Goal: Task Accomplishment & Management: Complete application form

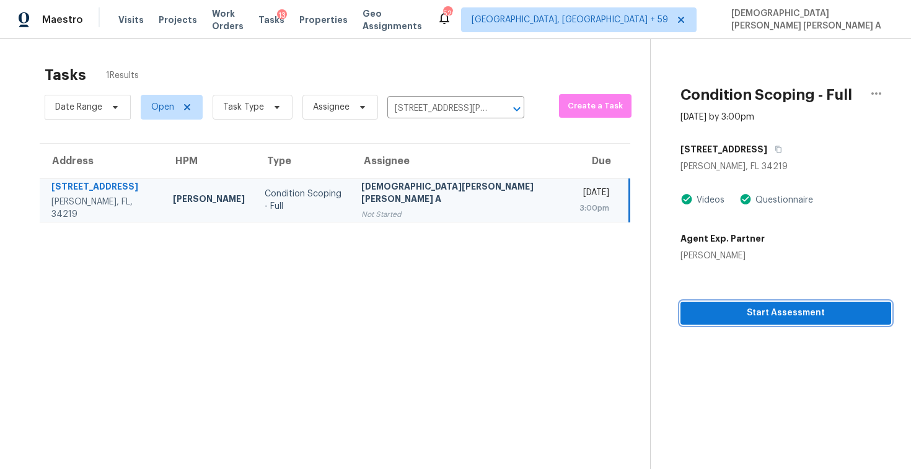
click at [775, 313] on span "Start Assessment" at bounding box center [785, 312] width 191 height 15
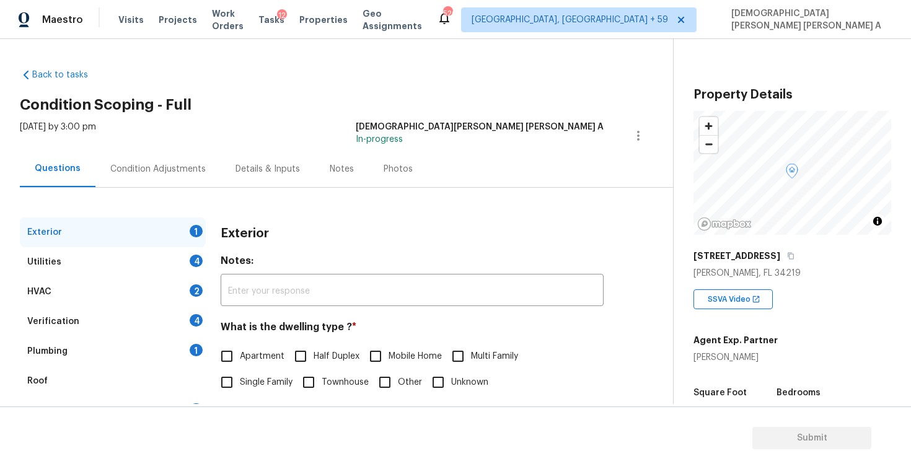
click at [364, 113] on div "Back to tasks Condition Scoping - Full [DATE] by 3:00 pm [PERSON_NAME] [PERSON_…" at bounding box center [346, 295] width 653 height 473
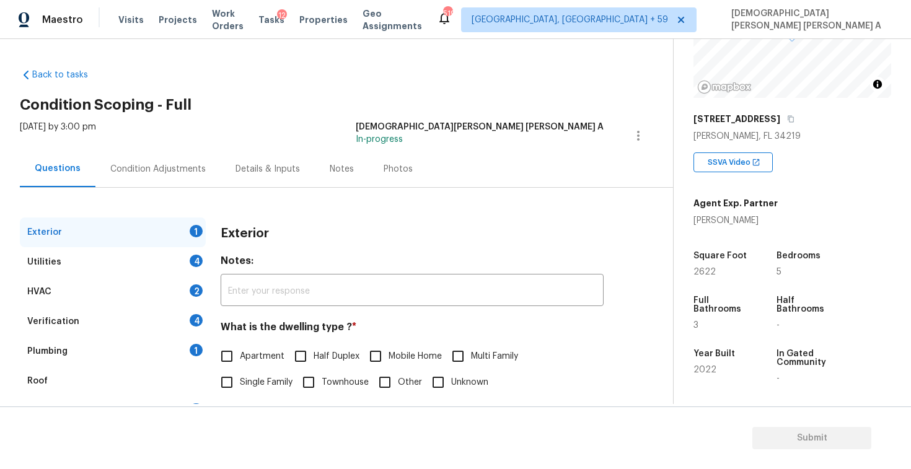
scroll to position [206, 0]
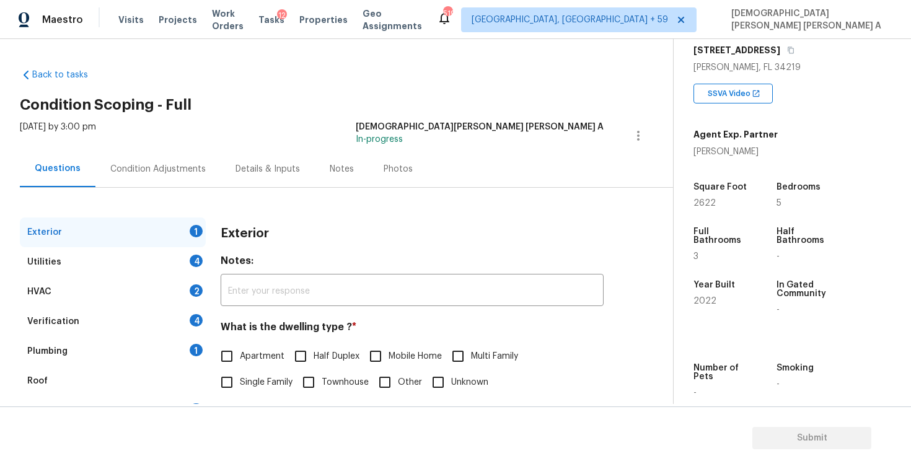
click at [229, 387] on input "Single Family" at bounding box center [227, 382] width 26 height 26
checkbox input "true"
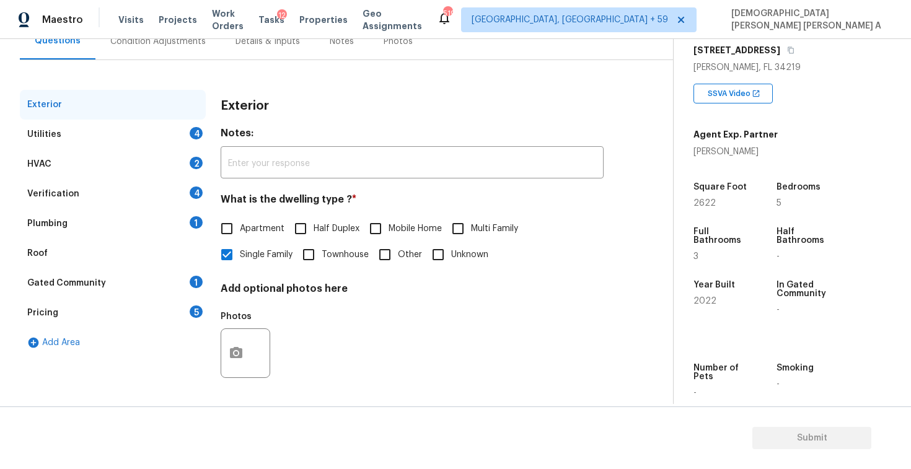
click at [117, 136] on div "Utilities 4" at bounding box center [113, 135] width 186 height 30
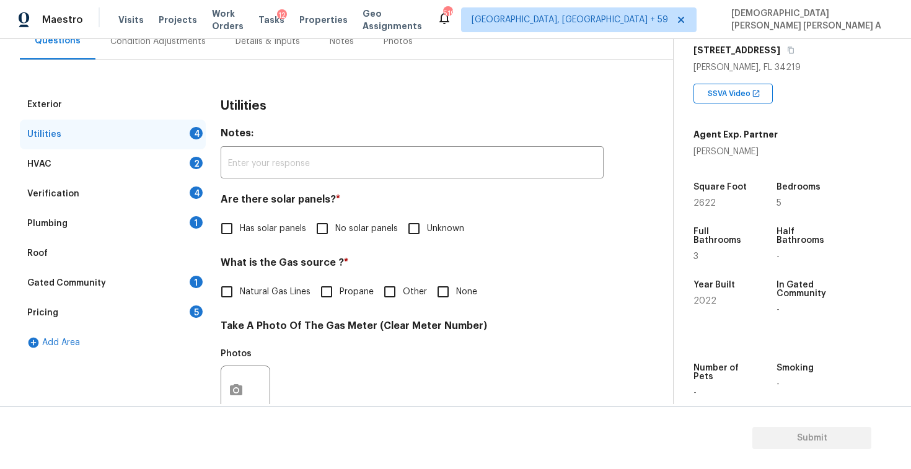
click at [309, 214] on div "Are there solar panels? * Has solar panels No solar panels Unknown" at bounding box center [412, 217] width 383 height 48
click at [348, 239] on label "No solar panels" at bounding box center [353, 229] width 89 height 26
click at [335, 239] on input "No solar panels" at bounding box center [322, 229] width 26 height 26
checkbox input "true"
click at [227, 299] on input "Natural Gas Lines" at bounding box center [227, 292] width 26 height 26
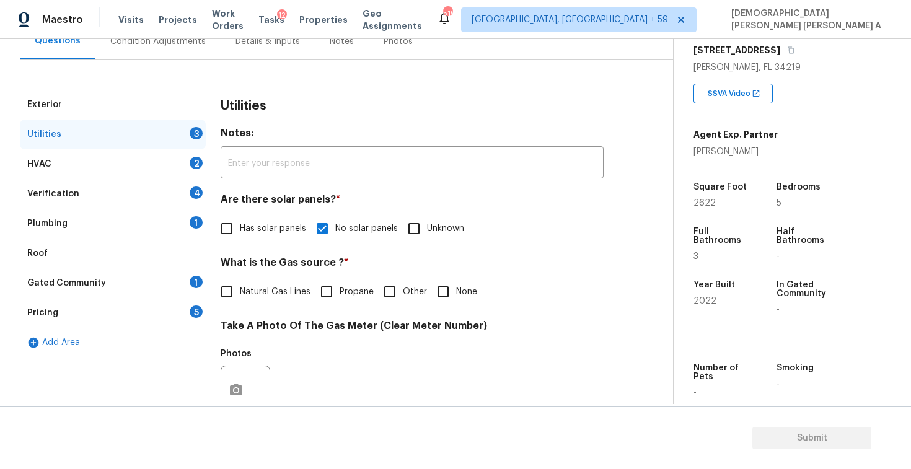
checkbox input "true"
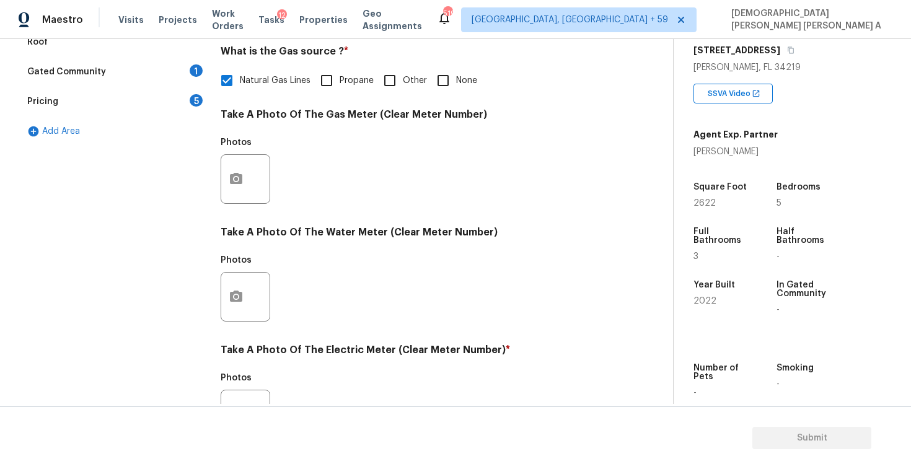
scroll to position [463, 0]
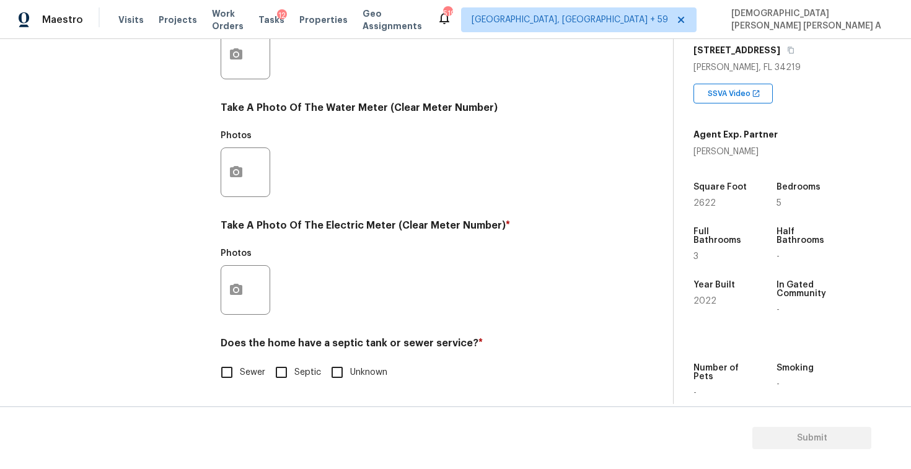
click at [217, 372] on input "Sewer" at bounding box center [227, 372] width 26 height 26
checkbox input "true"
click at [240, 298] on button "button" at bounding box center [236, 290] width 30 height 48
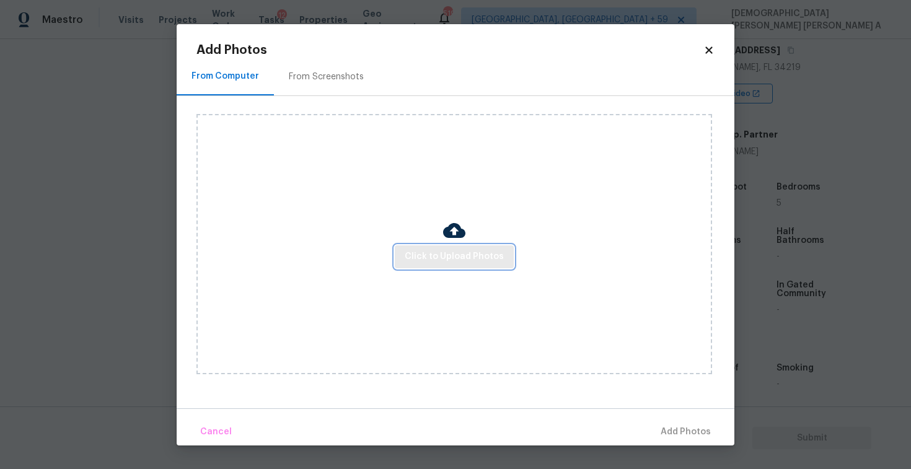
click at [495, 264] on button "Click to Upload Photos" at bounding box center [454, 256] width 119 height 23
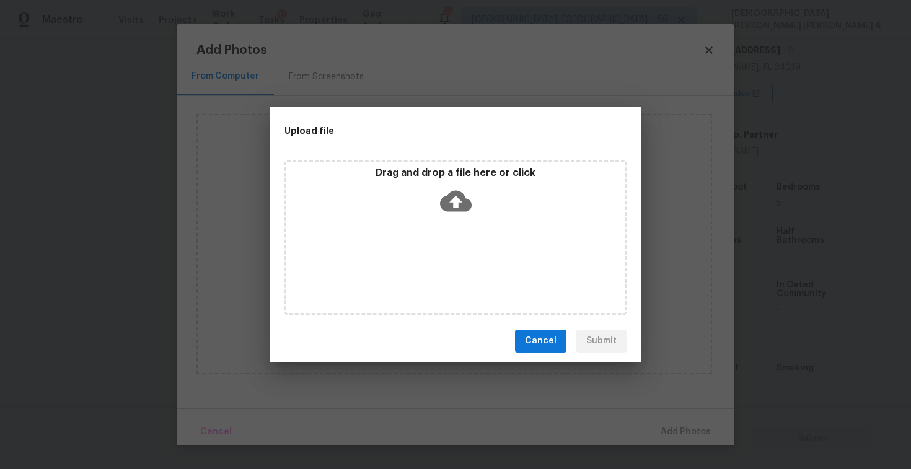
click at [456, 208] on icon at bounding box center [456, 200] width 32 height 21
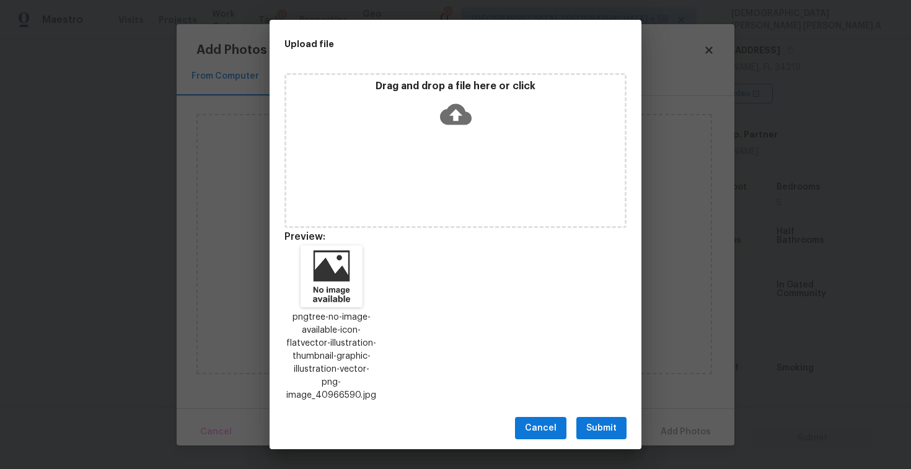
click at [592, 427] on span "Submit" at bounding box center [601, 428] width 30 height 15
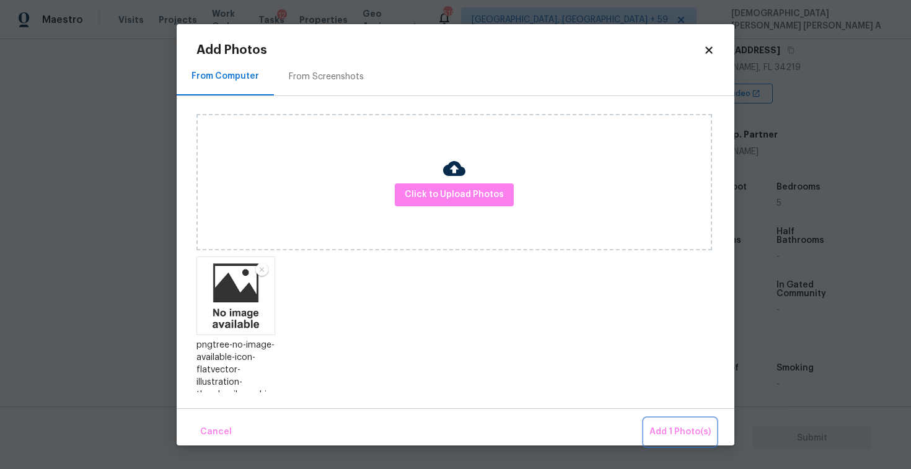
click at [696, 431] on span "Add 1 Photo(s)" at bounding box center [679, 431] width 61 height 15
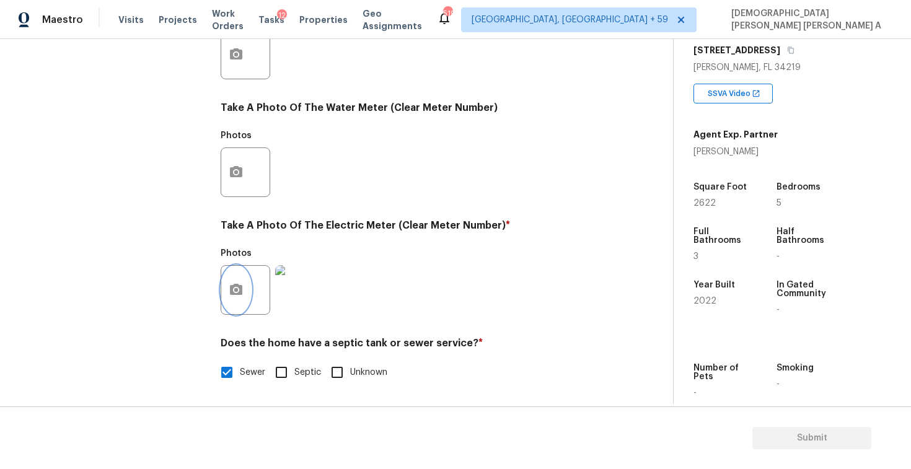
scroll to position [0, 0]
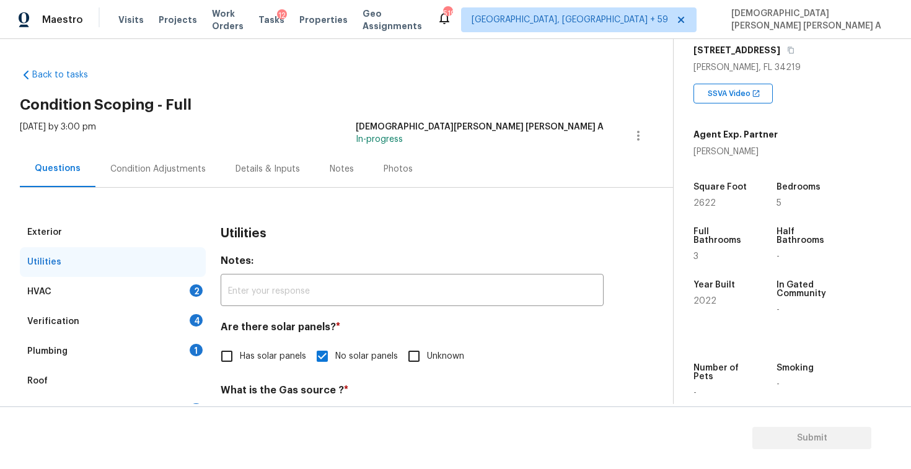
click at [115, 288] on div "HVAC 2" at bounding box center [113, 292] width 186 height 30
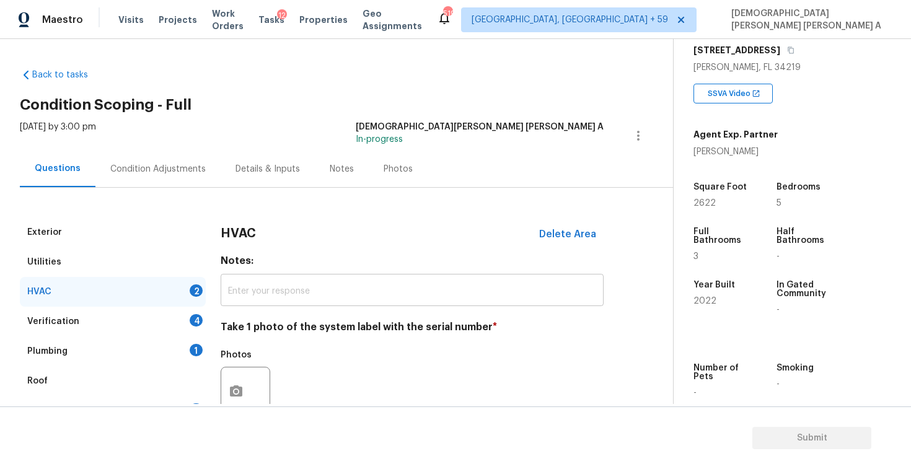
scroll to position [169, 0]
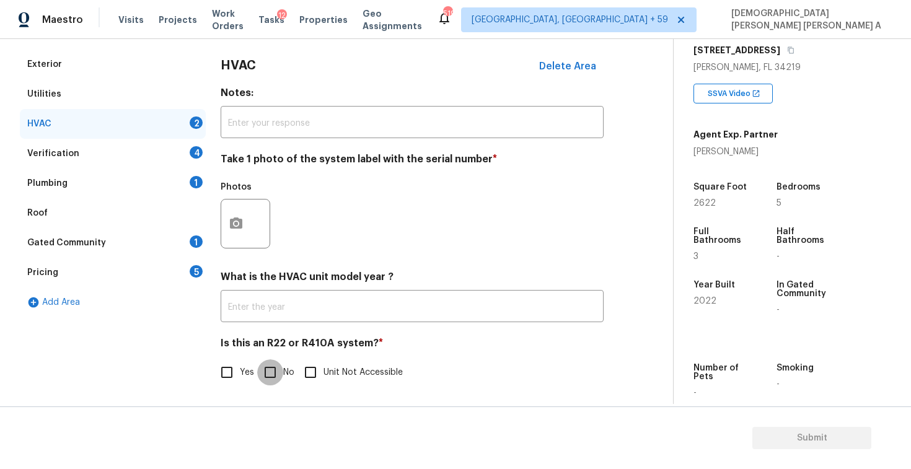
click at [266, 380] on input "No" at bounding box center [270, 372] width 26 height 26
checkbox input "true"
click at [238, 234] on button "button" at bounding box center [236, 223] width 30 height 48
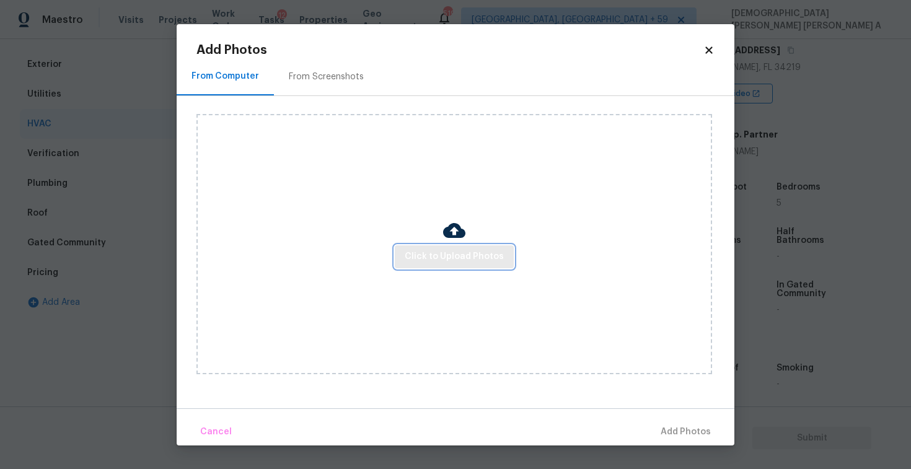
click at [468, 252] on span "Click to Upload Photos" at bounding box center [454, 256] width 99 height 15
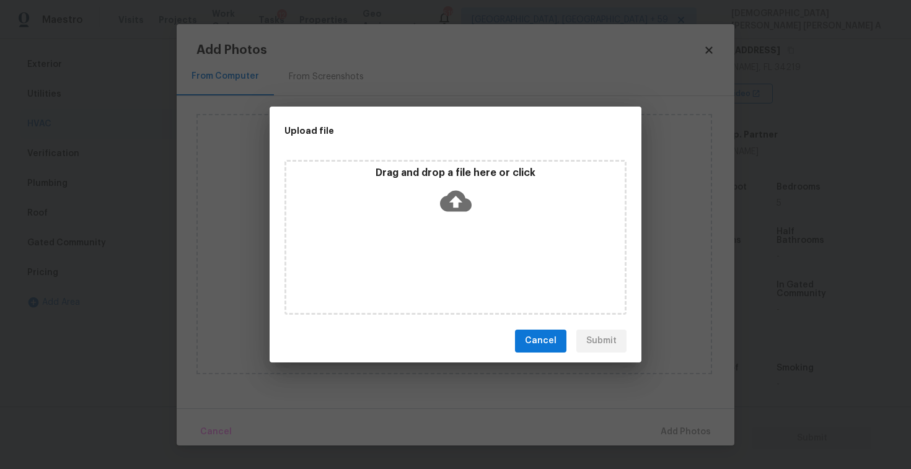
click at [455, 224] on div "Drag and drop a file here or click" at bounding box center [455, 237] width 342 height 155
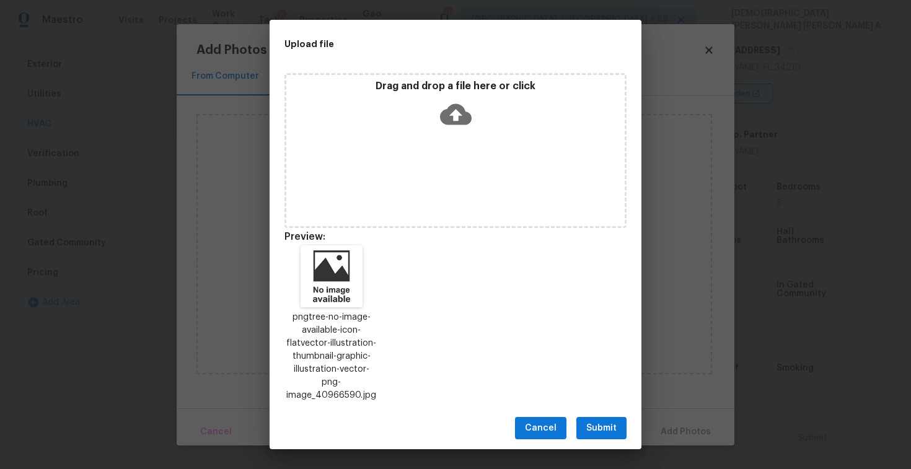
click at [599, 421] on span "Submit" at bounding box center [601, 428] width 30 height 15
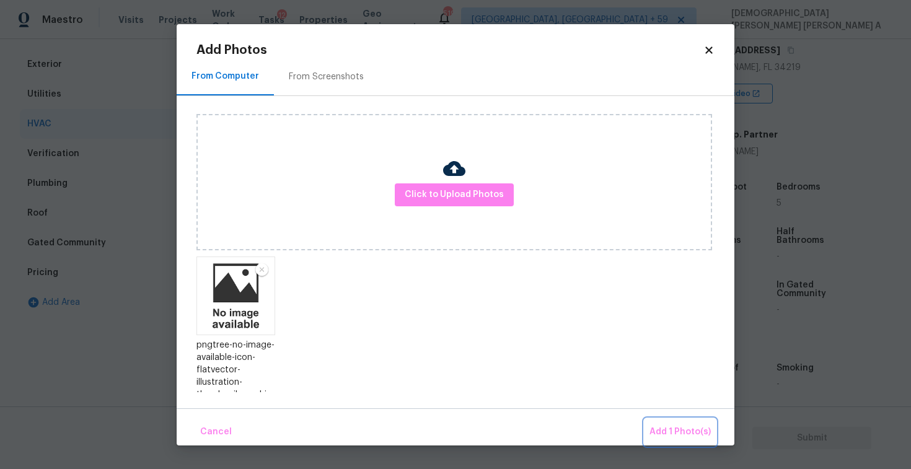
click at [660, 425] on span "Add 1 Photo(s)" at bounding box center [679, 431] width 61 height 15
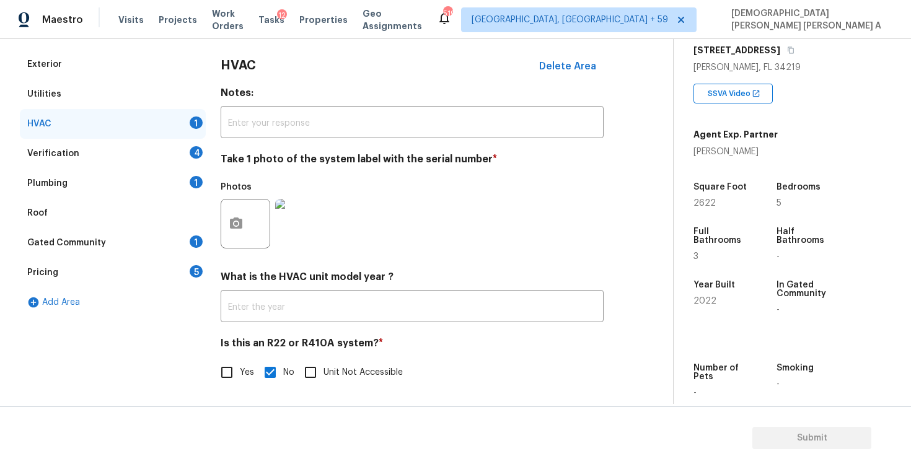
click at [148, 145] on div "Verification 4" at bounding box center [113, 154] width 186 height 30
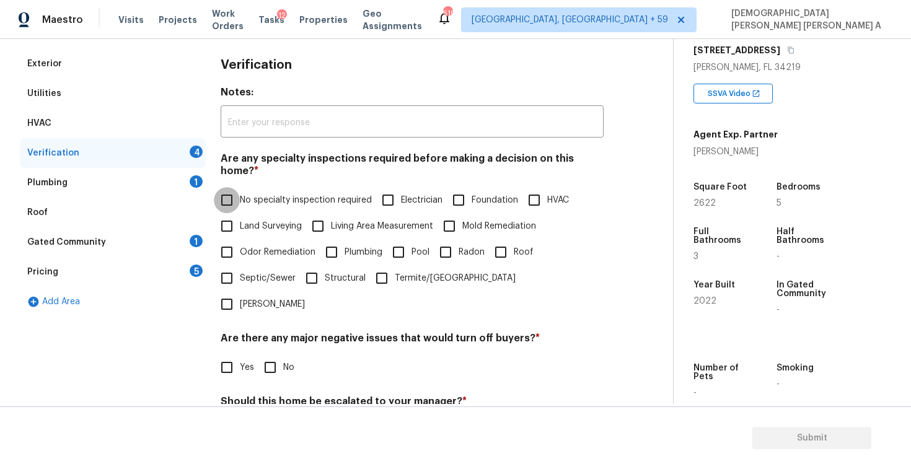
click at [235, 190] on input "No specialty inspection required" at bounding box center [227, 200] width 26 height 26
checkbox input "true"
click at [280, 356] on input "No" at bounding box center [270, 369] width 26 height 26
checkbox input "true"
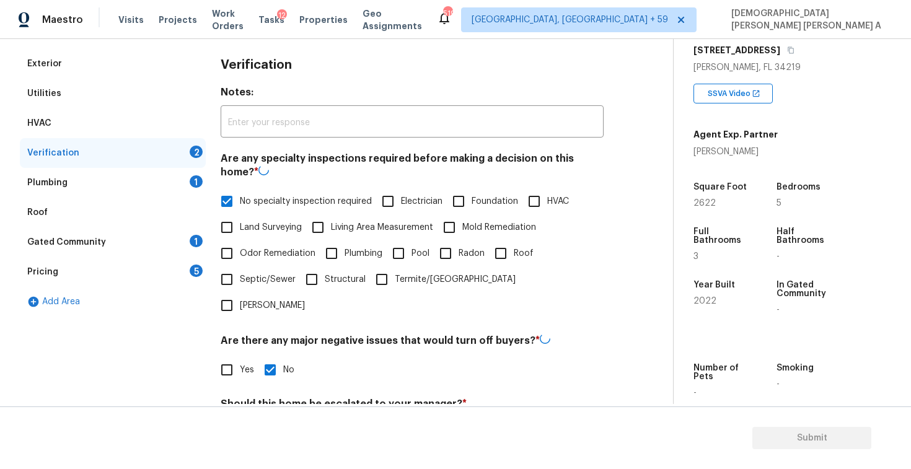
click at [263, 408] on section "Submit" at bounding box center [455, 437] width 911 height 63
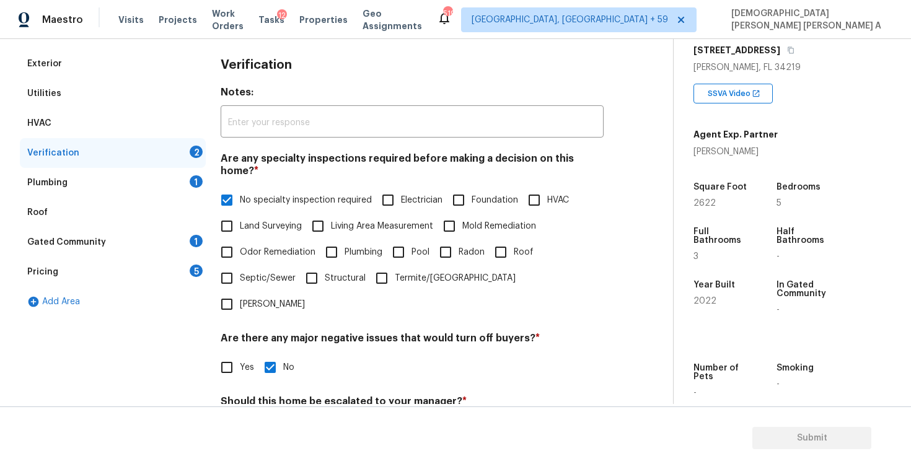
click at [265, 405] on div "Back to tasks Condition Scoping - Full Tue, Oct 07 2025 by 3:00 pm Mohamed Azee…" at bounding box center [455, 254] width 911 height 430
click at [265, 418] on input "No" at bounding box center [270, 431] width 26 height 26
checkbox input "true"
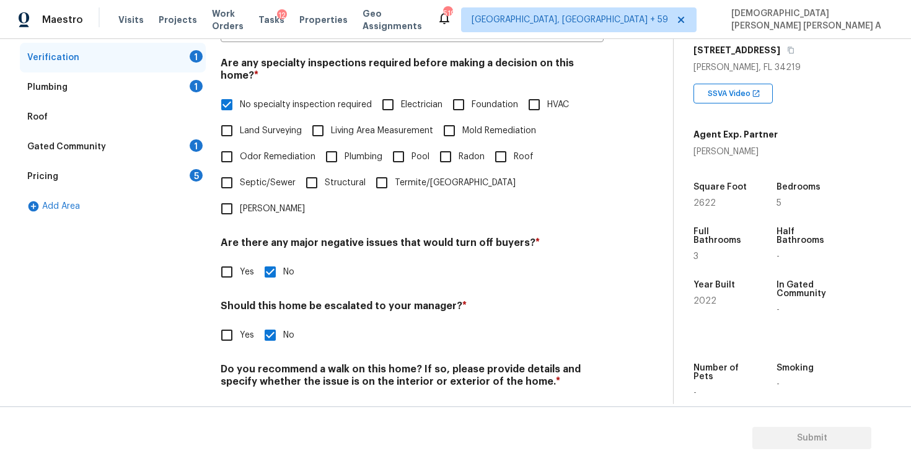
click at [269, 398] on input "No" at bounding box center [270, 411] width 26 height 26
checkbox input "true"
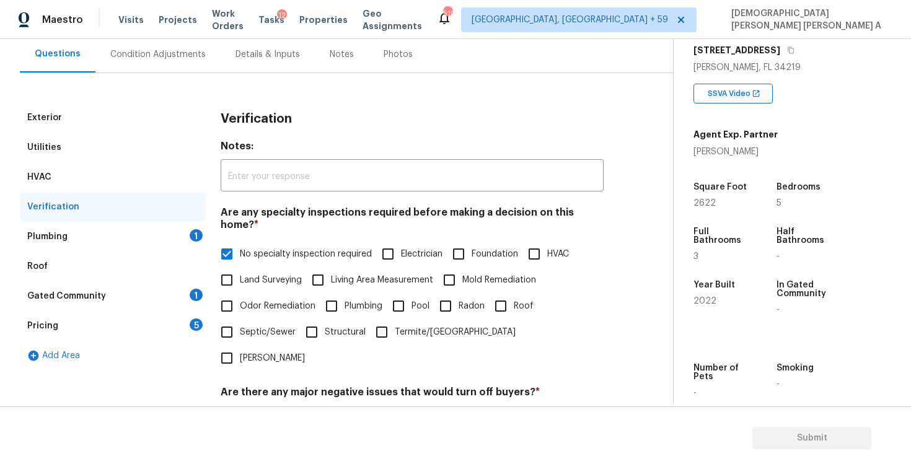
click at [160, 235] on div "Plumbing 1" at bounding box center [113, 237] width 186 height 30
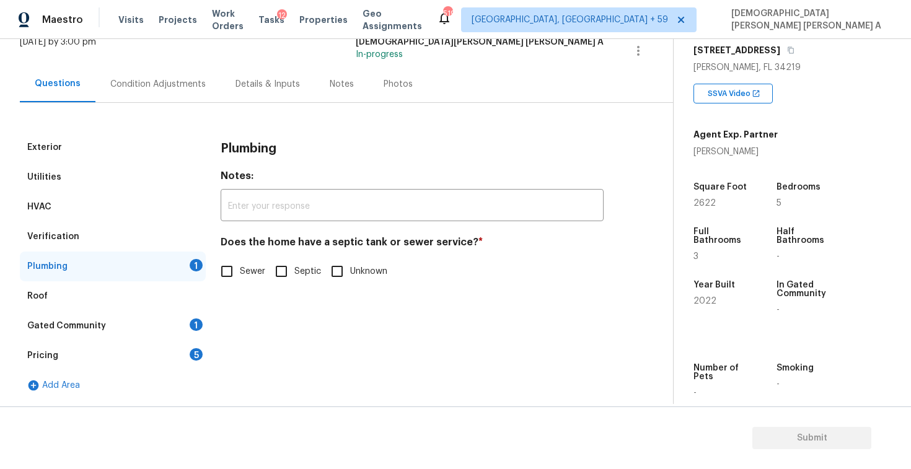
click at [200, 271] on div "Plumbing 1" at bounding box center [113, 267] width 186 height 30
click at [234, 273] on input "Sewer" at bounding box center [227, 271] width 26 height 26
checkbox input "true"
click at [155, 335] on div "Gated Community 1" at bounding box center [113, 326] width 186 height 30
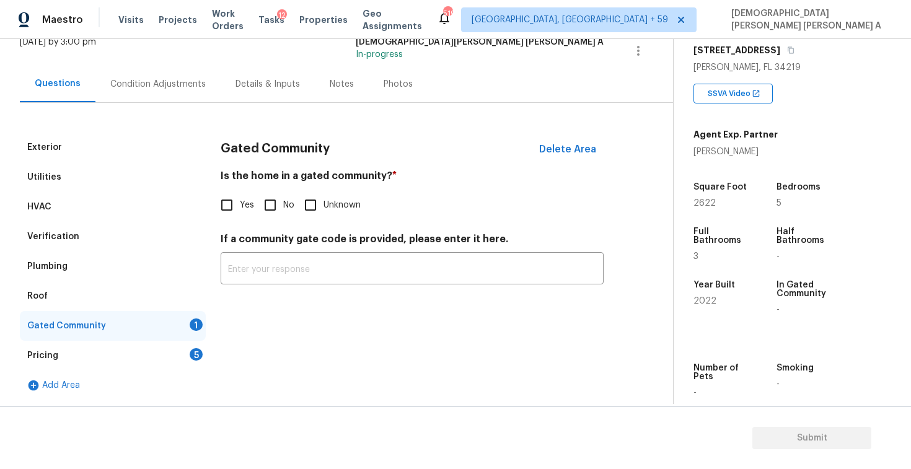
click at [266, 205] on input "No" at bounding box center [270, 205] width 26 height 26
checkbox input "true"
click at [175, 356] on div "Pricing 5" at bounding box center [113, 356] width 186 height 30
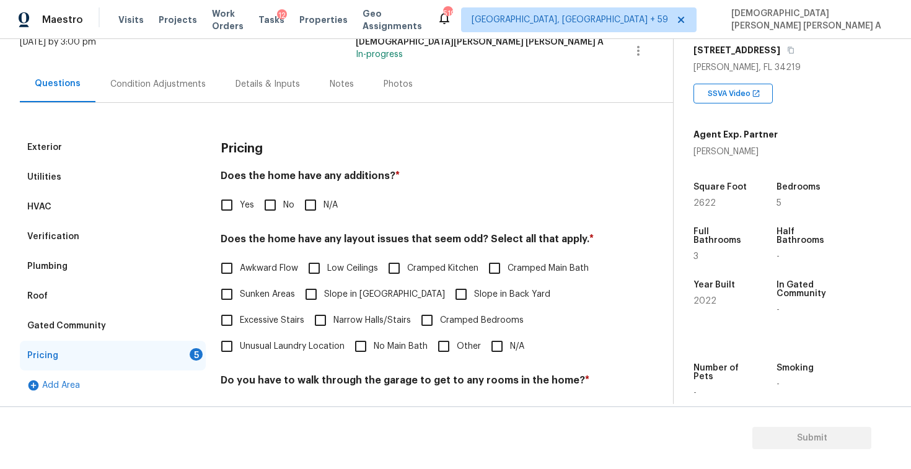
click at [265, 207] on input "No" at bounding box center [270, 205] width 26 height 26
checkbox input "true"
click at [502, 351] on input "N/A" at bounding box center [497, 346] width 26 height 26
checkbox input "true"
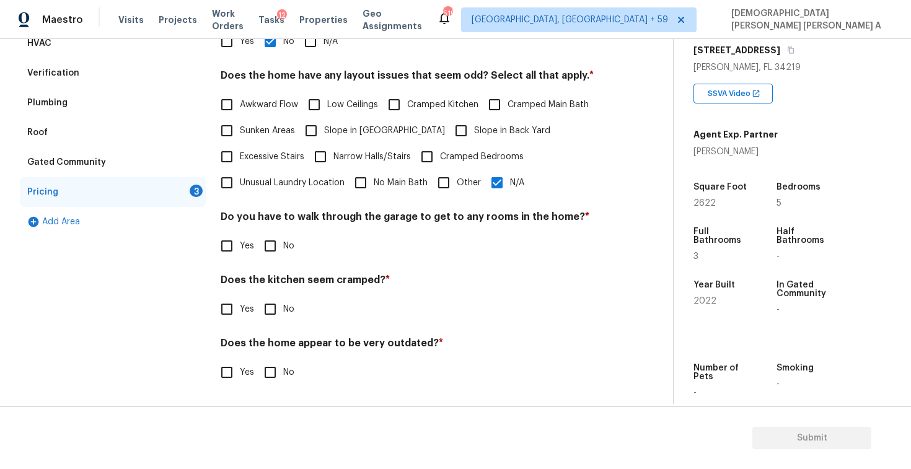
scroll to position [248, 0]
click at [268, 242] on input "No" at bounding box center [270, 246] width 26 height 26
checkbox input "true"
click at [275, 312] on input "No" at bounding box center [270, 310] width 26 height 26
checkbox input "true"
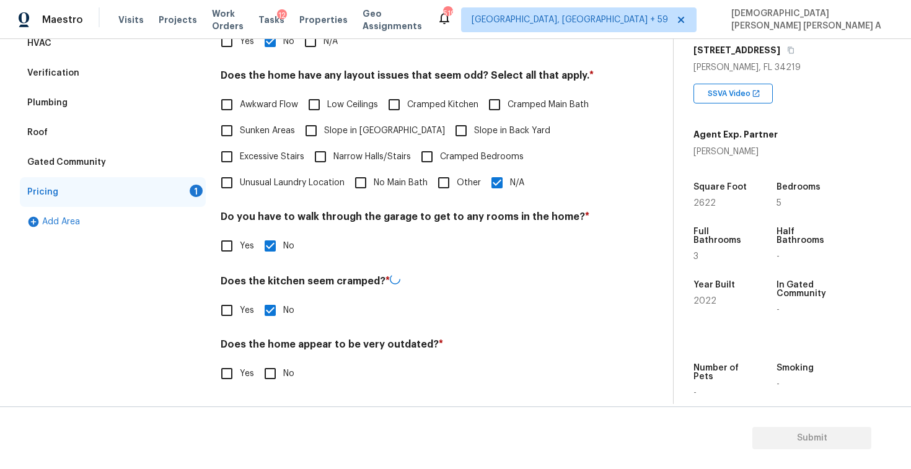
click at [280, 390] on div "Pricing Does the home have any additions? * Yes No N/A Does the home have any l…" at bounding box center [412, 185] width 383 height 432
click at [276, 384] on input "No" at bounding box center [270, 372] width 26 height 26
checkbox input "true"
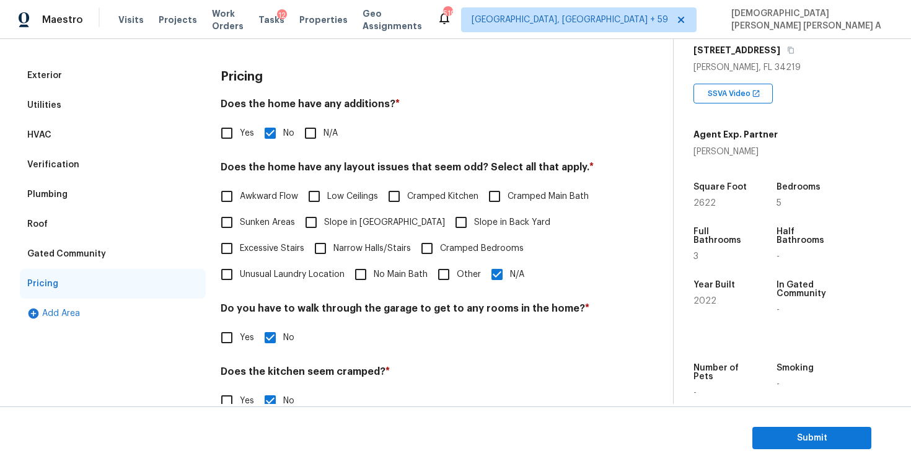
scroll to position [100, 0]
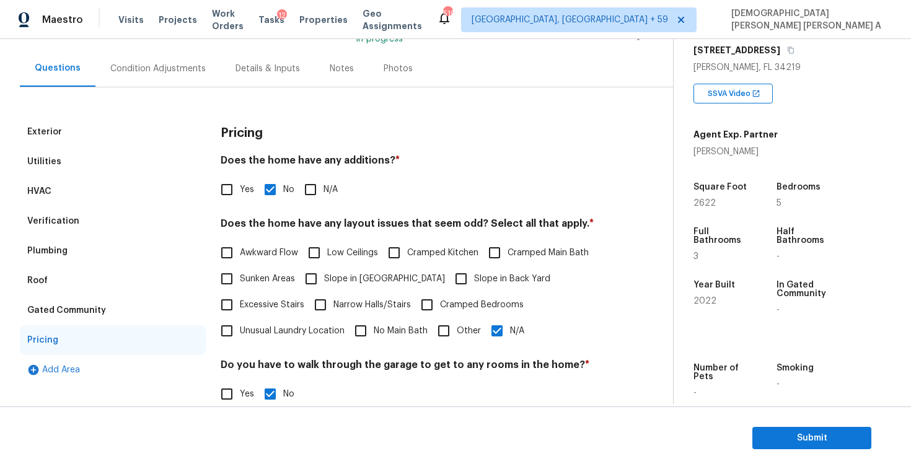
click at [170, 74] on div "Condition Adjustments" at bounding box center [157, 69] width 95 height 12
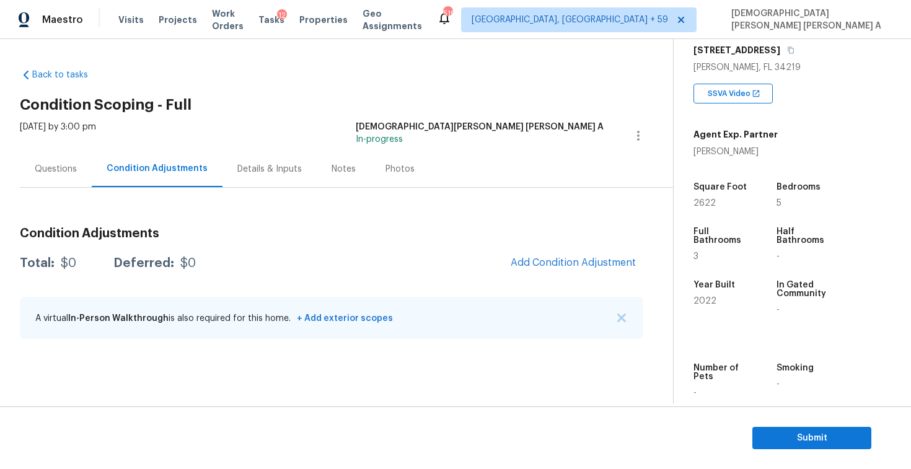
click at [387, 165] on div "Photos" at bounding box center [399, 169] width 29 height 12
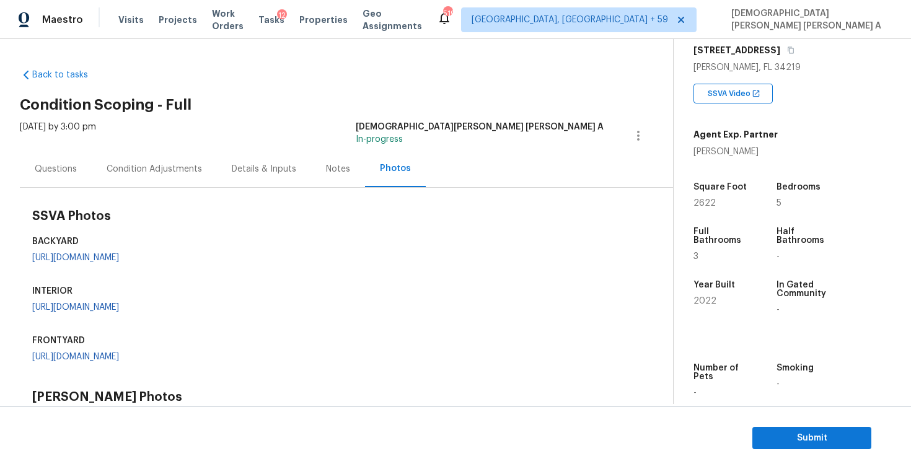
scroll to position [372, 0]
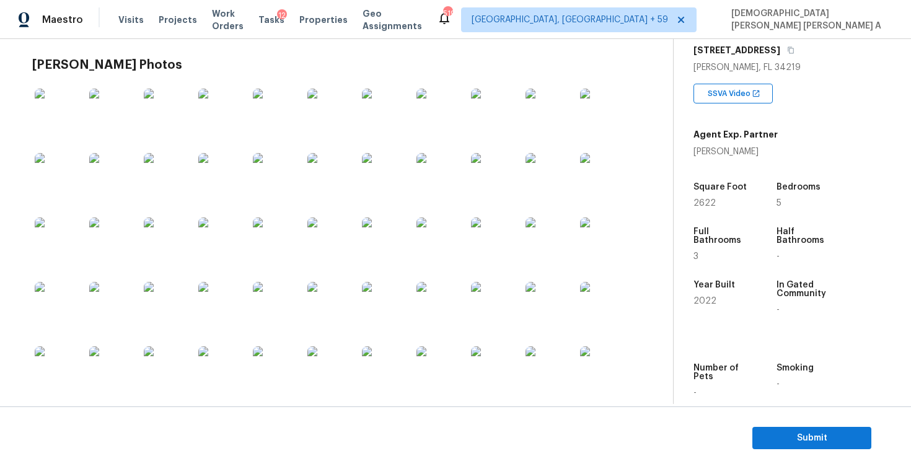
scroll to position [284, 0]
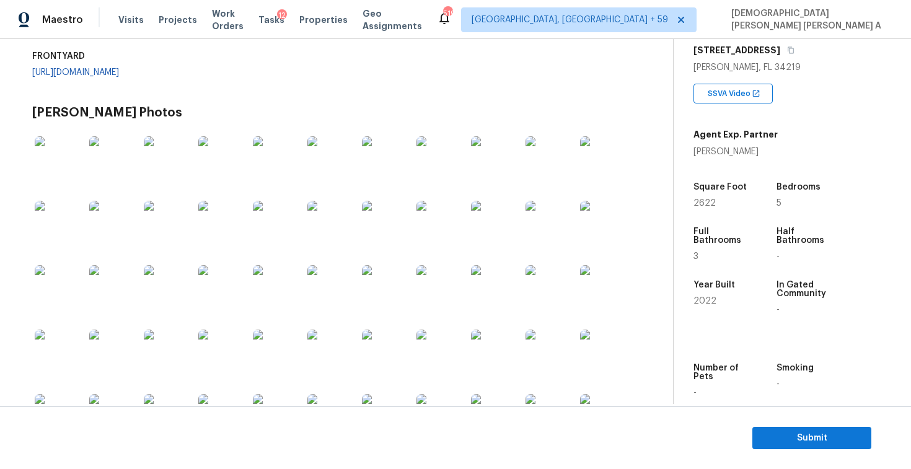
click at [68, 27] on link "https://opendoor-admin-client-upload-production.s3.amazonaws.com/uploads/Cake/S…" at bounding box center [75, 23] width 87 height 9
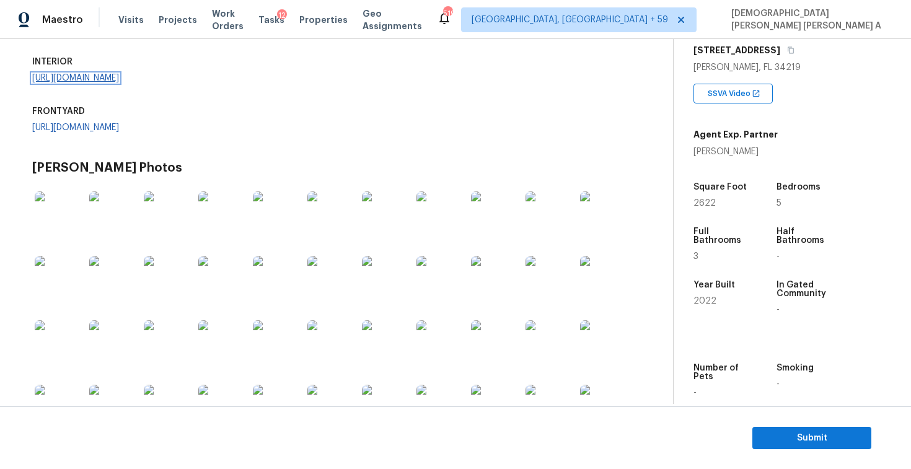
scroll to position [131, 0]
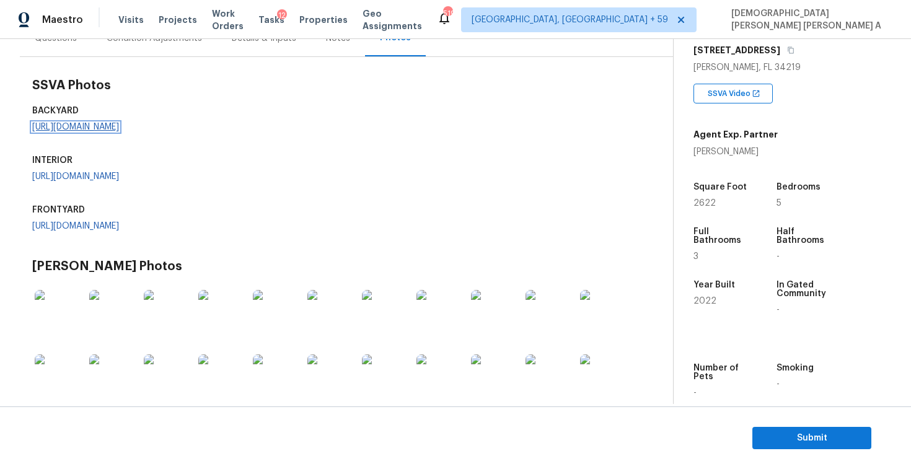
click at [92, 131] on link "https://opendoor-admin-client-upload-production.s3.amazonaws.com/uploads/Cake/S…" at bounding box center [75, 127] width 87 height 9
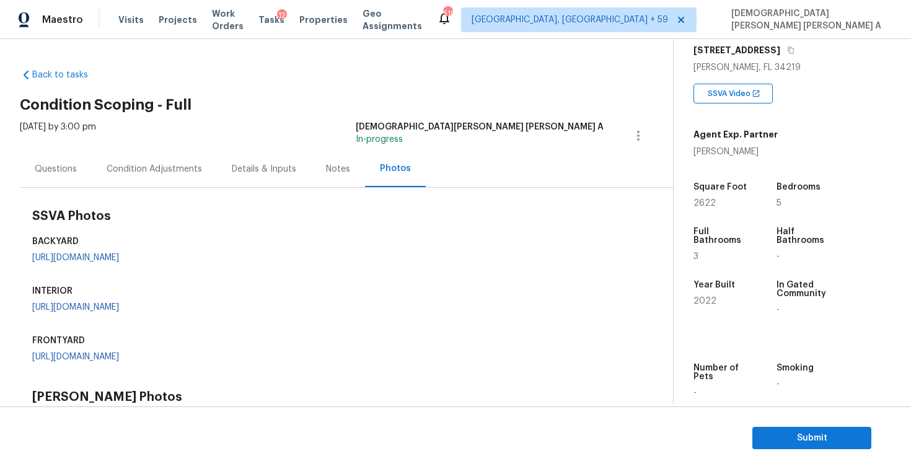
click at [147, 183] on div "Condition Adjustments" at bounding box center [154, 169] width 125 height 37
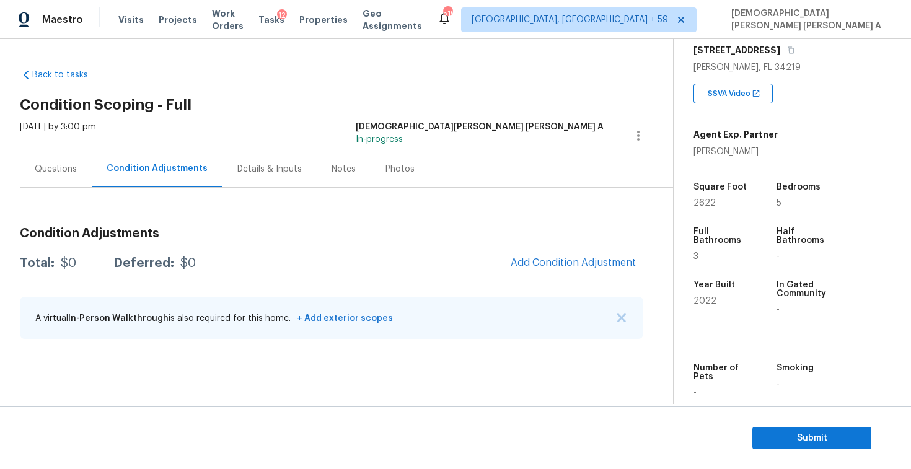
click at [559, 242] on div "Condition Adjustments Total: $0 Deferred: $0 Add Condition Adjustment A virtual…" at bounding box center [331, 283] width 623 height 133
click at [543, 270] on button "Add Condition Adjustment" at bounding box center [573, 263] width 140 height 26
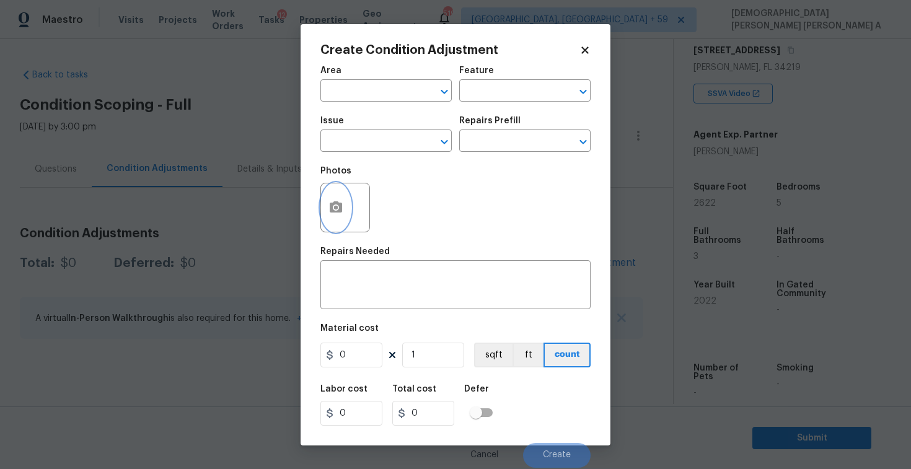
click at [337, 210] on icon "button" at bounding box center [335, 207] width 15 height 15
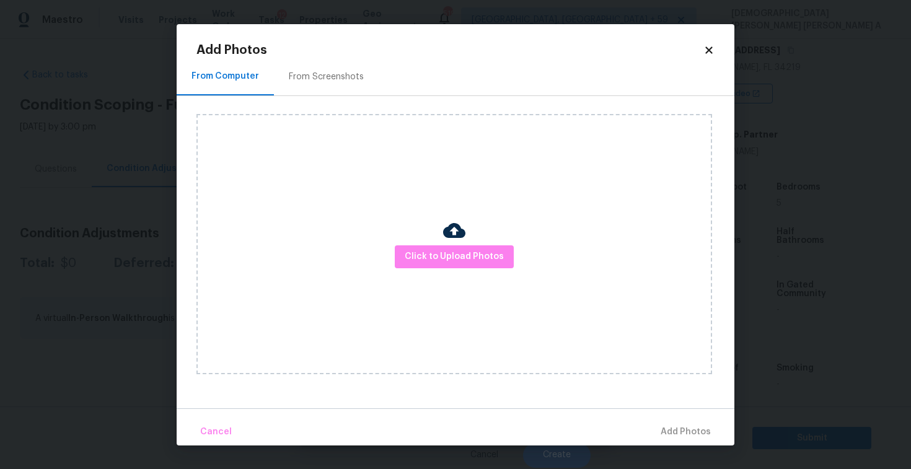
click at [321, 71] on div "From Screenshots" at bounding box center [326, 77] width 75 height 12
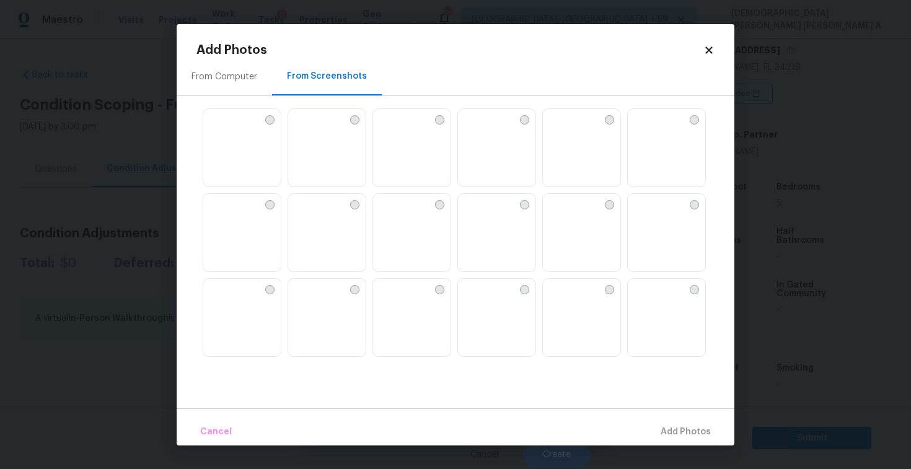
click at [308, 129] on img at bounding box center [298, 119] width 20 height 20
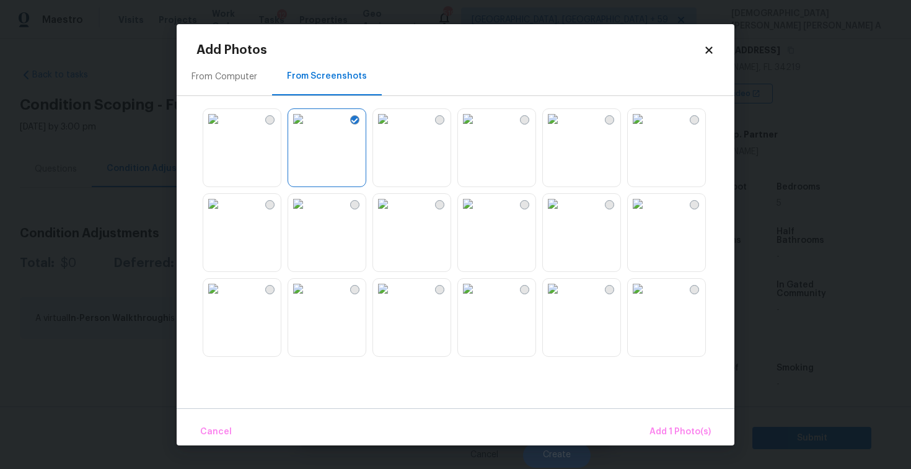
click at [393, 129] on img at bounding box center [383, 119] width 20 height 20
click at [393, 214] on img at bounding box center [383, 204] width 20 height 20
click at [674, 425] on span "Add 3 Photo(s)" at bounding box center [679, 431] width 63 height 15
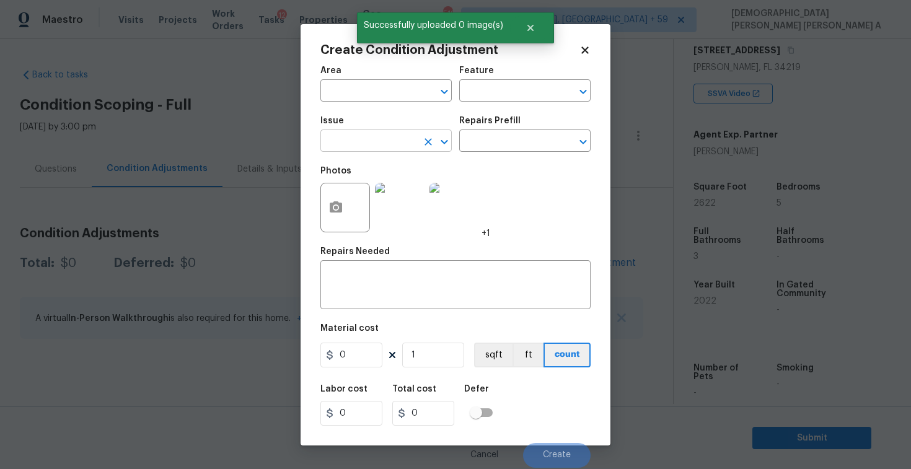
click at [387, 143] on input "text" at bounding box center [368, 142] width 97 height 19
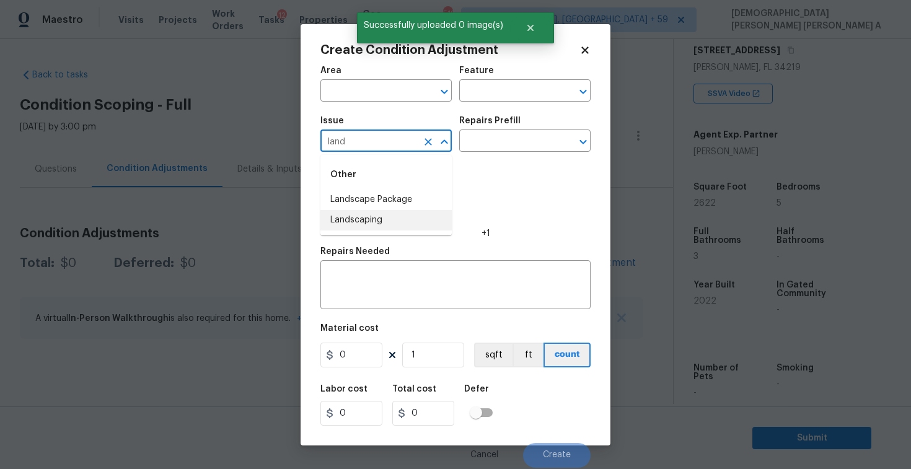
click at [406, 206] on li "Landscape Package" at bounding box center [385, 200] width 131 height 20
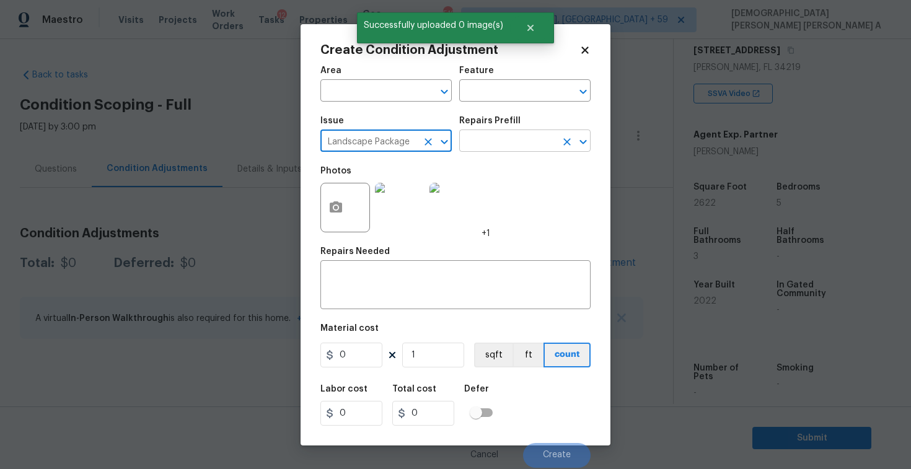
type input "Landscape Package"
click at [511, 144] on input "text" at bounding box center [507, 142] width 97 height 19
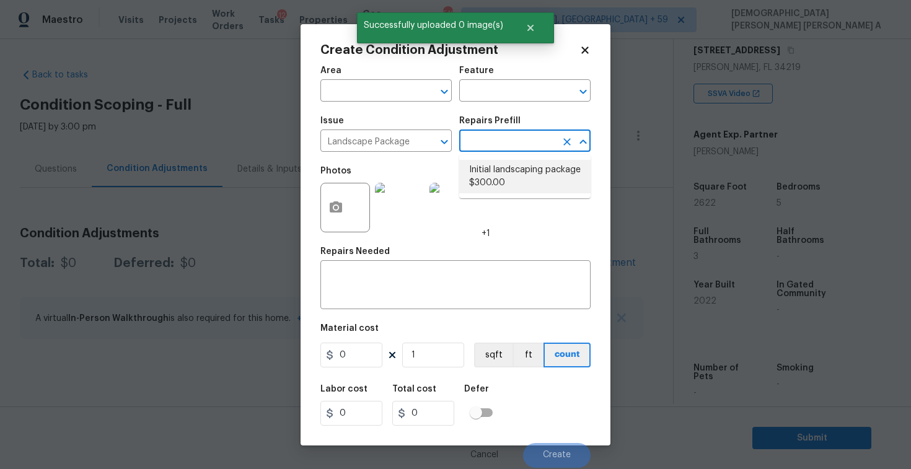
click at [501, 176] on li "Initial landscaping package $300.00" at bounding box center [524, 176] width 131 height 33
type input "Home Readiness Packages"
type textarea "Mowing of grass up to 6" in height. Mow, edge along driveways & sidewalks, trim…"
type input "300"
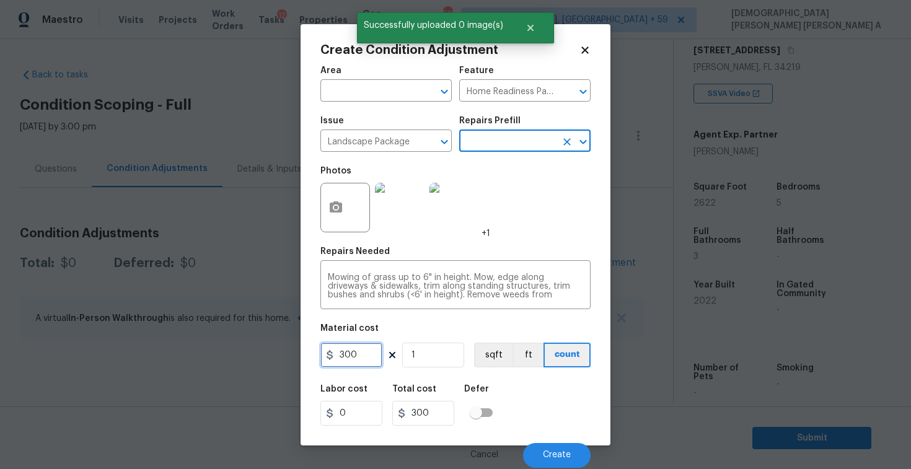
click at [369, 361] on input "300" at bounding box center [351, 355] width 62 height 25
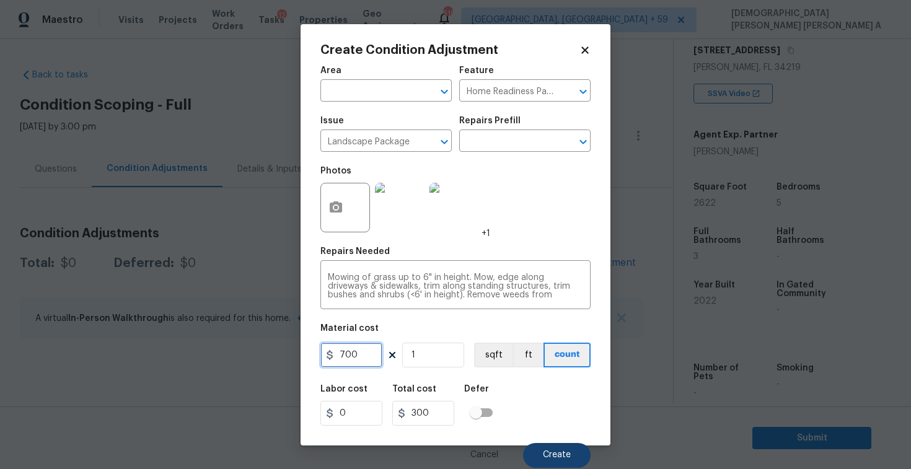
type input "700"
click at [546, 448] on button "Create" at bounding box center [557, 455] width 68 height 25
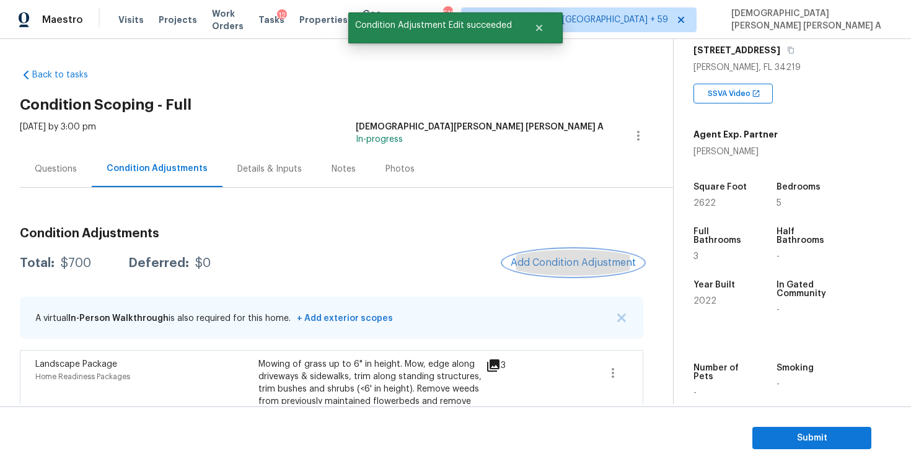
click at [563, 266] on span "Add Condition Adjustment" at bounding box center [573, 262] width 125 height 11
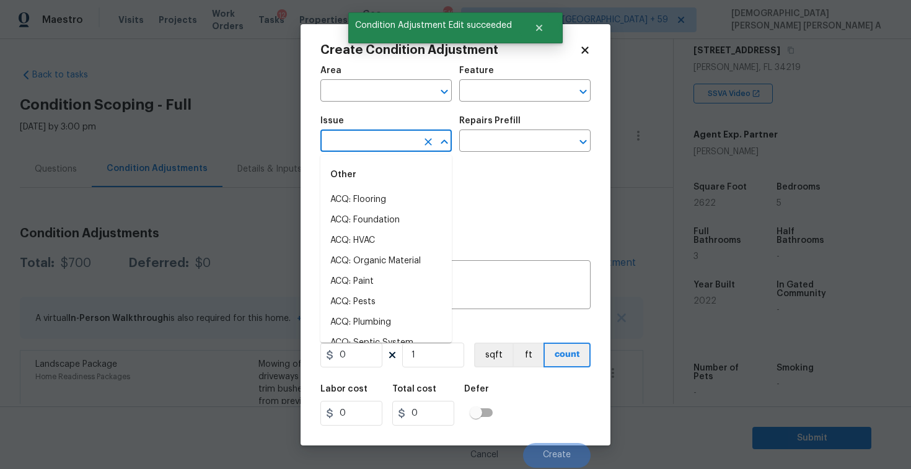
click at [349, 149] on input "text" at bounding box center [368, 142] width 97 height 19
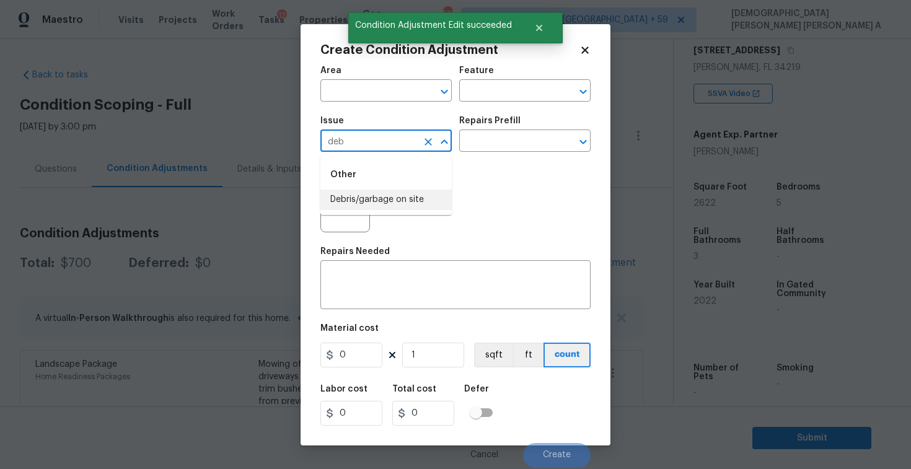
click at [393, 205] on li "Debris/garbage on site" at bounding box center [385, 200] width 131 height 20
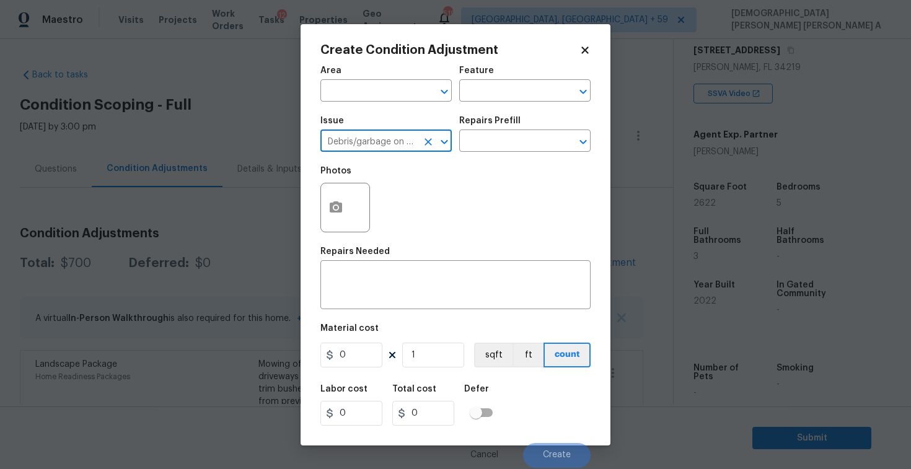
type input "Debris/garbage on site"
click at [520, 129] on div "Repairs Prefill" at bounding box center [524, 124] width 131 height 16
click at [514, 146] on input "text" at bounding box center [507, 142] width 97 height 19
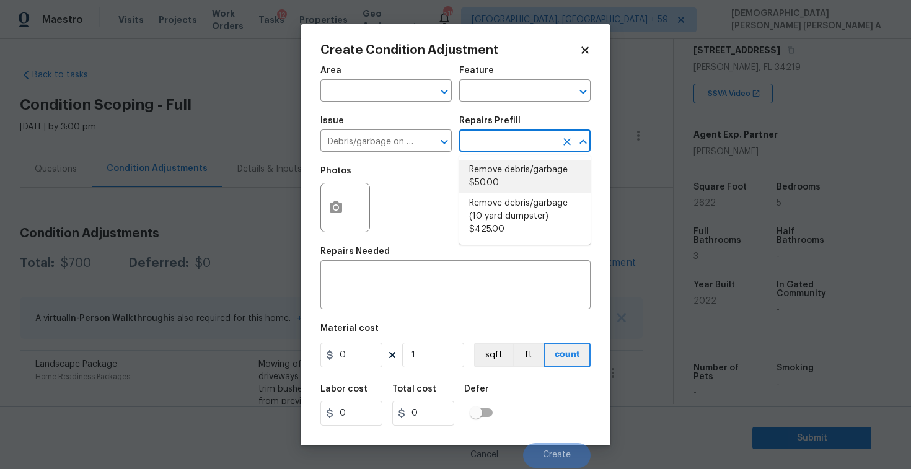
click at [502, 181] on li "Remove debris/garbage $50.00" at bounding box center [524, 176] width 131 height 33
type textarea "Remove, haul off, and properly dispose of any debris left by seller to offsite …"
type input "50"
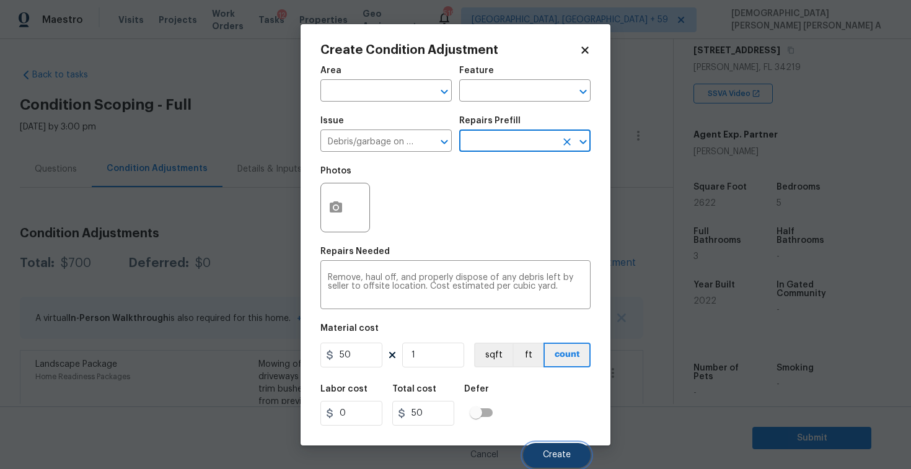
click at [559, 461] on button "Create" at bounding box center [557, 455] width 68 height 25
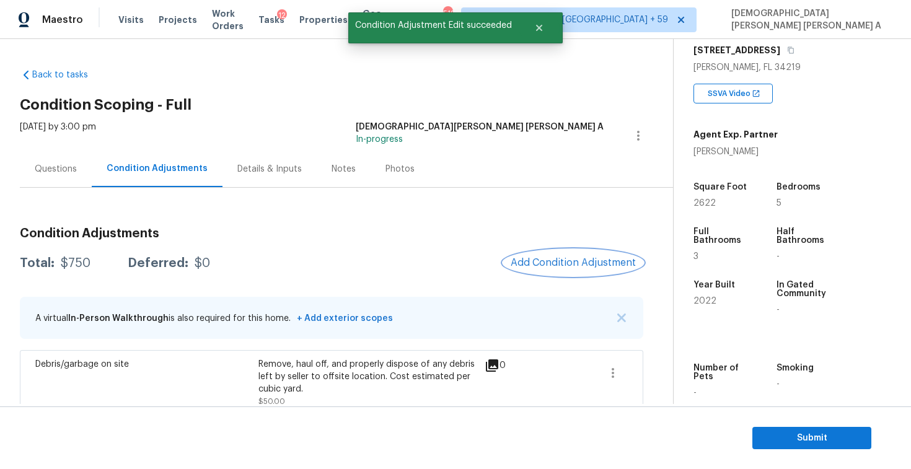
click at [561, 265] on span "Add Condition Adjustment" at bounding box center [573, 262] width 125 height 11
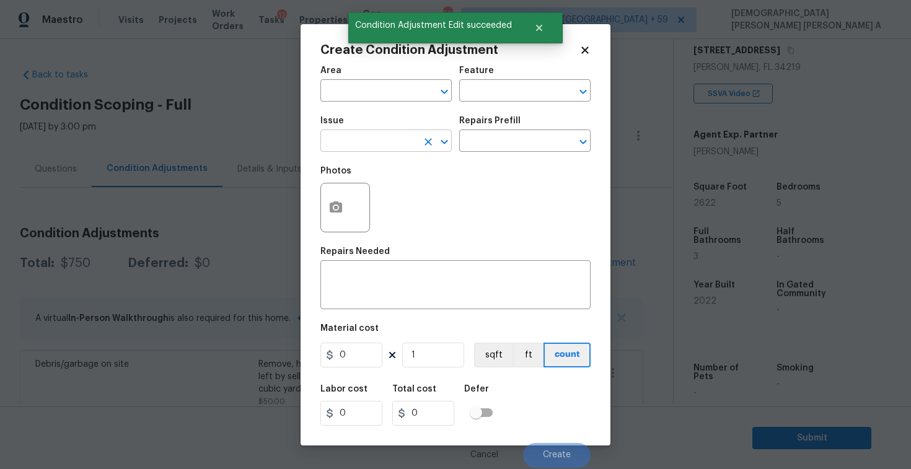
click at [364, 146] on input "text" at bounding box center [368, 142] width 97 height 19
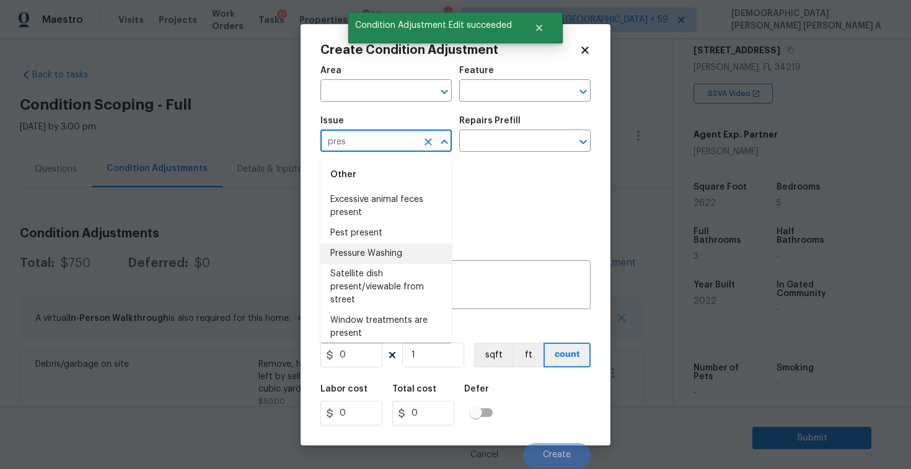
click at [388, 249] on li "Pressure Washing" at bounding box center [385, 253] width 131 height 20
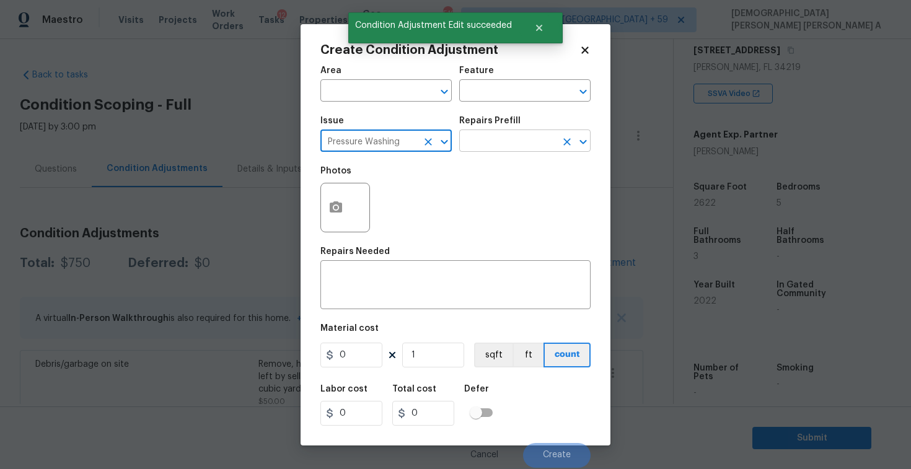
type input "Pressure Washing"
click at [508, 141] on input "text" at bounding box center [507, 142] width 97 height 19
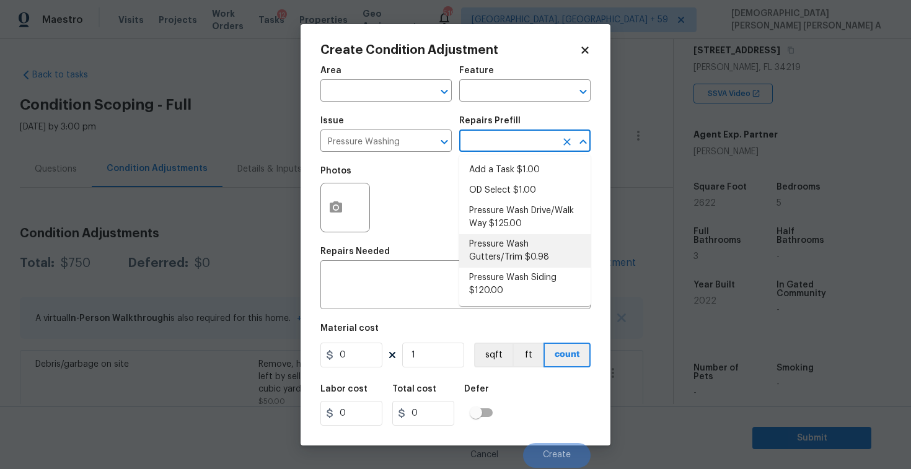
click at [500, 240] on li "Pressure Wash Gutters/Trim $0.98" at bounding box center [524, 250] width 131 height 33
type input "Siding"
type textarea "Protect areas as needed for pressure washing. Pressure wash the gutters and tri…"
type input "0.98"
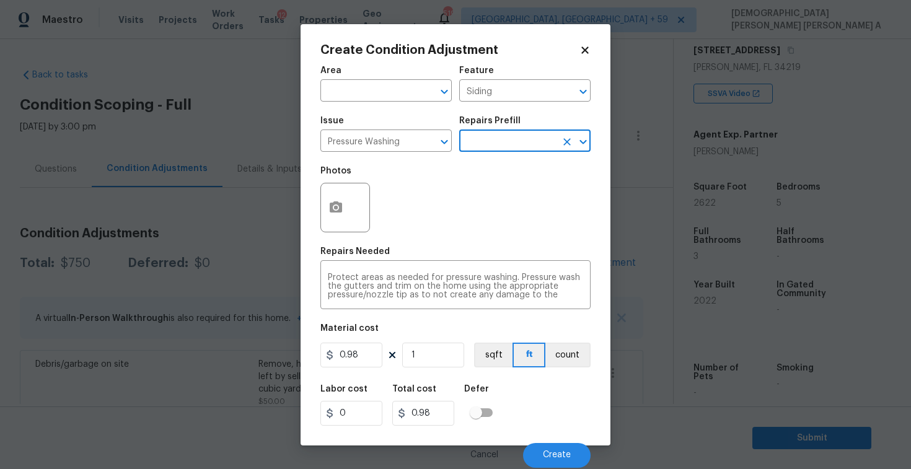
click at [514, 143] on input "text" at bounding box center [507, 142] width 97 height 19
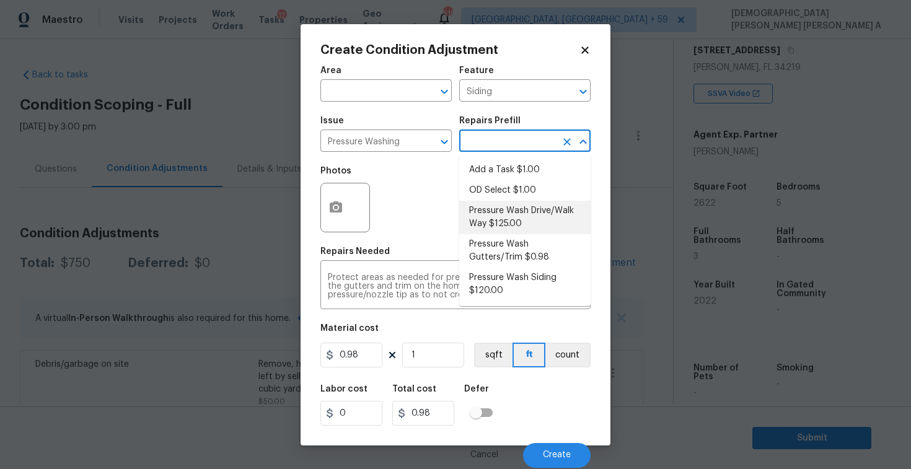
click at [496, 207] on li "Pressure Wash Drive/Walk Way $125.00" at bounding box center [524, 217] width 131 height 33
type textarea "Pressure wash the driveways/walkways as directed by the PM. Ensure that all deb…"
type input "125"
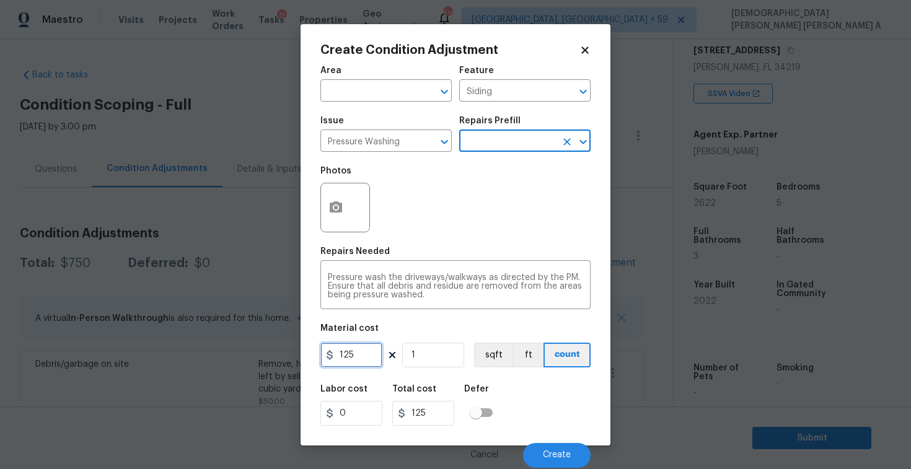
click at [377, 357] on input "125" at bounding box center [351, 355] width 62 height 25
type input "200"
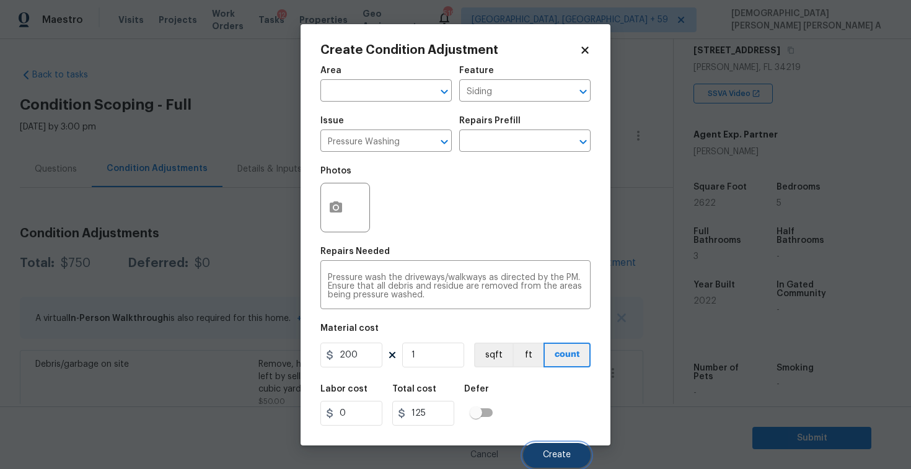
type input "200"
click at [563, 451] on span "Create" at bounding box center [557, 454] width 28 height 9
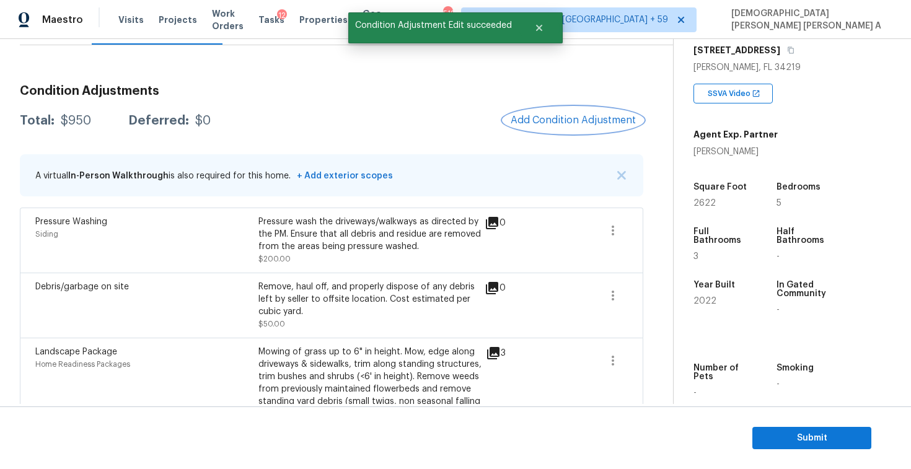
scroll to position [111, 0]
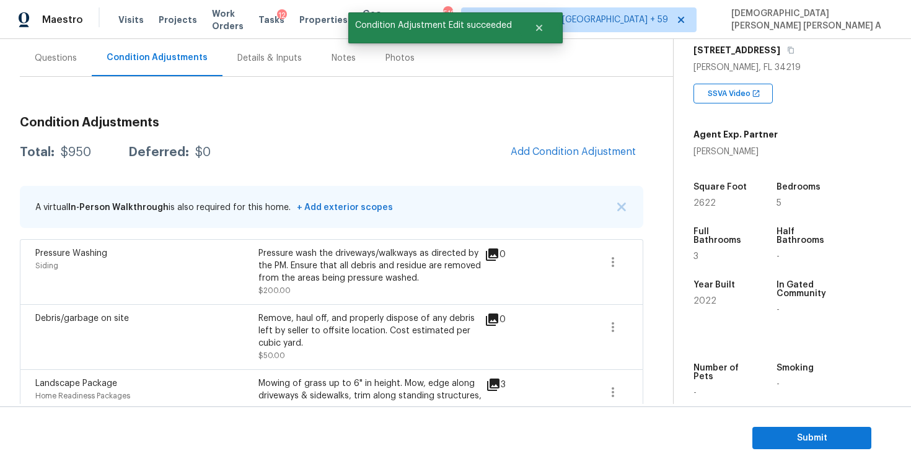
click at [576, 130] on div "Condition Adjustments Total: $950 Deferred: $0 Add Condition Adjustment A virtu…" at bounding box center [331, 296] width 623 height 378
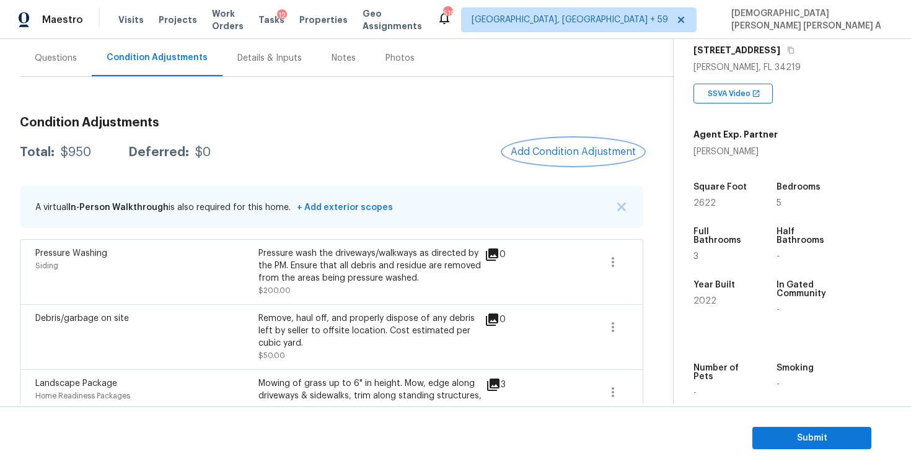
click at [579, 159] on button "Add Condition Adjustment" at bounding box center [573, 152] width 140 height 26
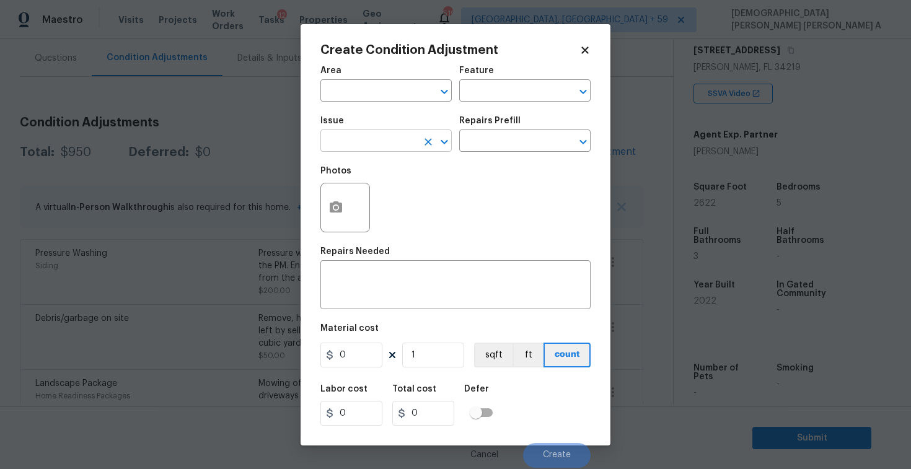
click at [365, 140] on input "text" at bounding box center [368, 142] width 97 height 19
click at [385, 198] on li "Siding" at bounding box center [385, 200] width 131 height 20
type input "Siding"
click at [550, 167] on div "Photos" at bounding box center [455, 199] width 270 height 81
click at [511, 134] on input "text" at bounding box center [507, 142] width 97 height 19
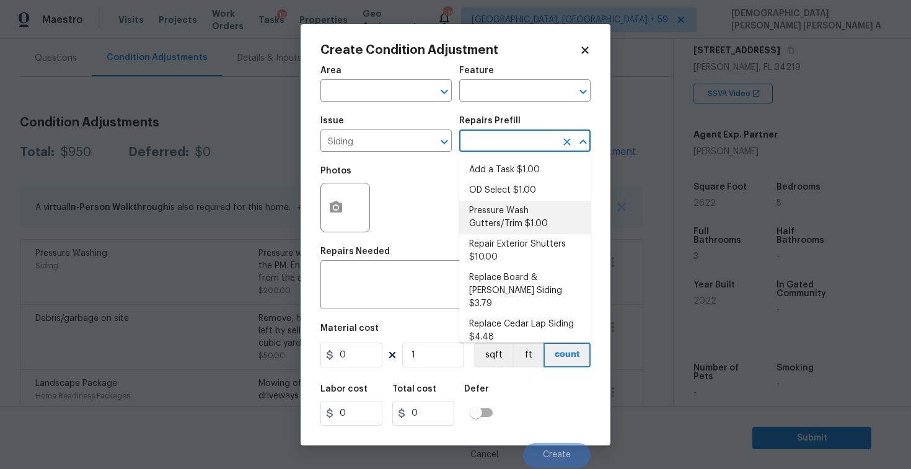
click at [499, 217] on li "Pressure Wash Gutters/Trim $1.00" at bounding box center [524, 217] width 131 height 33
type input "Siding"
type textarea "Protect areas as needed for pressure washing. Pressure wash the gutters and tri…"
type input "1"
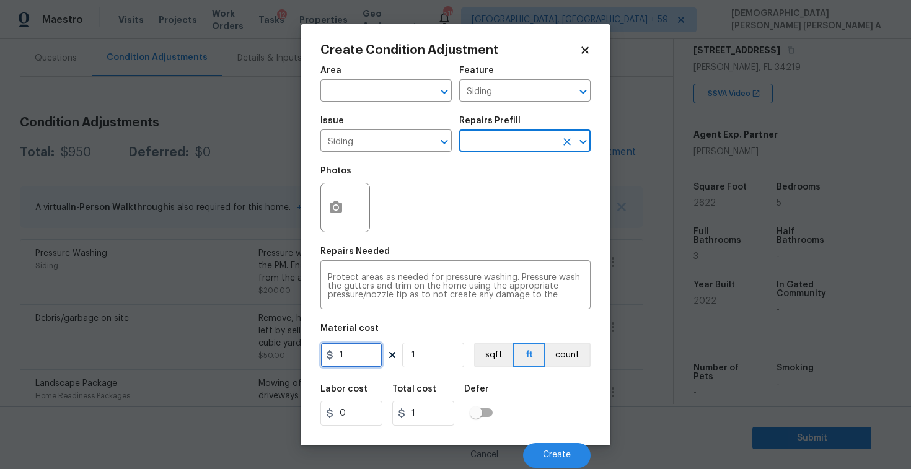
click at [371, 350] on input "1" at bounding box center [351, 355] width 62 height 25
type input "575"
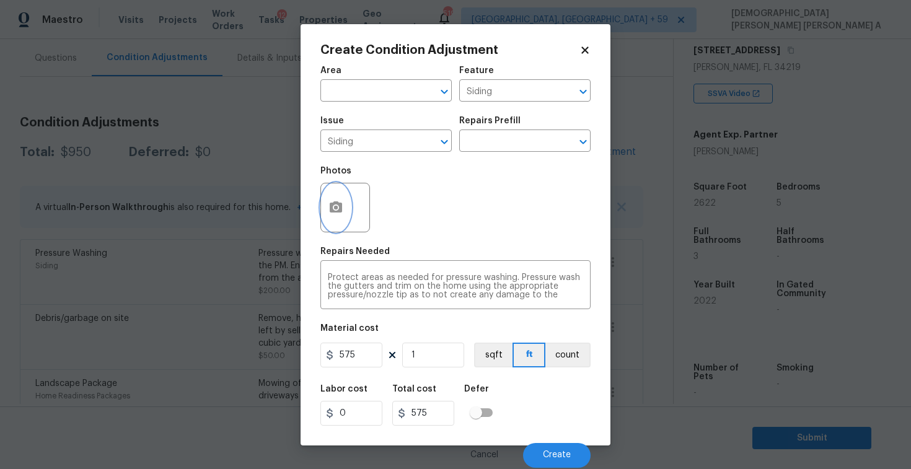
click at [327, 196] on button "button" at bounding box center [336, 207] width 30 height 48
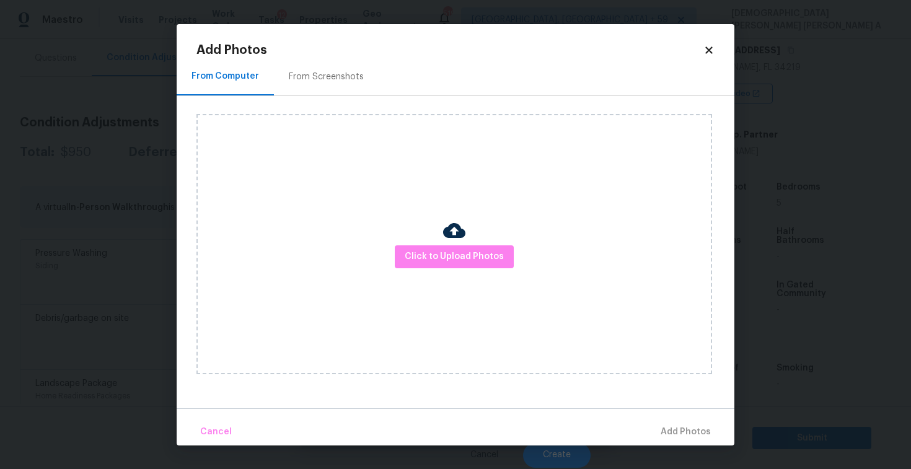
click at [333, 79] on div "From Screenshots" at bounding box center [326, 77] width 75 height 12
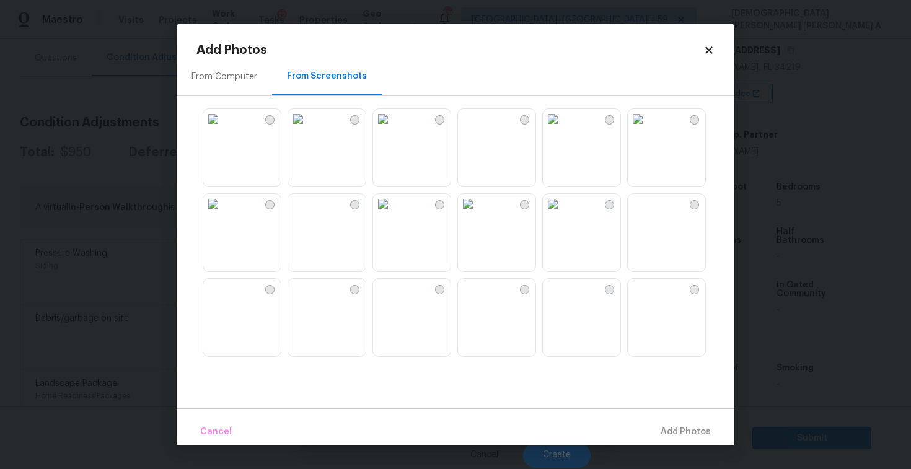
click at [478, 129] on img at bounding box center [468, 119] width 20 height 20
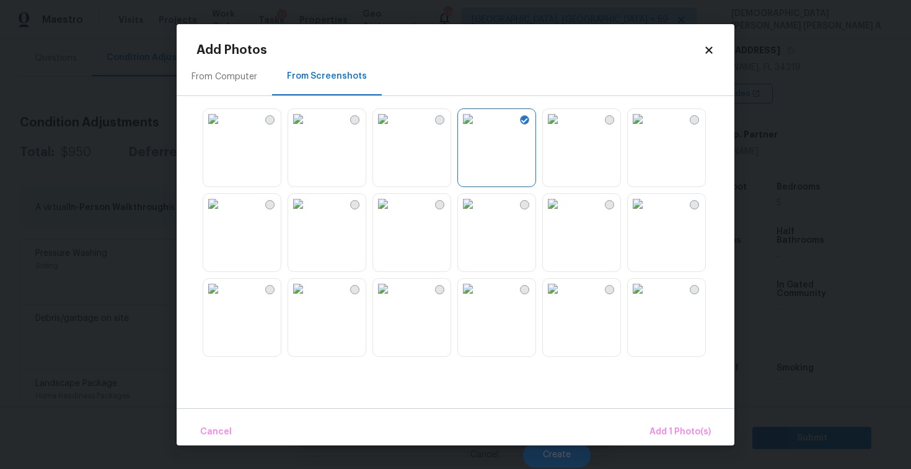
click at [393, 214] on img at bounding box center [383, 204] width 20 height 20
click at [688, 425] on span "Add 2 Photo(s)" at bounding box center [678, 431] width 63 height 15
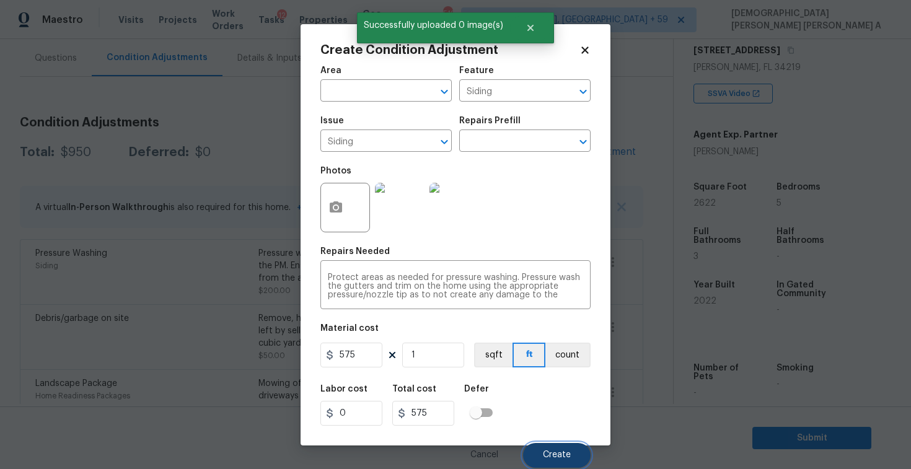
click at [568, 464] on button "Create" at bounding box center [557, 455] width 68 height 25
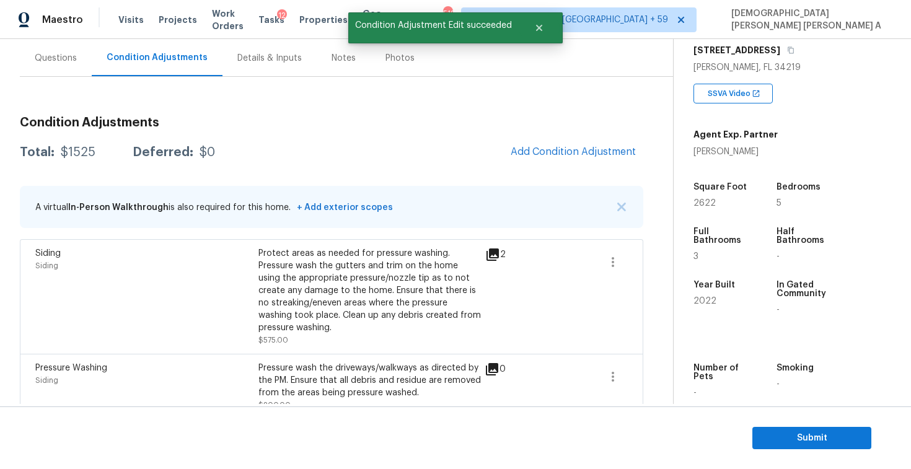
click at [561, 135] on div "Condition Adjustments Total: $1525 Deferred: $0 Add Condition Adjustment A virt…" at bounding box center [331, 353] width 623 height 493
click at [545, 156] on span "Add Condition Adjustment" at bounding box center [573, 151] width 125 height 11
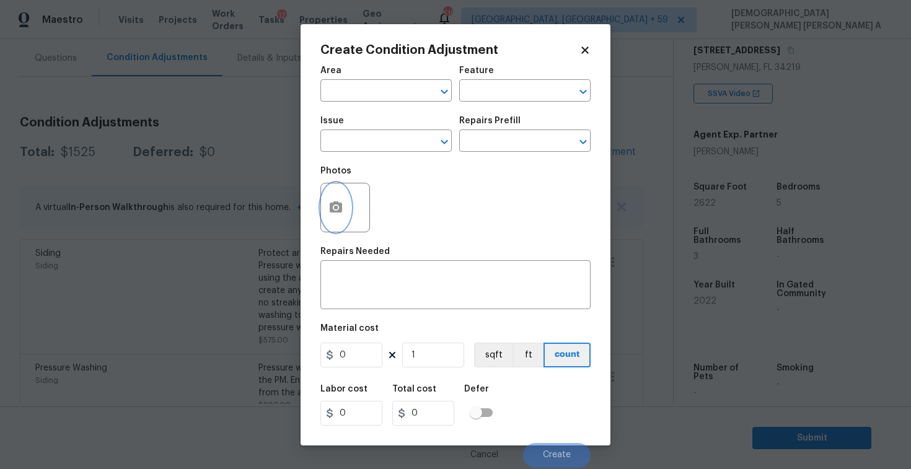
click at [346, 214] on button "button" at bounding box center [336, 207] width 30 height 48
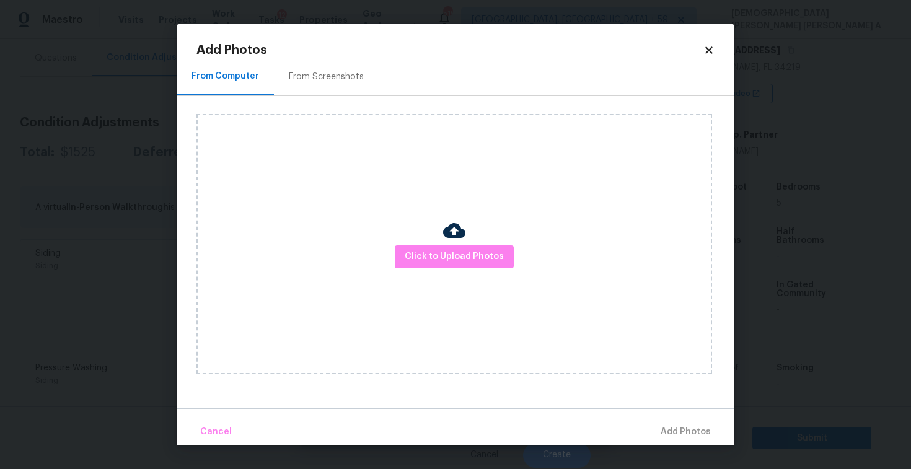
click at [333, 90] on div "From Screenshots" at bounding box center [326, 77] width 105 height 37
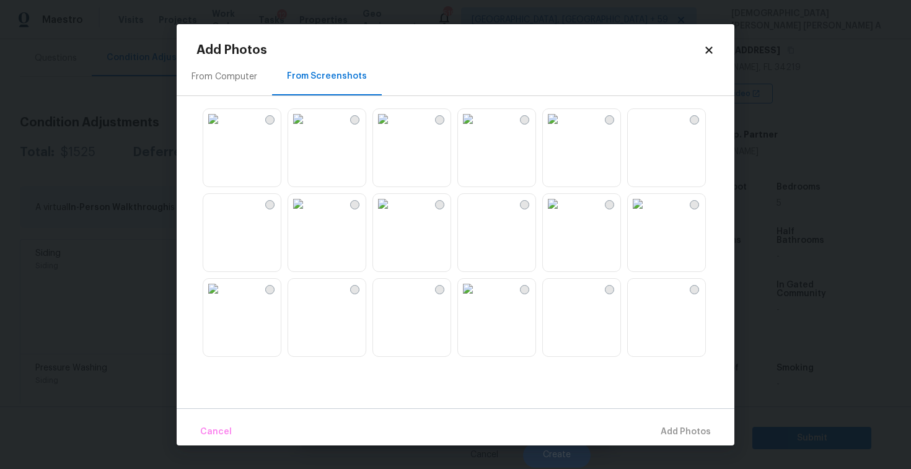
click at [223, 129] on img at bounding box center [213, 119] width 20 height 20
click at [223, 214] on img at bounding box center [213, 204] width 20 height 20
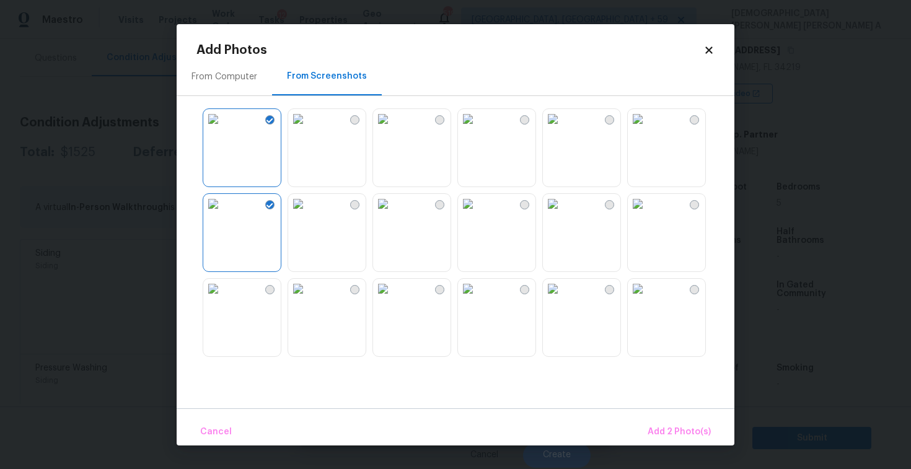
click at [308, 214] on img at bounding box center [298, 204] width 20 height 20
click at [478, 214] on img at bounding box center [468, 204] width 20 height 20
click at [563, 214] on img at bounding box center [553, 204] width 20 height 20
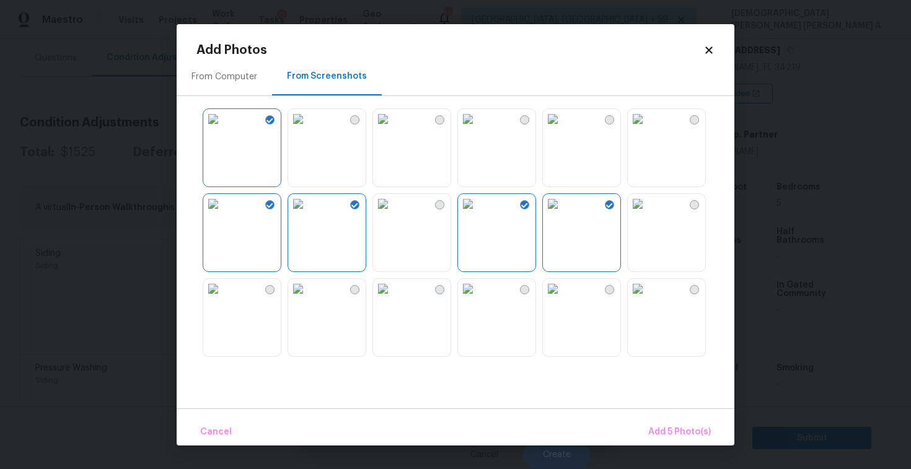
click at [637, 214] on img at bounding box center [638, 204] width 20 height 20
click at [563, 299] on img at bounding box center [553, 289] width 20 height 20
click at [660, 435] on span "Add 7 Photo(s)" at bounding box center [678, 431] width 63 height 15
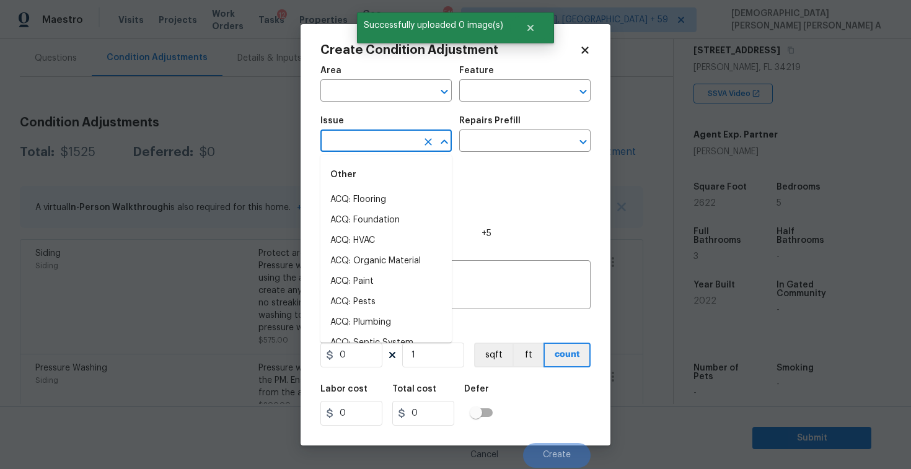
click at [397, 133] on input "text" at bounding box center [368, 142] width 97 height 19
click at [404, 198] on li "ACQ: Paint" at bounding box center [385, 200] width 131 height 20
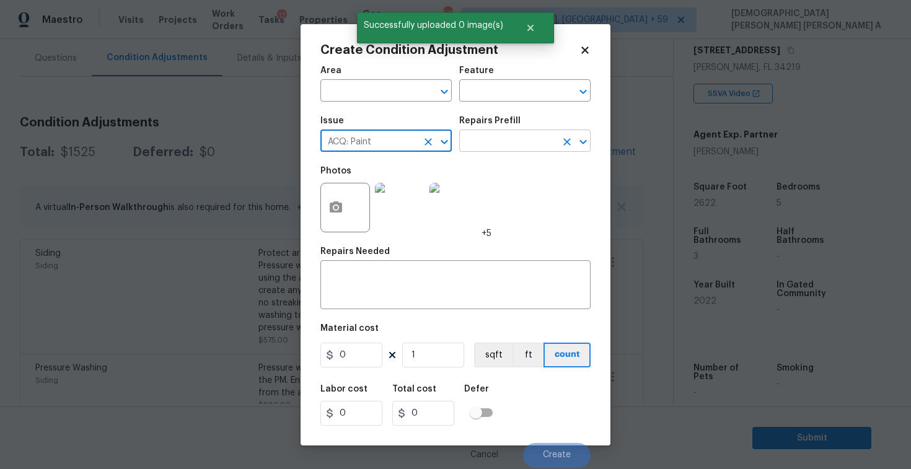
type input "ACQ: Paint"
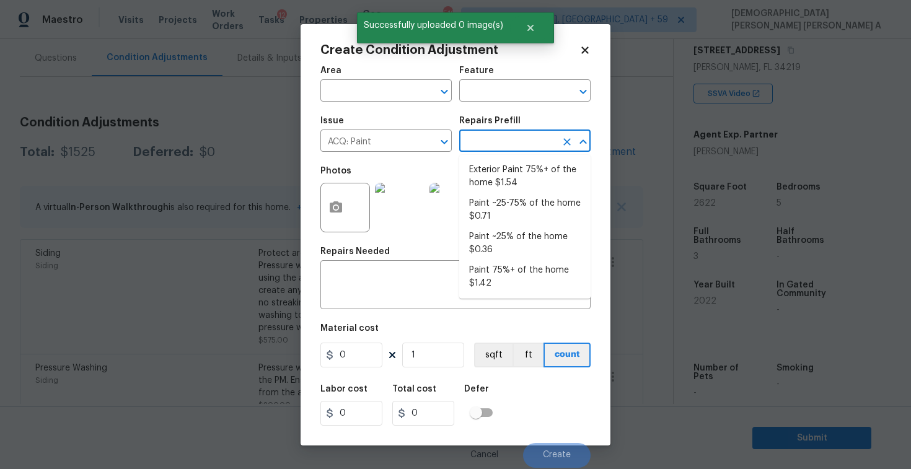
click at [493, 146] on input "text" at bounding box center [507, 142] width 97 height 19
click at [505, 205] on li "Paint ~25-75% of the home $0.71" at bounding box center [524, 209] width 131 height 33
type input "Acquisition"
type textarea "Acquisition Scope: ~25 - 75% of the home needs interior paint"
type input "0.71"
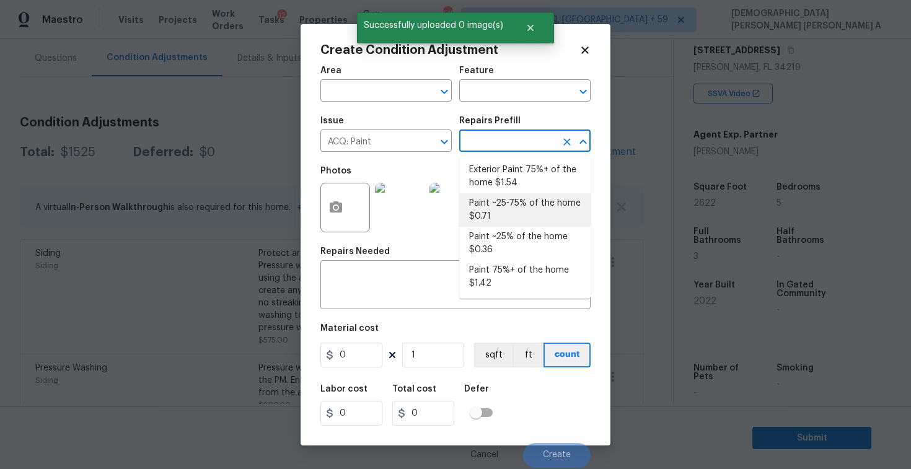
type input "0.71"
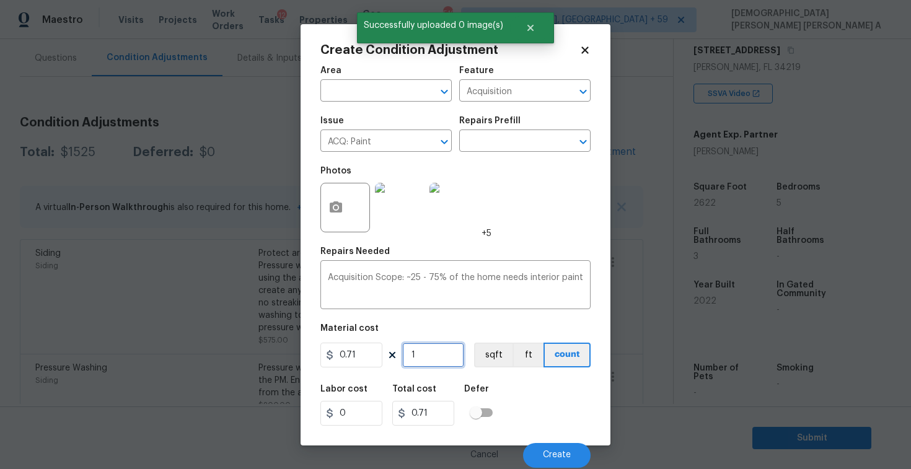
click at [436, 362] on input "1" at bounding box center [433, 355] width 62 height 25
type input "0"
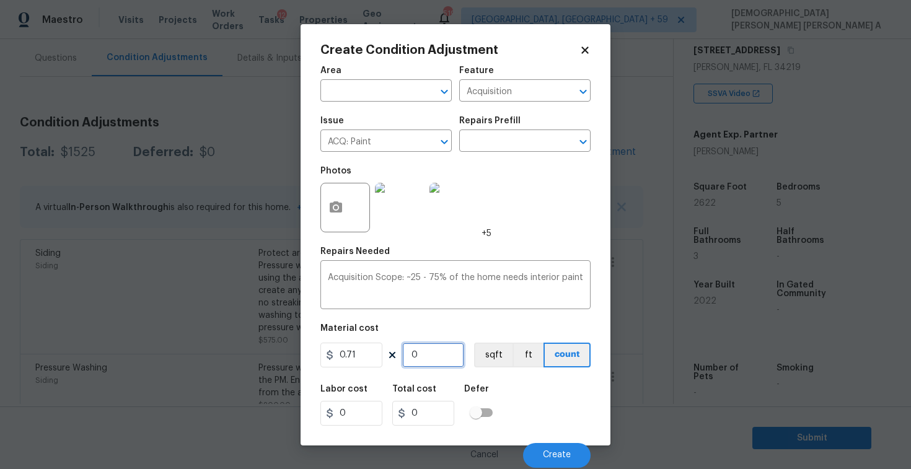
type input "2"
type input "1.42"
type input "26"
type input "18.46"
type input "262"
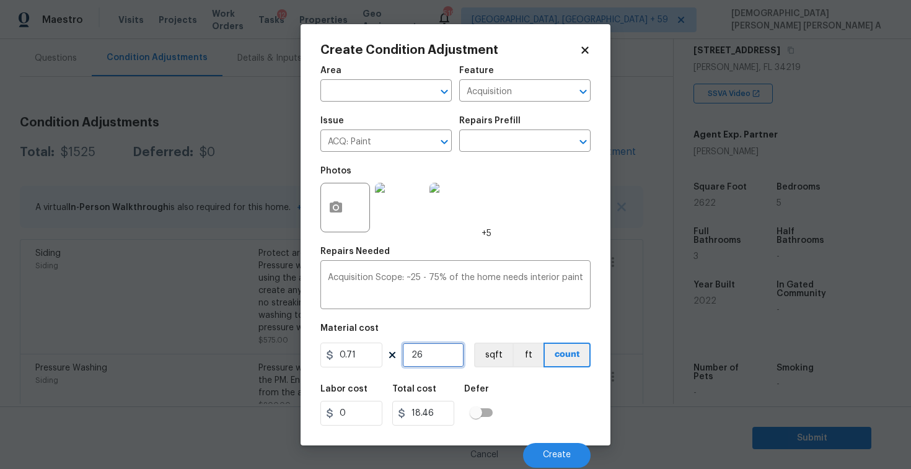
type input "186.02"
type input "2622"
type input "1861.62"
type input "2622"
click at [489, 362] on button "sqft" at bounding box center [493, 355] width 38 height 25
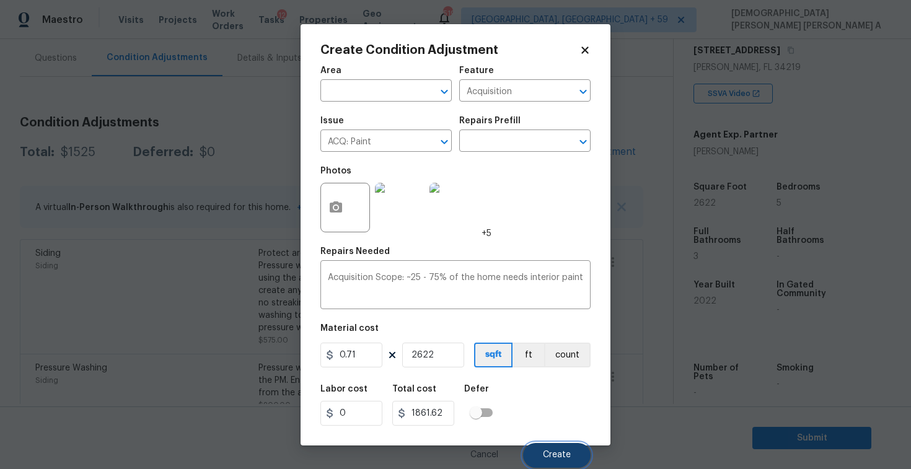
click at [555, 452] on span "Create" at bounding box center [557, 454] width 28 height 9
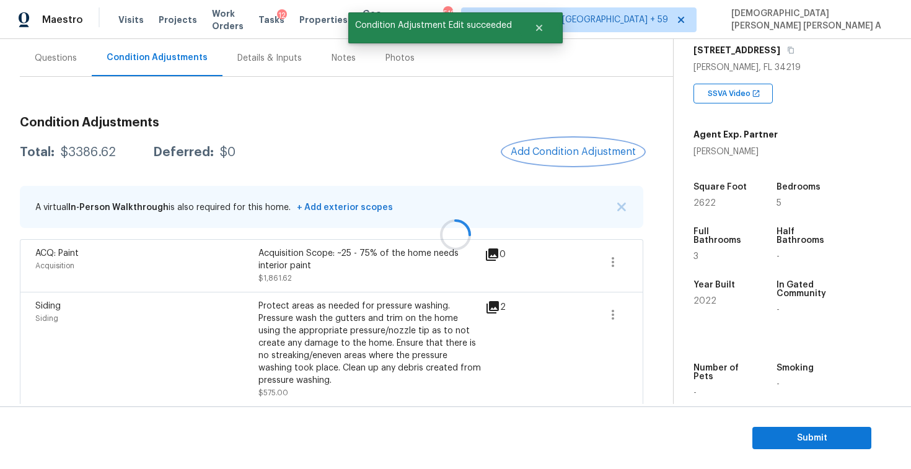
click at [555, 155] on span "Add Condition Adjustment" at bounding box center [573, 151] width 125 height 11
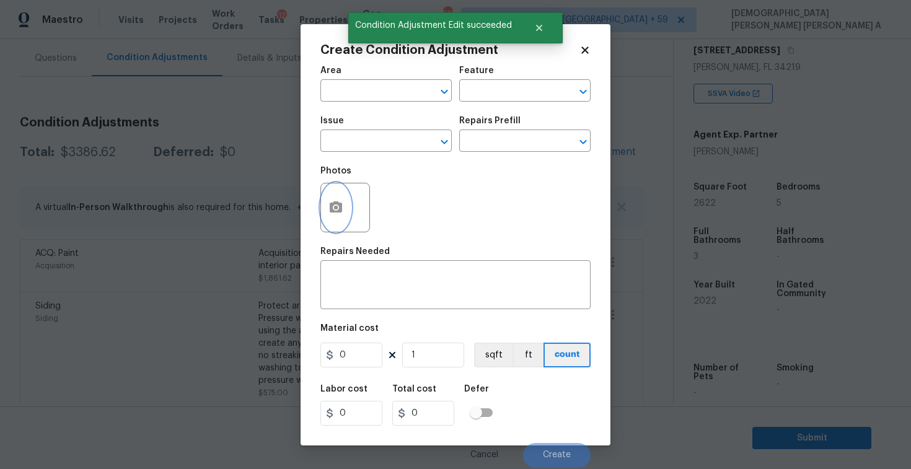
click at [322, 207] on button "button" at bounding box center [336, 207] width 30 height 48
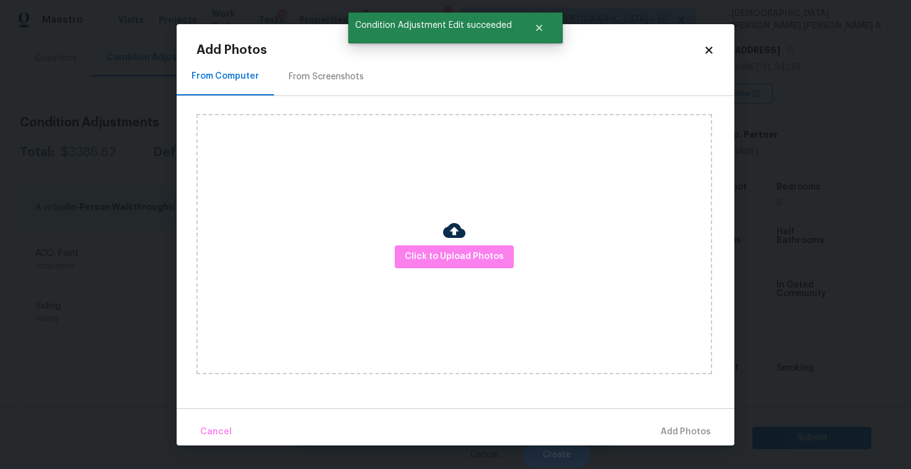
click at [313, 76] on div "From Screenshots" at bounding box center [326, 77] width 75 height 12
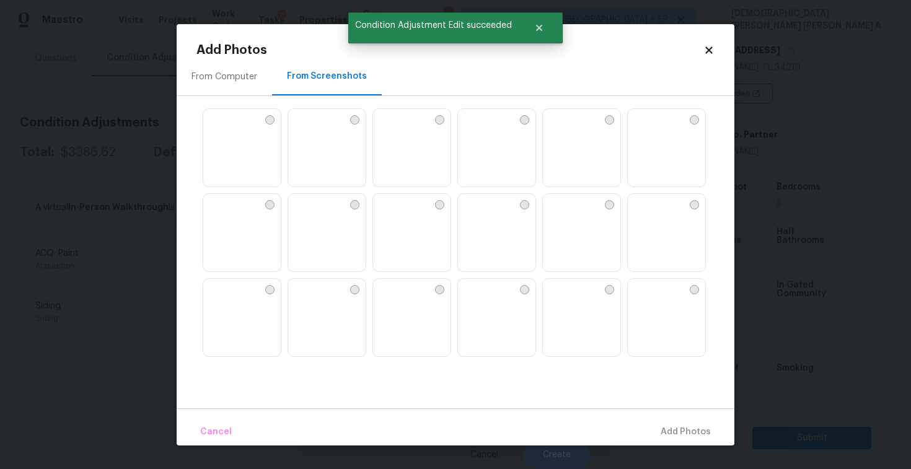
click at [308, 208] on img at bounding box center [298, 204] width 20 height 20
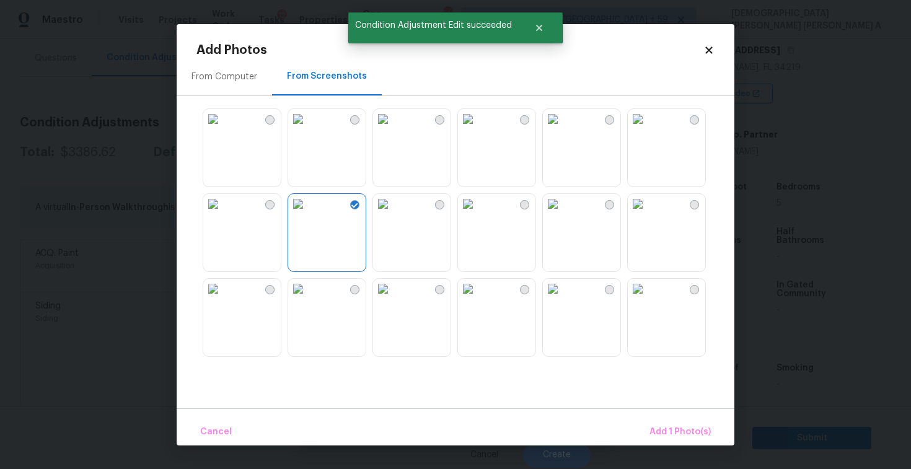
click at [223, 214] on img at bounding box center [213, 204] width 20 height 20
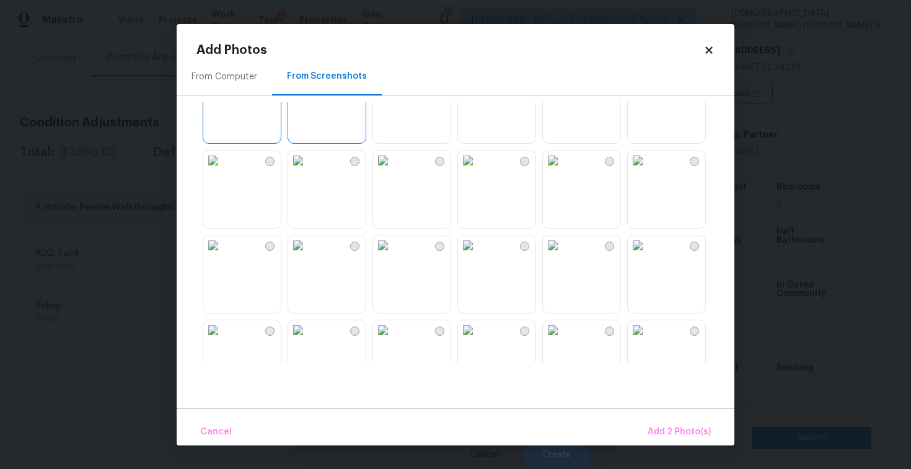
scroll to position [162, 0]
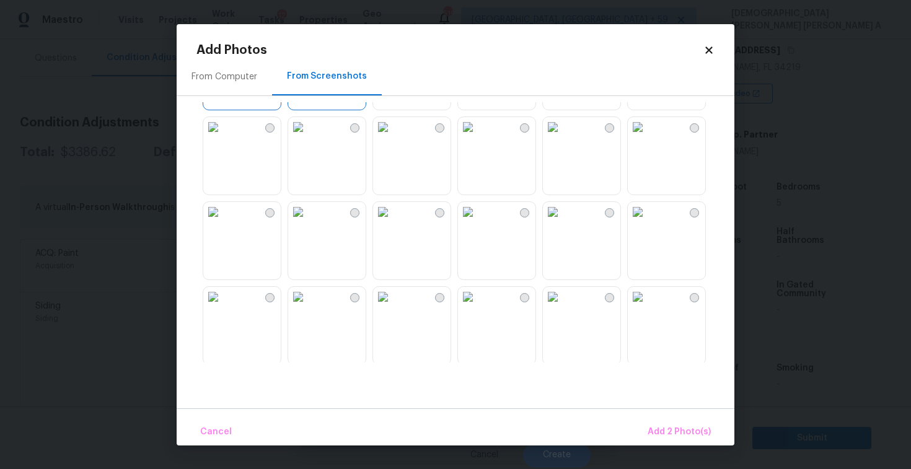
click at [393, 137] on img at bounding box center [383, 127] width 20 height 20
click at [217, 222] on img at bounding box center [213, 212] width 20 height 20
click at [371, 260] on div at bounding box center [465, 232] width 538 height 260
click at [393, 307] on img at bounding box center [383, 297] width 20 height 20
click at [542, 330] on div at bounding box center [465, 232] width 538 height 260
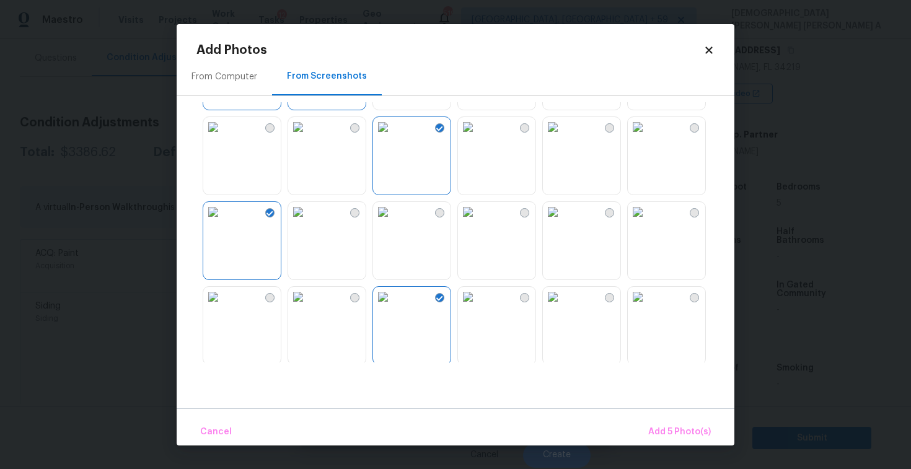
click at [478, 307] on img at bounding box center [468, 297] width 20 height 20
click at [563, 307] on img at bounding box center [553, 297] width 20 height 20
click at [703, 428] on span "Add 7 Photo(s)" at bounding box center [678, 431] width 63 height 15
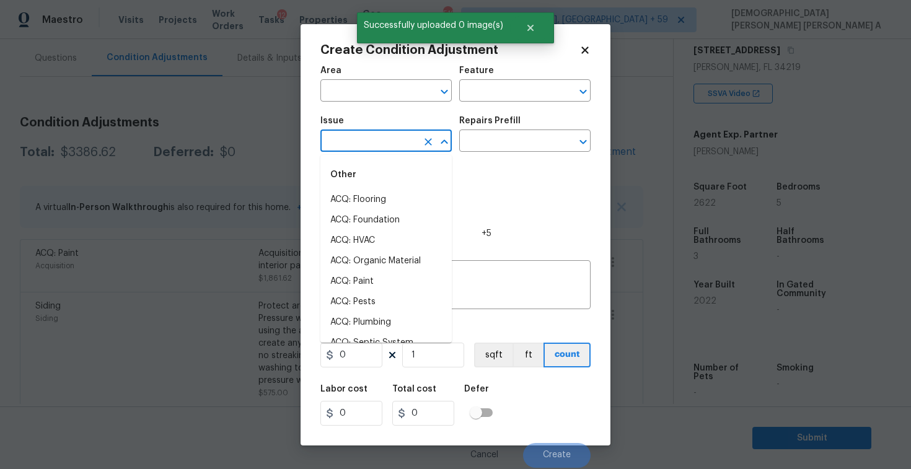
click at [388, 140] on input "text" at bounding box center [368, 142] width 97 height 19
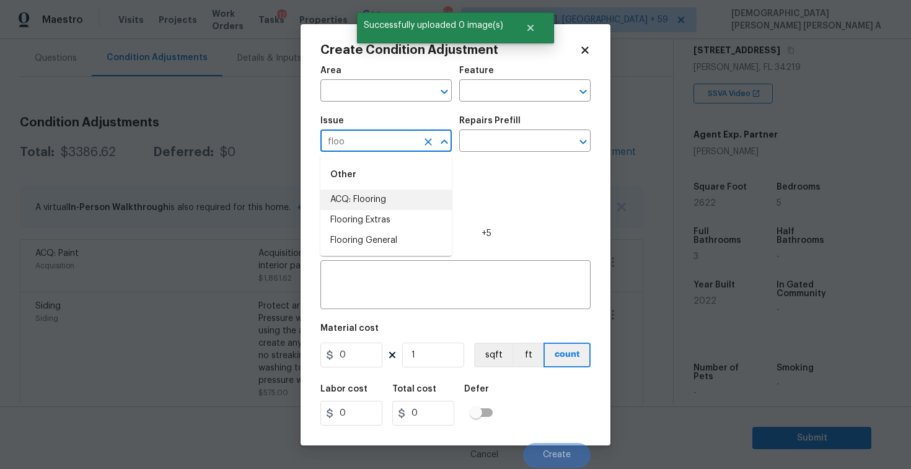
click at [406, 196] on li "ACQ: Flooring" at bounding box center [385, 200] width 131 height 20
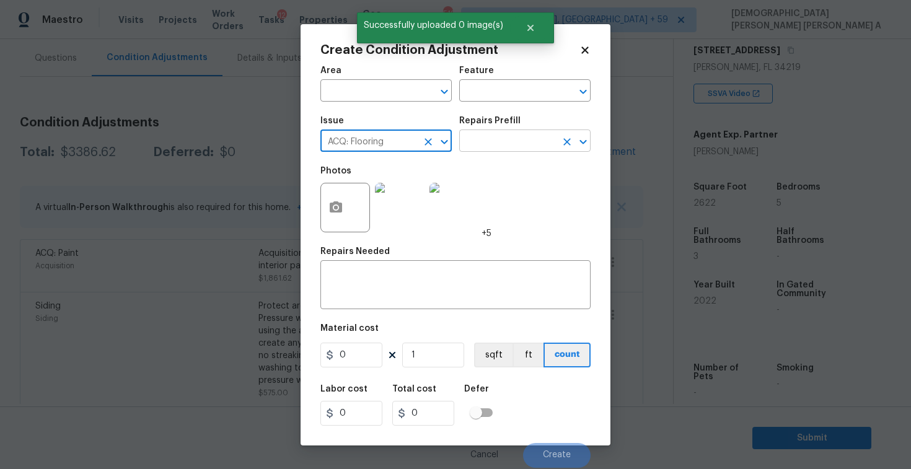
type input "ACQ: Flooring"
click at [498, 146] on input "text" at bounding box center [507, 142] width 97 height 19
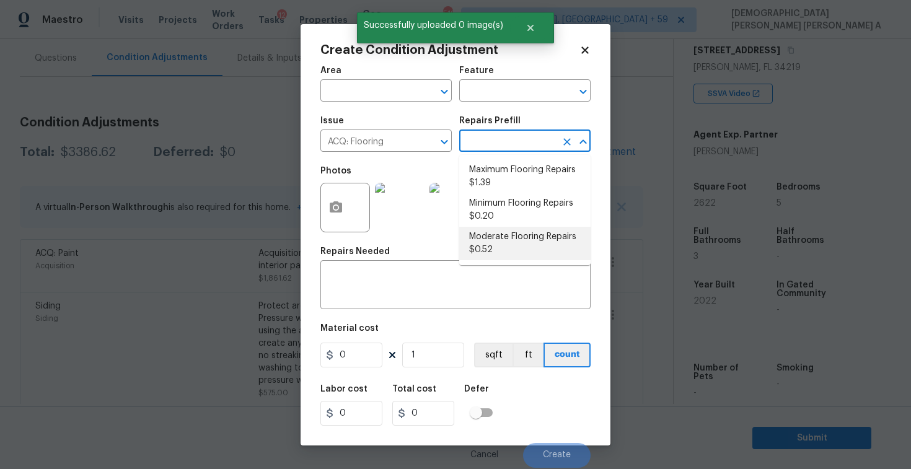
click at [491, 237] on li "Moderate Flooring Repairs $0.52" at bounding box center [524, 243] width 131 height 33
type input "Acquisition"
type textarea "Acquisition Scope: Moderate flooring repairs"
type input "0.52"
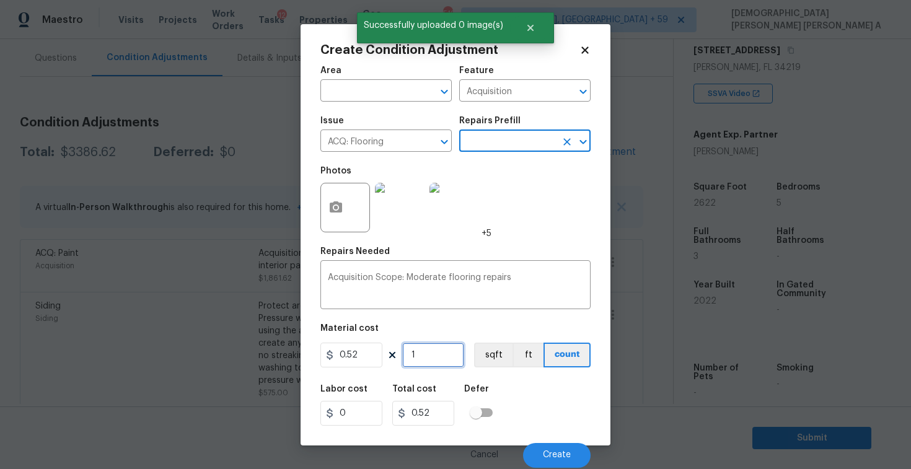
click at [454, 359] on input "1" at bounding box center [433, 355] width 62 height 25
type input "0"
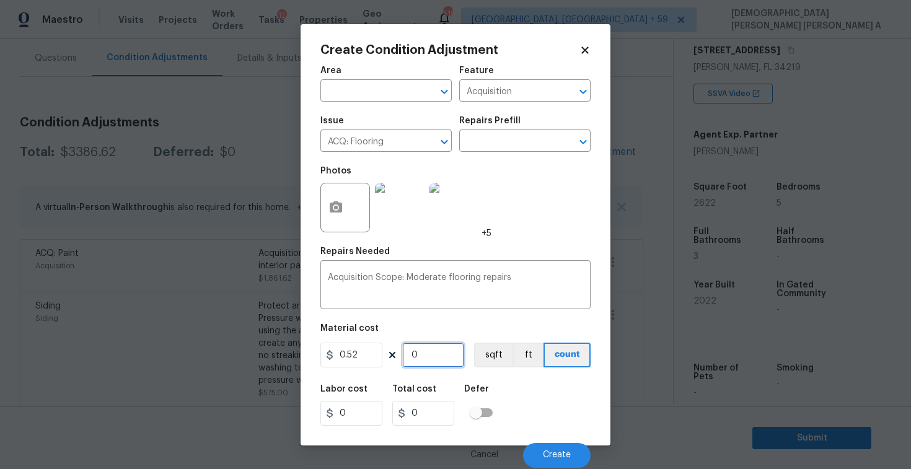
type input "2"
type input "1.04"
type input "26"
type input "13.52"
type input "262"
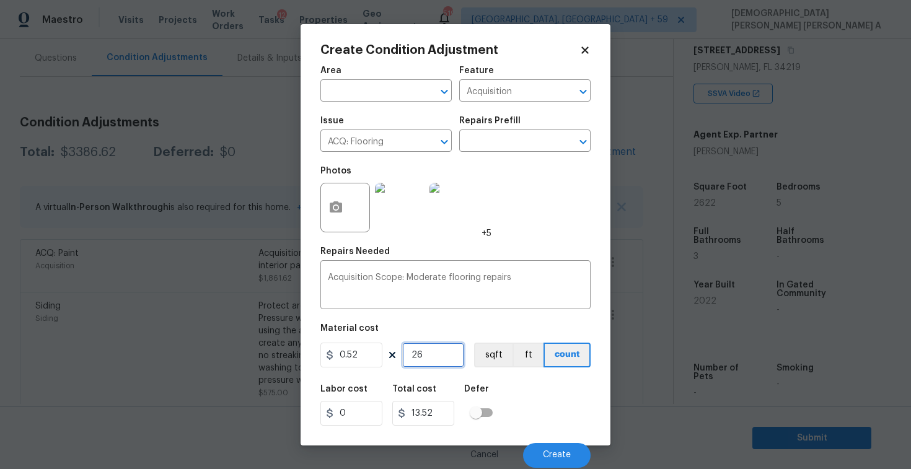
type input "136.24"
type input "2622"
type input "1363.44"
type input "2622"
click at [491, 359] on button "sqft" at bounding box center [493, 355] width 38 height 25
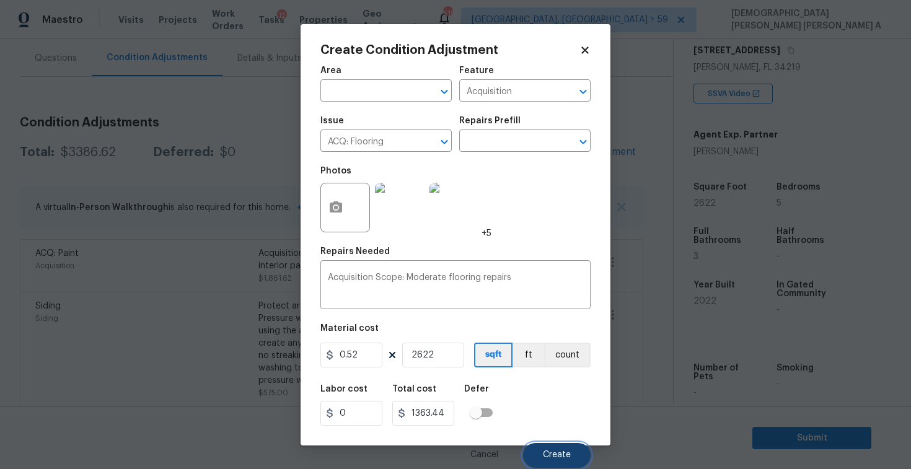
click at [542, 465] on button "Create" at bounding box center [557, 455] width 68 height 25
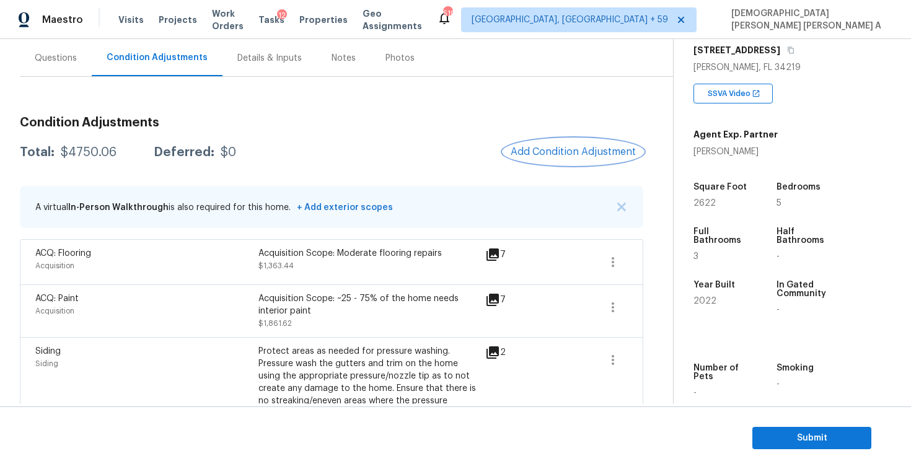
click at [586, 157] on button "Add Condition Adjustment" at bounding box center [573, 152] width 140 height 26
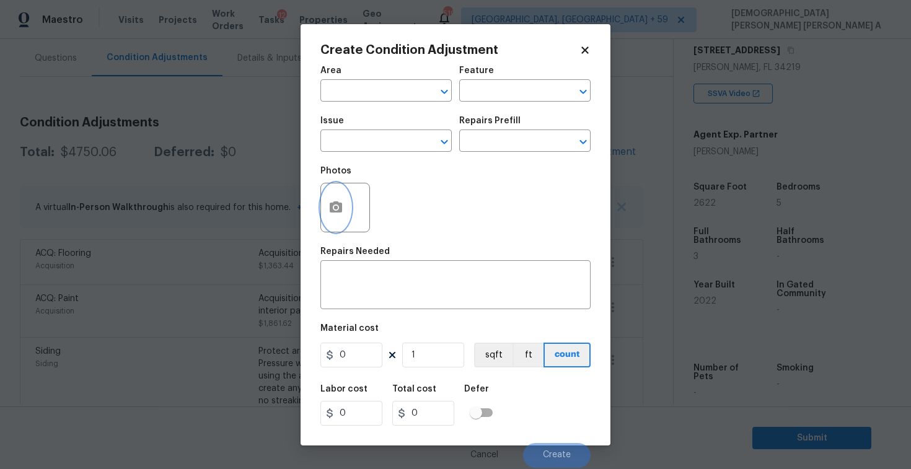
click at [333, 211] on icon "button" at bounding box center [336, 206] width 12 height 11
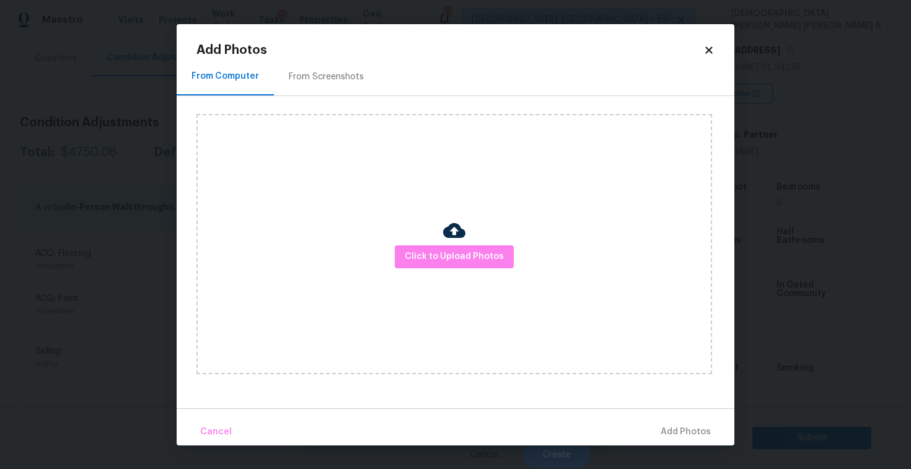
click at [333, 81] on div "From Screenshots" at bounding box center [326, 77] width 75 height 12
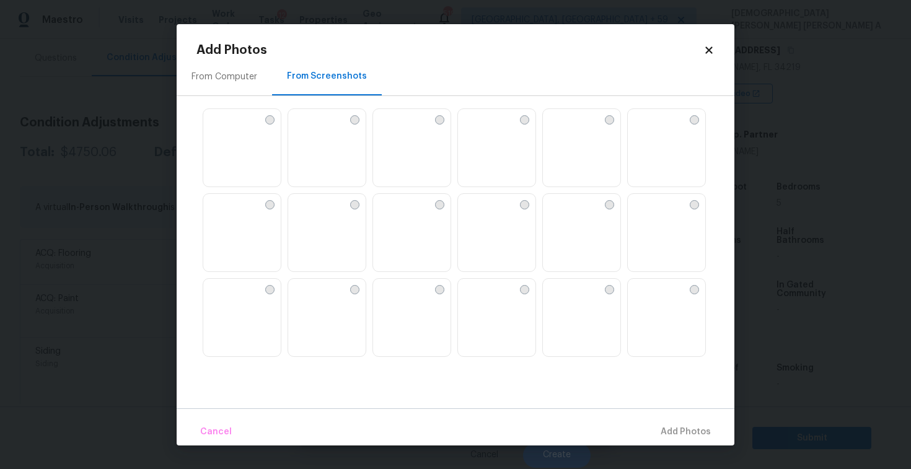
click at [308, 129] on img at bounding box center [298, 119] width 20 height 20
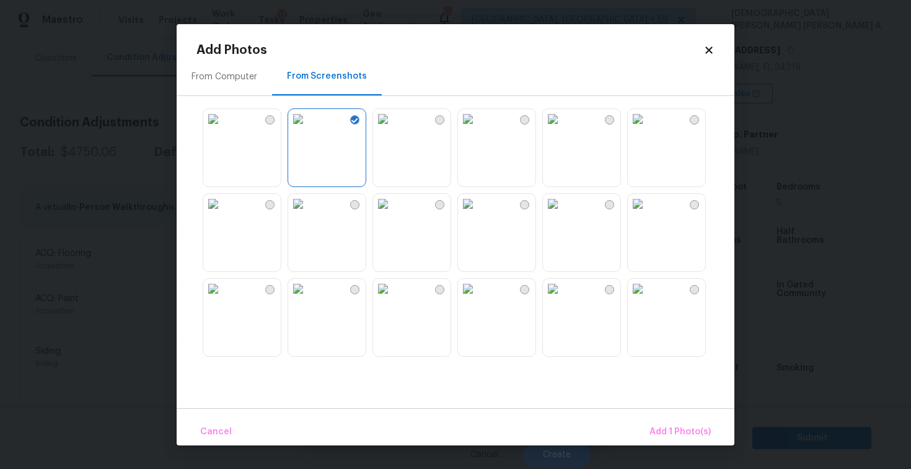
click at [393, 129] on img at bounding box center [383, 119] width 20 height 20
click at [688, 430] on span "Add 2 Photo(s)" at bounding box center [678, 431] width 63 height 15
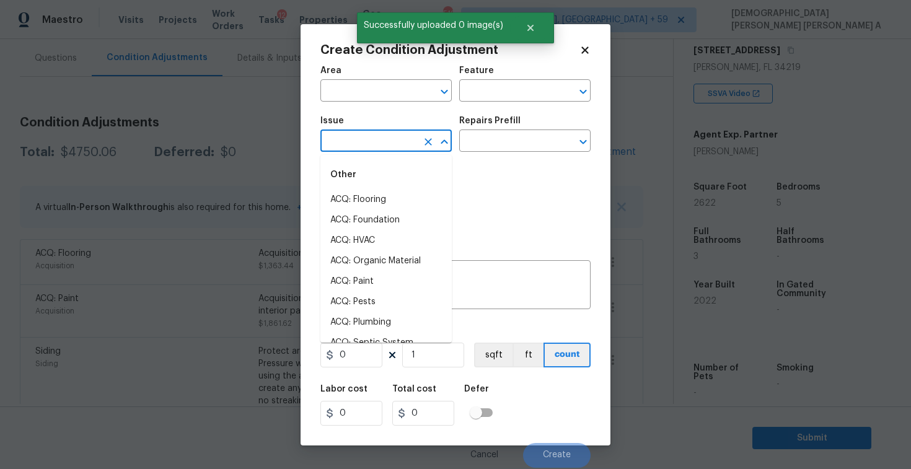
click at [365, 140] on input "text" at bounding box center [368, 142] width 97 height 19
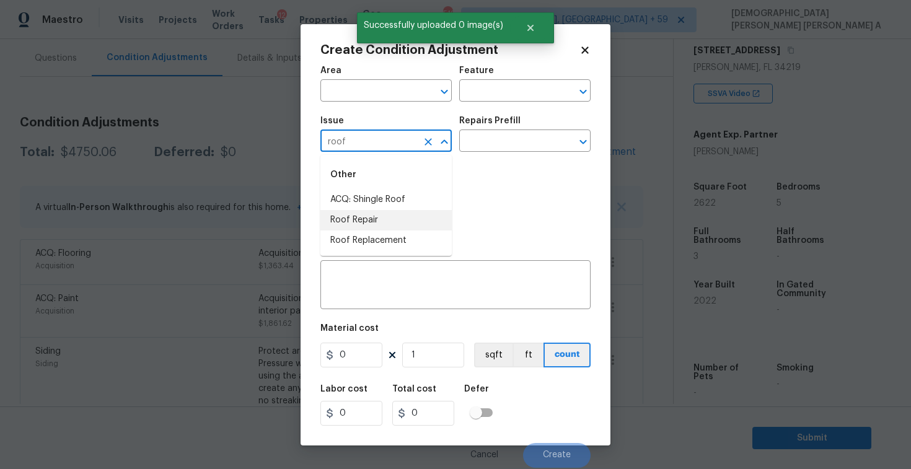
click at [387, 219] on li "Roof Repair" at bounding box center [385, 220] width 131 height 20
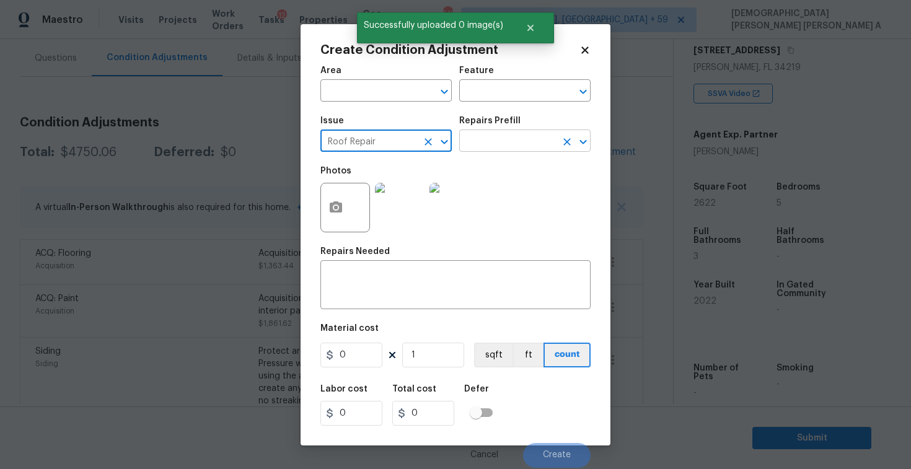
type input "Roof Repair"
click at [533, 133] on input "text" at bounding box center [507, 142] width 97 height 19
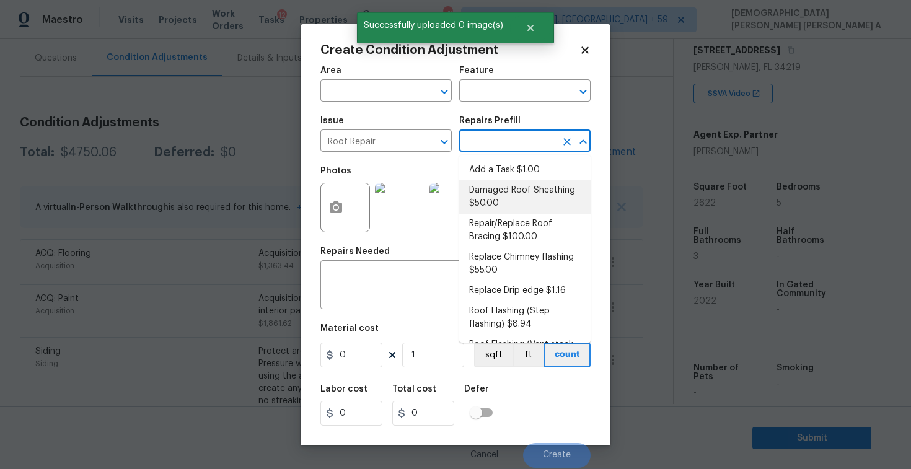
click at [513, 196] on li "Damaged Roof Sheathing $50.00" at bounding box center [524, 196] width 131 height 33
type input "Eaves and Trim"
type textarea "Remove the existing damaged/rotted OSB plywood on the roof and replace with new…"
type input "50"
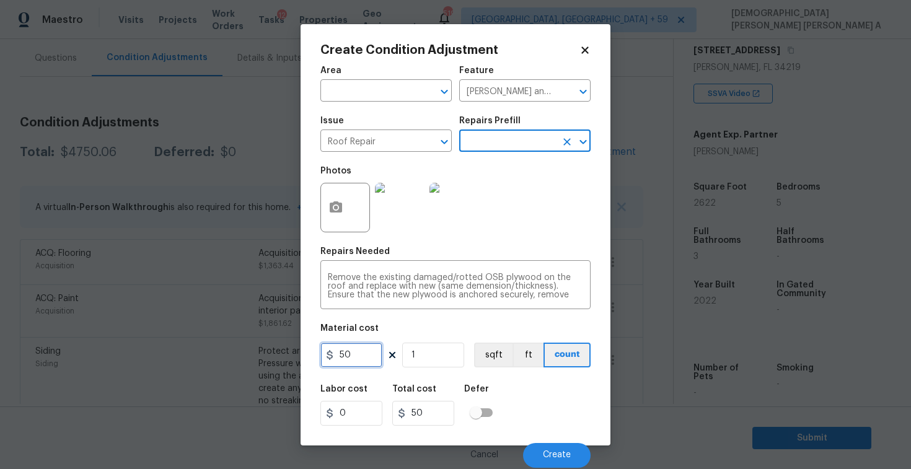
click at [361, 357] on input "50" at bounding box center [351, 355] width 62 height 25
type input "1500"
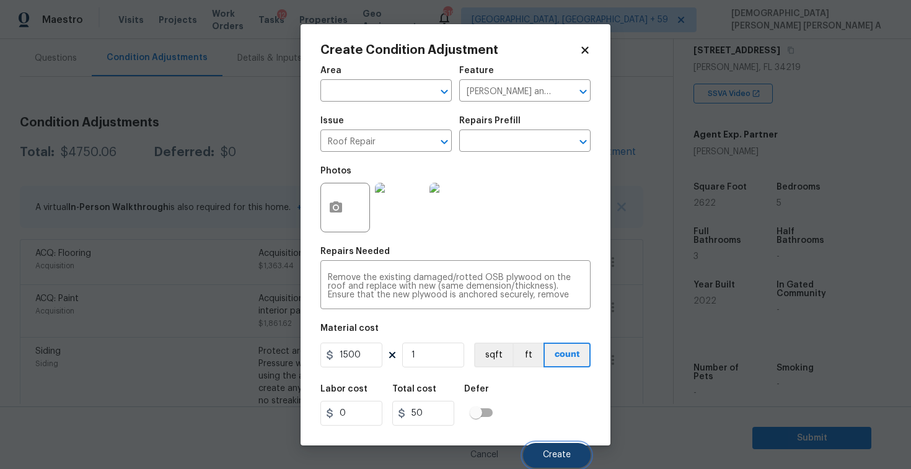
type input "1500"
click at [549, 445] on button "Create" at bounding box center [557, 455] width 68 height 25
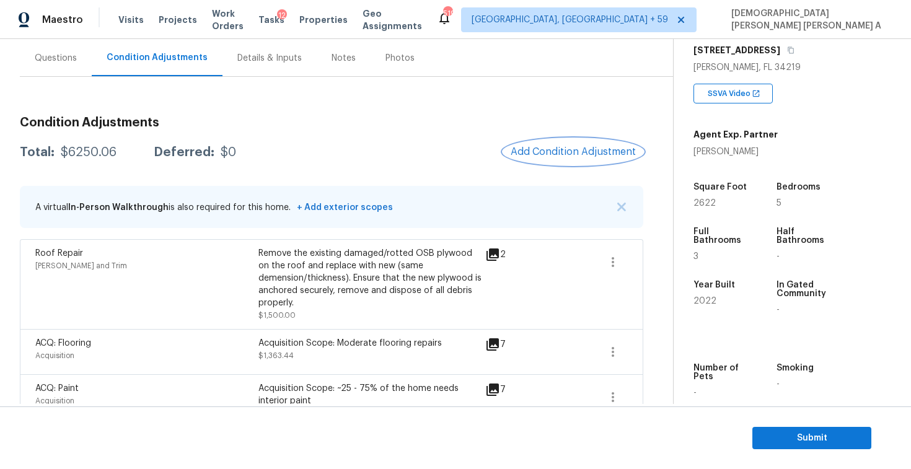
click at [568, 151] on span "Add Condition Adjustment" at bounding box center [573, 151] width 125 height 11
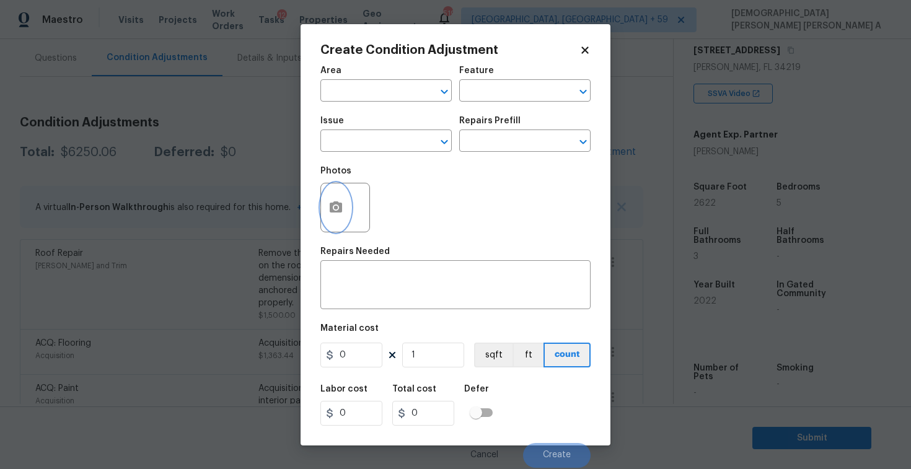
click at [335, 209] on circle "button" at bounding box center [336, 207] width 4 height 4
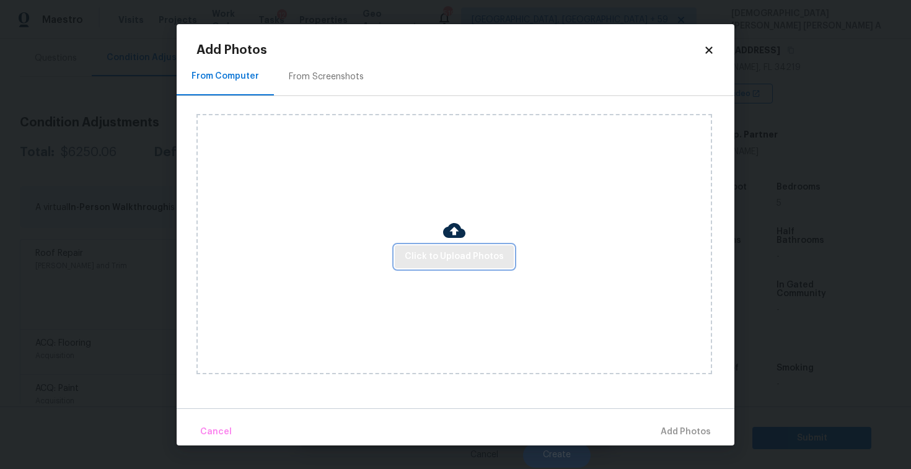
click at [480, 248] on button "Click to Upload Photos" at bounding box center [454, 256] width 119 height 23
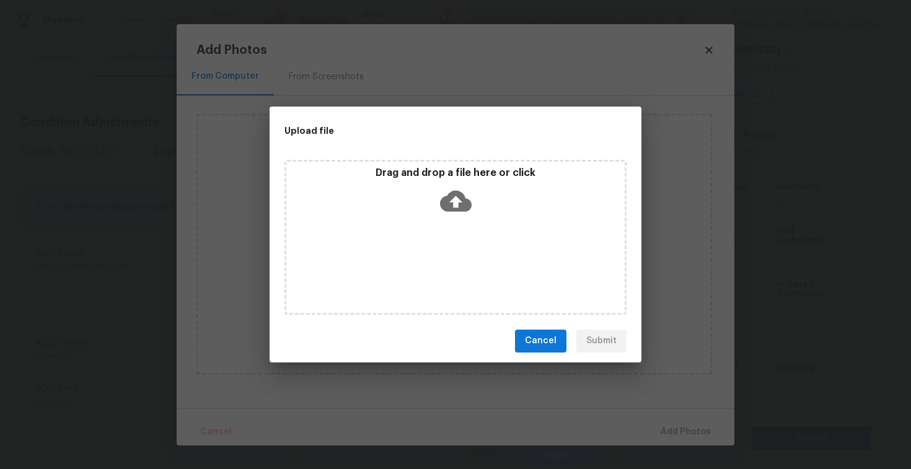
click at [458, 200] on icon at bounding box center [456, 201] width 32 height 32
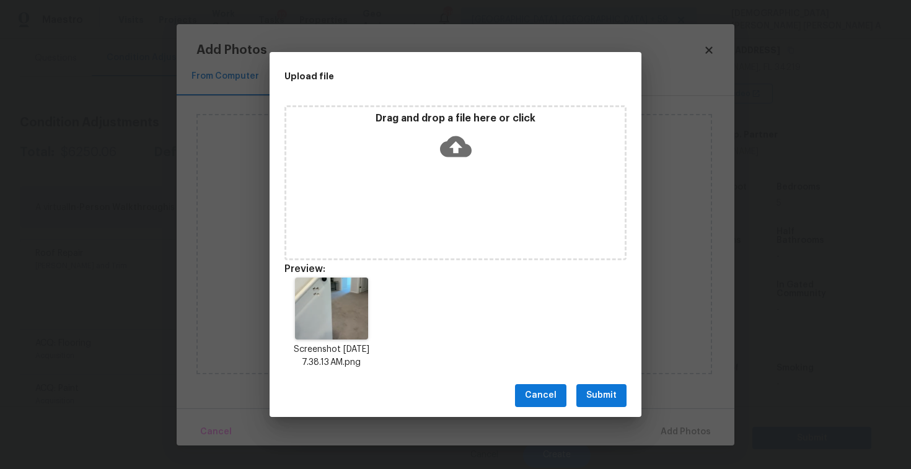
click at [601, 406] on div "Cancel Submit" at bounding box center [456, 395] width 372 height 43
click at [602, 390] on span "Submit" at bounding box center [601, 395] width 30 height 15
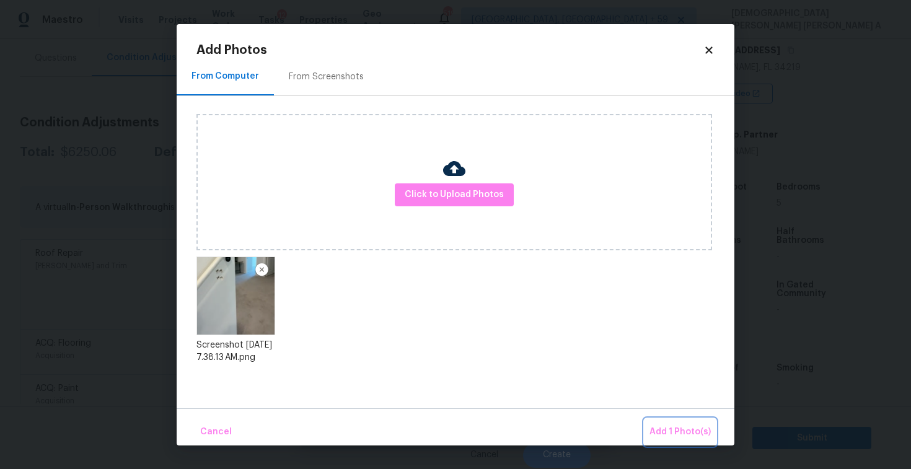
click at [677, 426] on span "Add 1 Photo(s)" at bounding box center [679, 431] width 61 height 15
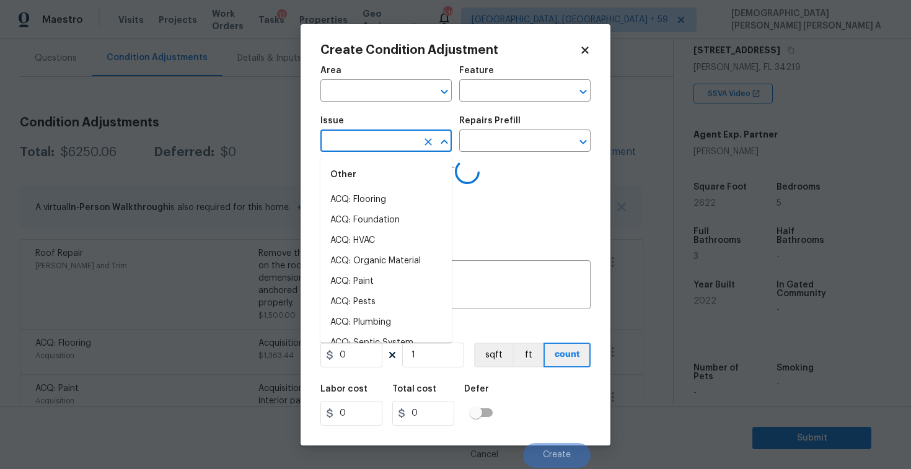
click at [362, 139] on input "text" at bounding box center [368, 142] width 97 height 19
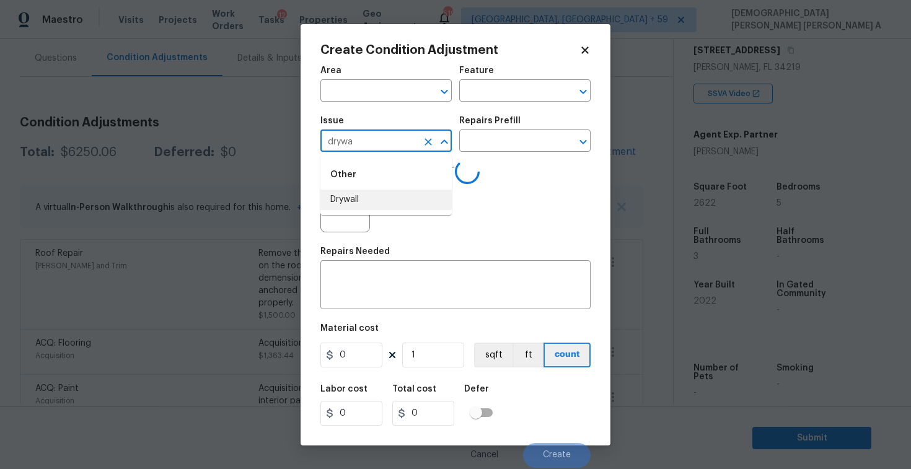
click at [369, 196] on li "Drywall" at bounding box center [385, 200] width 131 height 20
type input "Drywall"
click at [503, 139] on input "text" at bounding box center [507, 142] width 97 height 19
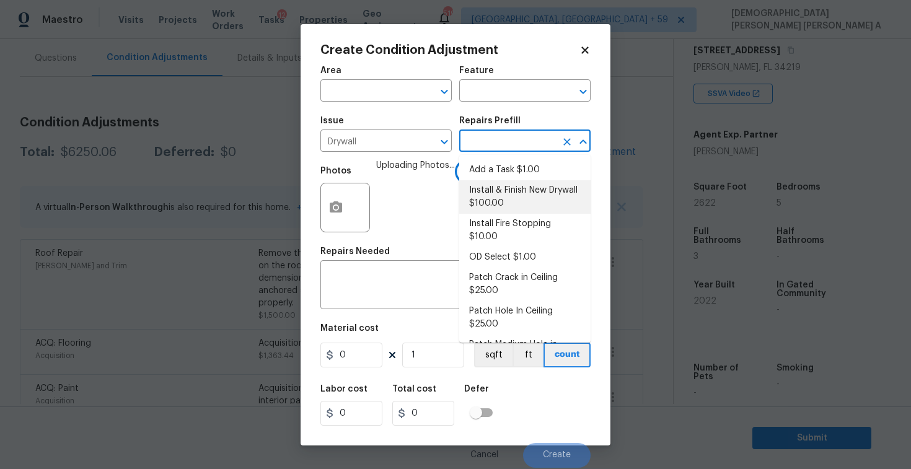
click at [498, 187] on li "Install & Finish New Drywall $100.00" at bounding box center [524, 196] width 131 height 33
type input "Walls and Ceiling"
type textarea "Remove the existing damaged drywall and replace with new. Ensure that the new d…"
type input "100"
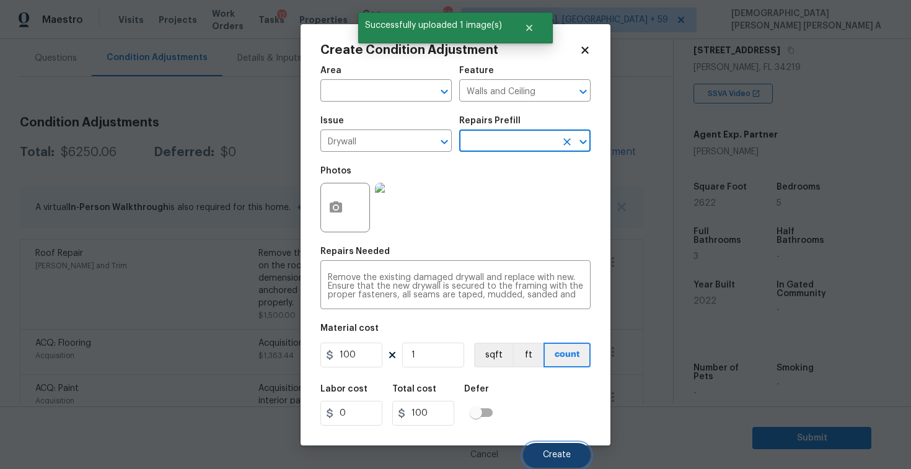
click at [546, 446] on button "Create" at bounding box center [557, 455] width 68 height 25
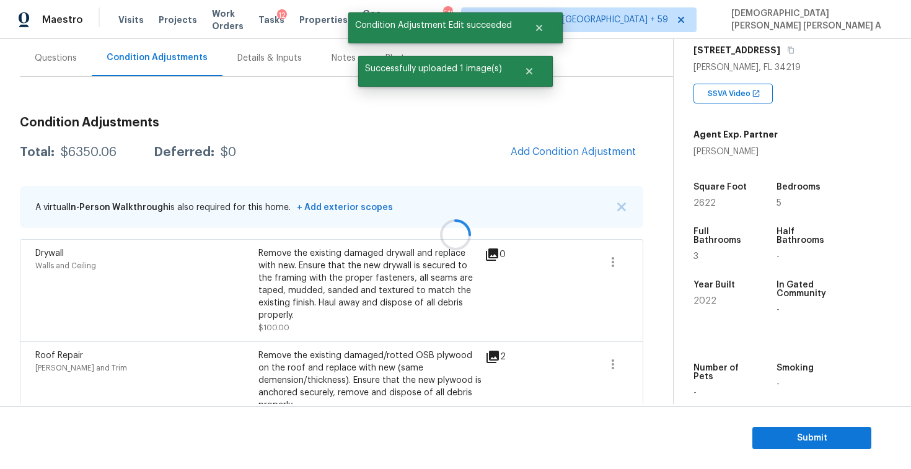
click at [574, 151] on div at bounding box center [455, 234] width 911 height 469
click at [574, 151] on span "Add Condition Adjustment" at bounding box center [573, 151] width 125 height 11
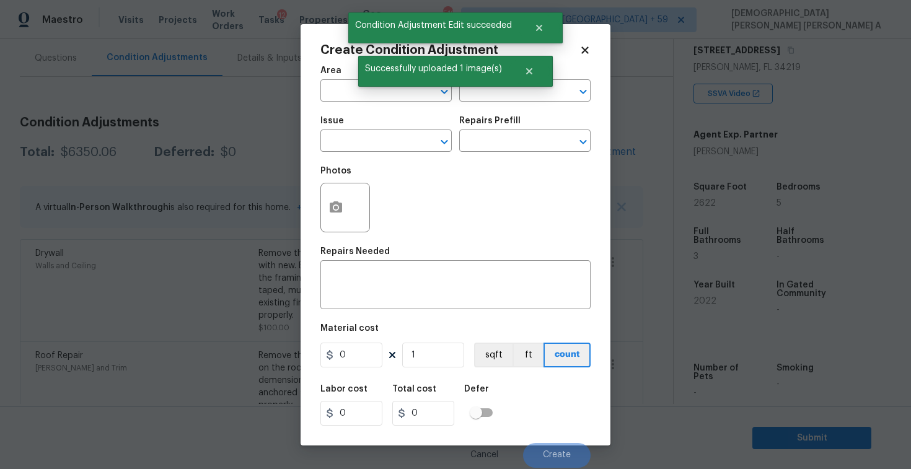
click at [314, 201] on div "Create Condition Adjustment Area ​ Feature ​ Issue ​ Repairs Prefill ​ Photos R…" at bounding box center [455, 234] width 310 height 421
click at [328, 205] on icon "button" at bounding box center [335, 207] width 15 height 15
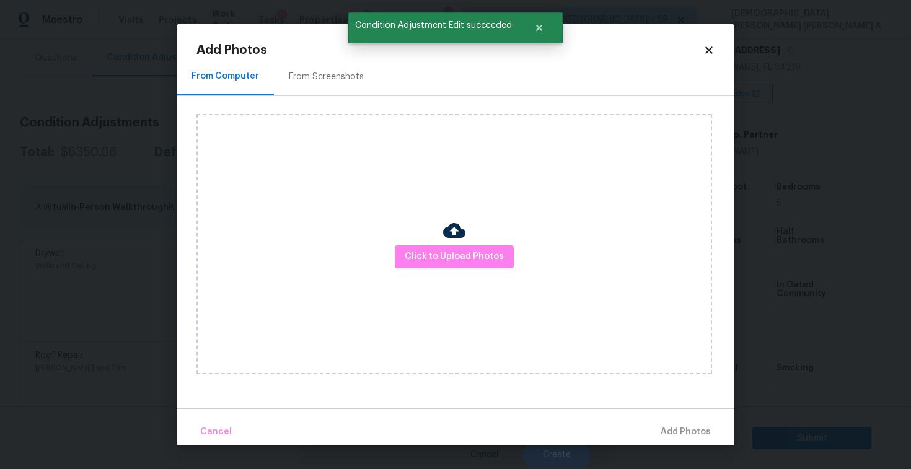
click at [451, 279] on div "Click to Upload Photos" at bounding box center [453, 244] width 515 height 260
click at [450, 271] on div "Click to Upload Photos" at bounding box center [453, 244] width 515 height 260
click at [452, 242] on div at bounding box center [454, 232] width 22 height 26
click at [449, 253] on span "Click to Upload Photos" at bounding box center [454, 256] width 99 height 15
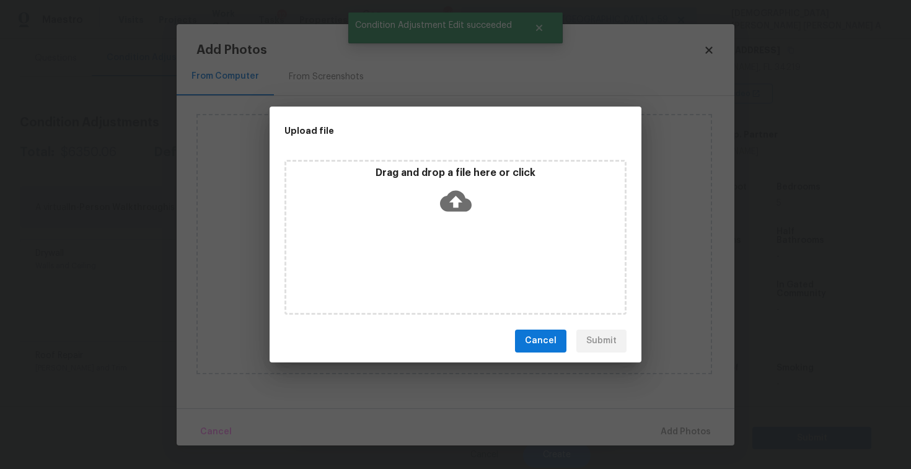
click at [449, 208] on icon at bounding box center [456, 200] width 32 height 21
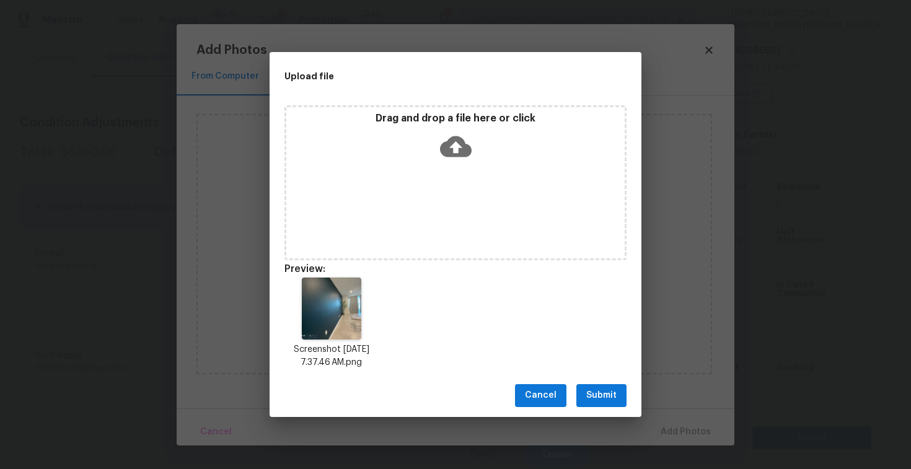
click at [598, 393] on span "Submit" at bounding box center [601, 395] width 30 height 15
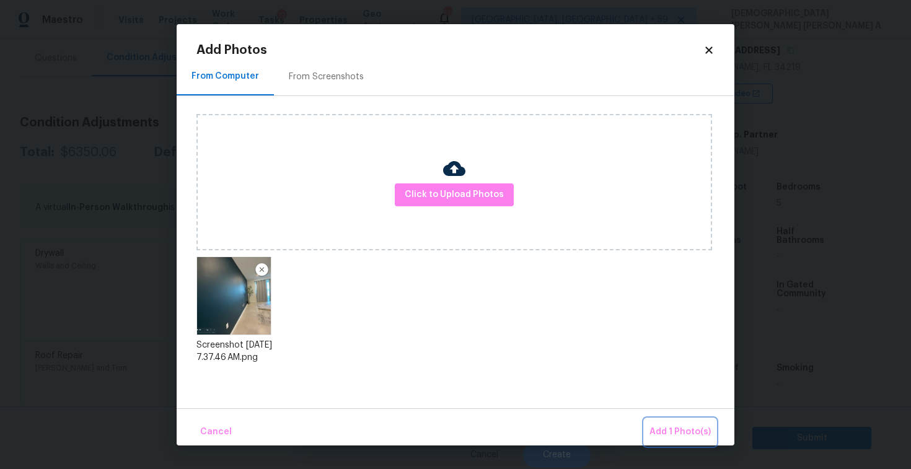
click at [687, 432] on span "Add 1 Photo(s)" at bounding box center [679, 431] width 61 height 15
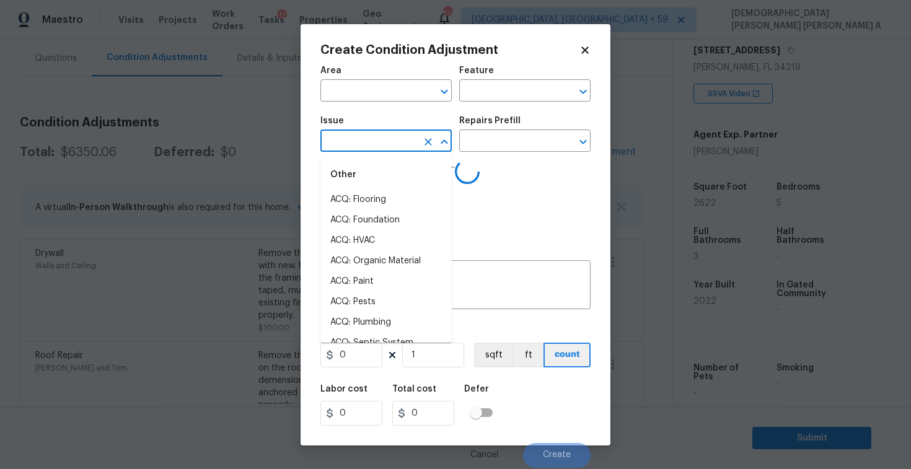
click at [382, 136] on input "text" at bounding box center [368, 142] width 97 height 19
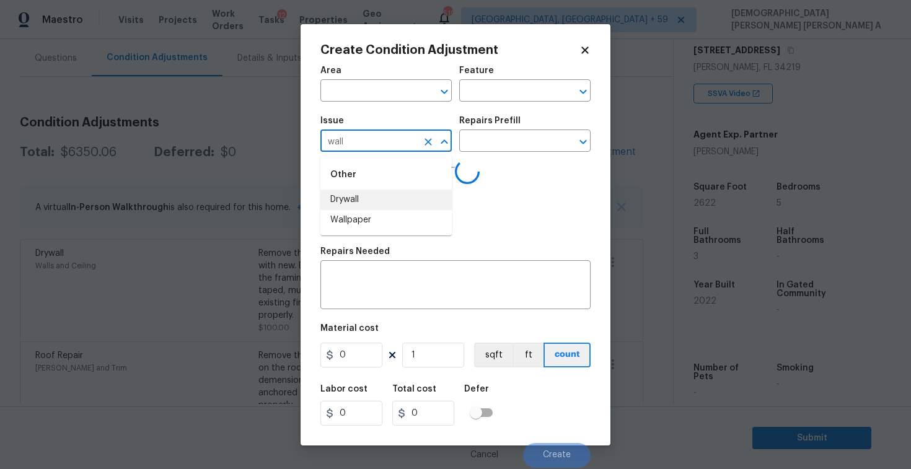
click at [392, 219] on li "Wallpaper" at bounding box center [385, 220] width 131 height 20
click at [368, 146] on input "Wallpaper" at bounding box center [368, 142] width 97 height 19
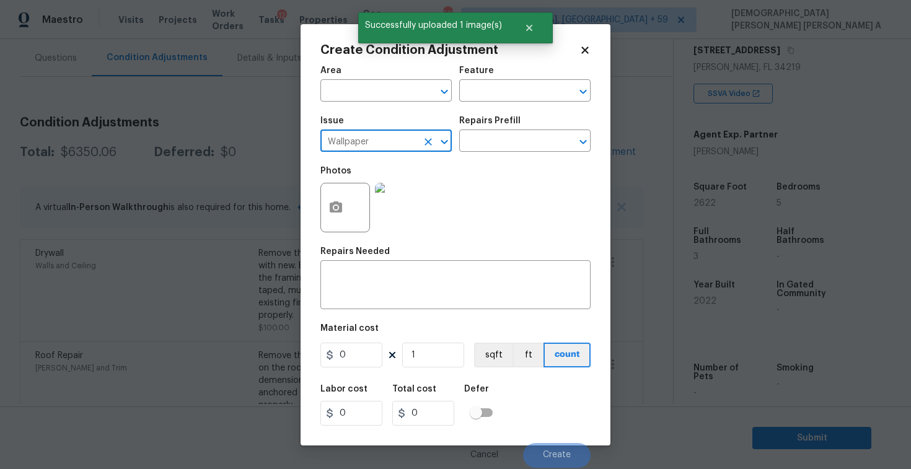
click at [368, 146] on input "Wallpaper" at bounding box center [368, 142] width 97 height 19
type input "Wallpaper"
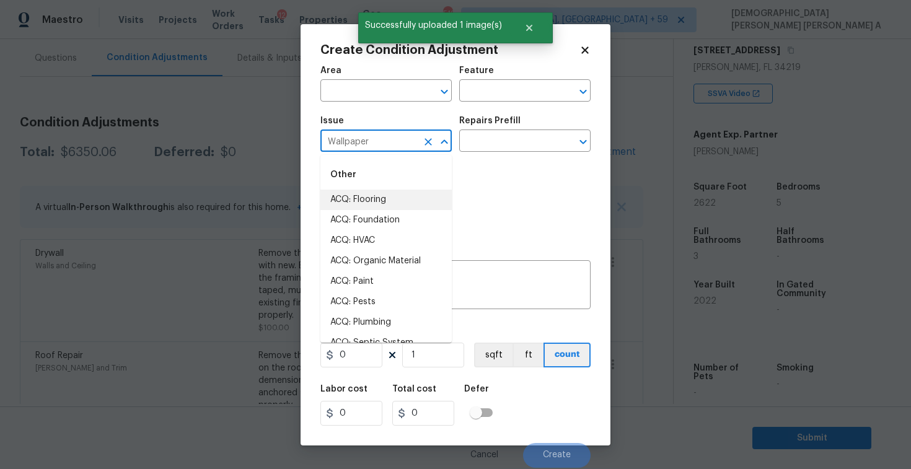
click at [427, 141] on icon "Clear" at bounding box center [427, 141] width 7 height 7
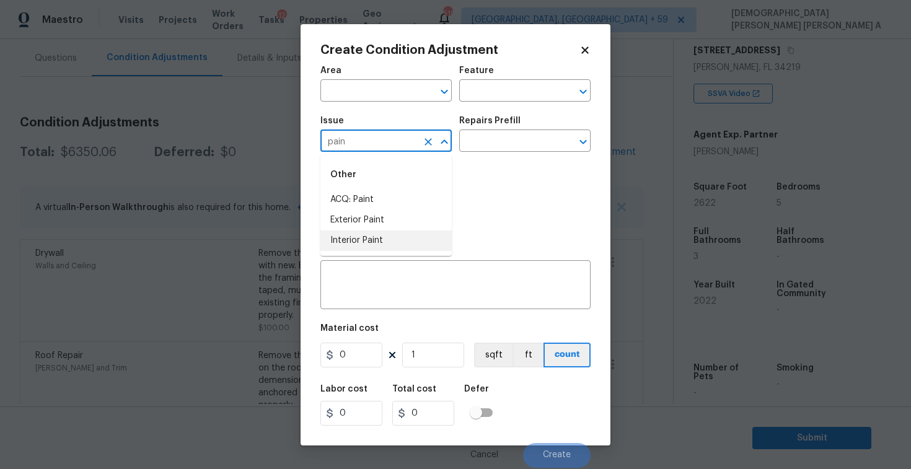
click at [389, 240] on li "Interior Paint" at bounding box center [385, 240] width 131 height 20
type input "Interior Paint"
click at [495, 150] on input "text" at bounding box center [507, 142] width 97 height 19
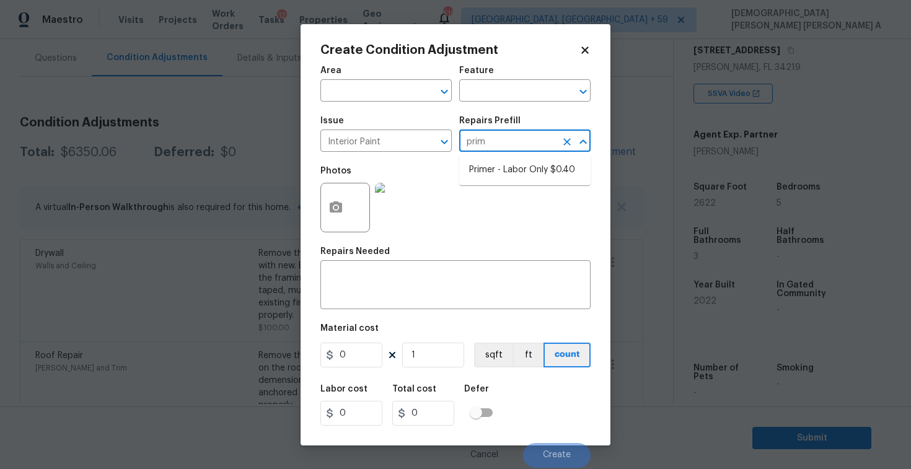
type input "prime"
click at [504, 173] on li "Primer - Labor Only $0.40" at bounding box center [524, 170] width 131 height 20
type input "Overall Paint"
type textarea "Interior primer - PRIMER PROVIDED BY OPENDOOR - All nails, screws, drywall anch…"
type input "0.4"
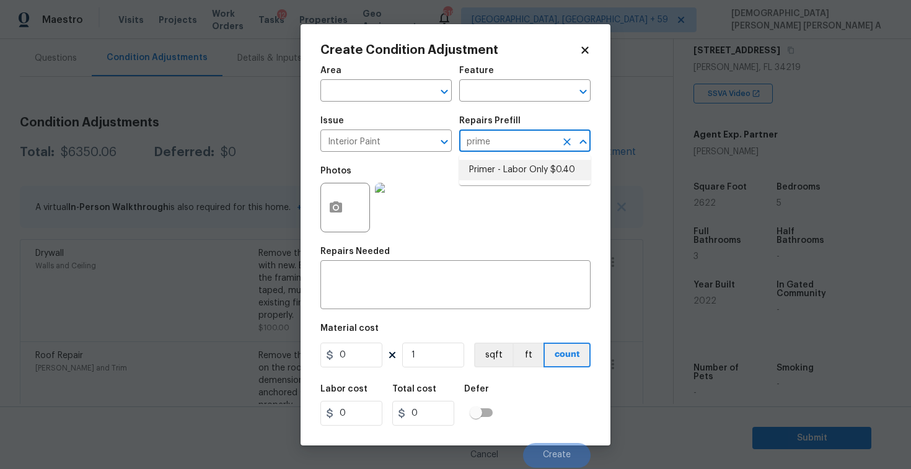
type input "0.4"
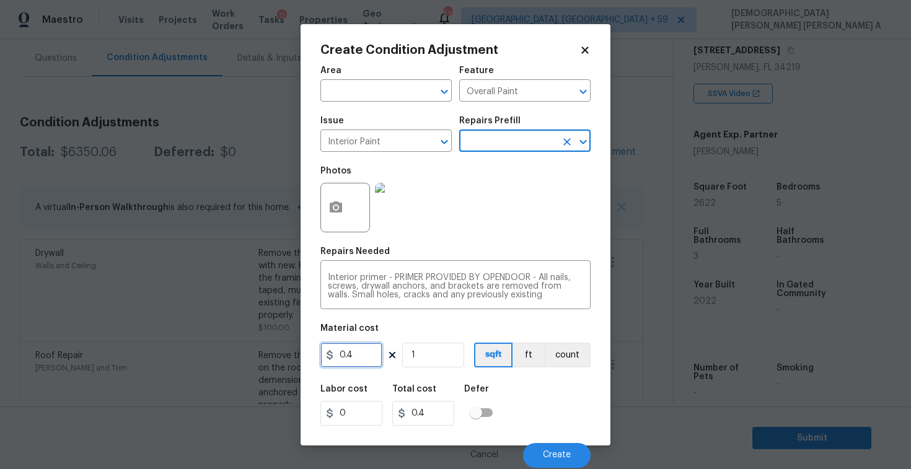
click at [366, 346] on input "0.4" at bounding box center [351, 355] width 62 height 25
type input "200"
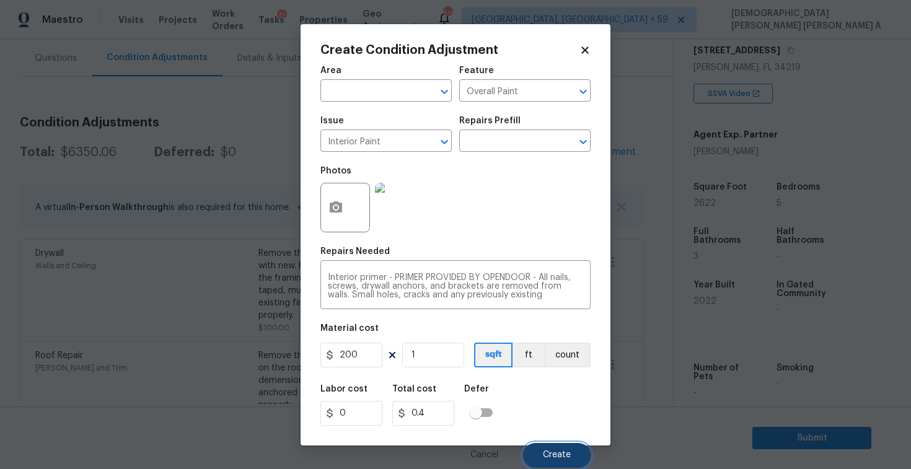
type input "200"
click at [582, 452] on button "Create" at bounding box center [557, 455] width 68 height 25
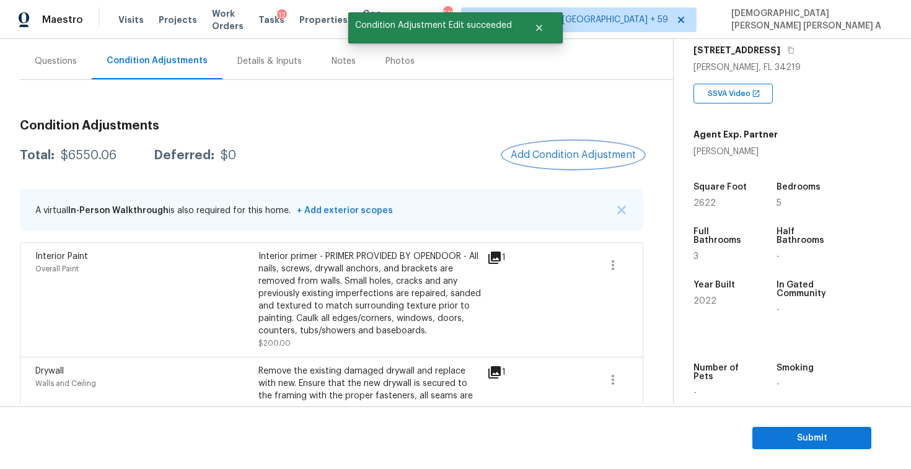
scroll to position [0, 0]
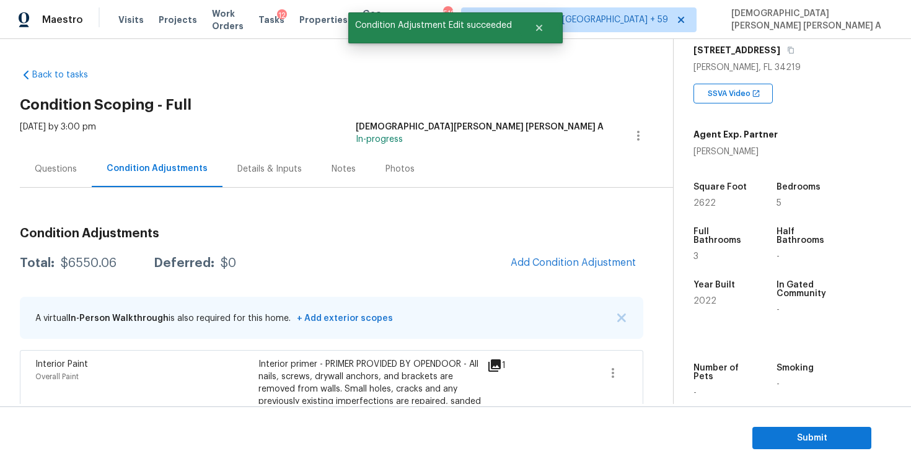
click at [61, 165] on div "Questions" at bounding box center [56, 169] width 42 height 12
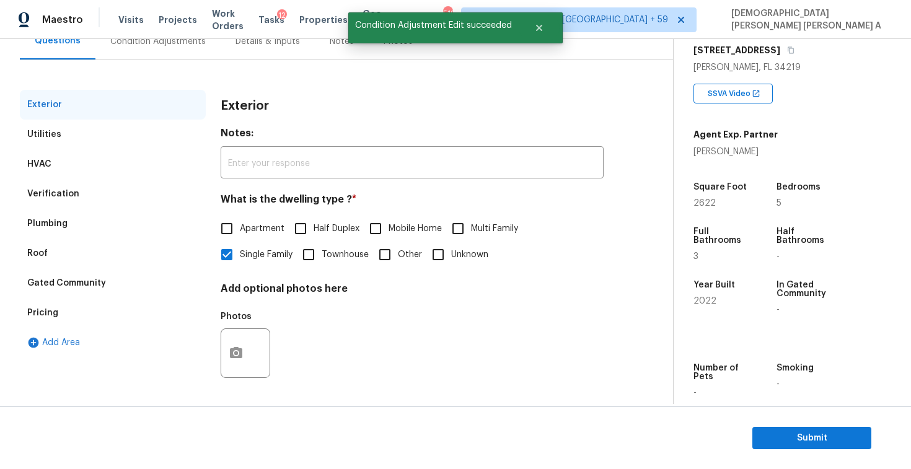
click at [81, 183] on div "Verification" at bounding box center [113, 194] width 186 height 30
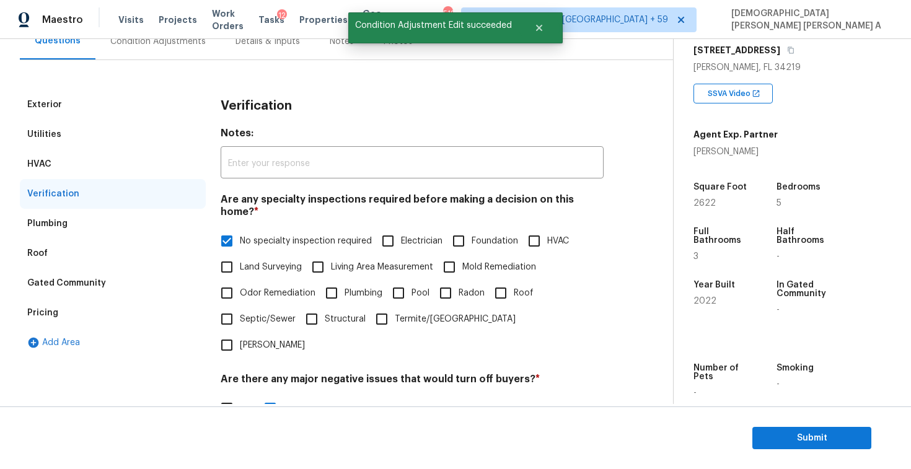
scroll to position [264, 0]
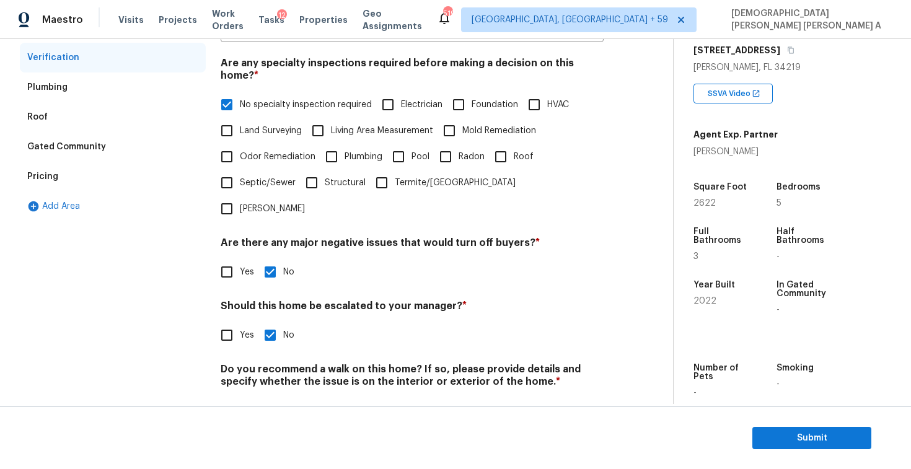
click at [236, 322] on input "Yes" at bounding box center [227, 335] width 26 height 26
checkbox input "true"
checkbox input "false"
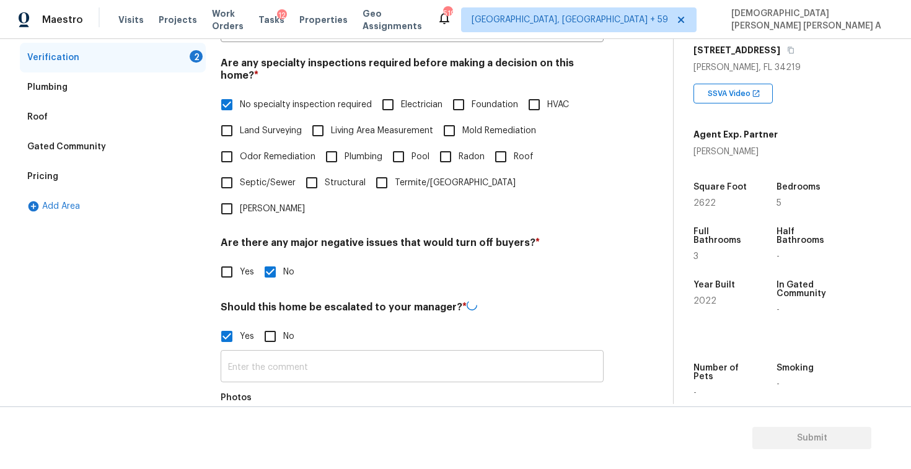
click at [288, 353] on input "text" at bounding box center [412, 367] width 383 height 29
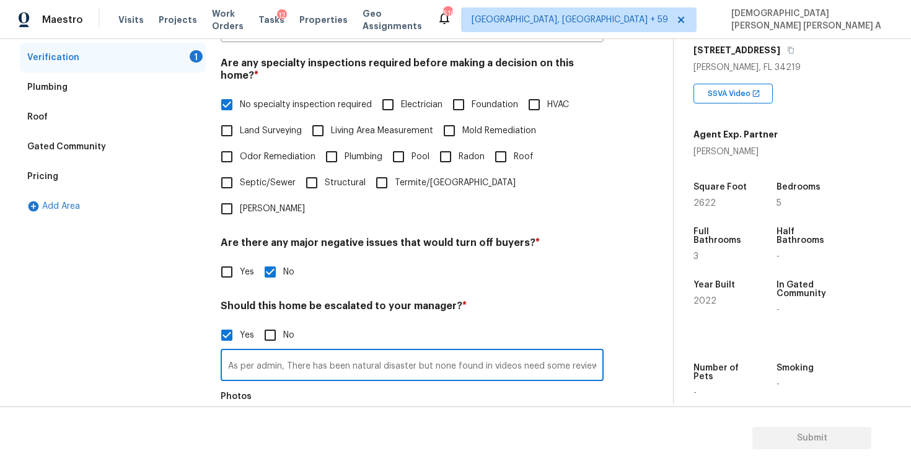
type input "As per admin, There has been natural disaster but none found in videos need som…"
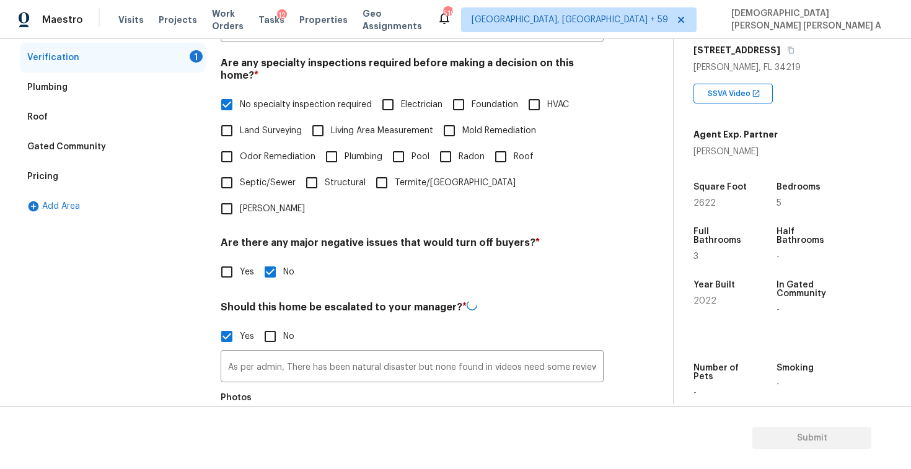
click at [232, 410] on button "button" at bounding box center [236, 434] width 30 height 48
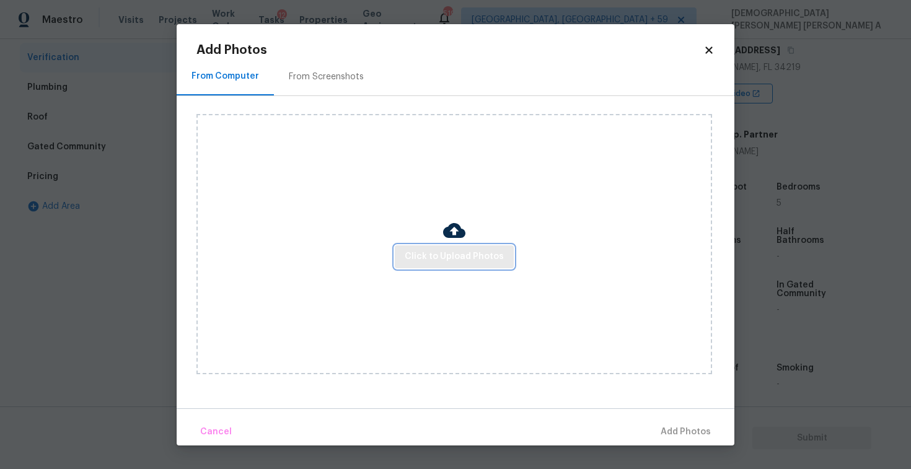
click at [460, 255] on span "Click to Upload Photos" at bounding box center [454, 256] width 99 height 15
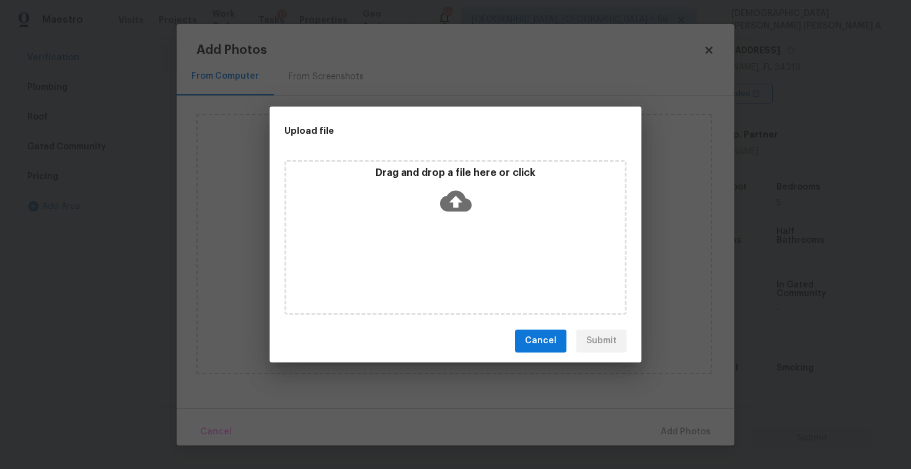
click at [442, 195] on icon at bounding box center [456, 201] width 32 height 32
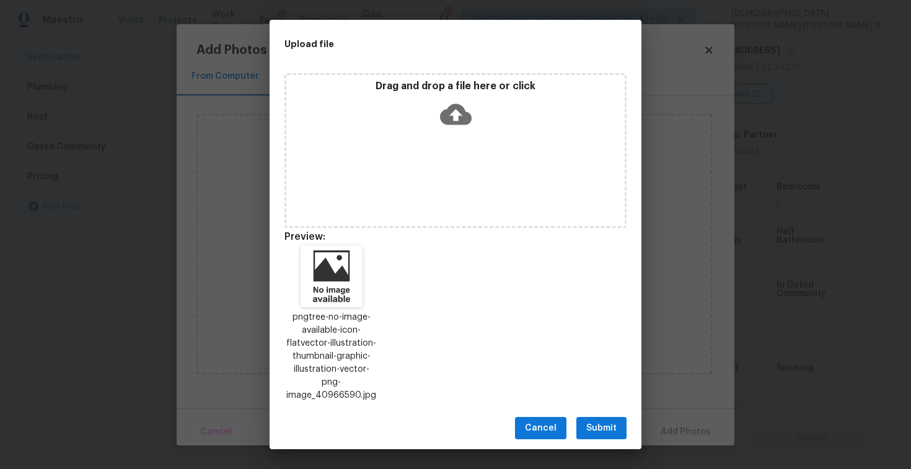
click at [595, 422] on span "Submit" at bounding box center [601, 428] width 30 height 15
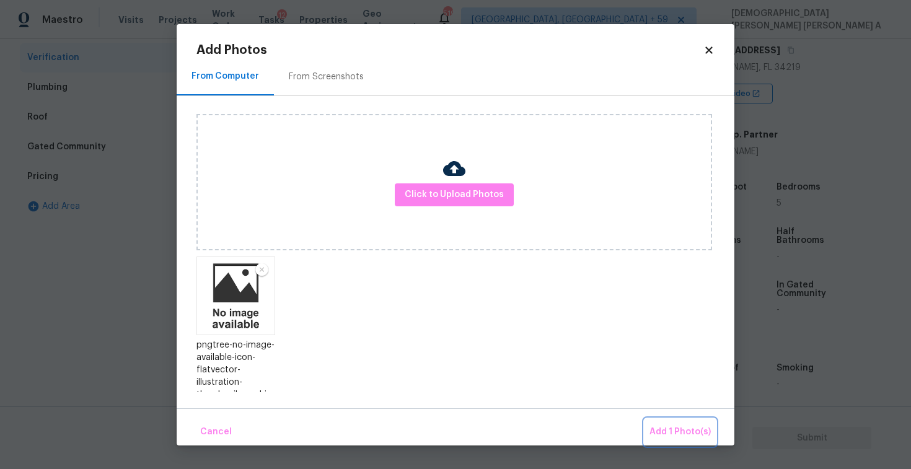
click at [675, 423] on button "Add 1 Photo(s)" at bounding box center [679, 432] width 71 height 27
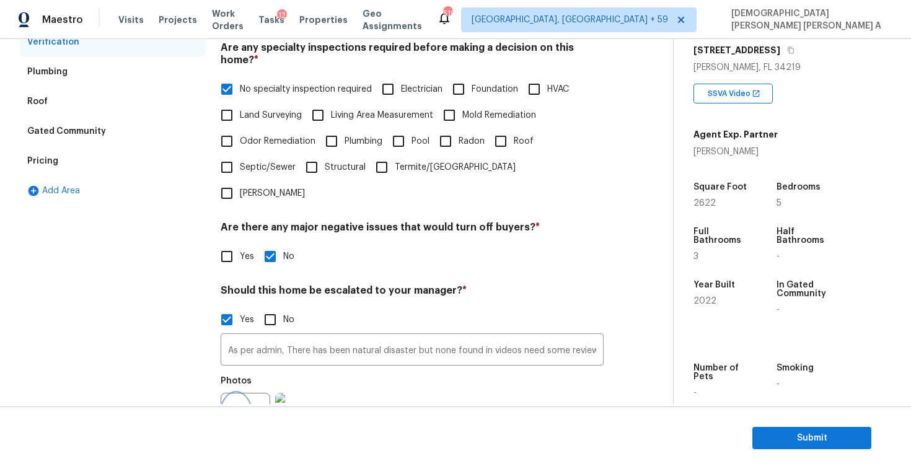
scroll to position [1, 0]
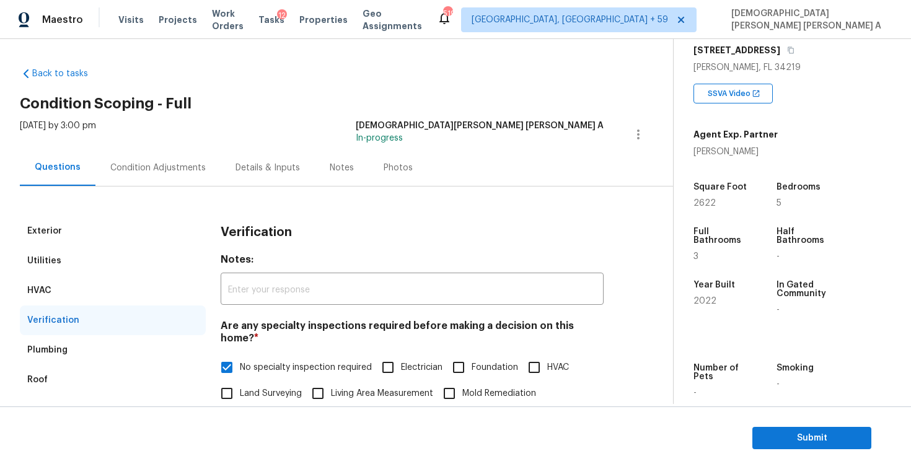
click at [164, 165] on div "Condition Adjustments" at bounding box center [157, 168] width 95 height 12
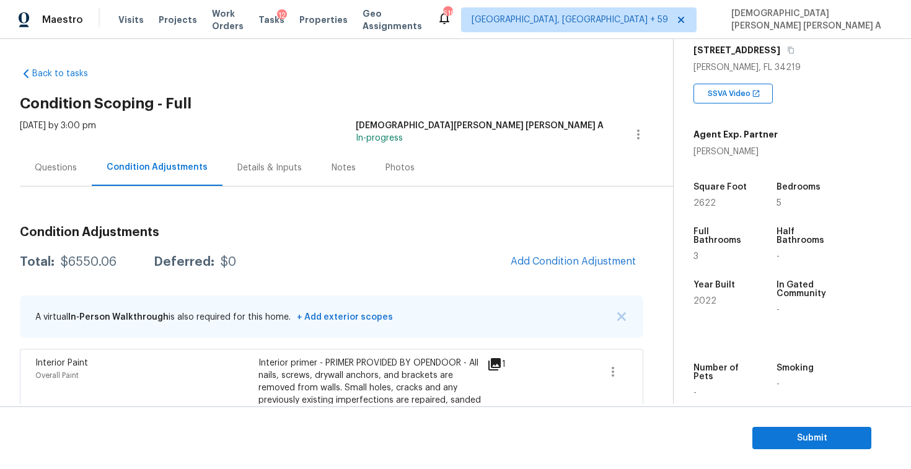
drag, startPoint x: 121, startPoint y: 263, endPoint x: 56, endPoint y: 260, distance: 65.1
click at [56, 260] on div "Total: $6550.06 Deferred: $0" at bounding box center [128, 262] width 216 height 12
copy div "$6550.06"
click at [48, 170] on div "Questions" at bounding box center [56, 168] width 42 height 12
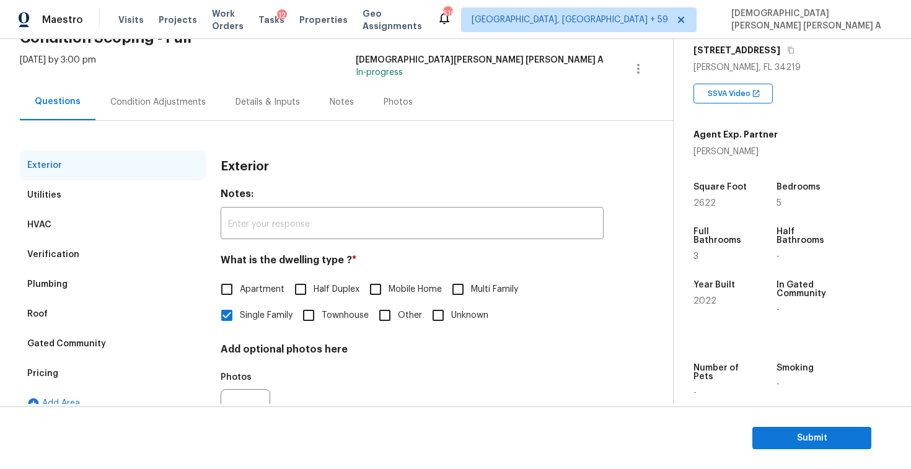
scroll to position [128, 0]
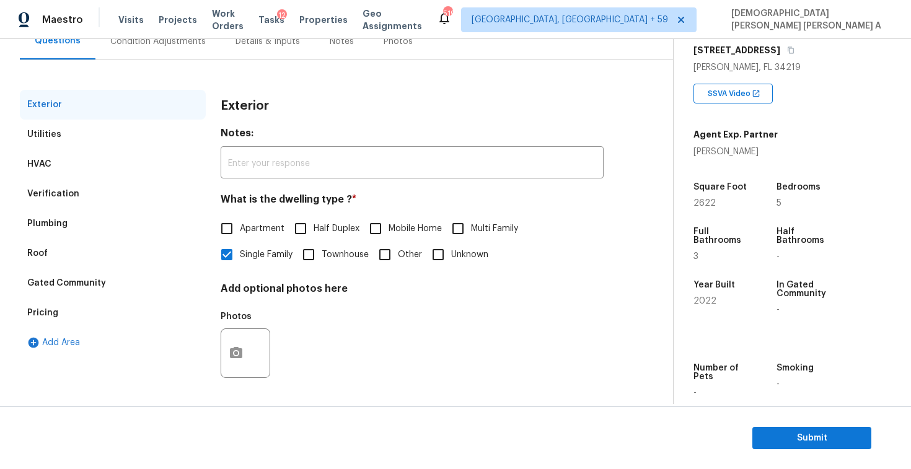
click at [57, 316] on div "Pricing" at bounding box center [113, 313] width 186 height 30
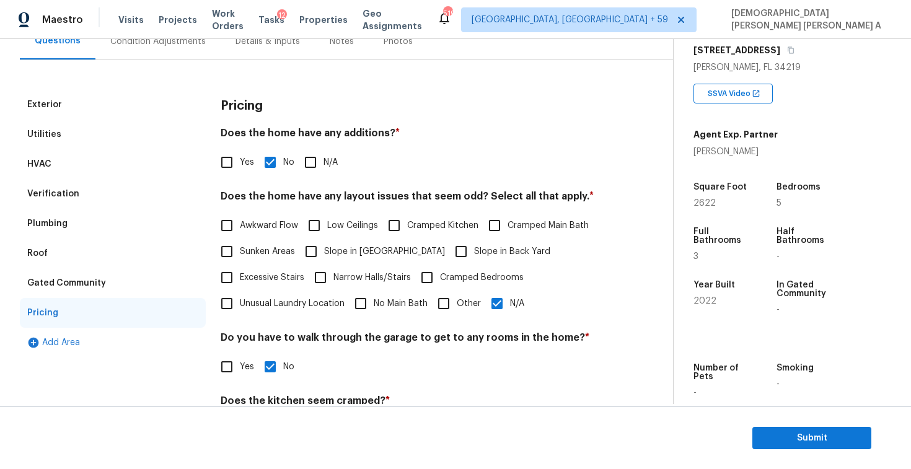
click at [70, 193] on div "Verification" at bounding box center [53, 194] width 52 height 12
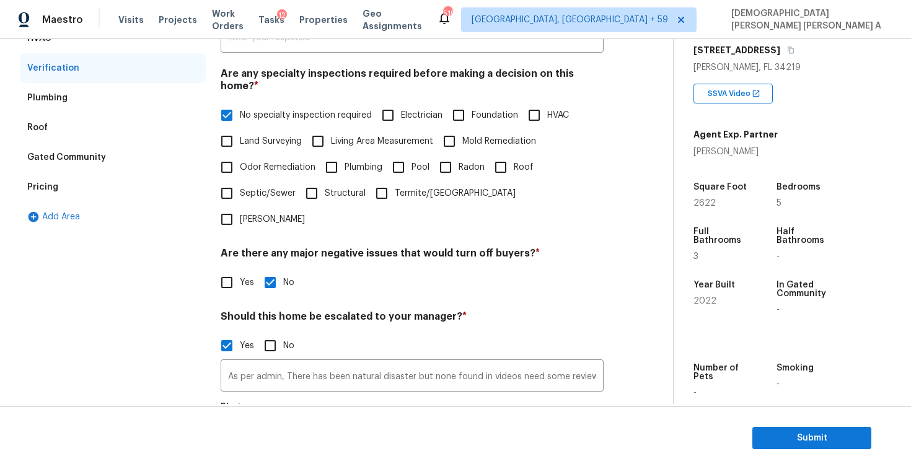
scroll to position [328, 0]
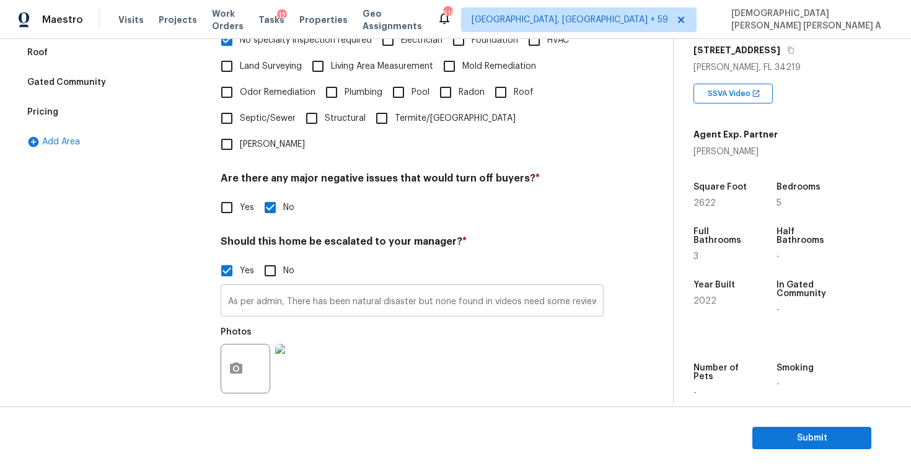
click at [340, 287] on input "As per admin, There has been natural disaster but none found in videos need som…" at bounding box center [412, 301] width 383 height 29
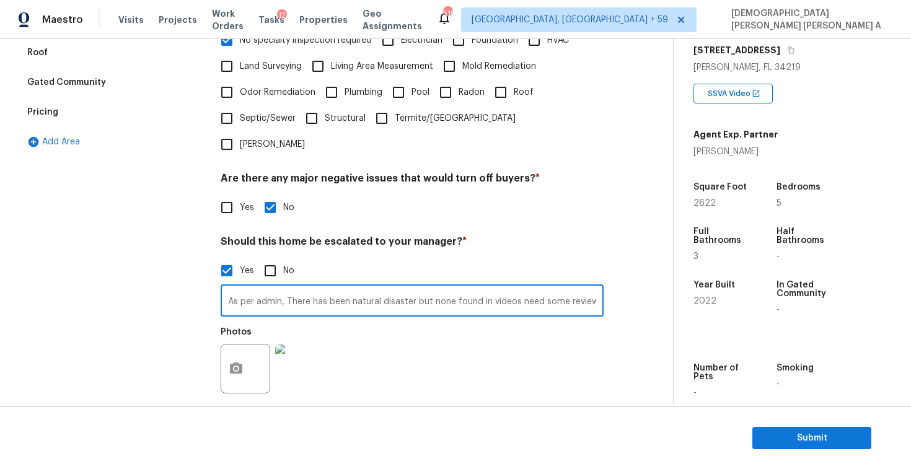
click at [340, 287] on input "As per admin, There has been natural disaster but none found in videos need som…" at bounding box center [412, 301] width 383 height 29
click at [457, 349] on div "Photos" at bounding box center [412, 360] width 383 height 81
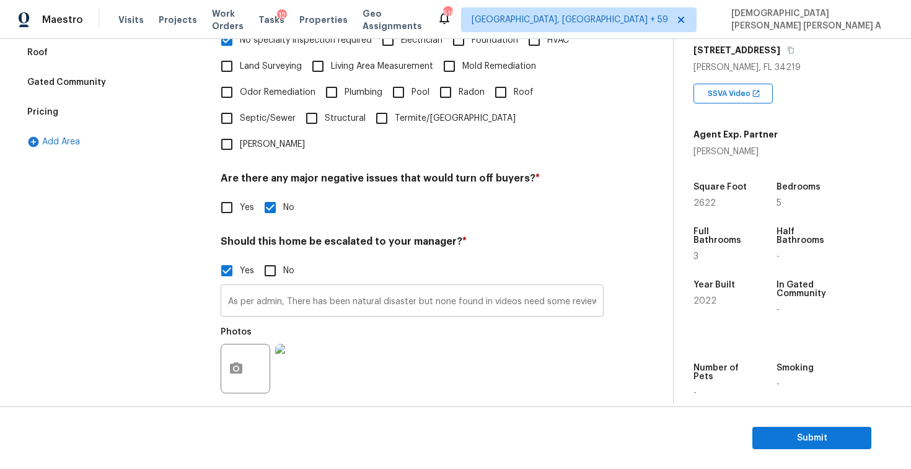
scroll to position [0, 0]
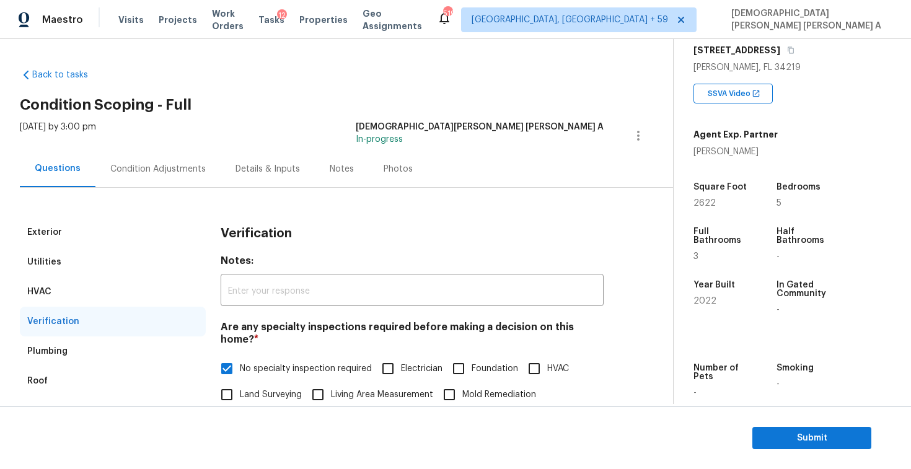
click at [151, 153] on div "Condition Adjustments" at bounding box center [157, 169] width 125 height 37
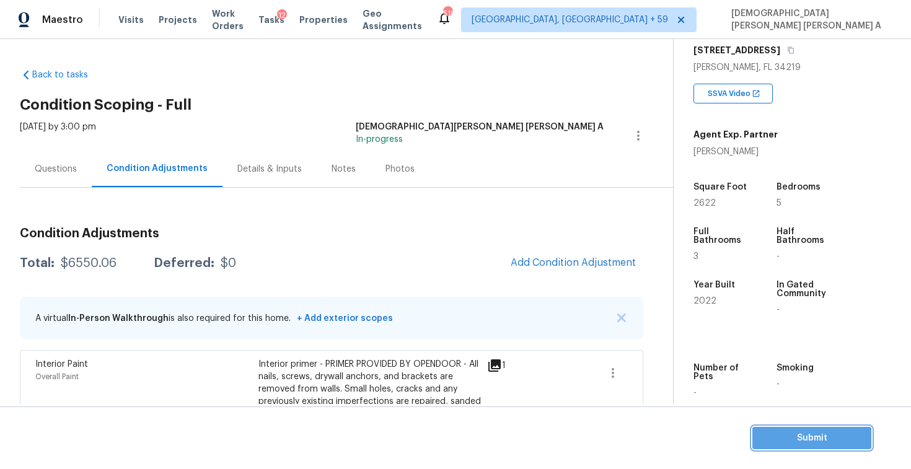
click at [779, 427] on button "Submit" at bounding box center [811, 438] width 119 height 23
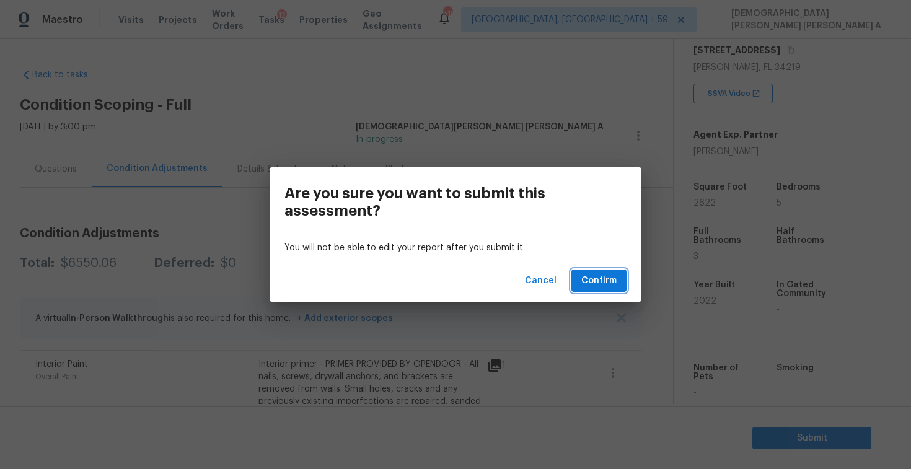
click at [595, 278] on span "Confirm" at bounding box center [598, 280] width 35 height 15
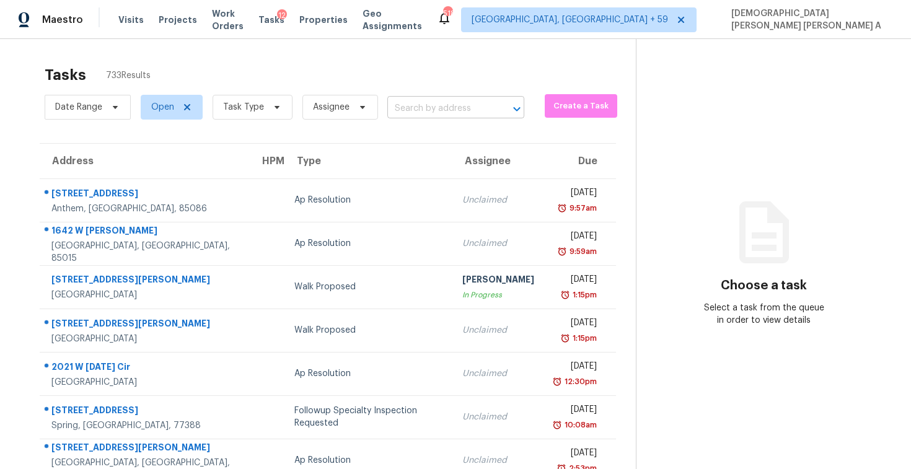
click at [447, 108] on input "text" at bounding box center [438, 108] width 102 height 19
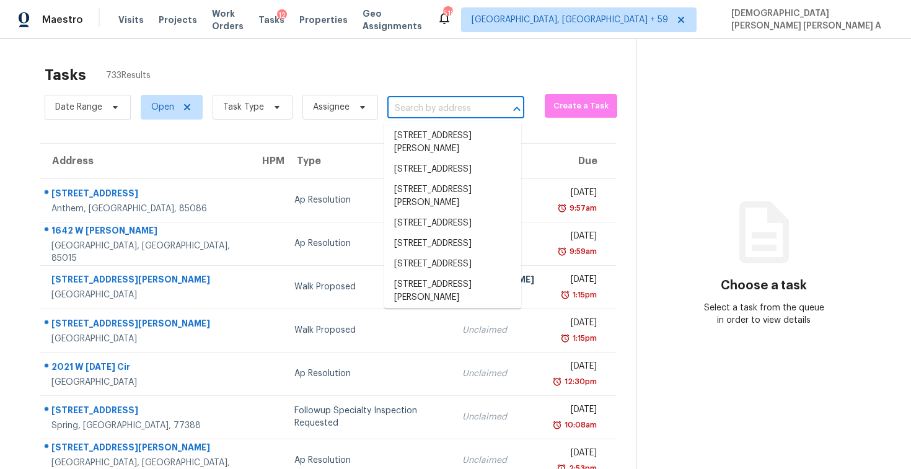
paste input "3819 Langley Rd, Charlotte, NC 28215"
type input "3819 Langley Rd, Charlotte, NC 28215"
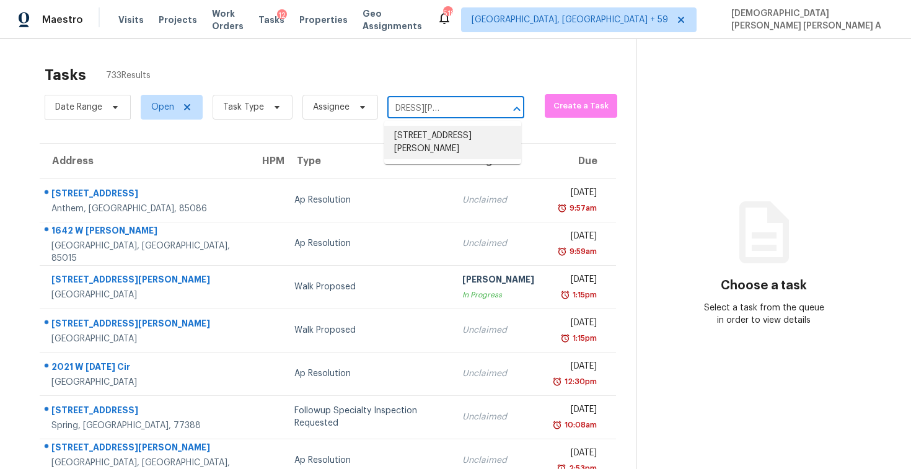
click at [450, 159] on li "3819 Langley Rd, Charlotte, NC 28215" at bounding box center [452, 142] width 137 height 33
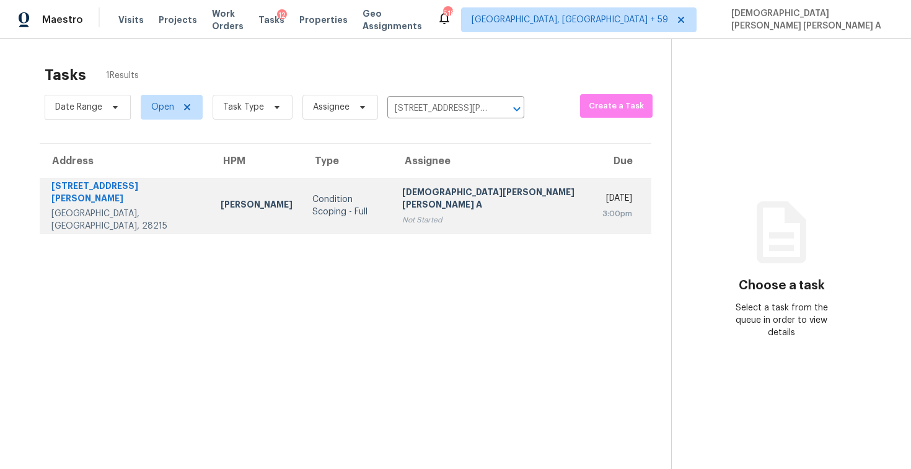
click at [426, 214] on div "Not Started" at bounding box center [492, 220] width 180 height 12
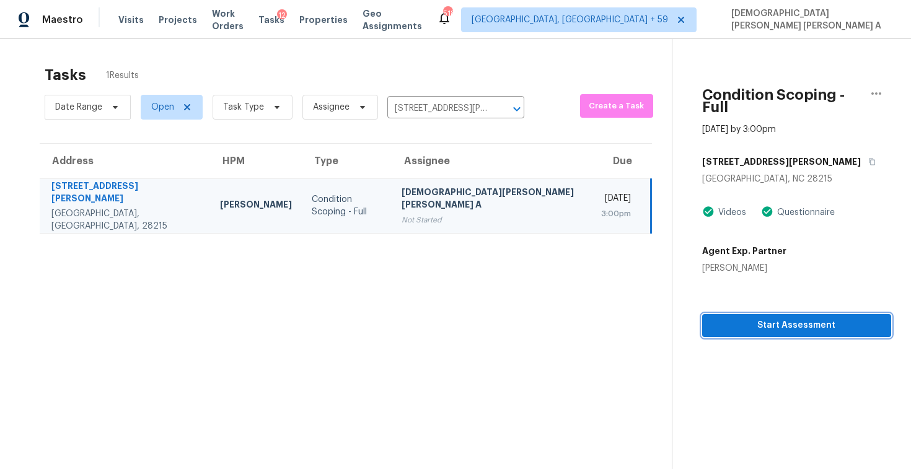
click at [724, 318] on span "Start Assessment" at bounding box center [796, 325] width 169 height 15
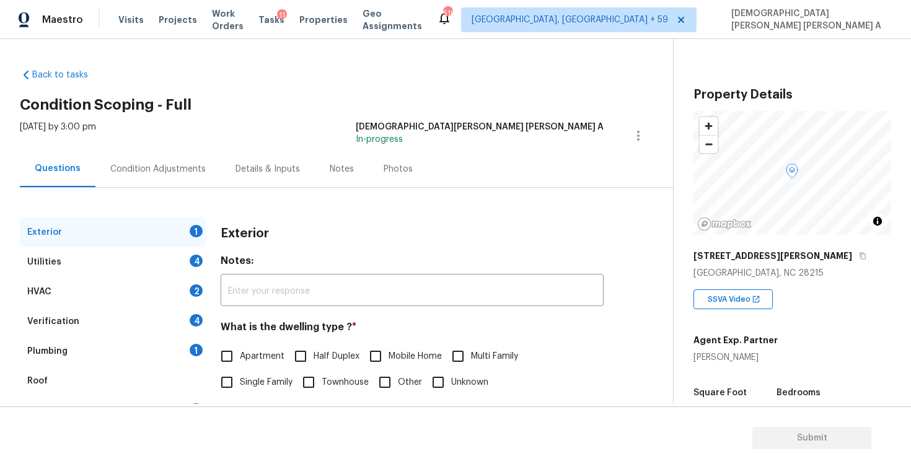
click at [425, 105] on h2 "Condition Scoping - Full" at bounding box center [346, 105] width 653 height 12
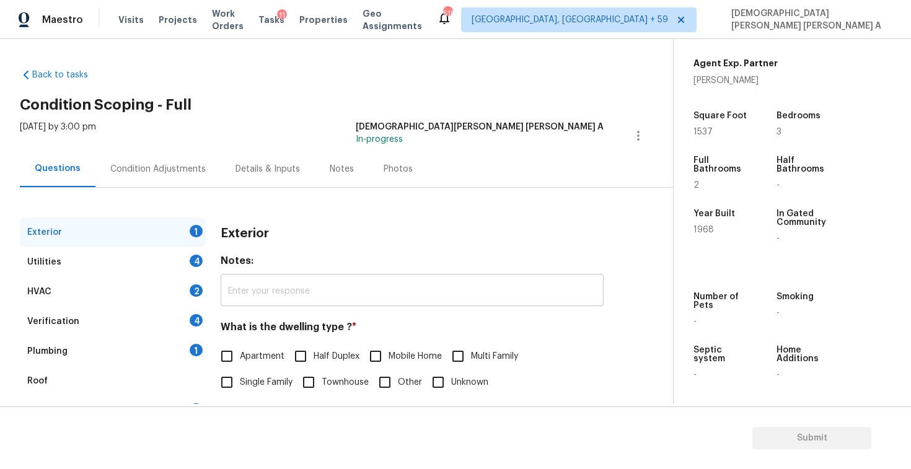
scroll to position [128, 0]
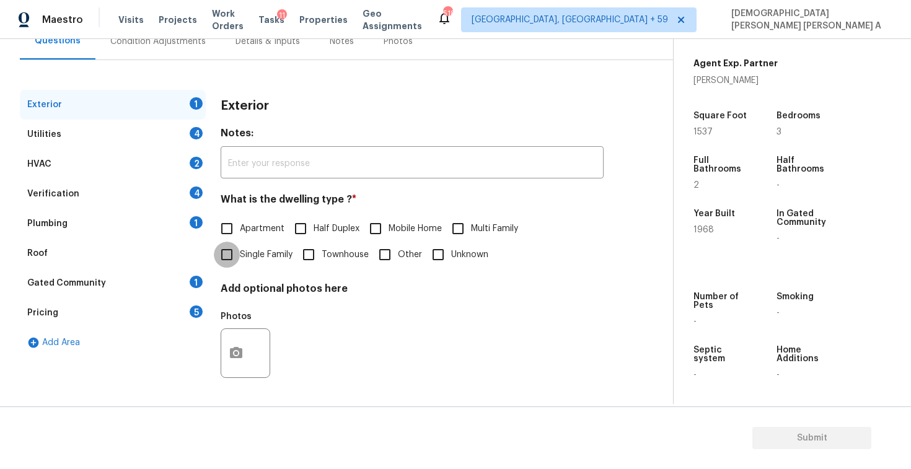
click at [227, 258] on input "Single Family" at bounding box center [227, 255] width 26 height 26
checkbox input "true"
click at [165, 129] on div "Utilities 4" at bounding box center [113, 135] width 186 height 30
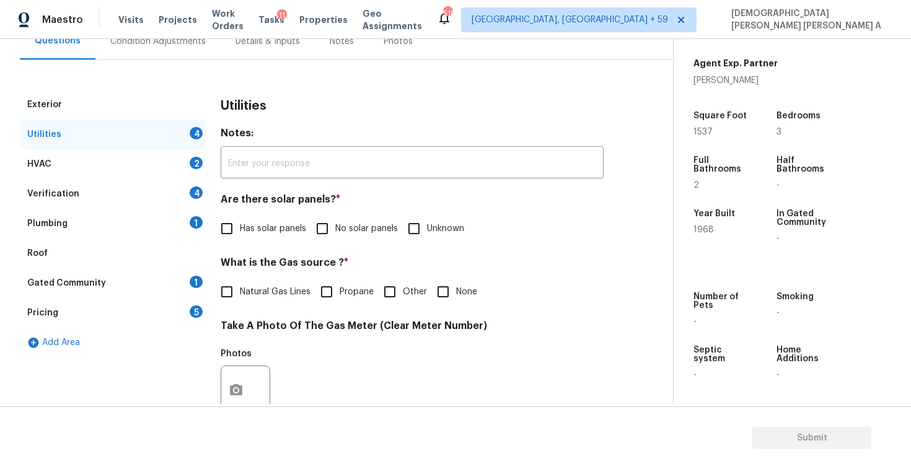
click at [328, 234] on input "No solar panels" at bounding box center [322, 229] width 26 height 26
checkbox input "true"
click at [225, 289] on input "Natural Gas Lines" at bounding box center [227, 292] width 26 height 26
checkbox input "true"
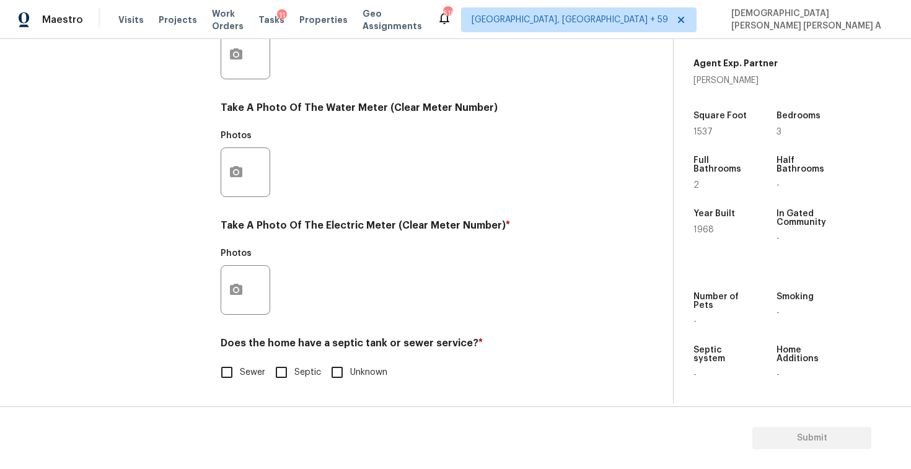
click at [225, 373] on input "Sewer" at bounding box center [227, 372] width 26 height 26
checkbox input "true"
click at [224, 297] on button "button" at bounding box center [236, 290] width 30 height 48
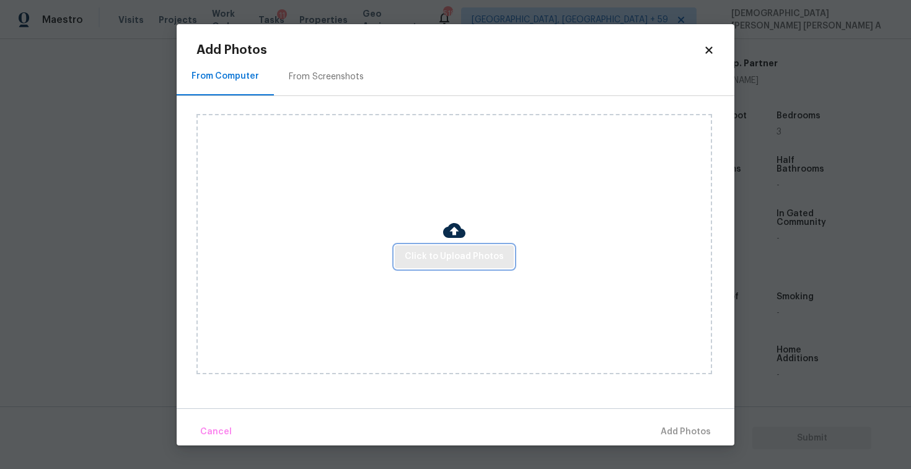
click at [480, 250] on span "Click to Upload Photos" at bounding box center [454, 256] width 99 height 15
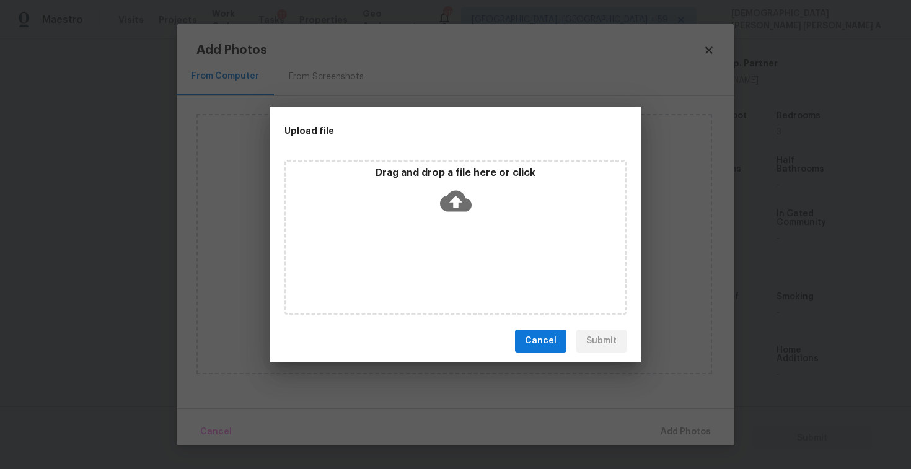
click at [470, 212] on icon at bounding box center [456, 201] width 32 height 32
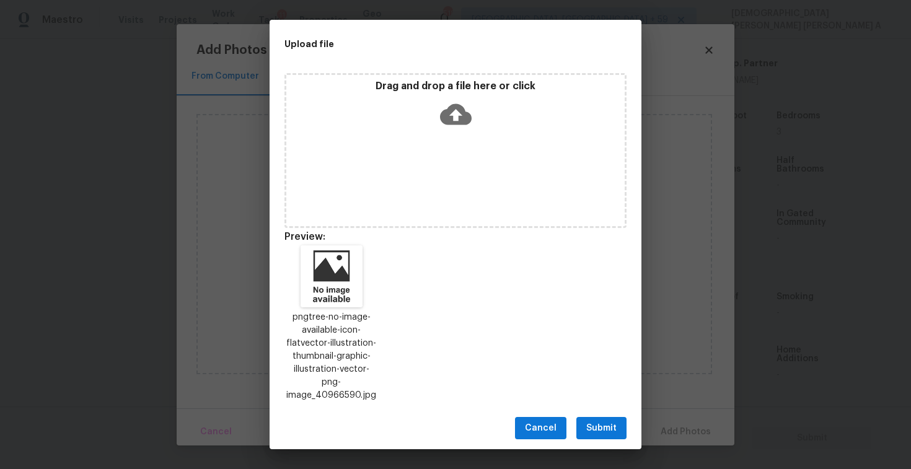
click at [604, 422] on span "Submit" at bounding box center [601, 428] width 30 height 15
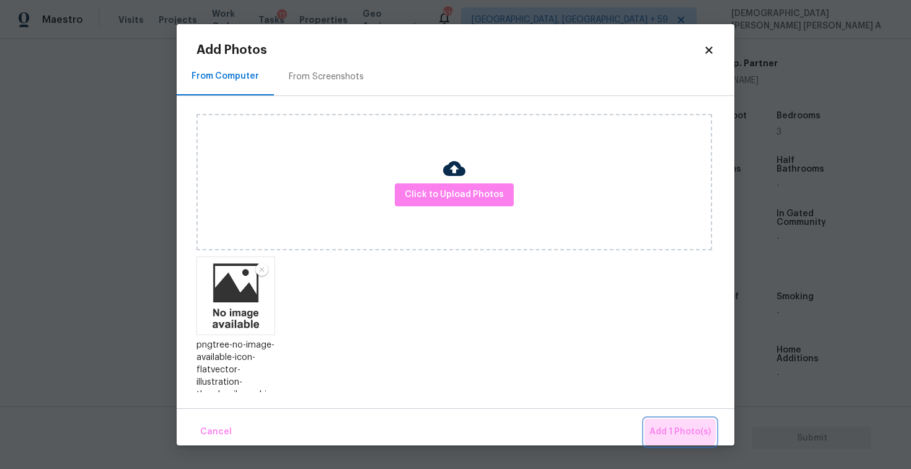
click at [673, 431] on span "Add 1 Photo(s)" at bounding box center [679, 431] width 61 height 15
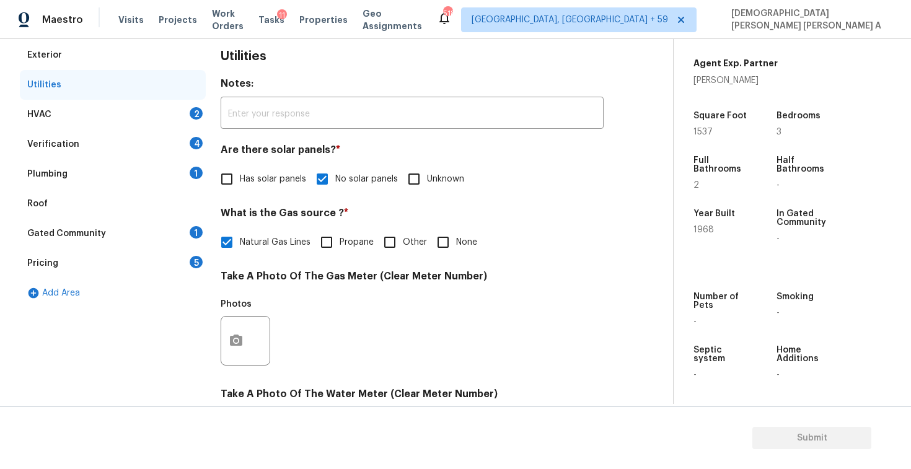
click at [145, 111] on div "HVAC 2" at bounding box center [113, 115] width 186 height 30
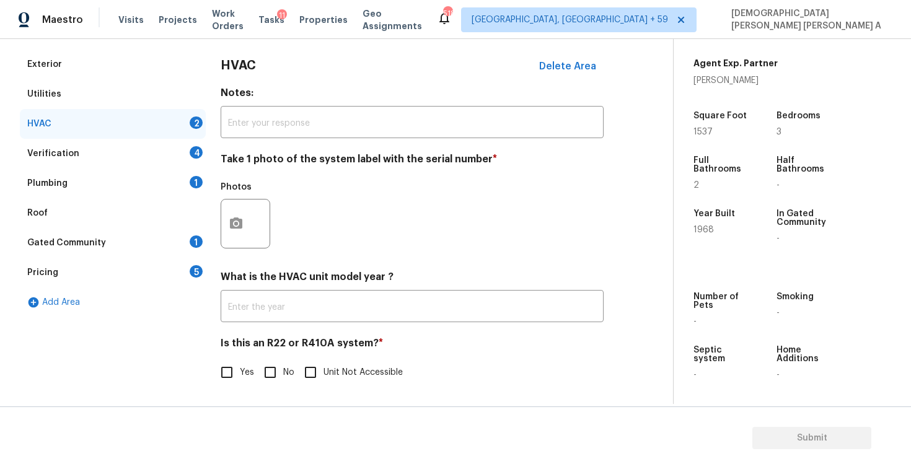
click at [278, 369] on input "No" at bounding box center [270, 372] width 26 height 26
checkbox input "true"
click at [236, 230] on button "button" at bounding box center [236, 224] width 30 height 48
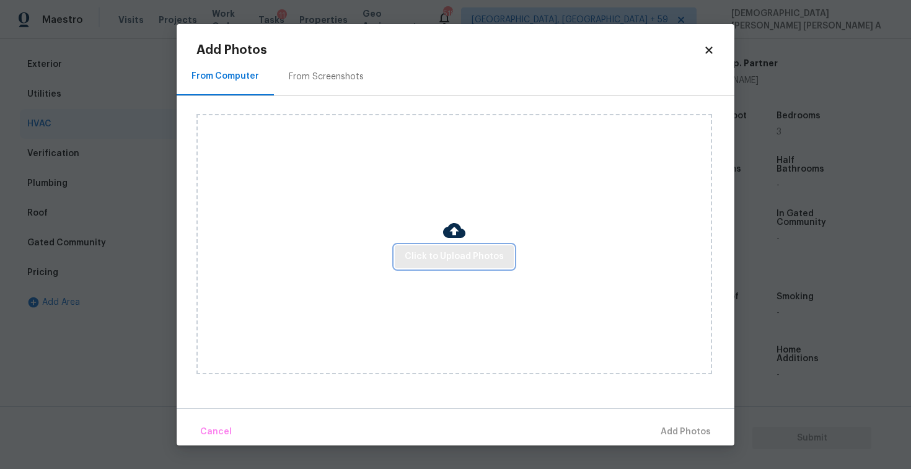
click at [467, 268] on button "Click to Upload Photos" at bounding box center [454, 256] width 119 height 23
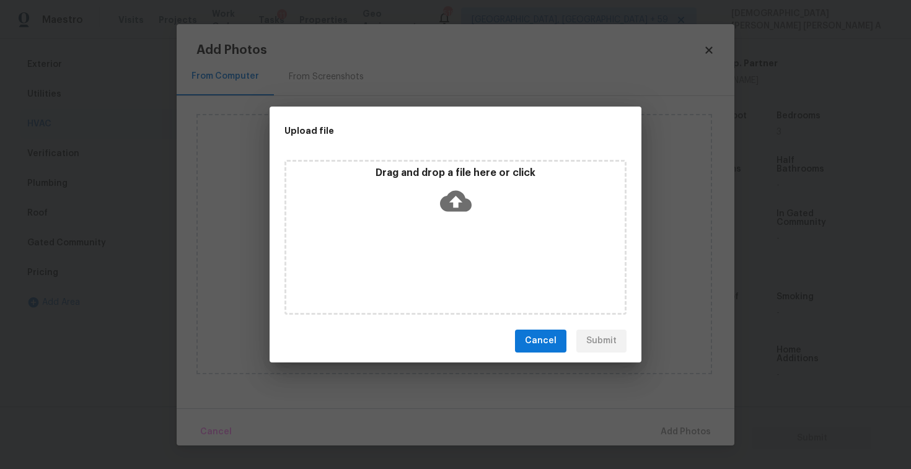
click at [452, 189] on icon at bounding box center [456, 201] width 32 height 32
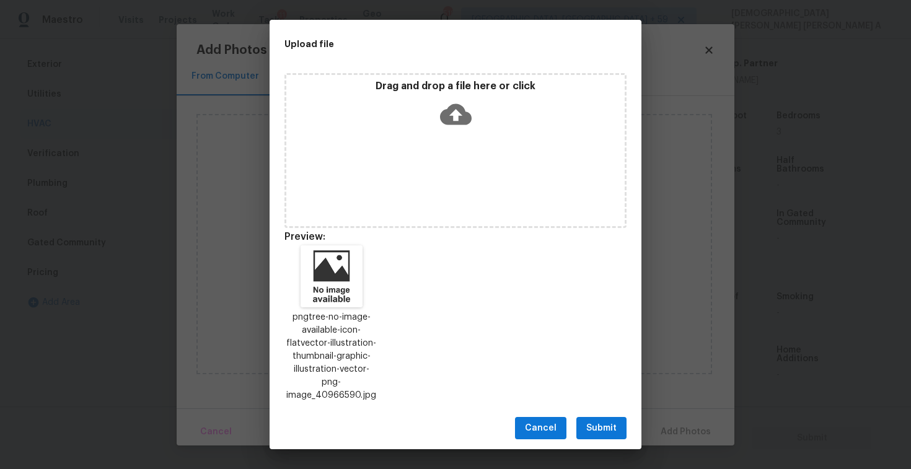
click at [606, 421] on span "Submit" at bounding box center [601, 428] width 30 height 15
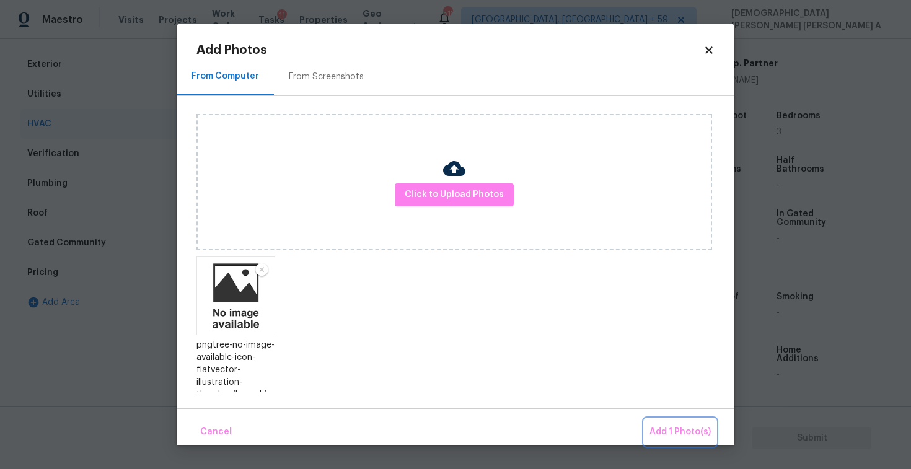
click at [673, 421] on button "Add 1 Photo(s)" at bounding box center [679, 432] width 71 height 27
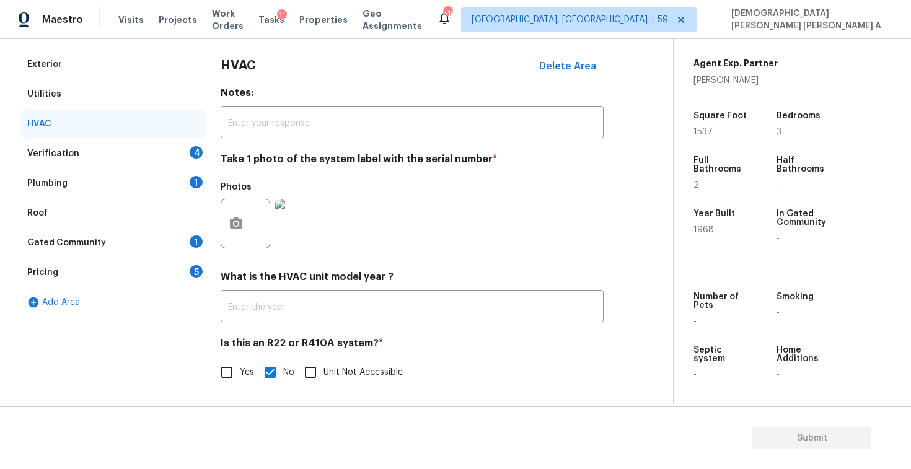
click at [106, 153] on div "Verification 4" at bounding box center [113, 154] width 186 height 30
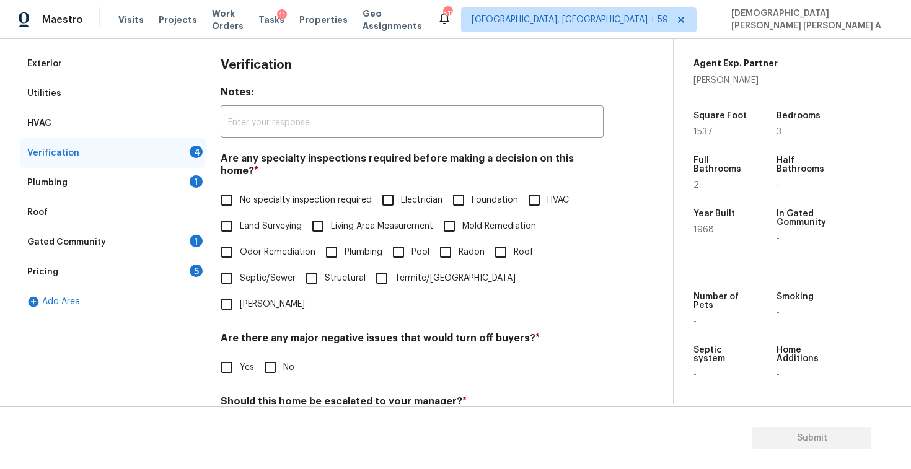
click at [240, 194] on span "No specialty inspection required" at bounding box center [306, 200] width 132 height 13
click at [240, 191] on input "No specialty inspection required" at bounding box center [227, 200] width 26 height 26
checkbox input "true"
click at [270, 354] on input "No" at bounding box center [270, 367] width 26 height 26
checkbox input "true"
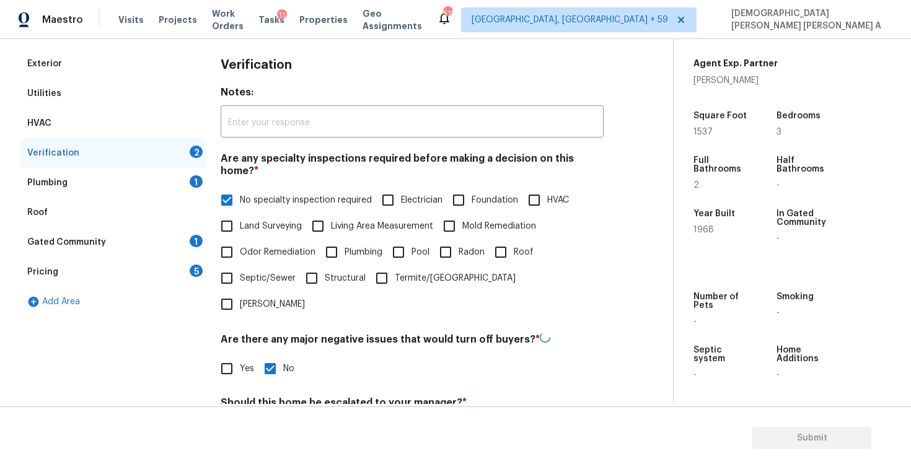
click at [276, 419] on input "No" at bounding box center [270, 432] width 26 height 26
checkbox input "true"
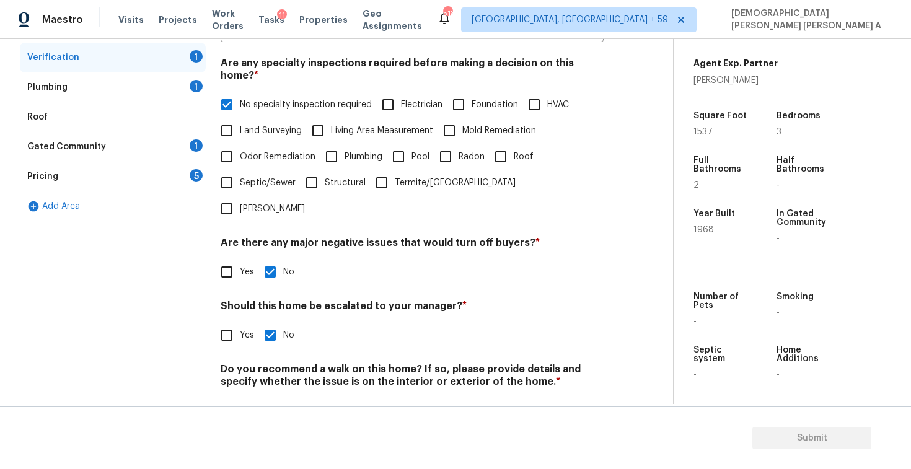
click at [271, 398] on input "No" at bounding box center [270, 411] width 26 height 26
checkbox input "true"
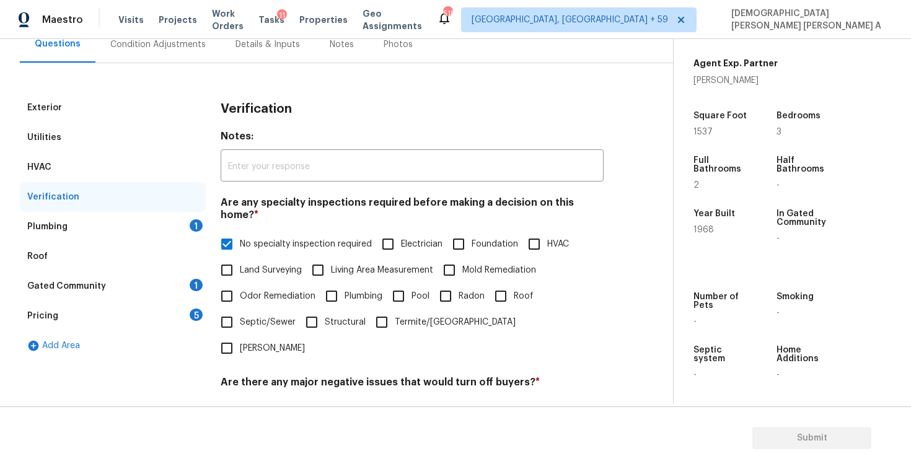
click at [144, 233] on div "Plumbing 1" at bounding box center [113, 227] width 186 height 30
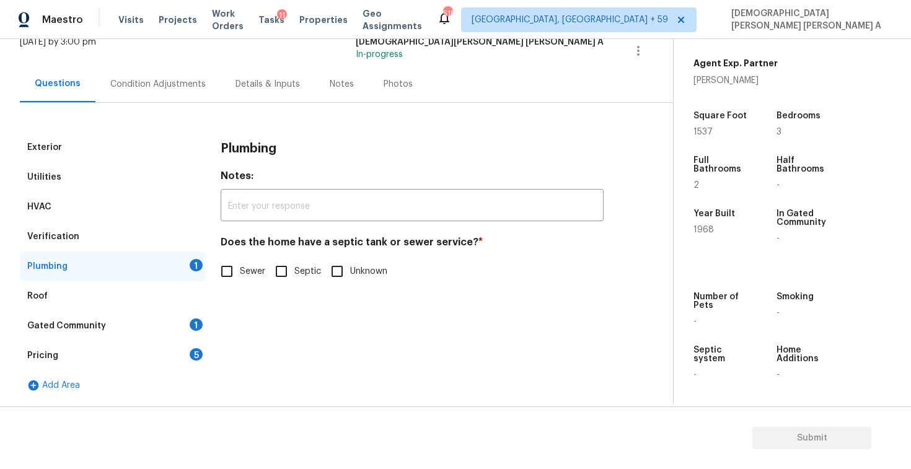
scroll to position [85, 0]
click at [239, 267] on input "Sewer" at bounding box center [227, 271] width 26 height 26
checkbox input "true"
click at [152, 325] on div "Gated Community 1" at bounding box center [113, 326] width 186 height 30
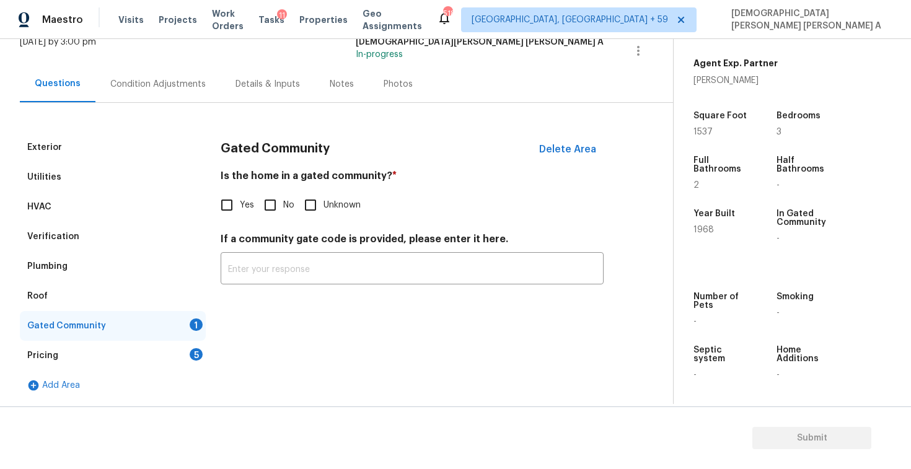
click at [265, 209] on input "No" at bounding box center [270, 205] width 26 height 26
checkbox input "true"
click at [157, 348] on div "Pricing 5" at bounding box center [113, 356] width 186 height 30
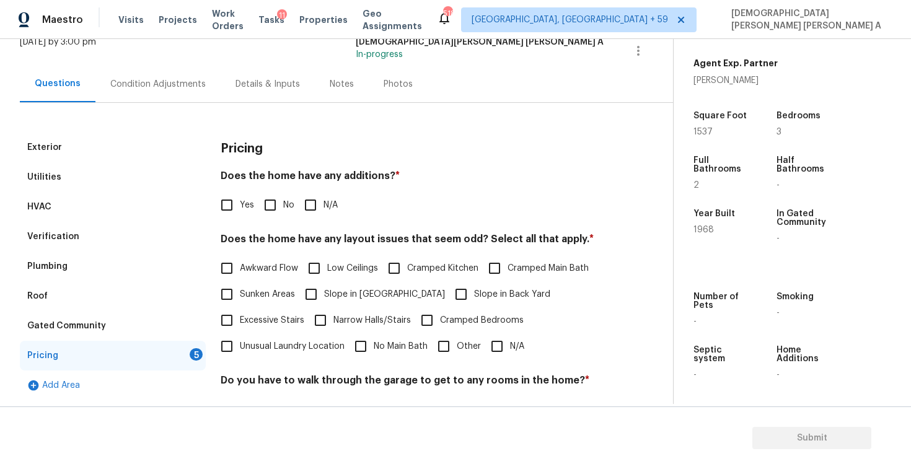
click at [265, 208] on input "No" at bounding box center [270, 205] width 26 height 26
checkbox input "true"
click at [515, 351] on span "N/A" at bounding box center [517, 346] width 14 height 13
click at [510, 351] on input "N/A" at bounding box center [497, 346] width 26 height 26
checkbox input "true"
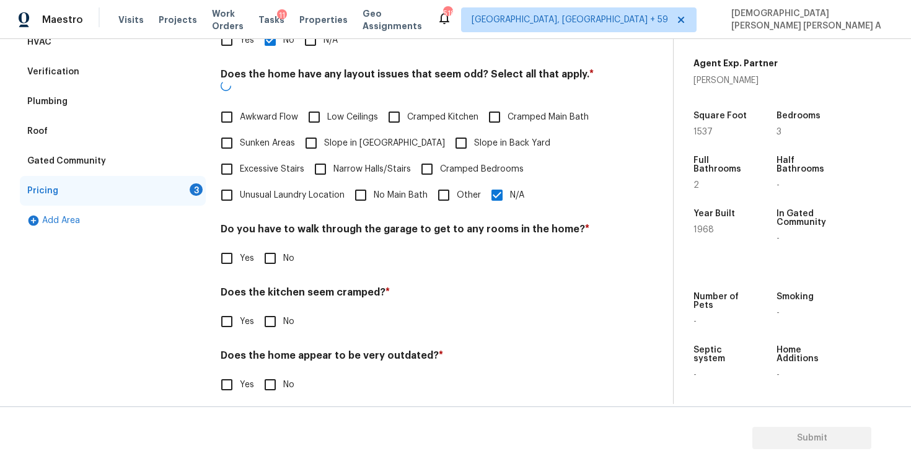
scroll to position [248, 0]
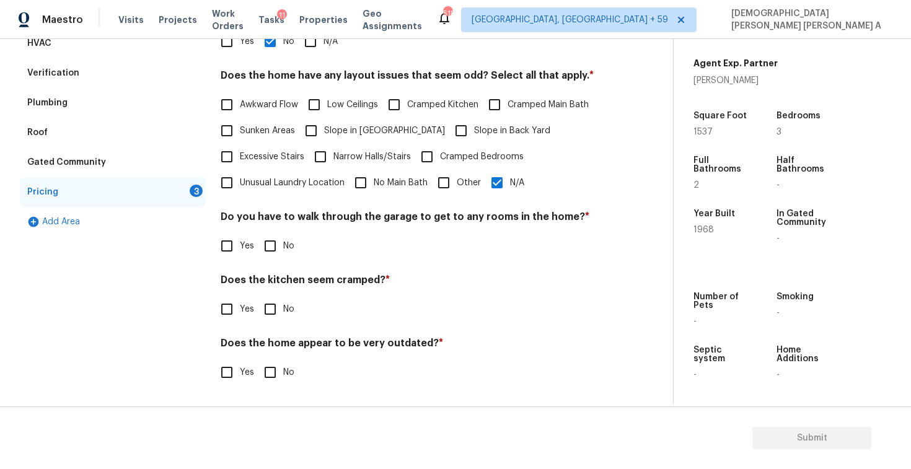
click at [276, 245] on input "No" at bounding box center [270, 246] width 26 height 26
checkbox input "true"
click at [266, 311] on input "No" at bounding box center [270, 310] width 26 height 26
checkbox input "true"
click at [268, 382] on input "No" at bounding box center [270, 374] width 26 height 26
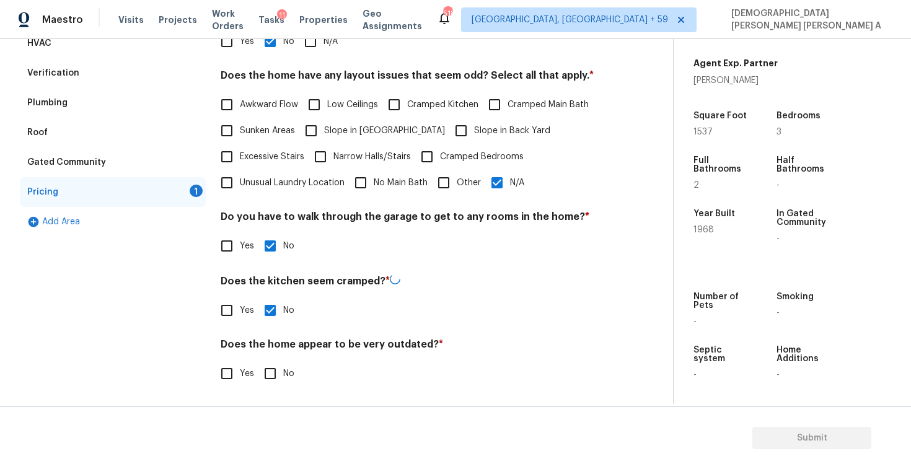
checkbox input "true"
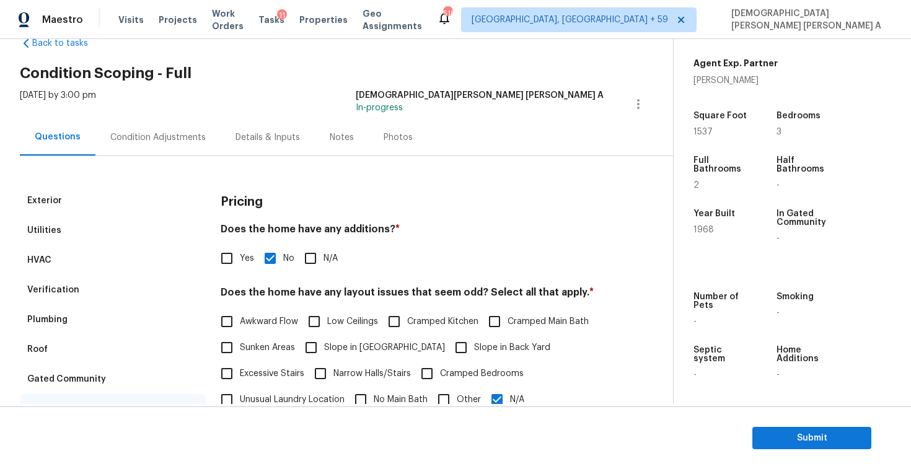
scroll to position [0, 0]
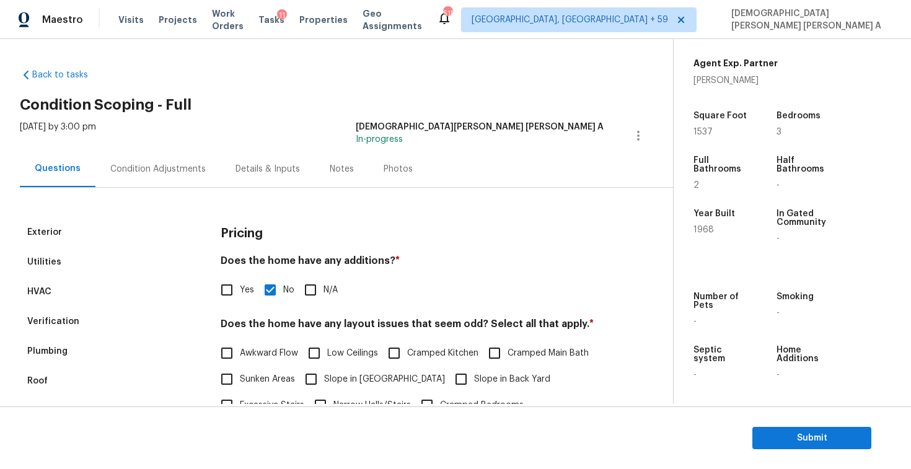
click at [386, 180] on div "Photos" at bounding box center [398, 169] width 59 height 37
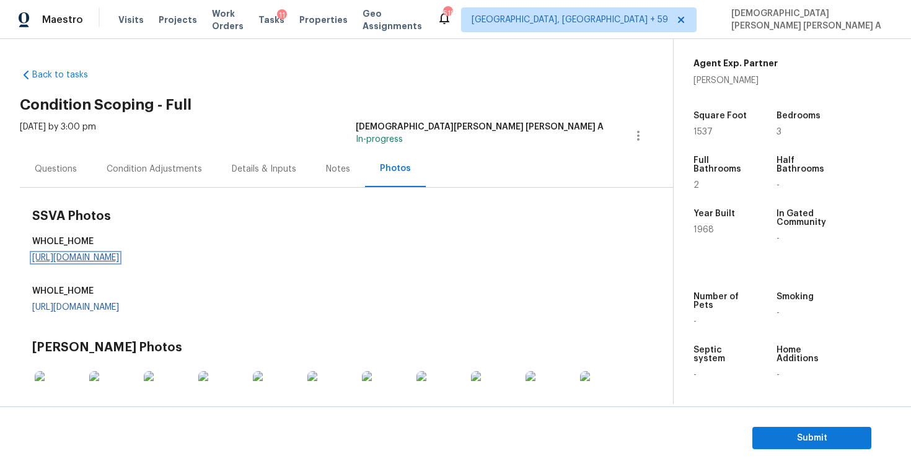
click at [119, 260] on link "https://d285kkeqns3g4j.cloudfront.net/Opportunity%2F006PD00000L0K7VYAV%2FGO%20M…" at bounding box center [75, 257] width 87 height 9
click at [156, 173] on div "Condition Adjustments" at bounding box center [154, 169] width 95 height 12
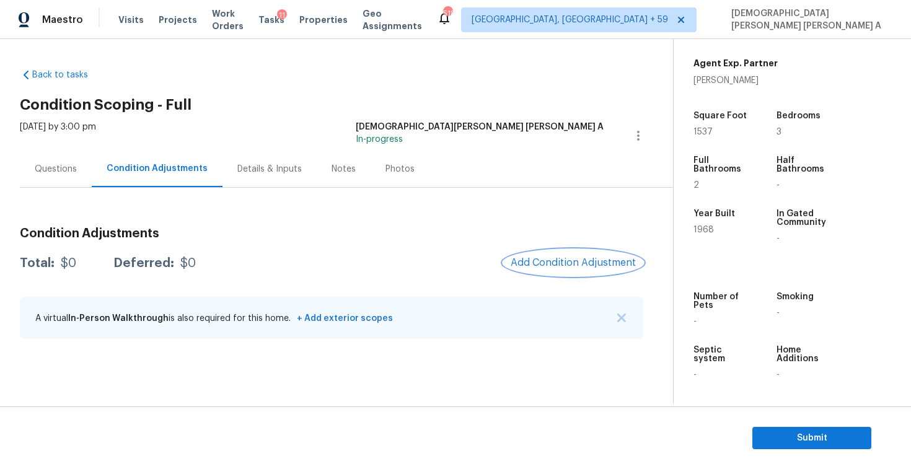
click at [580, 274] on button "Add Condition Adjustment" at bounding box center [573, 263] width 140 height 26
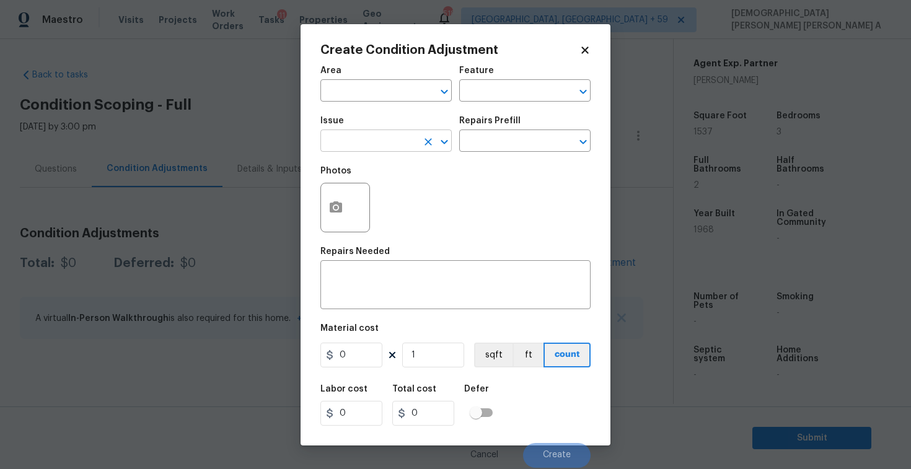
click at [390, 149] on input "text" at bounding box center [368, 142] width 97 height 19
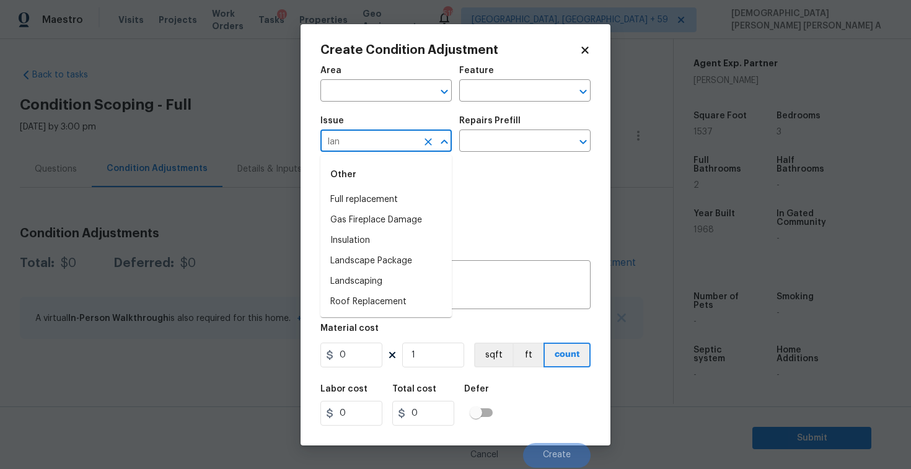
type input "land"
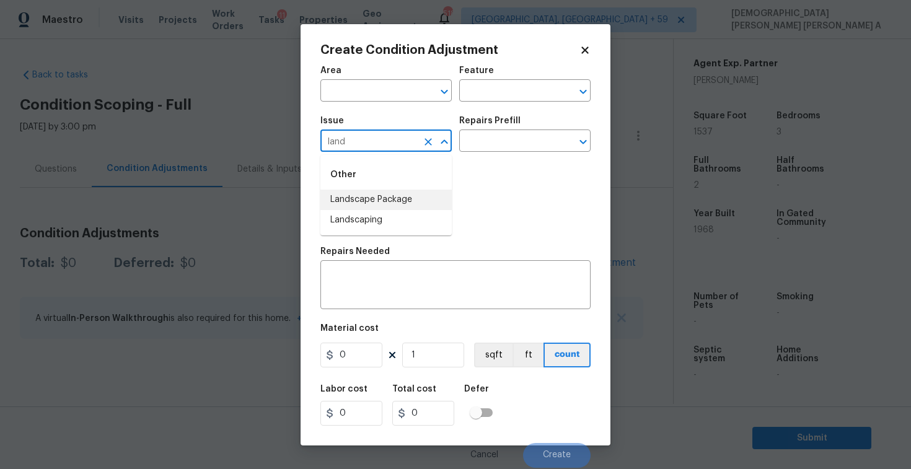
click at [406, 203] on li "Landscape Package" at bounding box center [385, 200] width 131 height 20
type input "Landscape Package"
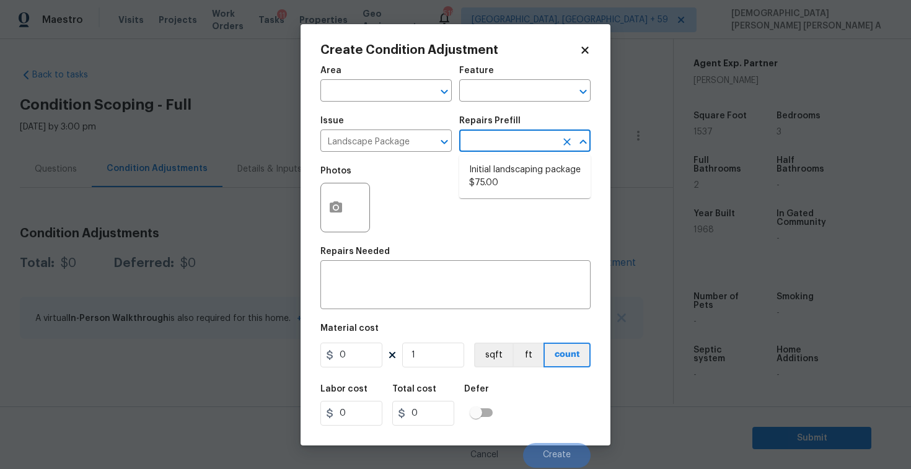
click at [520, 142] on input "text" at bounding box center [507, 142] width 97 height 19
click at [514, 172] on li "Initial landscaping package $75.00" at bounding box center [524, 176] width 131 height 33
type input "Home Readiness Packages"
type textarea "Mowing of grass up to 6" in height. Mow, edge along driveways & sidewalks, trim…"
type input "75"
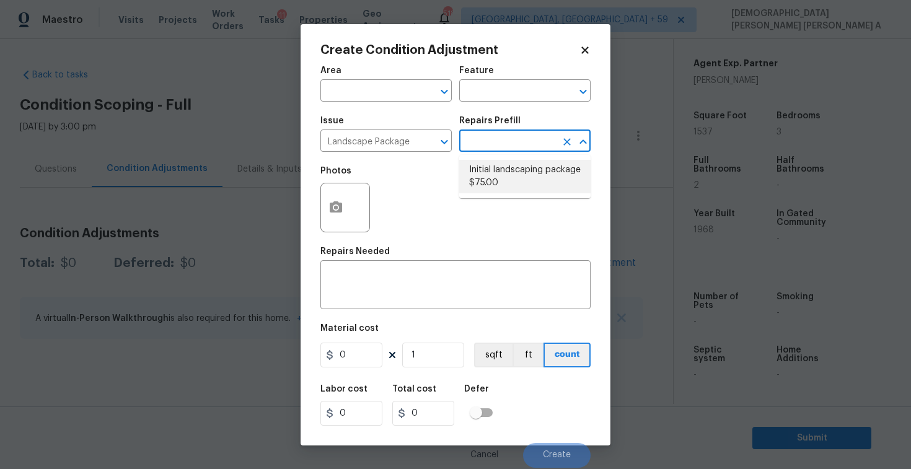
type input "75"
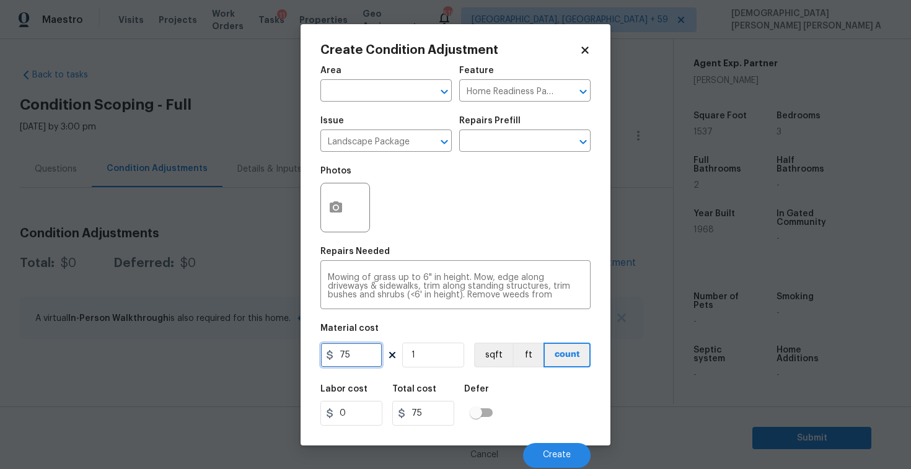
click at [367, 356] on input "75" at bounding box center [351, 355] width 62 height 25
type input "2500"
click at [343, 219] on button "button" at bounding box center [336, 207] width 30 height 48
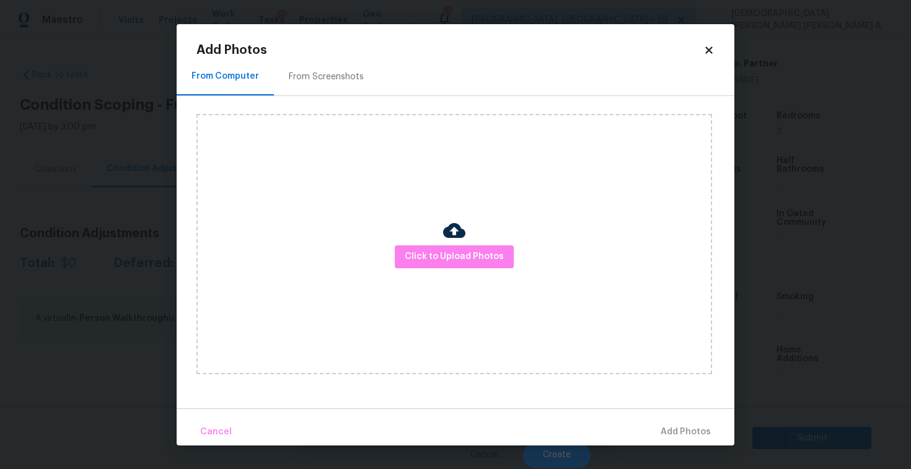
click at [319, 79] on div "From Screenshots" at bounding box center [326, 77] width 75 height 12
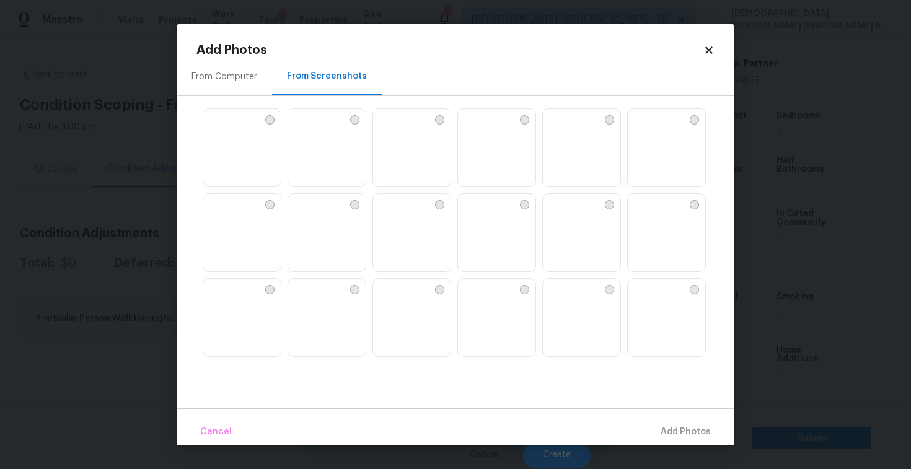
click at [223, 129] on img at bounding box center [213, 119] width 20 height 20
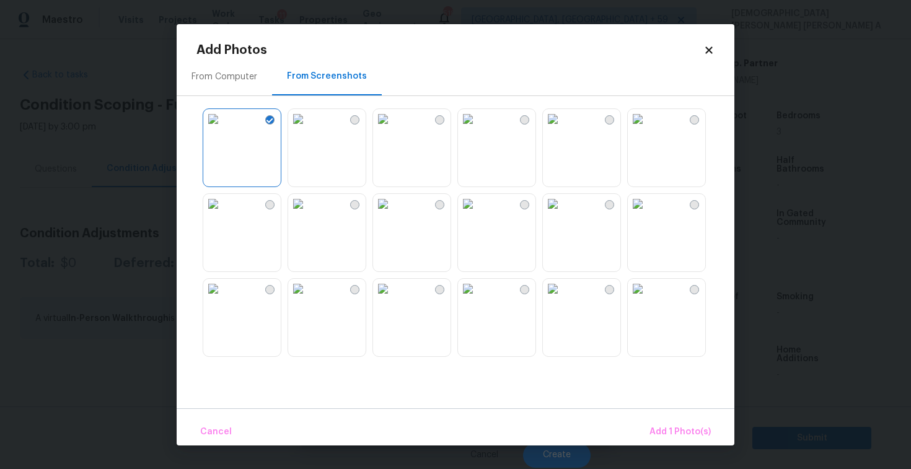
click at [375, 214] on img at bounding box center [383, 204] width 20 height 20
click at [393, 299] on img at bounding box center [383, 289] width 20 height 20
click at [478, 299] on img at bounding box center [468, 289] width 20 height 20
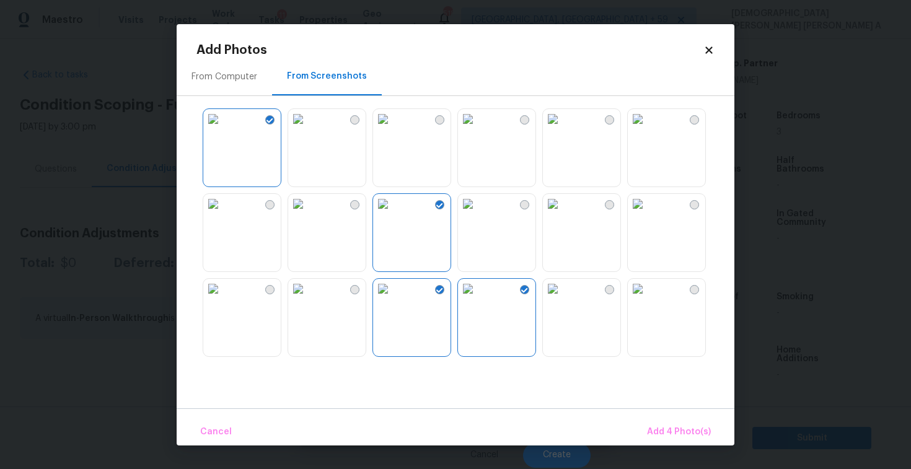
click at [680, 416] on div "Cancel Add 4 Photo(s)" at bounding box center [456, 426] width 558 height 37
click at [705, 431] on span "Add 4 Photo(s)" at bounding box center [679, 431] width 64 height 15
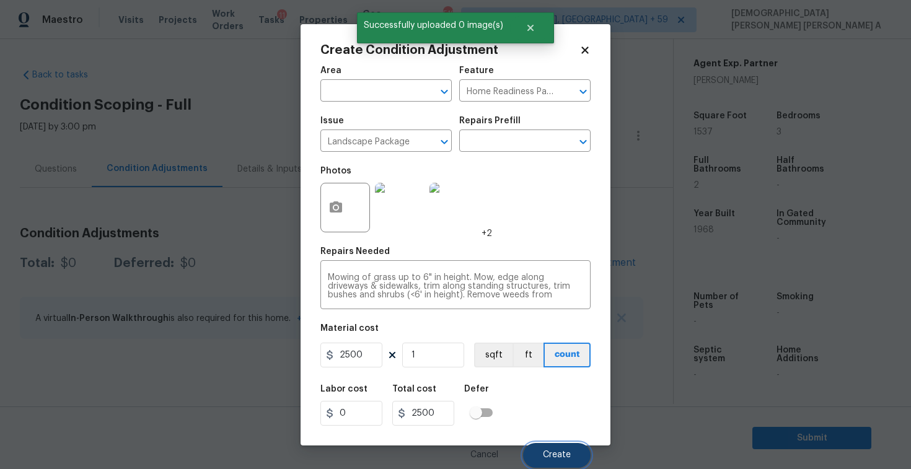
click at [552, 446] on button "Create" at bounding box center [557, 455] width 68 height 25
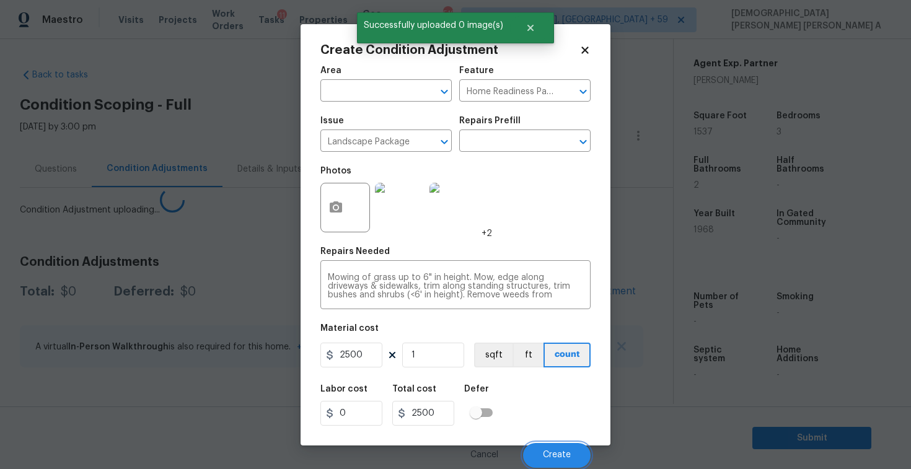
drag, startPoint x: 552, startPoint y: 446, endPoint x: 451, endPoint y: 126, distance: 335.9
click at [551, 440] on div "Cancel Create" at bounding box center [455, 450] width 270 height 35
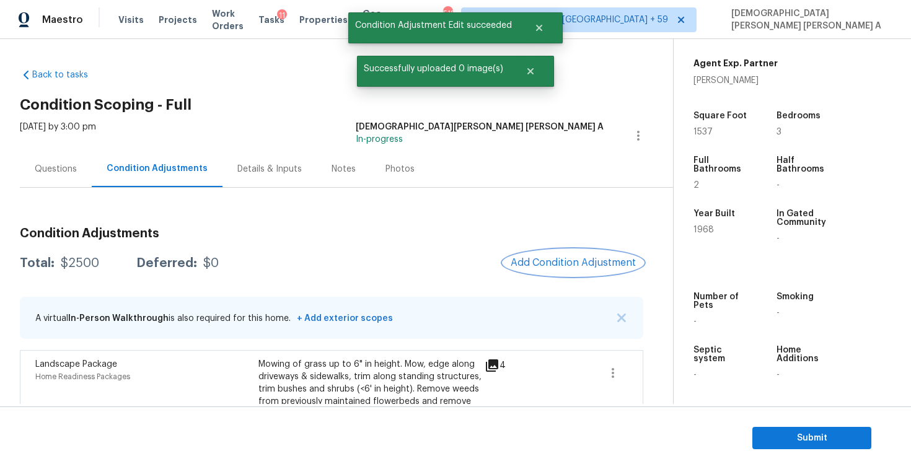
click at [577, 260] on span "Add Condition Adjustment" at bounding box center [573, 262] width 125 height 11
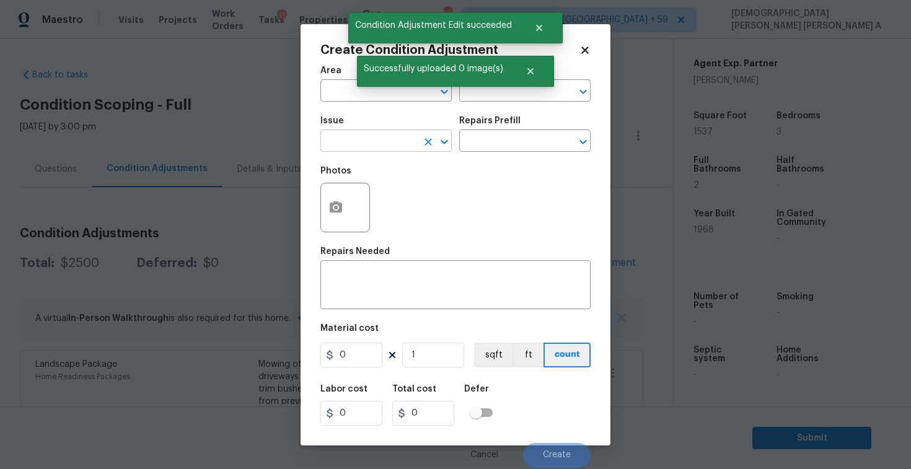
click at [335, 137] on input "text" at bounding box center [368, 142] width 97 height 19
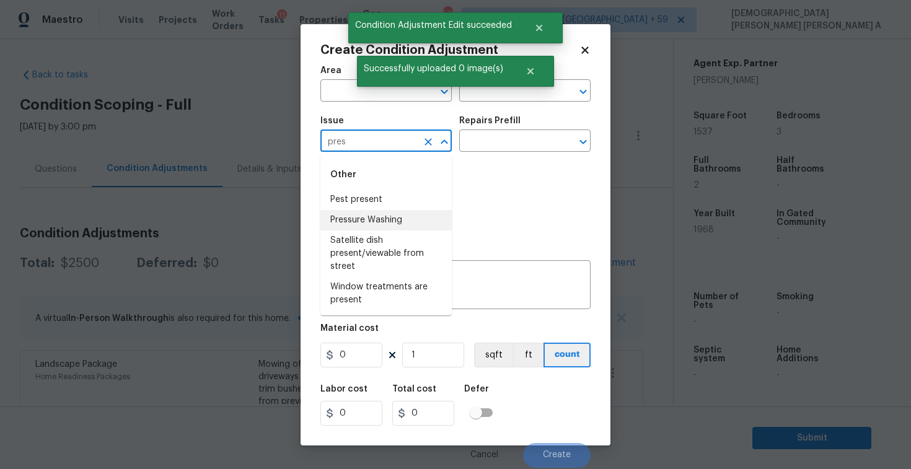
click at [371, 228] on li "Pressure Washing" at bounding box center [385, 220] width 131 height 20
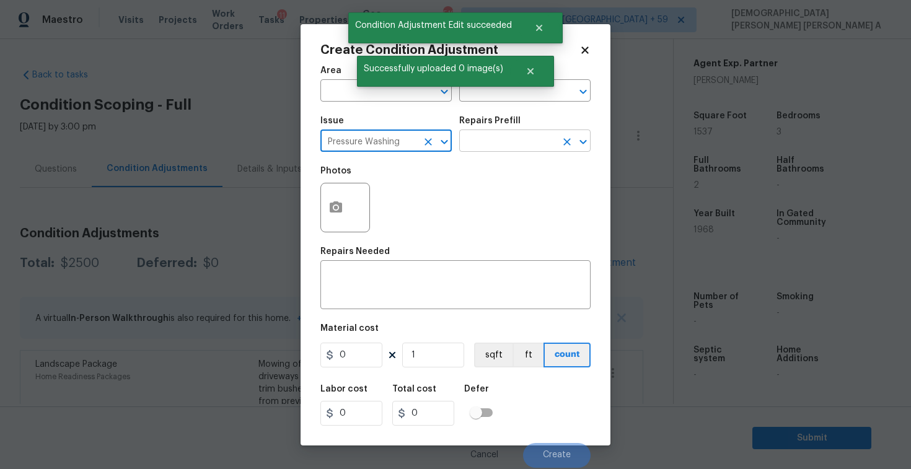
type input "Pressure Washing"
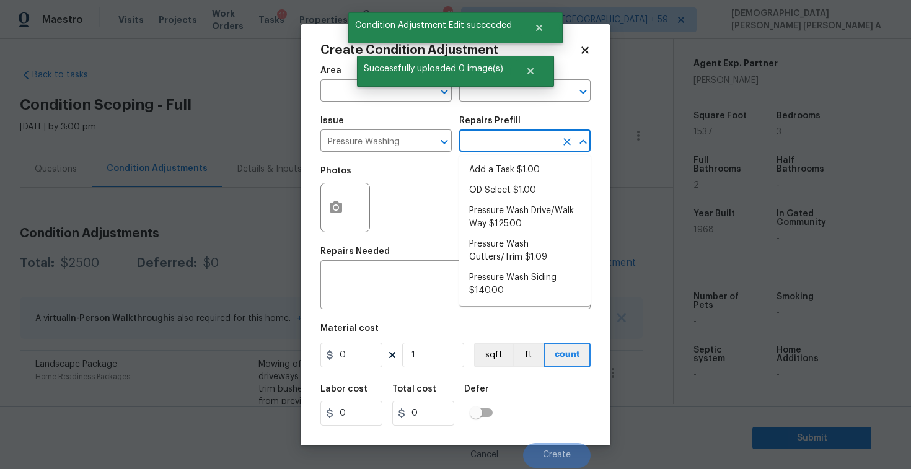
click at [526, 141] on input "text" at bounding box center [507, 142] width 97 height 19
click at [499, 215] on li "Pressure Wash Drive/Walk Way $125.00" at bounding box center [524, 217] width 131 height 33
type input "Siding"
type textarea "Pressure wash the driveways/walkways as directed by the PM. Ensure that all deb…"
type input "125"
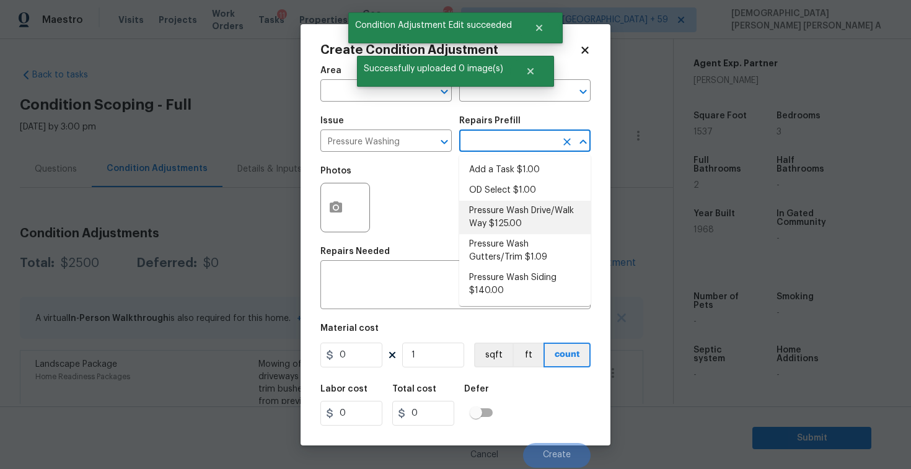
type input "125"
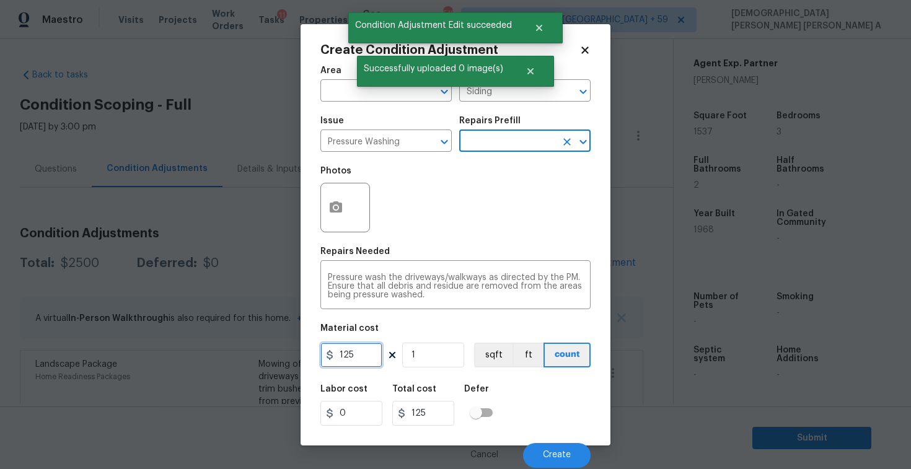
click at [372, 356] on input "125" at bounding box center [351, 355] width 62 height 25
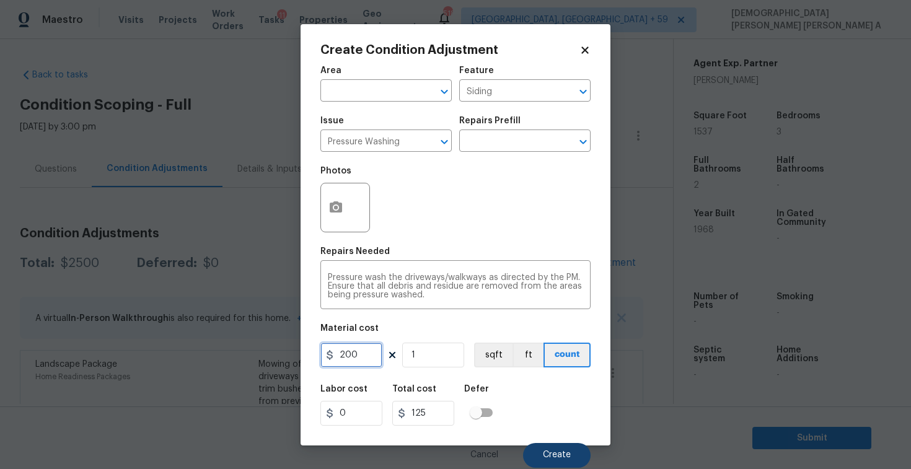
type input "200"
click at [576, 449] on button "Create" at bounding box center [557, 455] width 68 height 25
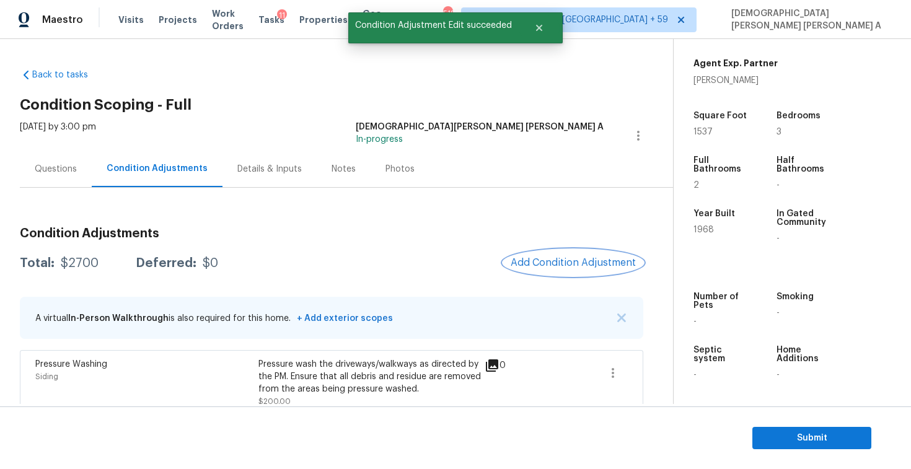
click at [570, 260] on span "Add Condition Adjustment" at bounding box center [573, 262] width 125 height 11
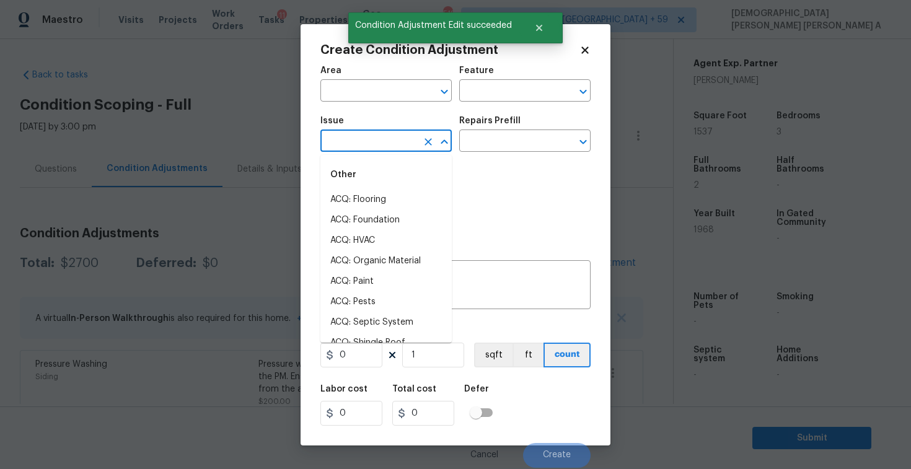
click at [364, 147] on input "text" at bounding box center [368, 142] width 97 height 19
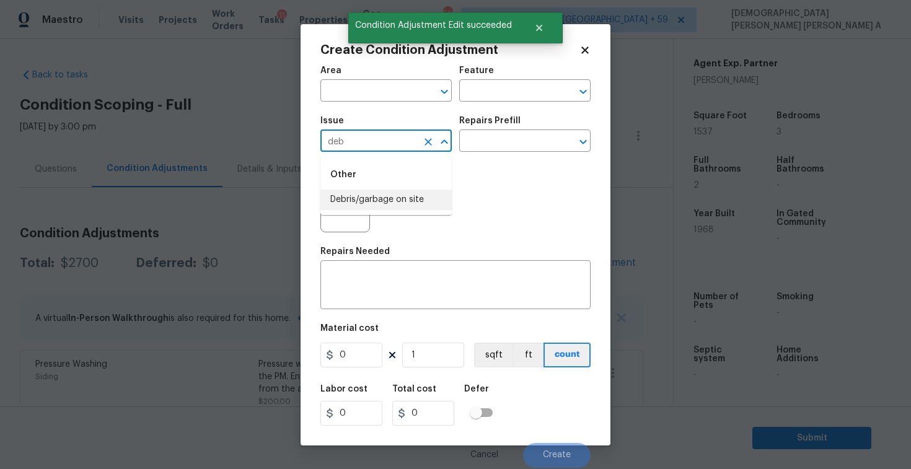
click at [392, 194] on li "Debris/garbage on site" at bounding box center [385, 200] width 131 height 20
type input "Debris/garbage on site"
click at [522, 131] on div "Repairs Prefill" at bounding box center [524, 124] width 131 height 16
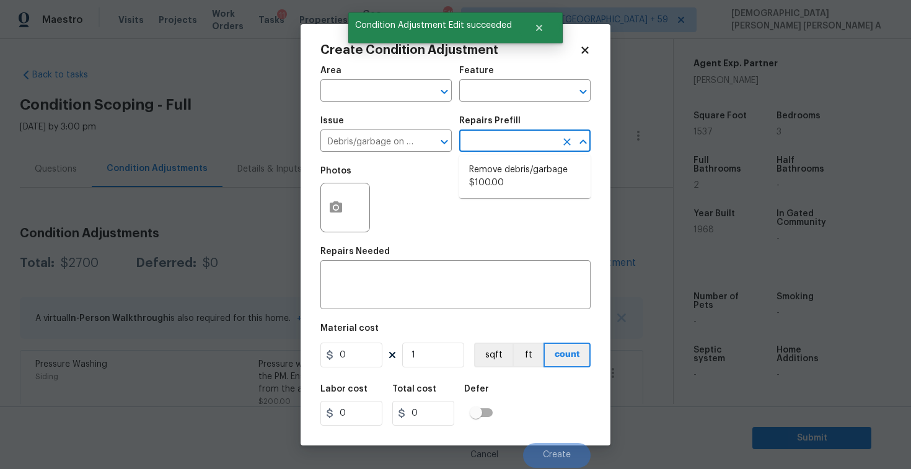
click at [515, 141] on input "text" at bounding box center [507, 142] width 97 height 19
click at [501, 177] on li "Remove debris/garbage $100.00" at bounding box center [524, 176] width 131 height 33
type textarea "Remove, haul off, and properly dispose of any debris left by seller to offsite …"
type input "100"
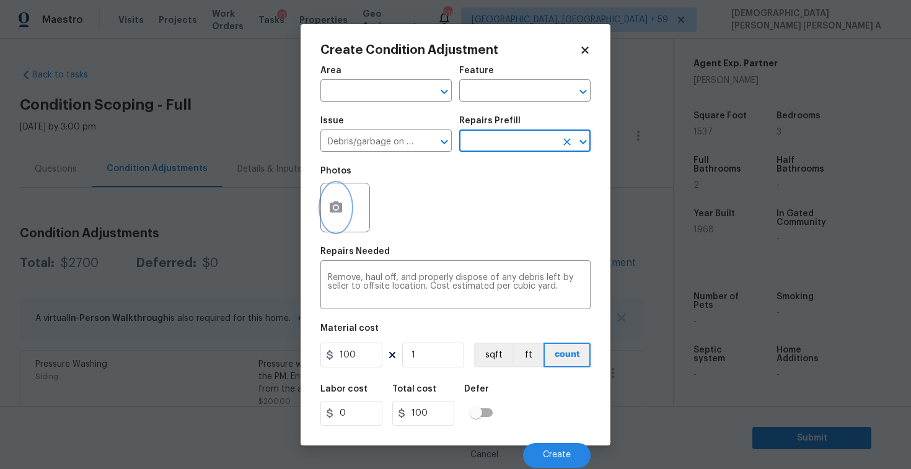
click at [334, 207] on circle "button" at bounding box center [336, 207] width 4 height 4
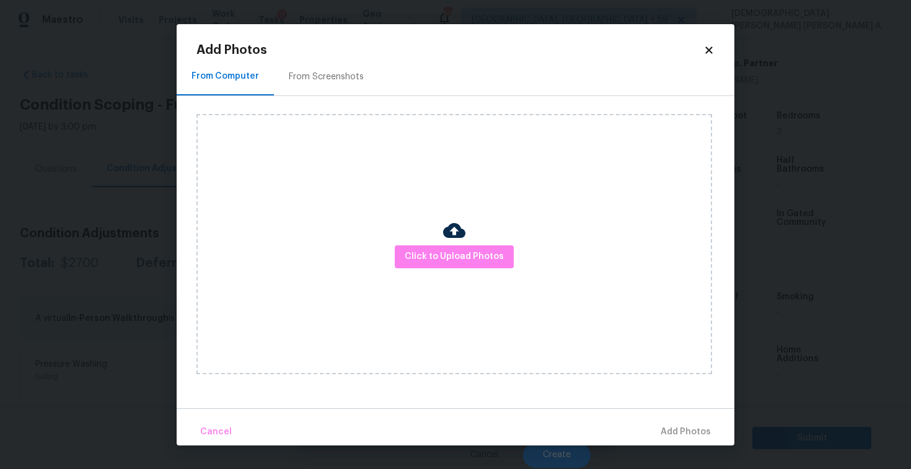
click at [317, 71] on div "From Screenshots" at bounding box center [326, 77] width 75 height 12
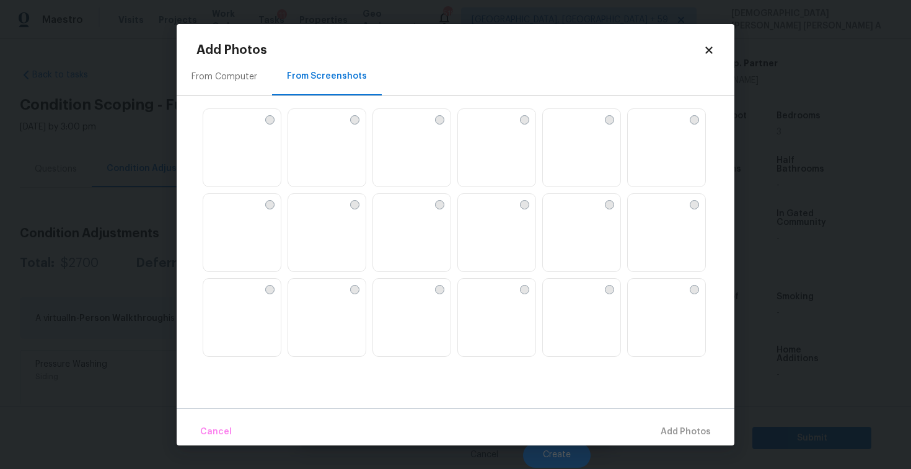
click at [478, 299] on img at bounding box center [468, 289] width 20 height 20
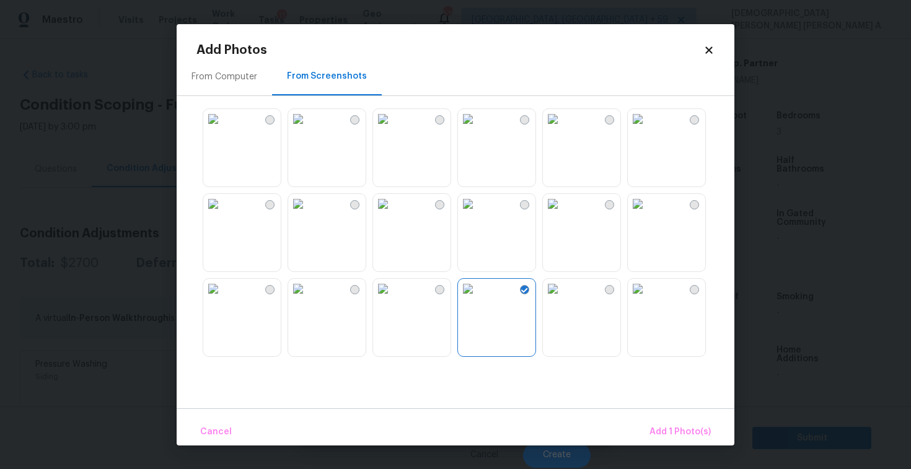
click at [393, 299] on img at bounding box center [383, 289] width 20 height 20
click at [393, 129] on img at bounding box center [383, 119] width 20 height 20
click at [665, 428] on span "Add 3 Photo(s)" at bounding box center [679, 431] width 63 height 15
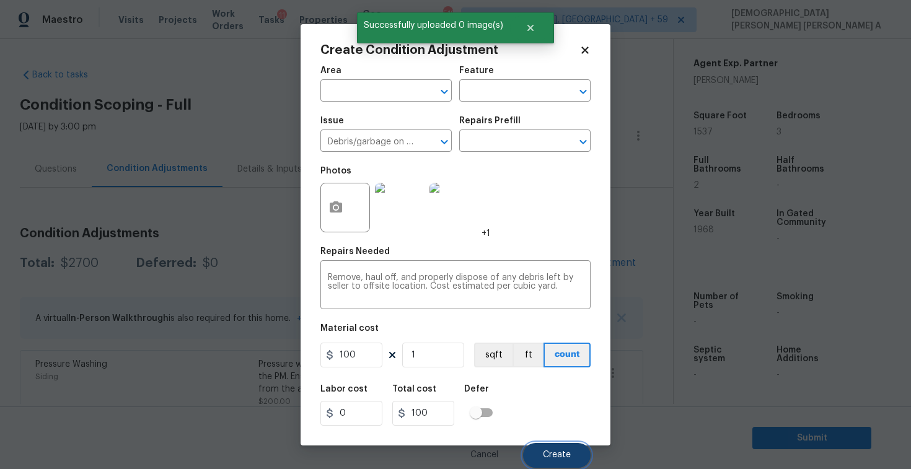
click at [561, 455] on span "Create" at bounding box center [557, 454] width 28 height 9
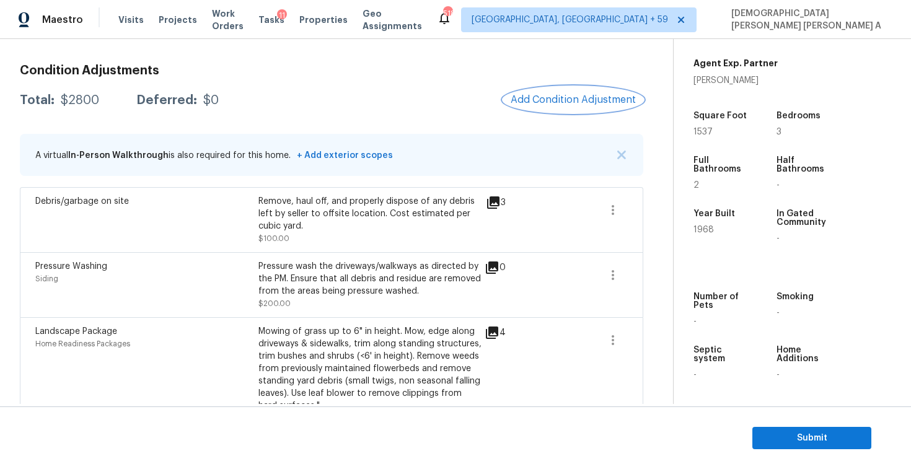
scroll to position [144, 0]
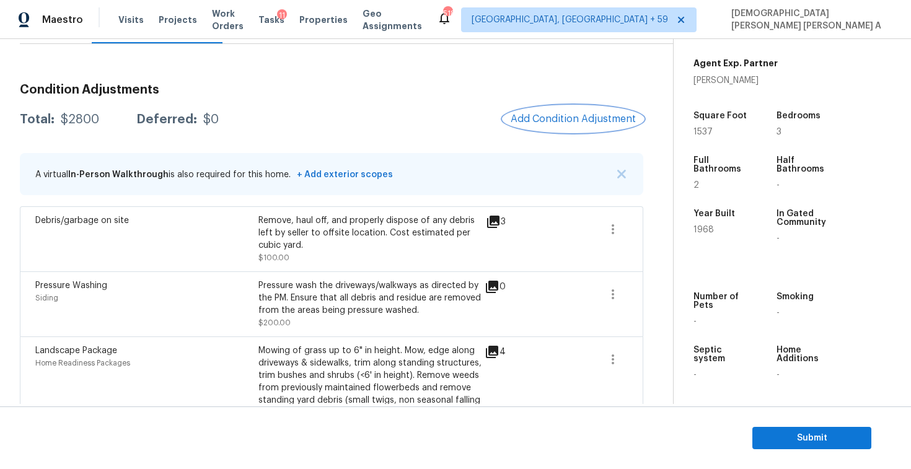
click at [578, 116] on span "Add Condition Adjustment" at bounding box center [573, 118] width 125 height 11
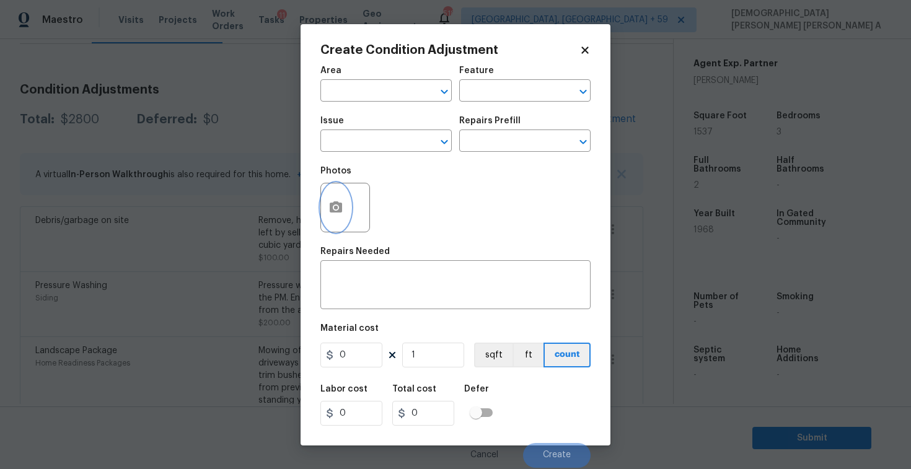
click at [340, 208] on icon "button" at bounding box center [336, 206] width 12 height 11
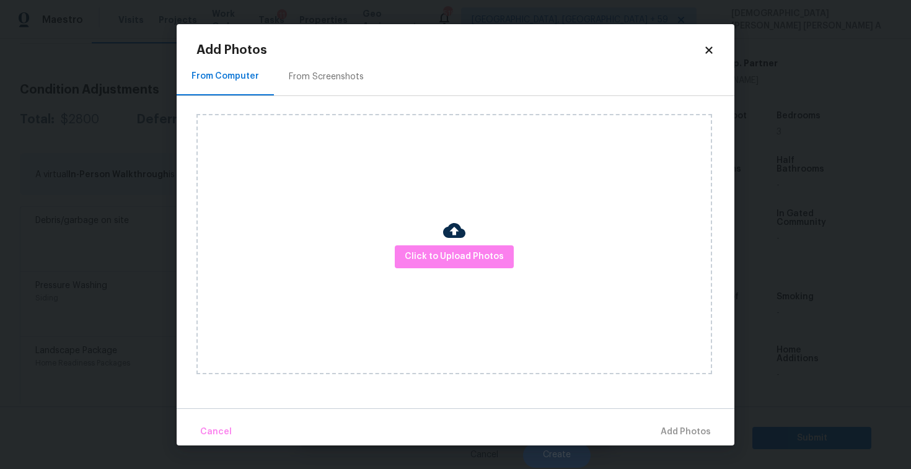
click at [329, 74] on div "From Screenshots" at bounding box center [326, 77] width 75 height 12
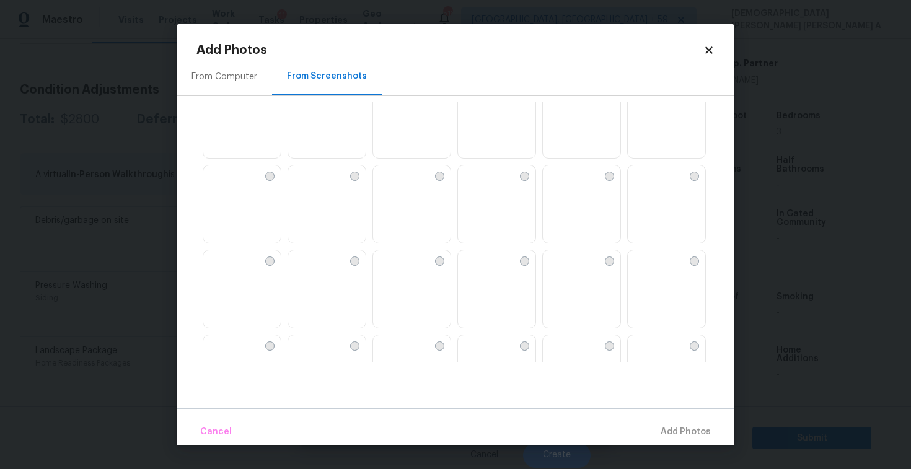
scroll to position [30, 0]
click at [393, 184] on img at bounding box center [383, 174] width 20 height 20
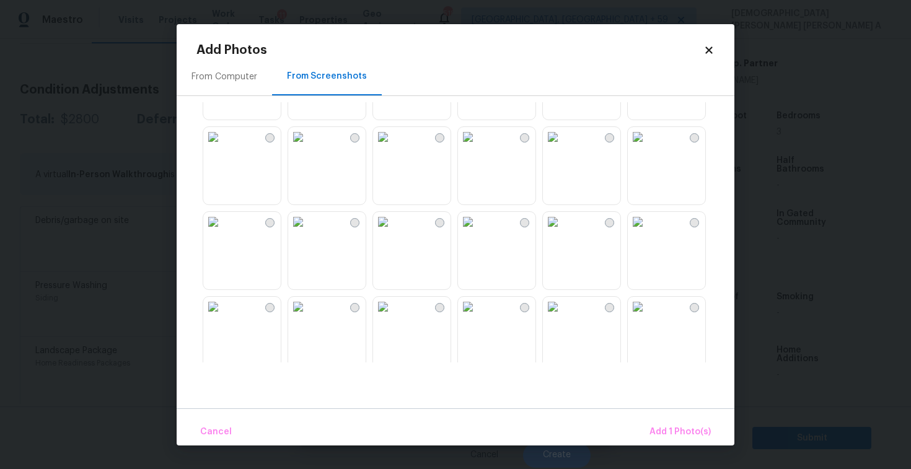
scroll to position [237, 0]
click at [393, 231] on img at bounding box center [383, 221] width 20 height 20
click at [308, 231] on img at bounding box center [298, 221] width 20 height 20
click at [665, 421] on button "Add 3 Photo(s)" at bounding box center [679, 432] width 72 height 27
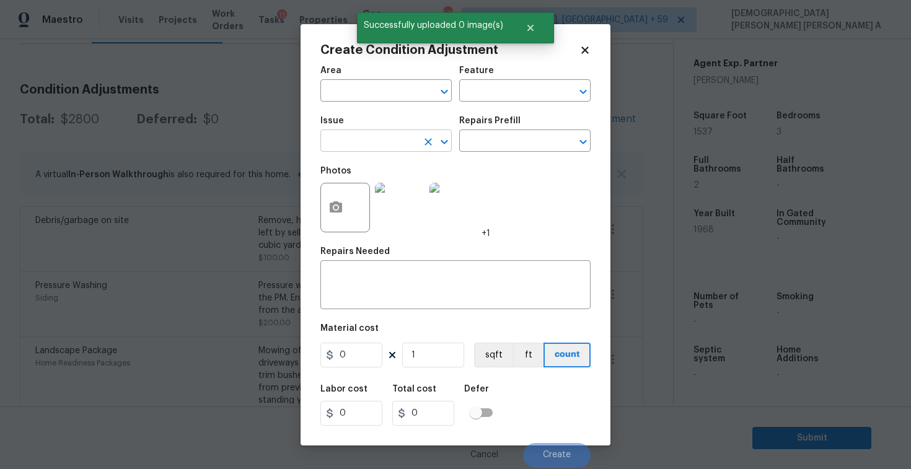
click at [364, 147] on input "text" at bounding box center [368, 142] width 97 height 19
click at [380, 195] on li "Siding" at bounding box center [385, 200] width 131 height 20
type input "Siding"
click at [523, 138] on input "text" at bounding box center [507, 142] width 97 height 19
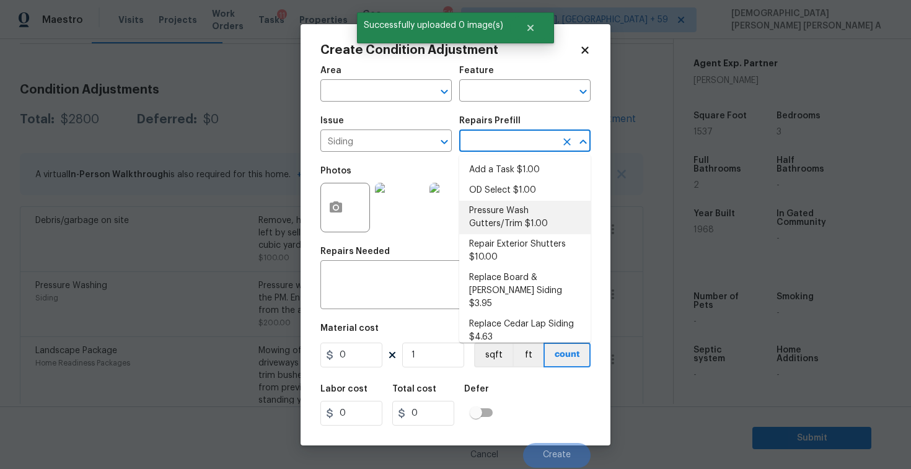
click at [525, 230] on li "Pressure Wash Gutters/Trim $1.00" at bounding box center [524, 217] width 131 height 33
type input "Siding"
type textarea "Protect areas as needed for pressure washing. Pressure wash the gutters and tri…"
type input "1"
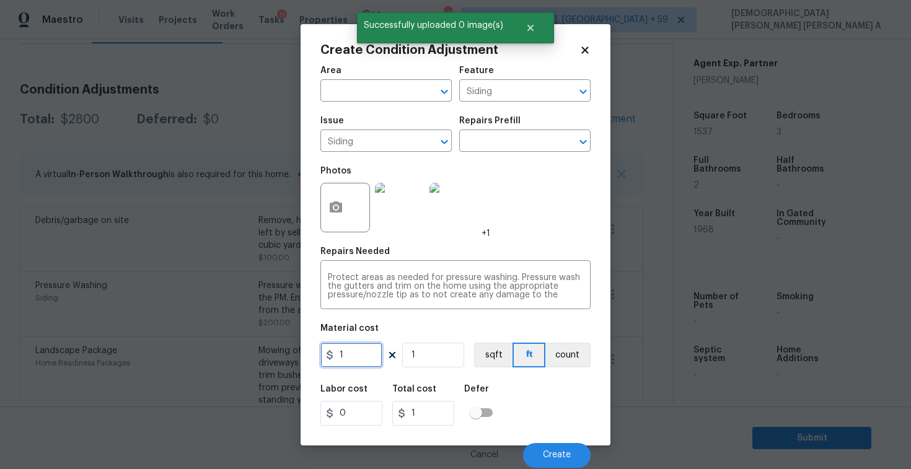
click at [358, 354] on input "1" at bounding box center [351, 355] width 62 height 25
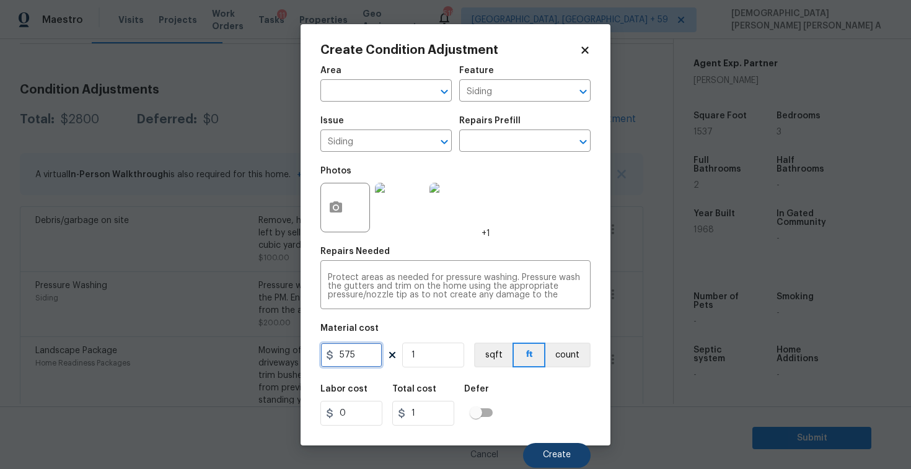
type input "575"
click at [551, 447] on button "Create" at bounding box center [557, 455] width 68 height 25
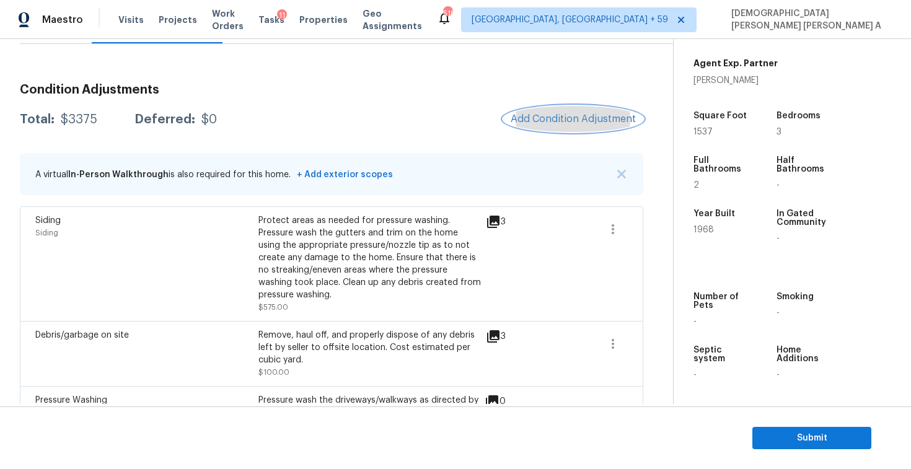
click at [560, 117] on span "Add Condition Adjustment" at bounding box center [573, 118] width 125 height 11
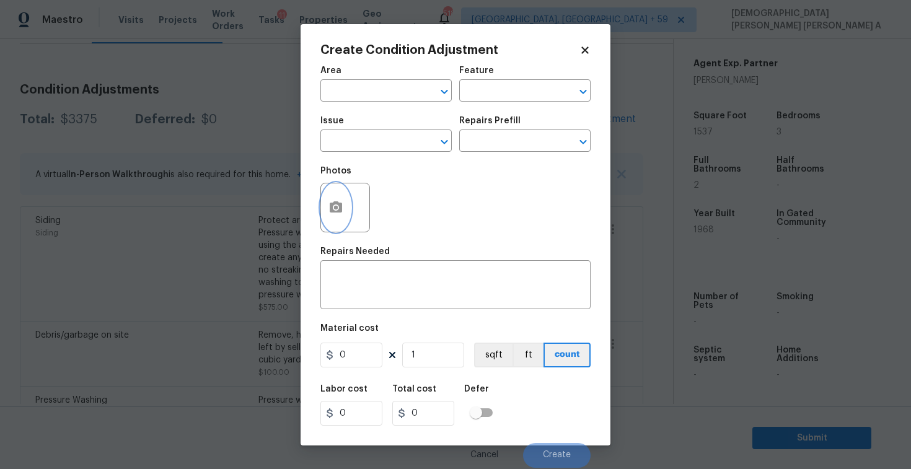
click at [328, 198] on button "button" at bounding box center [336, 207] width 30 height 48
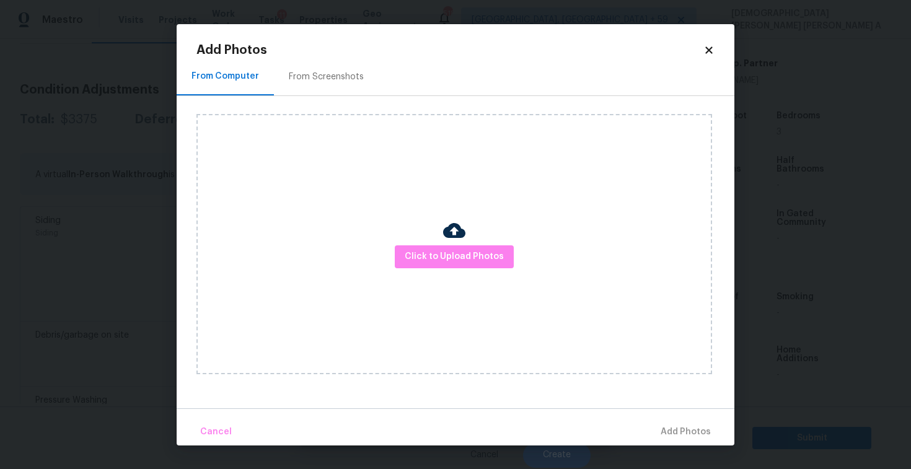
click at [329, 69] on div "From Screenshots" at bounding box center [326, 77] width 105 height 37
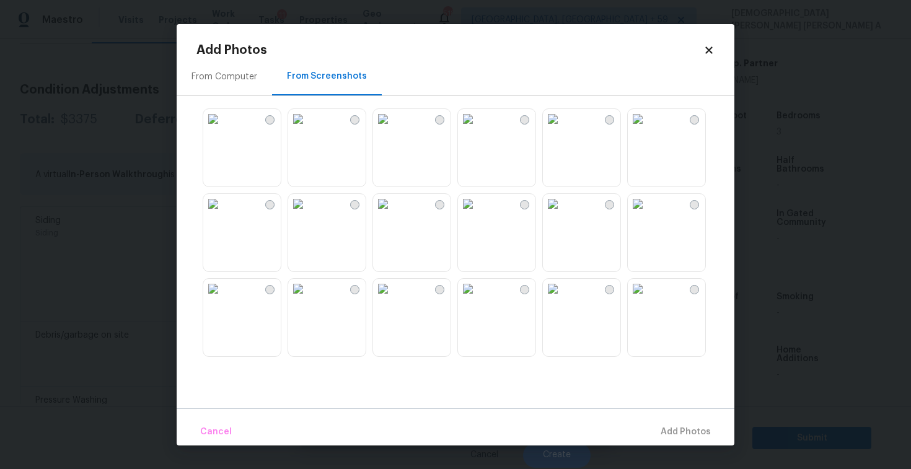
click at [308, 129] on img at bounding box center [298, 119] width 20 height 20
click at [308, 214] on img at bounding box center [298, 204] width 20 height 20
click at [647, 299] on img at bounding box center [638, 289] width 20 height 20
click at [563, 299] on img at bounding box center [553, 289] width 20 height 20
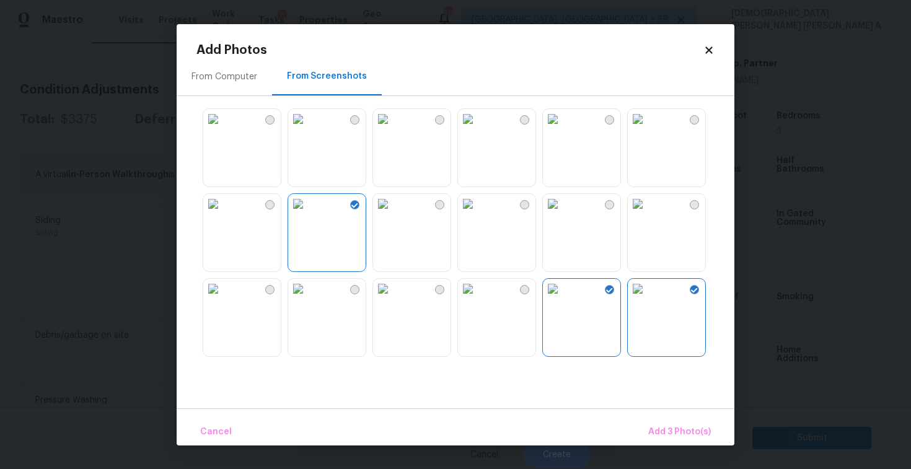
click at [563, 129] on img at bounding box center [553, 119] width 20 height 20
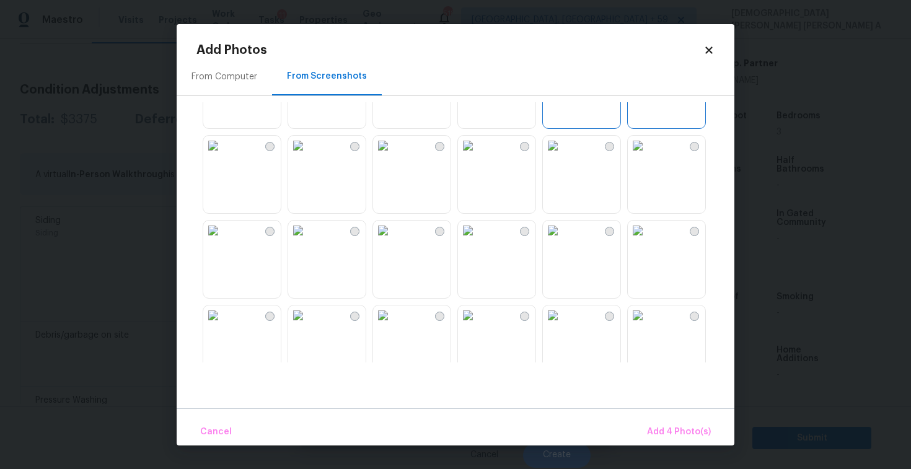
click at [372, 177] on div at bounding box center [411, 174] width 79 height 79
click at [223, 156] on img at bounding box center [213, 146] width 20 height 20
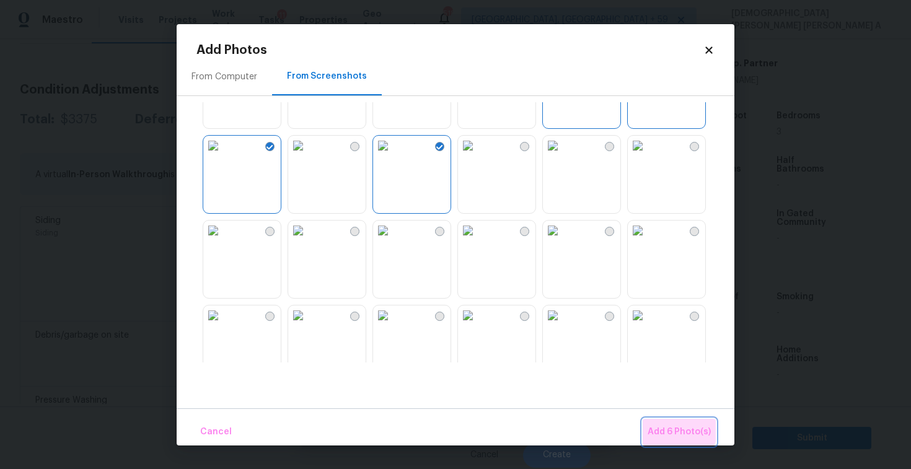
click at [674, 424] on span "Add 6 Photo(s)" at bounding box center [678, 431] width 63 height 15
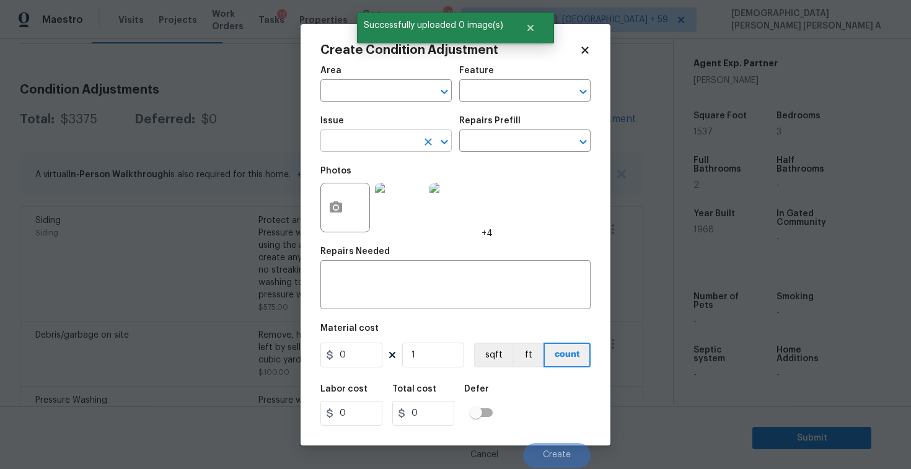
click at [353, 142] on input "text" at bounding box center [368, 142] width 97 height 19
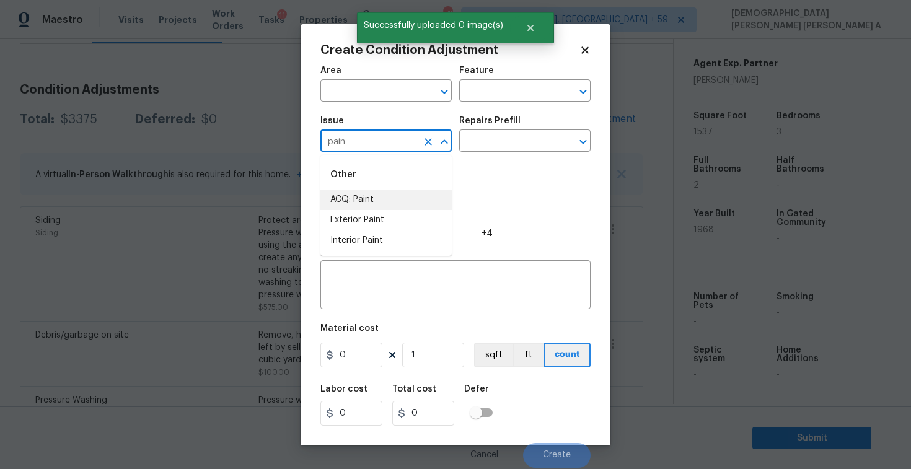
click at [359, 200] on li "ACQ: Paint" at bounding box center [385, 200] width 131 height 20
type input "ACQ: Paint"
click at [510, 140] on input "text" at bounding box center [507, 142] width 97 height 19
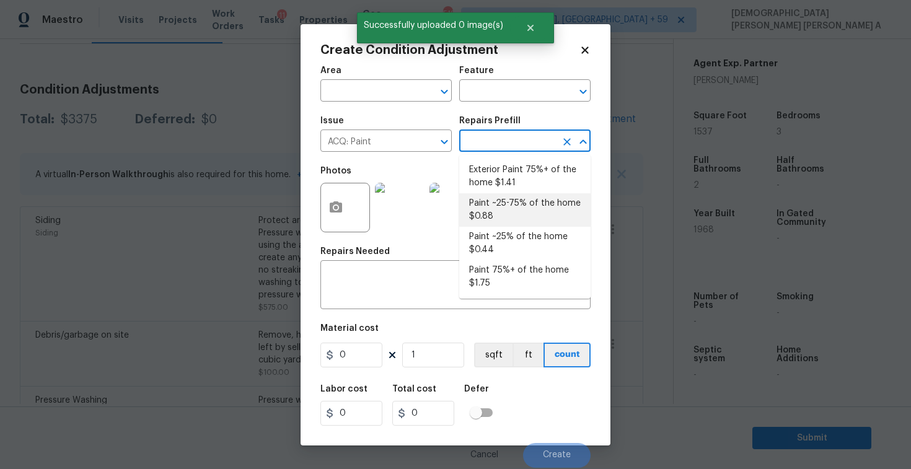
click at [505, 214] on li "Paint ~25-75% of the home $0.88" at bounding box center [524, 209] width 131 height 33
type input "Acquisition"
type textarea "Acquisition Scope: ~25 - 75% of the home needs interior paint"
type input "0.88"
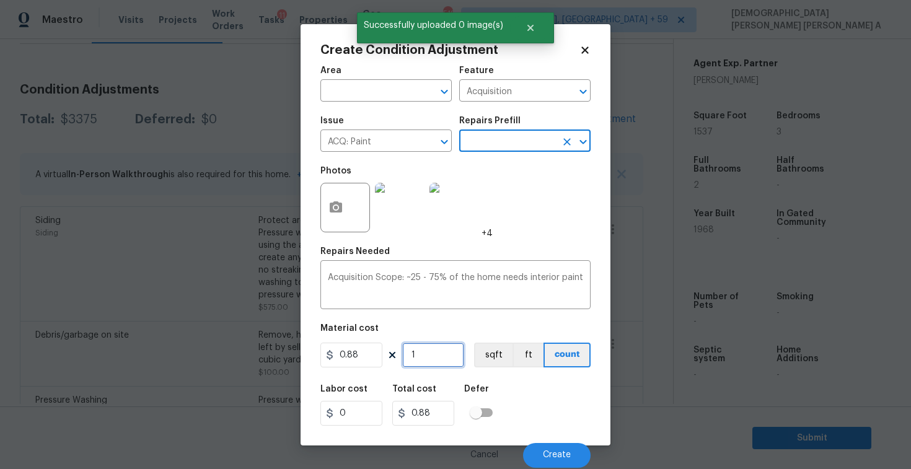
click at [439, 358] on input "1" at bounding box center [433, 355] width 62 height 25
type input "15"
type input "13.2"
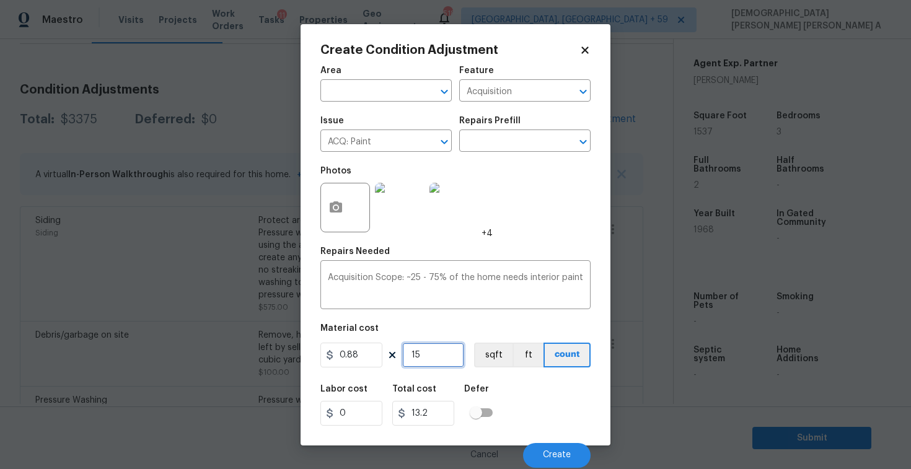
type input "153"
type input "134.64"
type input "1537"
type input "1352.56"
type input "1537"
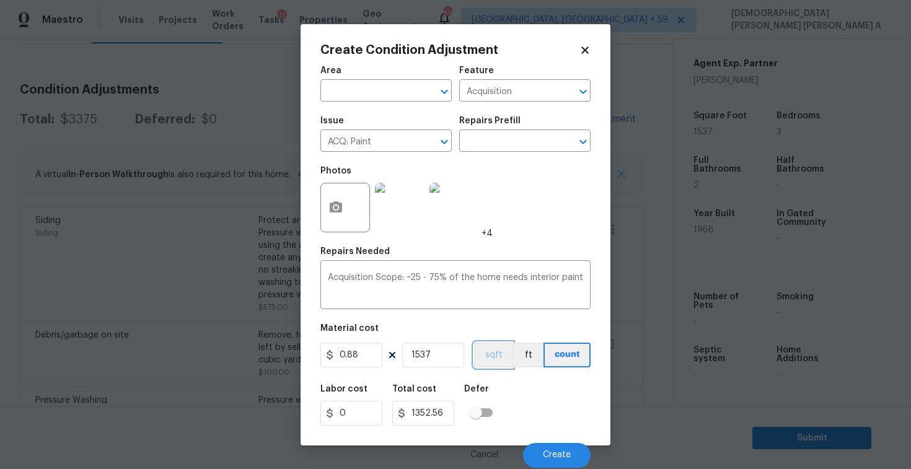
click at [481, 361] on button "sqft" at bounding box center [493, 355] width 38 height 25
click at [563, 456] on span "Create" at bounding box center [557, 454] width 28 height 9
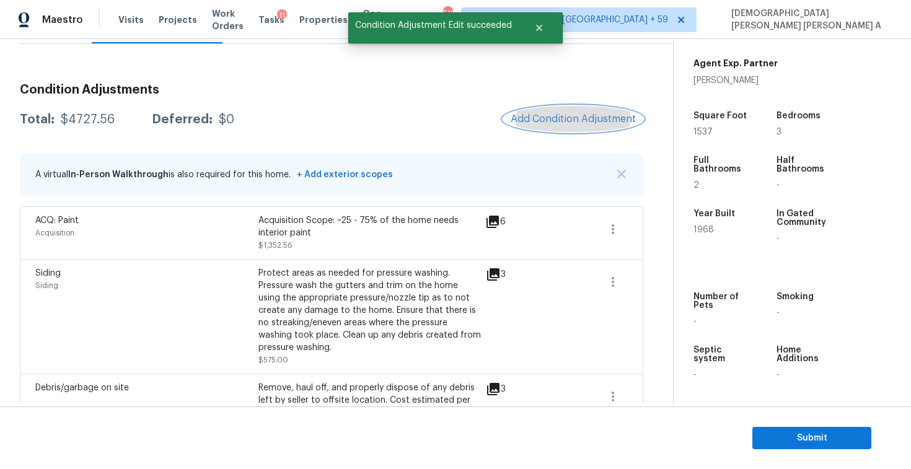
click at [577, 116] on span "Add Condition Adjustment" at bounding box center [573, 118] width 125 height 11
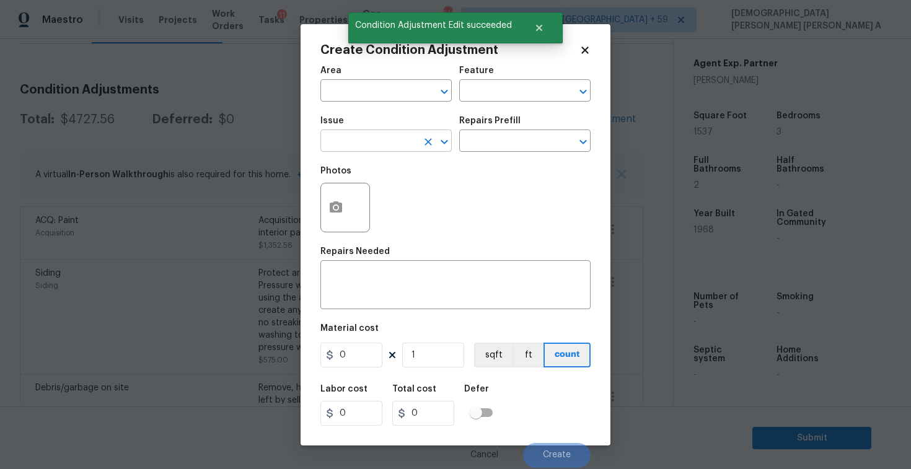
click at [358, 144] on input "text" at bounding box center [368, 142] width 97 height 19
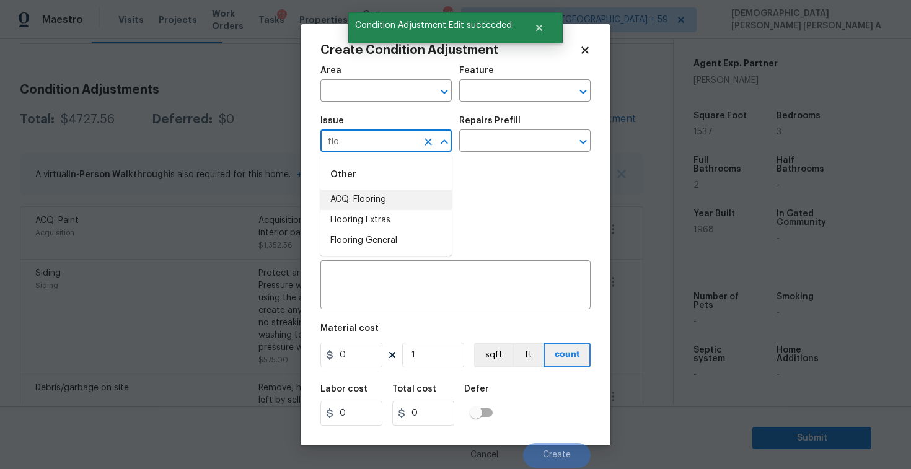
click at [369, 197] on li "ACQ: Flooring" at bounding box center [385, 200] width 131 height 20
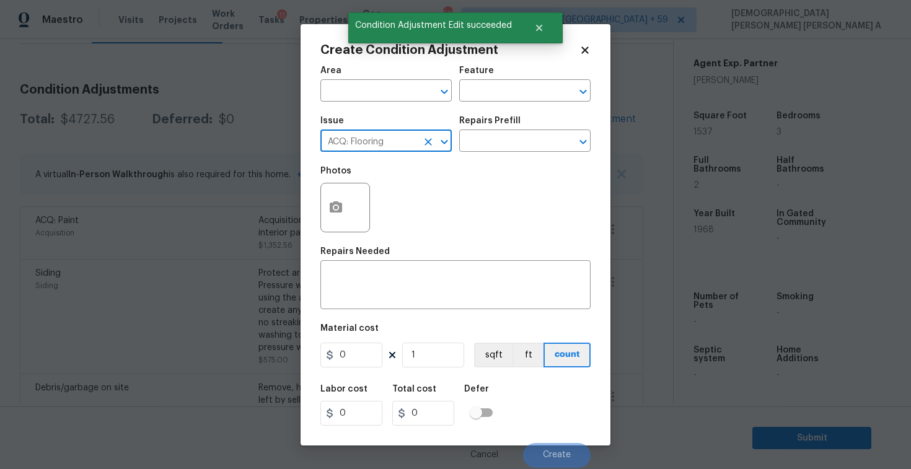
type input "ACQ: Flooring"
click at [327, 218] on button "button" at bounding box center [336, 207] width 30 height 48
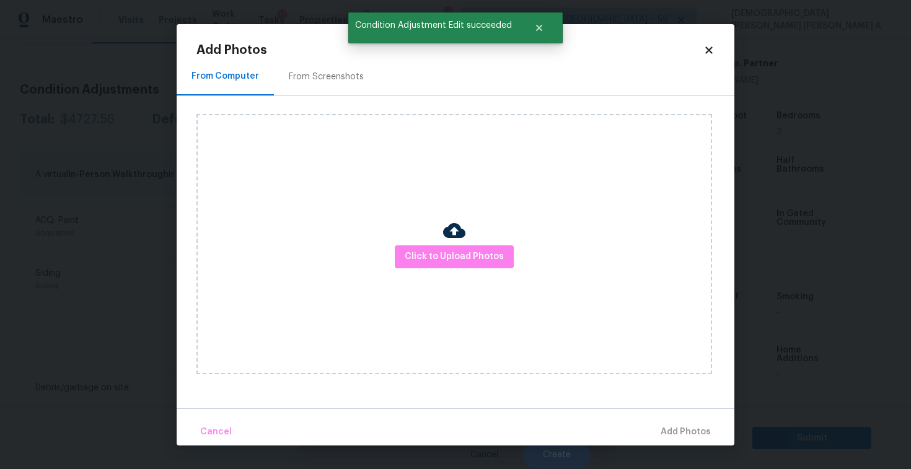
click at [312, 76] on div "From Screenshots" at bounding box center [326, 77] width 75 height 12
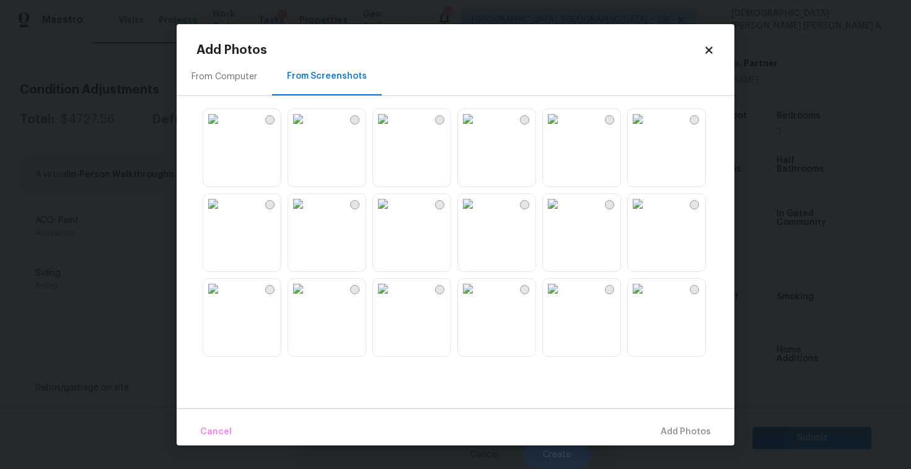
click at [308, 129] on img at bounding box center [298, 119] width 20 height 20
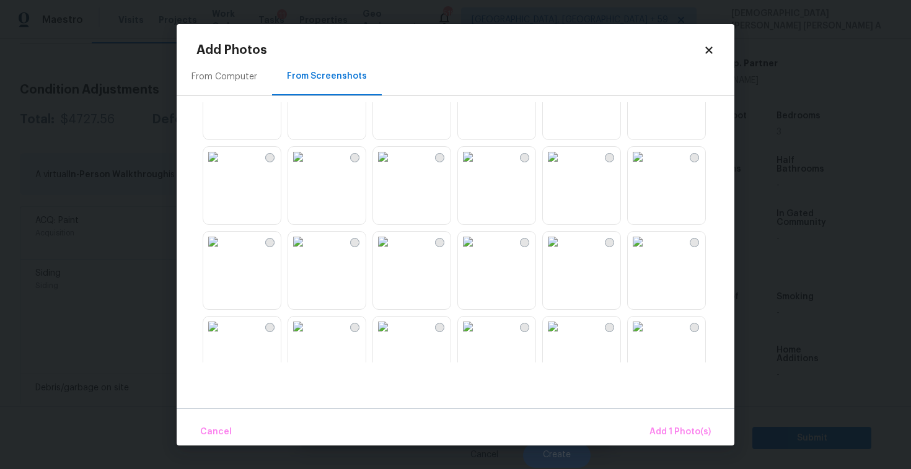
scroll to position [432, 0]
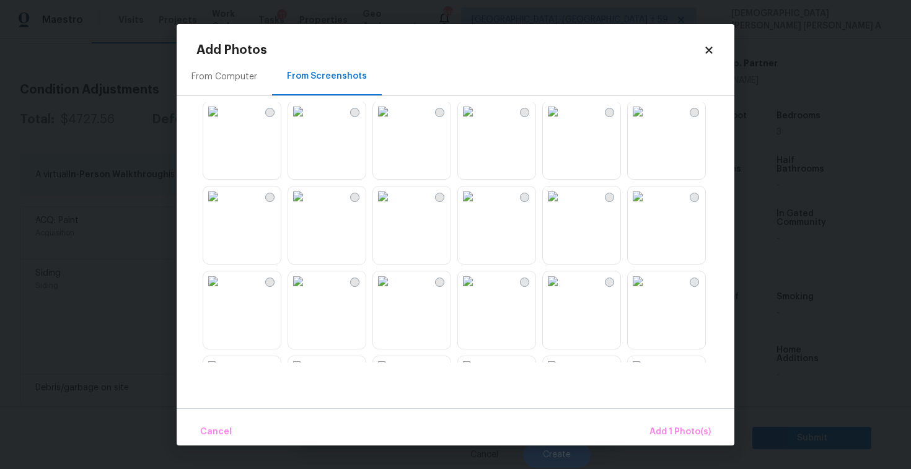
click at [393, 206] on img at bounding box center [383, 196] width 20 height 20
click at [393, 291] on img at bounding box center [383, 281] width 20 height 20
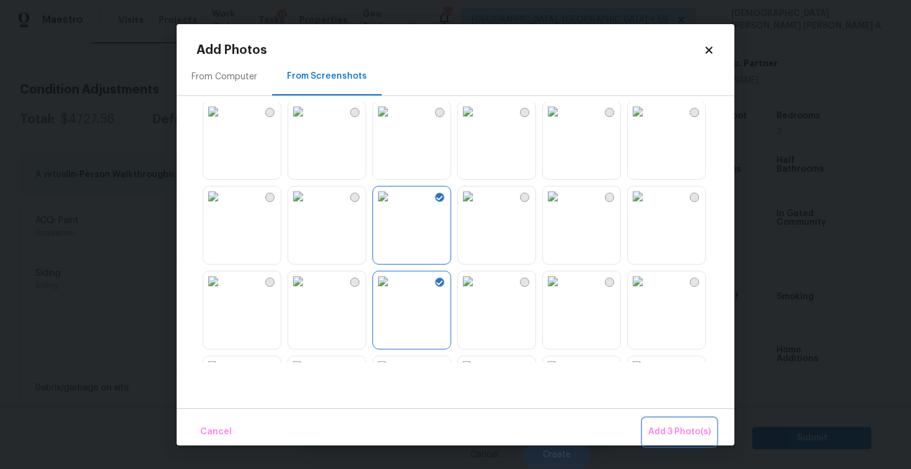
click at [685, 428] on span "Add 3 Photo(s)" at bounding box center [679, 431] width 63 height 15
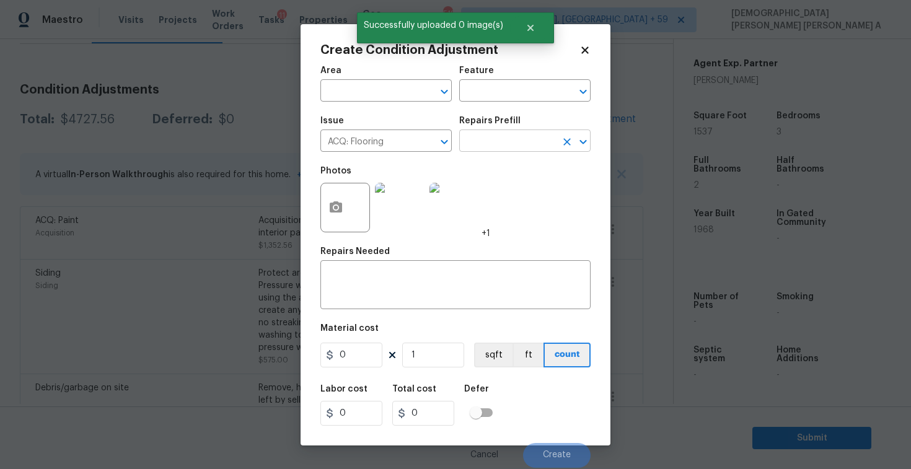
click at [553, 146] on input "text" at bounding box center [507, 142] width 97 height 19
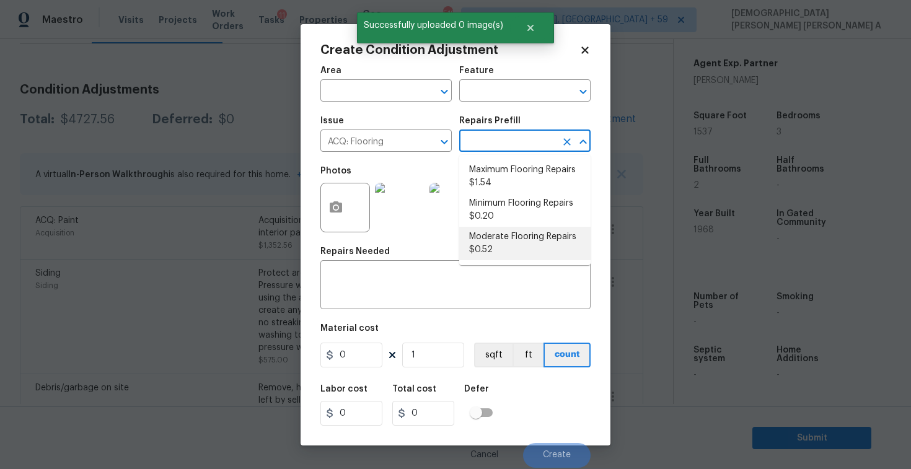
click at [553, 242] on li "Moderate Flooring Repairs $0.52" at bounding box center [524, 243] width 131 height 33
type input "Acquisition"
type textarea "Acquisition Scope: Moderate flooring repairs"
type input "0.52"
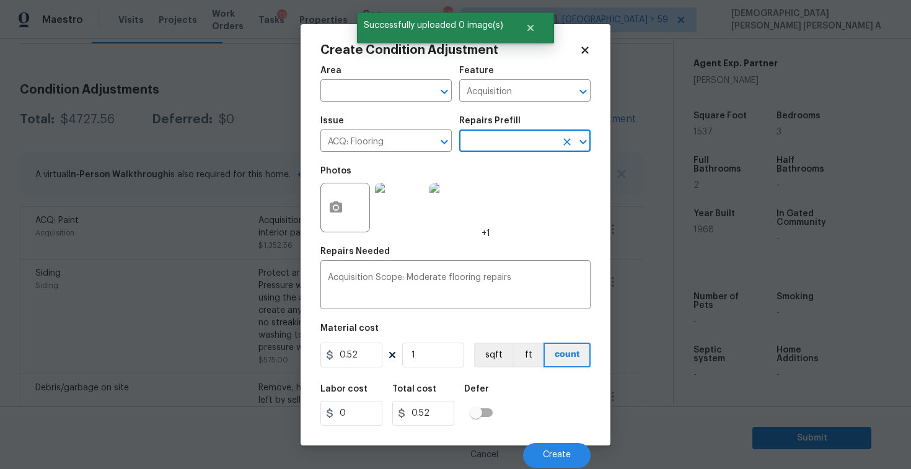
click at [444, 371] on div "Area ​ Feature Acquisition ​ Issue ACQ: Flooring ​ Repairs Prefill ​ Photos +1 …" at bounding box center [455, 263] width 270 height 409
click at [441, 364] on input "1" at bounding box center [433, 355] width 62 height 25
type input "15"
type input "7.8"
type input "153"
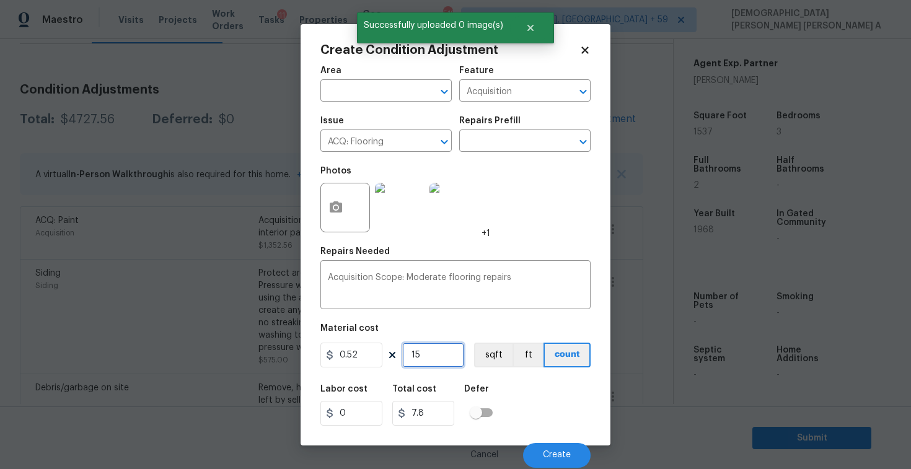
type input "79.56"
type input "1537"
type input "799.24"
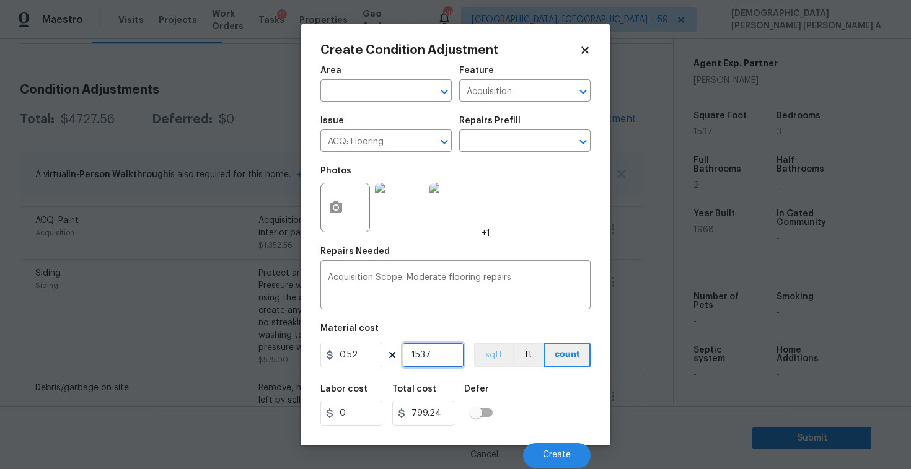
type input "1537"
click at [492, 356] on button "sqft" at bounding box center [493, 355] width 38 height 25
click at [548, 442] on div "Cancel Create" at bounding box center [455, 450] width 270 height 35
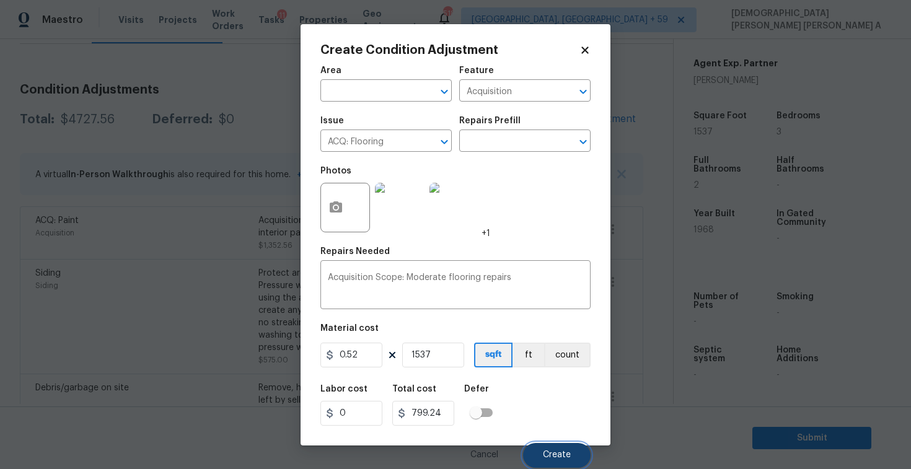
click at [547, 457] on span "Create" at bounding box center [557, 454] width 28 height 9
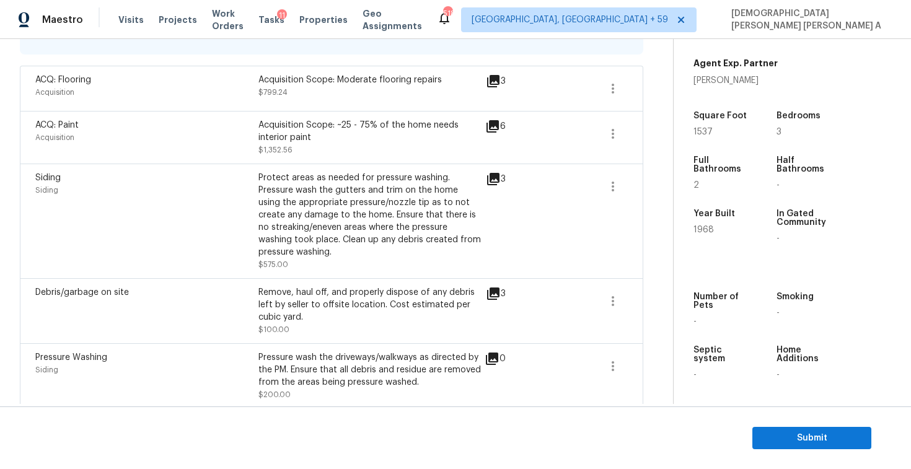
scroll to position [143, 0]
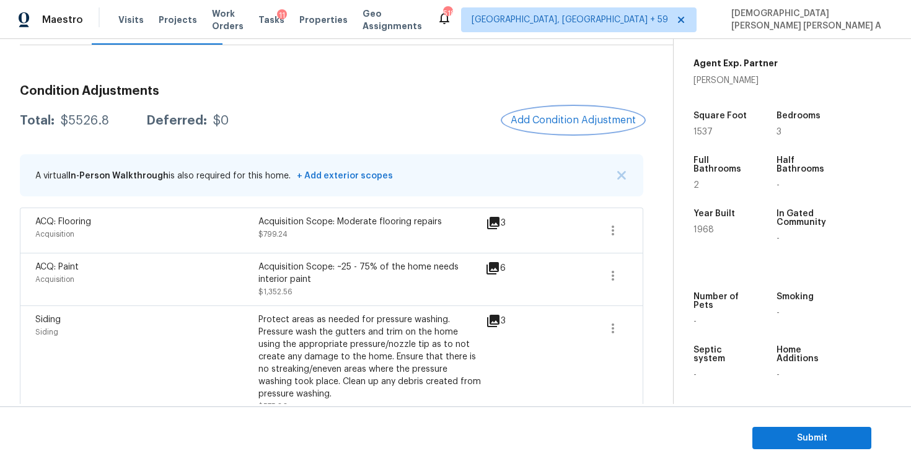
click at [556, 108] on button "Add Condition Adjustment" at bounding box center [573, 120] width 140 height 26
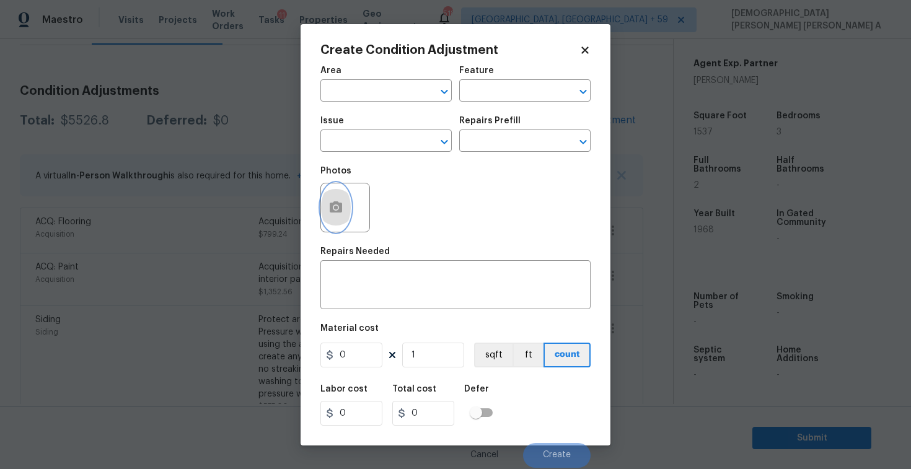
click at [328, 210] on icon "button" at bounding box center [335, 207] width 15 height 15
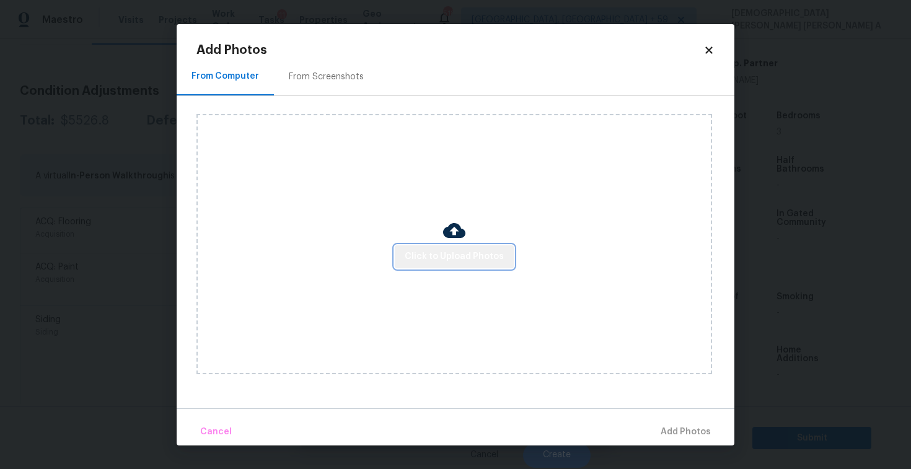
click at [464, 258] on span "Click to Upload Photos" at bounding box center [454, 256] width 99 height 15
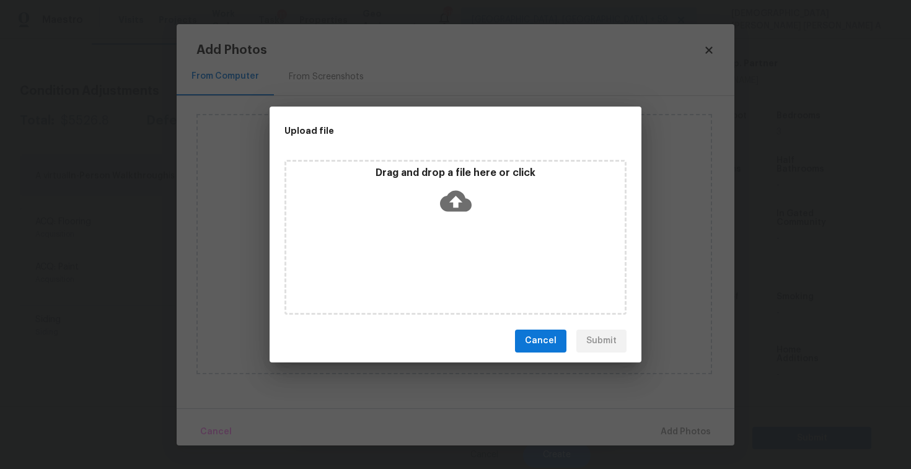
click at [452, 204] on icon at bounding box center [456, 200] width 32 height 21
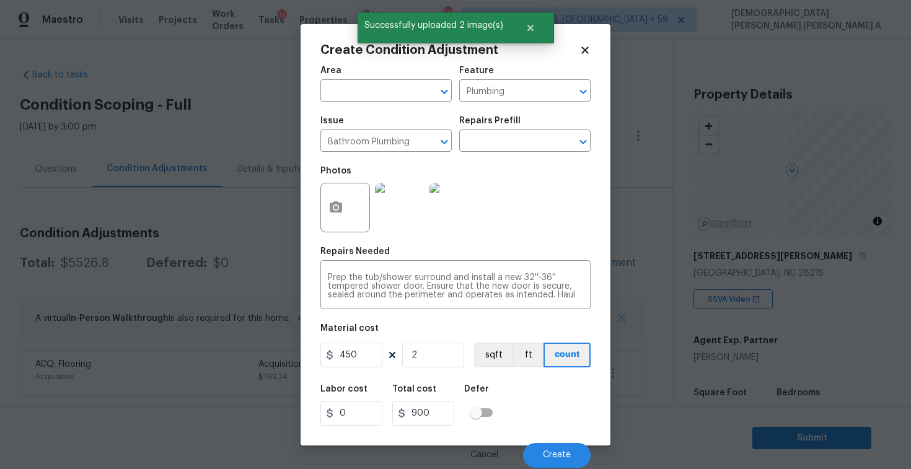
scroll to position [277, 0]
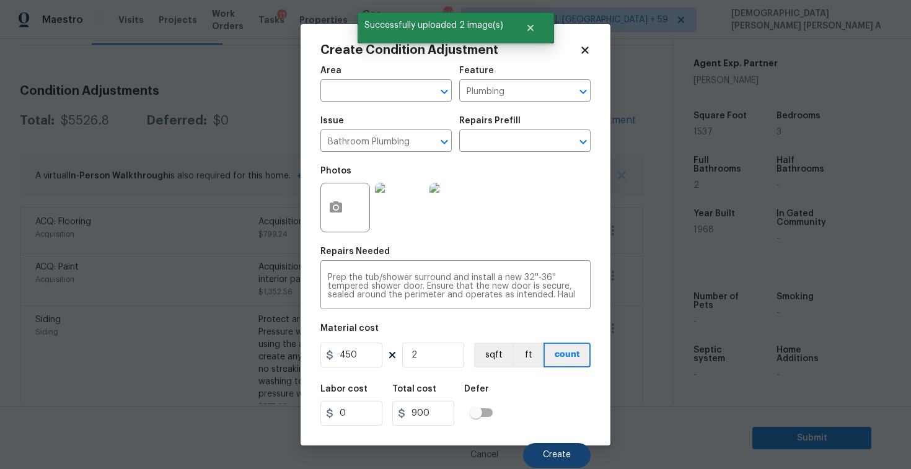
type input "2"
click at [556, 446] on button "Create" at bounding box center [557, 455] width 68 height 25
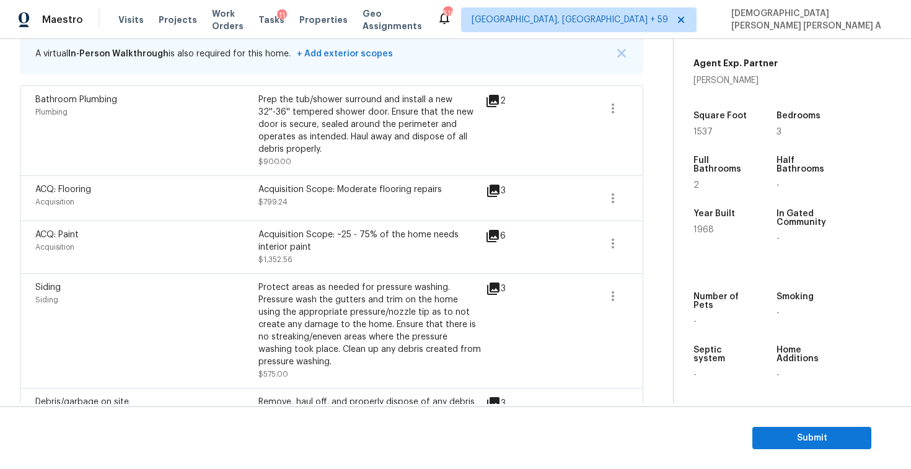
scroll to position [165, 0]
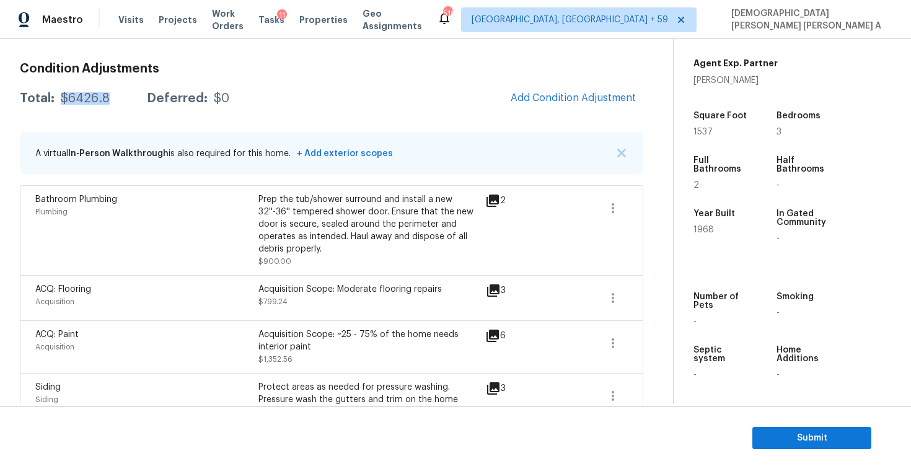
drag, startPoint x: 111, startPoint y: 99, endPoint x: 60, endPoint y: 99, distance: 50.8
click at [60, 99] on div "Total: $6426.8 Deferred: $0" at bounding box center [124, 98] width 209 height 12
click at [555, 92] on span "Add Condition Adjustment" at bounding box center [573, 97] width 125 height 11
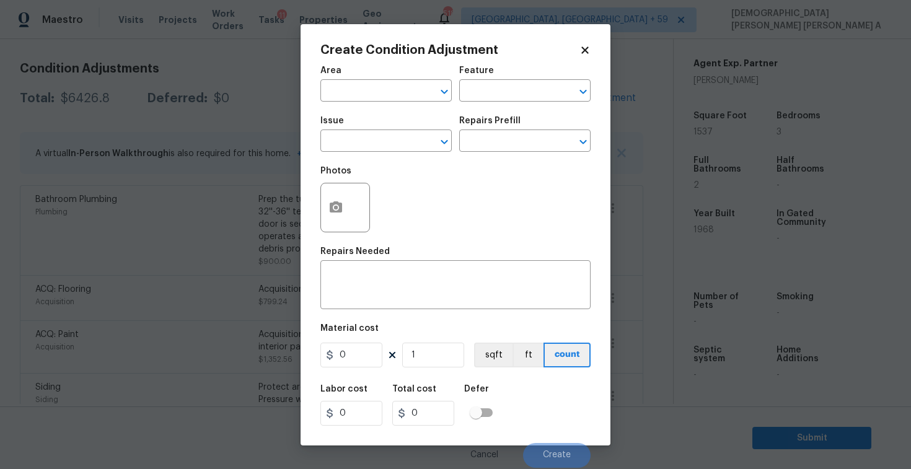
click at [345, 154] on span "Issue ​" at bounding box center [385, 134] width 131 height 50
click at [345, 152] on span "Issue ​" at bounding box center [385, 134] width 131 height 50
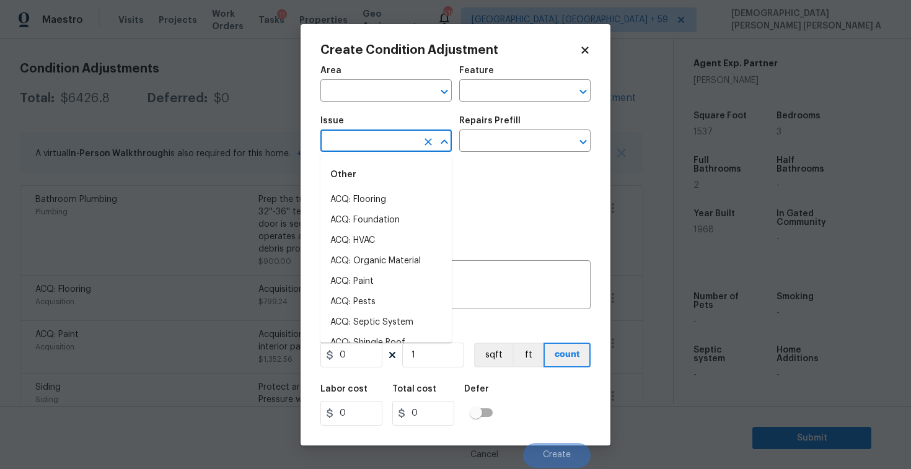
click at [345, 146] on input "text" at bounding box center [368, 142] width 97 height 19
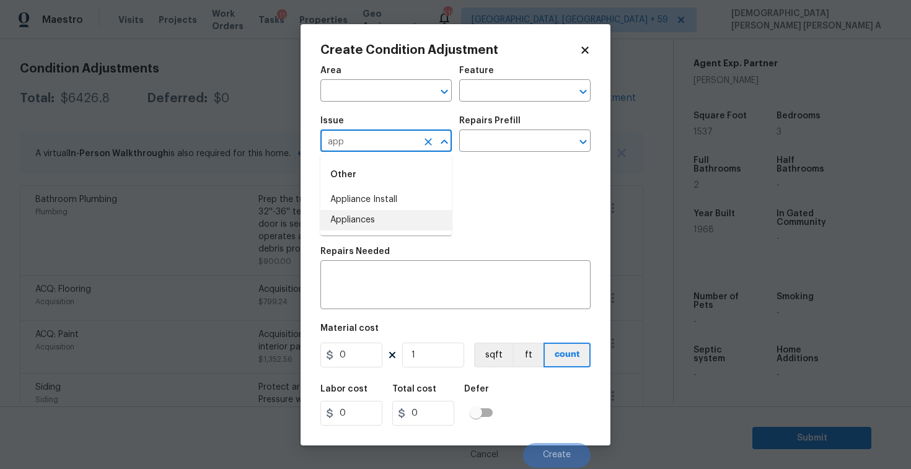
click at [362, 218] on li "Appliances" at bounding box center [385, 220] width 131 height 20
type input "Appliances"
click at [531, 139] on input "text" at bounding box center [507, 142] width 97 height 19
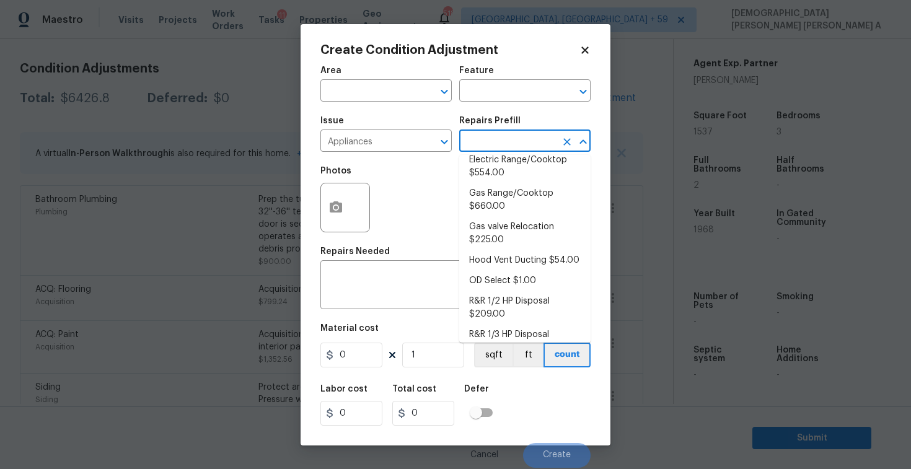
scroll to position [151, 0]
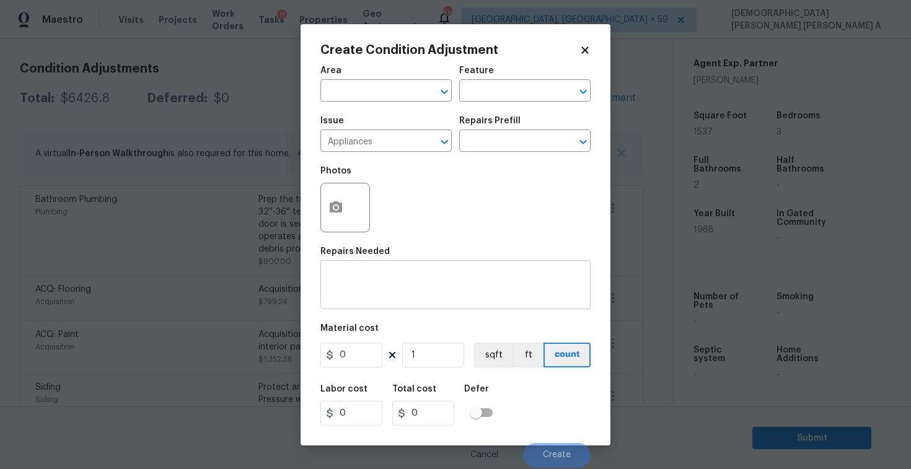
click at [346, 300] on div "x ​" at bounding box center [455, 286] width 270 height 46
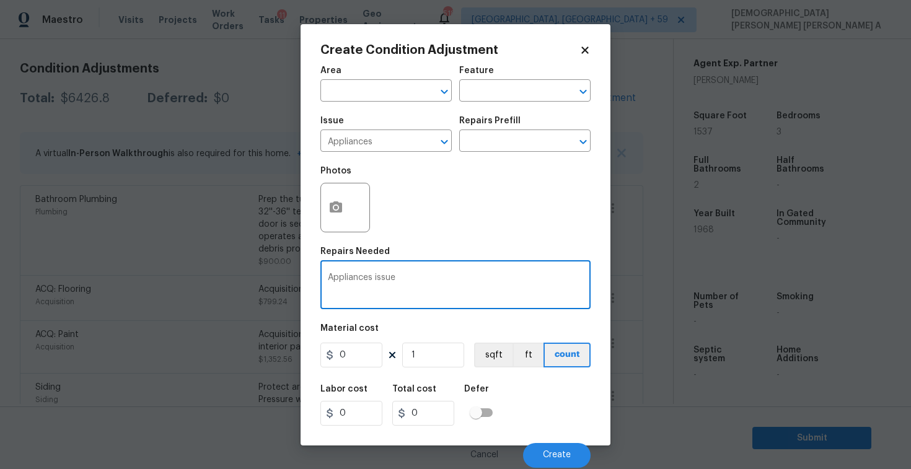
type textarea "Appliances issue"
click at [363, 363] on input "0" at bounding box center [351, 355] width 62 height 25
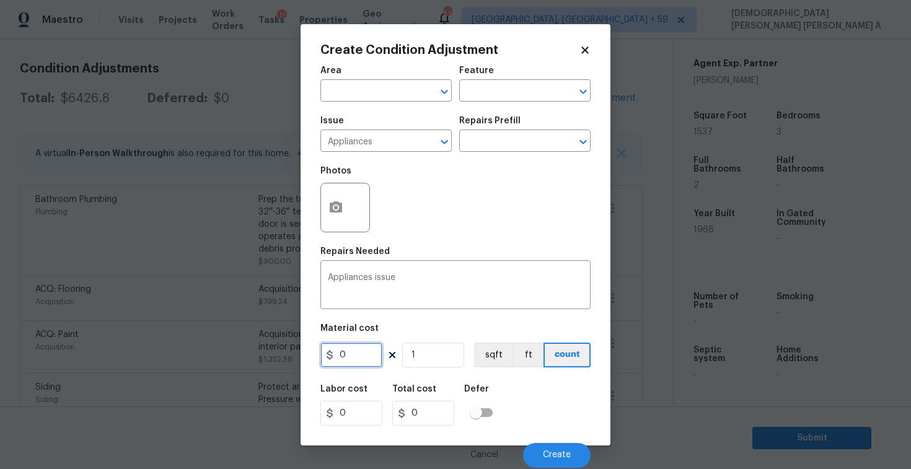
click at [363, 363] on input "0" at bounding box center [351, 355] width 62 height 25
type input "1500"
click at [556, 456] on span "Create" at bounding box center [557, 454] width 28 height 9
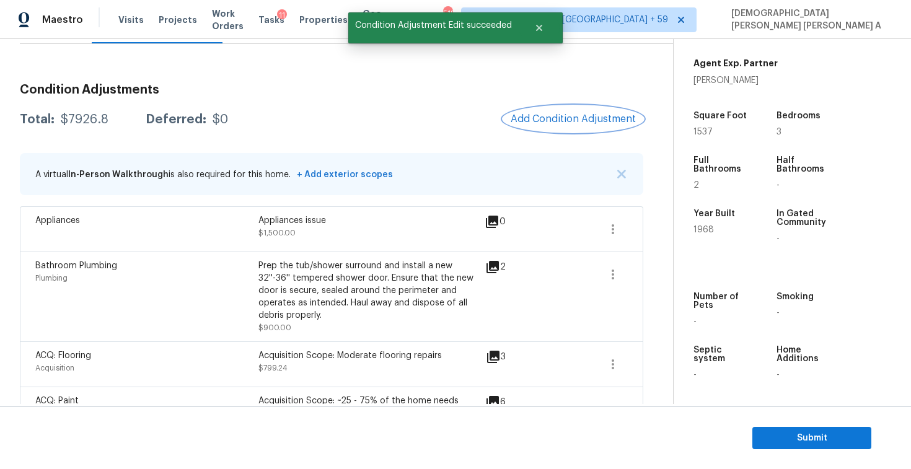
scroll to position [17, 0]
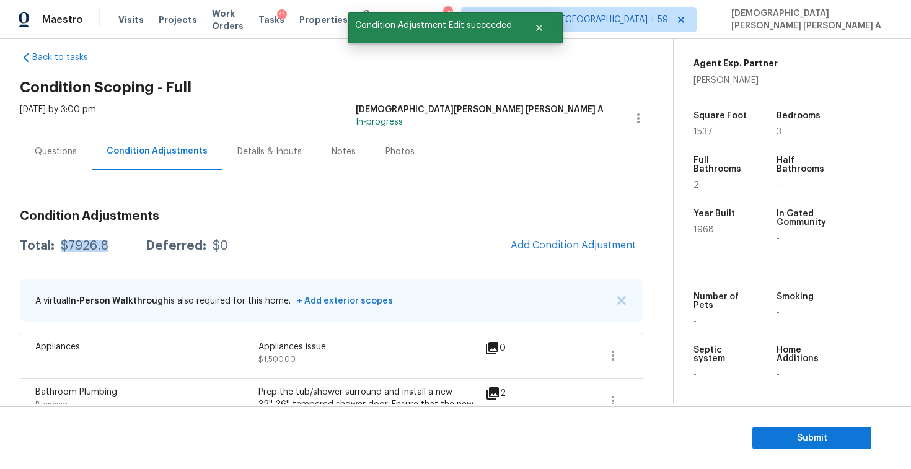
drag, startPoint x: 111, startPoint y: 245, endPoint x: 59, endPoint y: 243, distance: 51.5
click at [59, 243] on div "Total: $7926.8 Deferred: $0" at bounding box center [124, 246] width 208 height 12
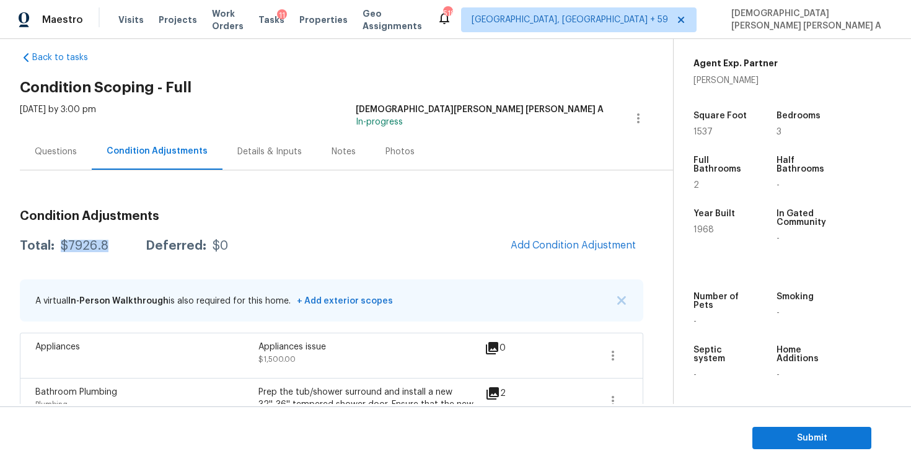
copy div "$7926.8"
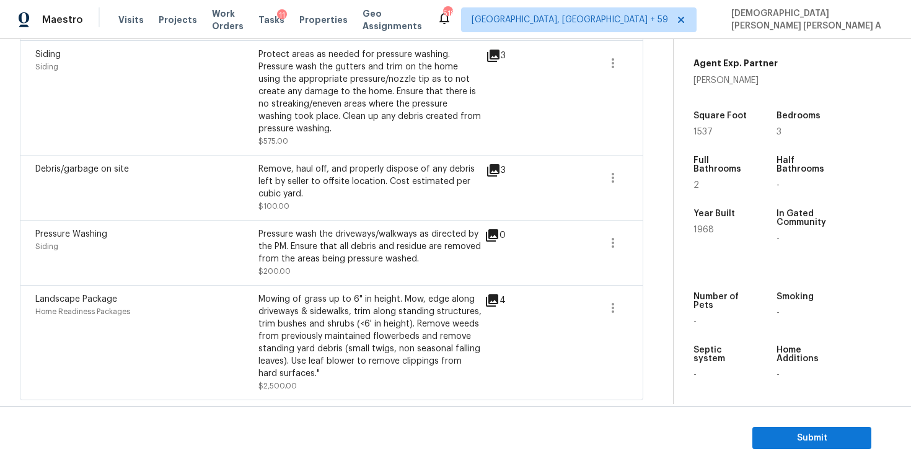
scroll to position [0, 0]
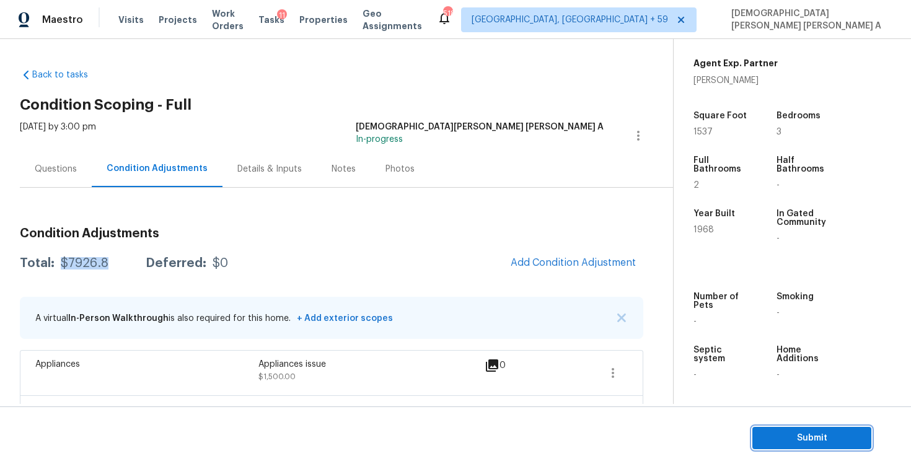
click at [783, 428] on button "Submit" at bounding box center [811, 438] width 119 height 23
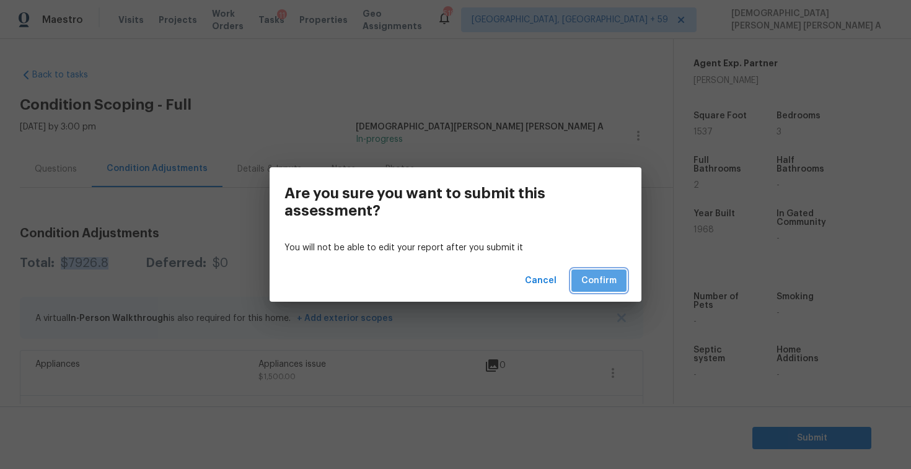
click at [608, 282] on span "Confirm" at bounding box center [598, 280] width 35 height 15
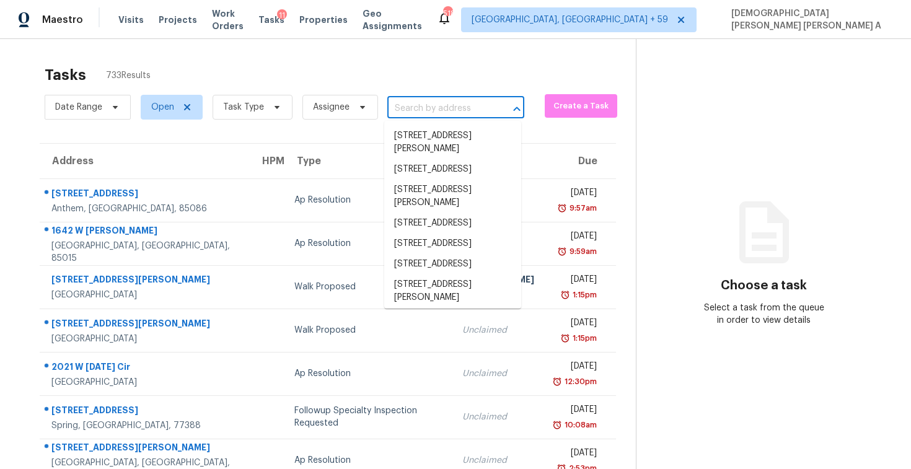
click at [426, 103] on input "text" at bounding box center [438, 108] width 102 height 19
paste input "5524 Yellowfin Ct, New Port Richey, FL 34652"
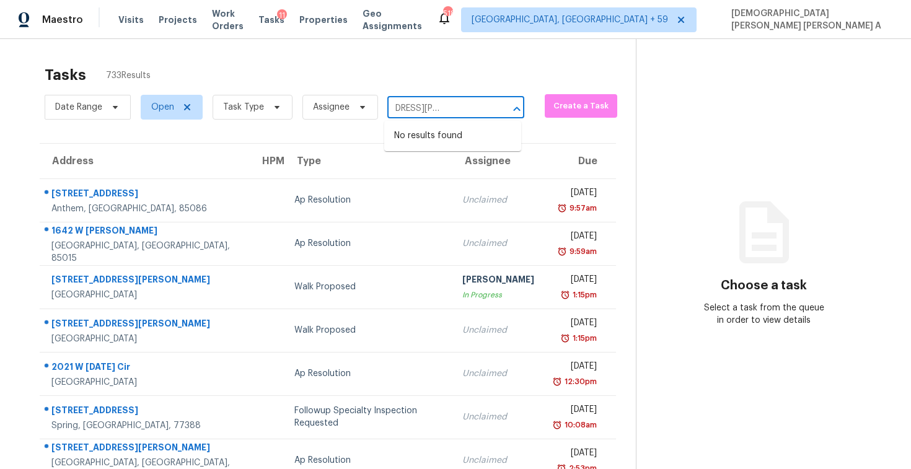
type input "5524 Yellowfin Ct, New Port Richey, FL 34652"
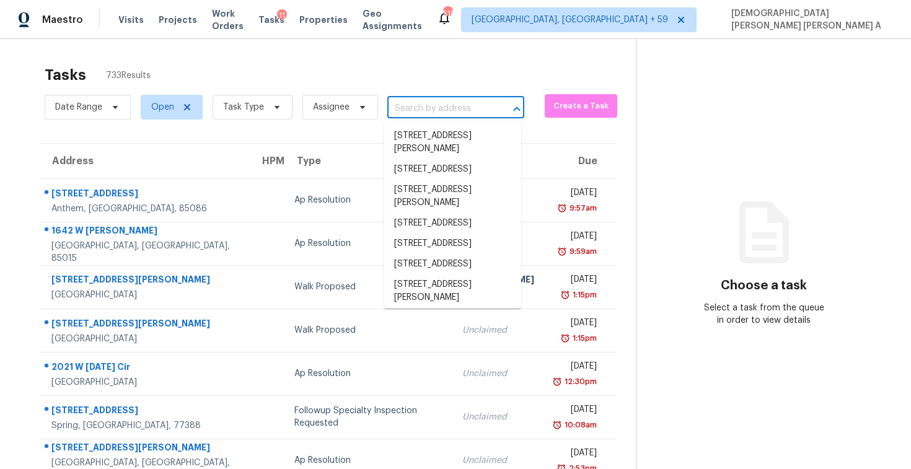
scroll to position [0, 0]
paste input "5524 Yellowfin Ct, New Port Richey, FL 34652"
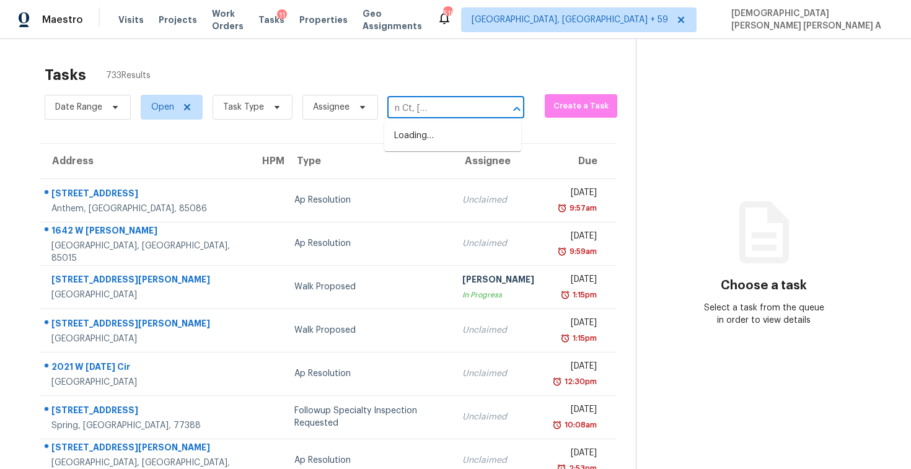
type input "5524 Yellowfin Ct, New Port Richey,"
click at [460, 139] on li "5524 Yellowfin Ct, New Port Richey, FL 34652" at bounding box center [452, 142] width 137 height 33
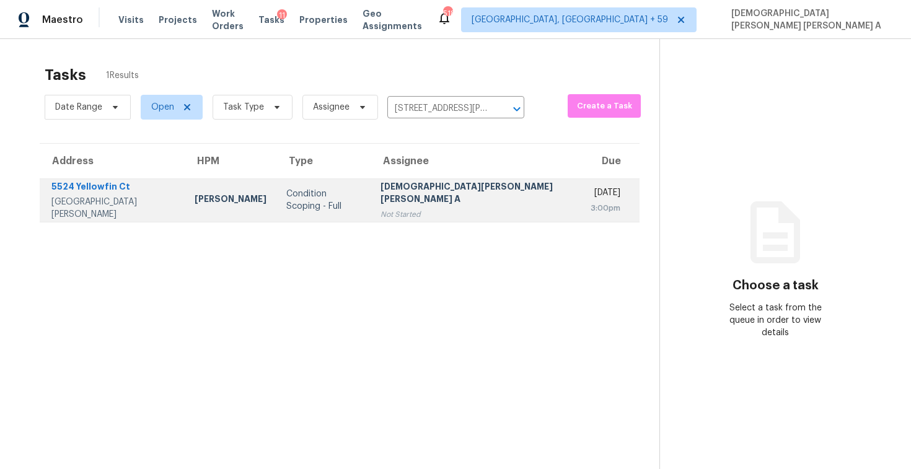
click at [458, 196] on div "[DEMOGRAPHIC_DATA][PERSON_NAME] [PERSON_NAME] A" at bounding box center [475, 194] width 190 height 28
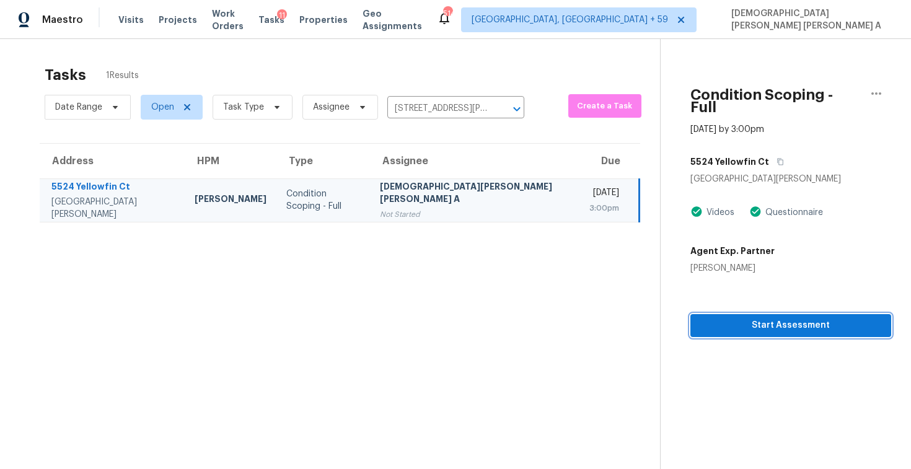
click at [787, 318] on span "Start Assessment" at bounding box center [790, 325] width 181 height 15
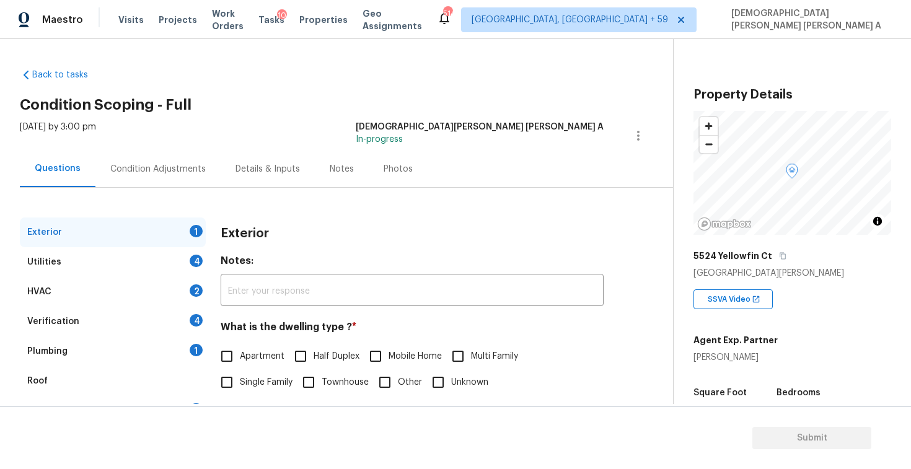
click at [393, 52] on div "Back to tasks Condition Scoping - Full Tue, Oct 07 2025 by 3:00 pm Mohamed Azee…" at bounding box center [455, 221] width 911 height 365
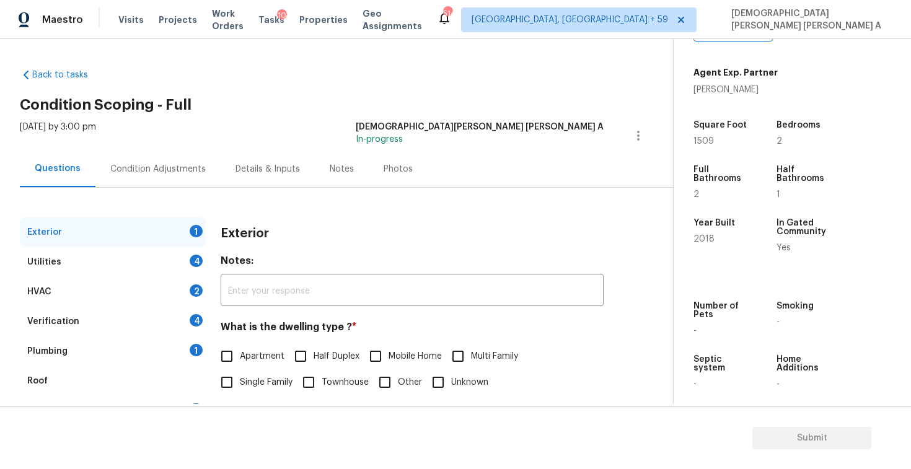
scroll to position [97, 0]
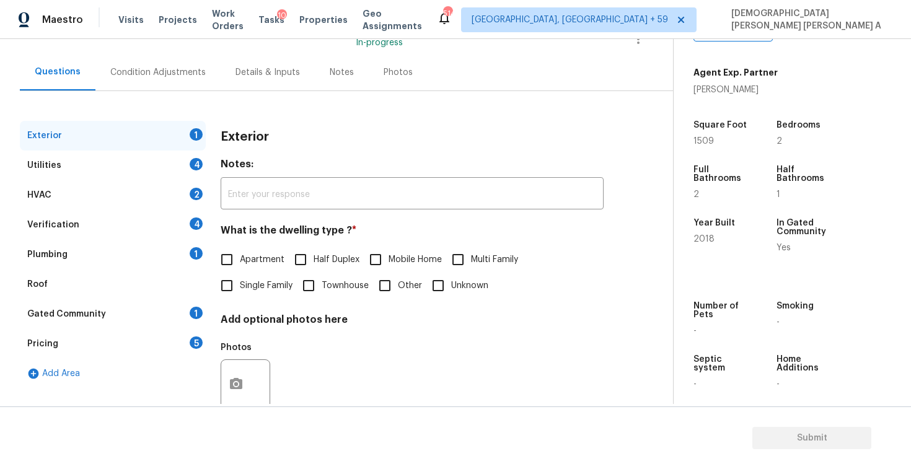
click at [311, 294] on input "Townhouse" at bounding box center [309, 286] width 26 height 26
checkbox input "true"
click at [159, 158] on div "Utilities 4" at bounding box center [113, 166] width 186 height 30
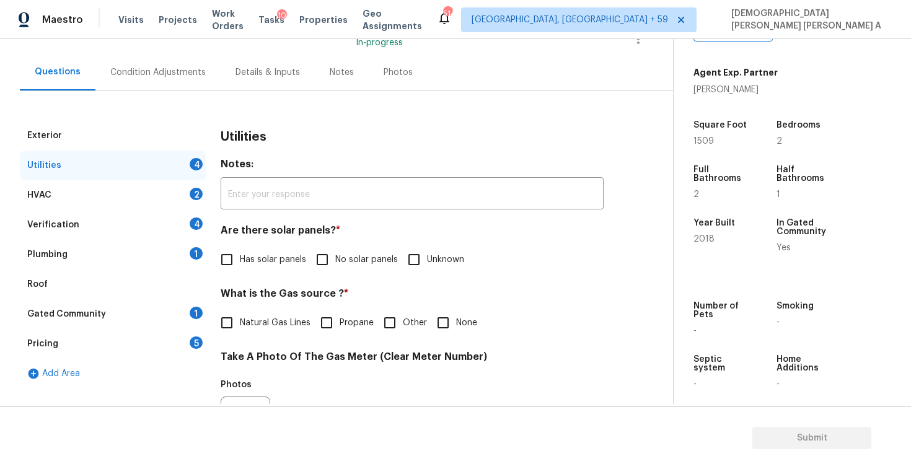
click at [320, 260] on input "No solar panels" at bounding box center [322, 260] width 26 height 26
checkbox input "true"
click at [222, 320] on input "Natural Gas Lines" at bounding box center [227, 323] width 26 height 26
checkbox input "true"
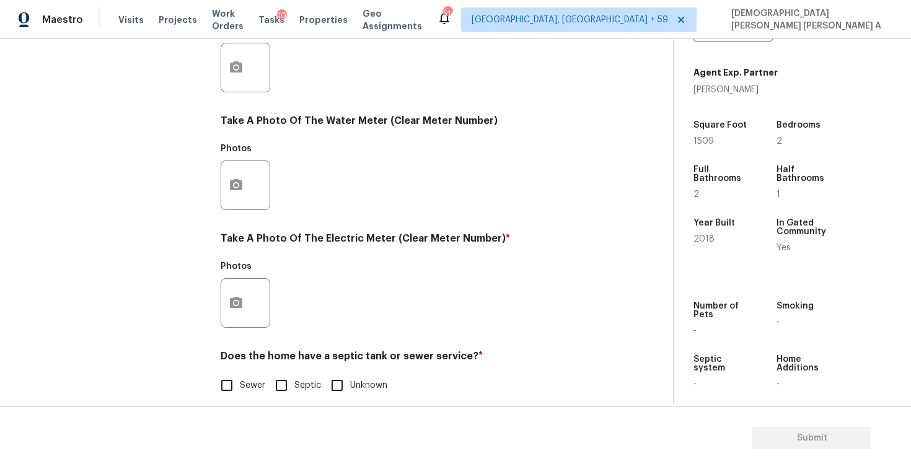
scroll to position [463, 0]
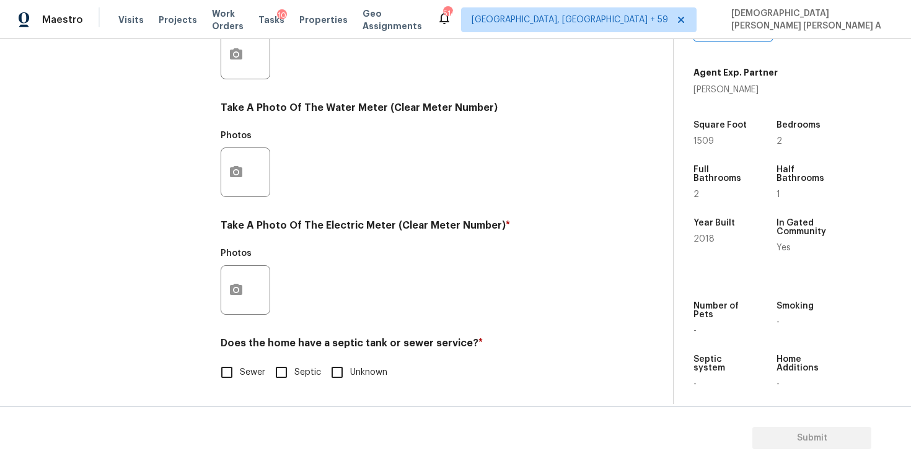
click at [229, 367] on input "Sewer" at bounding box center [227, 372] width 26 height 26
checkbox input "true"
click at [229, 270] on button "button" at bounding box center [236, 290] width 30 height 48
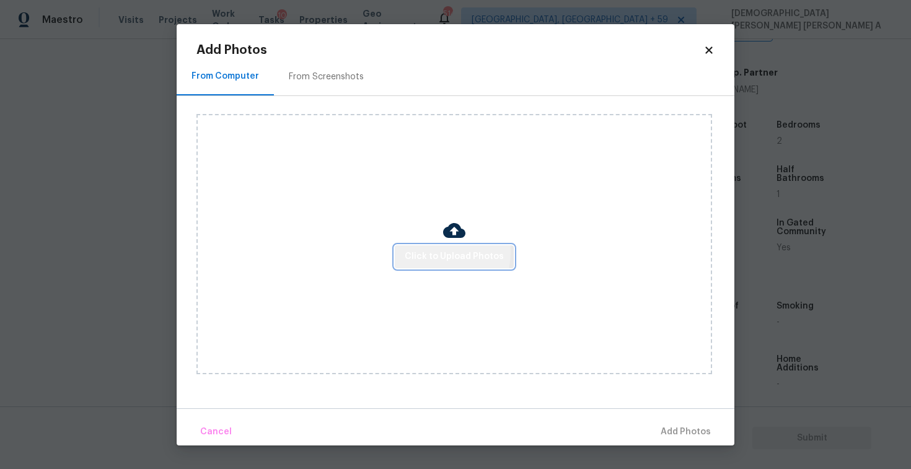
click at [441, 253] on span "Click to Upload Photos" at bounding box center [454, 256] width 99 height 15
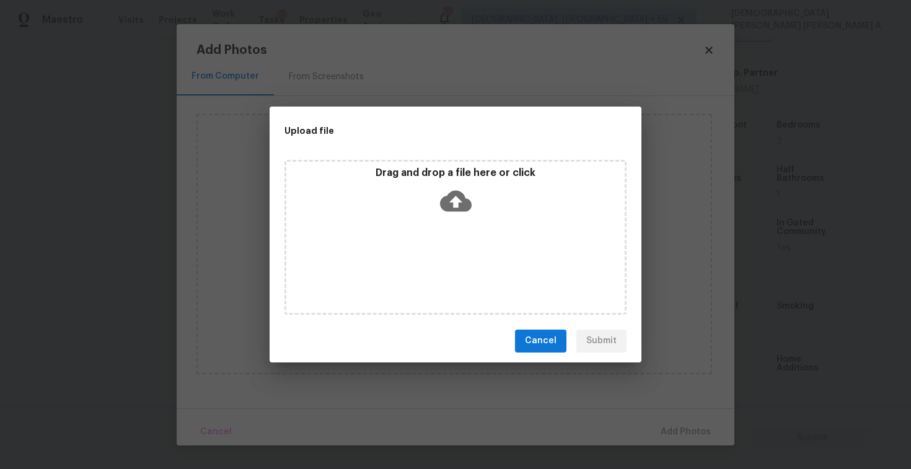
click at [449, 203] on icon at bounding box center [456, 200] width 32 height 21
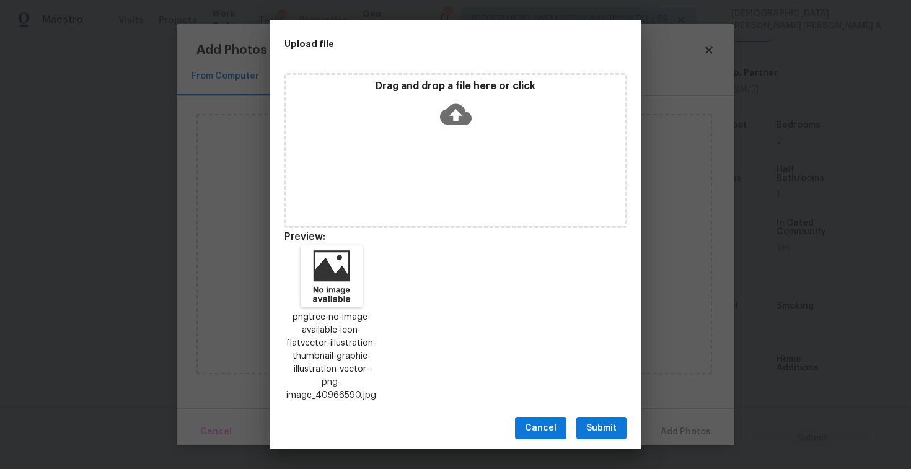
click at [605, 423] on span "Submit" at bounding box center [601, 428] width 30 height 15
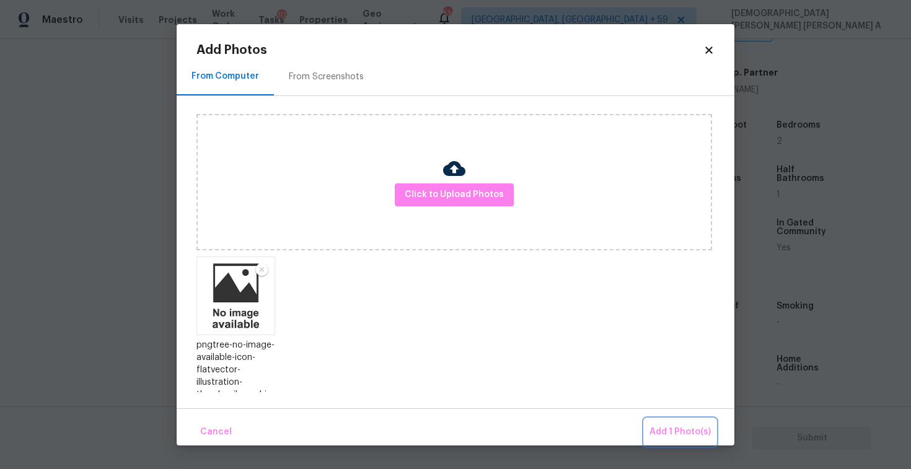
click at [673, 431] on span "Add 1 Photo(s)" at bounding box center [679, 431] width 61 height 15
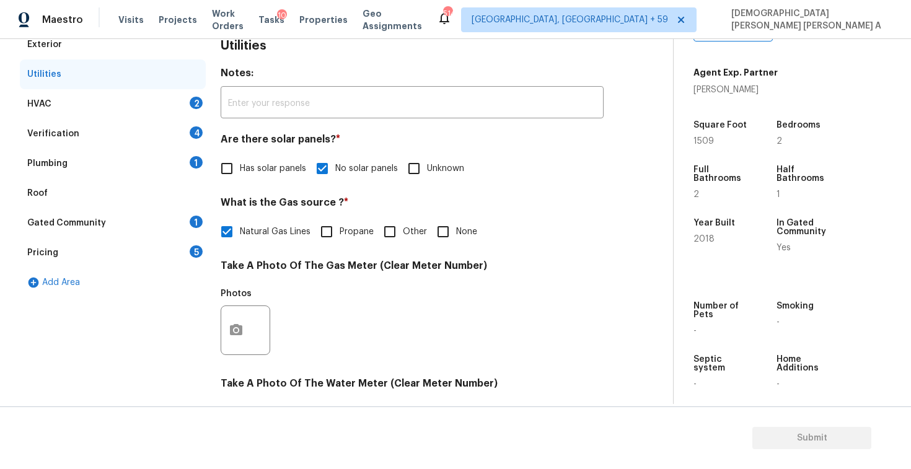
click at [134, 100] on div "HVAC 2" at bounding box center [113, 104] width 186 height 30
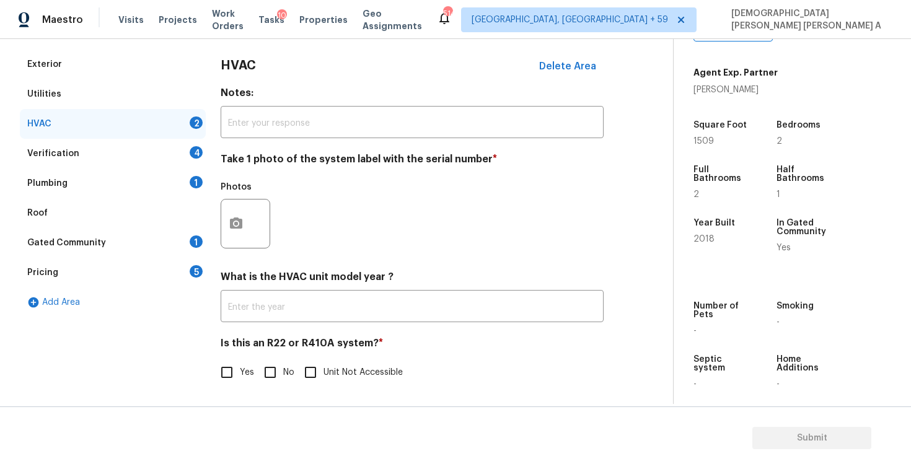
click at [269, 374] on input "No" at bounding box center [270, 372] width 26 height 26
checkbox input "true"
click at [226, 196] on div "Photos" at bounding box center [247, 190] width 52 height 16
click at [243, 233] on button "button" at bounding box center [236, 224] width 30 height 48
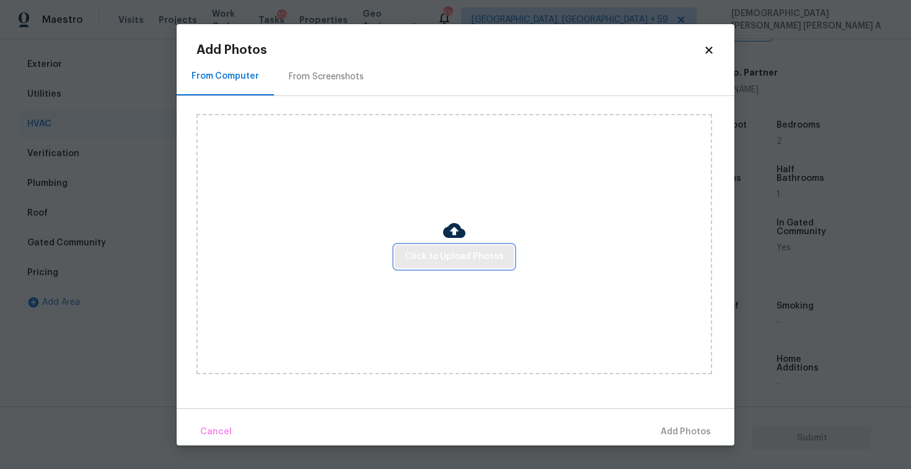
click at [468, 257] on span "Click to Upload Photos" at bounding box center [454, 256] width 99 height 15
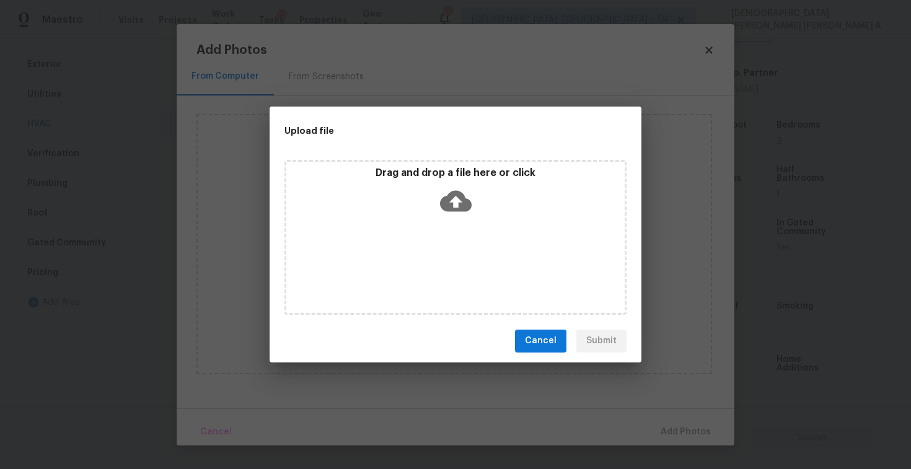
click at [444, 194] on icon at bounding box center [456, 201] width 32 height 32
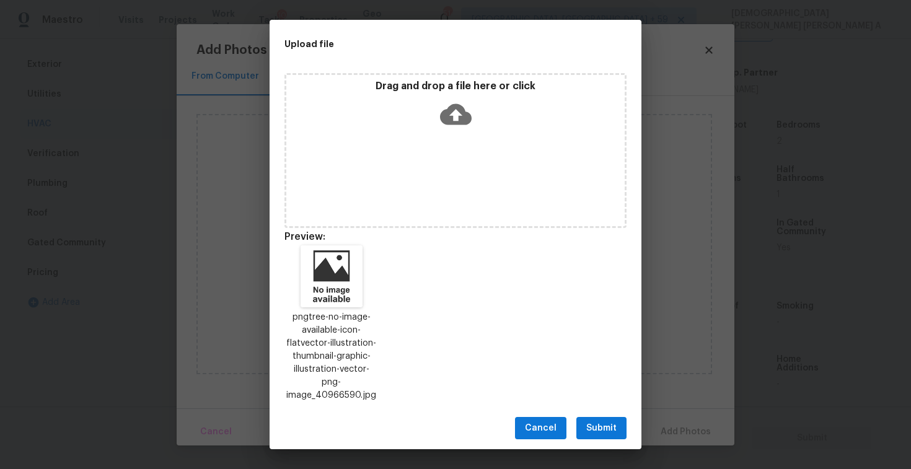
click at [594, 421] on span "Submit" at bounding box center [601, 428] width 30 height 15
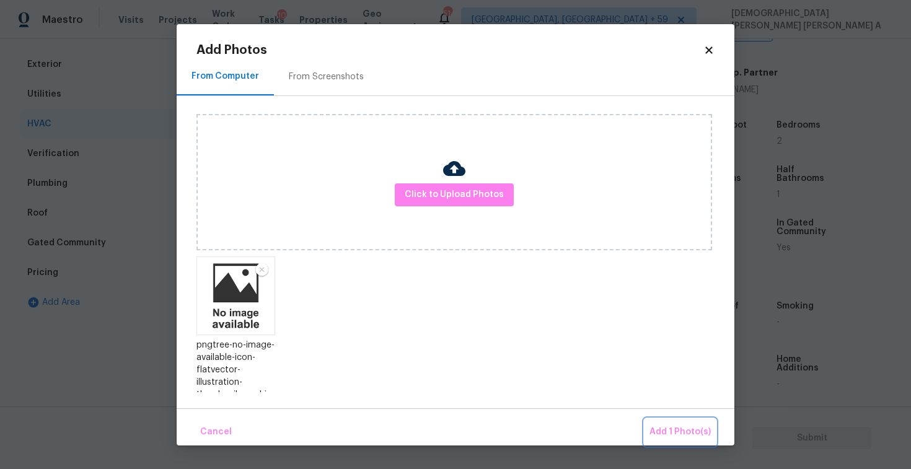
click at [689, 433] on span "Add 1 Photo(s)" at bounding box center [679, 431] width 61 height 15
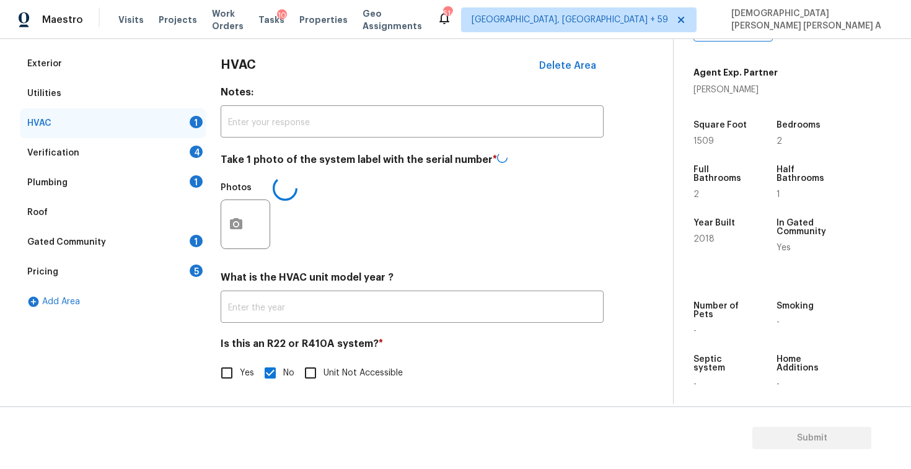
click at [69, 145] on div "Verification 4" at bounding box center [113, 153] width 186 height 30
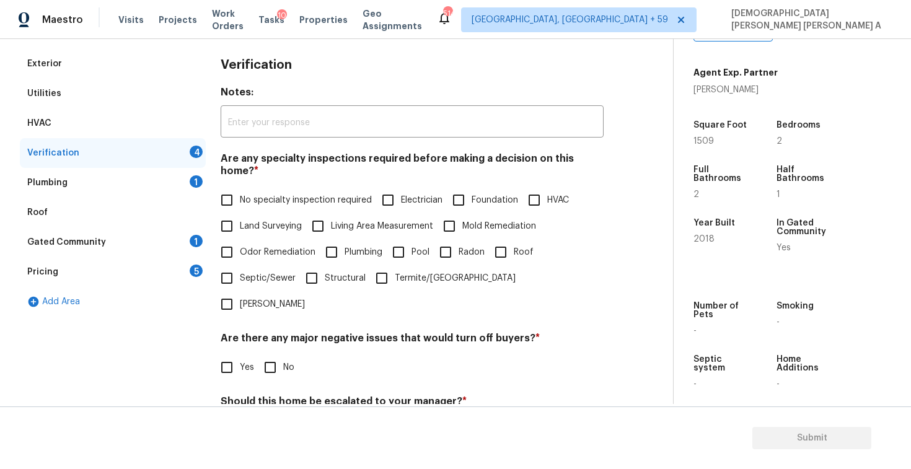
click at [232, 190] on input "No specialty inspection required" at bounding box center [227, 200] width 26 height 26
checkbox input "true"
click at [274, 354] on input "No" at bounding box center [270, 367] width 26 height 26
checkbox input "true"
click at [272, 419] on input "No" at bounding box center [270, 432] width 26 height 26
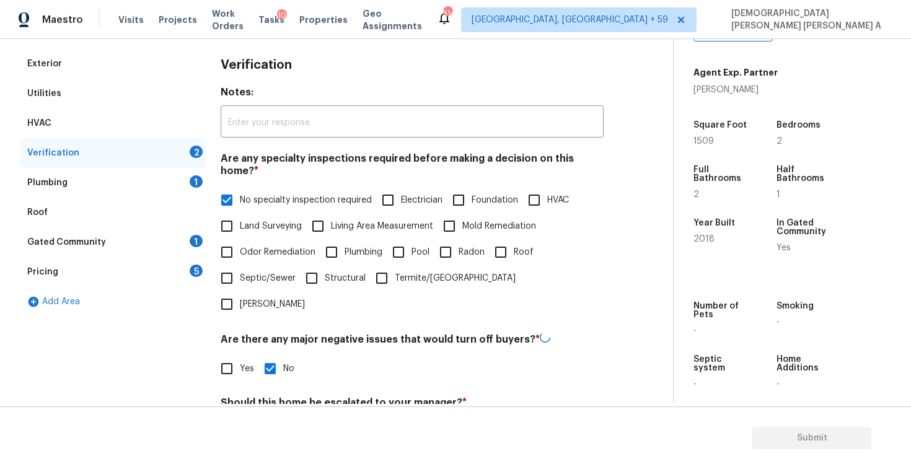
checkbox input "true"
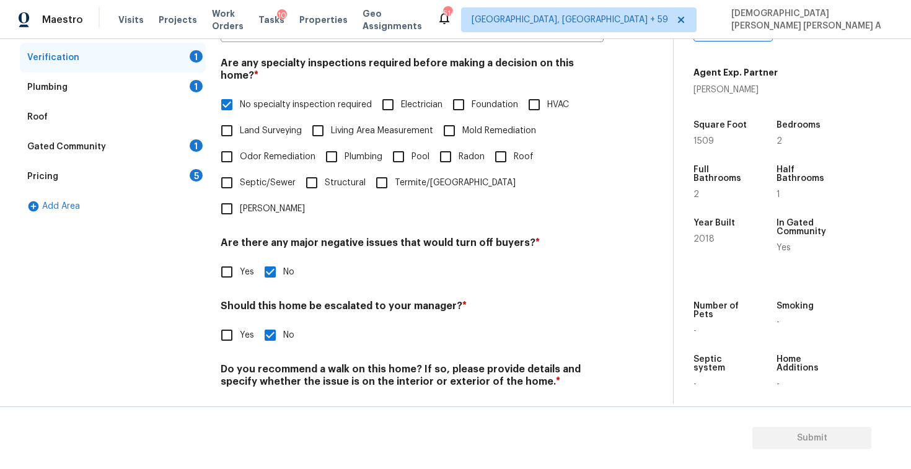
click at [275, 398] on input "No" at bounding box center [270, 411] width 26 height 26
checkbox input "true"
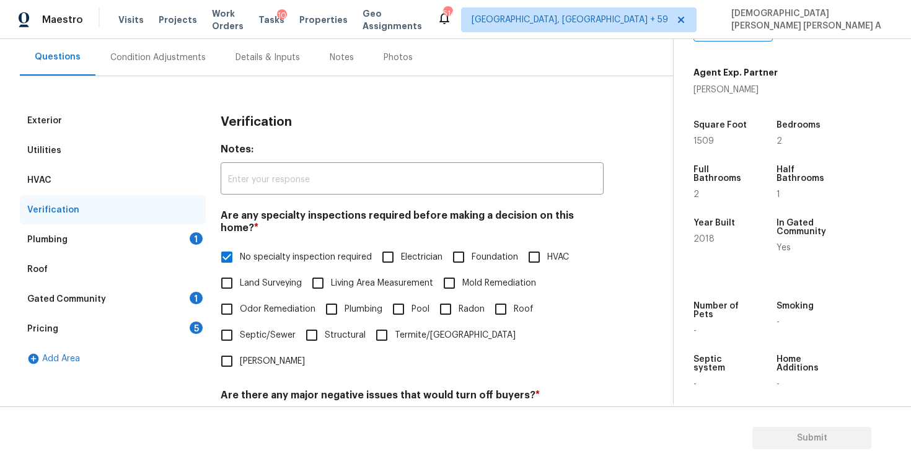
click at [175, 245] on div "Plumbing 1" at bounding box center [113, 240] width 186 height 30
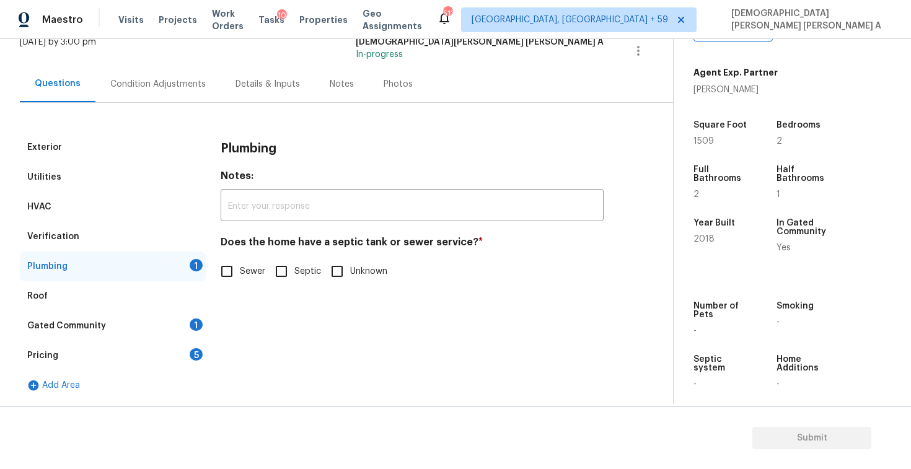
click at [223, 271] on input "Sewer" at bounding box center [227, 271] width 26 height 26
checkbox input "true"
click at [152, 336] on div "Gated Community 1" at bounding box center [113, 326] width 186 height 30
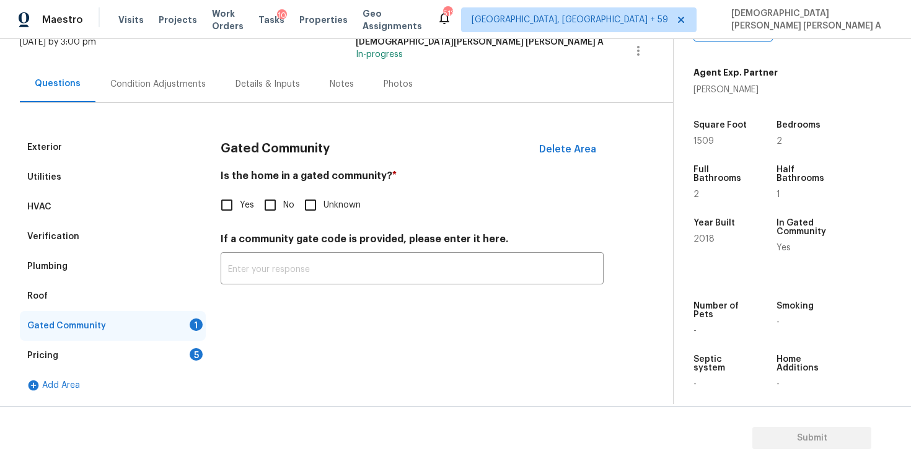
click at [259, 206] on input "No" at bounding box center [270, 205] width 26 height 26
checkbox input "true"
click at [172, 343] on div "Pricing 5" at bounding box center [113, 356] width 186 height 30
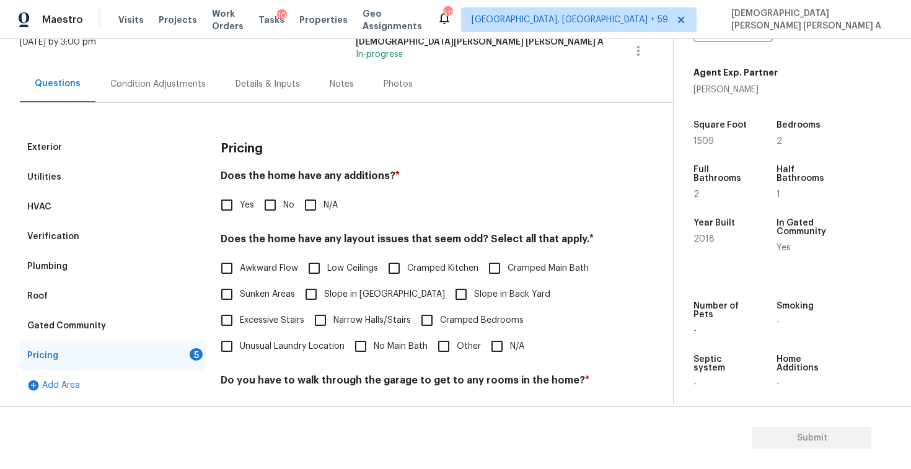
click at [262, 213] on input "No" at bounding box center [270, 205] width 26 height 26
checkbox input "true"
click at [505, 351] on input "N/A" at bounding box center [497, 346] width 26 height 26
checkbox input "true"
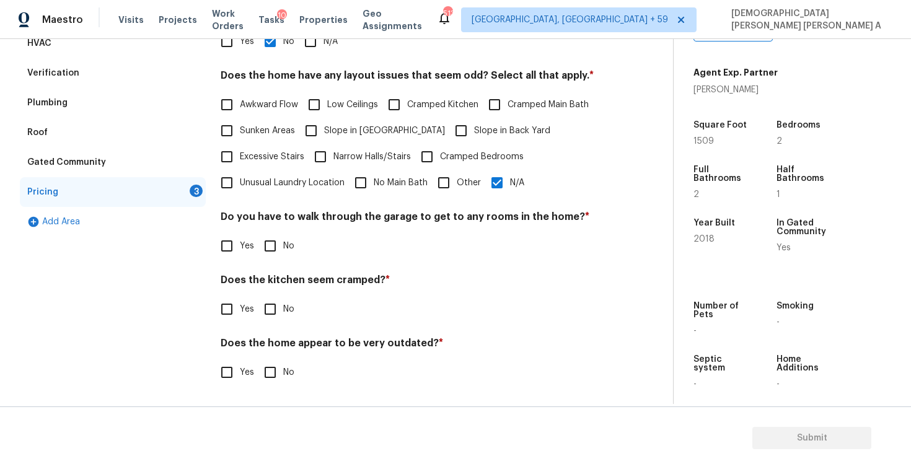
scroll to position [248, 0]
click at [281, 258] on input "No" at bounding box center [270, 246] width 26 height 26
checkbox input "true"
click at [273, 323] on div "Pricing Does the home have any additions? * Yes No N/A Does the home have any l…" at bounding box center [412, 185] width 383 height 432
click at [273, 302] on input "No" at bounding box center [270, 309] width 26 height 26
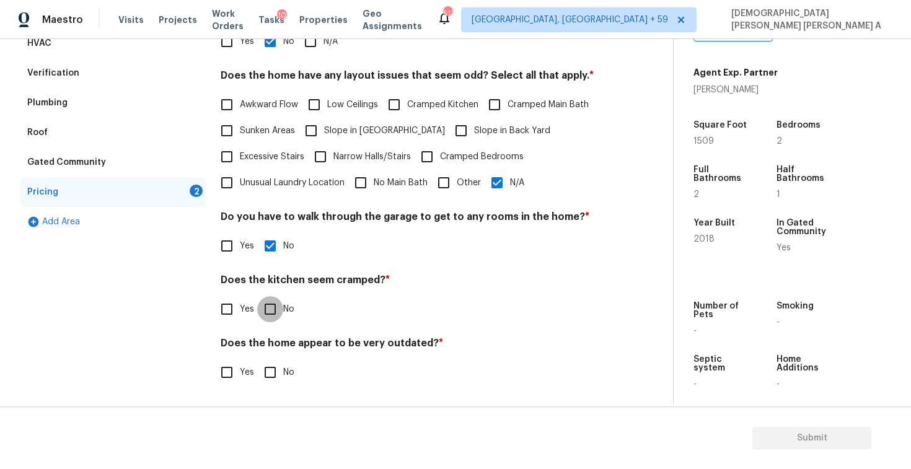
checkbox input "true"
click at [271, 363] on input "No" at bounding box center [270, 374] width 26 height 26
checkbox input "true"
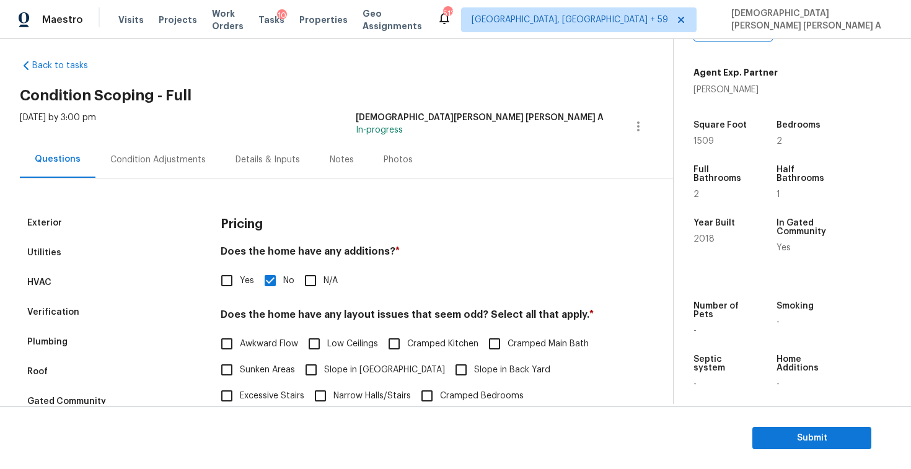
scroll to position [0, 0]
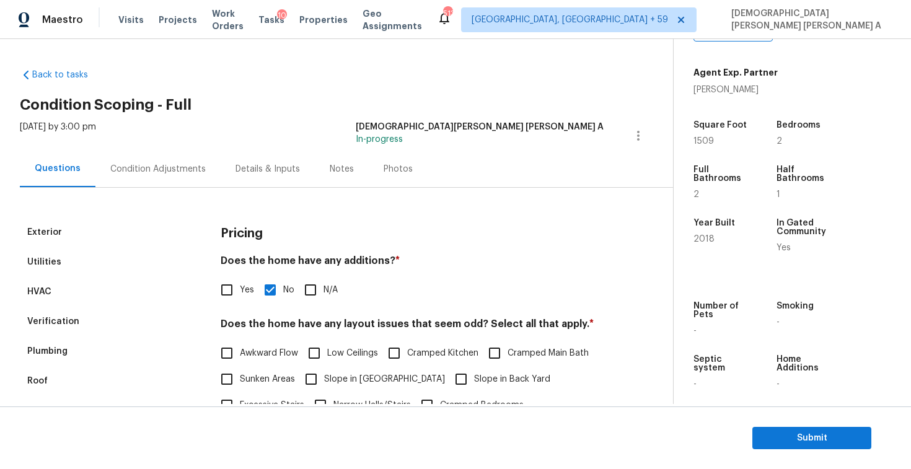
click at [403, 157] on div "Photos" at bounding box center [398, 169] width 59 height 37
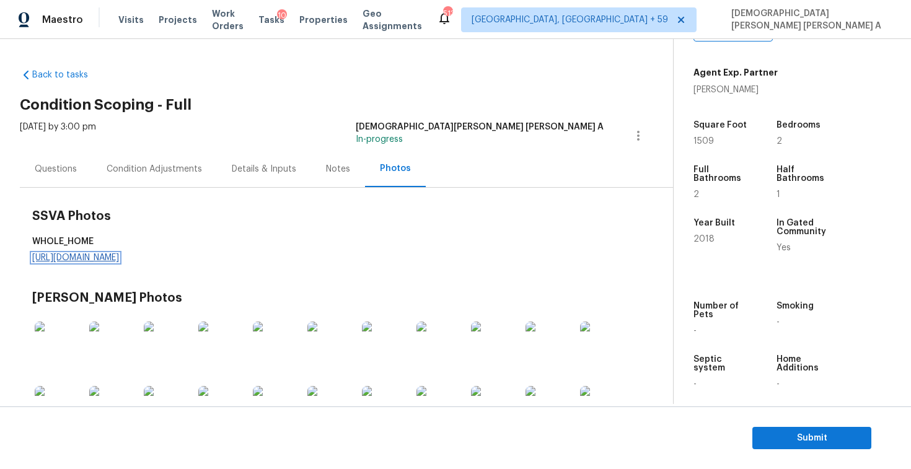
click at [119, 258] on link "https://d285kkeqns3g4j.cloudfront.net/Opportunity/006PD00000KeZoLYAV/GO%20Media…" at bounding box center [75, 257] width 87 height 9
click at [149, 176] on div "Condition Adjustments" at bounding box center [154, 169] width 125 height 37
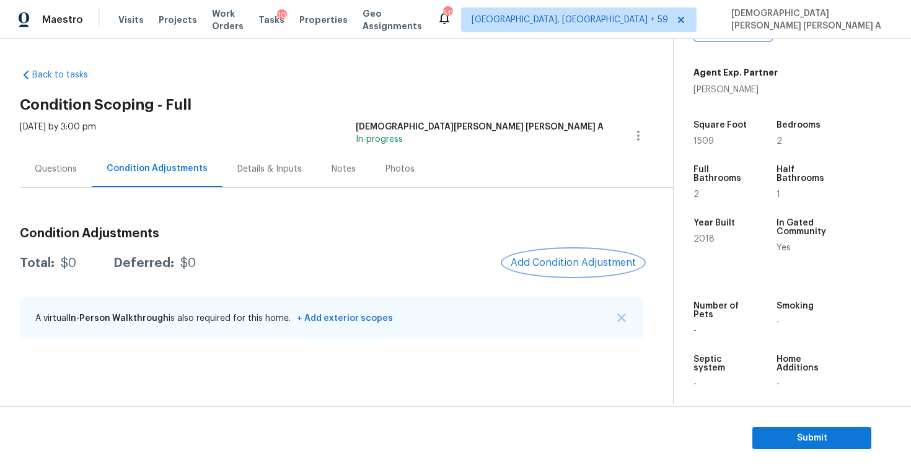
click at [577, 265] on span "Add Condition Adjustment" at bounding box center [573, 262] width 125 height 11
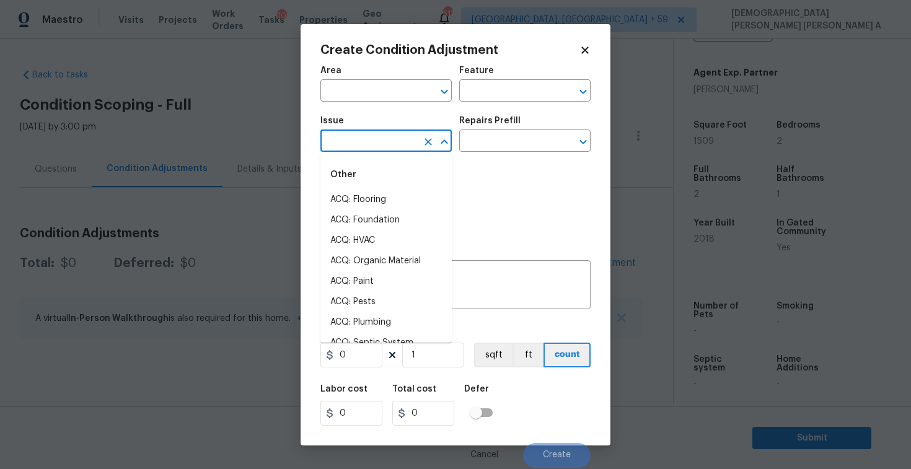
click at [348, 136] on input "text" at bounding box center [368, 142] width 97 height 19
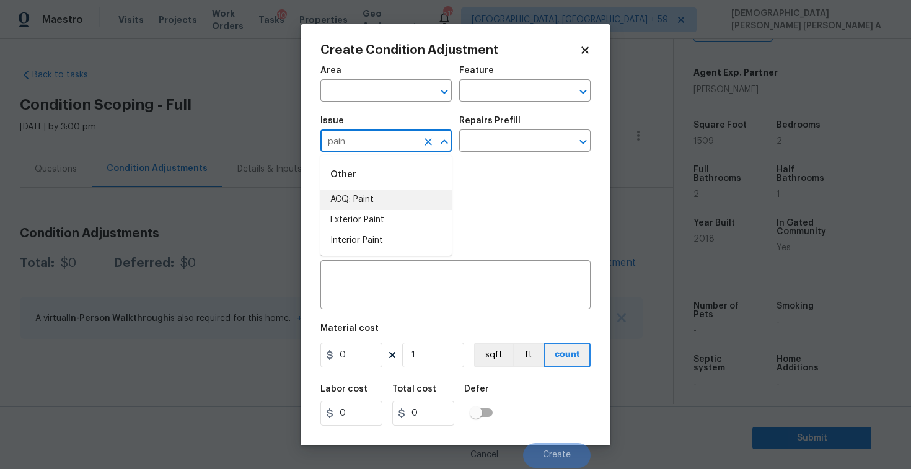
click at [361, 198] on li "ACQ: Paint" at bounding box center [385, 200] width 131 height 20
type input "ACQ: Paint"
click at [484, 147] on input "text" at bounding box center [507, 142] width 97 height 19
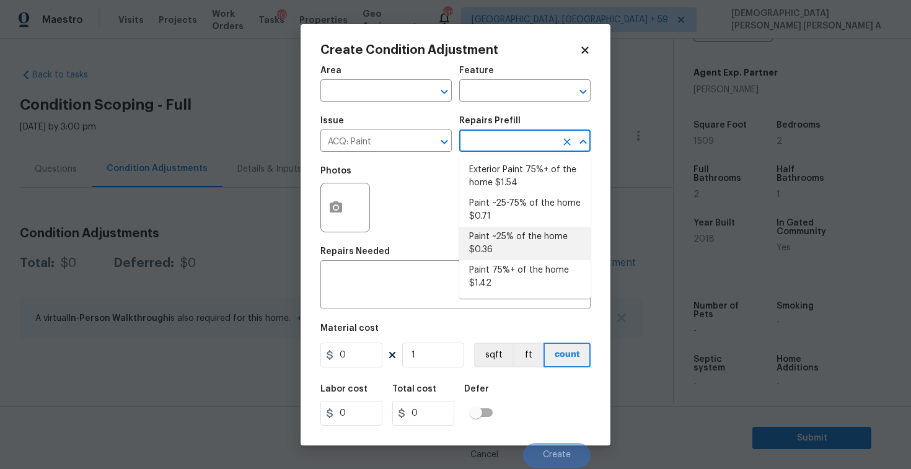
click at [489, 258] on li "Paint ~25% of the home $0.36" at bounding box center [524, 243] width 131 height 33
type input "Acquisition"
type textarea "Acquisition Scope: ~25% of the home needs interior paint"
type input "0.36"
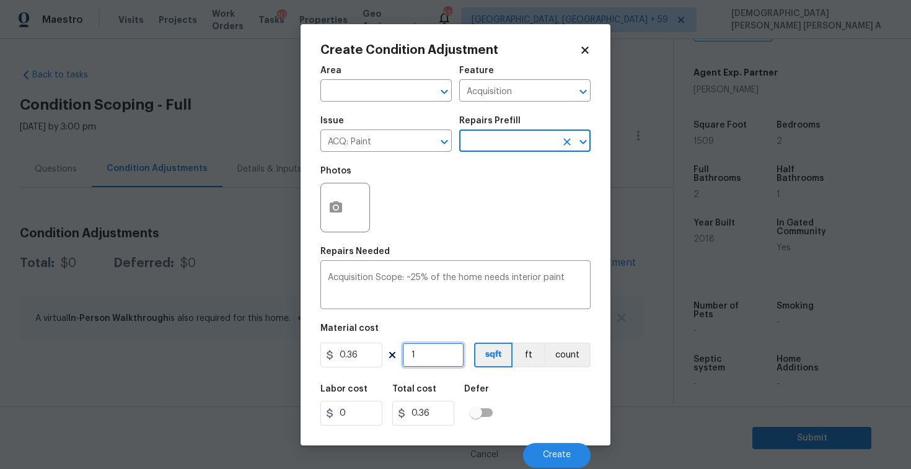
click at [426, 359] on input "1" at bounding box center [433, 355] width 62 height 25
type input "15"
type input "5.4"
type input "150"
type input "54"
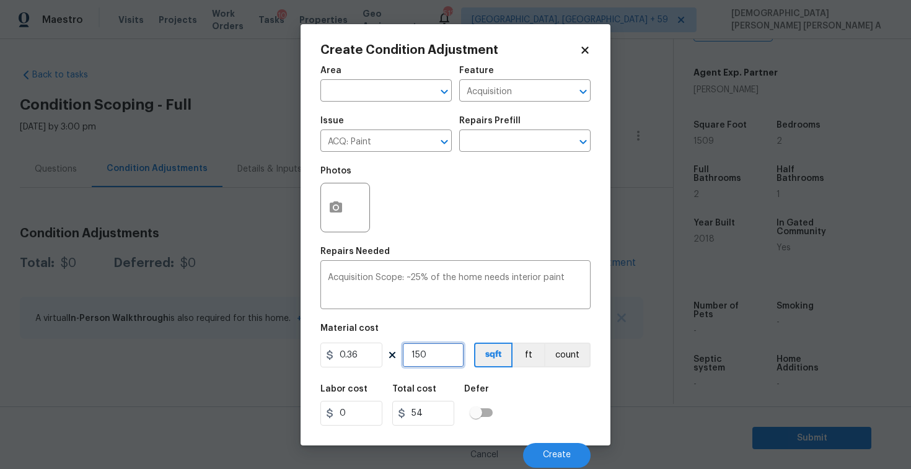
type input "1509"
type input "543.24"
type input "1509"
click at [559, 452] on span "Create" at bounding box center [557, 454] width 28 height 9
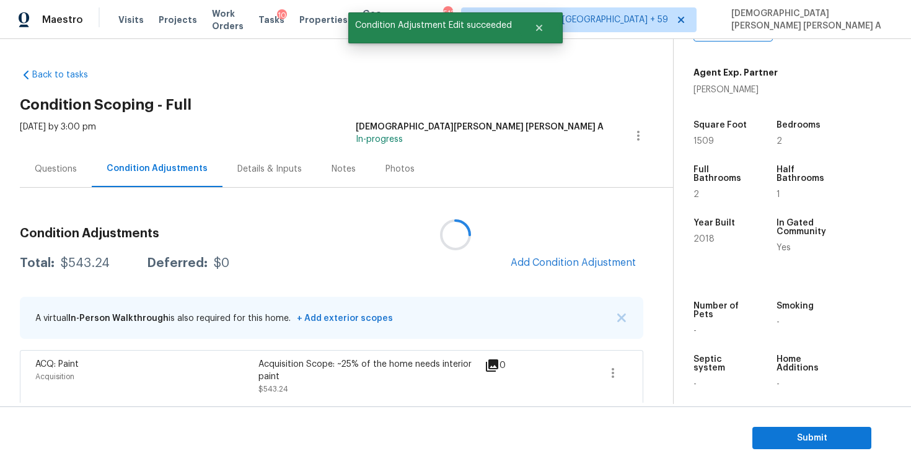
click at [580, 259] on div at bounding box center [455, 234] width 911 height 469
click at [580, 259] on span "Add Condition Adjustment" at bounding box center [573, 262] width 125 height 11
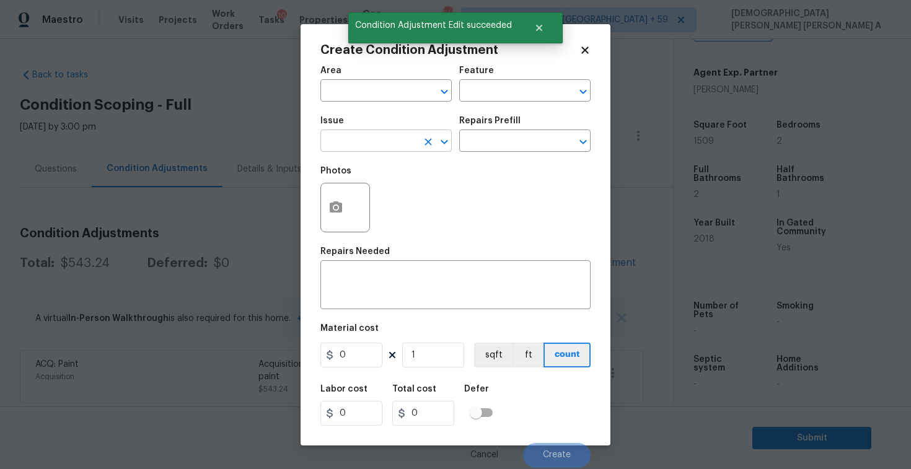
click at [344, 142] on input "text" at bounding box center [368, 142] width 97 height 19
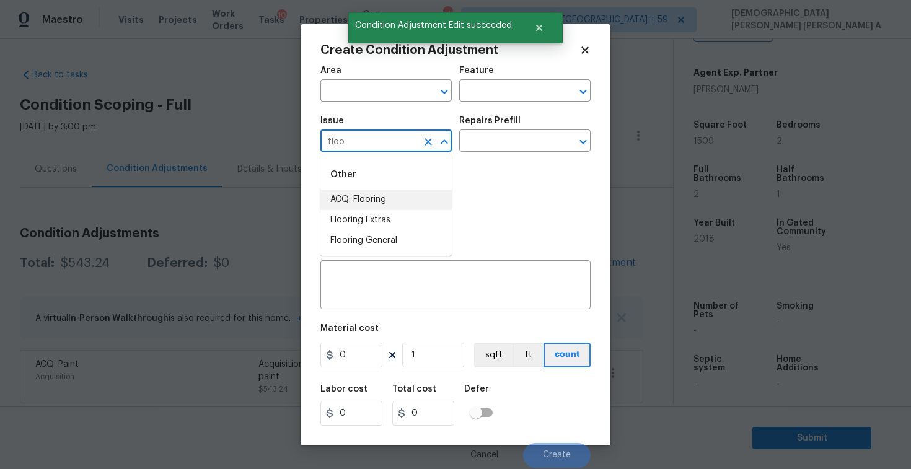
click at [361, 195] on li "ACQ: Flooring" at bounding box center [385, 200] width 131 height 20
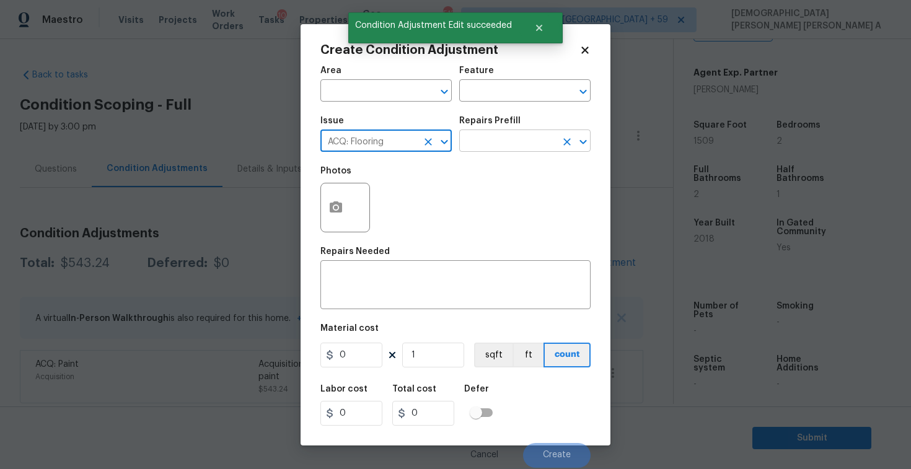
type input "ACQ: Flooring"
click at [530, 145] on input "text" at bounding box center [507, 142] width 97 height 19
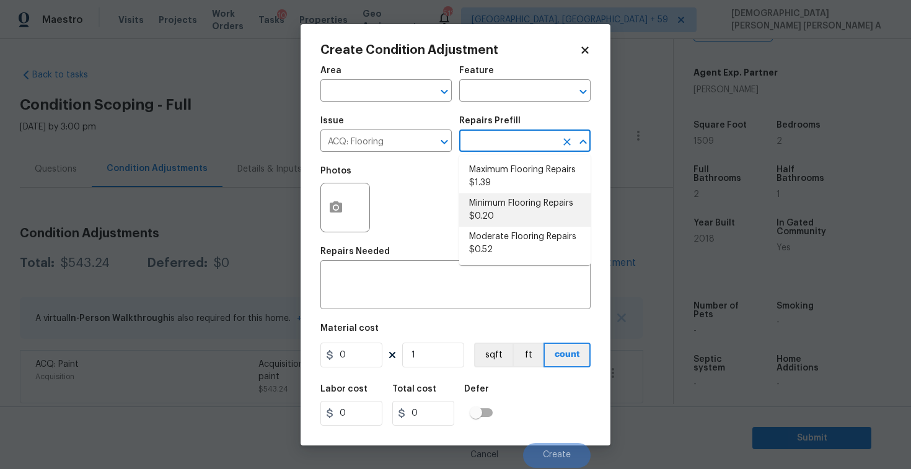
click at [508, 211] on li "Minimum Flooring Repairs $0.20" at bounding box center [524, 209] width 131 height 33
type input "Acquisition"
type textarea "Acquisition Scope: Minimum flooring repairs"
type input "0.2"
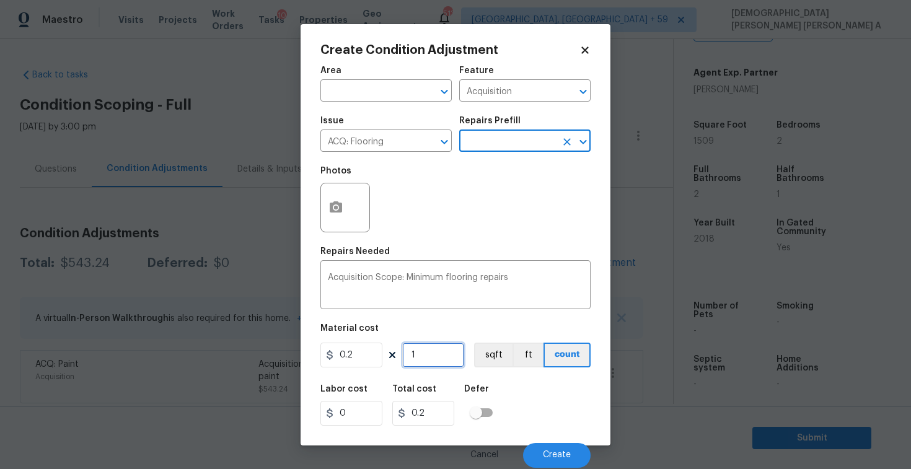
click at [449, 354] on input "1" at bounding box center [433, 355] width 62 height 25
type input "15"
type input "3"
type input "150"
type input "30"
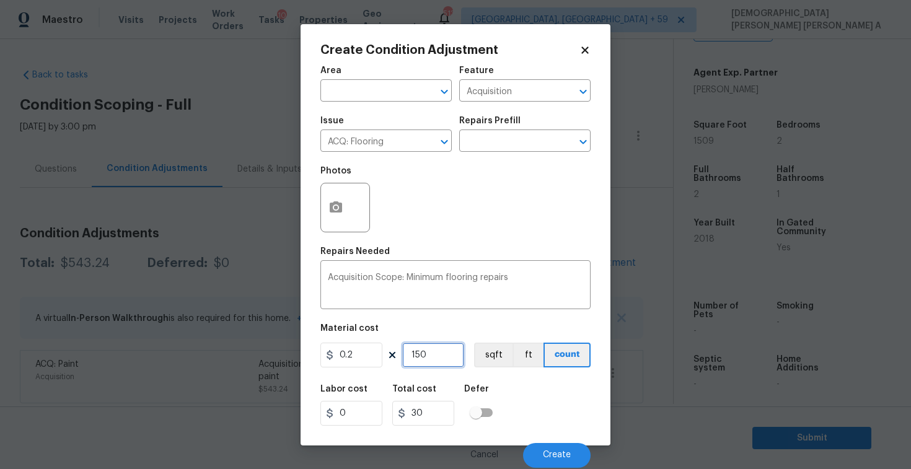
type input "1509"
type input "301.8"
type input "1509"
click at [550, 449] on button "Create" at bounding box center [557, 455] width 68 height 25
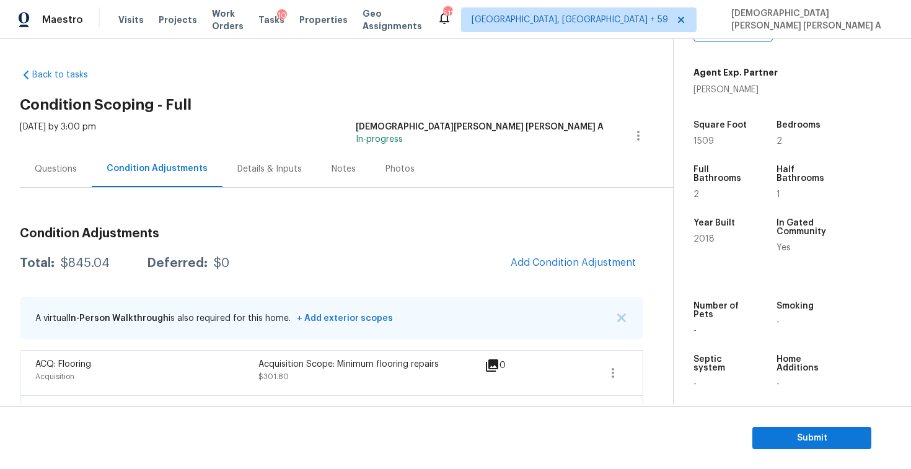
click at [545, 276] on span "Add Condition Adjustment" at bounding box center [573, 263] width 140 height 27
click at [550, 262] on span "Add Condition Adjustment" at bounding box center [573, 262] width 125 height 11
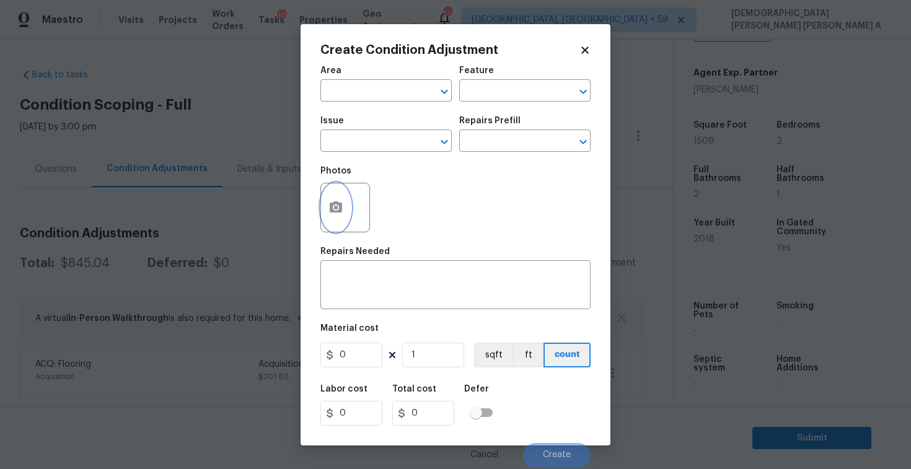
click at [337, 224] on button "button" at bounding box center [336, 207] width 30 height 48
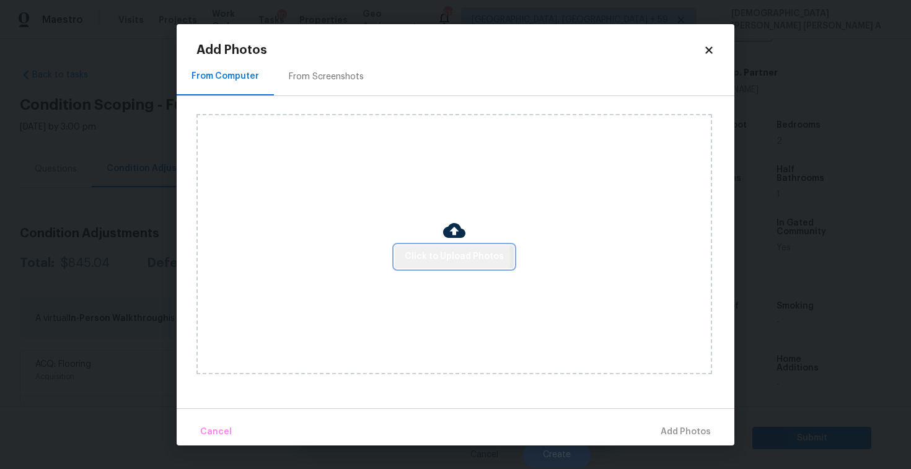
click at [454, 257] on span "Click to Upload Photos" at bounding box center [454, 256] width 99 height 15
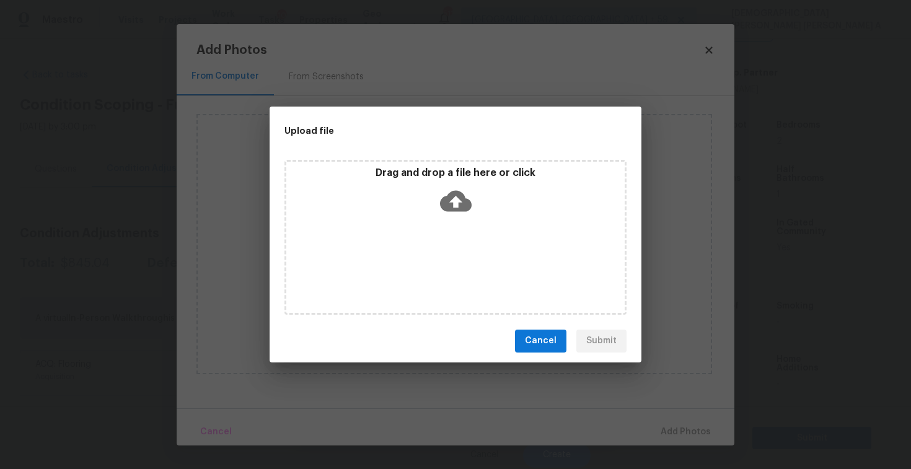
click at [458, 174] on p "Drag and drop a file here or click" at bounding box center [455, 173] width 338 height 13
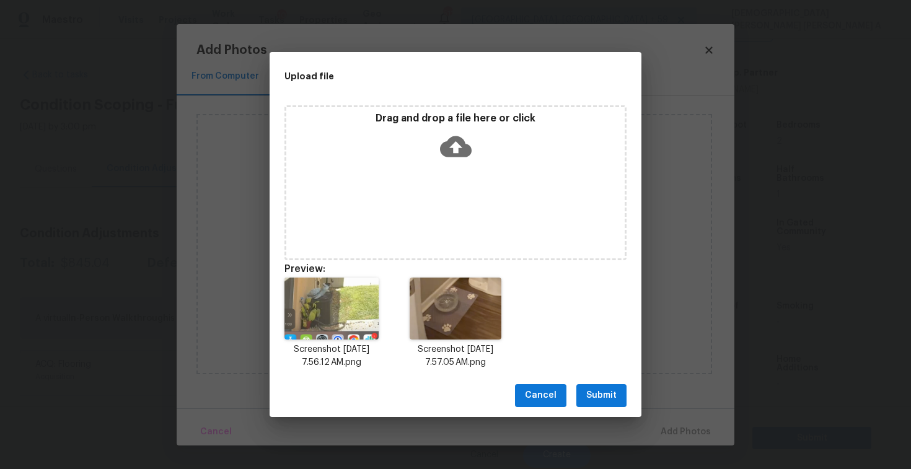
click at [605, 403] on button "Submit" at bounding box center [601, 395] width 50 height 23
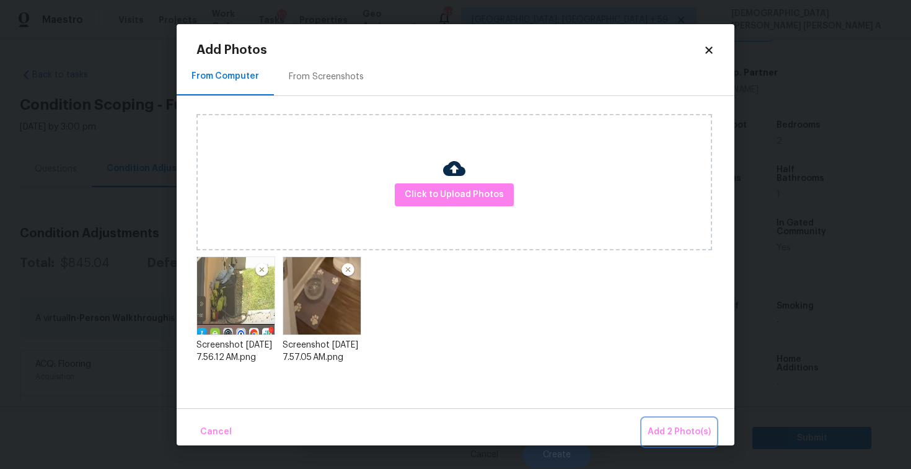
click at [704, 433] on span "Add 2 Photo(s)" at bounding box center [678, 431] width 63 height 15
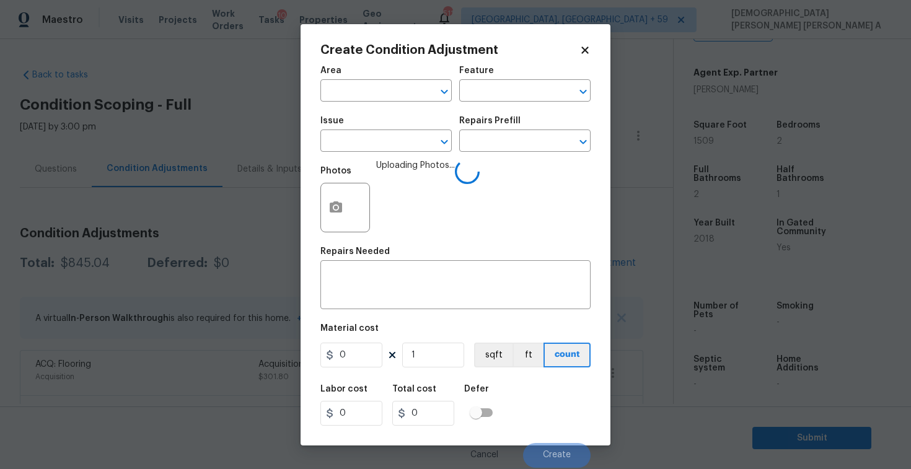
click at [361, 152] on span "Issue ​" at bounding box center [385, 134] width 131 height 50
click at [353, 139] on input "text" at bounding box center [368, 142] width 97 height 19
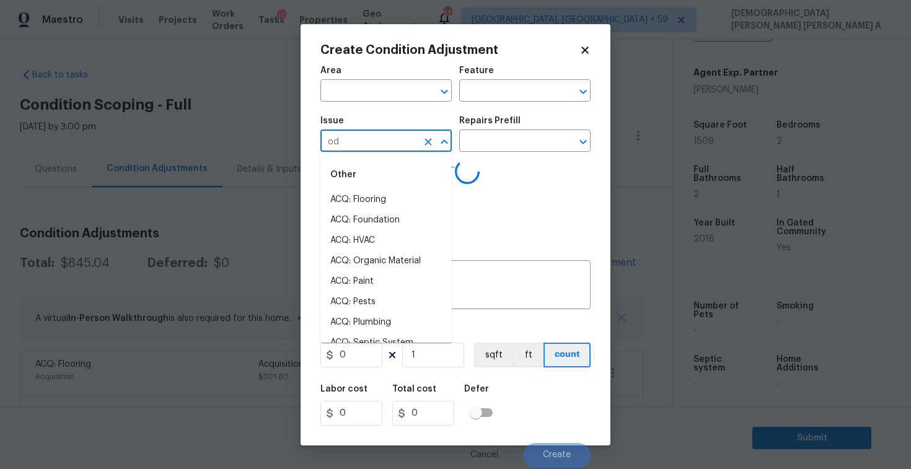
type input "odo"
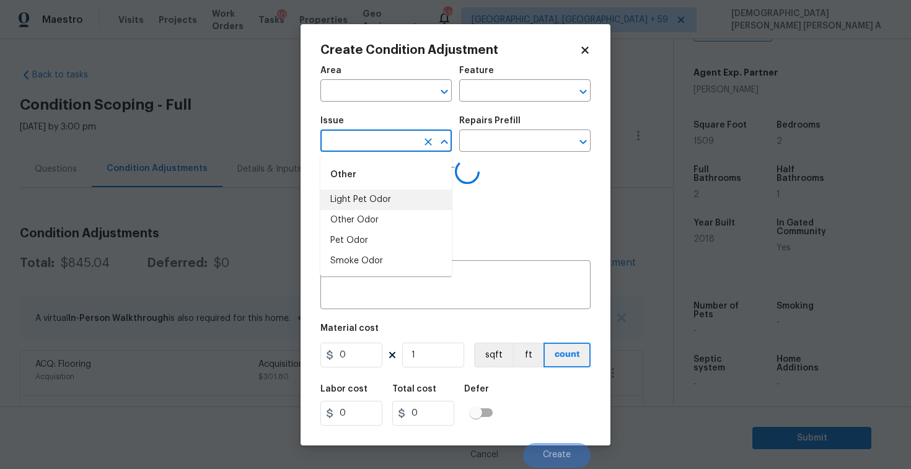
click at [369, 199] on li "Light Pet Odor" at bounding box center [385, 200] width 131 height 20
type input "ACQ: Flooring"
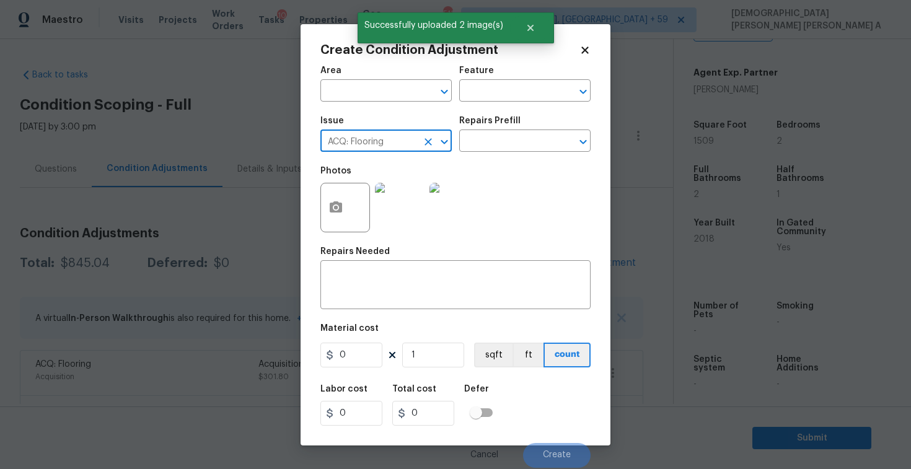
click at [433, 138] on icon "Clear" at bounding box center [428, 142] width 12 height 12
type input "odo"
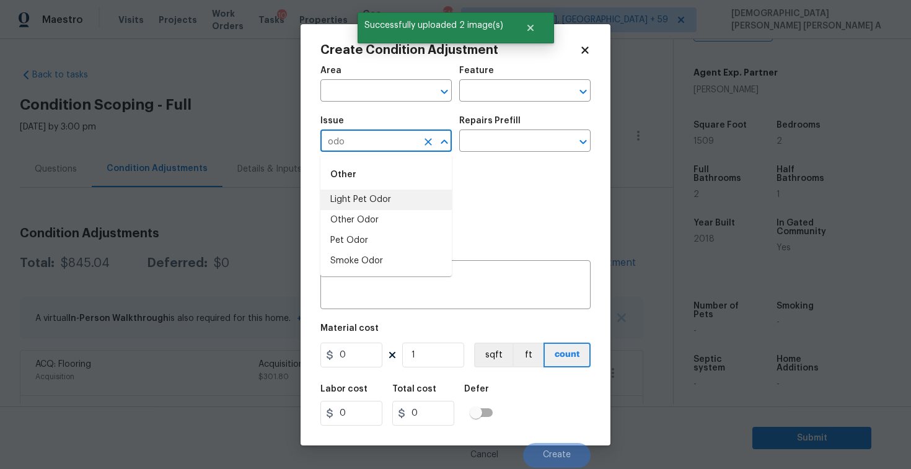
click at [389, 201] on li "Light Pet Odor" at bounding box center [385, 200] width 131 height 20
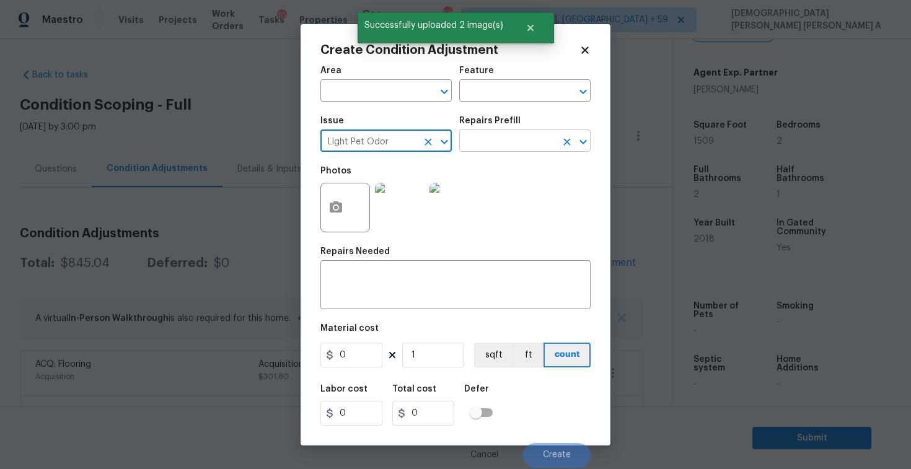
type input "Light Pet Odor"
click at [491, 138] on input "text" at bounding box center [507, 142] width 97 height 19
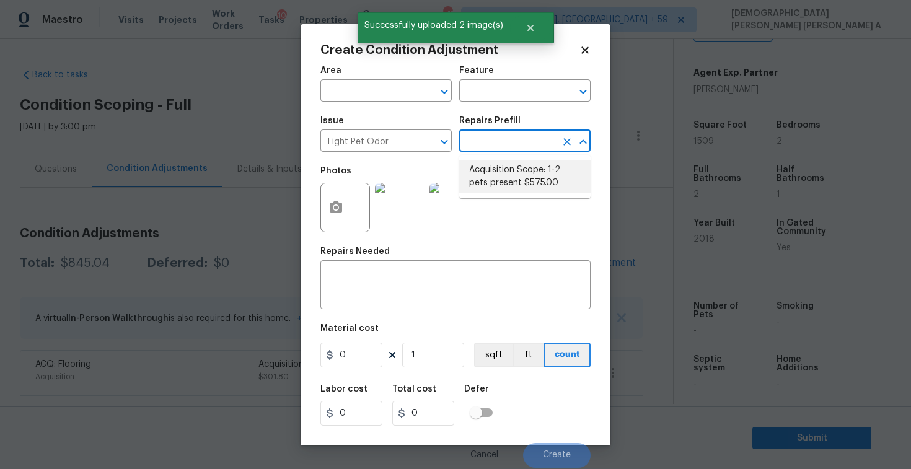
click at [509, 185] on li "Acquisition Scope: 1-2 pets present $575.00" at bounding box center [524, 176] width 131 height 33
type textarea "Acquisition Scope: 1-2 pets present"
type input "575"
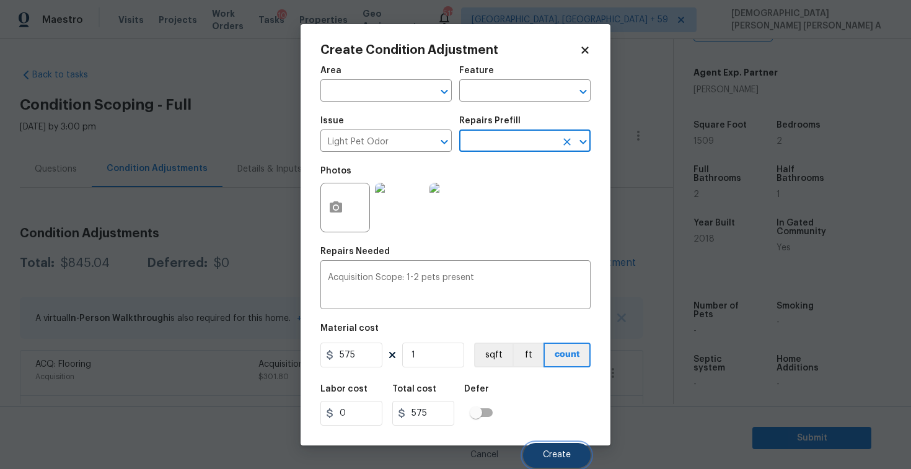
click at [552, 455] on span "Create" at bounding box center [557, 454] width 28 height 9
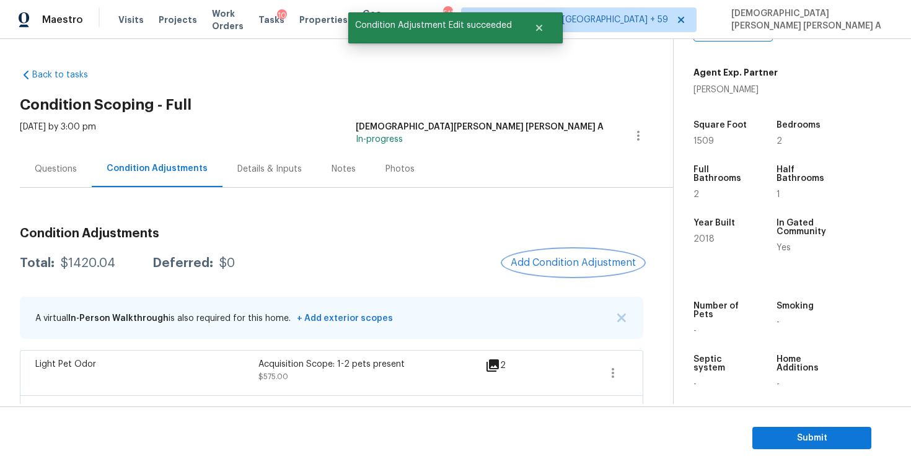
scroll to position [94, 0]
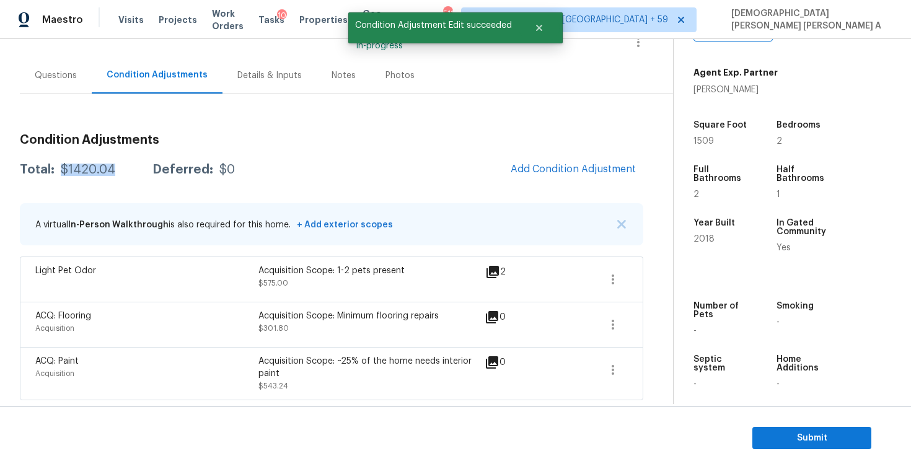
drag, startPoint x: 123, startPoint y: 170, endPoint x: 57, endPoint y: 170, distance: 65.7
click at [57, 170] on div "Total: $1420.04 Deferred: $0" at bounding box center [127, 170] width 215 height 12
copy div "$1420.04"
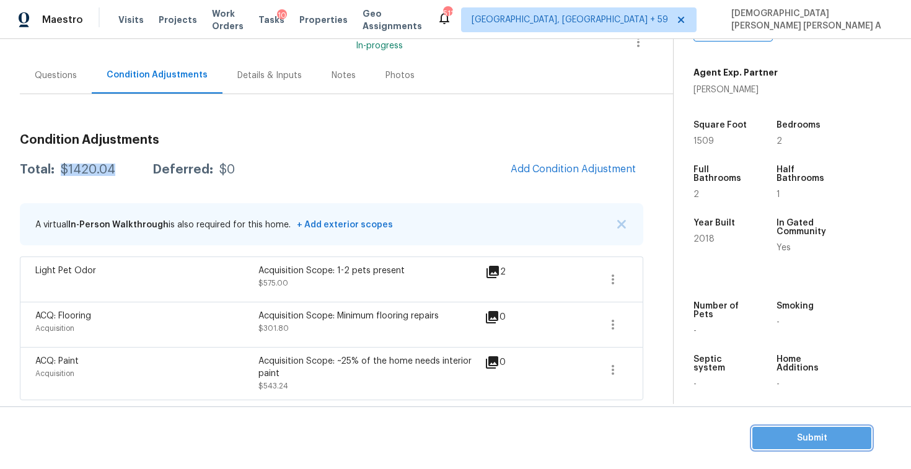
click at [792, 431] on span "Submit" at bounding box center [811, 438] width 99 height 15
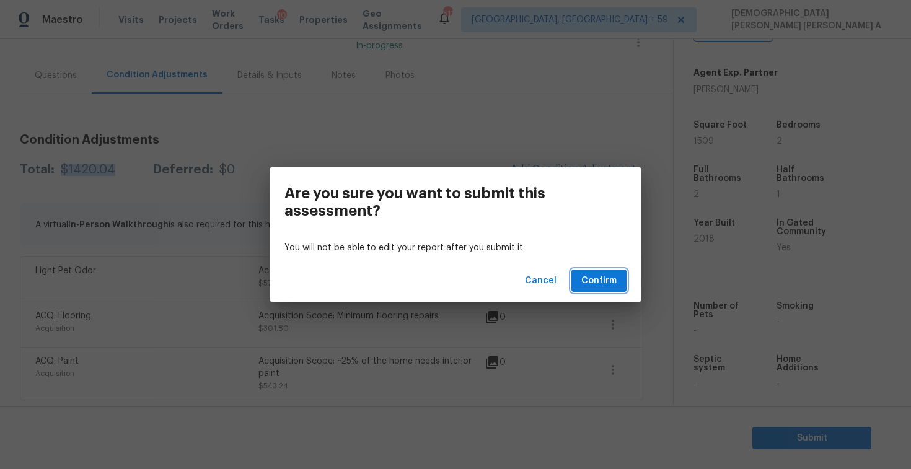
click at [609, 278] on span "Confirm" at bounding box center [598, 280] width 35 height 15
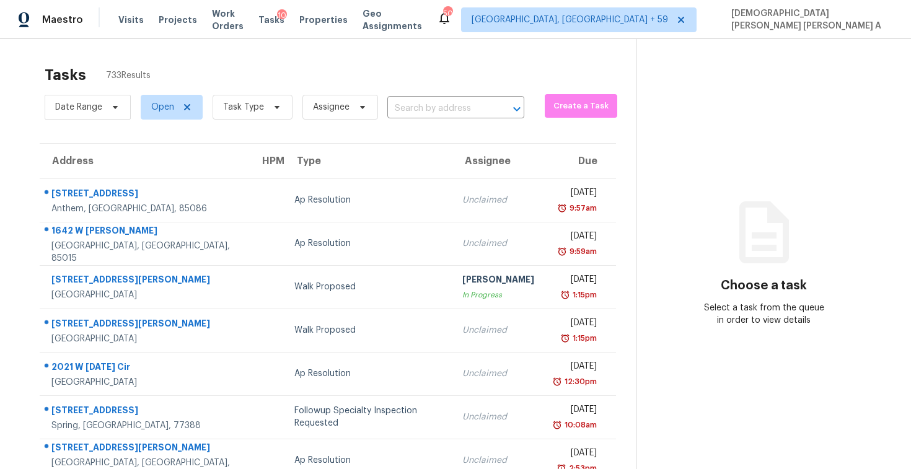
click at [403, 119] on div "Date Range Open Task Type Assignee ​" at bounding box center [285, 107] width 480 height 32
click at [408, 113] on input "text" at bounding box center [438, 108] width 102 height 19
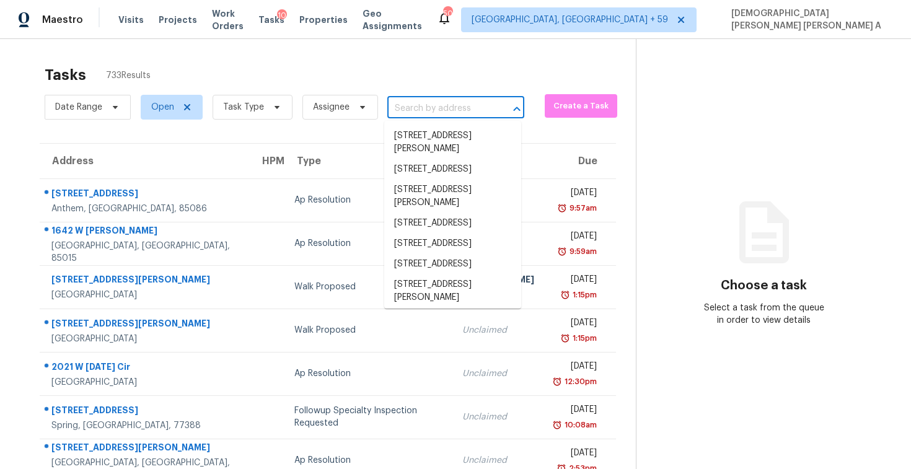
paste input "74 Chipper Ln, Rockmart, GA 30153"
type input "74 Chipper Ln, Rockmart, GA 30153"
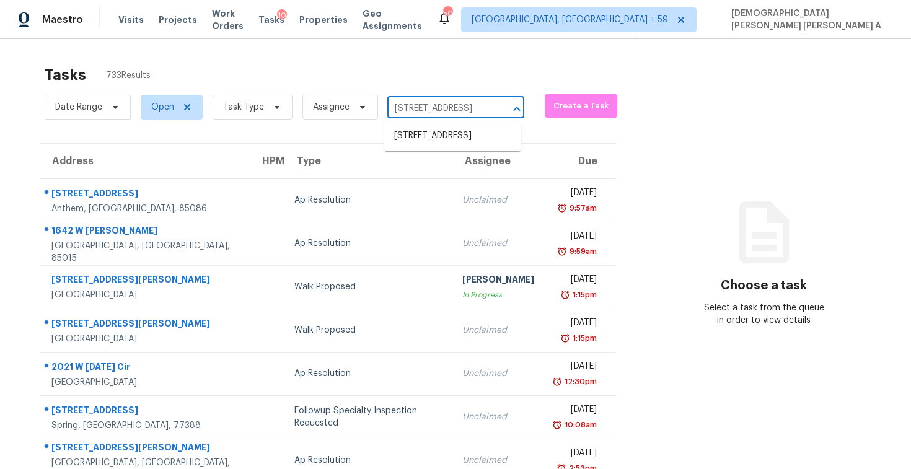
scroll to position [0, 50]
click at [421, 144] on li "74 Chipper Ln, Rockmart, GA 30153" at bounding box center [452, 136] width 137 height 20
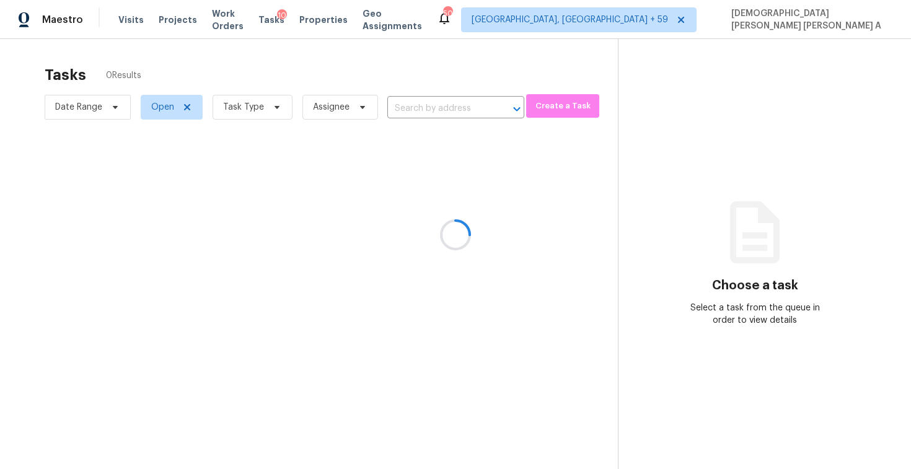
type input "74 Chipper Ln, Rockmart, GA 30153"
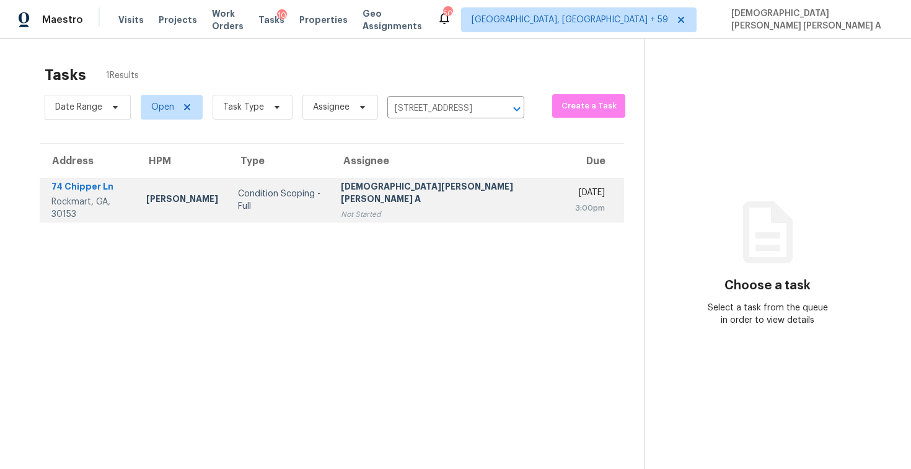
click at [397, 195] on div "[DEMOGRAPHIC_DATA][PERSON_NAME] [PERSON_NAME] A" at bounding box center [448, 194] width 214 height 28
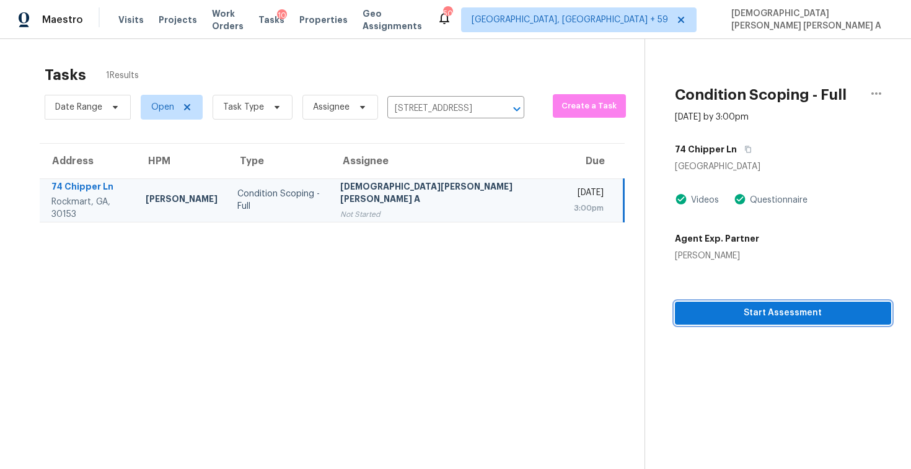
click at [730, 314] on span "Start Assessment" at bounding box center [783, 312] width 196 height 15
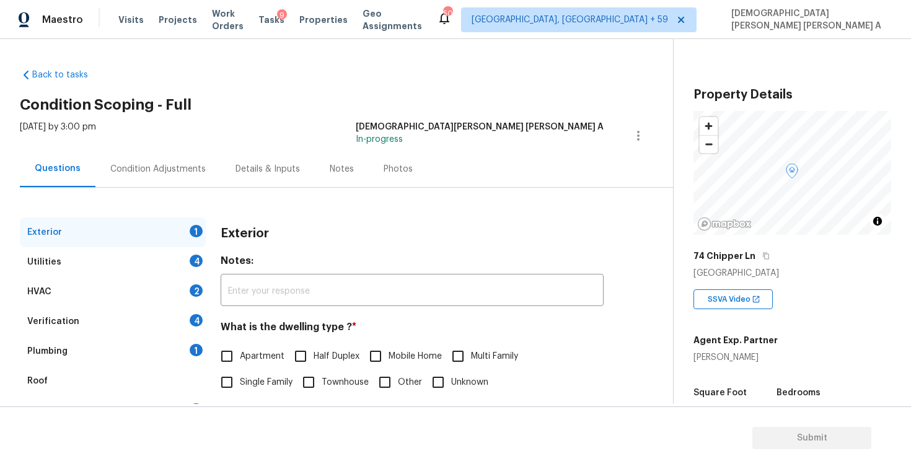
click at [398, 76] on div "Back to tasks Condition Scoping - Full [DATE] by 3:00 pm [PERSON_NAME] [PERSON_…" at bounding box center [346, 295] width 653 height 473
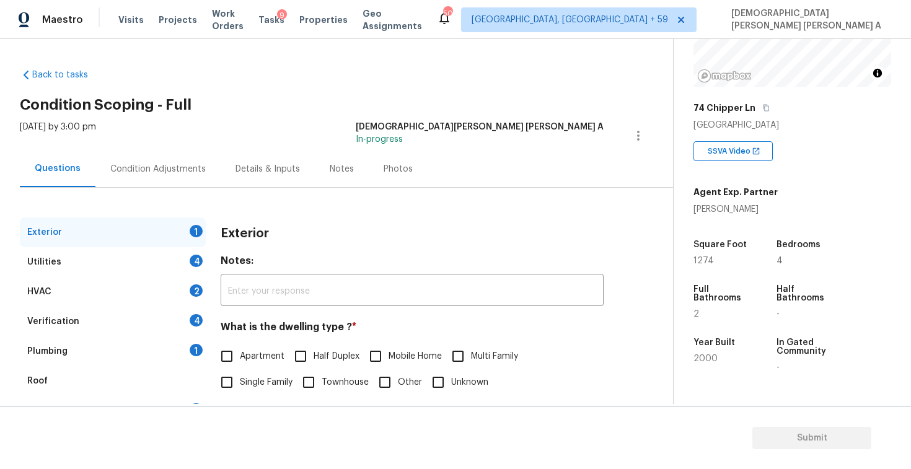
scroll to position [128, 0]
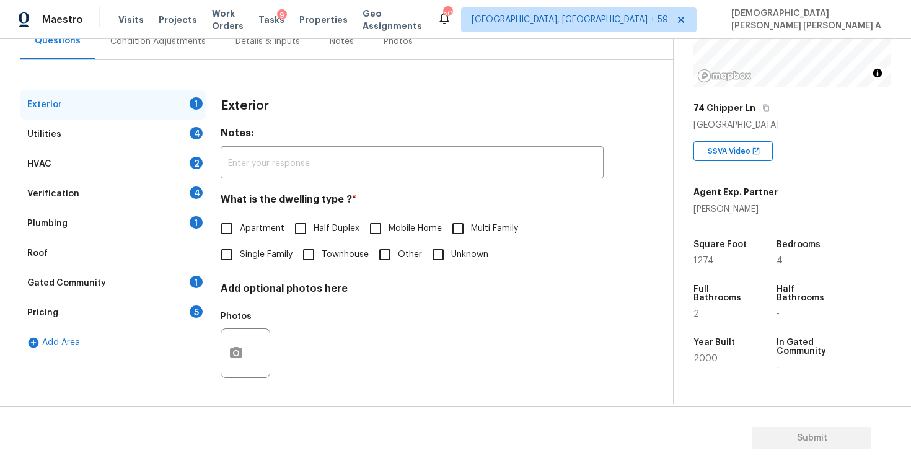
click at [230, 260] on input "Single Family" at bounding box center [227, 255] width 26 height 26
checkbox input "true"
click at [170, 133] on div "Utilities 4" at bounding box center [113, 135] width 186 height 30
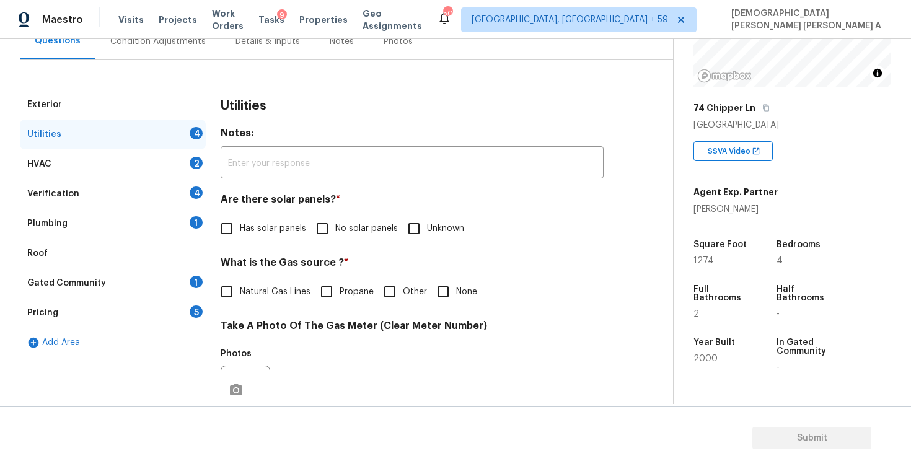
click at [322, 231] on input "No solar panels" at bounding box center [322, 229] width 26 height 26
checkbox input "true"
click at [232, 302] on input "Natural Gas Lines" at bounding box center [227, 293] width 26 height 26
checkbox input "true"
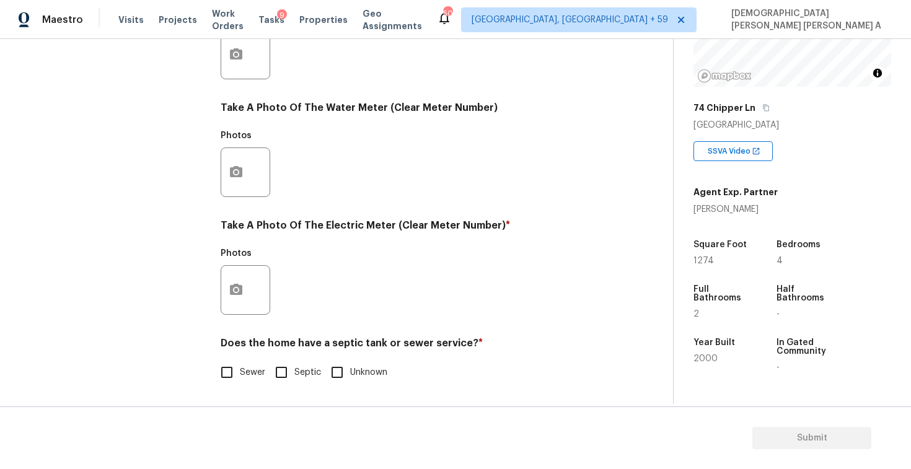
scroll to position [463, 0]
click at [293, 375] on input "Septic" at bounding box center [281, 372] width 26 height 26
checkbox input "true"
click at [246, 303] on button "button" at bounding box center [236, 290] width 30 height 48
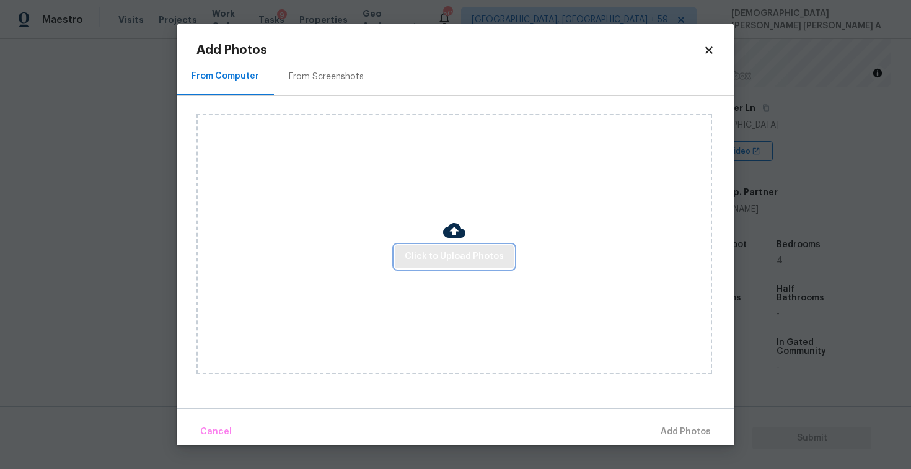
click at [450, 256] on span "Click to Upload Photos" at bounding box center [454, 256] width 99 height 15
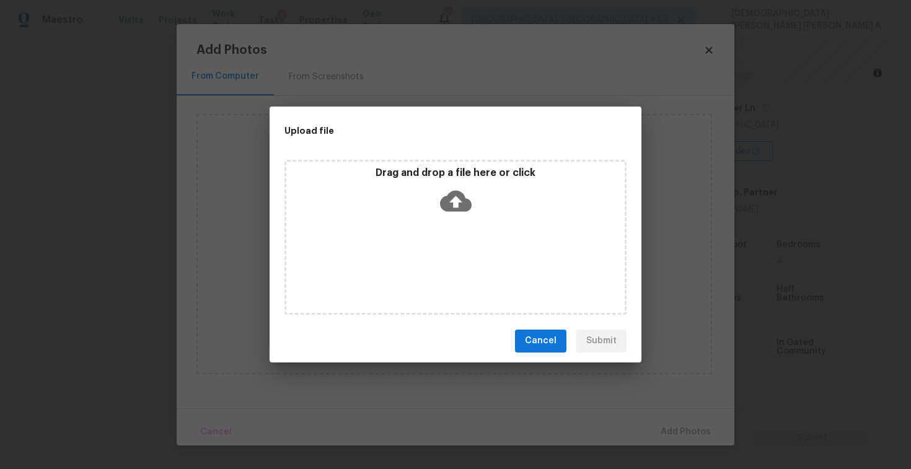
click at [459, 193] on icon at bounding box center [456, 200] width 32 height 21
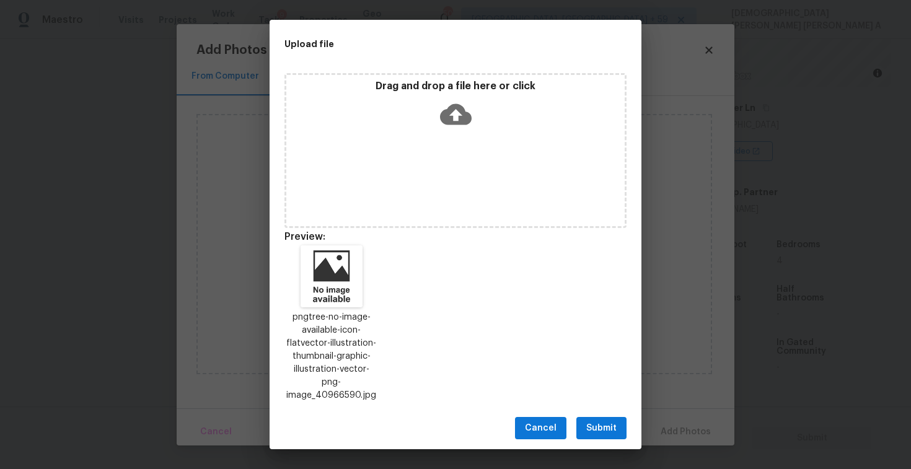
click at [601, 421] on span "Submit" at bounding box center [601, 428] width 30 height 15
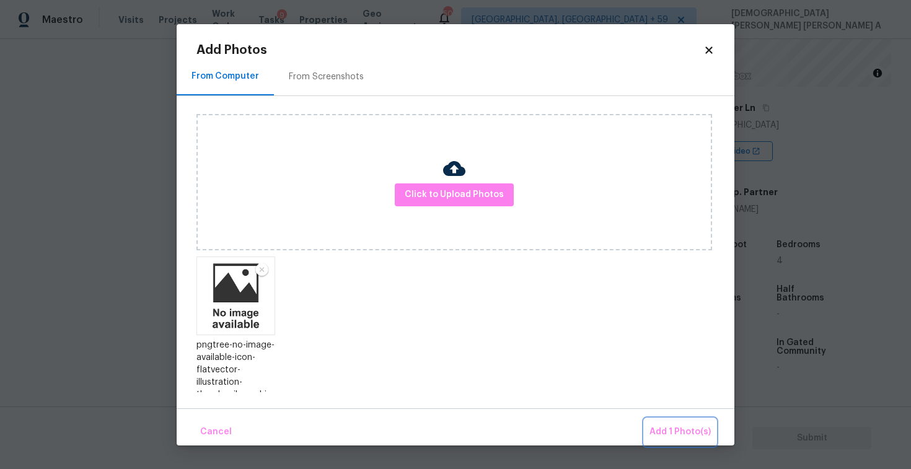
click at [696, 427] on span "Add 1 Photo(s)" at bounding box center [679, 431] width 61 height 15
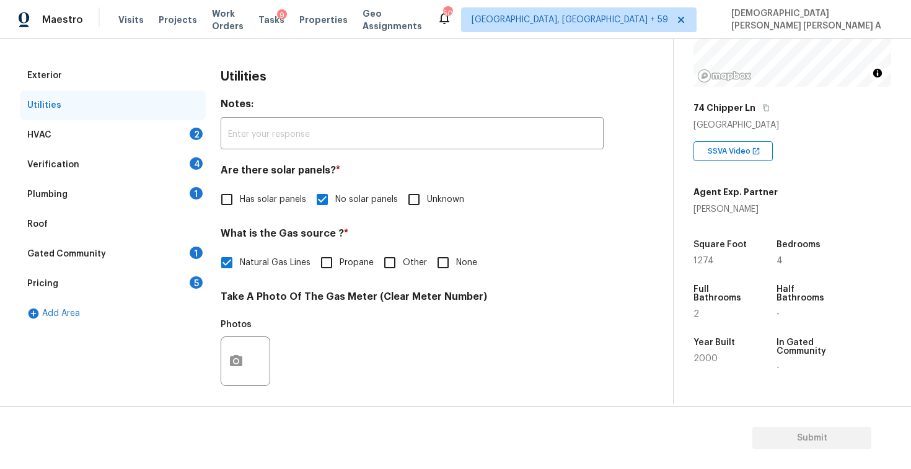
scroll to position [147, 0]
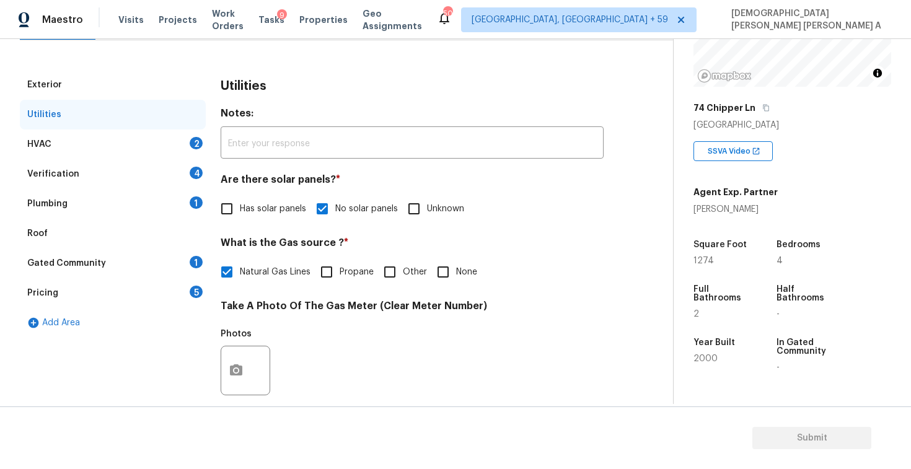
click at [134, 142] on div "HVAC 2" at bounding box center [113, 144] width 186 height 30
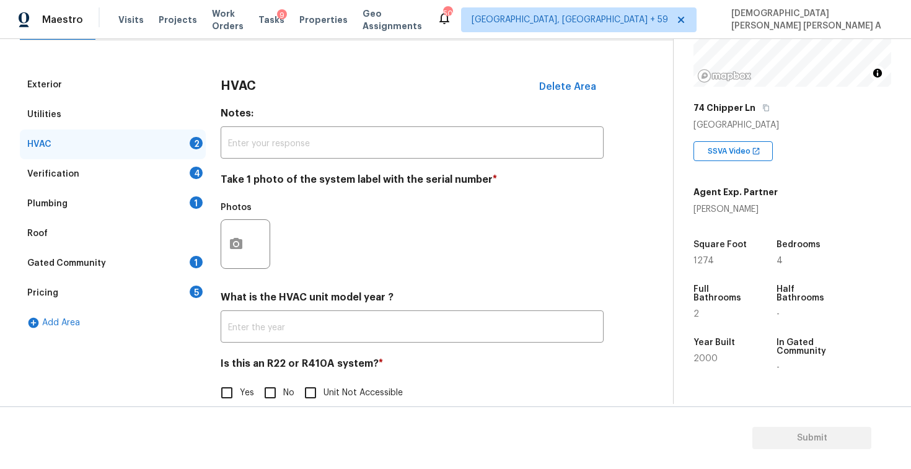
click at [271, 396] on input "No" at bounding box center [270, 393] width 26 height 26
checkbox input "true"
click at [230, 234] on button "button" at bounding box center [236, 244] width 30 height 48
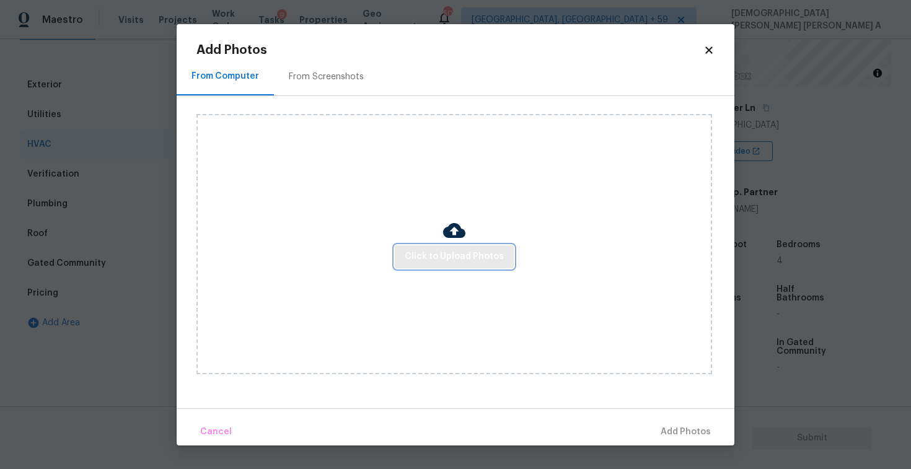
click at [454, 247] on button "Click to Upload Photos" at bounding box center [454, 256] width 119 height 23
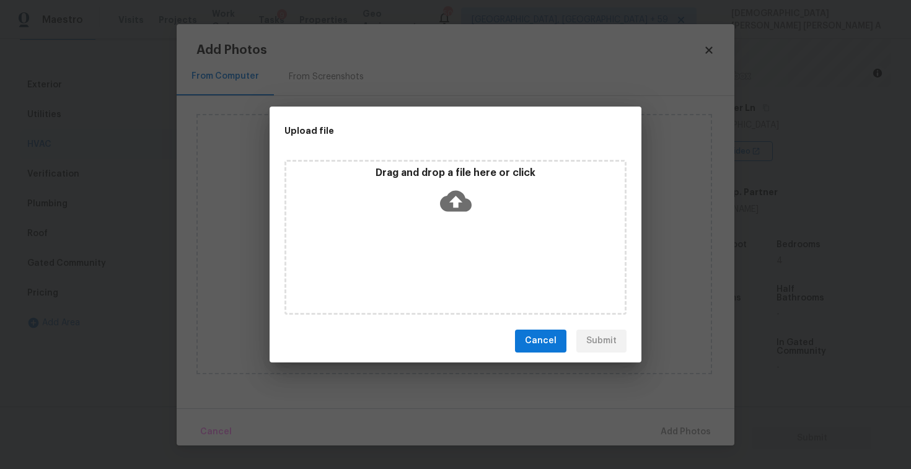
click at [445, 195] on icon at bounding box center [456, 200] width 32 height 21
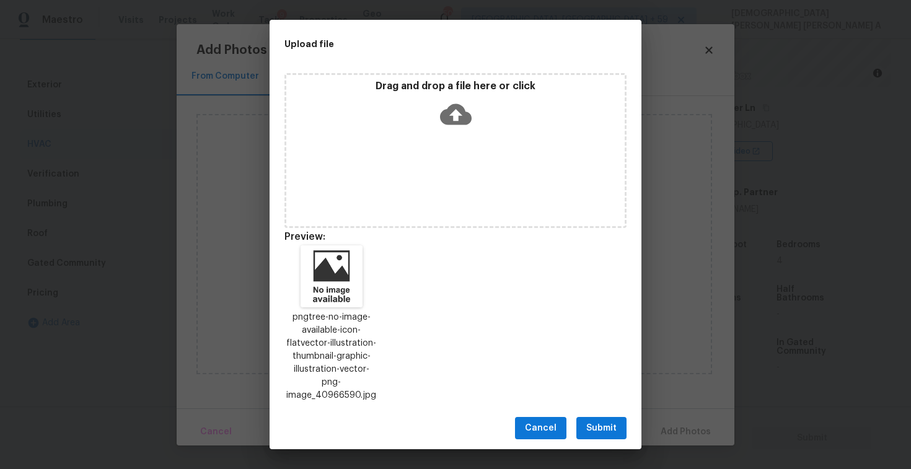
click at [595, 421] on span "Submit" at bounding box center [601, 428] width 30 height 15
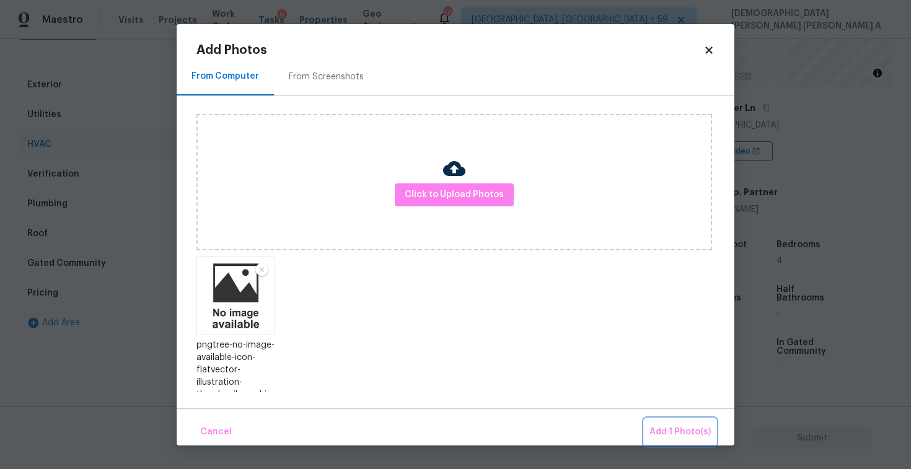
click at [687, 424] on button "Add 1 Photo(s)" at bounding box center [679, 432] width 71 height 27
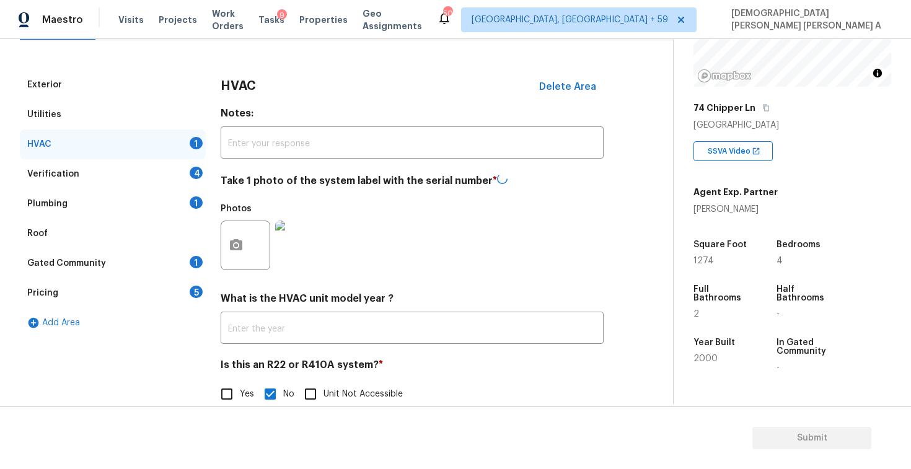
click at [176, 167] on div "Verification 4" at bounding box center [113, 174] width 186 height 30
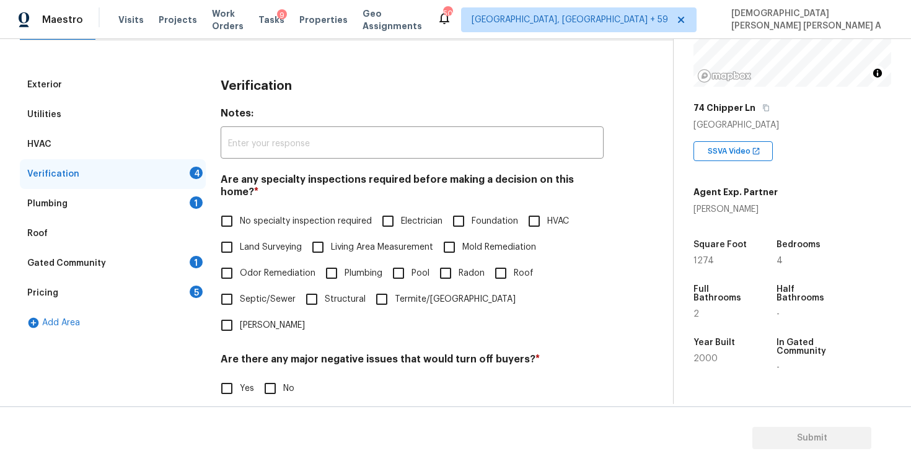
click at [226, 208] on input "No specialty inspection required" at bounding box center [227, 221] width 26 height 26
checkbox input "true"
click at [266, 375] on input "No" at bounding box center [270, 388] width 26 height 26
checkbox input "true"
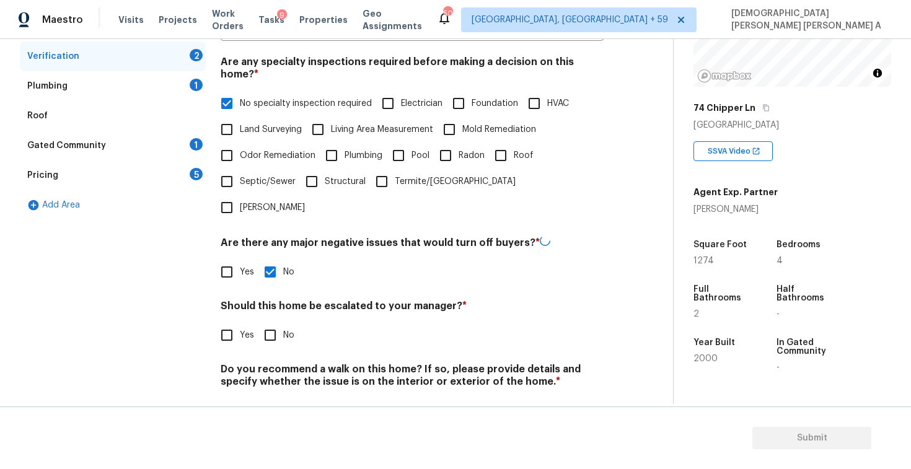
scroll to position [264, 0]
click at [270, 322] on input "No" at bounding box center [270, 335] width 26 height 26
checkbox input "true"
click at [270, 398] on input "No" at bounding box center [270, 411] width 26 height 26
checkbox input "true"
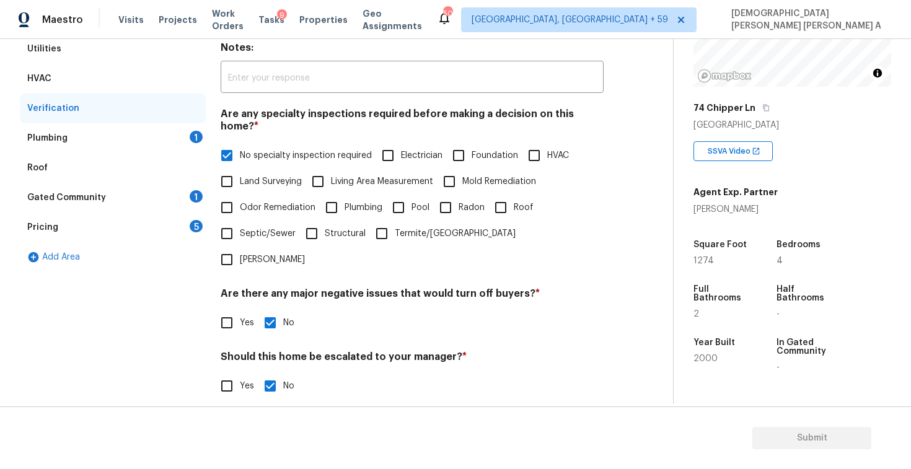
click at [168, 137] on div "Plumbing 1" at bounding box center [113, 138] width 186 height 30
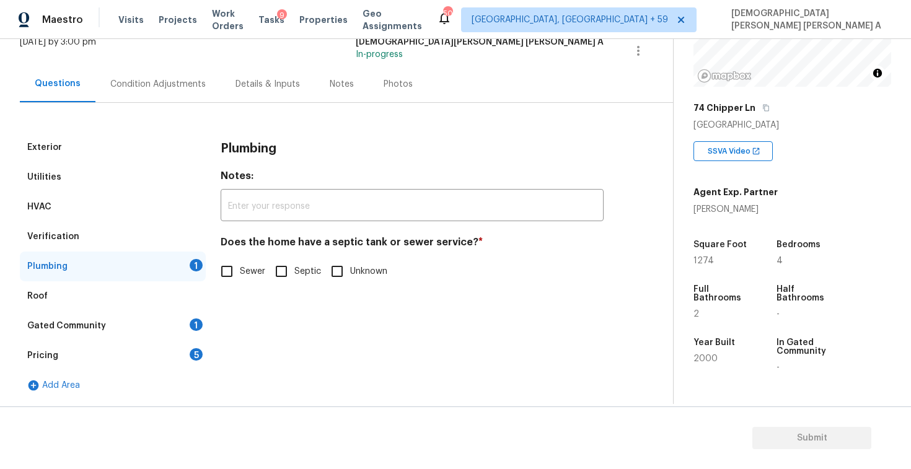
click at [278, 279] on input "Septic" at bounding box center [281, 271] width 26 height 26
checkbox input "true"
click at [156, 325] on div "Gated Community 1" at bounding box center [113, 326] width 186 height 30
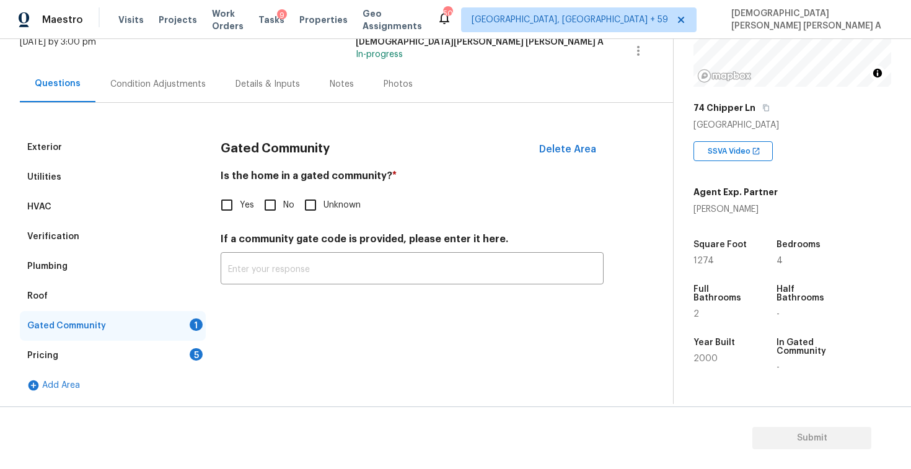
click at [266, 217] on input "No" at bounding box center [270, 205] width 26 height 26
checkbox input "true"
click at [175, 352] on div "Pricing 5" at bounding box center [113, 356] width 186 height 30
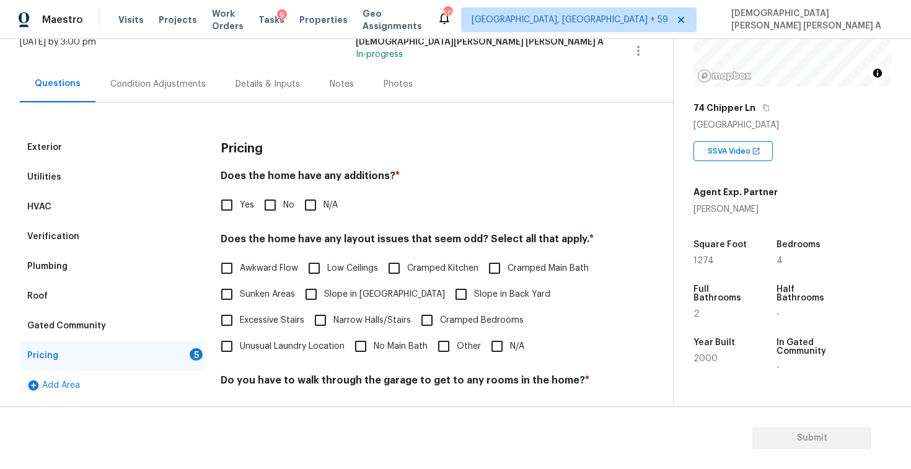
click at [263, 205] on input "No" at bounding box center [270, 205] width 26 height 26
checkbox input "true"
click at [517, 357] on label "N/A" at bounding box center [504, 346] width 40 height 26
click at [510, 357] on input "N/A" at bounding box center [497, 346] width 26 height 26
checkbox input "true"
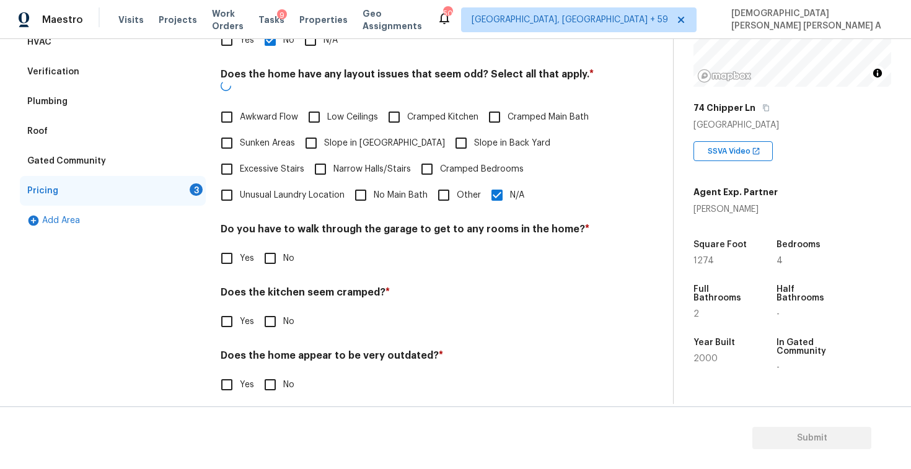
scroll to position [248, 0]
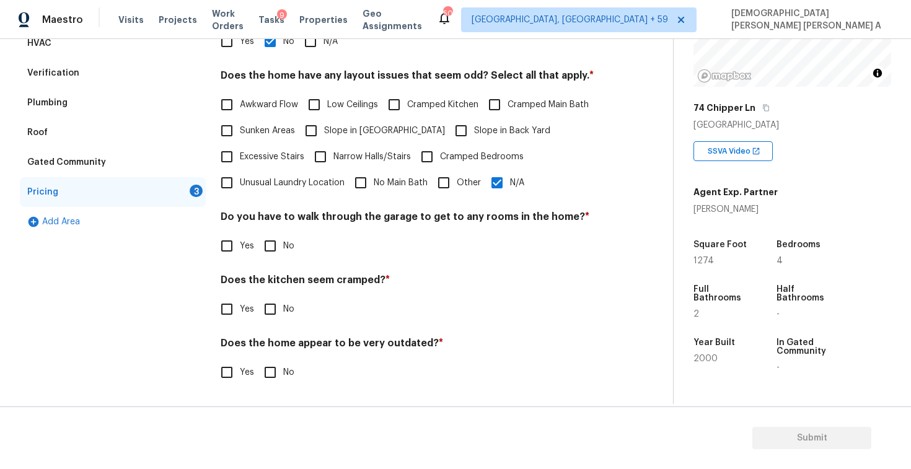
click at [277, 245] on input "No" at bounding box center [270, 246] width 26 height 26
checkbox input "true"
click at [274, 300] on input "No" at bounding box center [270, 310] width 26 height 26
checkbox input "true"
click at [277, 379] on input "No" at bounding box center [270, 372] width 26 height 26
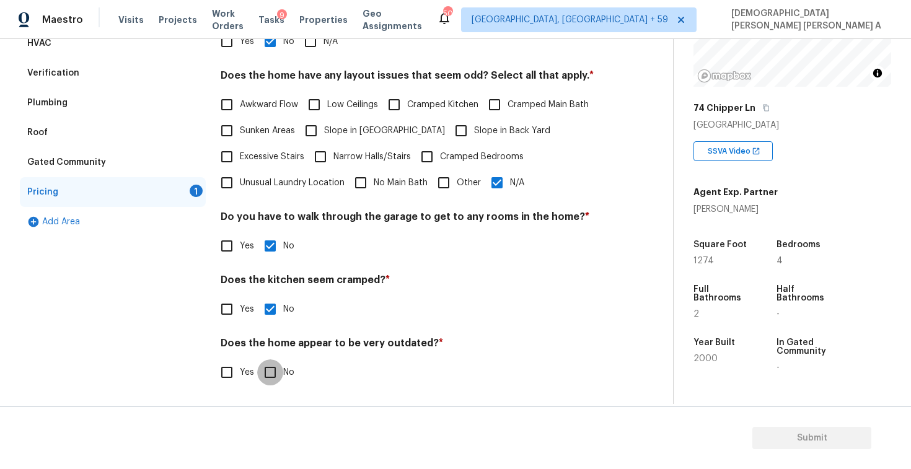
checkbox input "true"
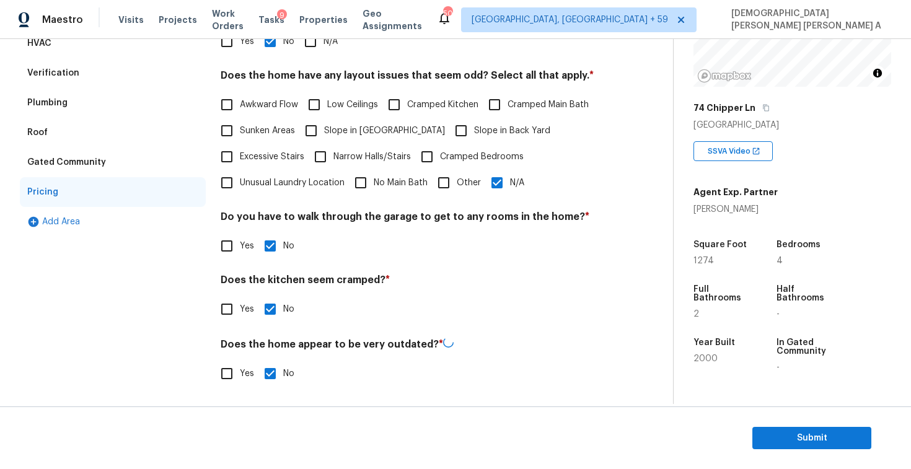
scroll to position [12, 0]
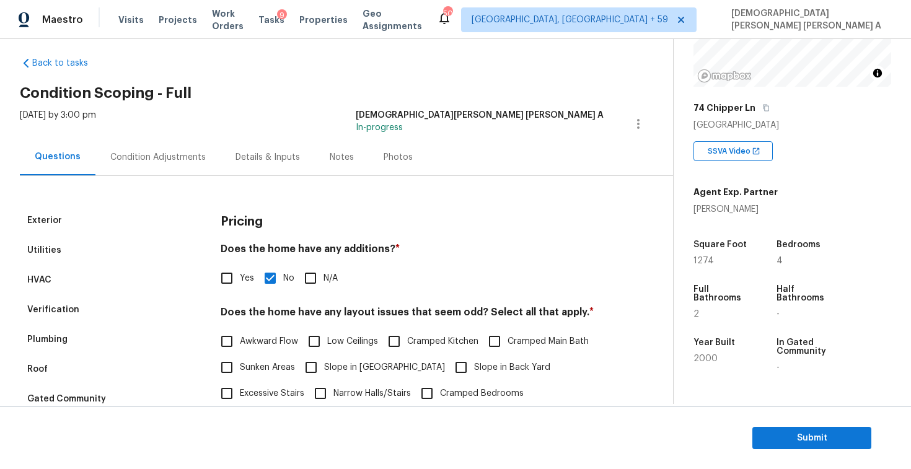
click at [390, 146] on div "Photos" at bounding box center [398, 157] width 59 height 37
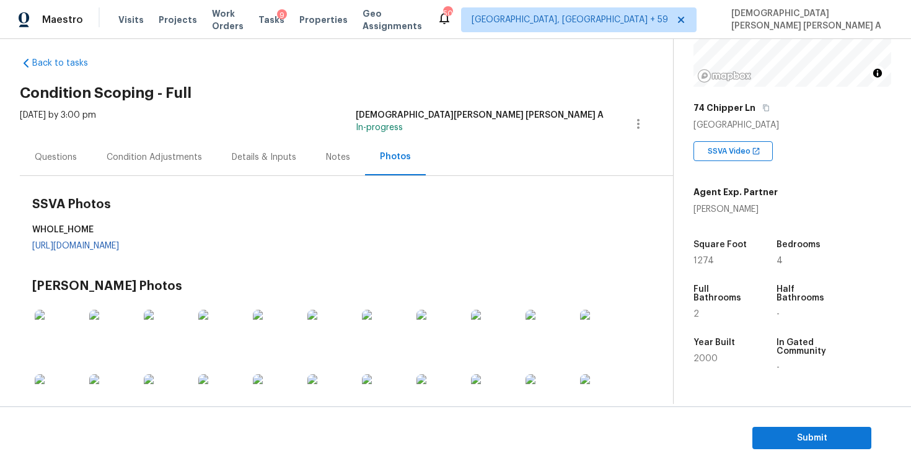
click at [284, 241] on div "SSVA Photos WHOLE_HOME https://d285kkeqns3g4j.cloudfront.net/Opportunity%2F006P…" at bounding box center [337, 229] width 611 height 82
click at [119, 244] on link "https://d285kkeqns3g4j.cloudfront.net/Opportunity%2F006PD00000Kg530YAB%2FGO%20M…" at bounding box center [75, 246] width 87 height 9
click at [121, 149] on div "Condition Adjustments" at bounding box center [154, 157] width 125 height 37
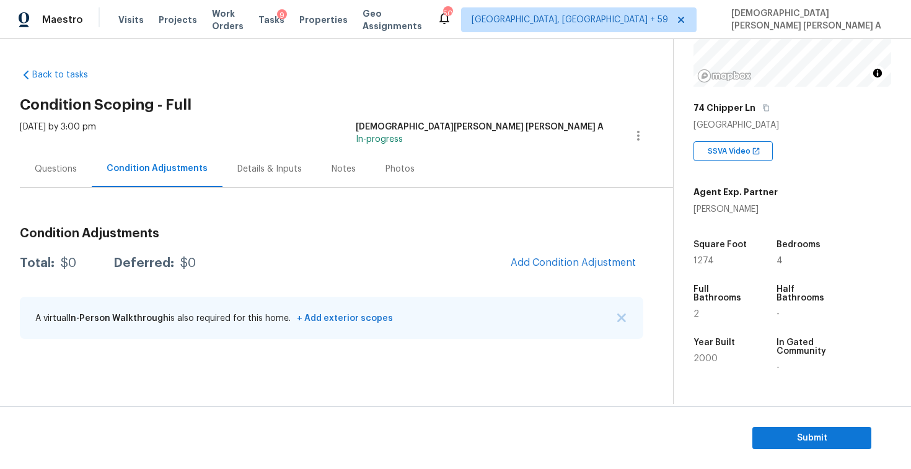
click at [49, 173] on div "Questions" at bounding box center [56, 169] width 42 height 12
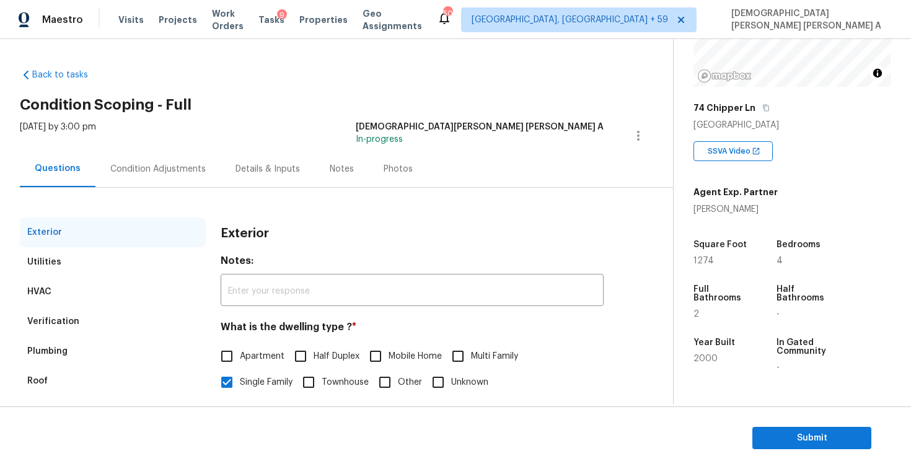
scroll to position [128, 0]
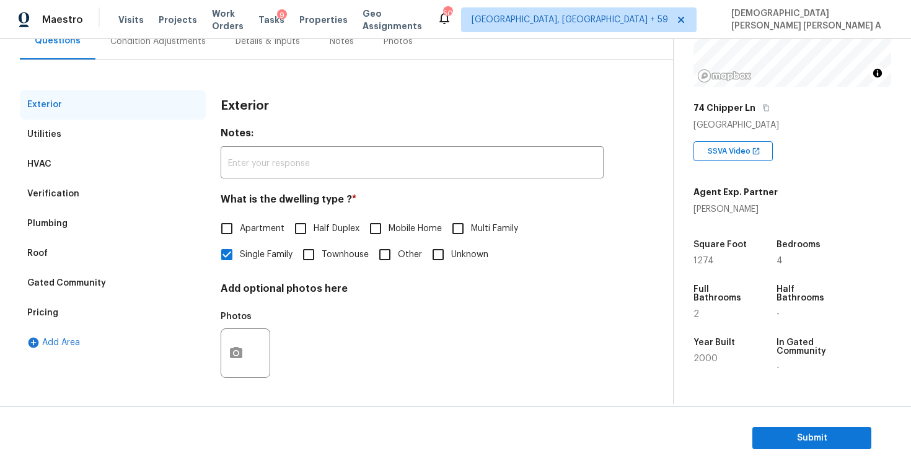
click at [64, 307] on div "Pricing" at bounding box center [113, 313] width 186 height 30
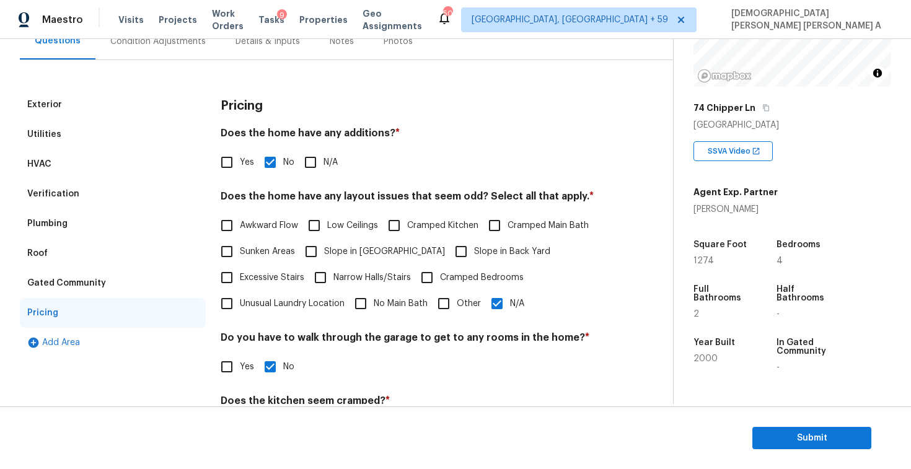
scroll to position [232, 0]
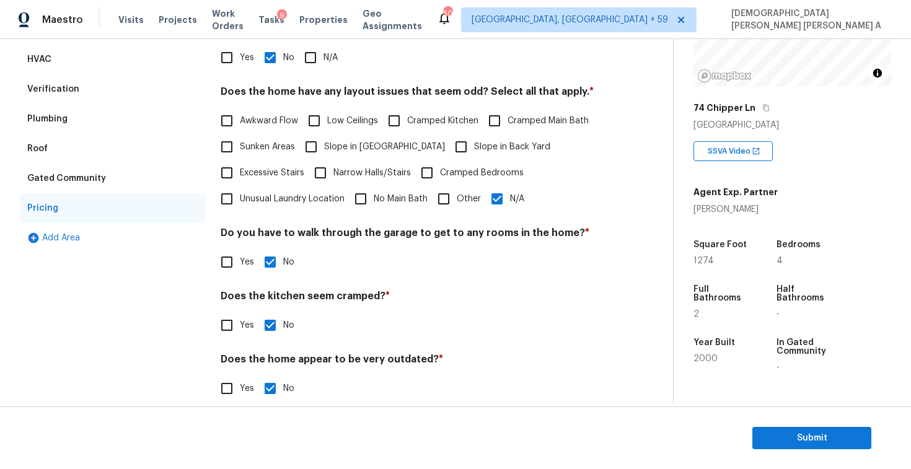
click at [508, 201] on input "N/A" at bounding box center [497, 199] width 26 height 26
checkbox input "false"
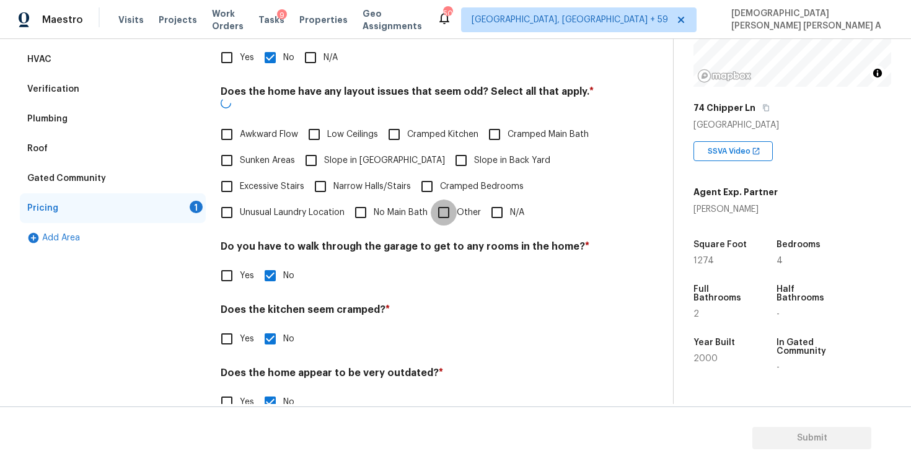
click at [454, 204] on input "Other" at bounding box center [444, 213] width 26 height 26
checkbox input "true"
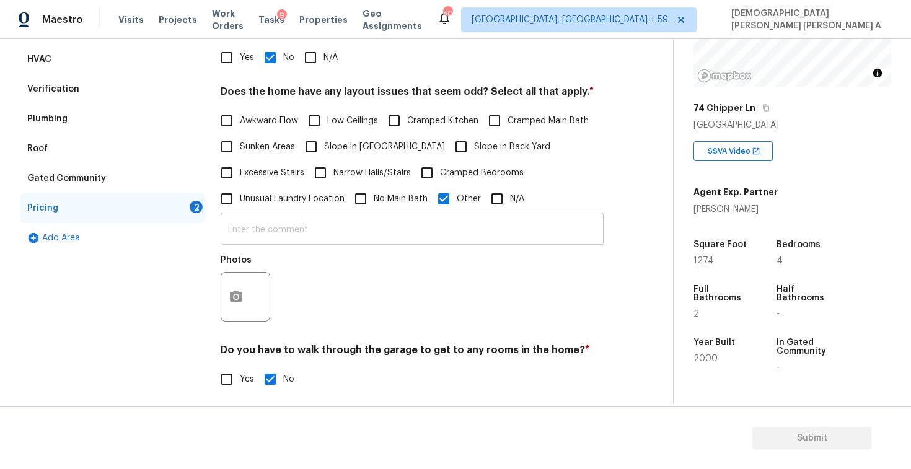
click at [409, 234] on input "text" at bounding box center [412, 230] width 383 height 29
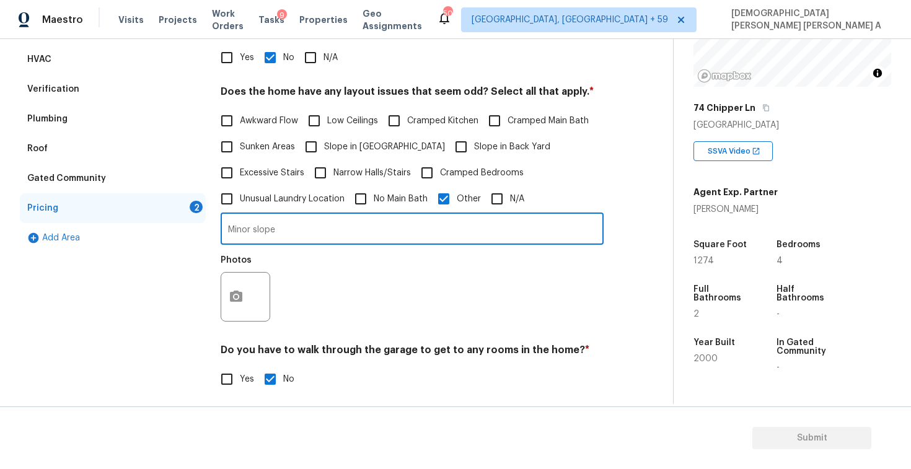
type input "Minor slope"
click at [246, 292] on button "button" at bounding box center [236, 297] width 30 height 48
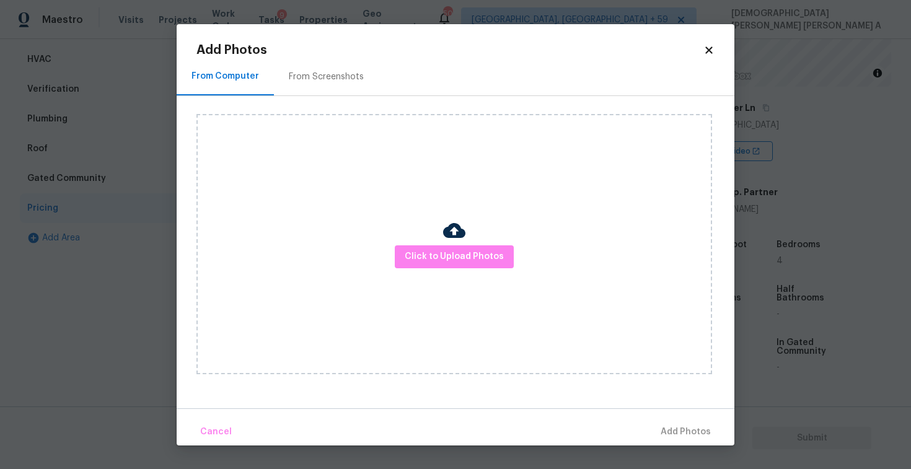
click at [322, 87] on div "From Screenshots" at bounding box center [326, 77] width 105 height 37
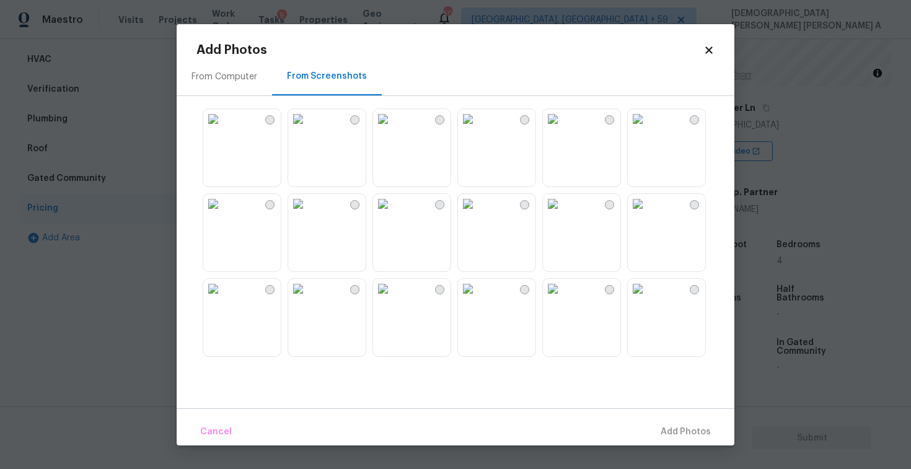
click at [393, 129] on img at bounding box center [383, 119] width 20 height 20
click at [677, 434] on span "Add 1 Photo(s)" at bounding box center [679, 431] width 61 height 15
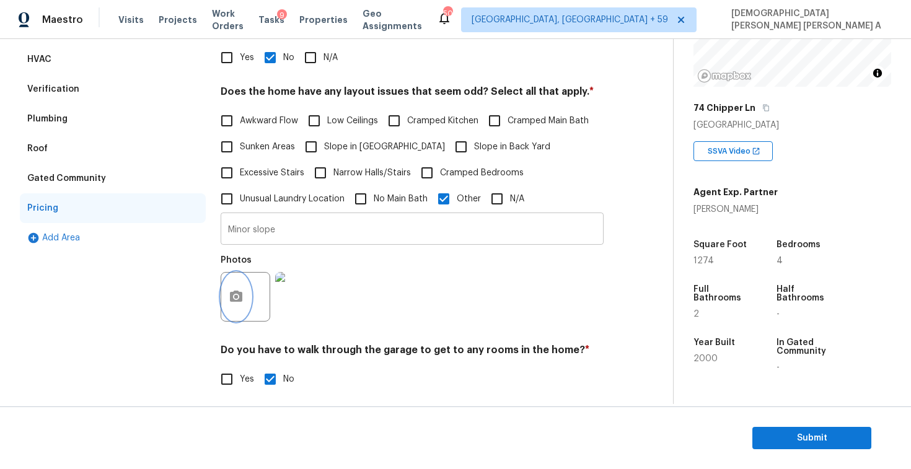
scroll to position [56, 0]
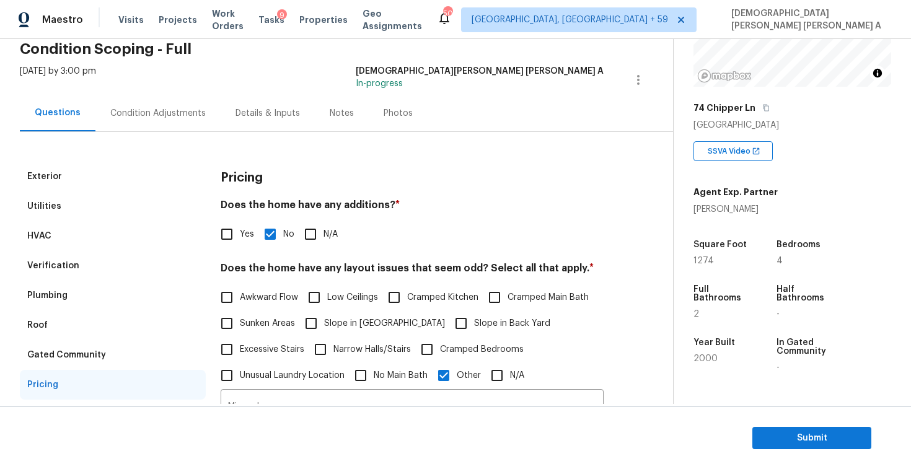
click at [162, 110] on div "Condition Adjustments" at bounding box center [157, 113] width 95 height 12
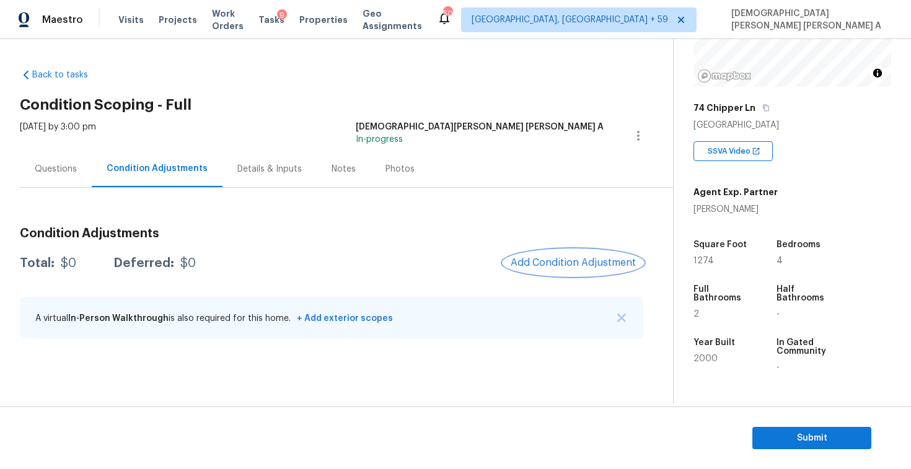
click at [563, 268] on span "Add Condition Adjustment" at bounding box center [573, 262] width 125 height 11
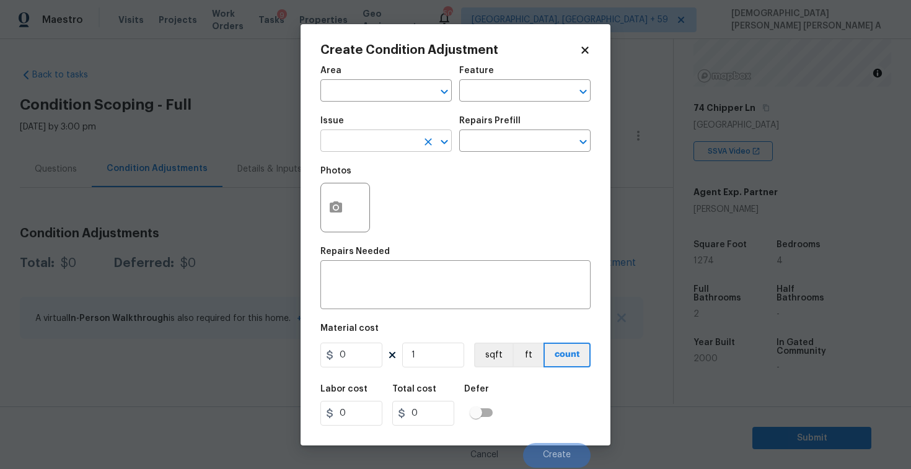
click at [382, 144] on input "text" at bounding box center [368, 142] width 97 height 19
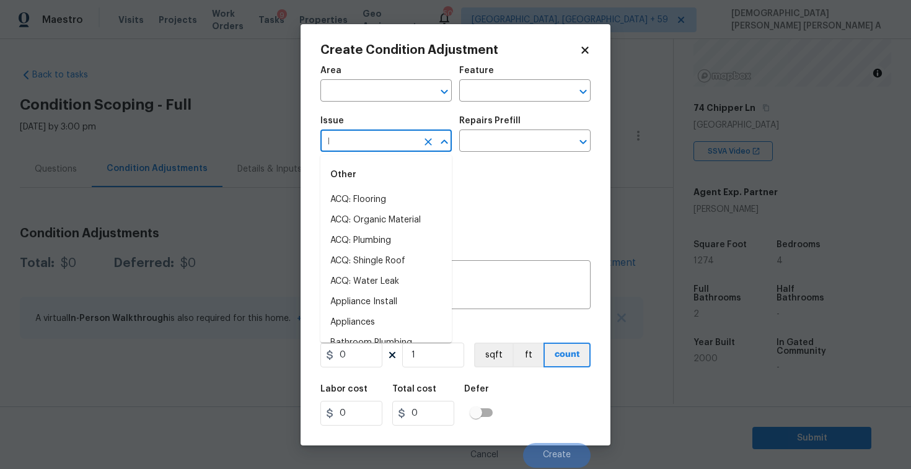
type input "la"
type input "n"
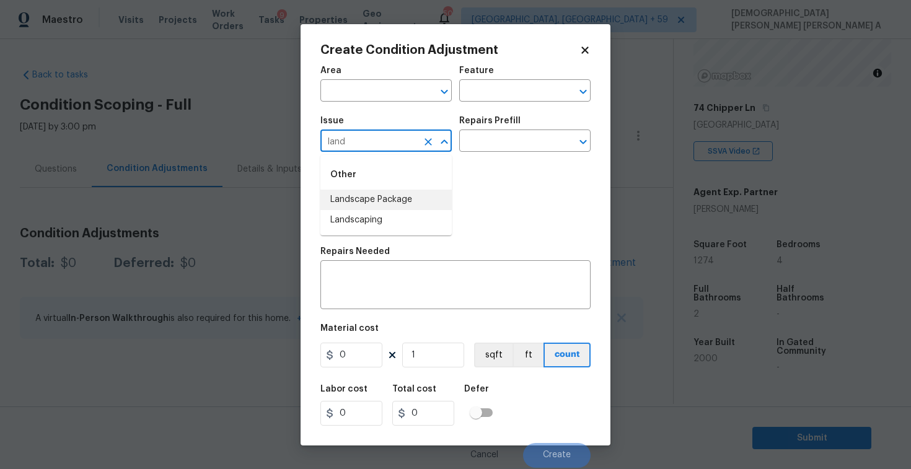
click at [403, 200] on li "Landscape Package" at bounding box center [385, 200] width 131 height 20
type input "Landscape Package"
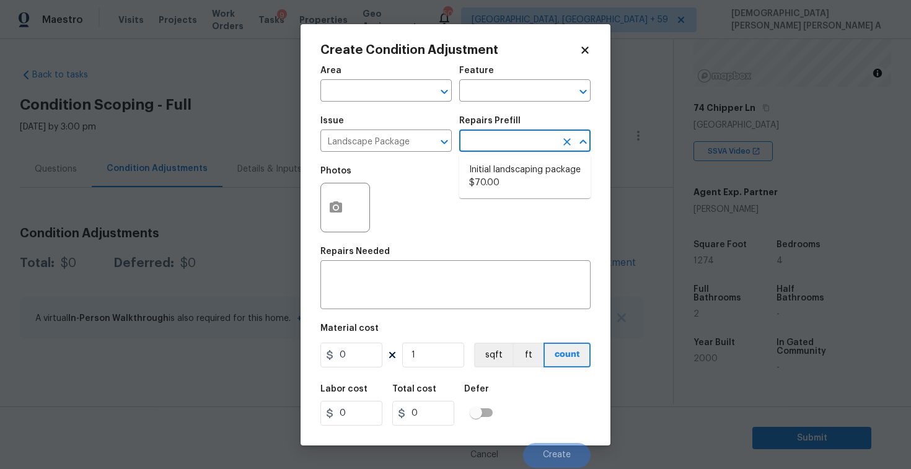
click at [529, 135] on input "text" at bounding box center [507, 142] width 97 height 19
click at [517, 183] on li "Initial landscaping package $70.00" at bounding box center [524, 176] width 131 height 33
type input "Home Readiness Packages"
type textarea "Mowing of grass up to 6" in height. Mow, edge along driveways & sidewalks, trim…"
type input "70"
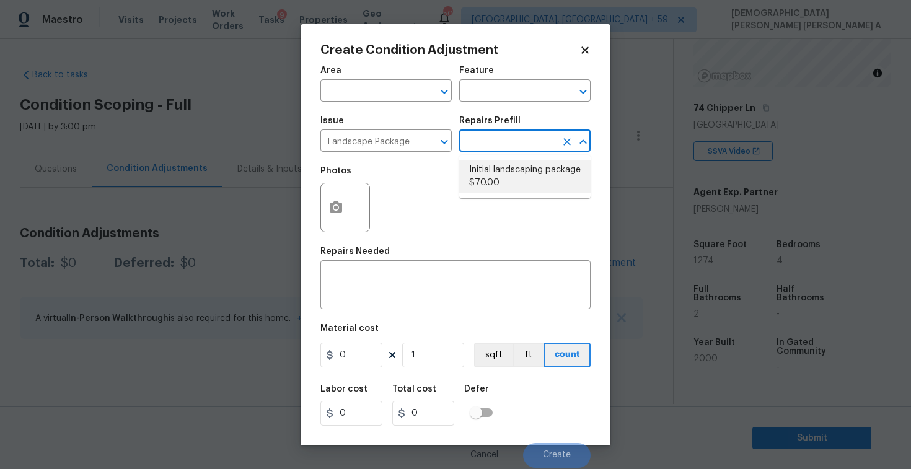
type input "70"
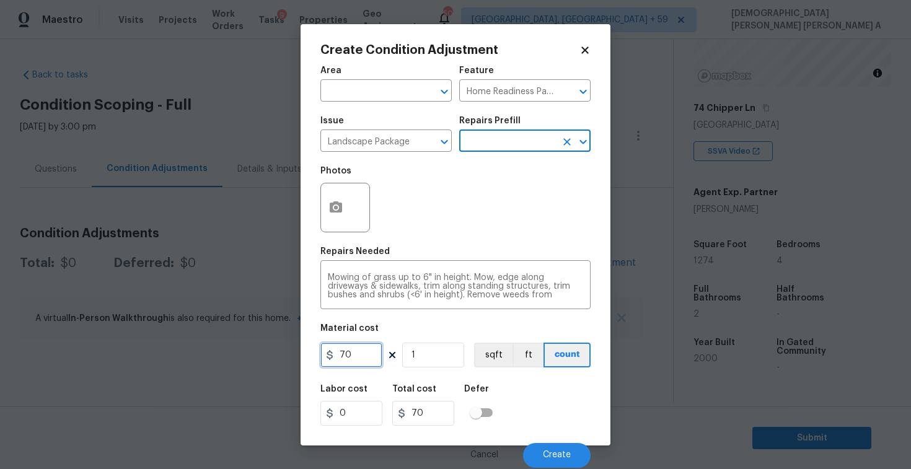
click at [364, 356] on input "70" at bounding box center [351, 355] width 62 height 25
type input "700"
click at [340, 214] on icon "button" at bounding box center [335, 207] width 15 height 15
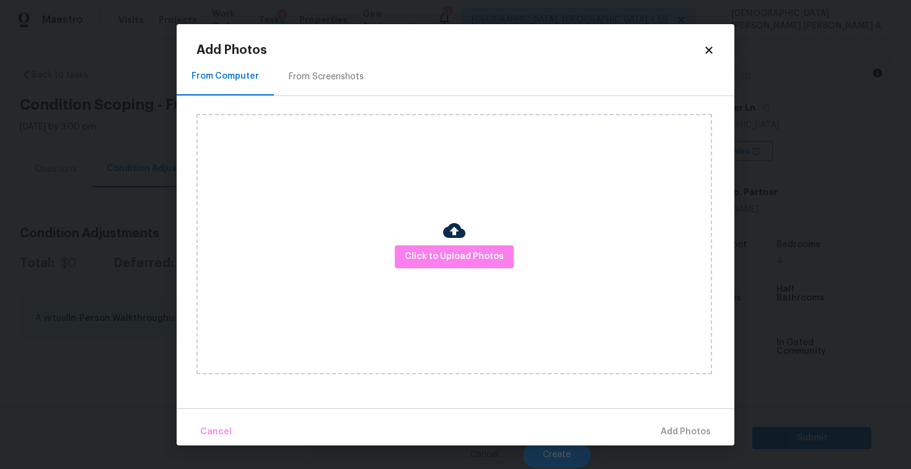
click at [321, 37] on div "Add Photos From Computer From Screenshots Click to Upload Photos Cancel Add Pho…" at bounding box center [456, 234] width 558 height 421
click at [317, 87] on div "From Screenshots" at bounding box center [326, 77] width 105 height 37
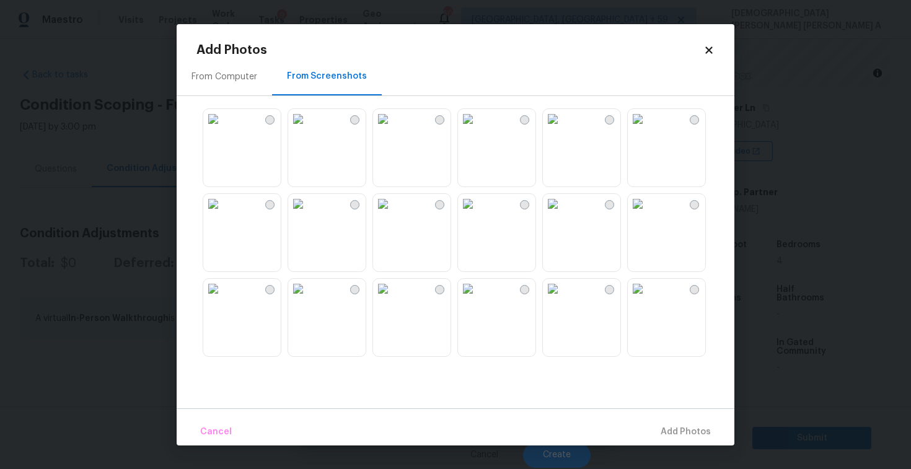
click at [392, 129] on img at bounding box center [383, 119] width 20 height 20
click at [308, 129] on img at bounding box center [298, 119] width 20 height 20
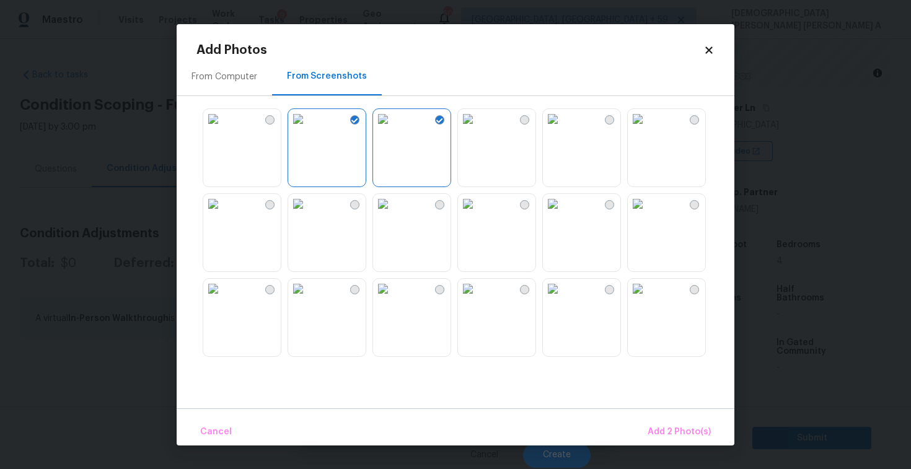
click at [478, 299] on img at bounding box center [468, 289] width 20 height 20
click at [223, 299] on img at bounding box center [213, 289] width 20 height 20
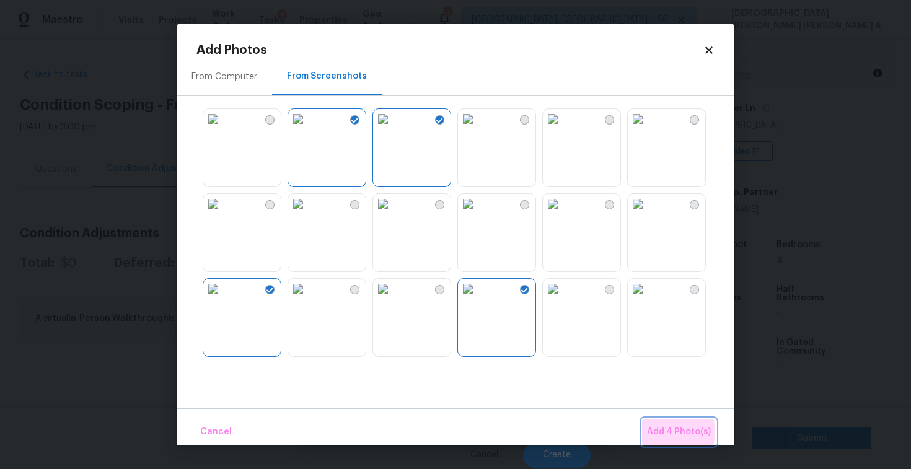
click at [669, 432] on span "Add 4 Photo(s)" at bounding box center [679, 431] width 64 height 15
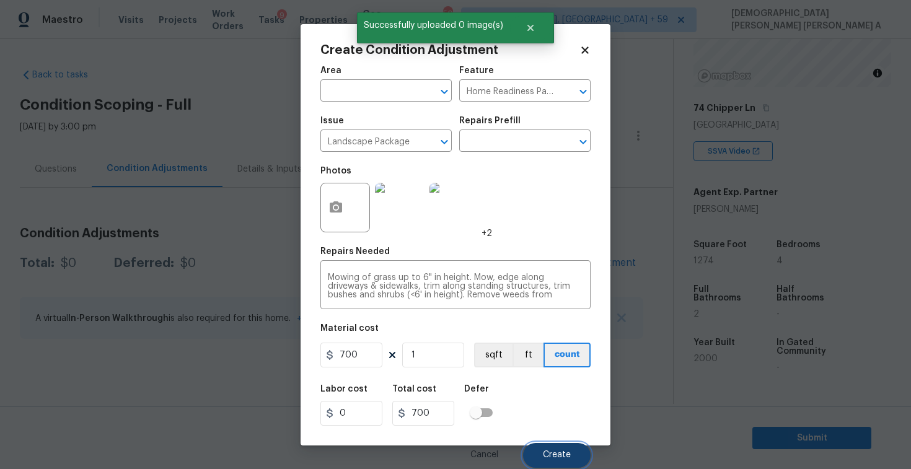
click at [548, 448] on button "Create" at bounding box center [557, 455] width 68 height 25
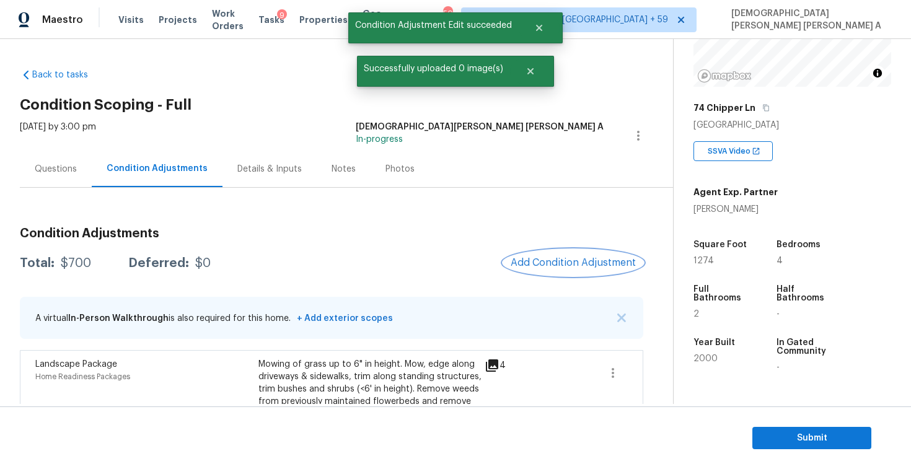
click at [568, 263] on span "Add Condition Adjustment" at bounding box center [573, 262] width 125 height 11
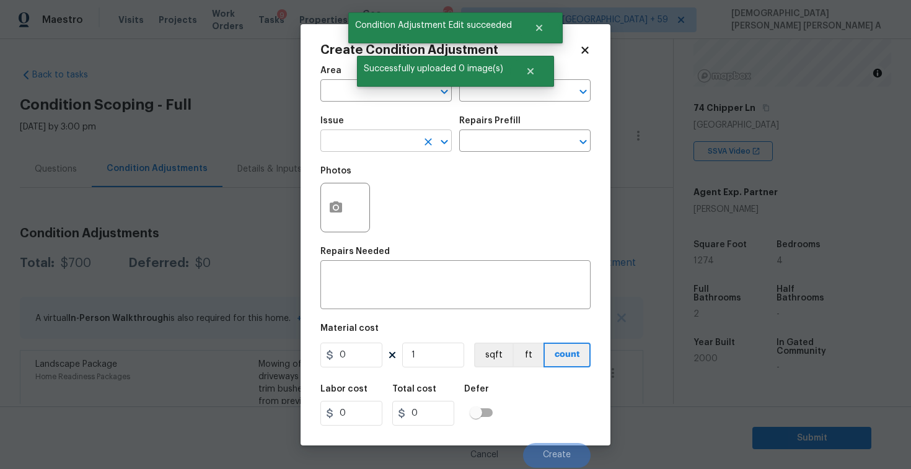
click at [346, 141] on input "text" at bounding box center [368, 142] width 97 height 19
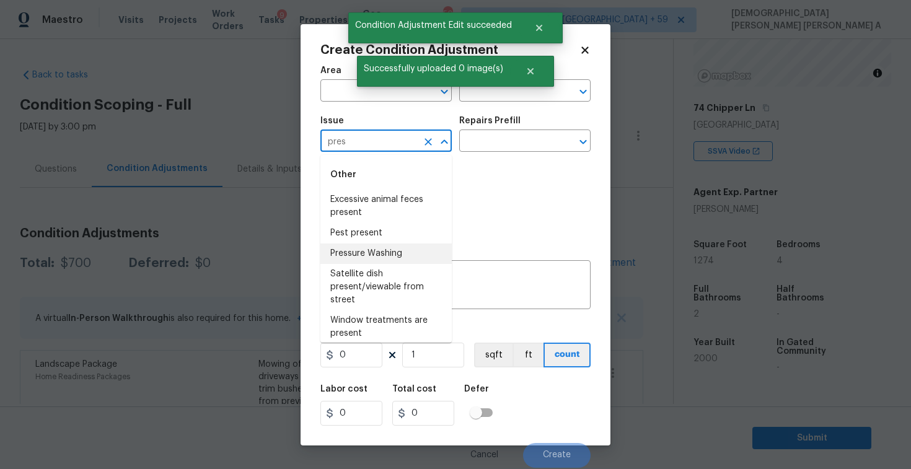
click at [385, 252] on li "Pressure Washing" at bounding box center [385, 253] width 131 height 20
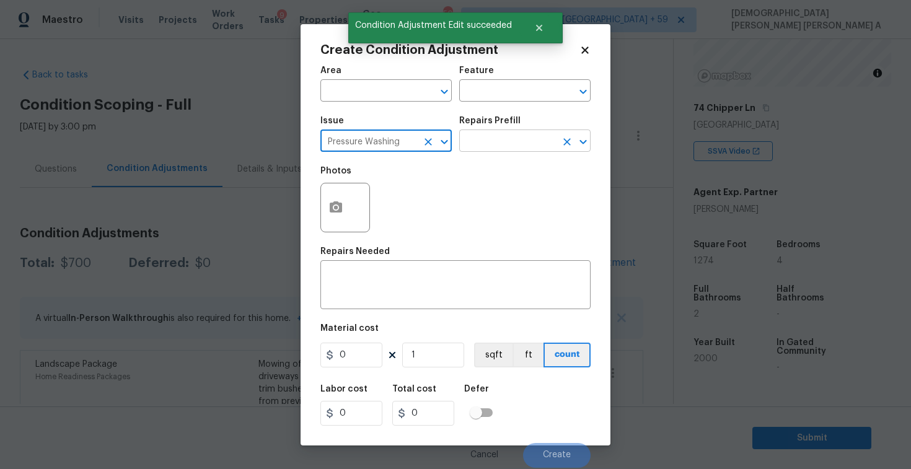
type input "Pressure Washing"
click at [538, 144] on input "text" at bounding box center [507, 142] width 97 height 19
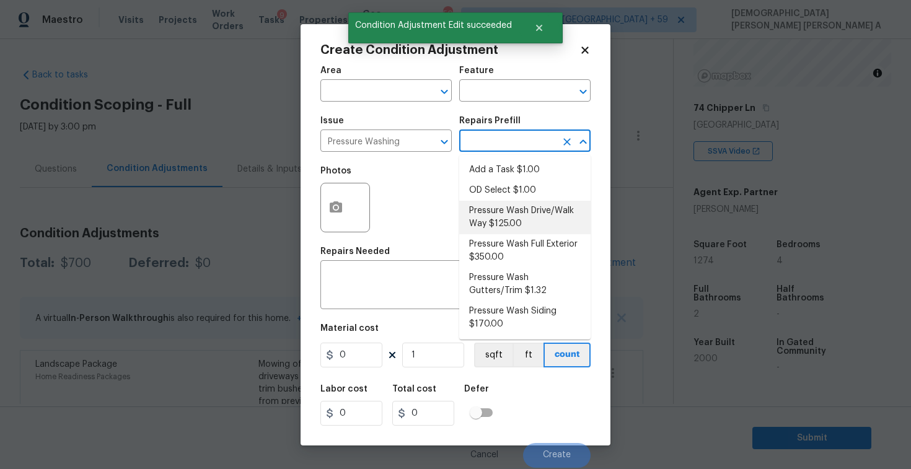
click at [509, 217] on li "Pressure Wash Drive/Walk Way $125.00" at bounding box center [524, 217] width 131 height 33
type input "Siding"
type textarea "Pressure wash the driveways/walkways as directed by the PM. Ensure that all deb…"
type input "125"
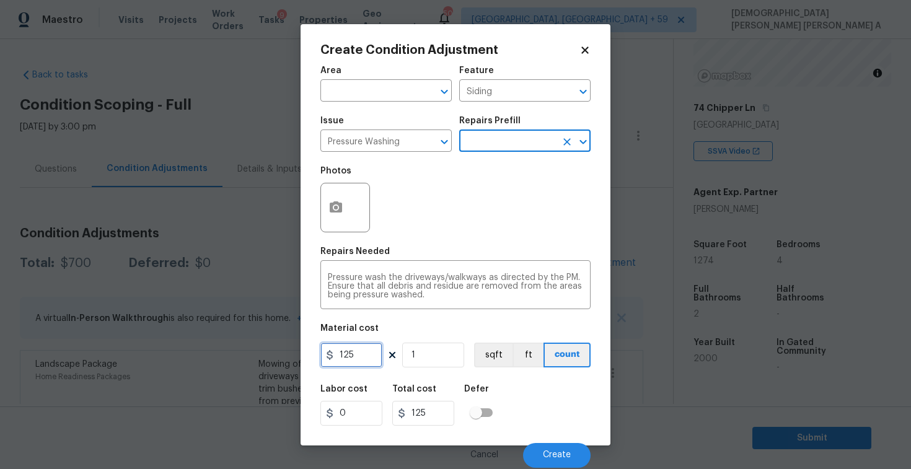
click at [368, 356] on input "125" at bounding box center [351, 355] width 62 height 25
type input "200"
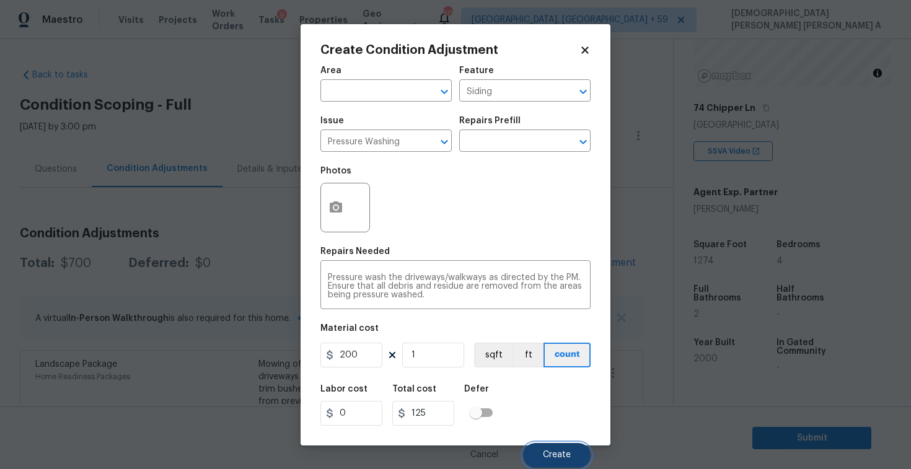
type input "200"
click at [563, 458] on span "Create" at bounding box center [557, 454] width 28 height 9
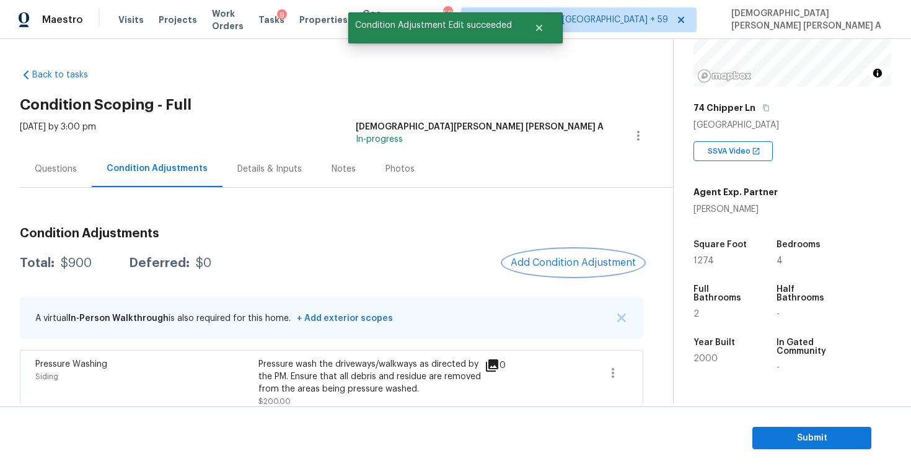
click at [585, 261] on span "Add Condition Adjustment" at bounding box center [573, 262] width 125 height 11
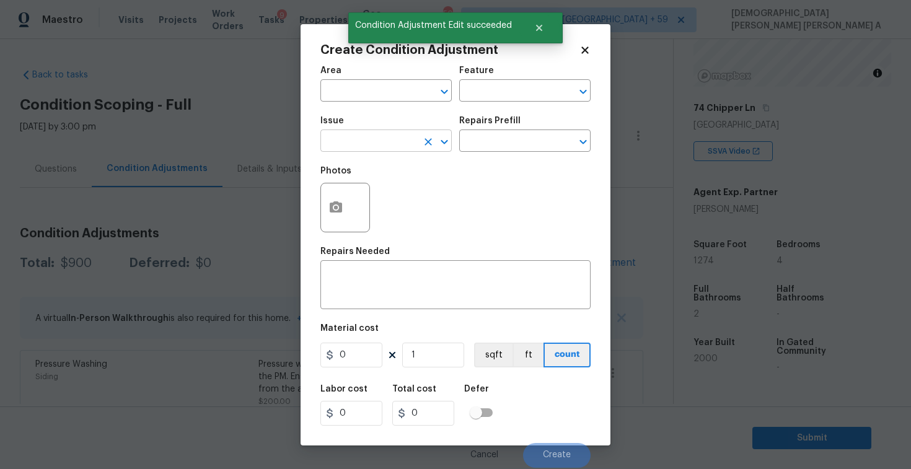
click at [401, 142] on input "text" at bounding box center [368, 142] width 97 height 19
click at [404, 203] on li "Debris/garbage on site" at bounding box center [385, 200] width 131 height 20
type input "Debris/garbage on site"
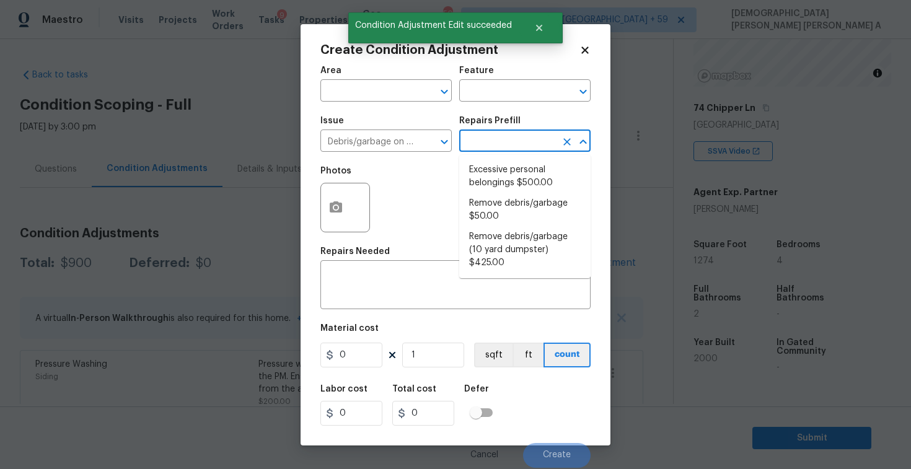
click at [503, 146] on input "text" at bounding box center [507, 142] width 97 height 19
click at [510, 161] on li "Excessive personal belongings $500.00" at bounding box center [524, 176] width 131 height 33
type textarea "Contingency for excessive items to be removed - During assessment, the home con…"
type input "500"
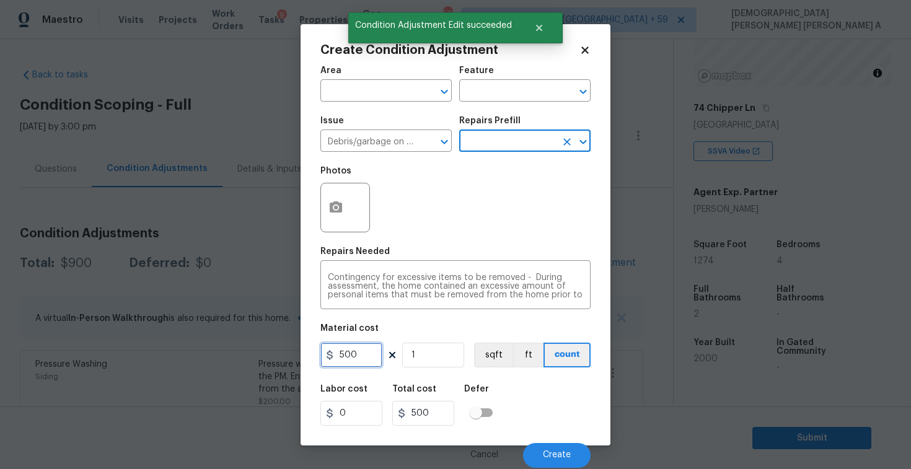
click at [362, 352] on input "500" at bounding box center [351, 355] width 62 height 25
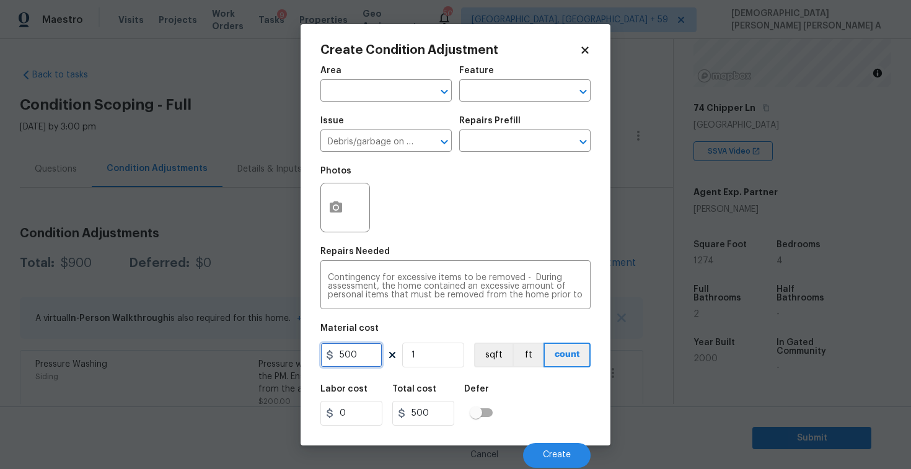
click at [362, 352] on input "500" at bounding box center [351, 355] width 62 height 25
type input "100"
click at [349, 217] on div at bounding box center [345, 208] width 50 height 50
click at [331, 200] on icon "button" at bounding box center [335, 207] width 15 height 15
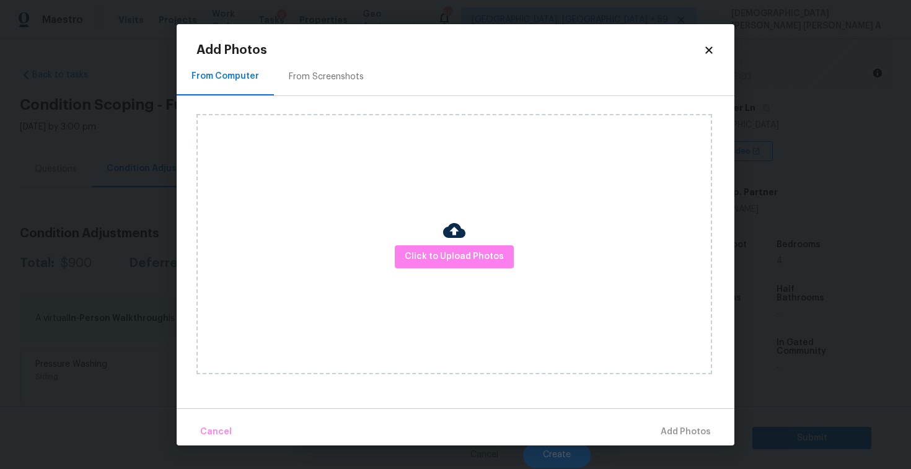
click at [317, 84] on div "From Screenshots" at bounding box center [326, 77] width 105 height 37
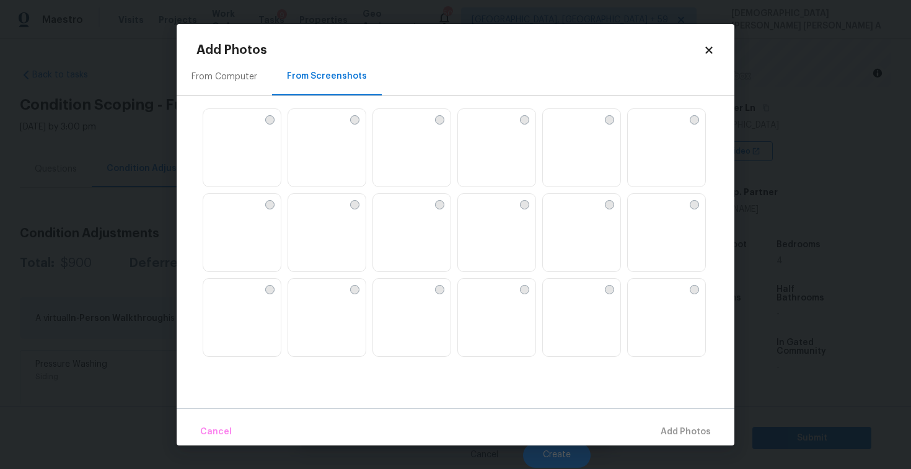
click at [393, 129] on img at bounding box center [383, 119] width 20 height 20
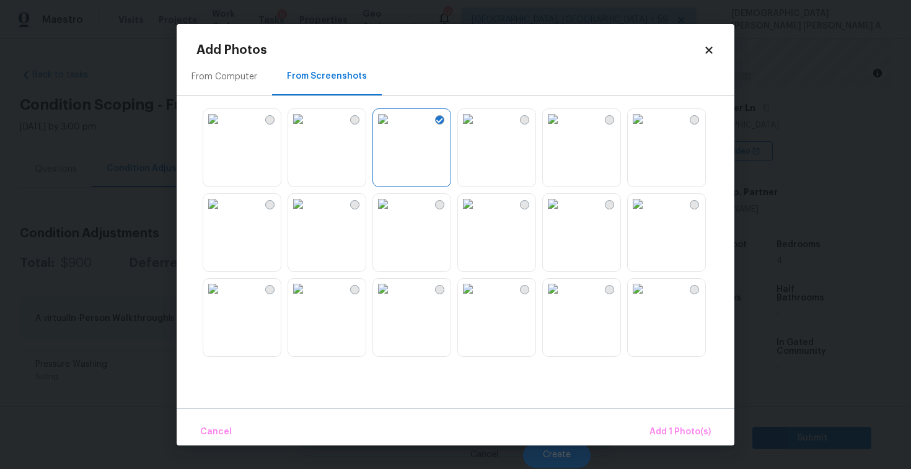
click at [478, 129] on img at bounding box center [468, 119] width 20 height 20
click at [308, 129] on img at bounding box center [298, 119] width 20 height 20
click at [690, 436] on span "Add 2 Photo(s)" at bounding box center [678, 431] width 63 height 15
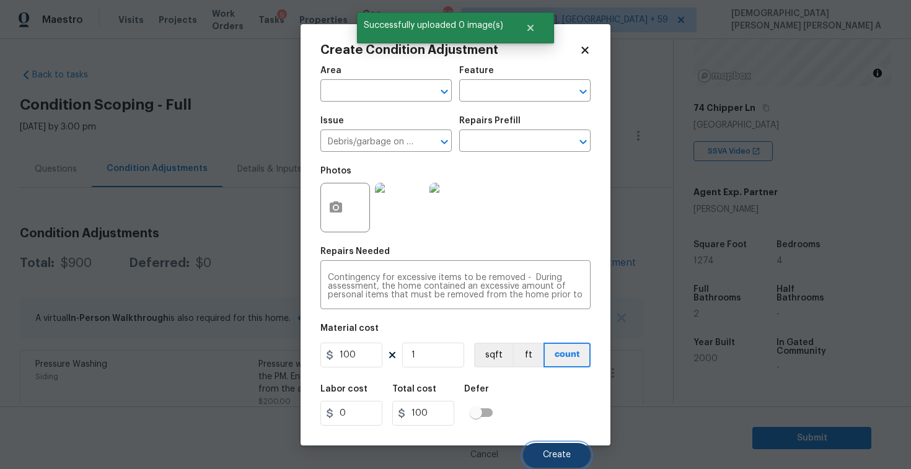
click at [573, 460] on button "Create" at bounding box center [557, 455] width 68 height 25
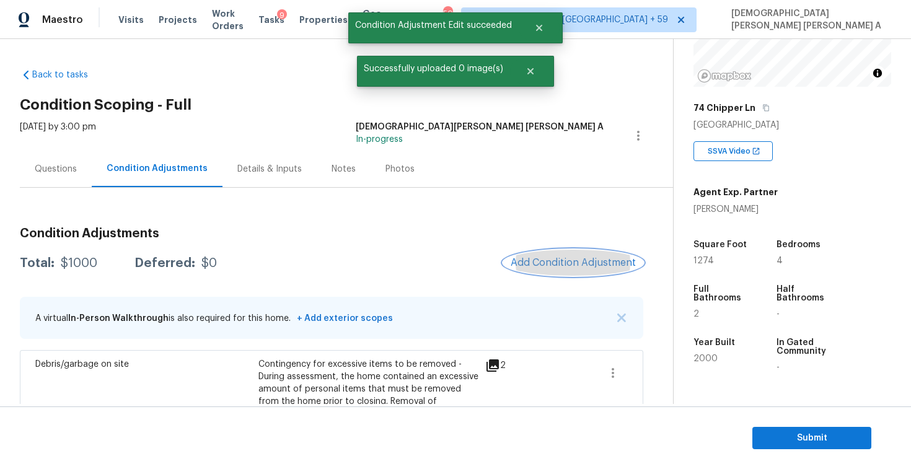
click at [568, 270] on button "Add Condition Adjustment" at bounding box center [573, 263] width 140 height 26
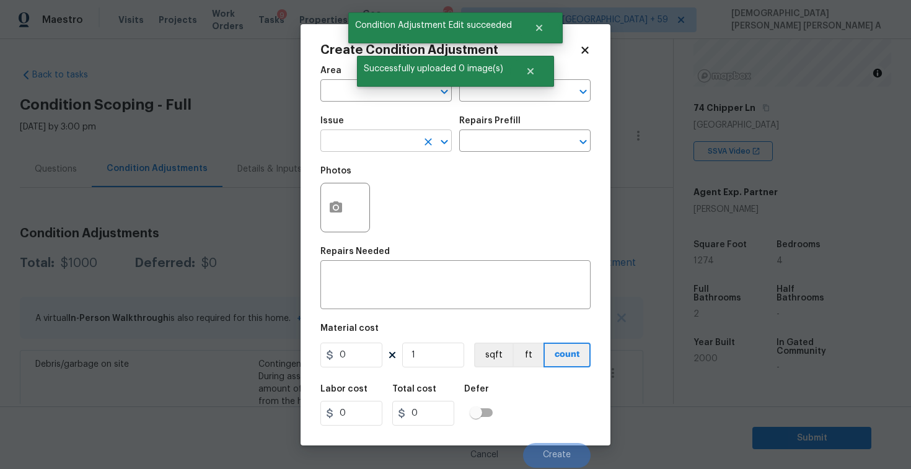
click at [345, 134] on input "text" at bounding box center [368, 142] width 97 height 19
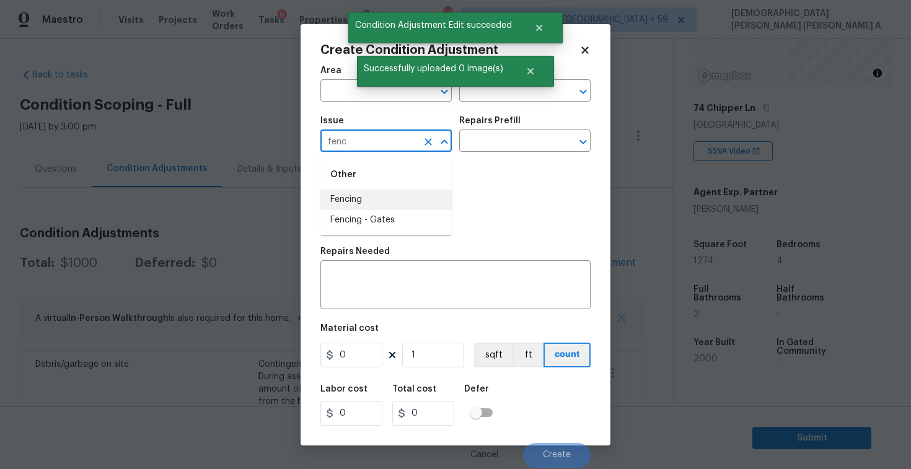
click at [378, 204] on li "Fencing" at bounding box center [385, 200] width 131 height 20
type input "Fencing"
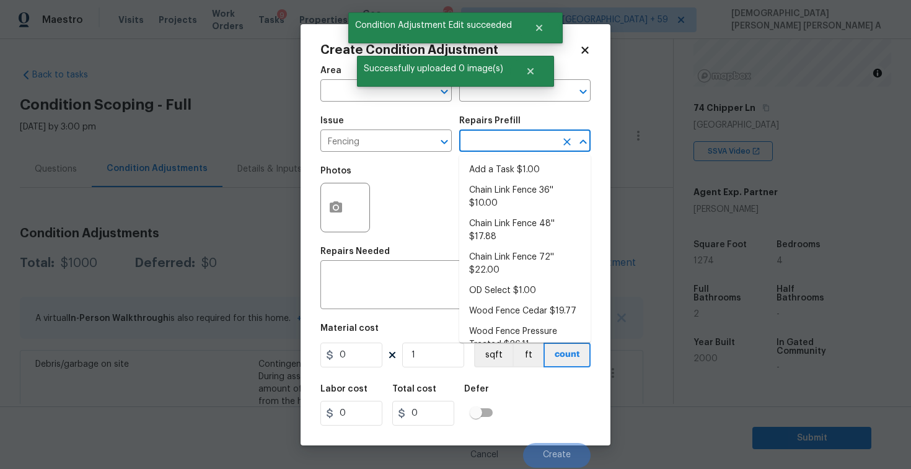
click at [517, 139] on input "text" at bounding box center [507, 142] width 97 height 19
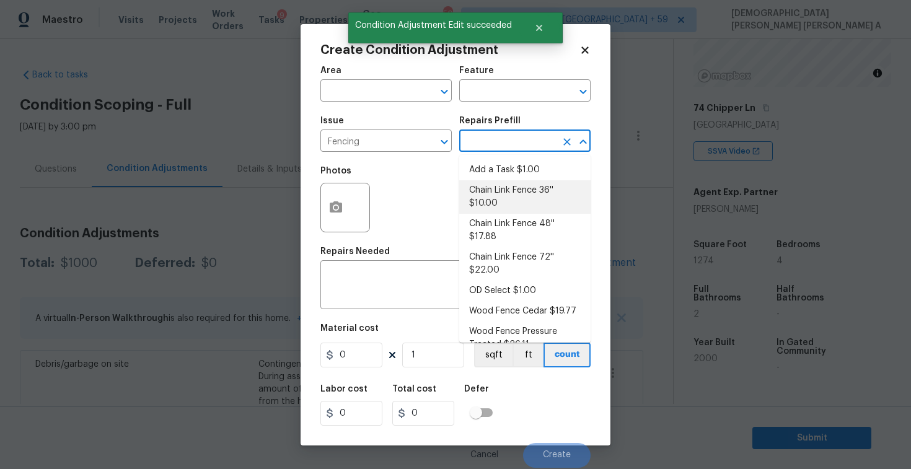
click at [504, 203] on li "Chain Link Fence 36'' $10.00" at bounding box center [524, 196] width 131 height 33
type textarea "Prep the work area and install a new 36'' chain link fence. Ensure that all of …"
type input "10"
drag, startPoint x: 504, startPoint y: 203, endPoint x: 430, endPoint y: 276, distance: 104.7
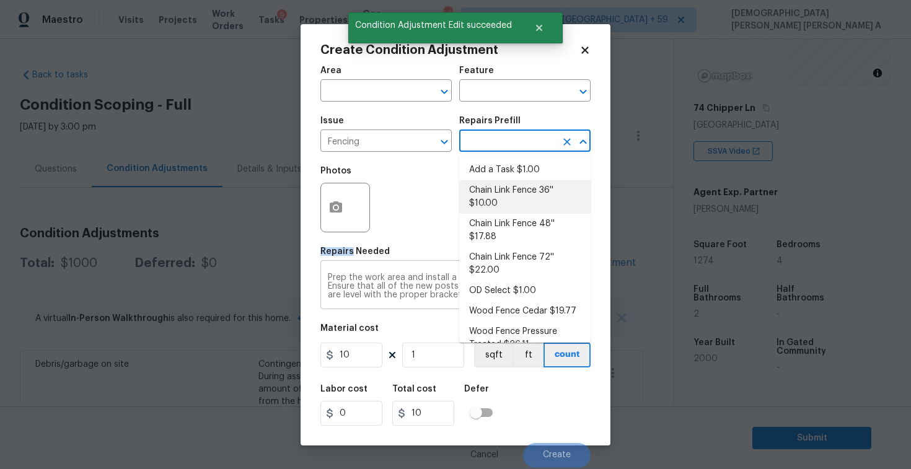
click at [500, 204] on div "Photos" at bounding box center [455, 199] width 270 height 81
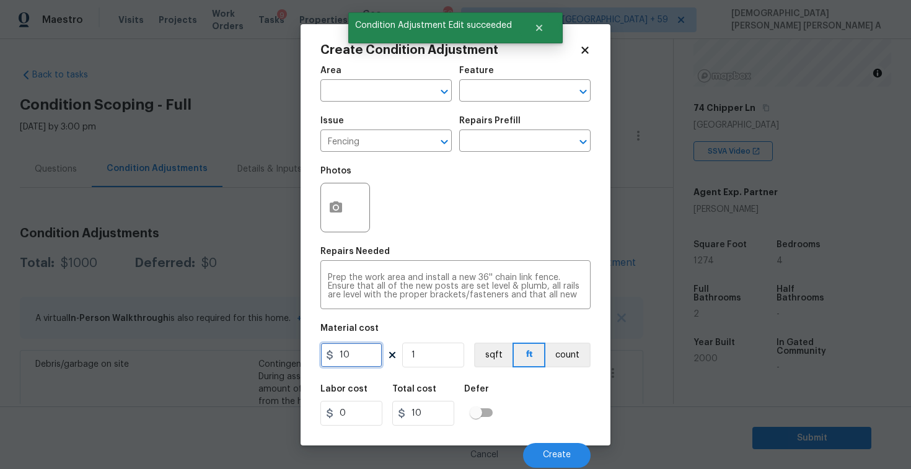
click at [357, 356] on input "10" at bounding box center [351, 355] width 62 height 25
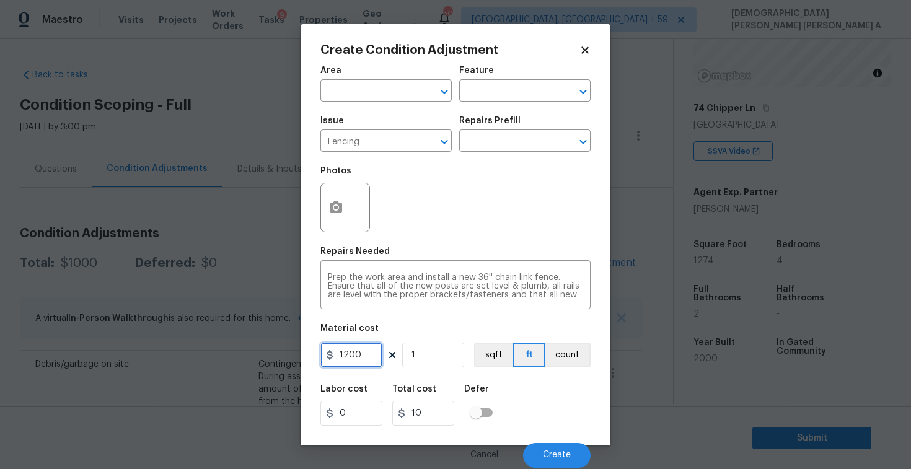
type input "1200"
click at [320, 200] on div at bounding box center [345, 208] width 50 height 50
click at [339, 195] on button "button" at bounding box center [336, 207] width 30 height 48
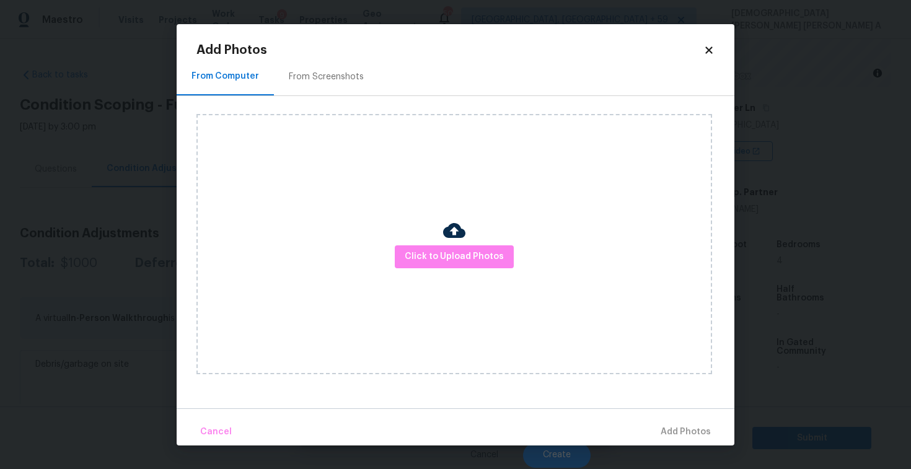
click at [328, 78] on div "From Screenshots" at bounding box center [326, 77] width 75 height 12
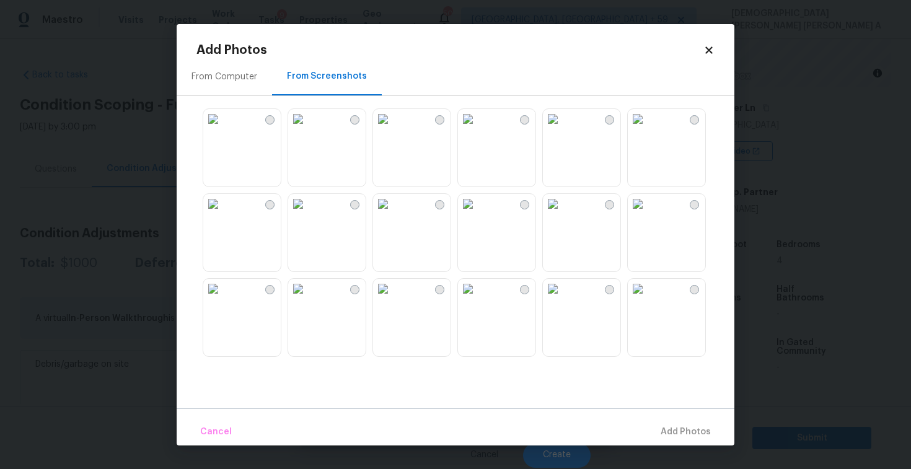
click at [393, 214] on img at bounding box center [383, 204] width 20 height 20
click at [563, 214] on img at bounding box center [553, 204] width 20 height 20
click at [691, 445] on body "Maestro Visits Projects Work Orders Tasks 9 Properties Geo Assignments 506 Albu…" at bounding box center [455, 234] width 911 height 469
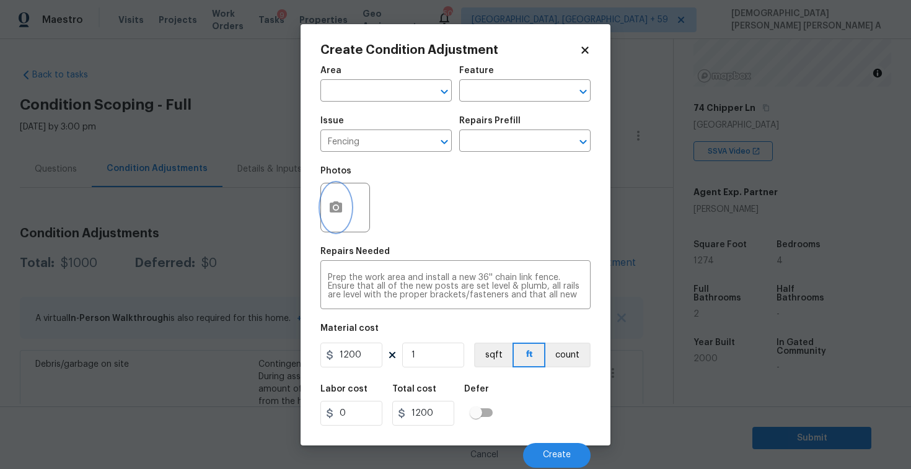
click at [321, 212] on button "button" at bounding box center [336, 207] width 30 height 48
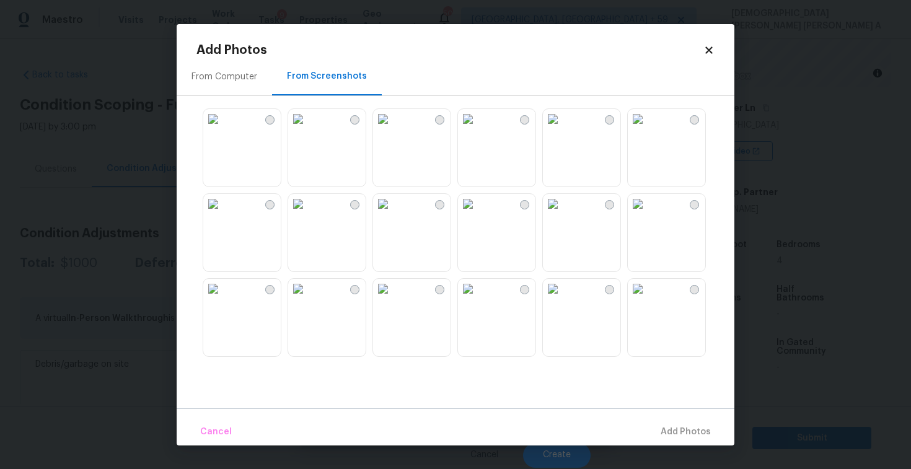
click at [563, 214] on img at bounding box center [553, 204] width 20 height 20
click at [563, 299] on img at bounding box center [553, 289] width 20 height 20
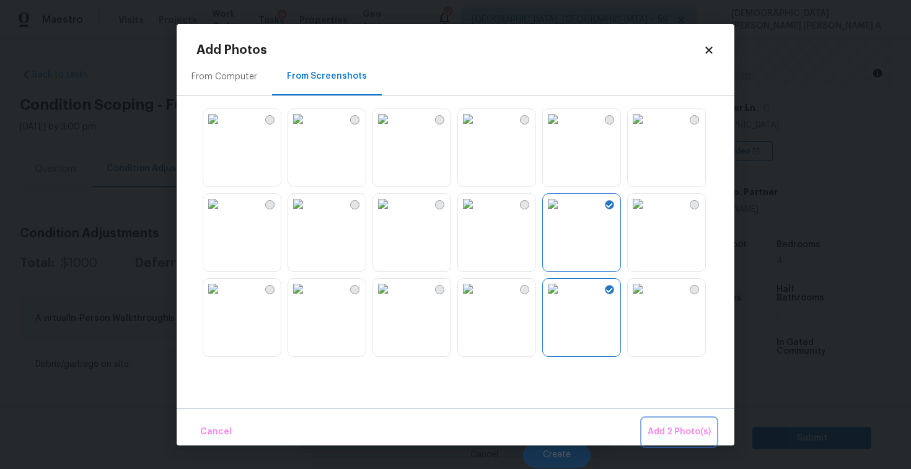
click at [688, 426] on span "Add 2 Photo(s)" at bounding box center [678, 431] width 63 height 15
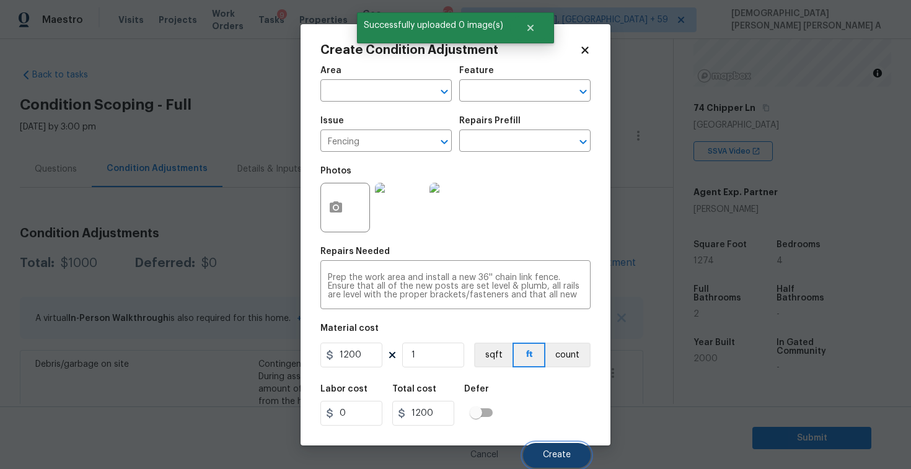
click at [580, 458] on button "Create" at bounding box center [557, 455] width 68 height 25
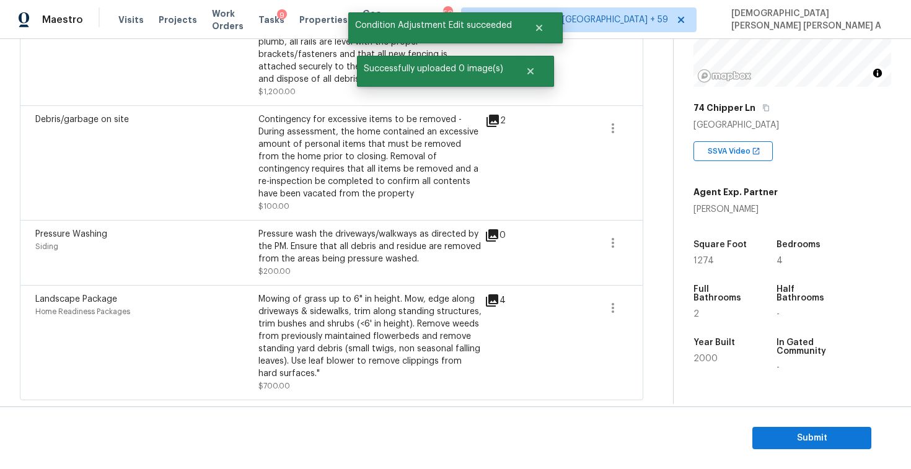
scroll to position [159, 0]
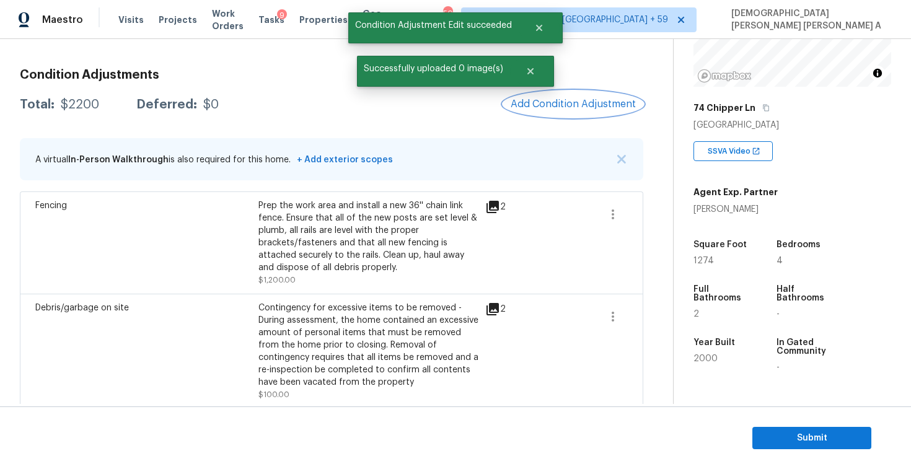
click at [566, 97] on button "Add Condition Adjustment" at bounding box center [573, 104] width 140 height 26
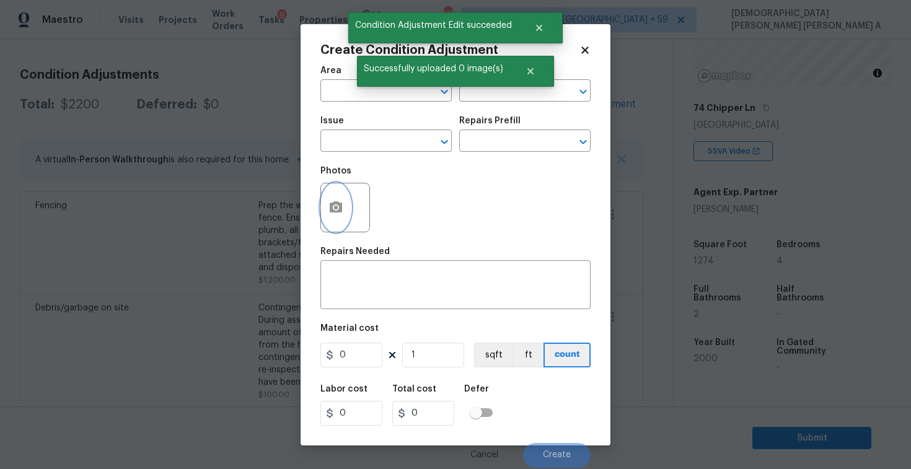
click at [334, 206] on circle "button" at bounding box center [336, 207] width 4 height 4
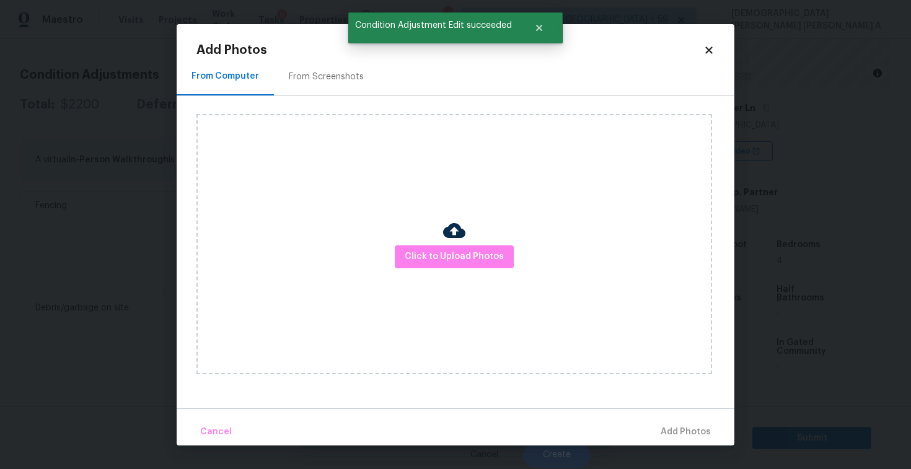
click at [307, 86] on div "From Screenshots" at bounding box center [326, 77] width 105 height 37
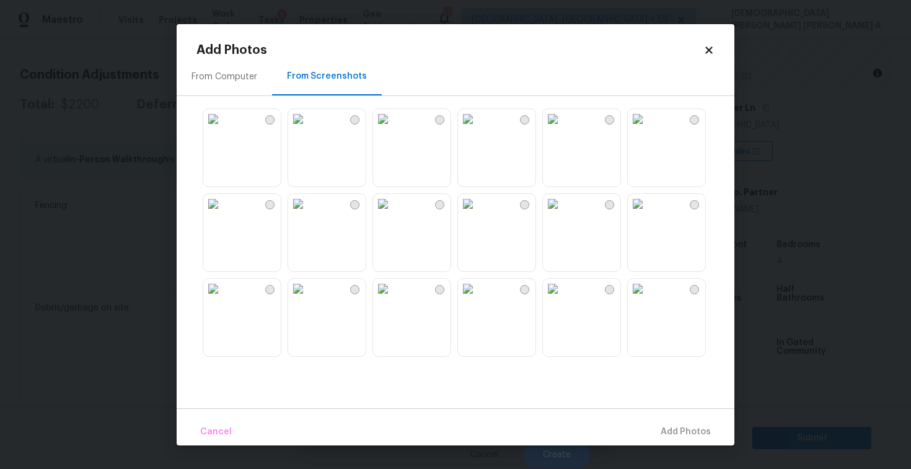
click at [563, 129] on img at bounding box center [553, 119] width 20 height 20
click at [680, 429] on span "Add 1 Photo(s)" at bounding box center [679, 431] width 61 height 15
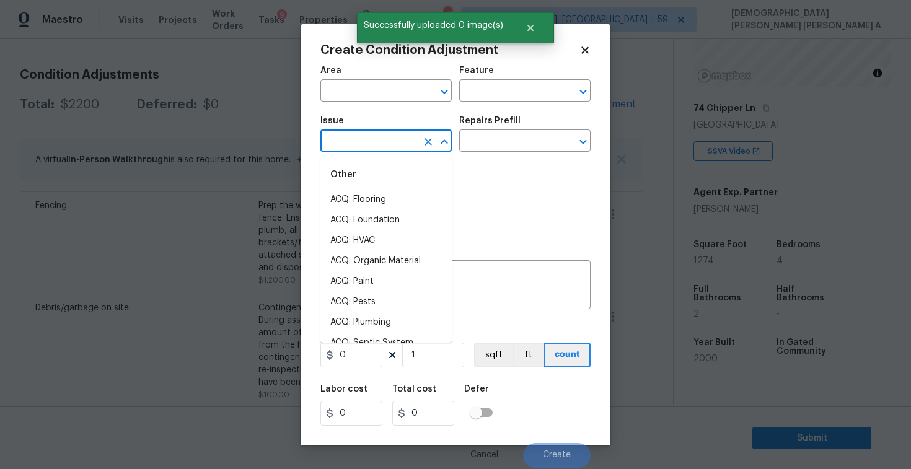
click at [367, 142] on input "text" at bounding box center [368, 142] width 97 height 19
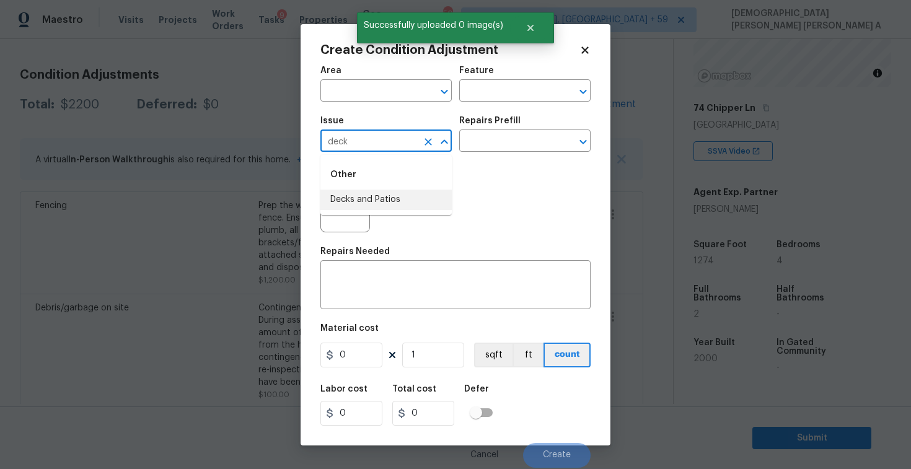
click at [395, 201] on li "Decks and Patios" at bounding box center [385, 200] width 131 height 20
type input "Decks and Patios"
click at [494, 142] on input "text" at bounding box center [507, 142] width 97 height 19
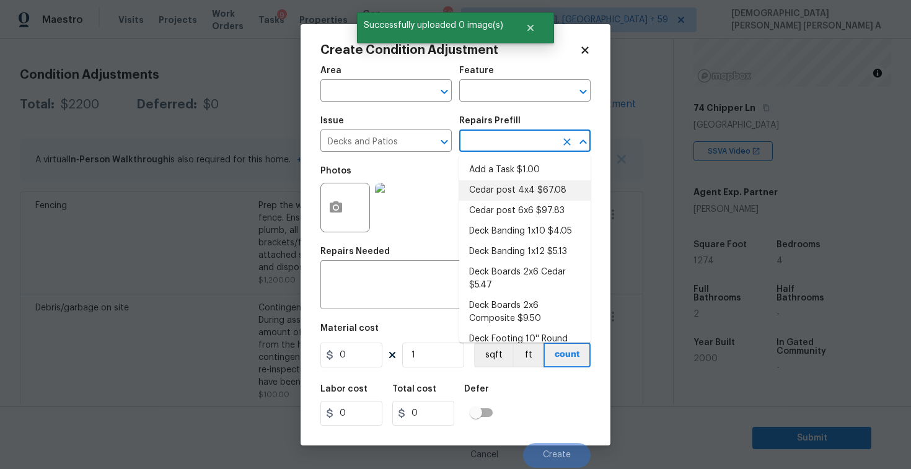
click at [504, 182] on li "Cedar post 4x4 $67.08" at bounding box center [524, 190] width 131 height 20
type input "Deck"
type textarea "Remove the existing 4x4x8 cedar post/footing (if needed) and prep the area for …"
type input "67.08"
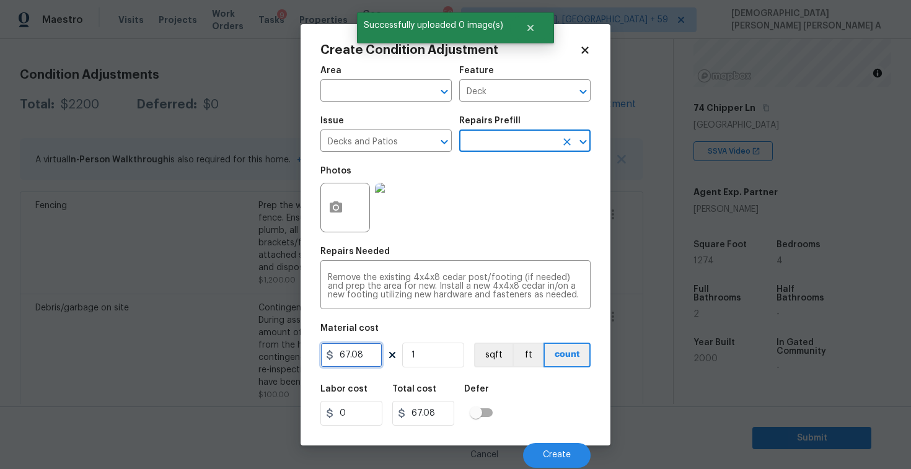
click at [369, 357] on input "67.08" at bounding box center [351, 355] width 62 height 25
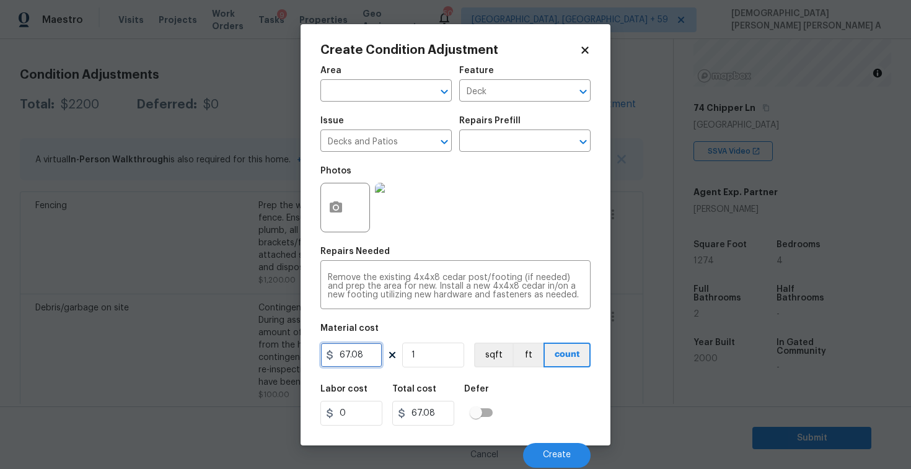
click at [369, 357] on input "67.08" at bounding box center [351, 355] width 62 height 25
type input "800"
click at [563, 450] on button "Create" at bounding box center [557, 455] width 68 height 25
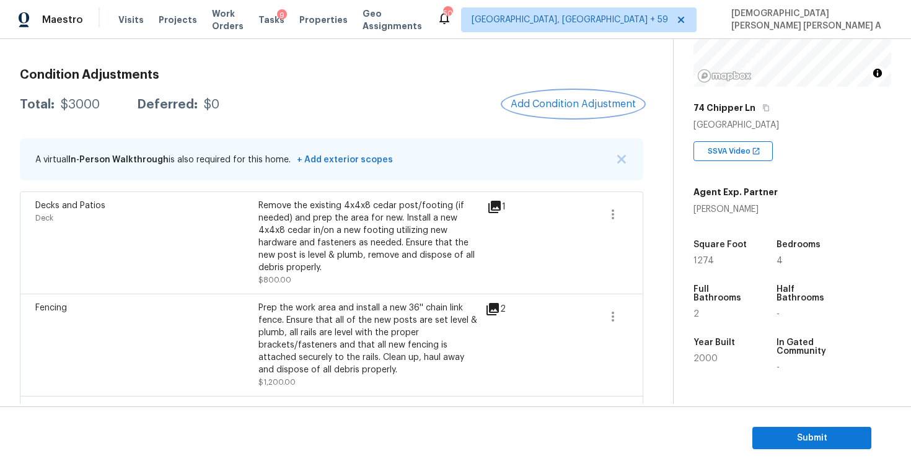
click at [564, 100] on span "Add Condition Adjustment" at bounding box center [573, 104] width 125 height 11
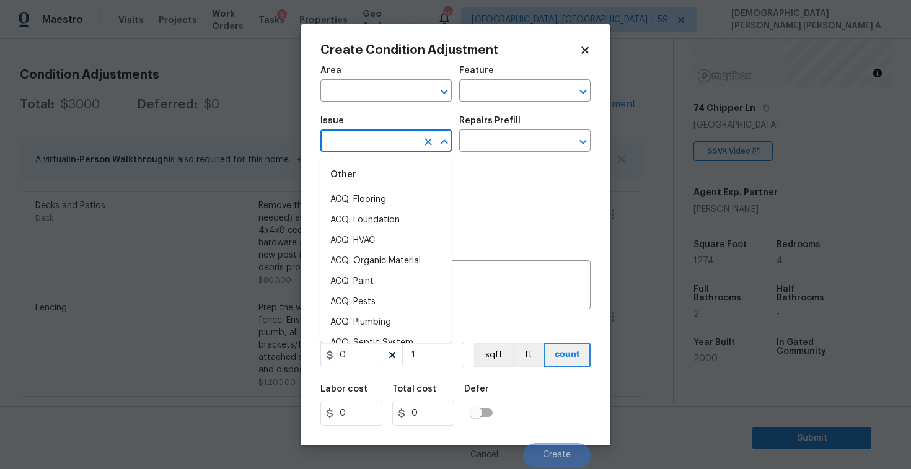
click at [346, 145] on input "text" at bounding box center [368, 142] width 97 height 19
click at [359, 265] on li "Pet Odor" at bounding box center [385, 261] width 131 height 20
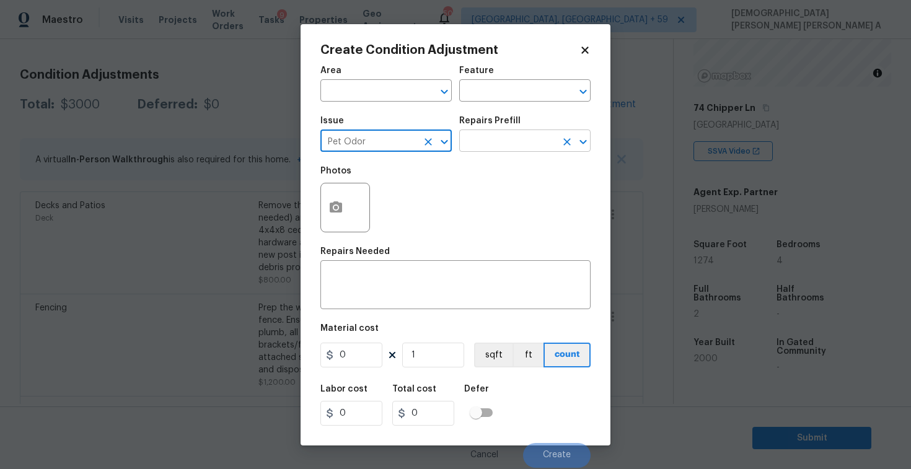
type input "Pet Odor"
click at [506, 150] on input "text" at bounding box center [507, 142] width 97 height 19
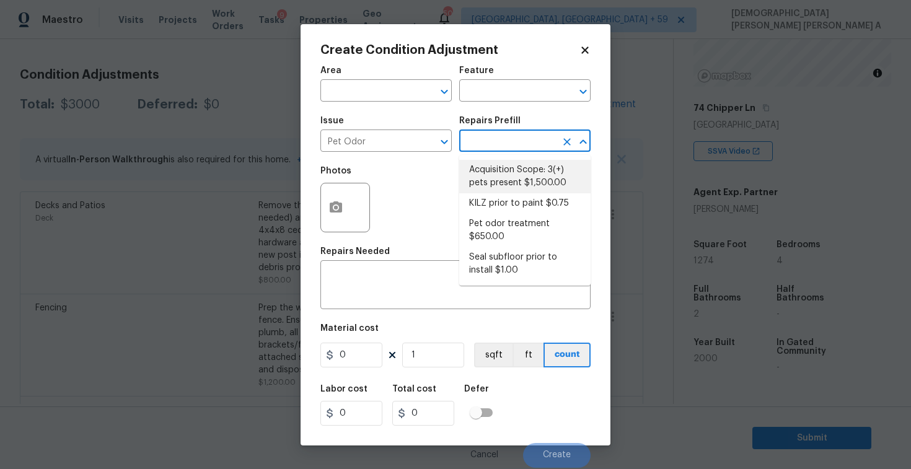
click at [519, 170] on li "Acquisition Scope: 3(+) pets present $1,500.00" at bounding box center [524, 176] width 131 height 33
type textarea "Acquisition Scope: 3(+) pets present"
type input "1500"
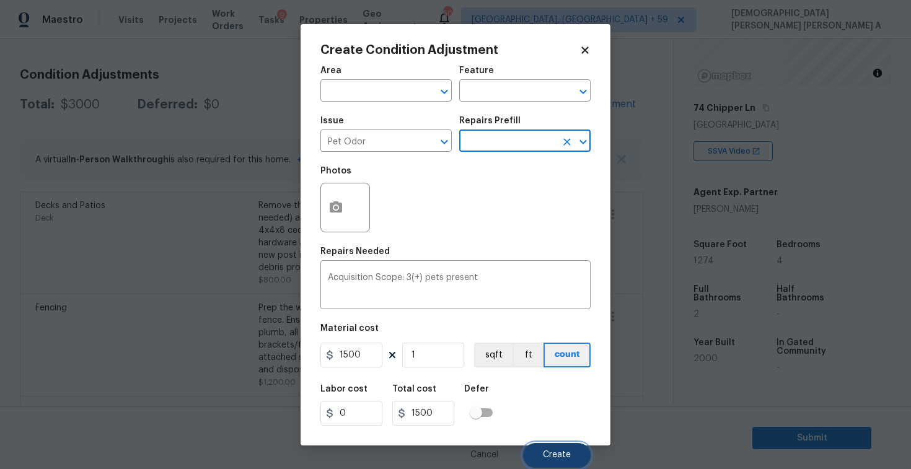
click at [550, 457] on span "Create" at bounding box center [557, 454] width 28 height 9
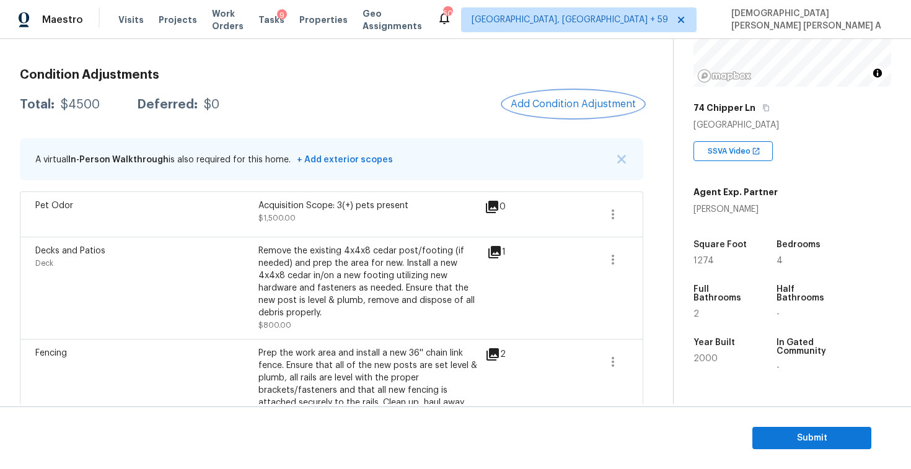
click at [572, 102] on span "Add Condition Adjustment" at bounding box center [573, 104] width 125 height 11
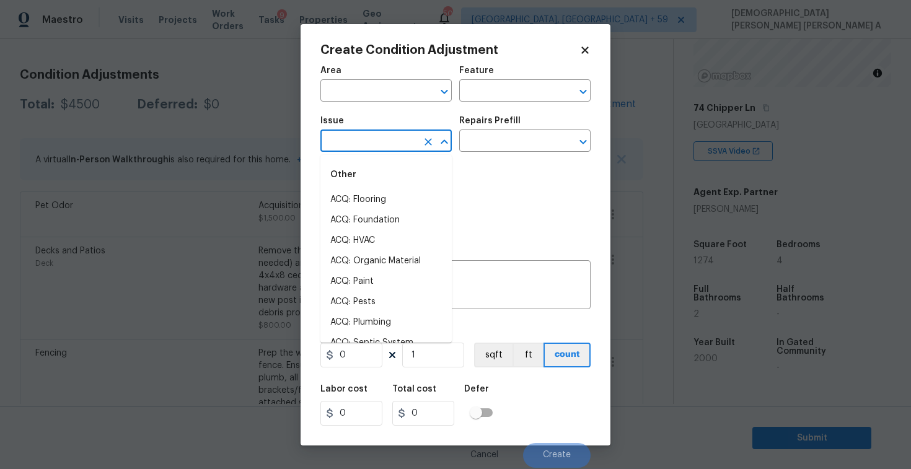
click at [360, 143] on input "text" at bounding box center [368, 142] width 97 height 19
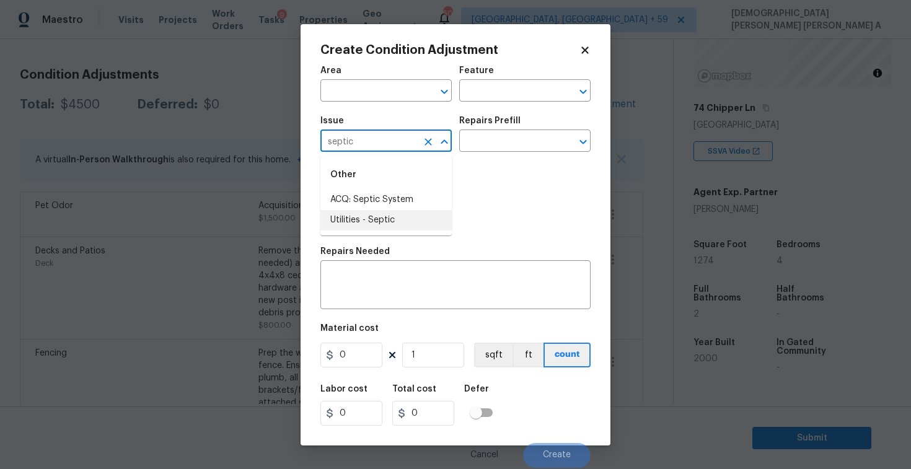
click at [382, 218] on li "Utilities - Septic" at bounding box center [385, 220] width 131 height 20
type input "Utilities - Septic"
click at [501, 147] on input "text" at bounding box center [507, 142] width 97 height 19
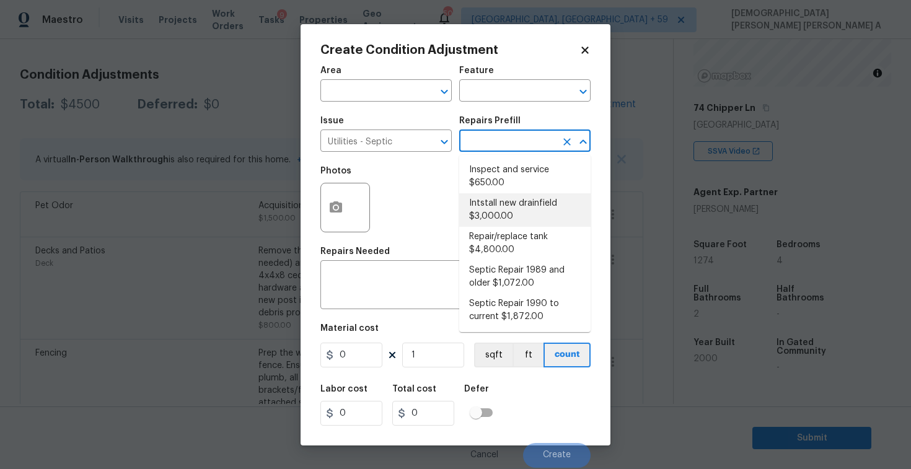
click at [504, 198] on li "Intstall new drainfield $3,000.00" at bounding box center [524, 209] width 131 height 33
type textarea "Install new drainfield as needed. Quote provided by specialist and to include a…"
type input "3000"
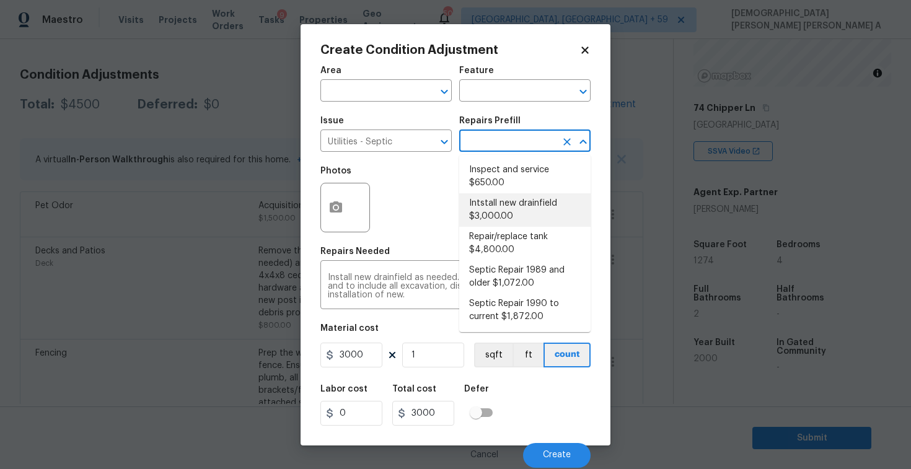
click at [502, 143] on input "text" at bounding box center [507, 142] width 97 height 19
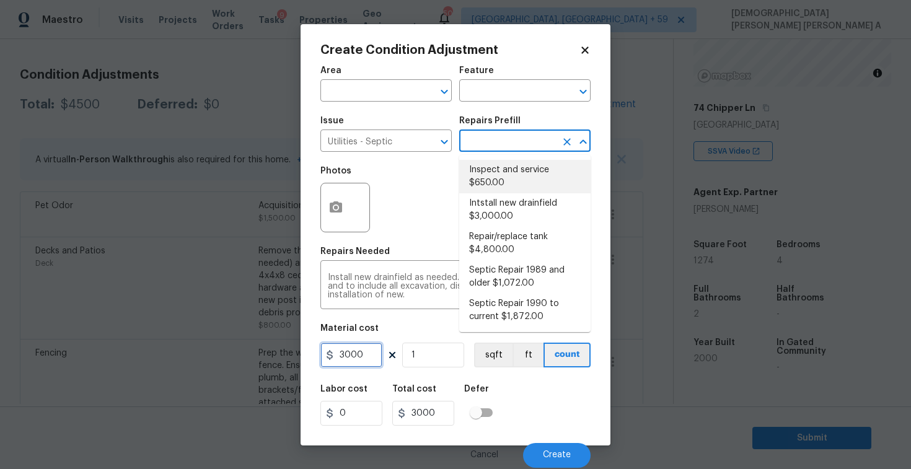
click at [361, 359] on input "3000" at bounding box center [351, 355] width 62 height 25
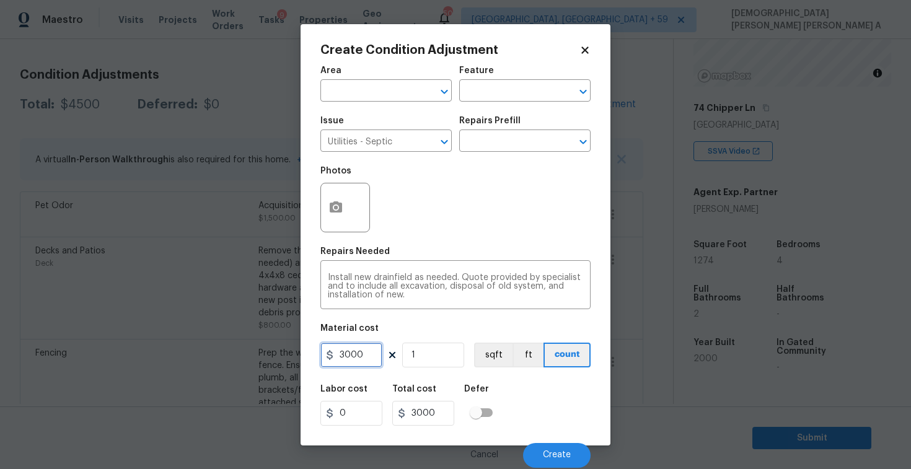
click at [361, 359] on input "3000" at bounding box center [351, 355] width 62 height 25
type input "2000"
click at [564, 442] on div "Cancel Create" at bounding box center [455, 450] width 270 height 35
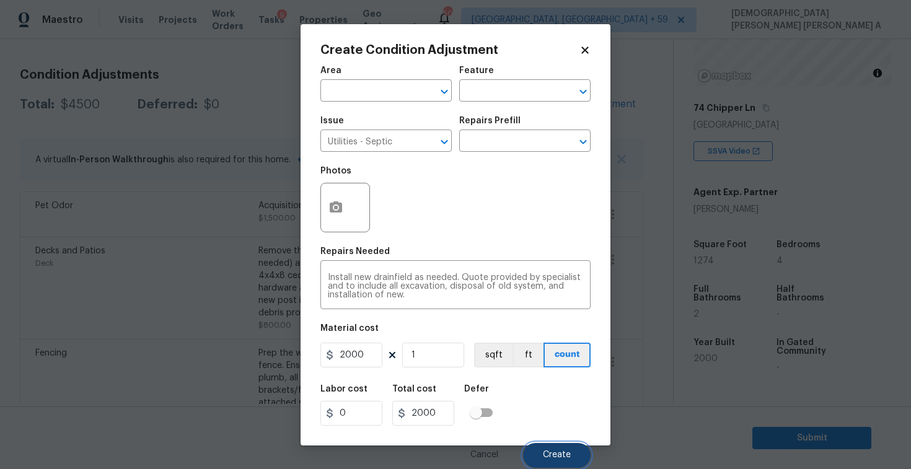
click at [551, 460] on span "Create" at bounding box center [557, 454] width 28 height 9
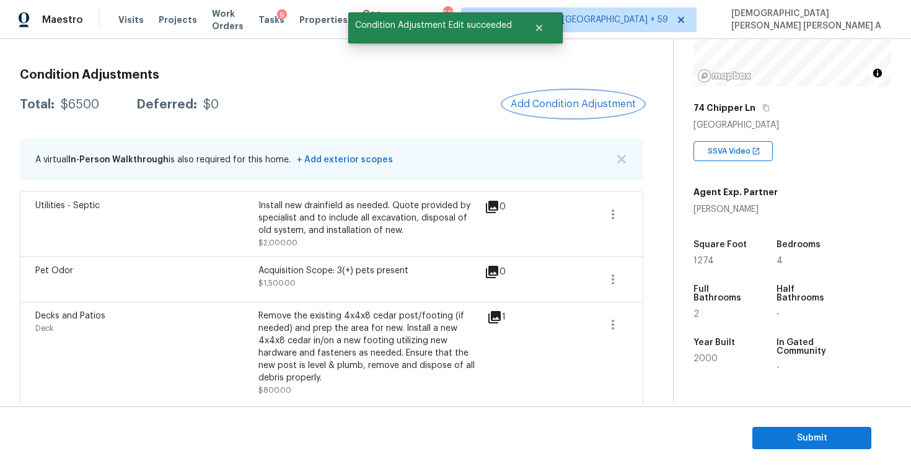
click at [556, 109] on span "Add Condition Adjustment" at bounding box center [573, 104] width 125 height 11
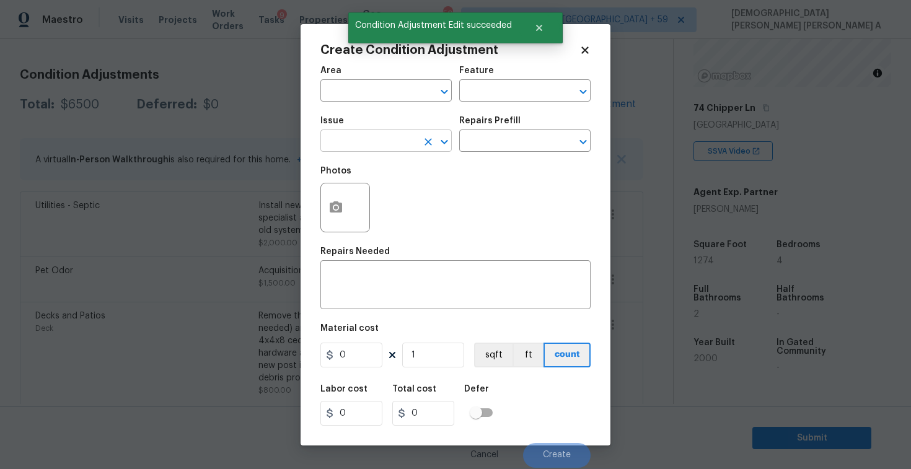
click at [333, 139] on input "text" at bounding box center [368, 142] width 97 height 19
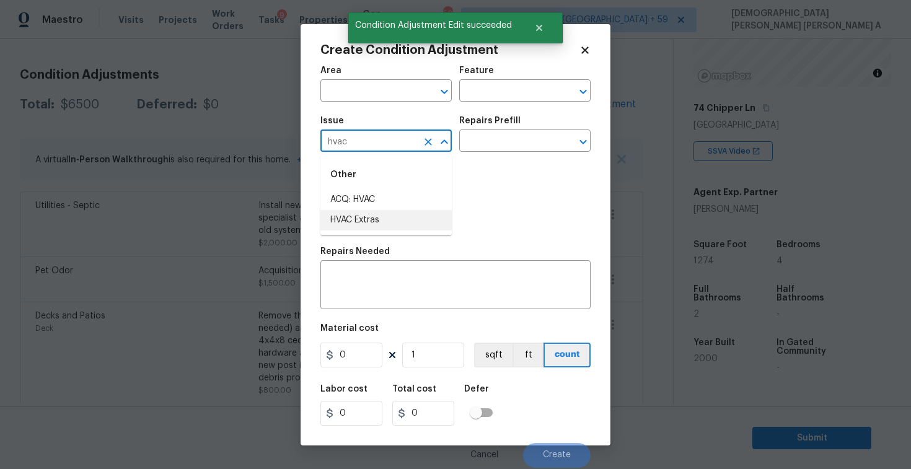
click at [367, 214] on li "HVAC Extras" at bounding box center [385, 220] width 131 height 20
type input "HVAC Extras"
click at [493, 138] on input "text" at bounding box center [507, 142] width 97 height 19
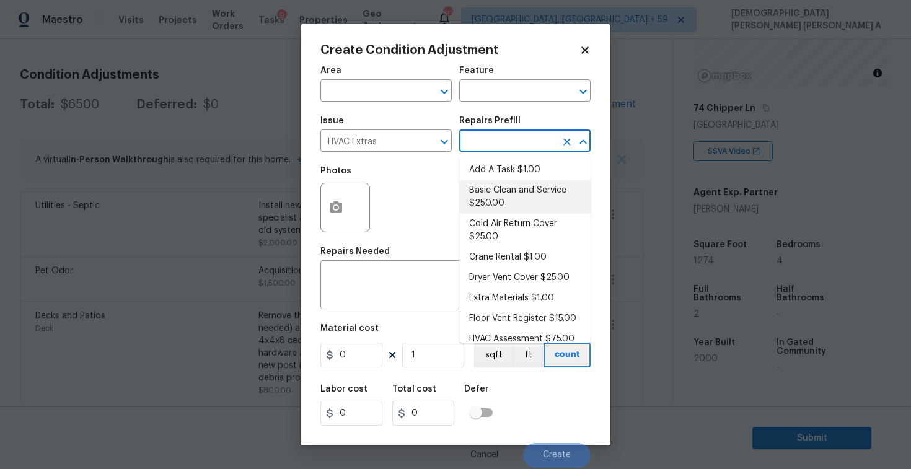
click at [510, 198] on li "Basic Clean and Service $250.00" at bounding box center [524, 196] width 131 height 33
type input "HVAC"
type textarea "General Service HVAC system including: cleaning condenser and evaporator coils,…"
type input "250"
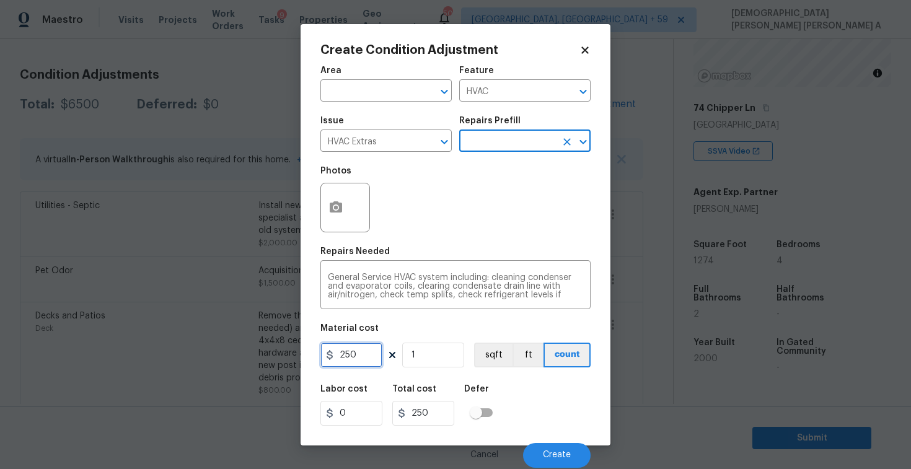
click at [363, 353] on input "250" at bounding box center [351, 355] width 62 height 25
type input "1200"
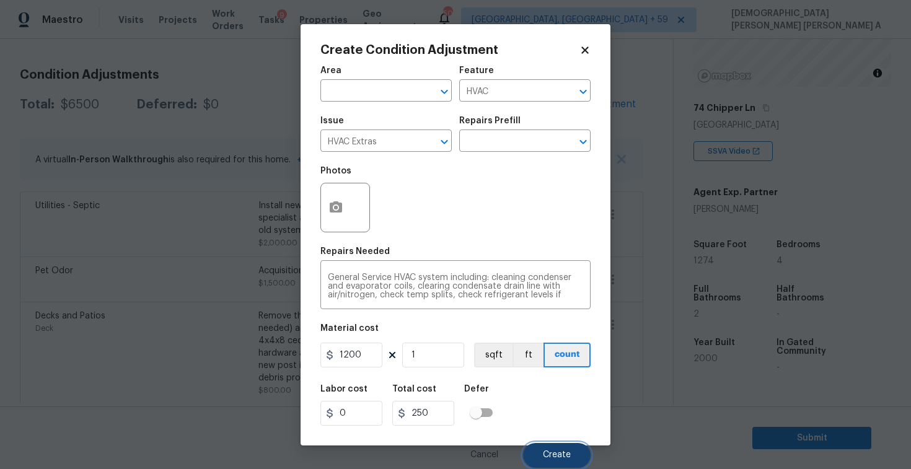
type input "1200"
click at [543, 444] on button "Create" at bounding box center [557, 455] width 68 height 25
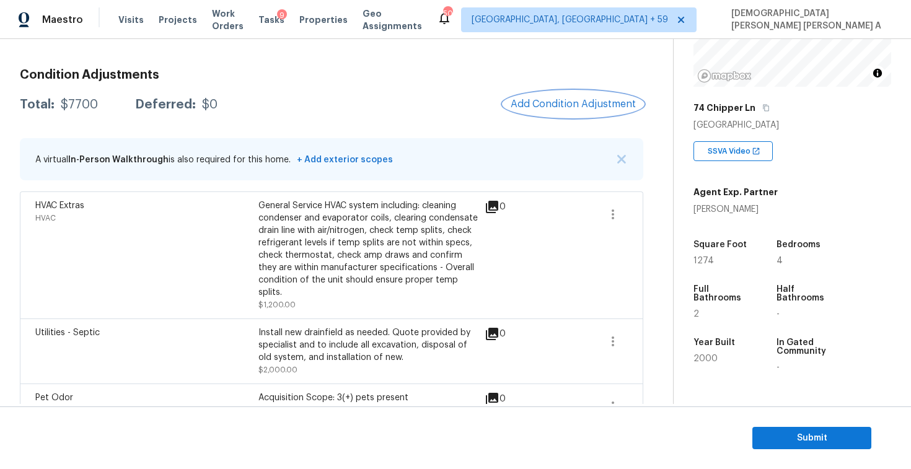
scroll to position [0, 0]
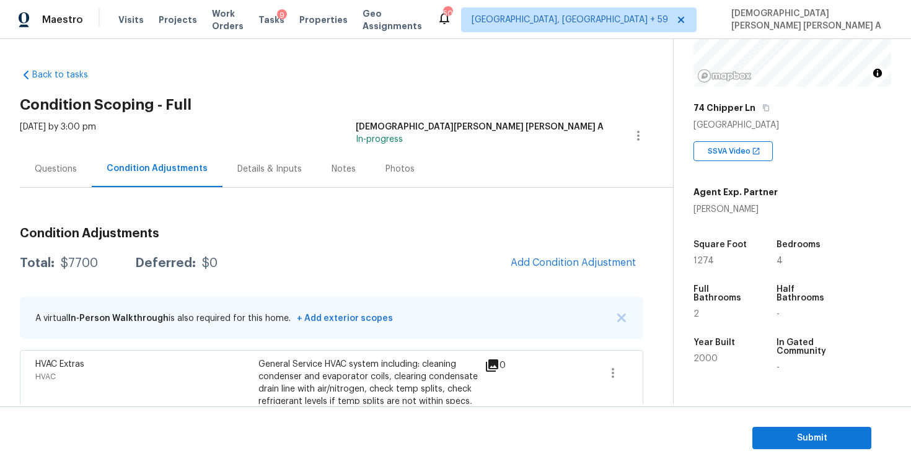
click at [74, 173] on div "Questions" at bounding box center [56, 169] width 42 height 12
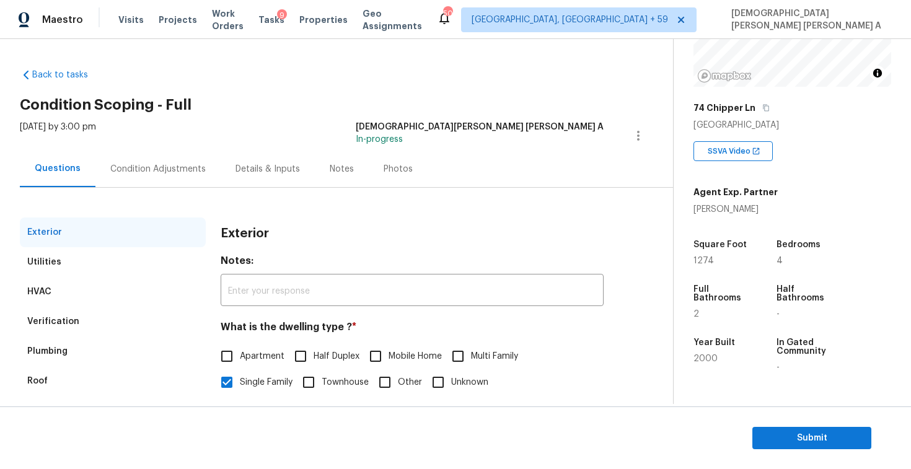
click at [53, 267] on div "Utilities" at bounding box center [44, 262] width 34 height 12
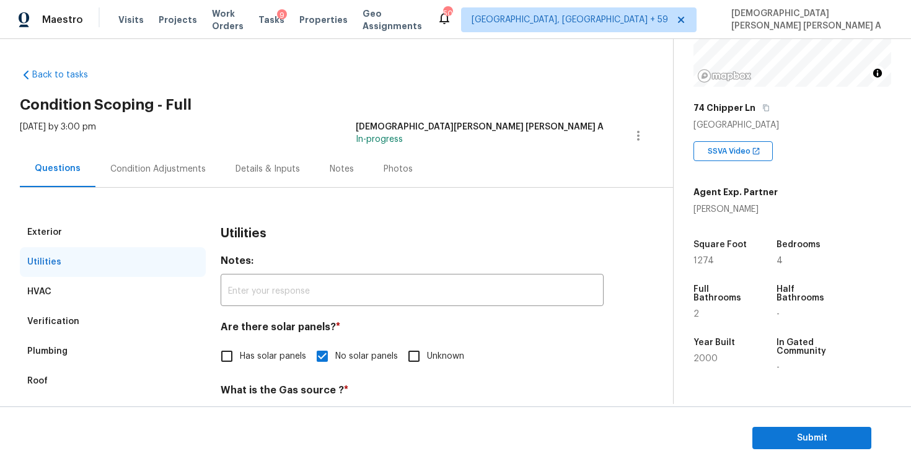
scroll to position [274, 0]
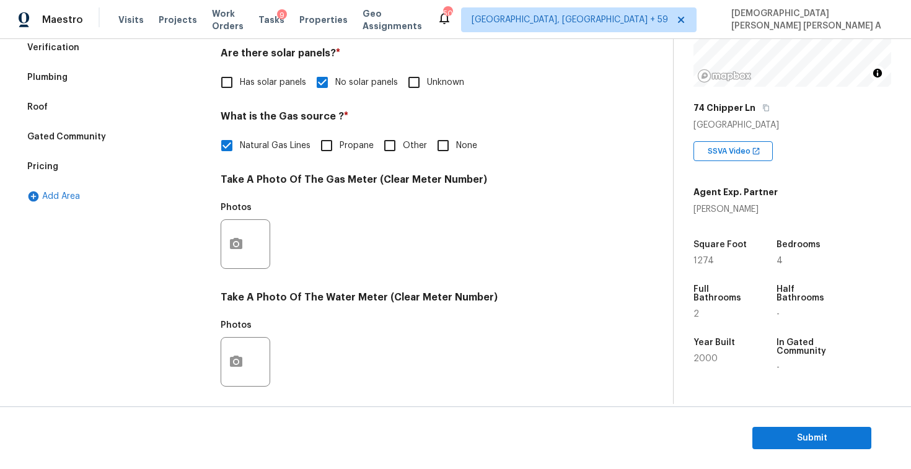
click at [406, 141] on span "Other" at bounding box center [415, 145] width 24 height 13
click at [403, 141] on input "Other" at bounding box center [390, 146] width 26 height 26
checkbox input "true"
checkbox input "false"
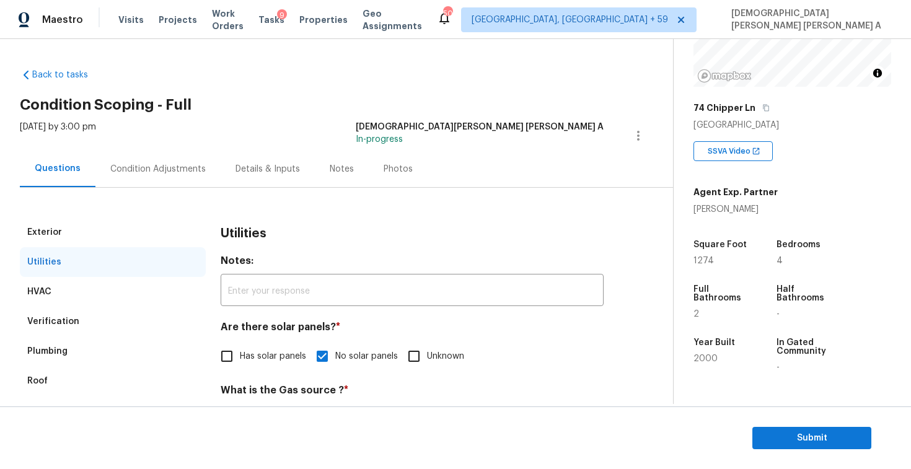
click at [169, 175] on div "Condition Adjustments" at bounding box center [157, 169] width 95 height 12
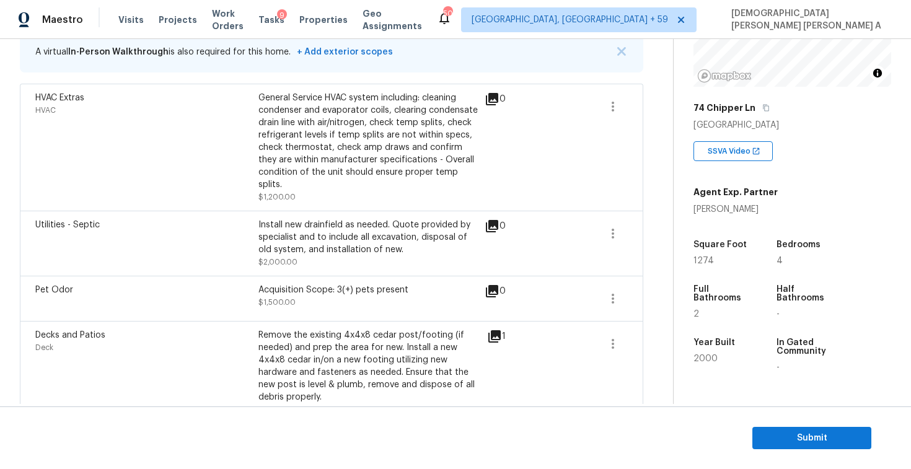
scroll to position [214, 0]
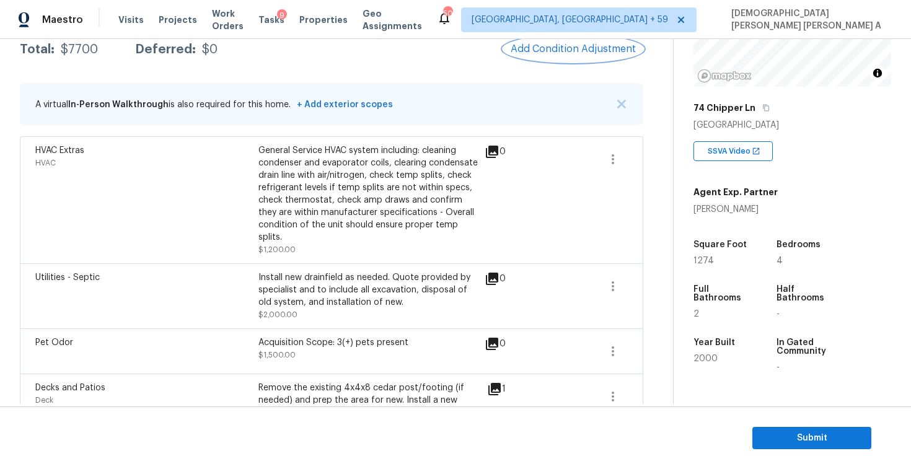
click at [553, 59] on button "Add Condition Adjustment" at bounding box center [573, 49] width 140 height 26
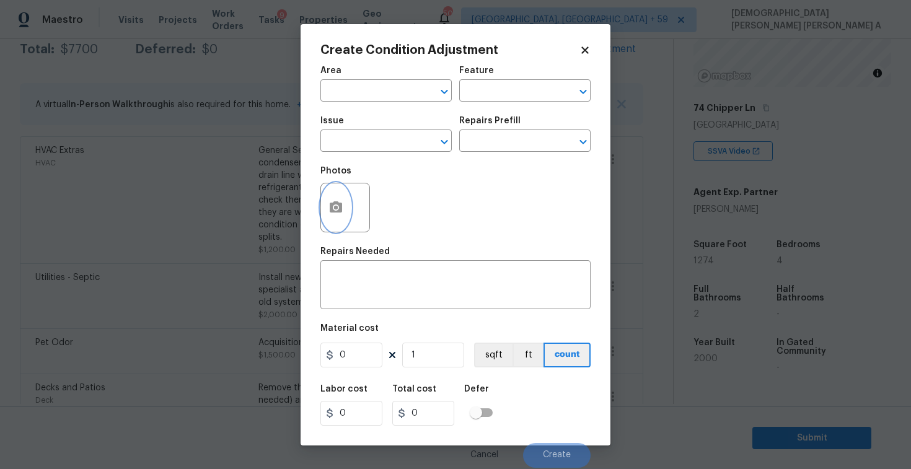
click at [340, 201] on icon "button" at bounding box center [335, 207] width 15 height 15
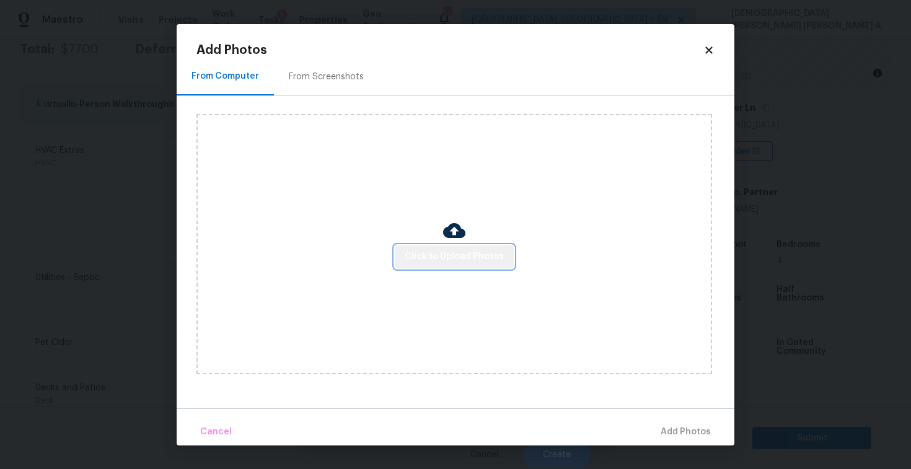
click at [471, 253] on span "Click to Upload Photos" at bounding box center [454, 256] width 99 height 15
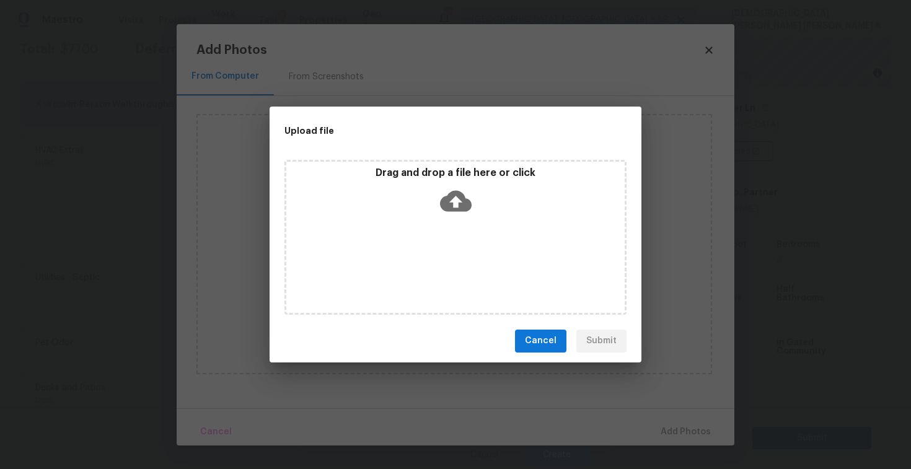
click at [470, 222] on div "Drag and drop a file here or click" at bounding box center [455, 237] width 342 height 155
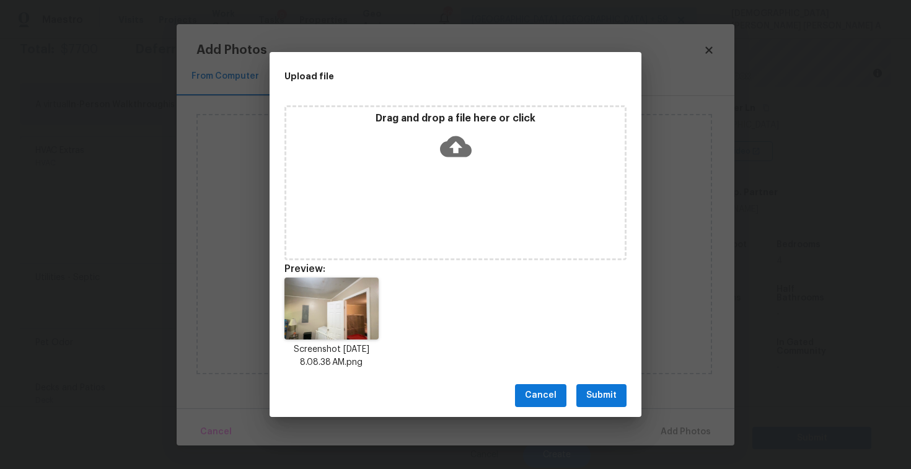
click at [608, 406] on button "Submit" at bounding box center [601, 395] width 50 height 23
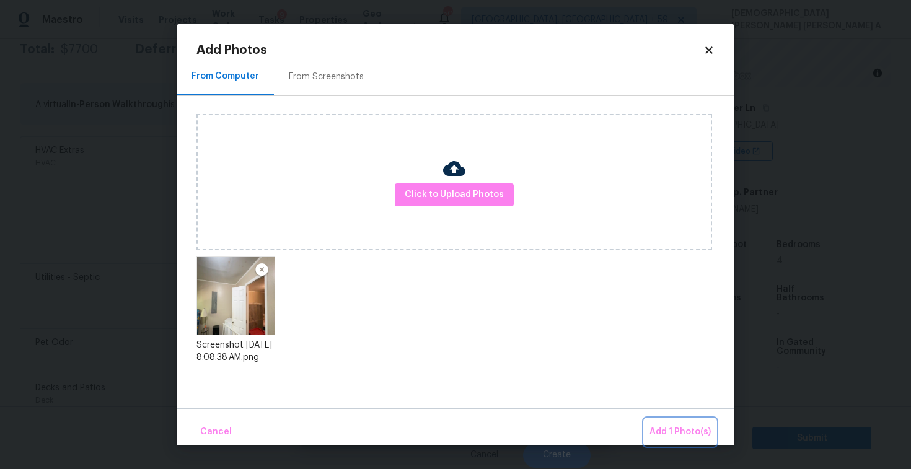
click at [681, 431] on span "Add 1 Photo(s)" at bounding box center [679, 431] width 61 height 15
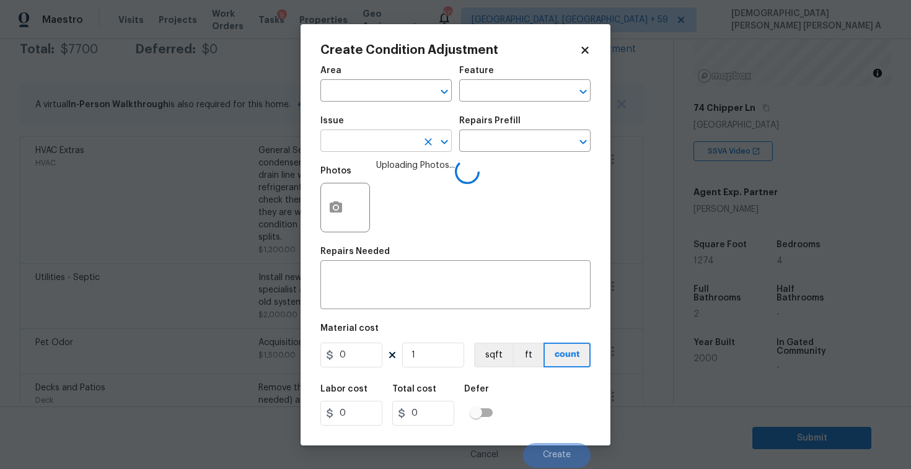
click at [412, 152] on input "text" at bounding box center [368, 142] width 97 height 19
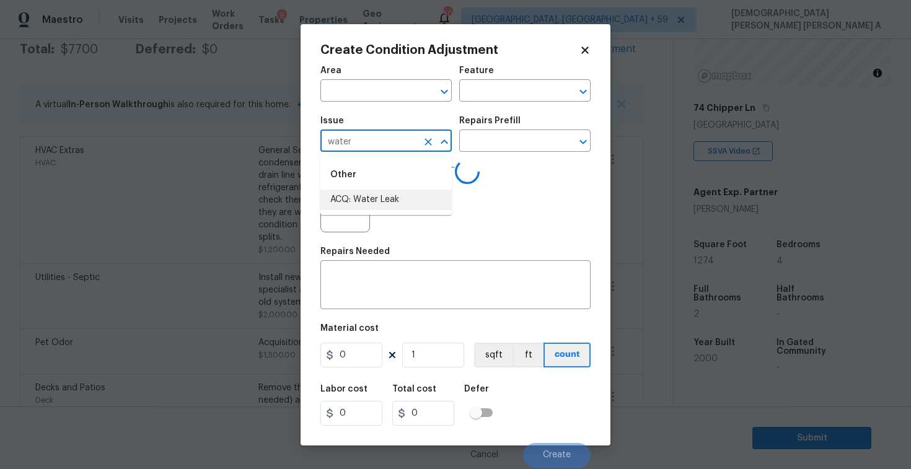
click at [397, 201] on li "ACQ: Water Leak" at bounding box center [385, 200] width 131 height 20
type input "ACQ: Water Leak"
click at [524, 149] on input "text" at bounding box center [507, 142] width 97 height 19
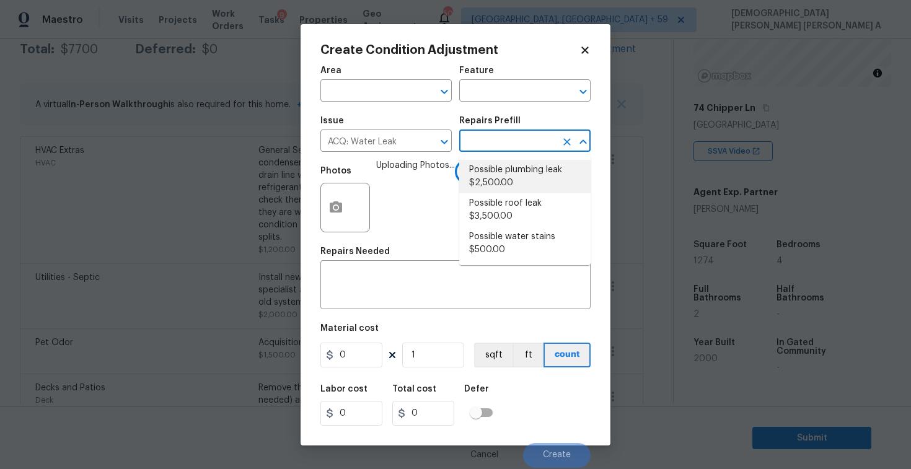
click at [514, 178] on li "Possible plumbing leak $2,500.00" at bounding box center [524, 176] width 131 height 33
type input "Acquisition"
type textarea "Acquisition Scope: Possible plumbing leak"
type input "2500"
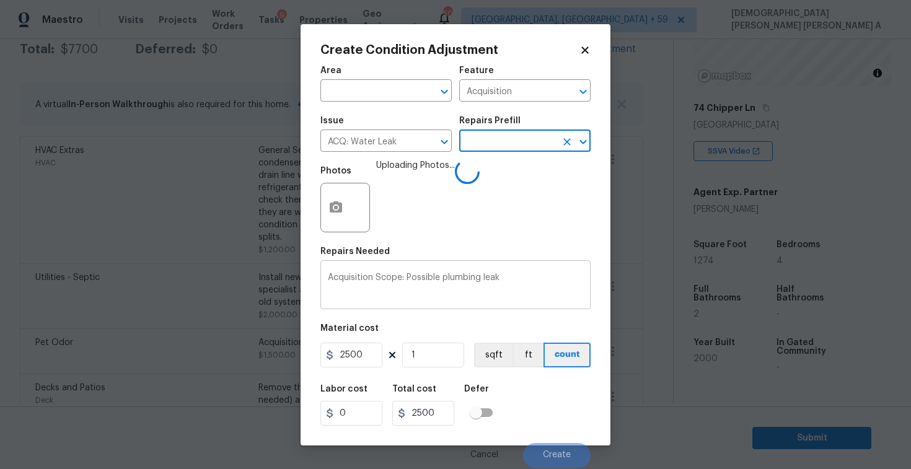
click at [533, 282] on textarea "Acquisition Scope: Possible plumbing leak" at bounding box center [455, 286] width 255 height 26
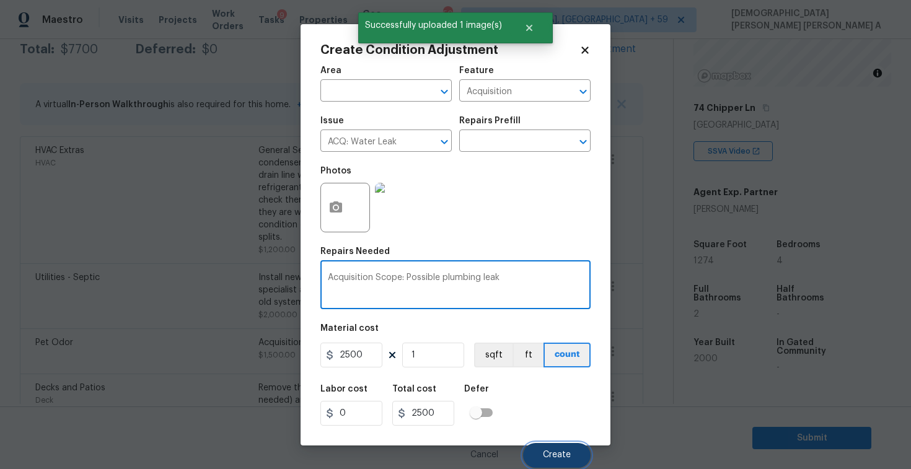
click at [549, 460] on button "Create" at bounding box center [557, 455] width 68 height 25
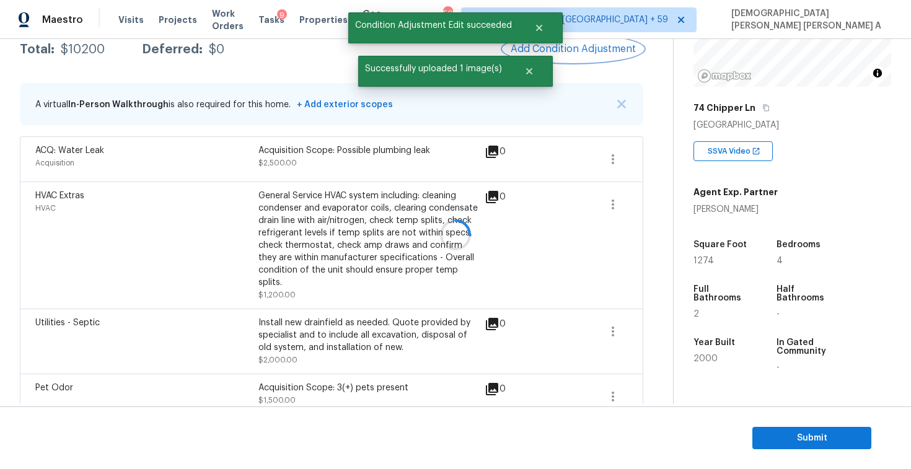
scroll to position [211, 0]
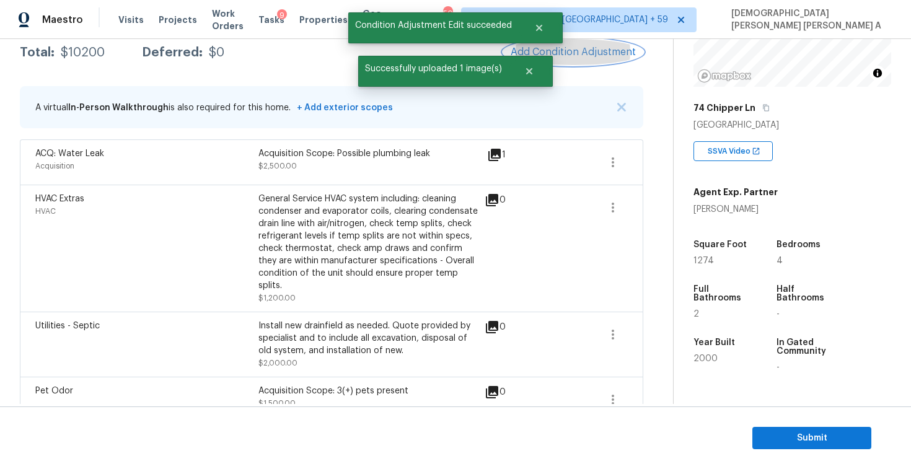
click at [568, 59] on button "Add Condition Adjustment" at bounding box center [573, 52] width 140 height 26
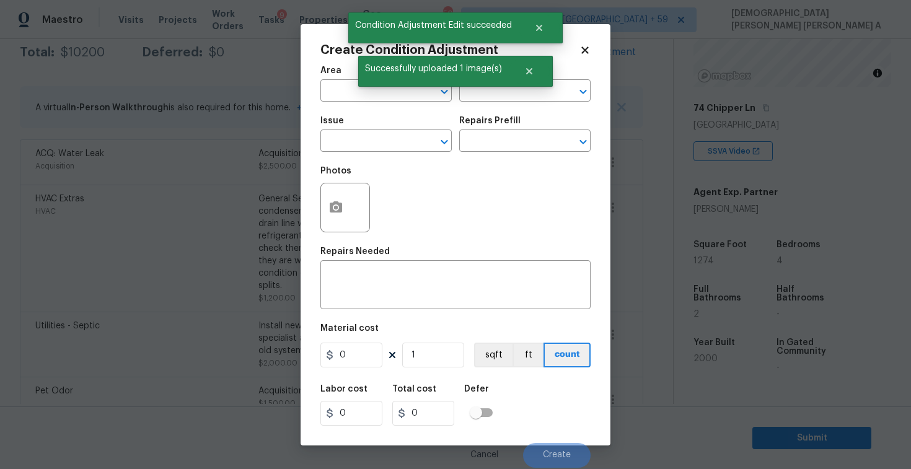
click at [316, 219] on div "Create Condition Adjustment Area ​ Feature ​ Issue ​ Repairs Prefill ​ Photos R…" at bounding box center [455, 234] width 310 height 421
click at [344, 219] on button "button" at bounding box center [336, 207] width 30 height 48
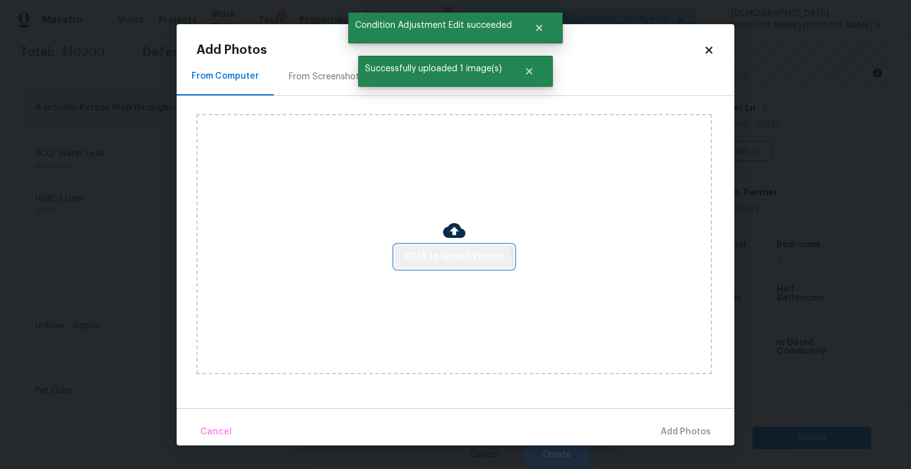
click at [448, 264] on span "Click to Upload Photos" at bounding box center [454, 256] width 99 height 15
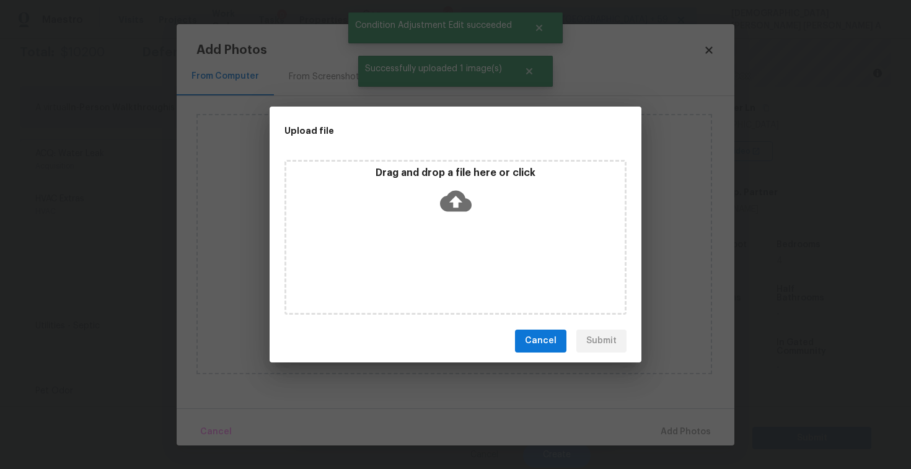
click at [447, 206] on icon at bounding box center [456, 200] width 32 height 21
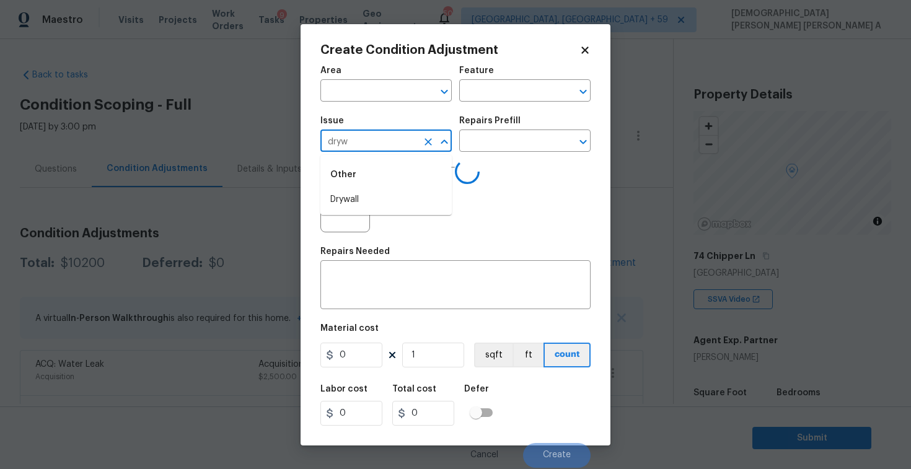
scroll to position [148, 0]
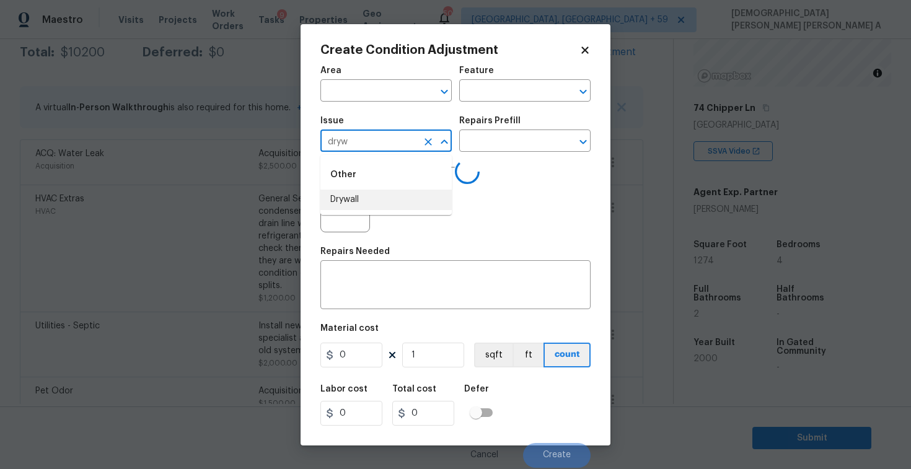
click at [387, 195] on li "Drywall" at bounding box center [385, 200] width 131 height 20
type input "Drywall"
click at [512, 143] on input "text" at bounding box center [507, 142] width 97 height 19
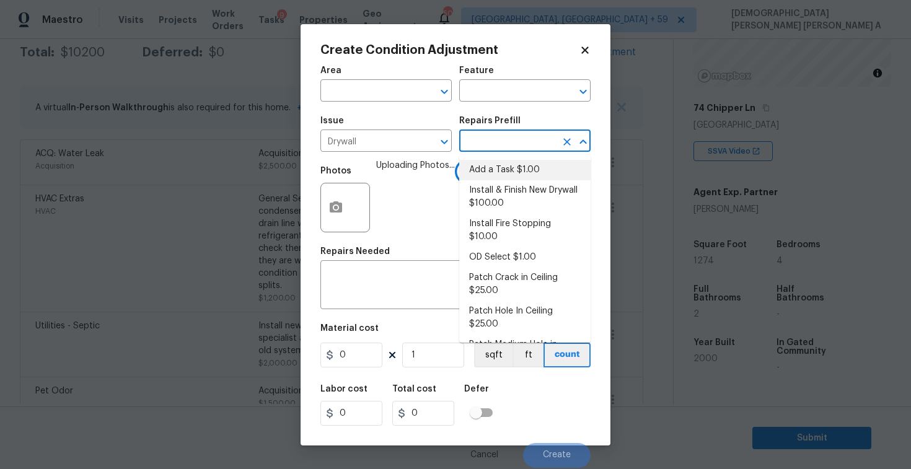
click at [514, 173] on li "Add a Task $1.00" at bounding box center [524, 170] width 131 height 20
type input "Walls and Ceiling"
type input "1"
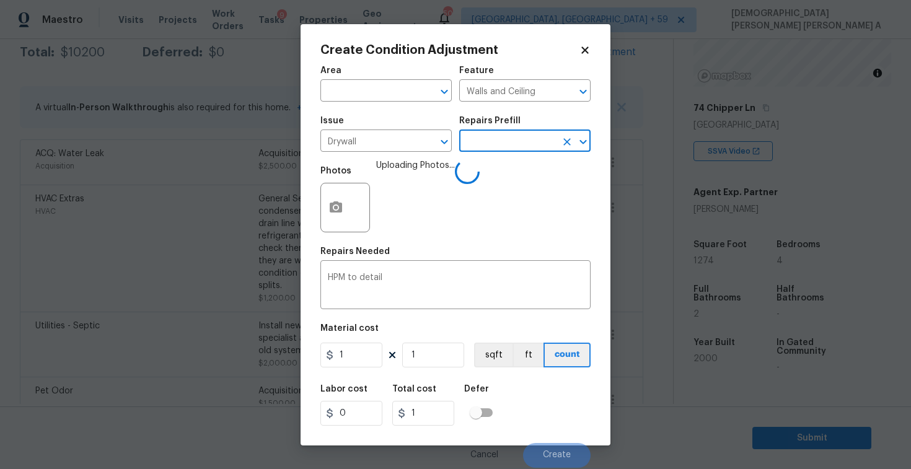
click at [509, 130] on div "Repairs Prefill" at bounding box center [524, 124] width 131 height 16
click at [505, 143] on input "text" at bounding box center [507, 142] width 97 height 19
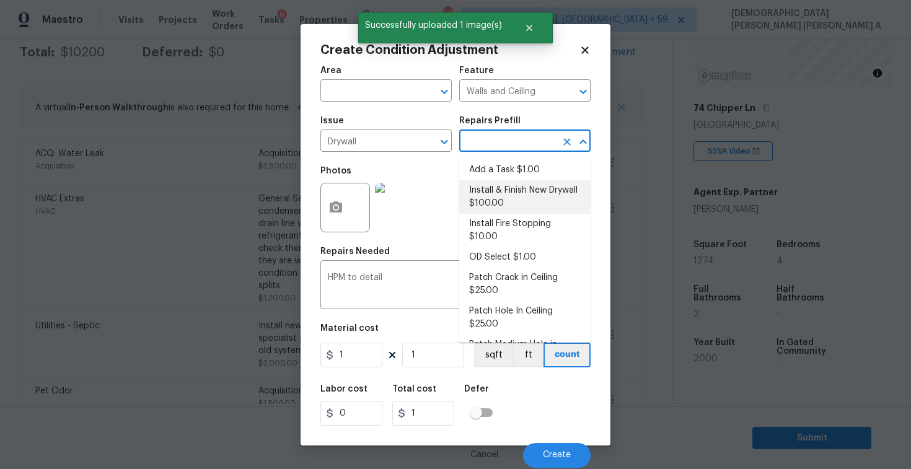
click at [503, 186] on li "Install & Finish New Drywall $100.00" at bounding box center [524, 196] width 131 height 33
type input "100"
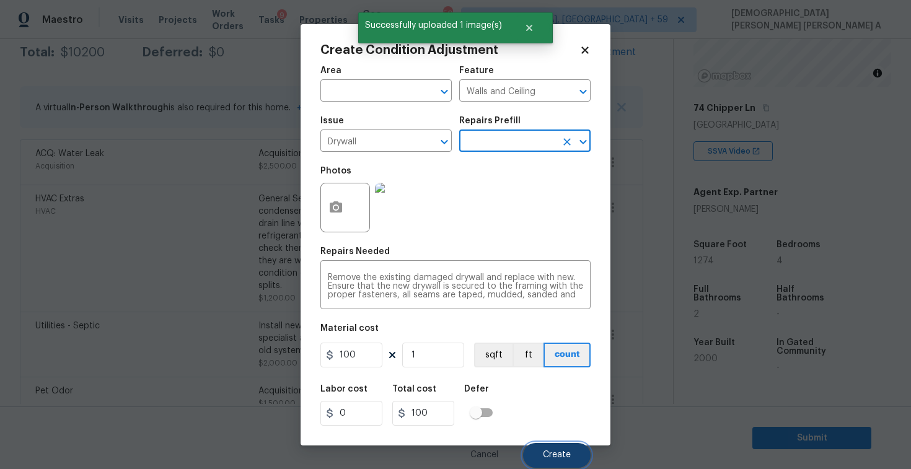
click at [545, 457] on span "Create" at bounding box center [557, 454] width 28 height 9
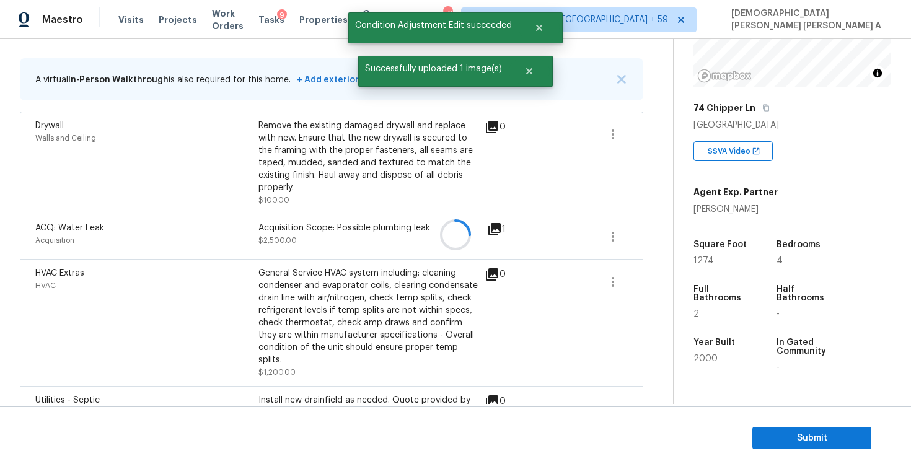
scroll to position [211, 0]
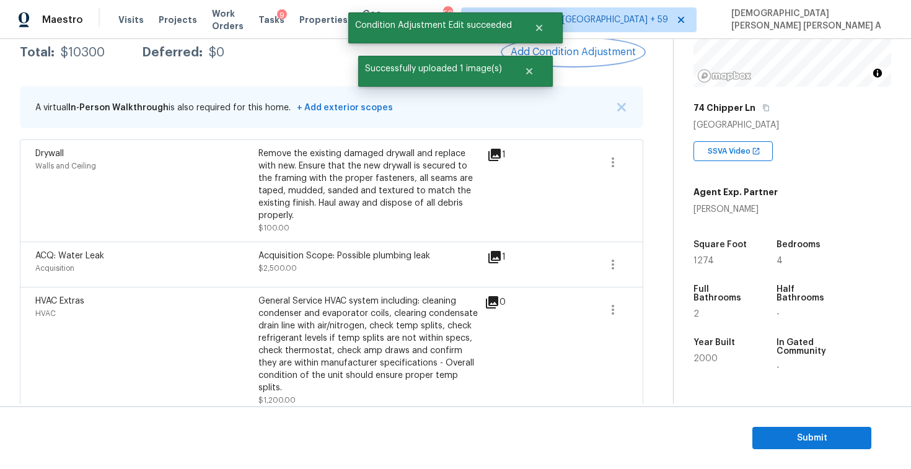
click at [591, 52] on span "Add Condition Adjustment" at bounding box center [573, 51] width 125 height 11
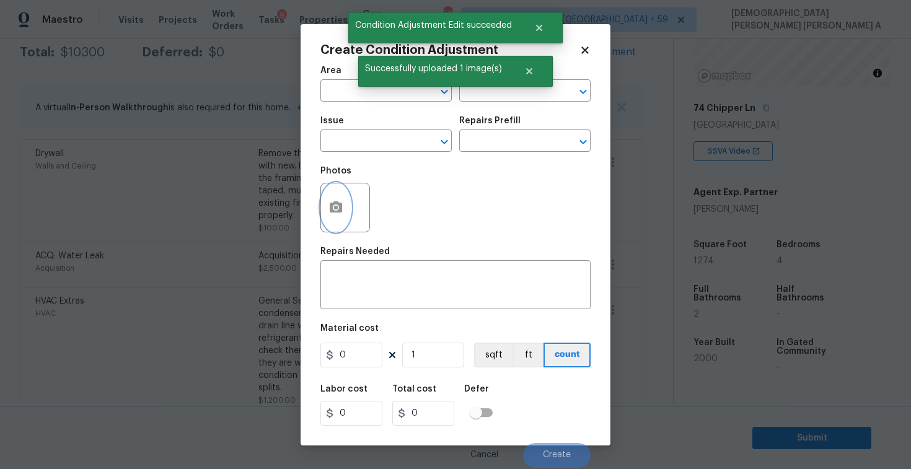
click at [328, 208] on icon "button" at bounding box center [335, 207] width 15 height 15
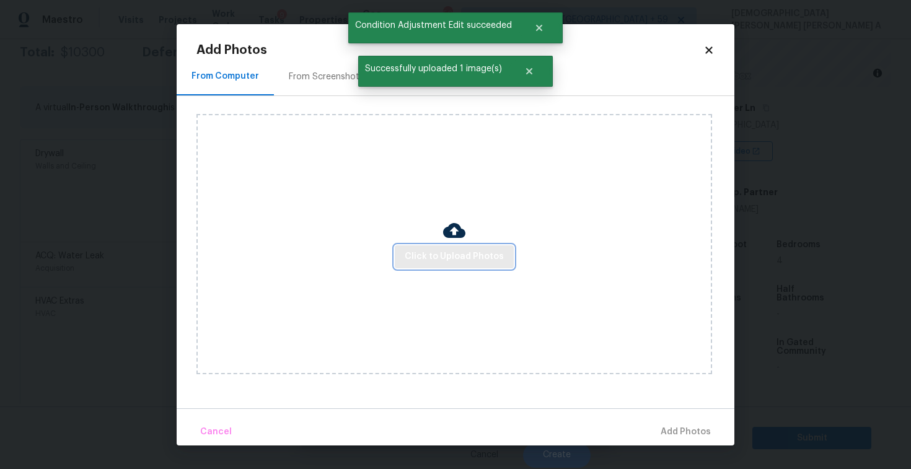
click at [449, 248] on button "Click to Upload Photos" at bounding box center [454, 256] width 119 height 23
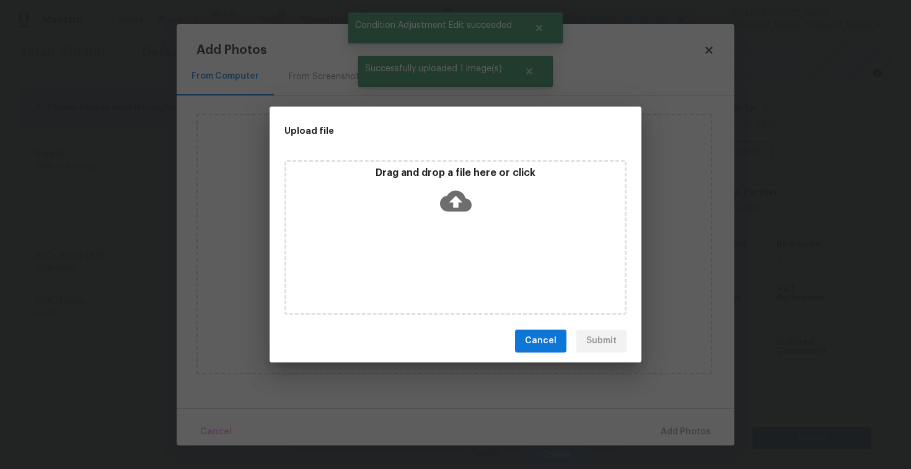
click at [444, 183] on div "Drag and drop a file here or click" at bounding box center [455, 193] width 338 height 53
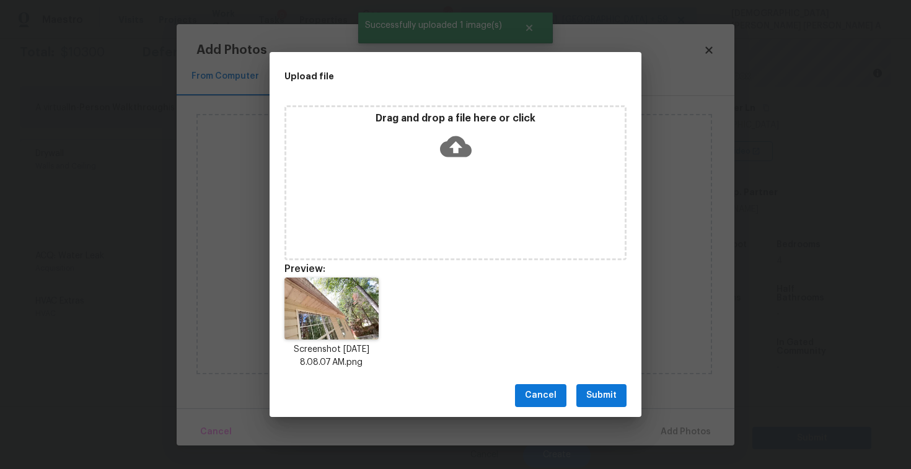
click at [601, 397] on span "Submit" at bounding box center [601, 395] width 30 height 15
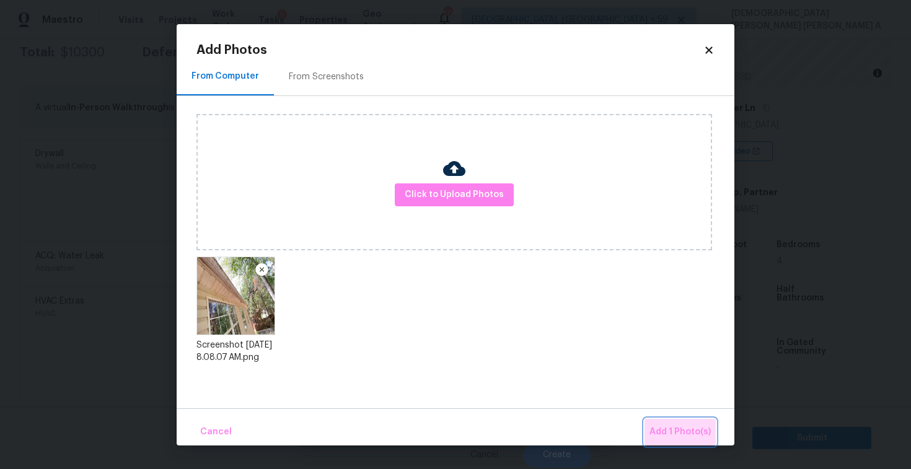
click at [699, 427] on span "Add 1 Photo(s)" at bounding box center [679, 431] width 61 height 15
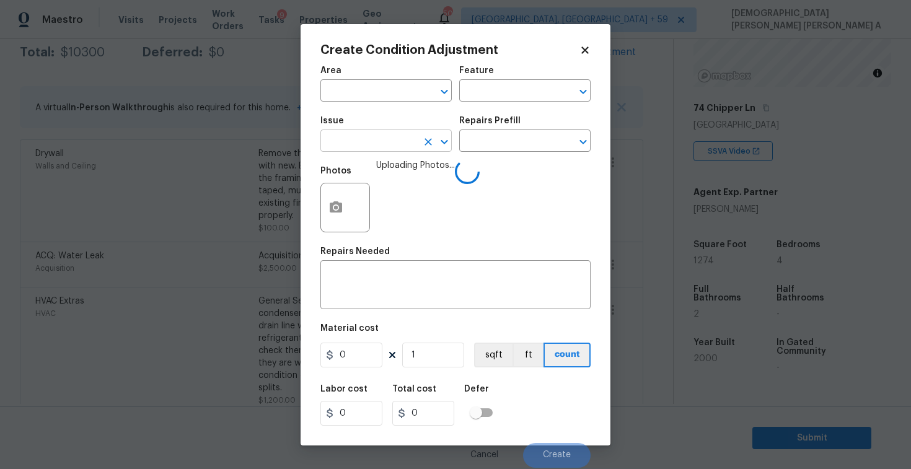
click at [384, 139] on input "text" at bounding box center [368, 142] width 97 height 19
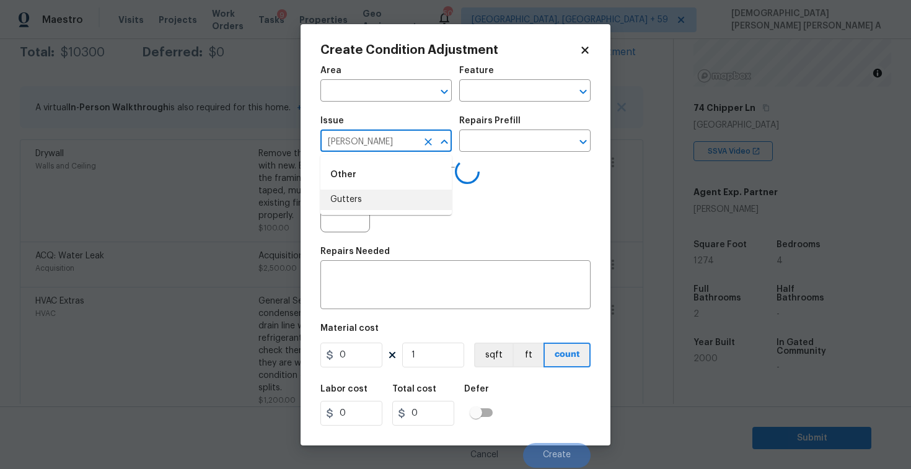
click at [376, 202] on li "Gutters" at bounding box center [385, 200] width 131 height 20
type input "Gutters"
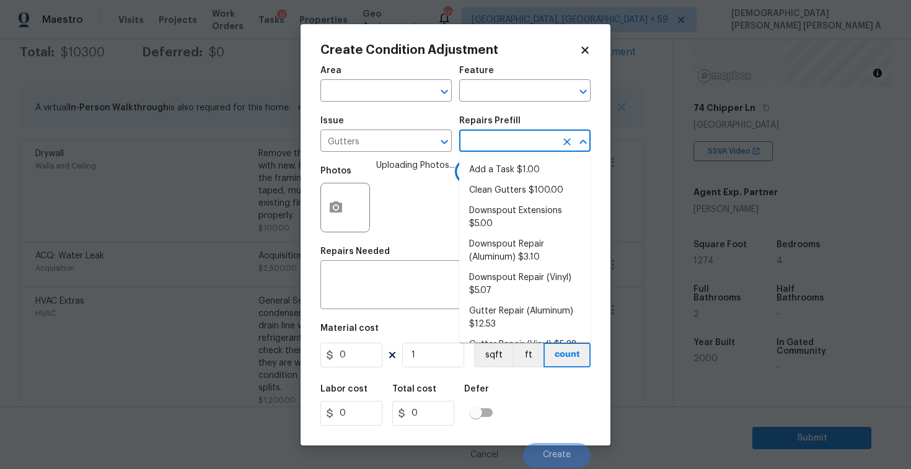
click at [541, 141] on input "text" at bounding box center [507, 142] width 97 height 19
click at [521, 183] on li "Clean Gutters $100.00" at bounding box center [524, 190] width 131 height 20
type input "[PERSON_NAME] and Trim"
type textarea "Clean all debris from the gutter. The debris from the gutters is to be disposed…"
type input "100"
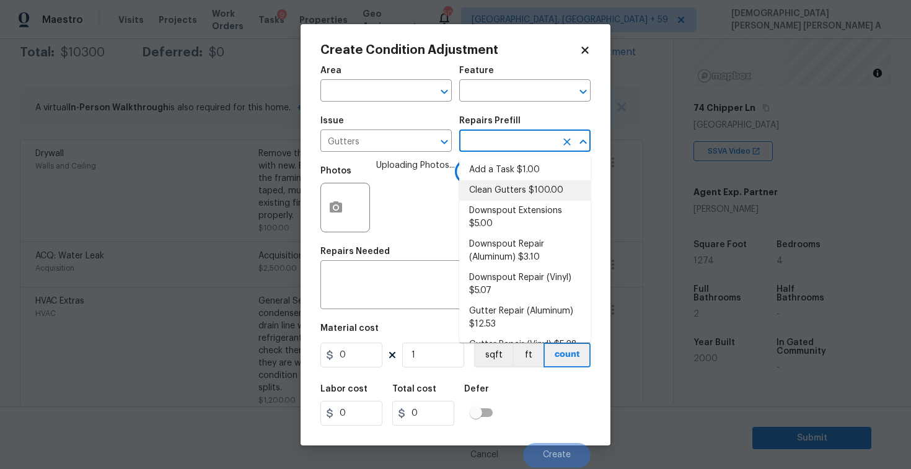
type input "100"
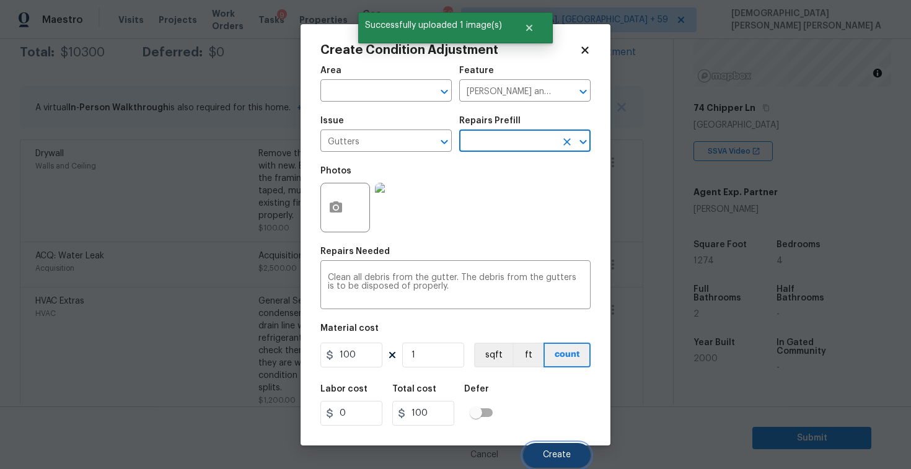
click at [550, 450] on span "Create" at bounding box center [557, 454] width 28 height 9
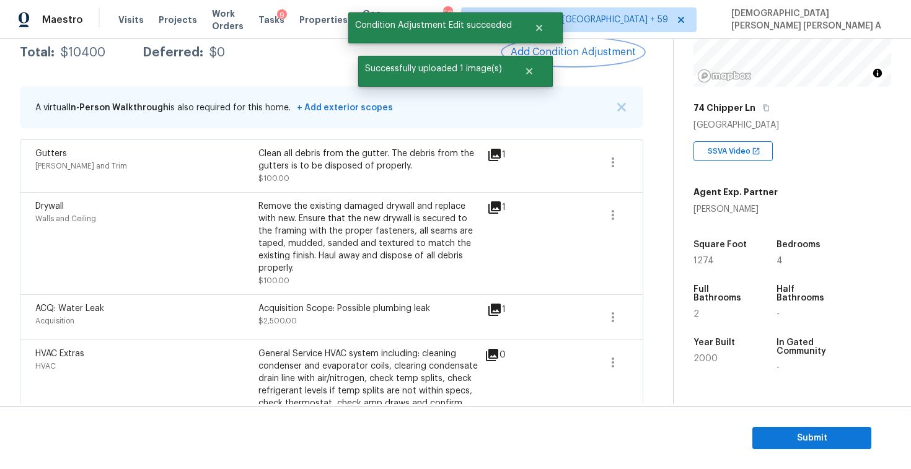
click at [589, 46] on span "Add Condition Adjustment" at bounding box center [573, 51] width 125 height 11
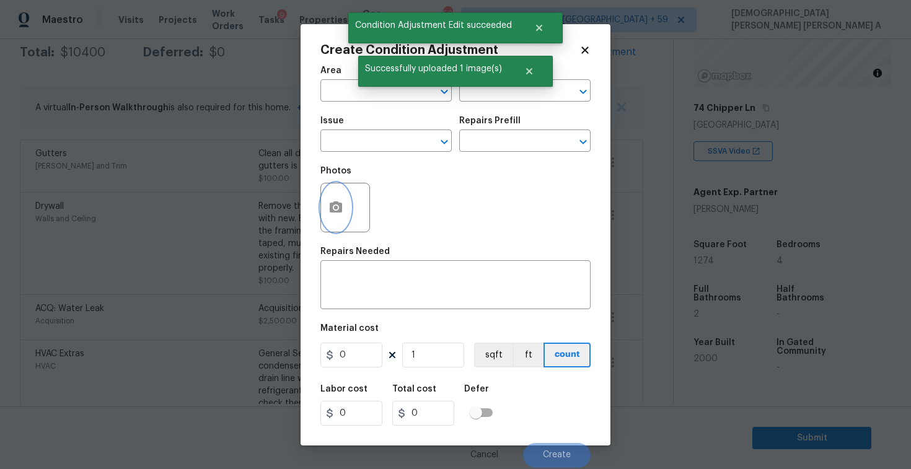
click at [333, 203] on icon "button" at bounding box center [336, 206] width 12 height 11
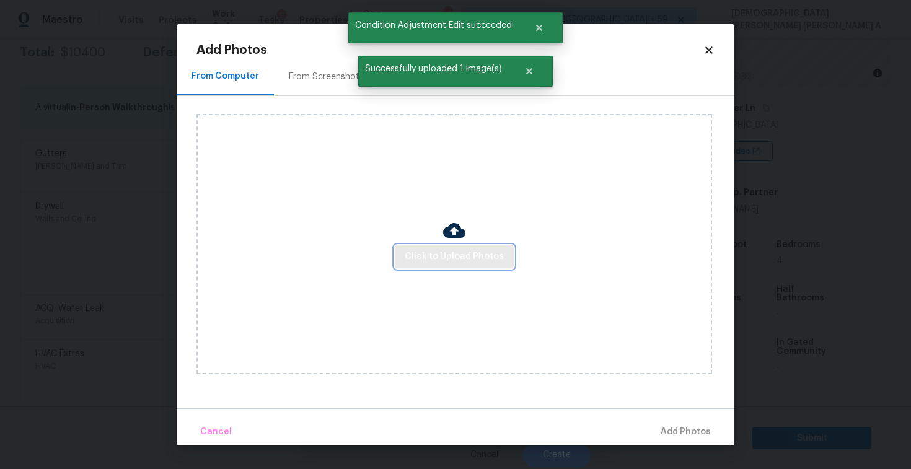
click at [454, 261] on span "Click to Upload Photos" at bounding box center [454, 256] width 99 height 15
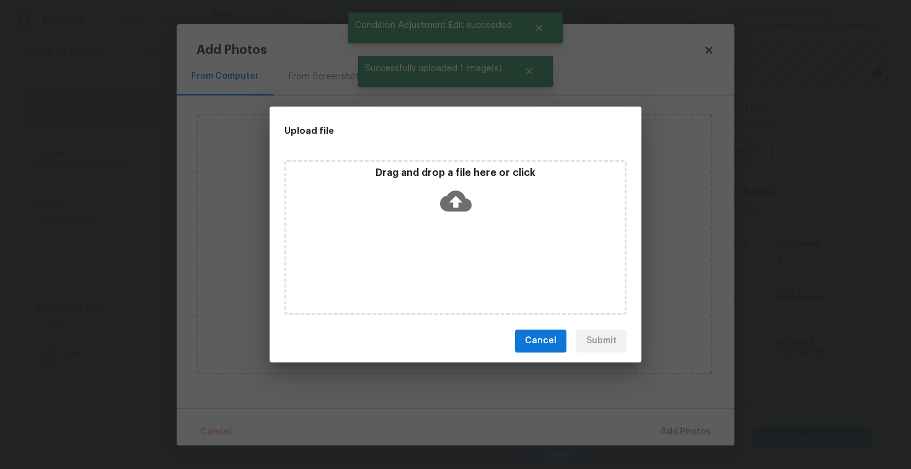
click at [454, 209] on icon at bounding box center [456, 200] width 32 height 21
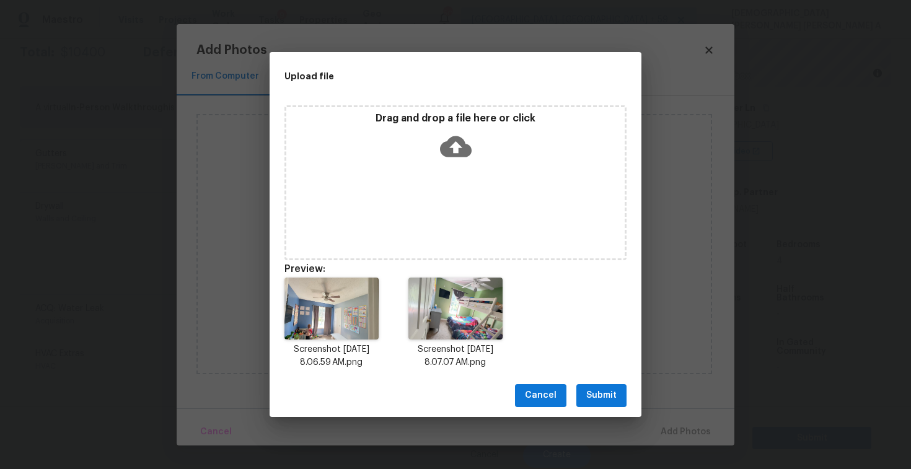
click at [602, 393] on span "Submit" at bounding box center [601, 395] width 30 height 15
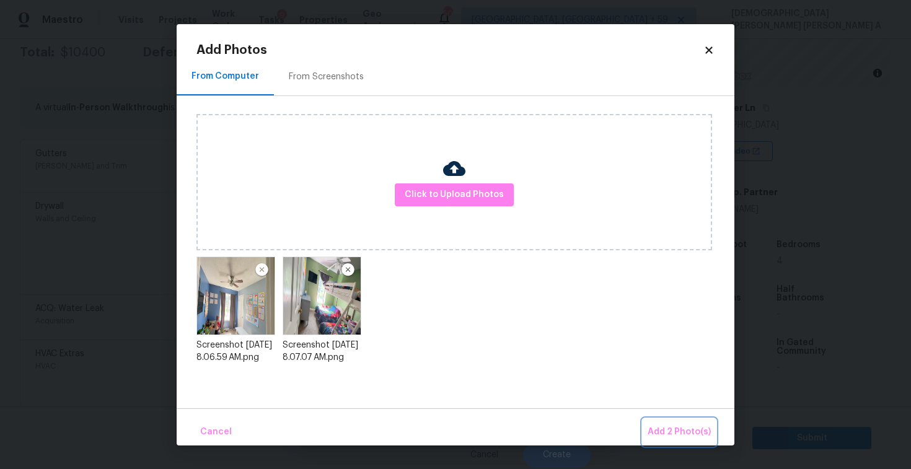
click at [708, 439] on span "Add 2 Photo(s)" at bounding box center [678, 431] width 63 height 15
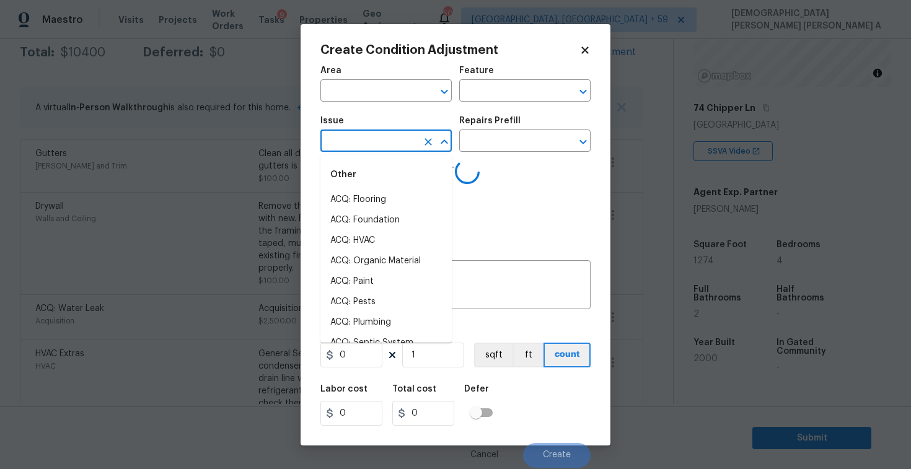
click at [398, 144] on input "text" at bounding box center [368, 142] width 97 height 19
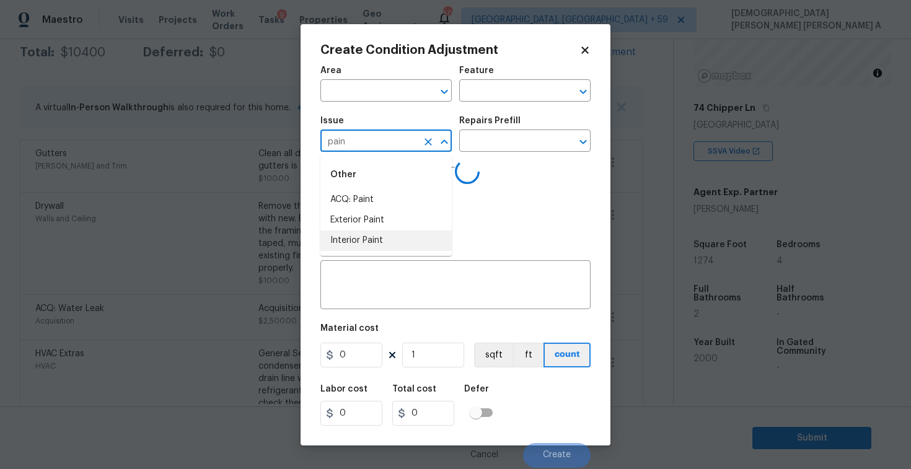
click at [400, 240] on li "Interior Paint" at bounding box center [385, 240] width 131 height 20
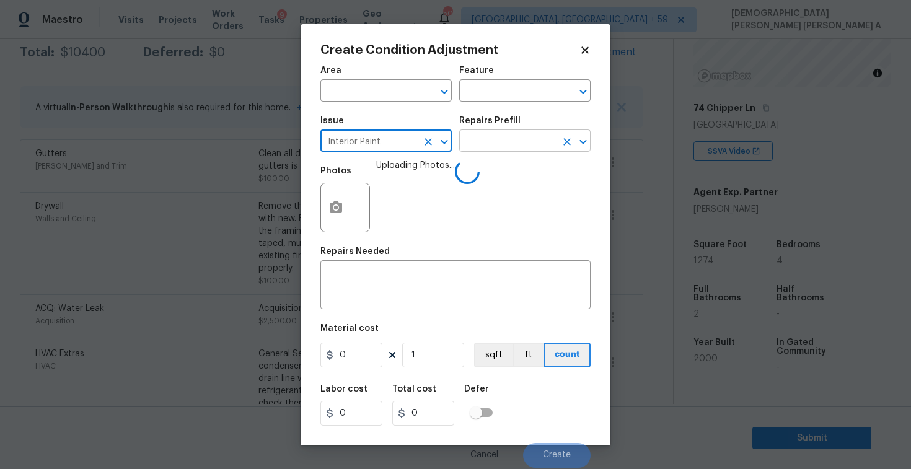
type input "Interior Paint"
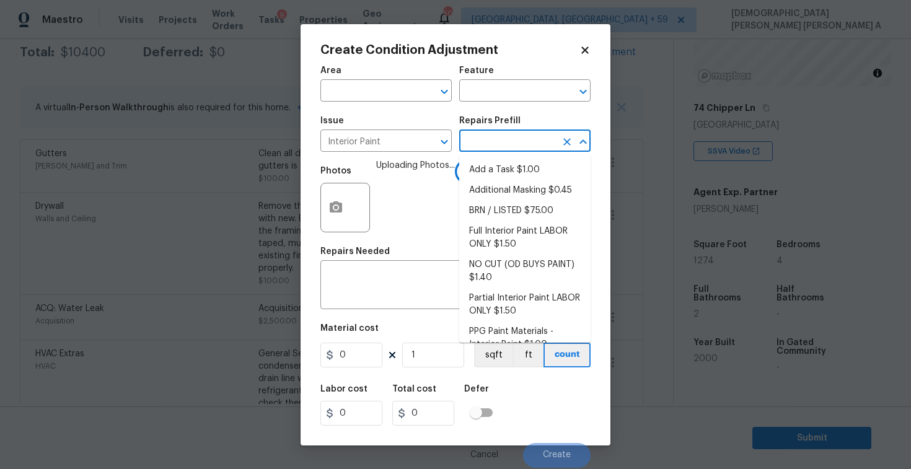
click at [493, 144] on input "text" at bounding box center [507, 142] width 97 height 19
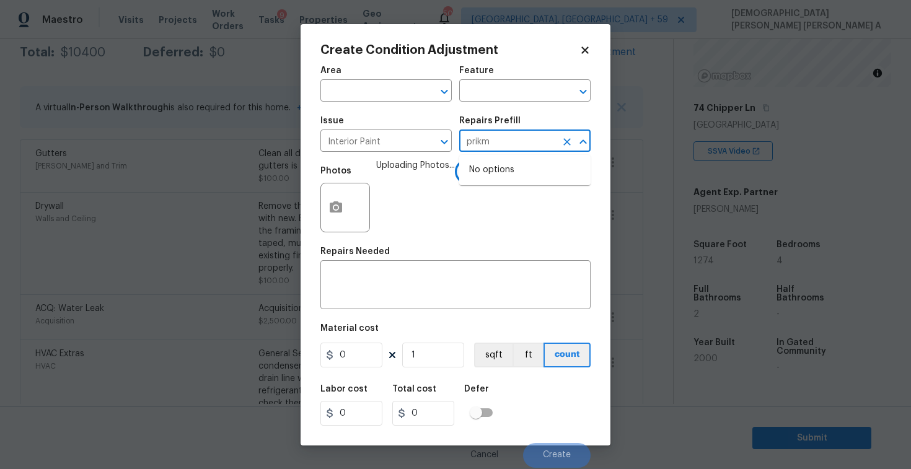
type input "prikme"
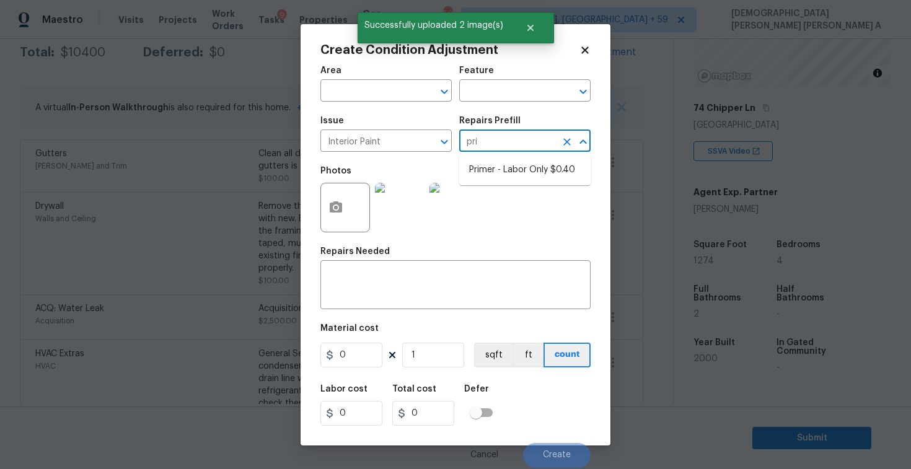
type input "prim"
type input "prime"
click at [506, 170] on li "Primer - Labor Only $0.40" at bounding box center [524, 170] width 131 height 20
type input "Overall Paint"
type textarea "Interior primer - PRIMER PROVIDED BY OPENDOOR - All nails, screws, drywall anch…"
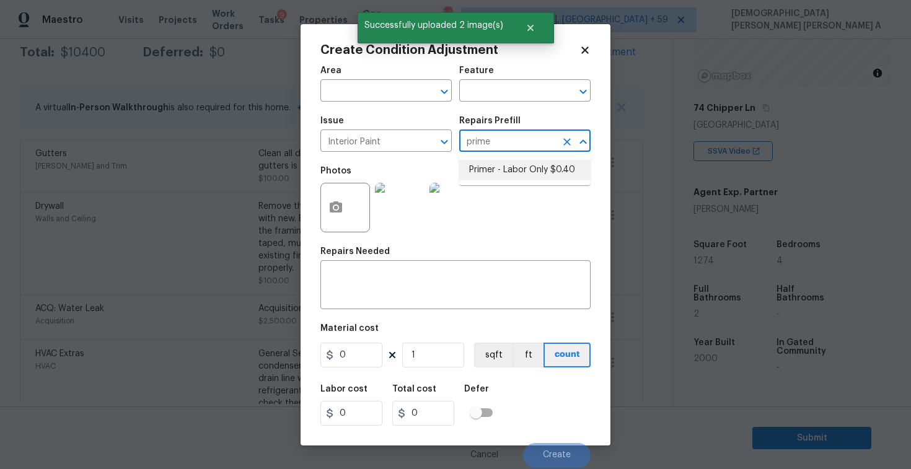
type input "0.4"
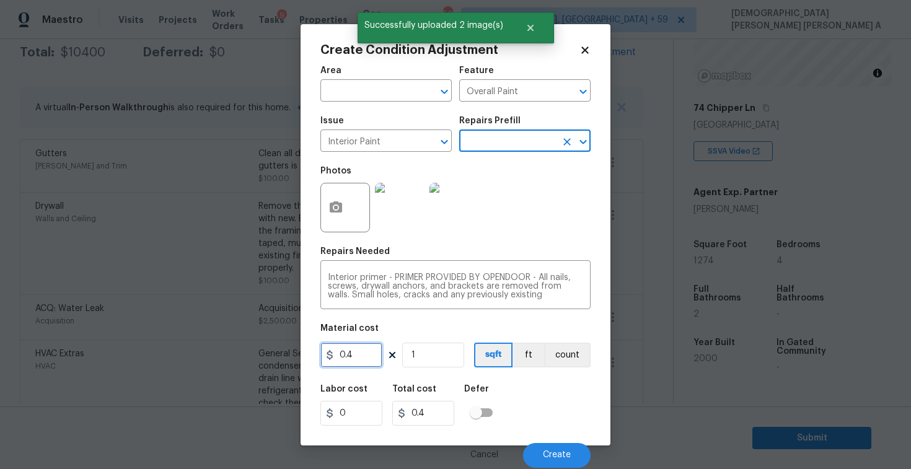
click at [365, 358] on input "0.4" at bounding box center [351, 355] width 62 height 25
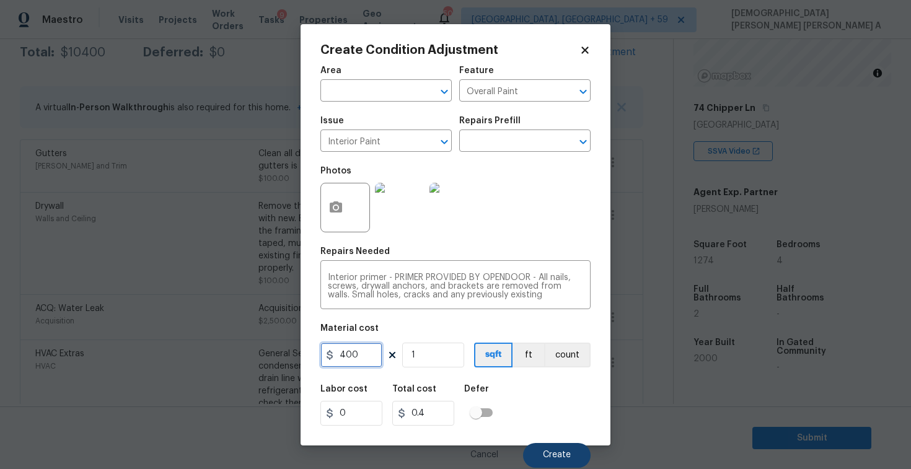
type input "400"
click at [559, 454] on span "Create" at bounding box center [557, 454] width 28 height 9
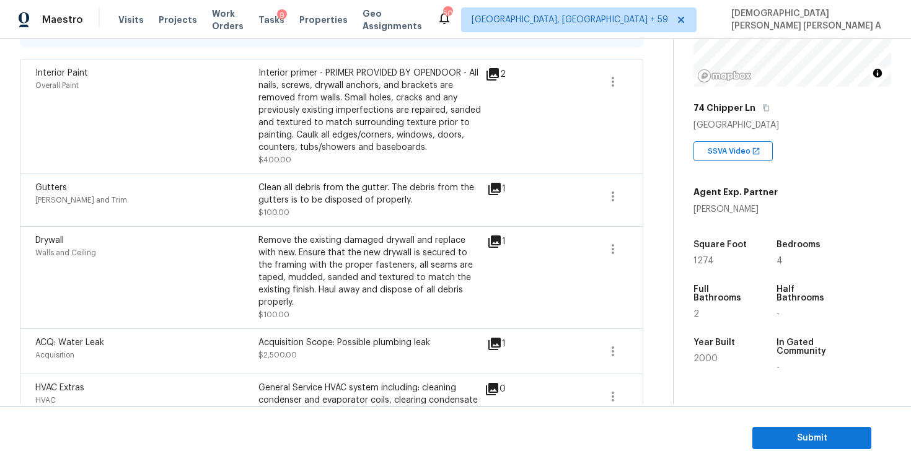
scroll to position [169, 0]
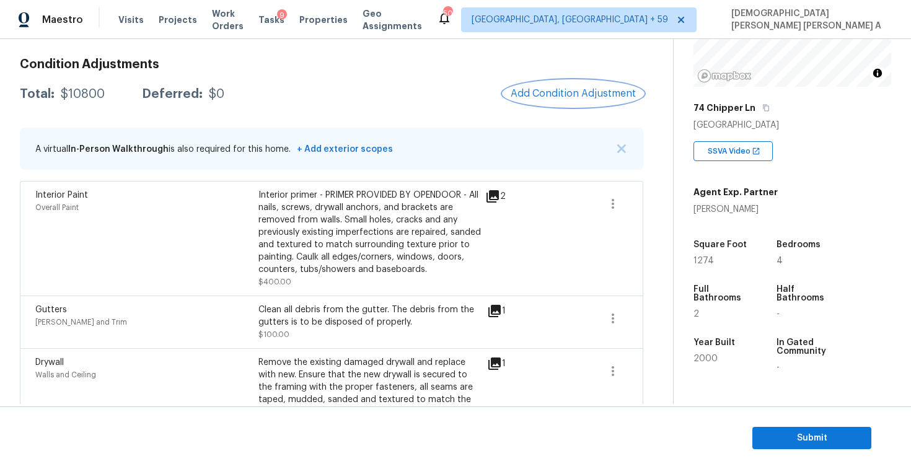
click at [568, 82] on button "Add Condition Adjustment" at bounding box center [573, 94] width 140 height 26
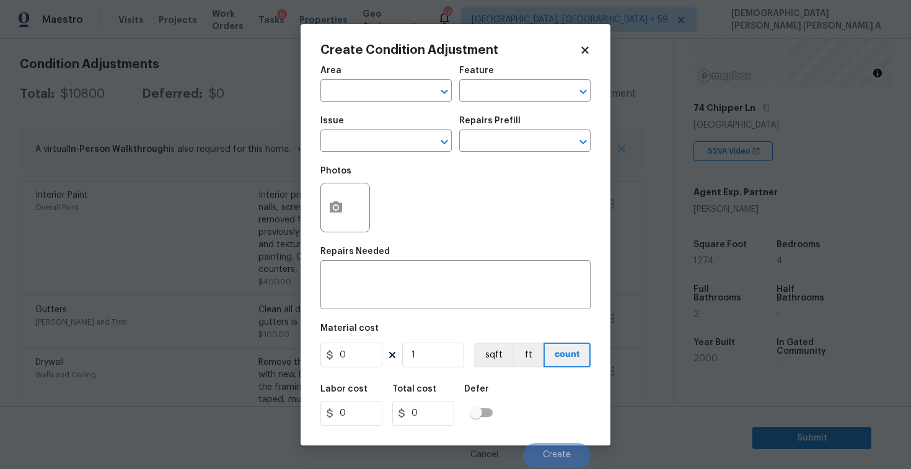
click at [316, 209] on div "Create Condition Adjustment Area ​ Feature ​ Issue ​ Repairs Prefill ​ Photos R…" at bounding box center [455, 234] width 310 height 421
click at [339, 212] on icon "button" at bounding box center [336, 206] width 12 height 11
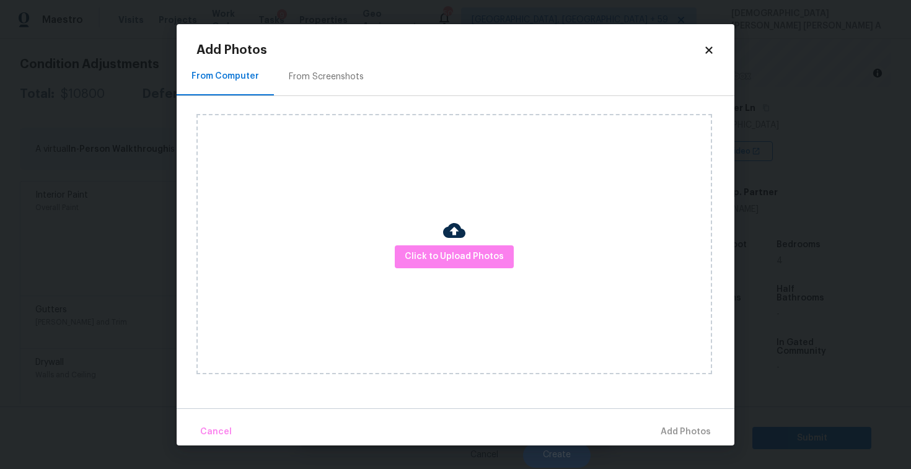
click at [323, 69] on div "From Screenshots" at bounding box center [326, 77] width 105 height 37
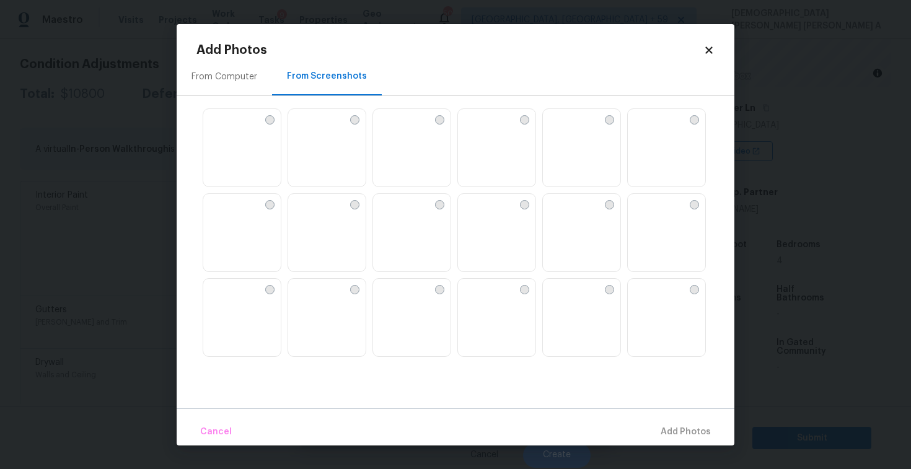
click at [635, 316] on img at bounding box center [666, 318] width 77 height 79
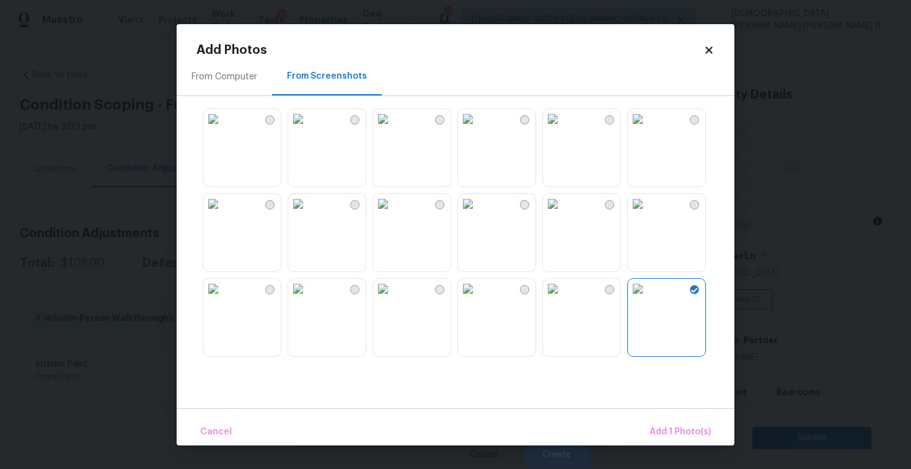
click at [644, 214] on img at bounding box center [638, 204] width 20 height 20
click at [223, 214] on img at bounding box center [213, 204] width 20 height 20
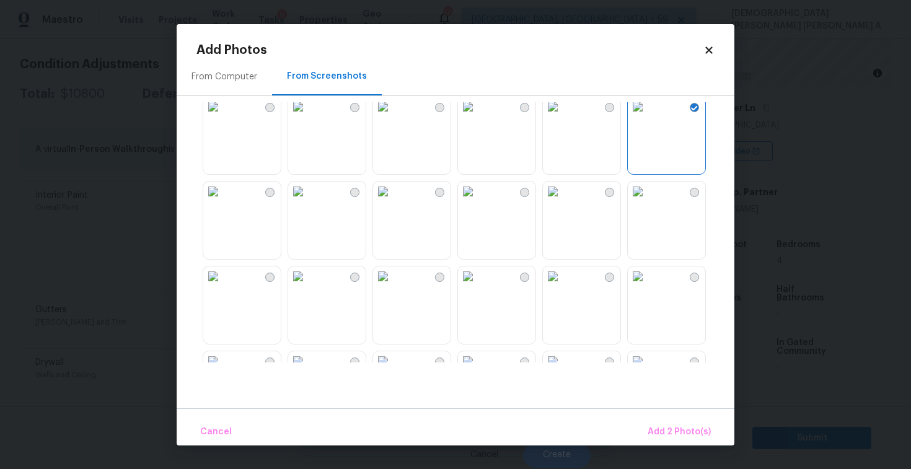
scroll to position [184, 0]
click at [308, 193] on img at bounding box center [298, 190] width 20 height 20
click at [393, 284] on img at bounding box center [383, 275] width 20 height 20
click at [478, 284] on img at bounding box center [468, 275] width 20 height 20
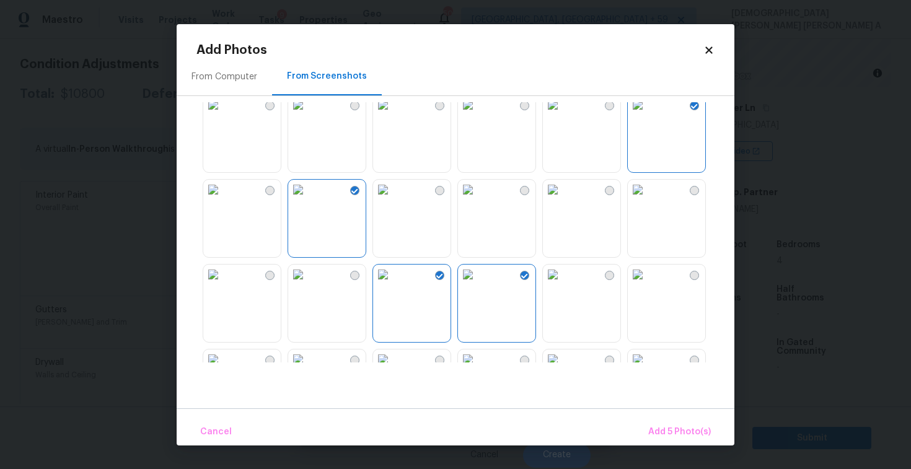
click at [647, 284] on img at bounding box center [638, 275] width 20 height 20
click at [659, 432] on span "Add 5 Photo(s)" at bounding box center [679, 431] width 63 height 15
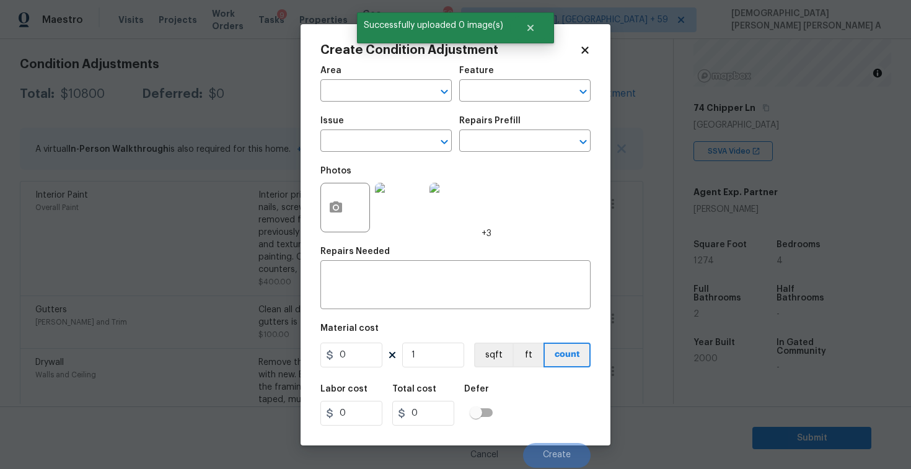
click at [354, 152] on span "Issue ​" at bounding box center [385, 134] width 131 height 50
click at [354, 147] on input "text" at bounding box center [368, 142] width 97 height 19
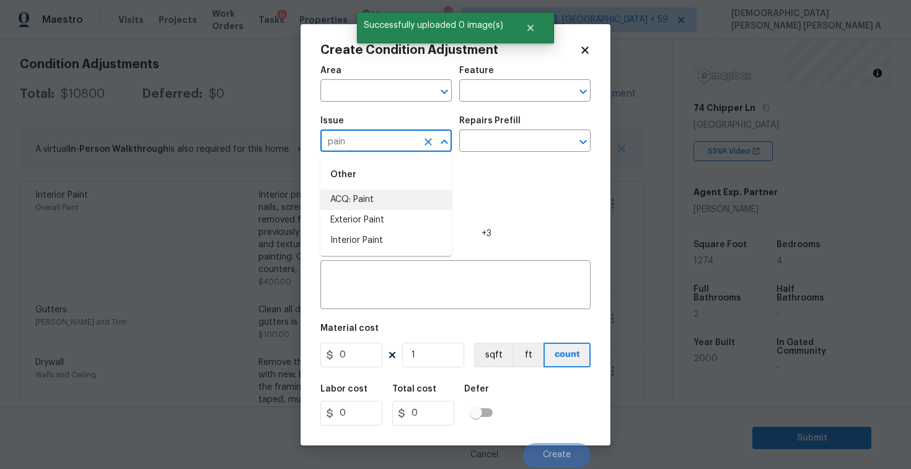
click at [360, 195] on li "ACQ: Paint" at bounding box center [385, 200] width 131 height 20
type input "ACQ: Paint"
click at [508, 144] on input "text" at bounding box center [507, 142] width 97 height 19
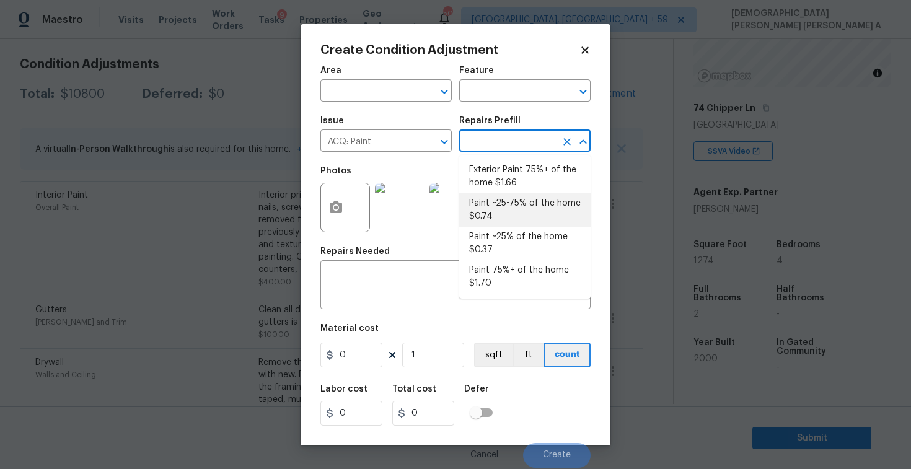
click at [502, 216] on li "Paint ~25-75% of the home $0.74" at bounding box center [524, 209] width 131 height 33
type input "Acquisition"
type input "0.74"
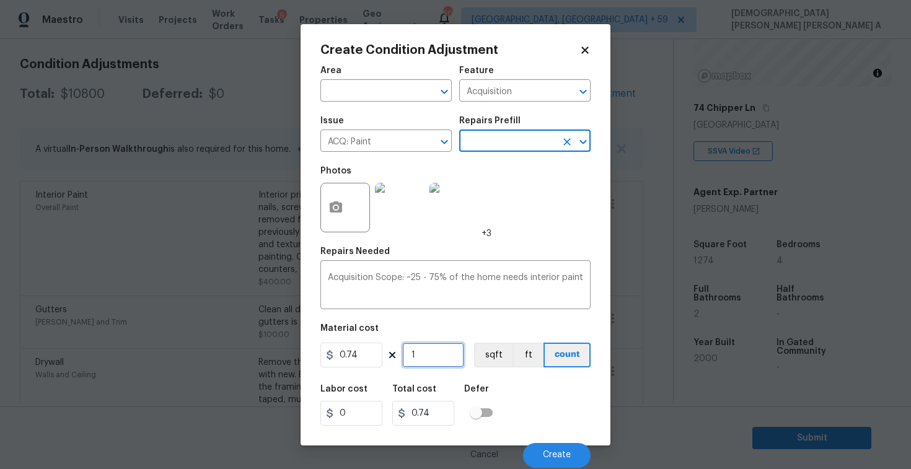
click at [424, 359] on input "1" at bounding box center [433, 355] width 62 height 25
type input "12"
type input "8.88"
type input "127"
type input "93.98"
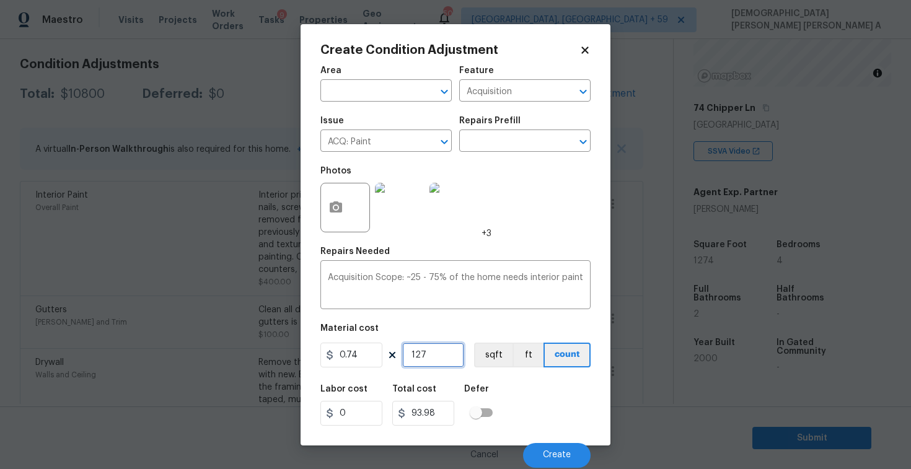
type input "1274"
type input "942.76"
type input "1274"
click at [494, 355] on button "sqft" at bounding box center [493, 355] width 38 height 25
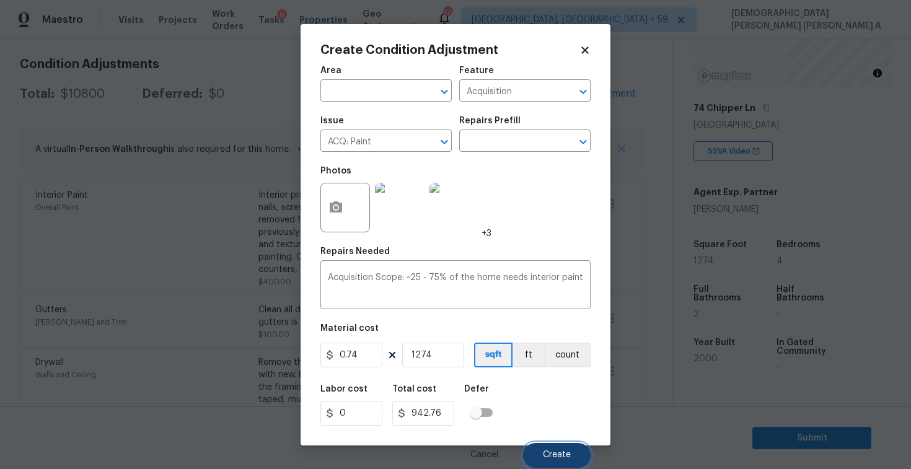
click at [568, 458] on span "Create" at bounding box center [557, 454] width 28 height 9
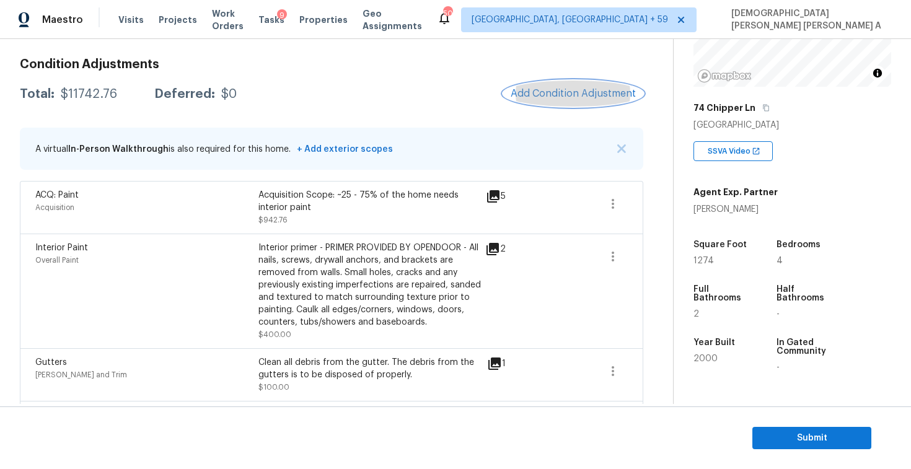
click at [585, 100] on button "Add Condition Adjustment" at bounding box center [573, 94] width 140 height 26
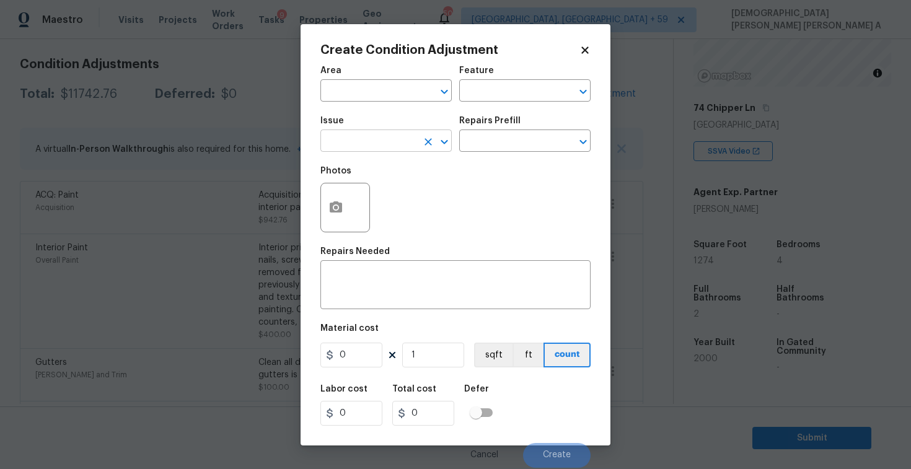
click at [377, 144] on input "text" at bounding box center [368, 142] width 97 height 19
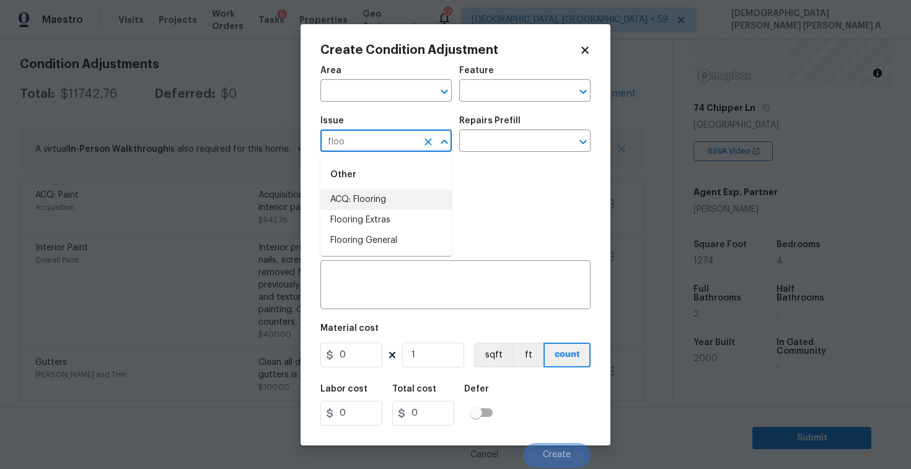
click at [361, 209] on li "ACQ: Flooring" at bounding box center [385, 200] width 131 height 20
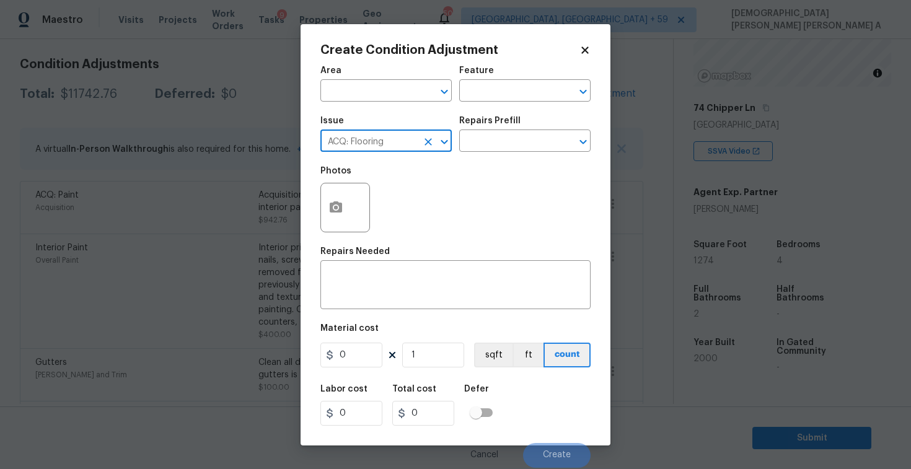
type input "ACQ: Flooring"
click at [333, 211] on icon "button" at bounding box center [336, 206] width 12 height 11
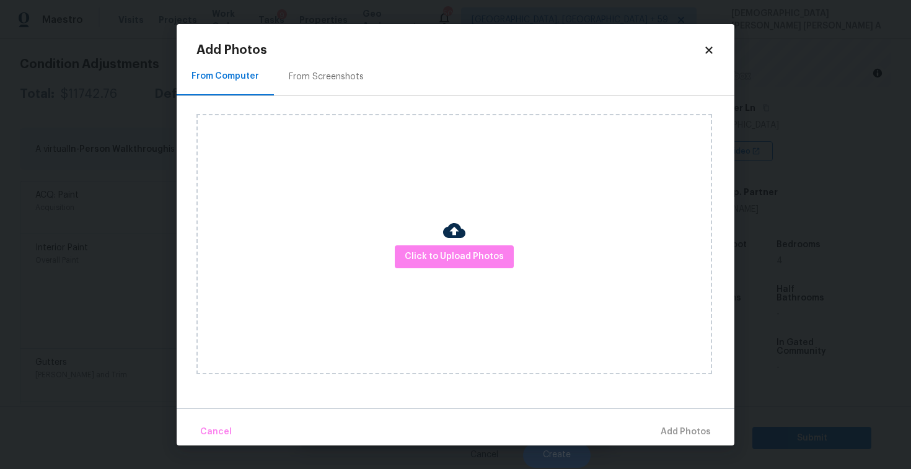
click at [312, 101] on div "Click to Upload Photos" at bounding box center [465, 244] width 538 height 296
click at [312, 94] on div "From Screenshots" at bounding box center [326, 77] width 105 height 37
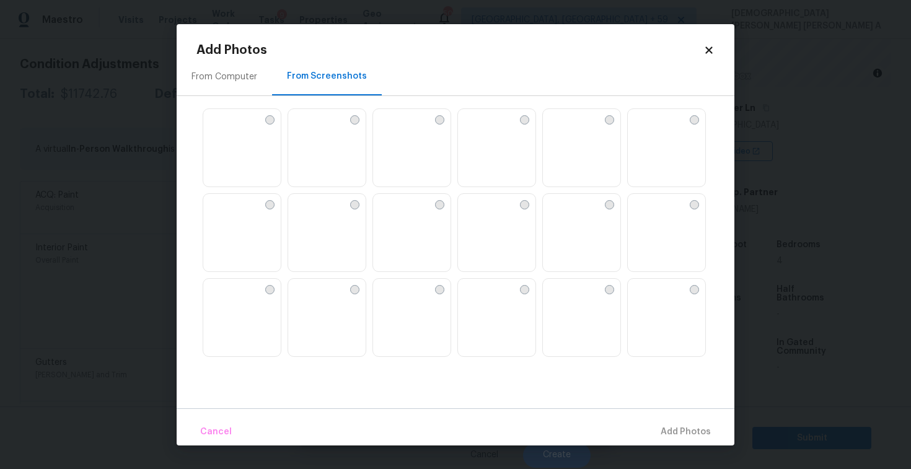
click at [299, 315] on img at bounding box center [326, 318] width 77 height 79
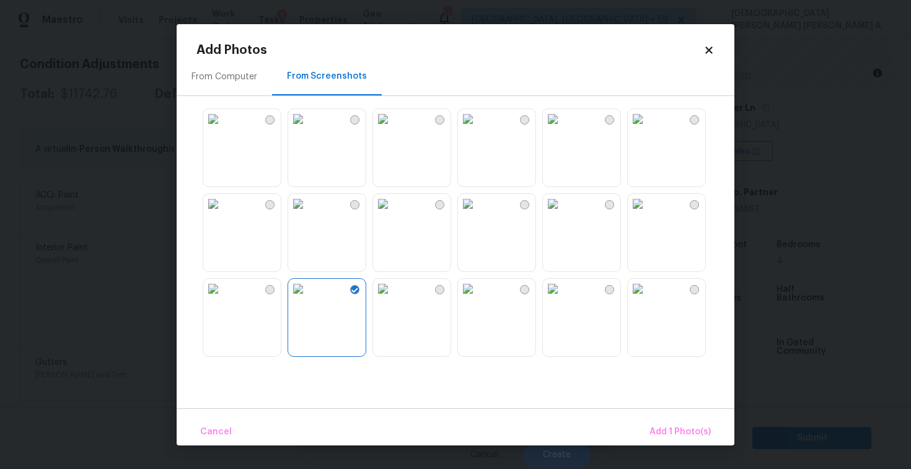
click at [478, 214] on img at bounding box center [468, 204] width 20 height 20
click at [647, 214] on img at bounding box center [638, 204] width 20 height 20
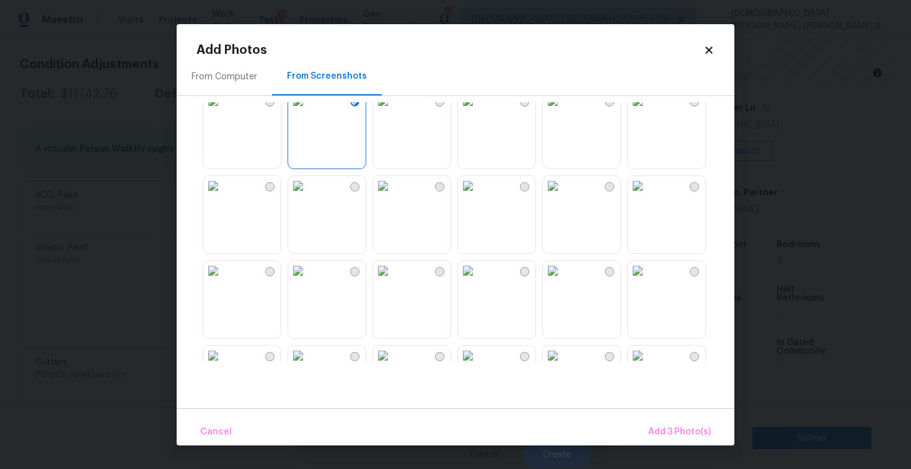
scroll to position [329, 0]
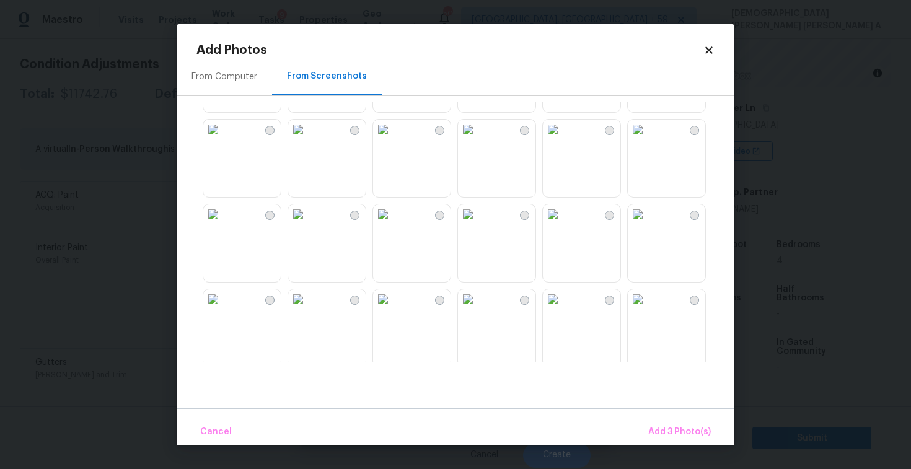
click at [563, 224] on img at bounding box center [553, 214] width 20 height 20
drag, startPoint x: 579, startPoint y: 249, endPoint x: 401, endPoint y: 250, distance: 177.8
click at [563, 224] on img at bounding box center [553, 214] width 20 height 20
click at [308, 228] on img at bounding box center [298, 218] width 20 height 20
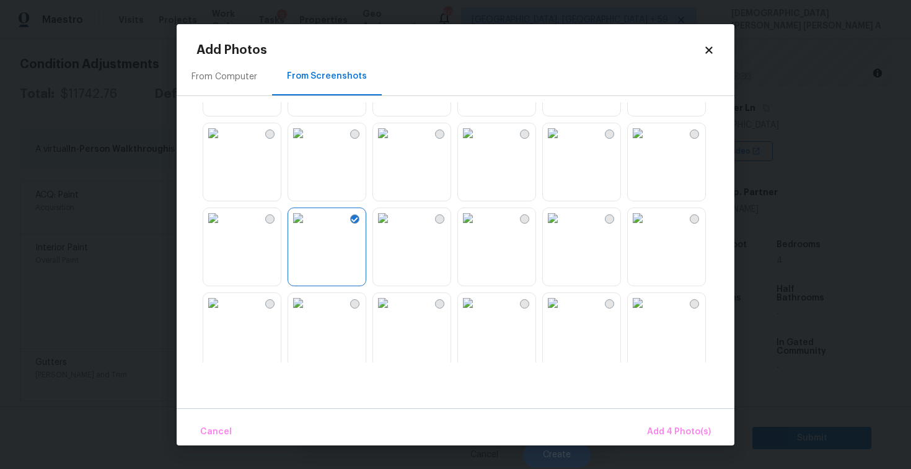
click at [393, 228] on img at bounding box center [383, 218] width 20 height 20
click at [669, 417] on div "Cancel Add 5 Photo(s)" at bounding box center [456, 426] width 558 height 37
click at [675, 431] on span "Add 5 Photo(s)" at bounding box center [679, 431] width 63 height 15
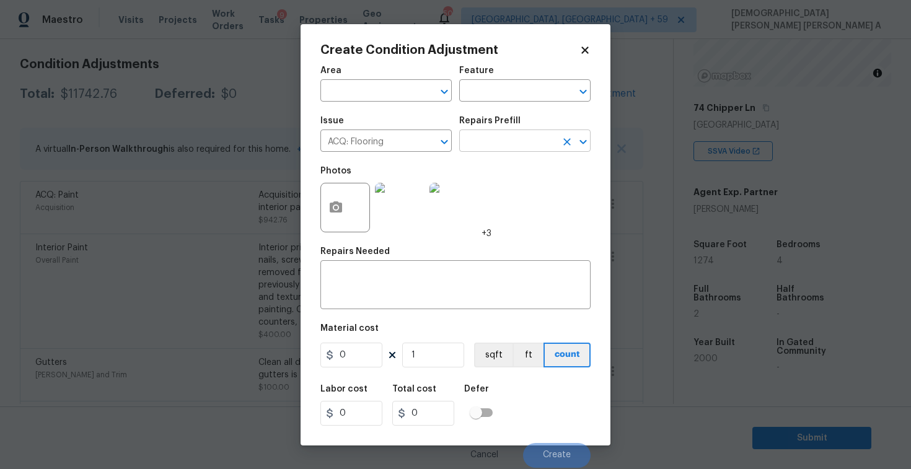
click at [530, 136] on input "text" at bounding box center [507, 142] width 97 height 19
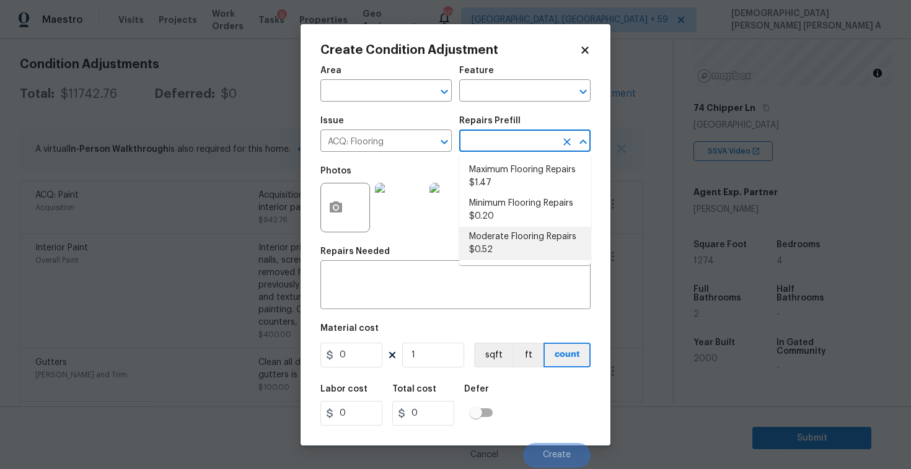
click at [512, 260] on li "Moderate Flooring Repairs $0.52" at bounding box center [524, 243] width 131 height 33
type input "Acquisition"
type textarea "Acquisition Scope: Moderate flooring repairs"
type input "0.52"
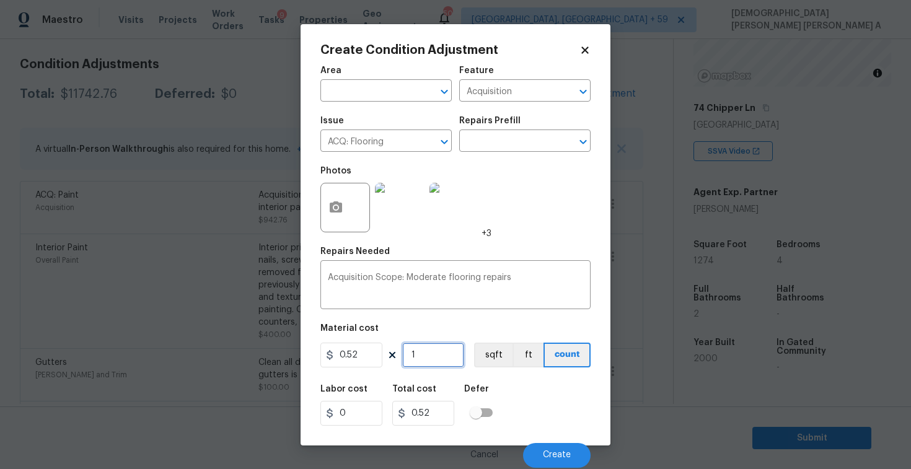
click at [434, 358] on input "1" at bounding box center [433, 355] width 62 height 25
type input "12"
type input "6.24"
type input "127"
type input "66.04"
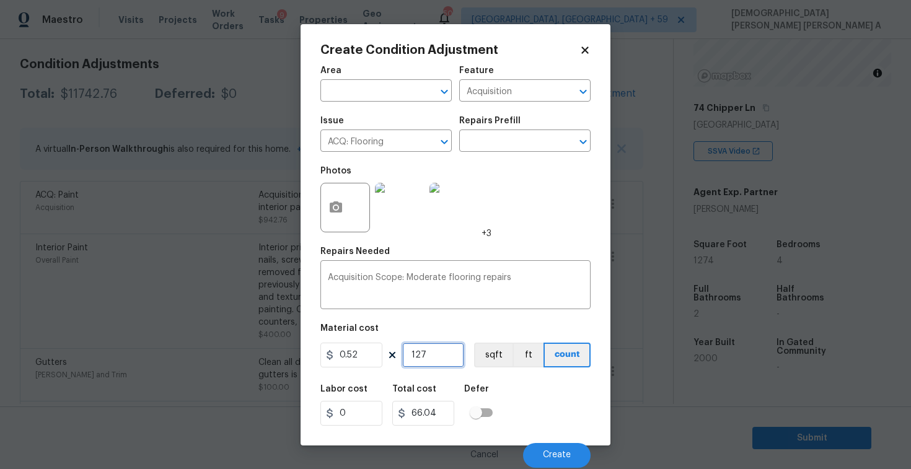
type input "1274"
type input "662.48"
type input "1274"
click at [491, 344] on button "sqft" at bounding box center [493, 355] width 38 height 25
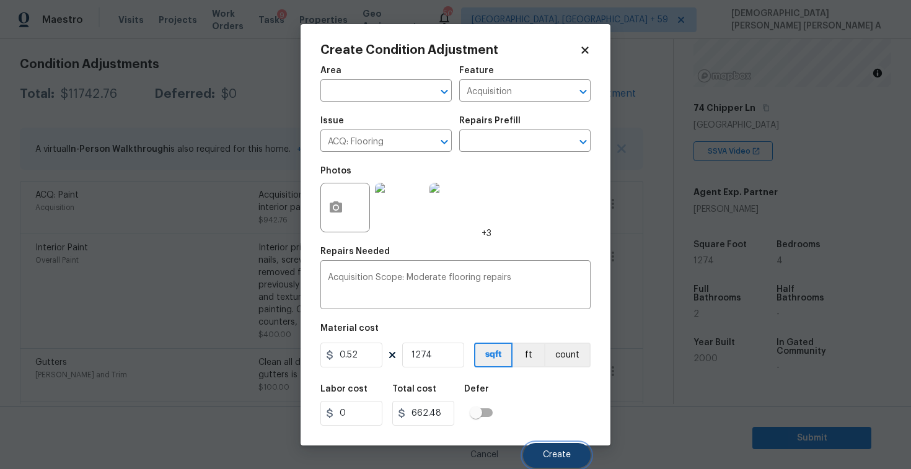
click at [556, 451] on span "Create" at bounding box center [557, 454] width 28 height 9
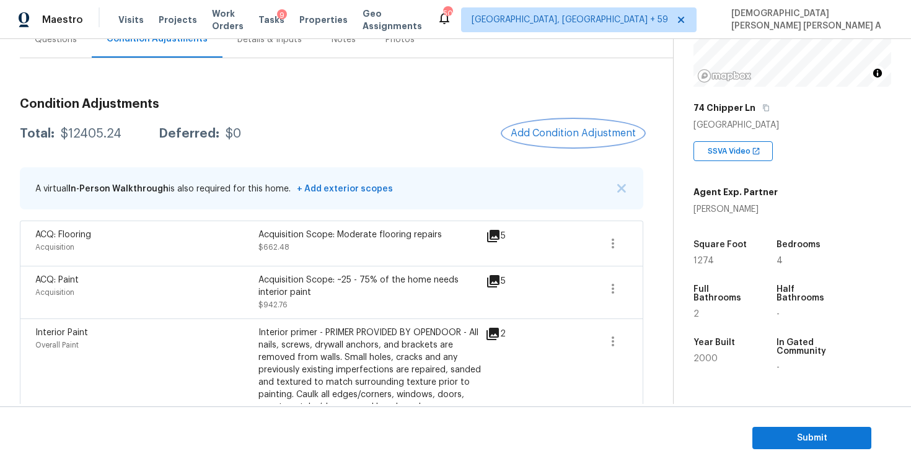
scroll to position [113, 0]
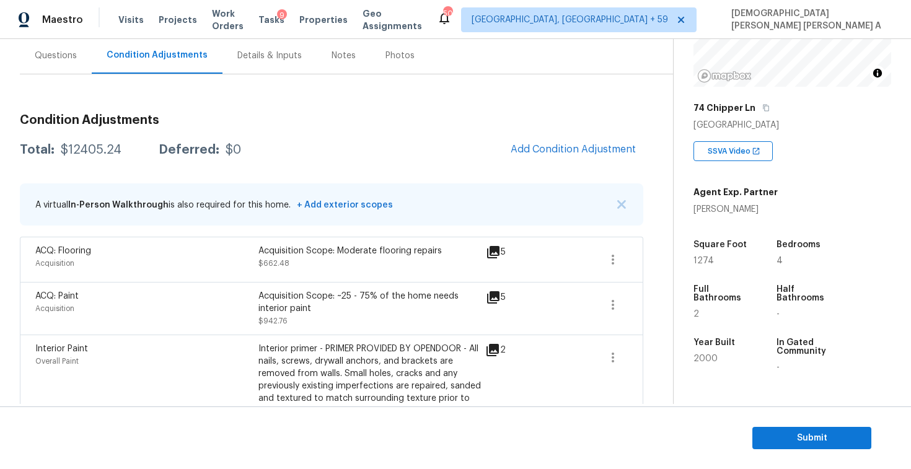
drag, startPoint x: 123, startPoint y: 149, endPoint x: 55, endPoint y: 148, distance: 68.2
click at [55, 148] on div "Total: $12405.24 Deferred: $0" at bounding box center [130, 150] width 221 height 12
copy div "$12405.24"
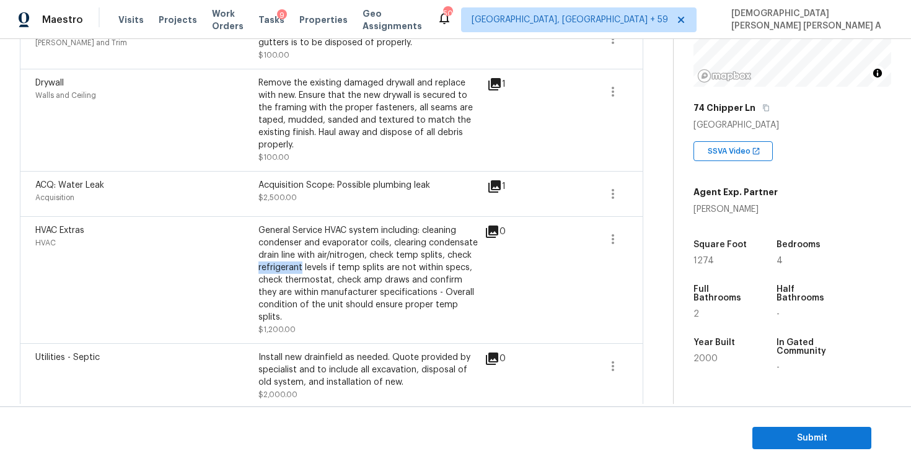
scroll to position [441, 0]
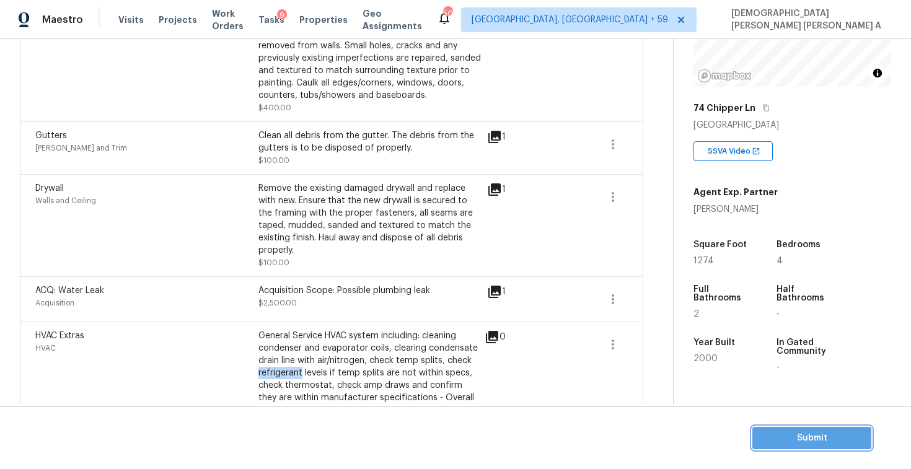
click at [783, 435] on span "Submit" at bounding box center [811, 438] width 99 height 15
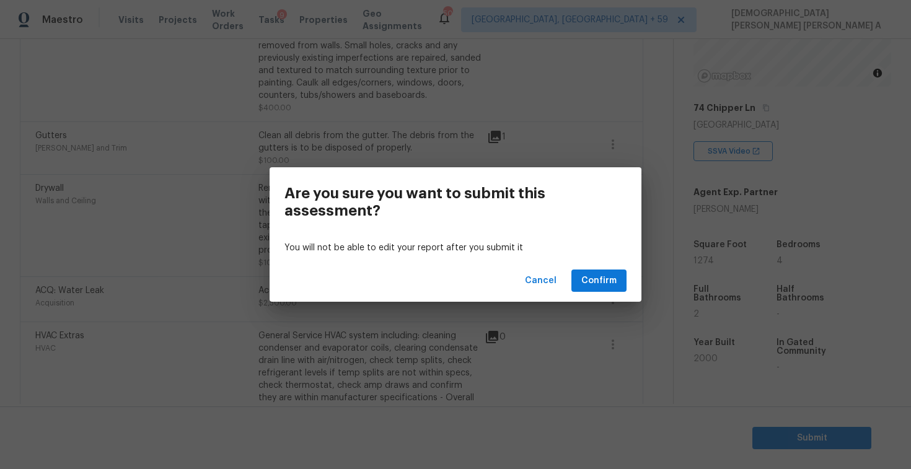
click at [590, 265] on div "Cancel Confirm" at bounding box center [456, 281] width 372 height 43
click at [588, 272] on button "Confirm" at bounding box center [598, 281] width 55 height 23
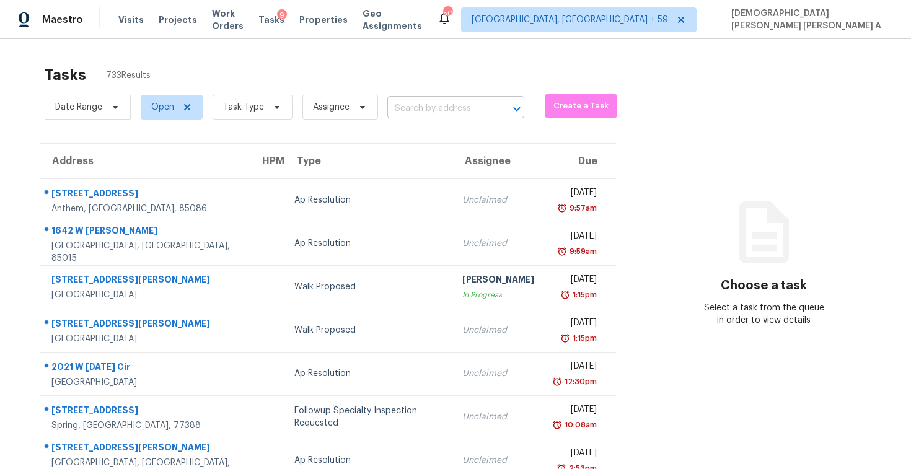
click at [447, 110] on input "text" at bounding box center [438, 108] width 102 height 19
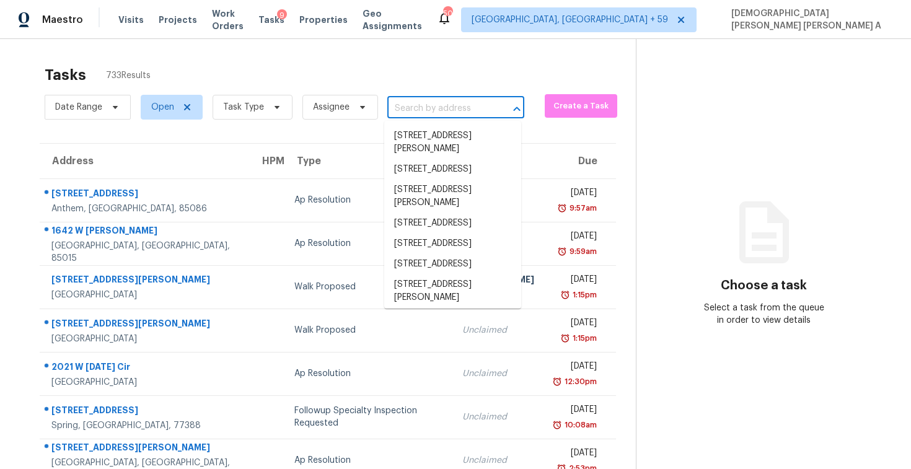
paste input "541 Pollyanna Dr, Greenville, SC 29605"
type input "541 Pollyanna Dr, Greenville, SC 29605"
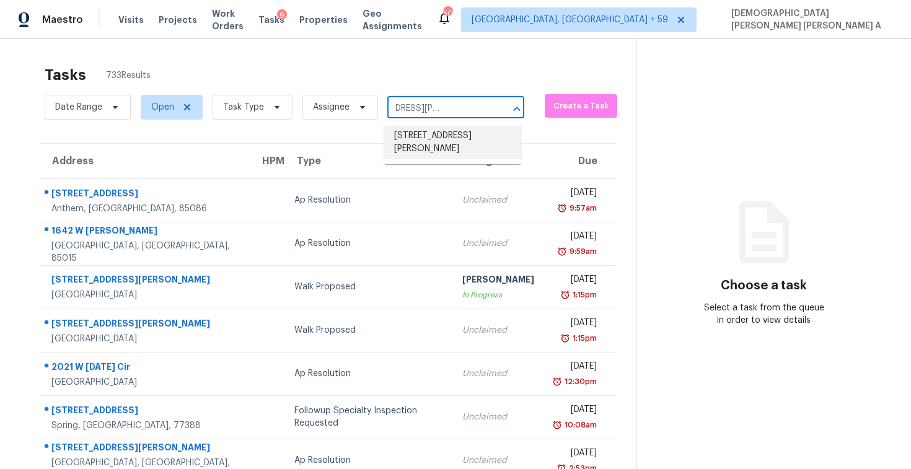
click at [457, 136] on li "541 Pollyanna Dr, Greenville, SC 29605" at bounding box center [452, 142] width 137 height 33
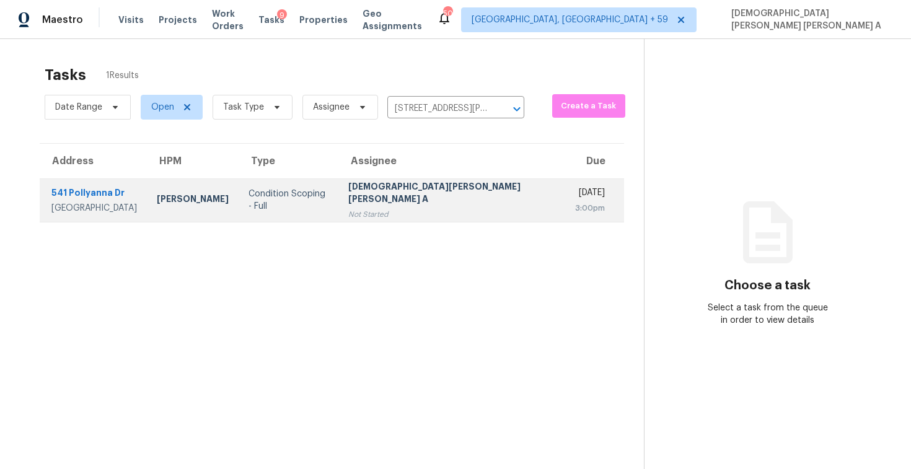
click at [438, 219] on td "Mohamed Azeem Mohsin A Not Started" at bounding box center [451, 199] width 226 height 43
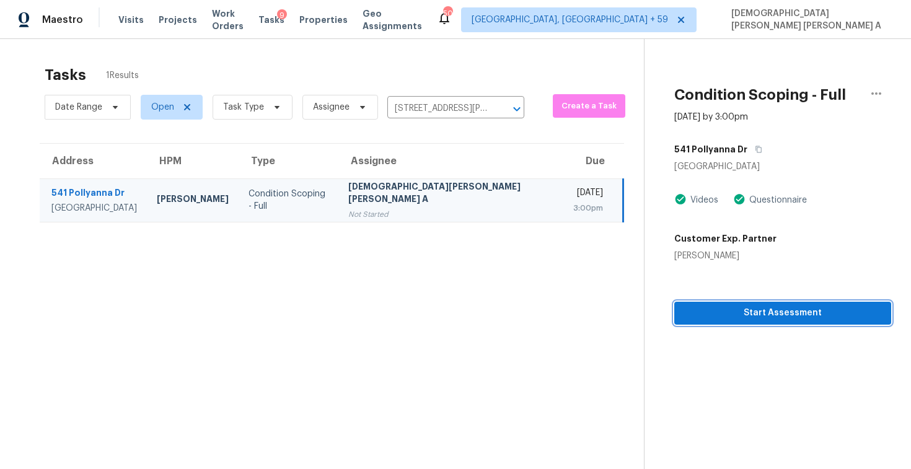
click at [698, 322] on button "Start Assessment" at bounding box center [782, 313] width 217 height 23
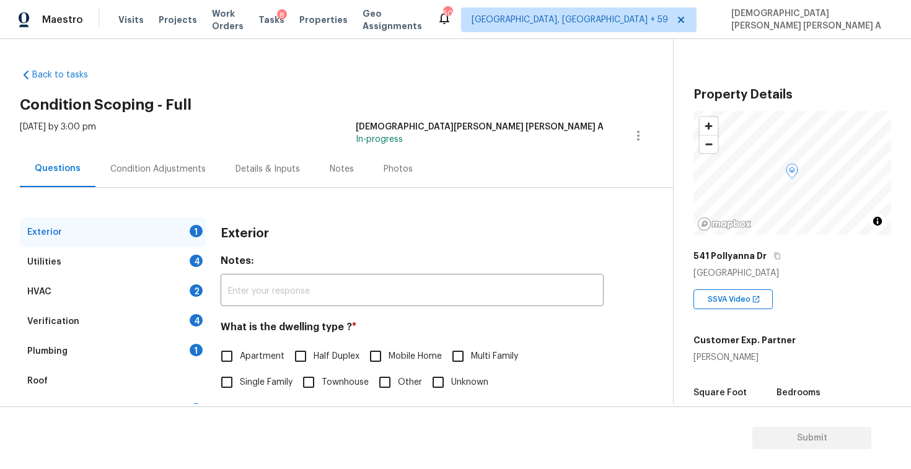
click at [373, 110] on h2 "Condition Scoping - Full" at bounding box center [346, 105] width 653 height 12
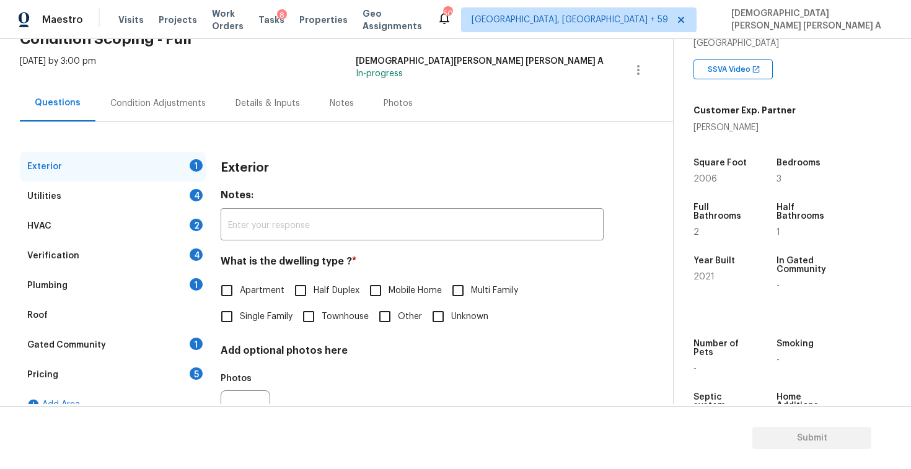
scroll to position [277, 0]
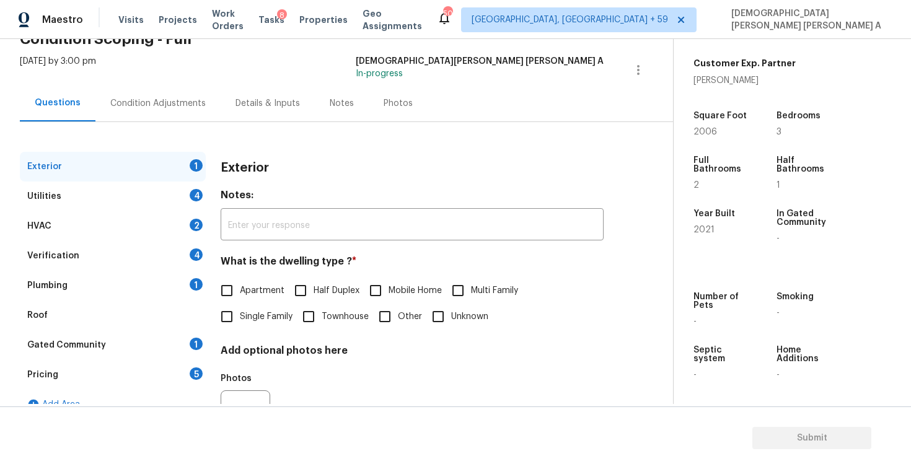
click at [235, 318] on input "Single Family" at bounding box center [227, 317] width 26 height 26
checkbox input "true"
click at [178, 199] on div "Utilities 4" at bounding box center [113, 197] width 186 height 30
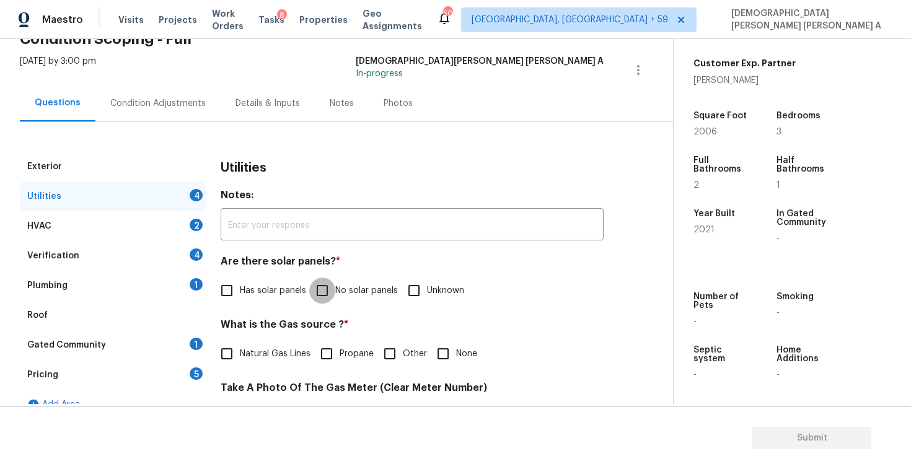
click at [325, 290] on input "No solar panels" at bounding box center [322, 291] width 26 height 26
checkbox input "true"
click at [234, 363] on input "Natural Gas Lines" at bounding box center [227, 354] width 26 height 26
checkbox input "true"
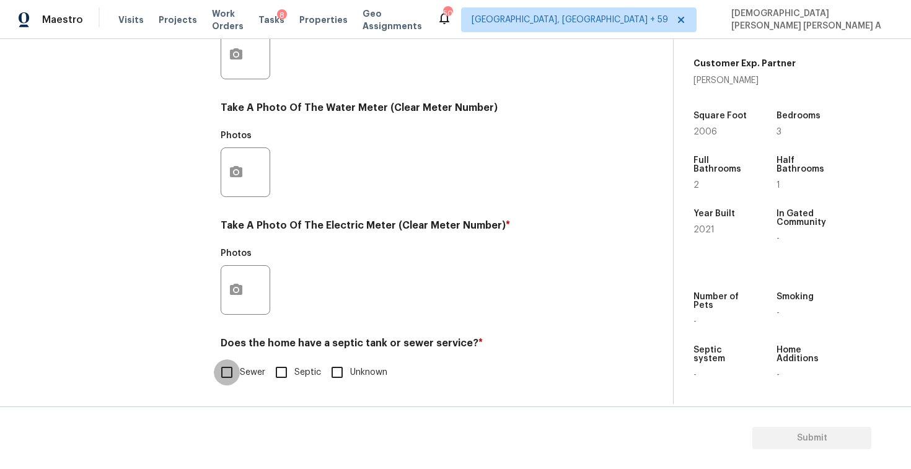
click at [221, 374] on input "Sewer" at bounding box center [227, 372] width 26 height 26
checkbox input "true"
click at [252, 287] on div at bounding box center [246, 290] width 50 height 50
click at [233, 288] on icon "button" at bounding box center [236, 290] width 15 height 15
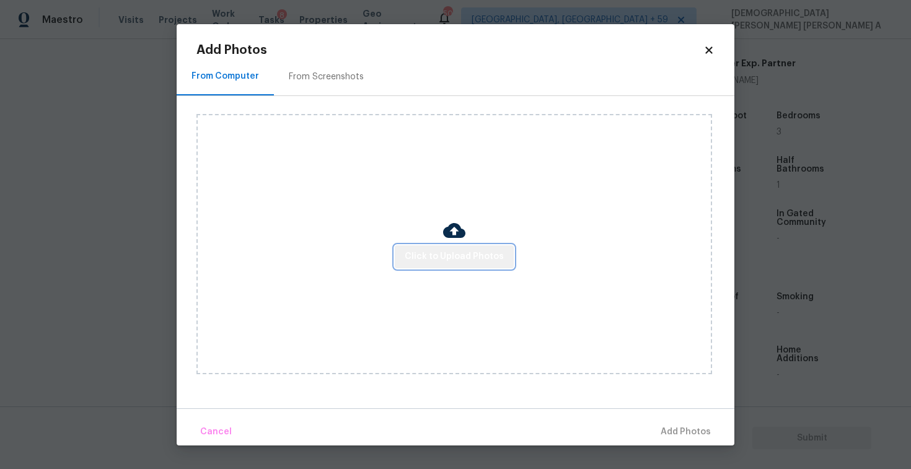
click at [477, 253] on span "Click to Upload Photos" at bounding box center [454, 256] width 99 height 15
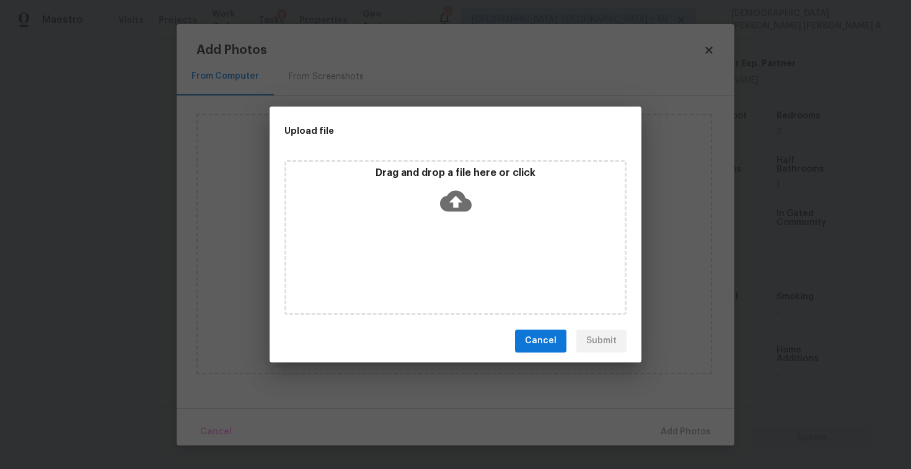
click at [457, 200] on icon at bounding box center [456, 201] width 32 height 32
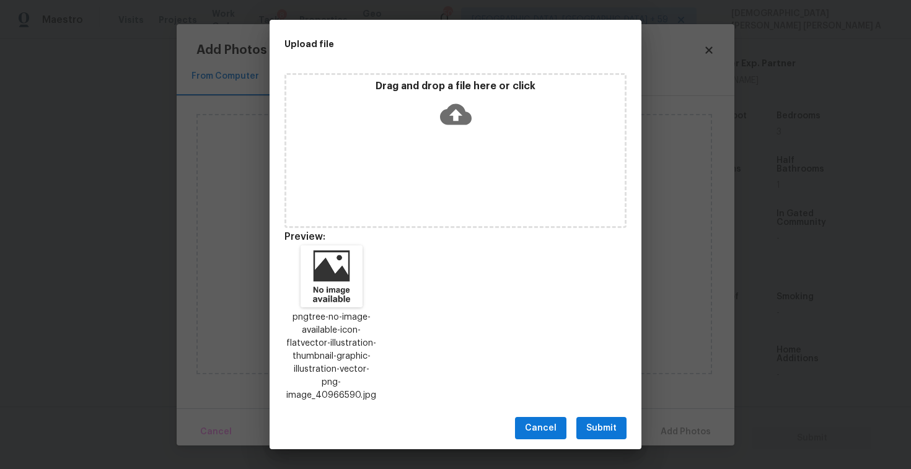
click at [594, 421] on span "Submit" at bounding box center [601, 428] width 30 height 15
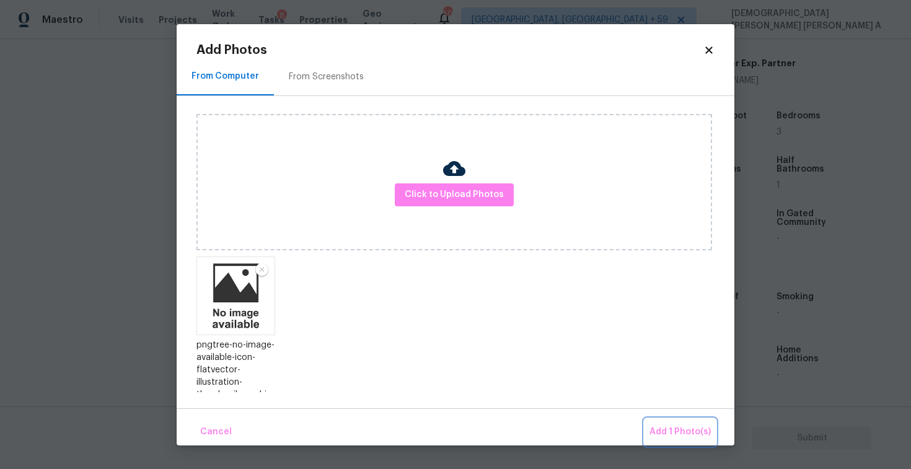
click at [680, 424] on span "Add 1 Photo(s)" at bounding box center [679, 431] width 61 height 15
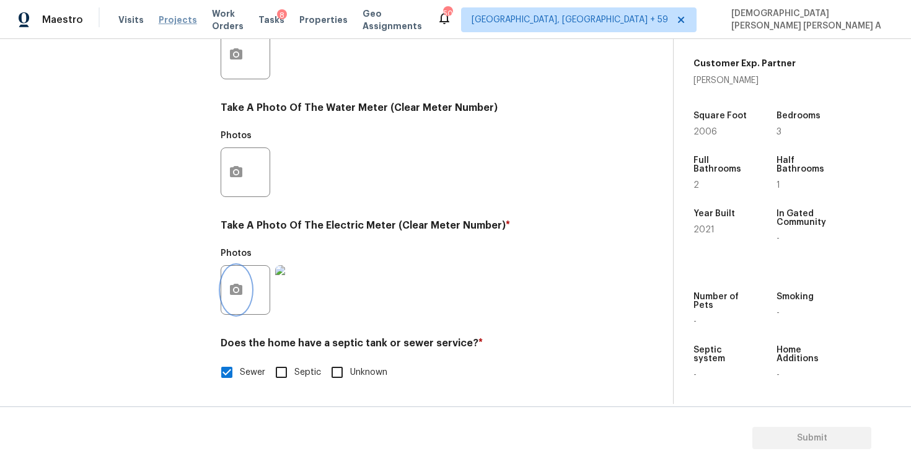
scroll to position [0, 0]
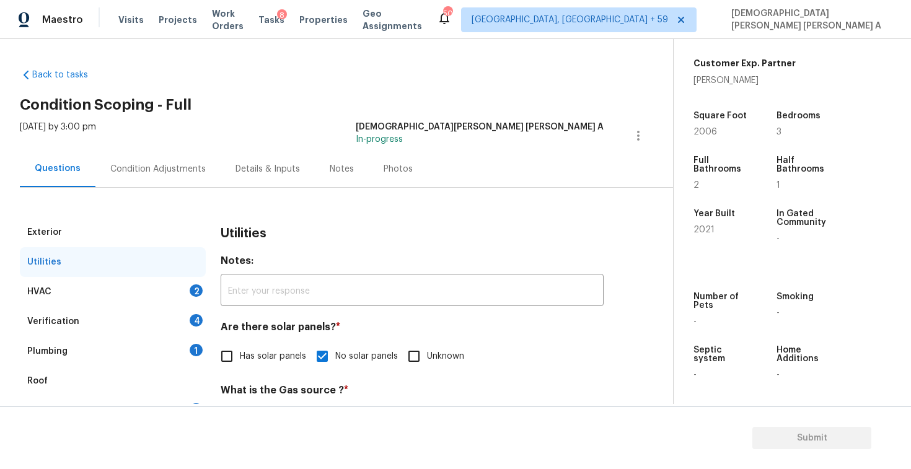
click at [133, 291] on div "HVAC 2" at bounding box center [113, 292] width 186 height 30
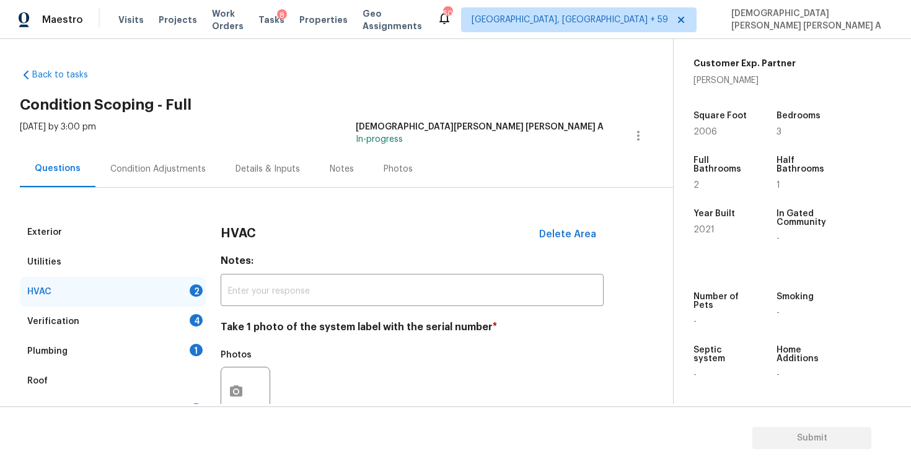
scroll to position [169, 0]
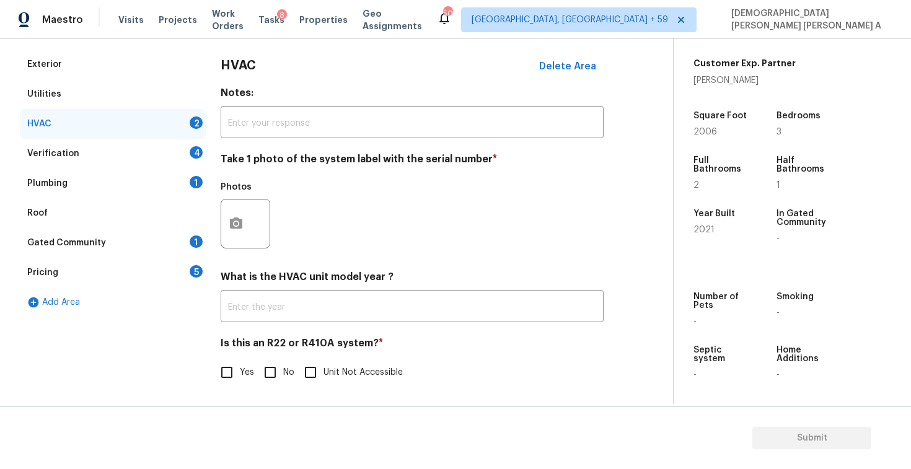
click at [274, 369] on input "No" at bounding box center [270, 372] width 26 height 26
checkbox input "true"
click at [237, 214] on button "button" at bounding box center [236, 224] width 30 height 48
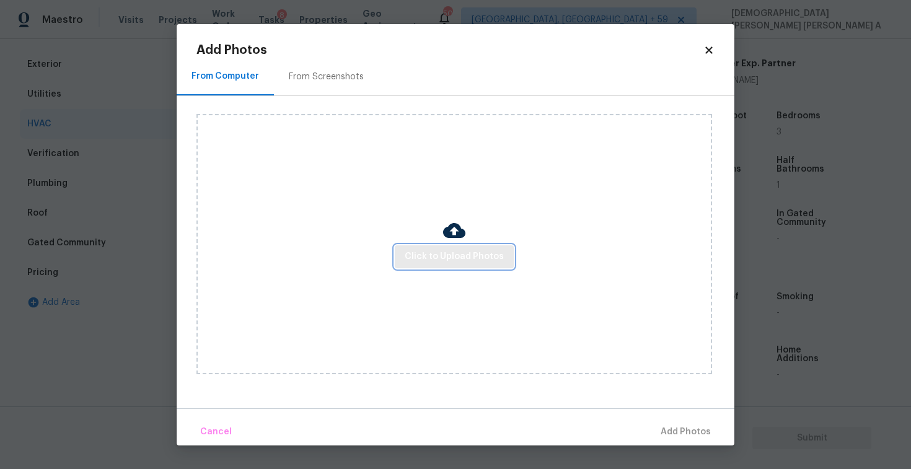
click at [432, 255] on span "Click to Upload Photos" at bounding box center [454, 256] width 99 height 15
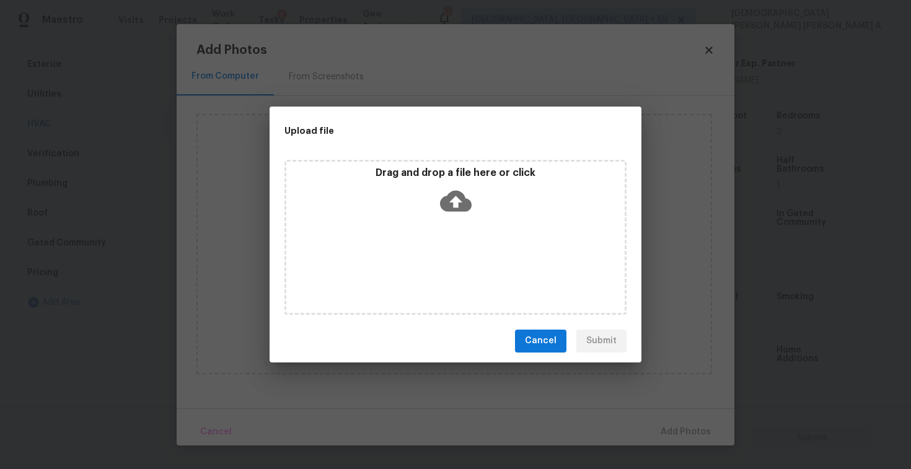
click at [445, 209] on icon at bounding box center [456, 200] width 32 height 21
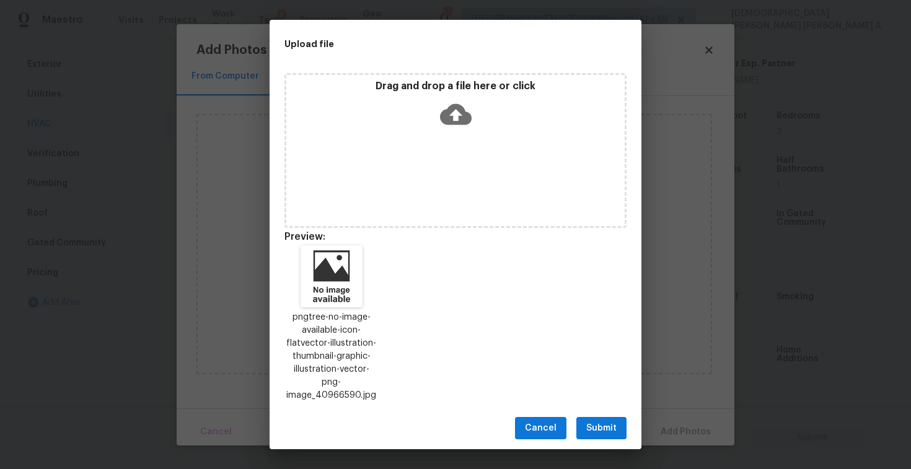
click at [602, 422] on span "Submit" at bounding box center [601, 428] width 30 height 15
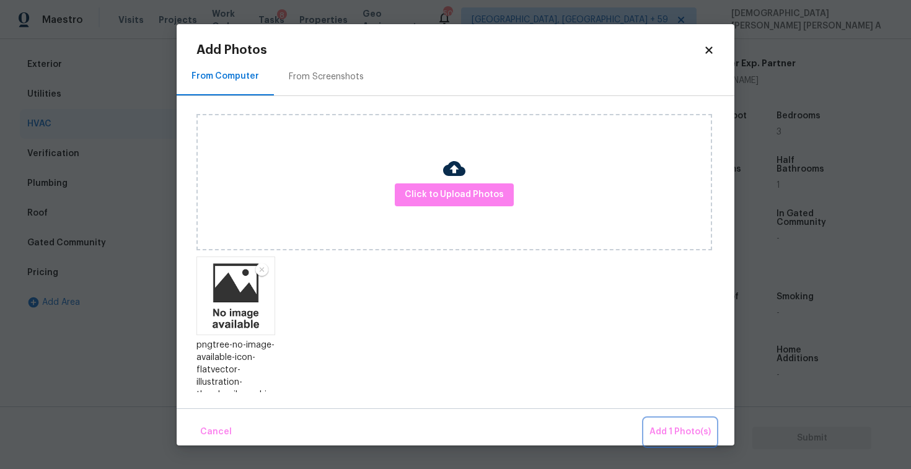
click at [690, 428] on span "Add 1 Photo(s)" at bounding box center [679, 431] width 61 height 15
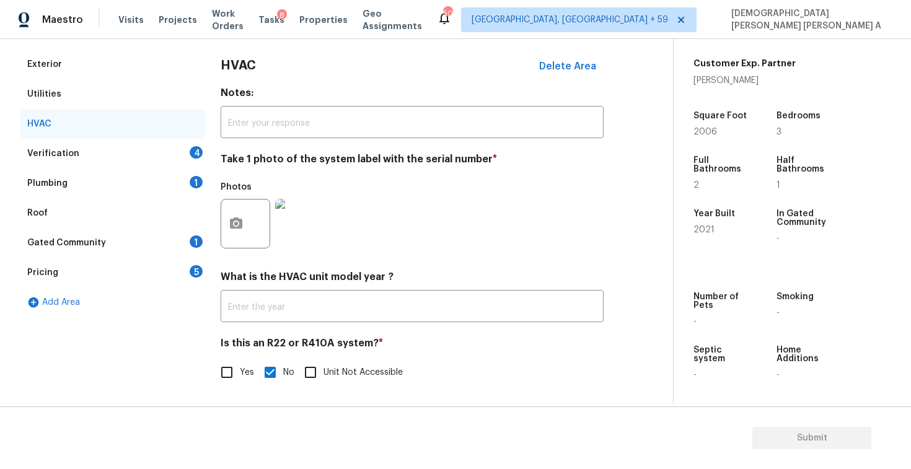
click at [123, 152] on div "Verification 4" at bounding box center [113, 154] width 186 height 30
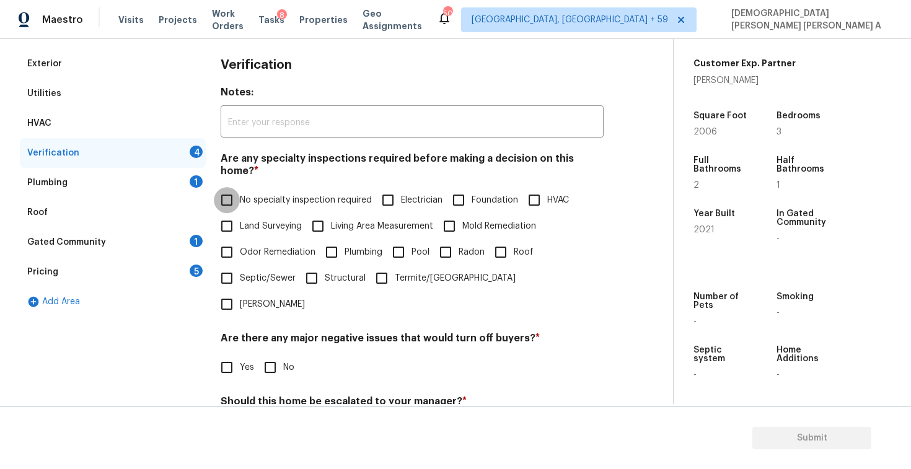
click at [229, 187] on input "No specialty inspection required" at bounding box center [227, 200] width 26 height 26
checkbox input "true"
click at [270, 354] on input "No" at bounding box center [270, 367] width 26 height 26
checkbox input "true"
click at [271, 418] on input "No" at bounding box center [270, 431] width 26 height 26
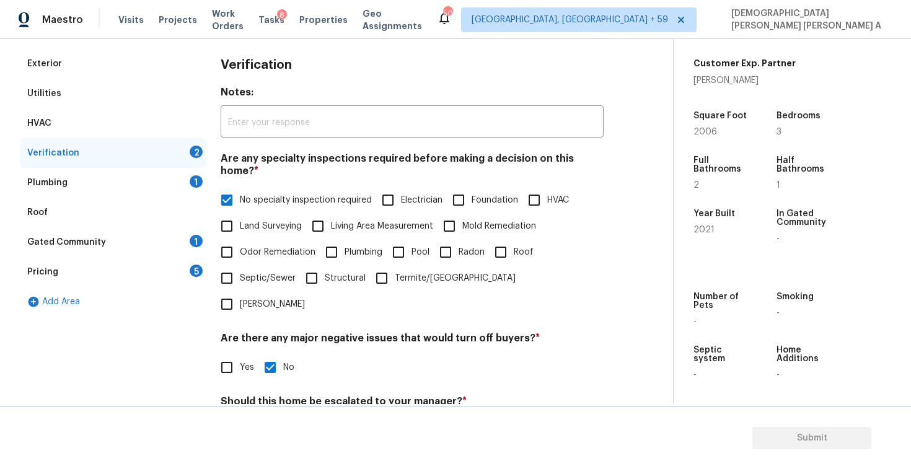
checkbox input "true"
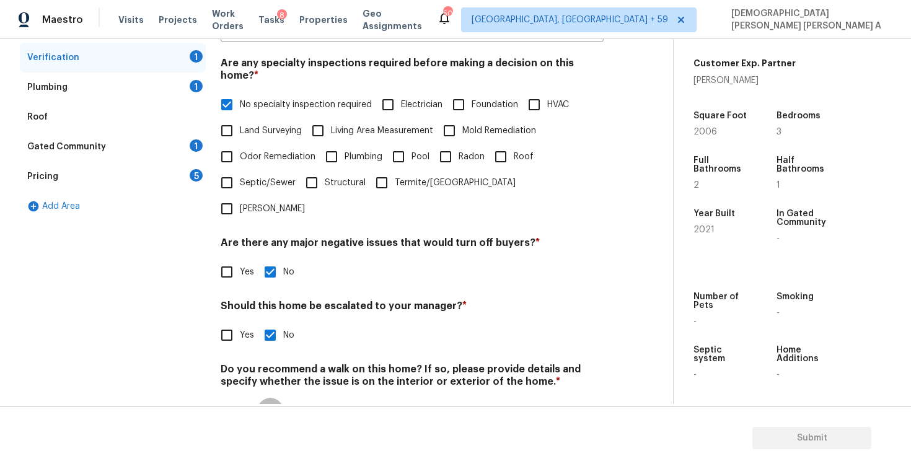
click at [271, 398] on input "No" at bounding box center [270, 411] width 26 height 26
checkbox input "true"
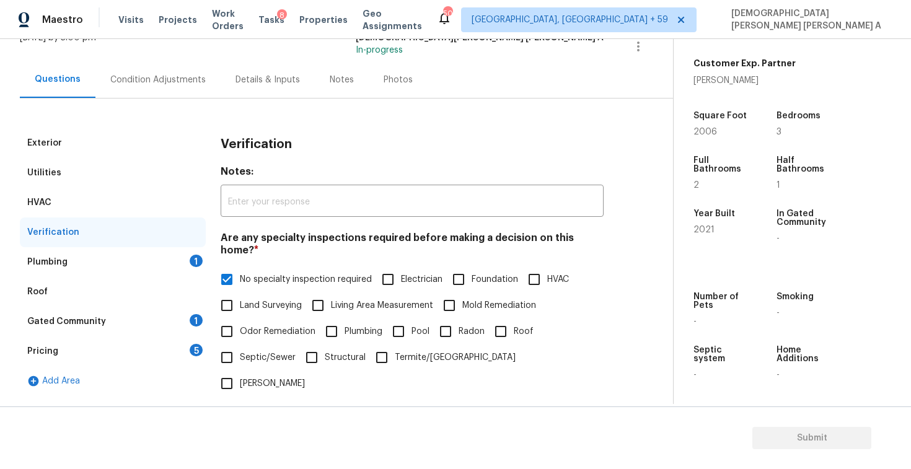
click at [182, 265] on div "Plumbing 1" at bounding box center [113, 262] width 186 height 30
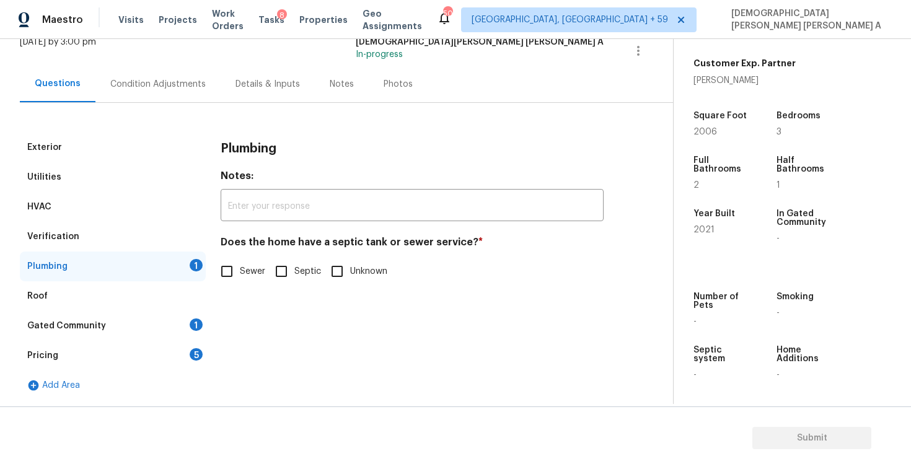
click at [227, 278] on input "Sewer" at bounding box center [227, 271] width 26 height 26
checkbox input "true"
click at [143, 327] on div "Gated Community 1" at bounding box center [113, 326] width 186 height 30
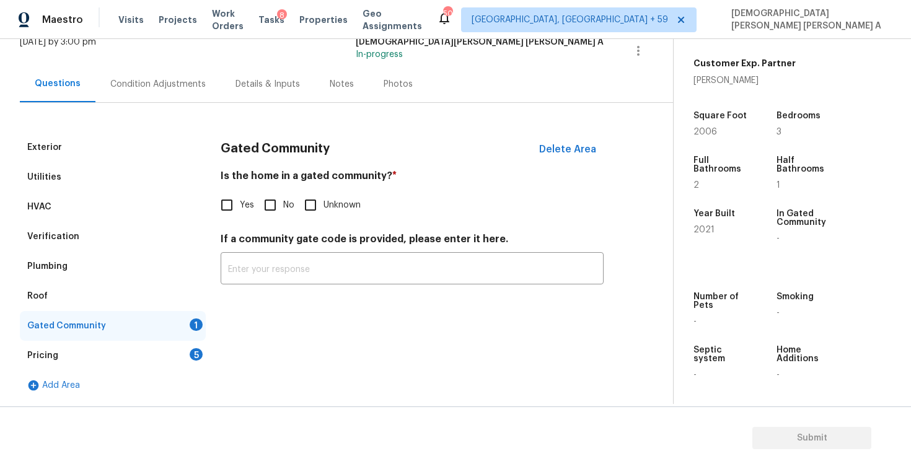
click at [268, 206] on input "No" at bounding box center [270, 205] width 26 height 26
checkbox input "true"
click at [141, 358] on div "Pricing 5" at bounding box center [113, 356] width 186 height 30
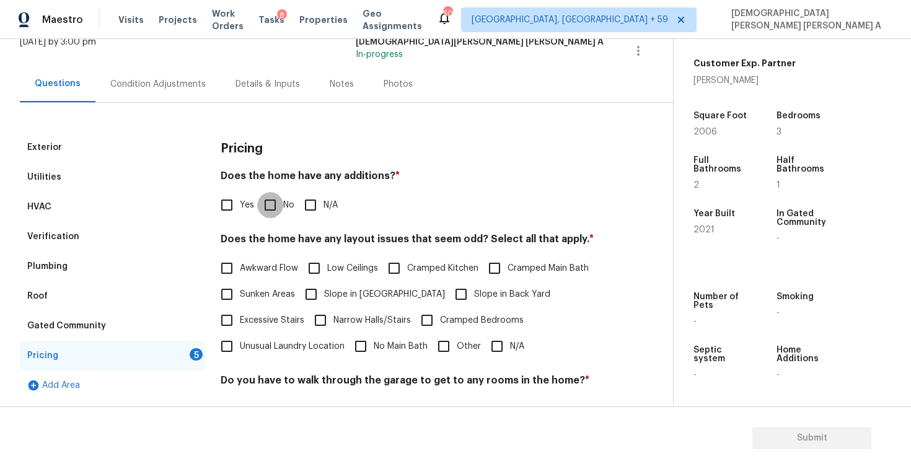
click at [268, 207] on input "No" at bounding box center [270, 205] width 26 height 26
checkbox input "true"
click at [486, 337] on input "N/A" at bounding box center [497, 346] width 26 height 26
checkbox input "true"
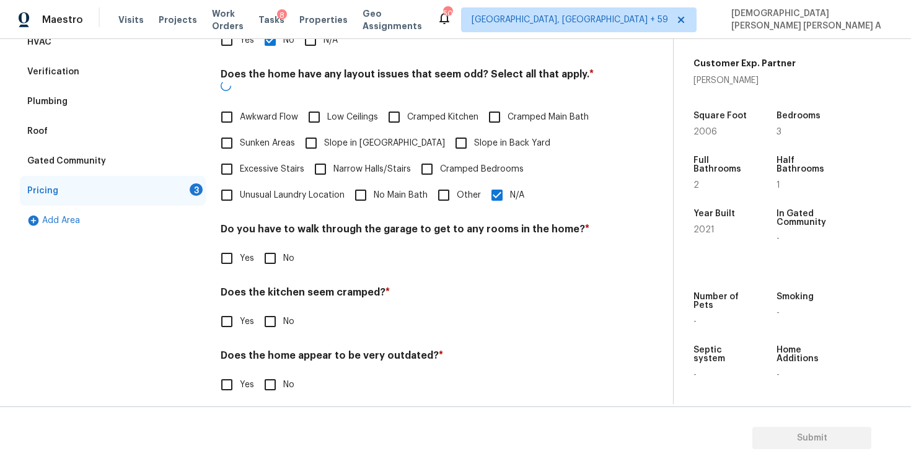
scroll to position [248, 0]
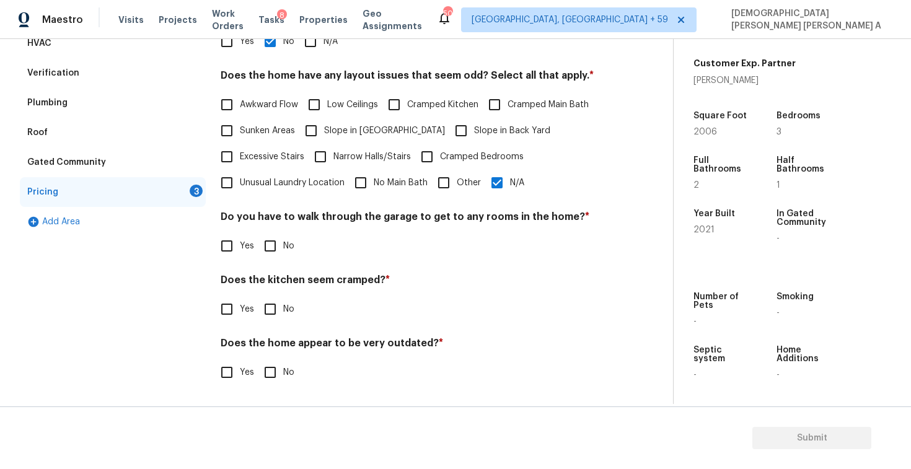
click at [236, 241] on input "Yes" at bounding box center [227, 246] width 26 height 26
checkbox input "true"
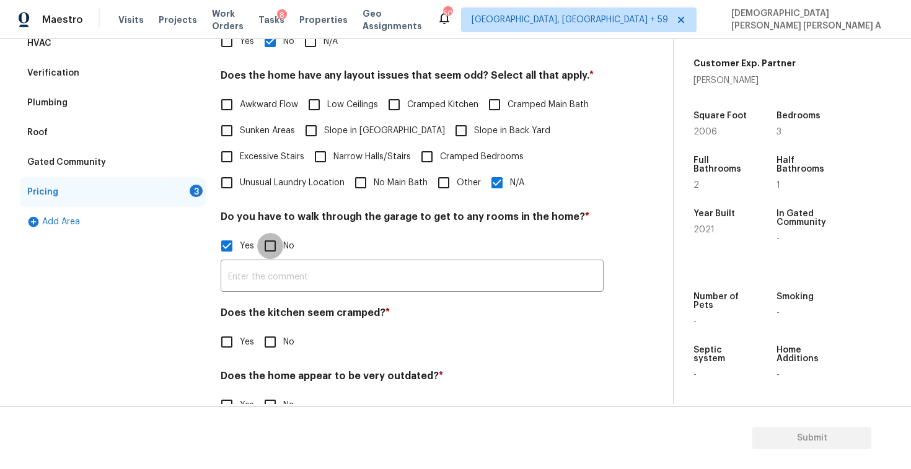
click at [271, 246] on input "No" at bounding box center [270, 246] width 26 height 26
checkbox input "true"
checkbox input "false"
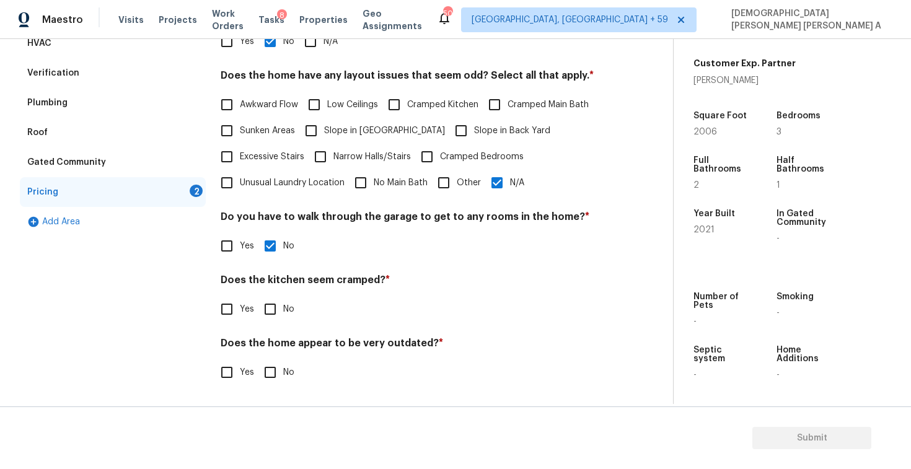
click at [266, 321] on input "No" at bounding box center [270, 309] width 26 height 26
checkbox input "true"
click at [266, 366] on input "No" at bounding box center [270, 374] width 26 height 26
checkbox input "true"
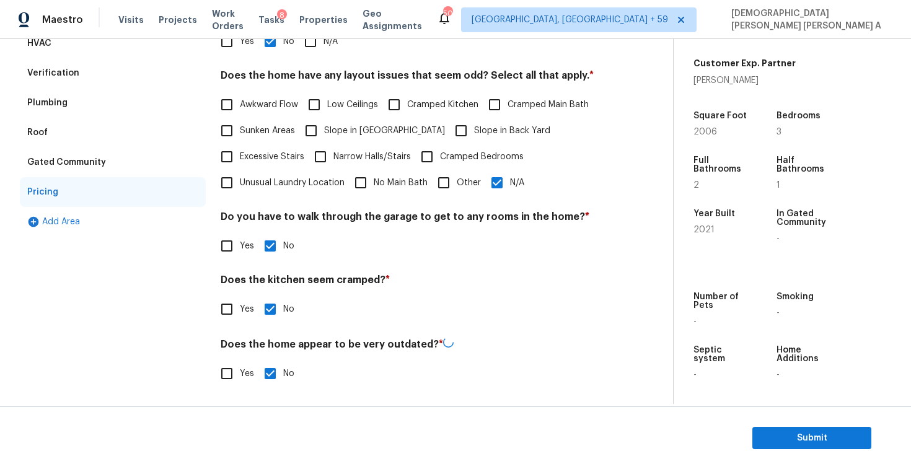
scroll to position [0, 0]
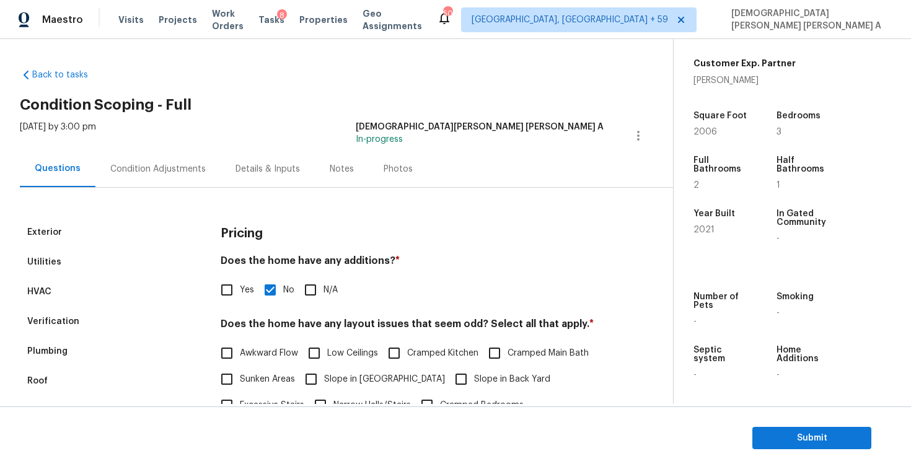
click at [384, 164] on div "Photos" at bounding box center [398, 169] width 29 height 12
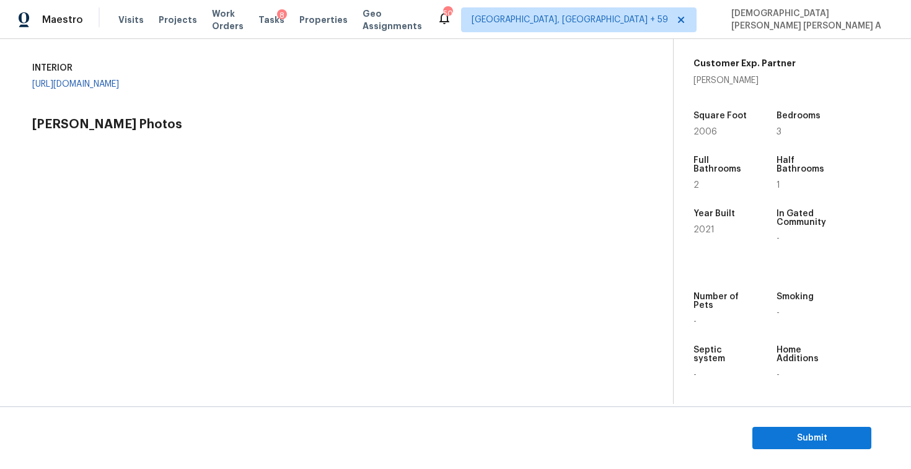
scroll to position [327, 0]
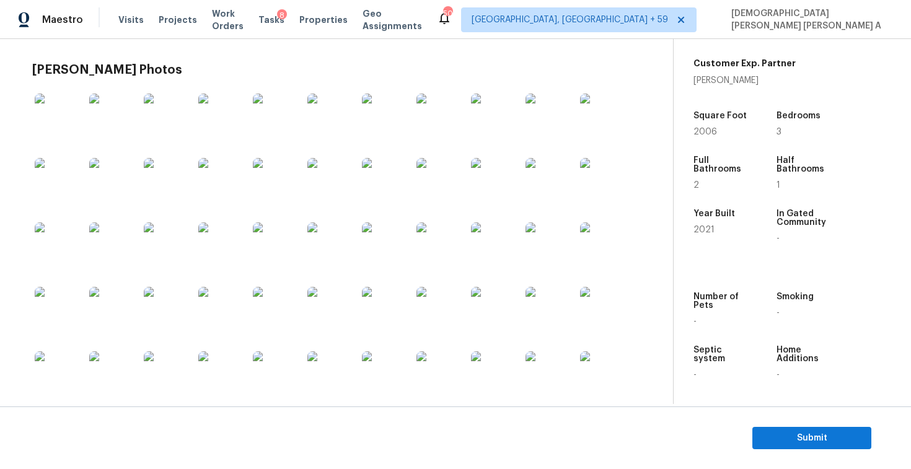
click at [83, 34] on link "https://opendoor-admin-client-upload-production.s3.amazonaws.com/uploads/Cake/S…" at bounding box center [75, 29] width 87 height 9
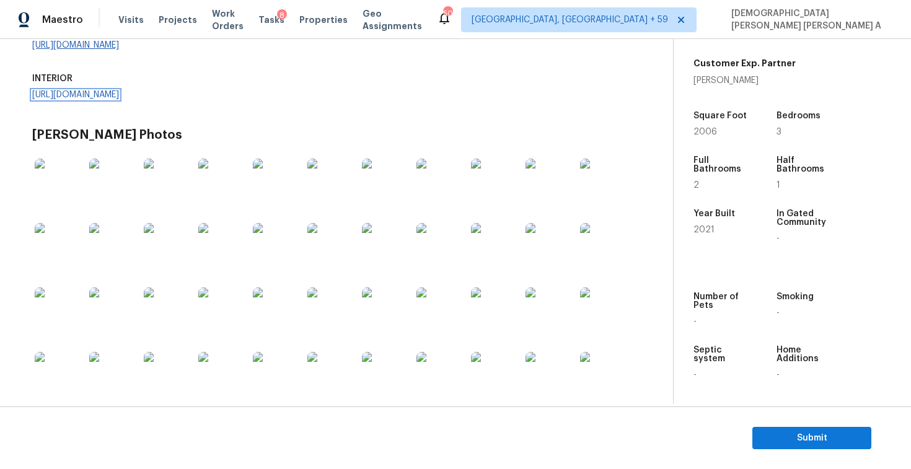
scroll to position [219, 0]
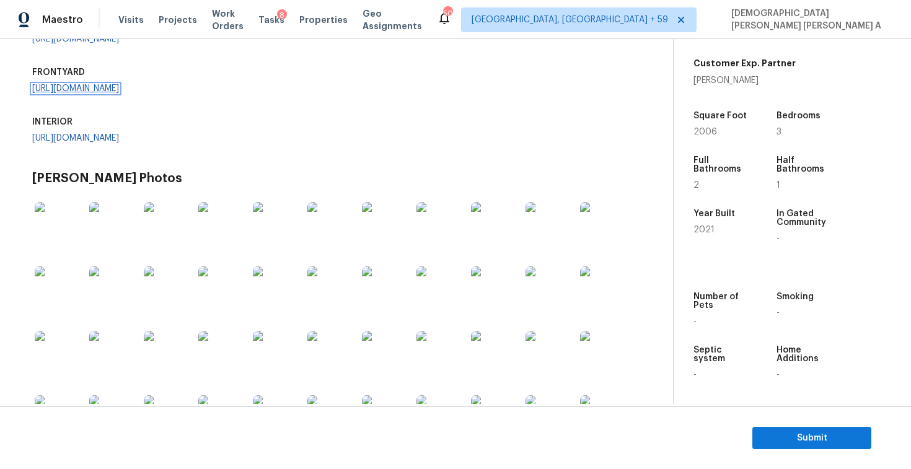
click at [92, 93] on link "https://opendoor-admin-client-upload-production.s3.amazonaws.com/uploads/Cake/S…" at bounding box center [75, 88] width 87 height 9
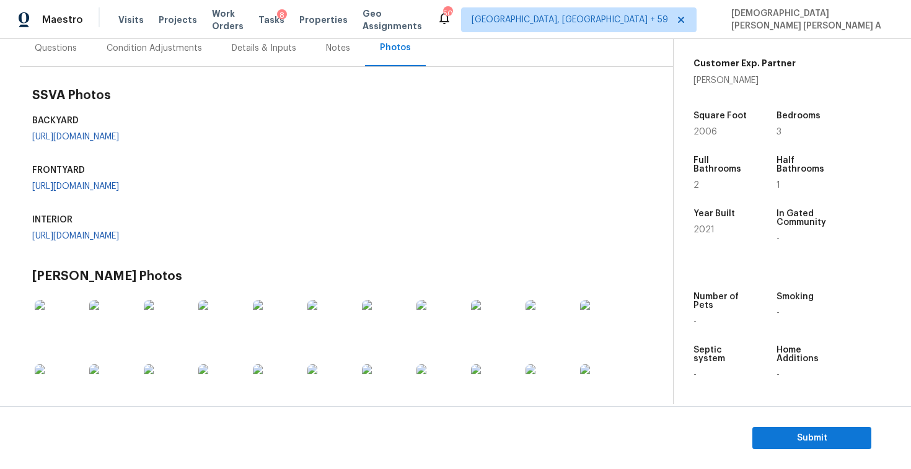
click at [144, 141] on div "https://opendoor-admin-client-upload-production.s3.amazonaws.com/uploads/Cake/S…" at bounding box center [123, 137] width 183 height 9
click at [72, 141] on link "https://opendoor-admin-client-upload-production.s3.amazonaws.com/uploads/Cake/S…" at bounding box center [75, 137] width 87 height 9
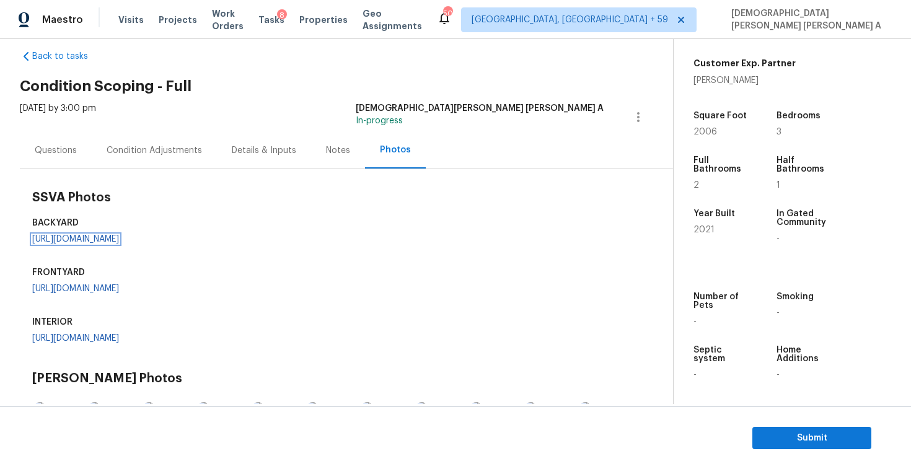
scroll to position [6, 0]
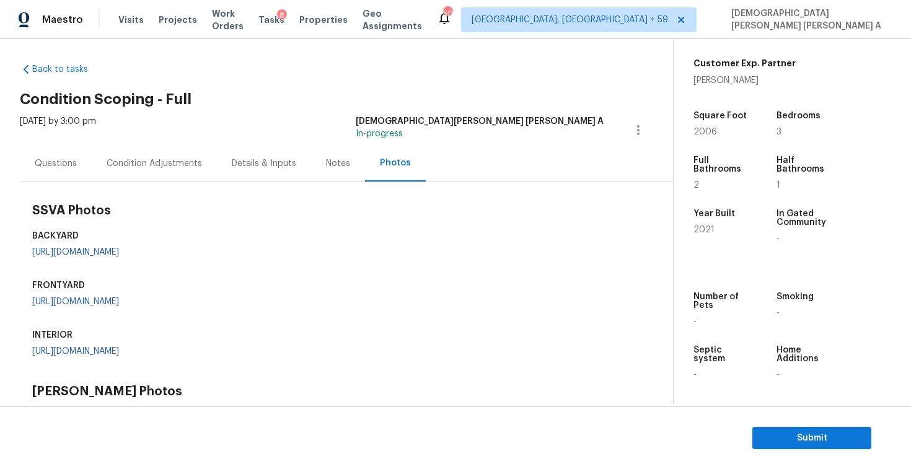
click at [59, 152] on div "Questions" at bounding box center [56, 163] width 72 height 37
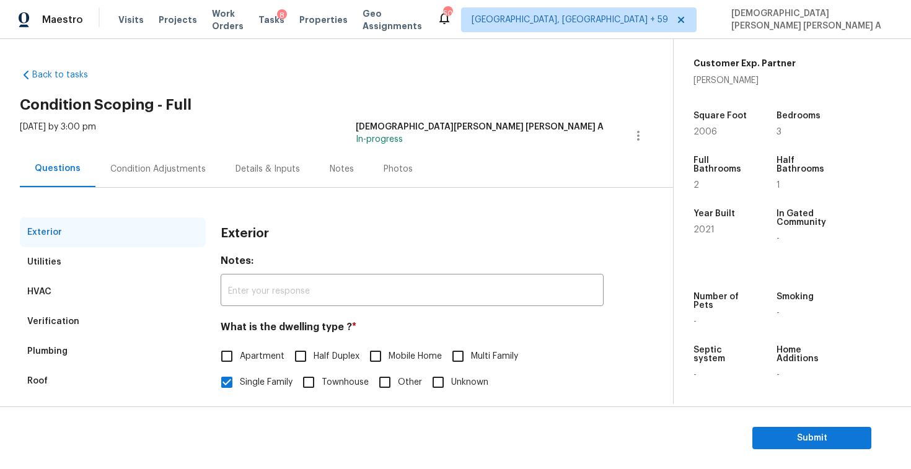
click at [156, 184] on div "Condition Adjustments" at bounding box center [157, 169] width 125 height 37
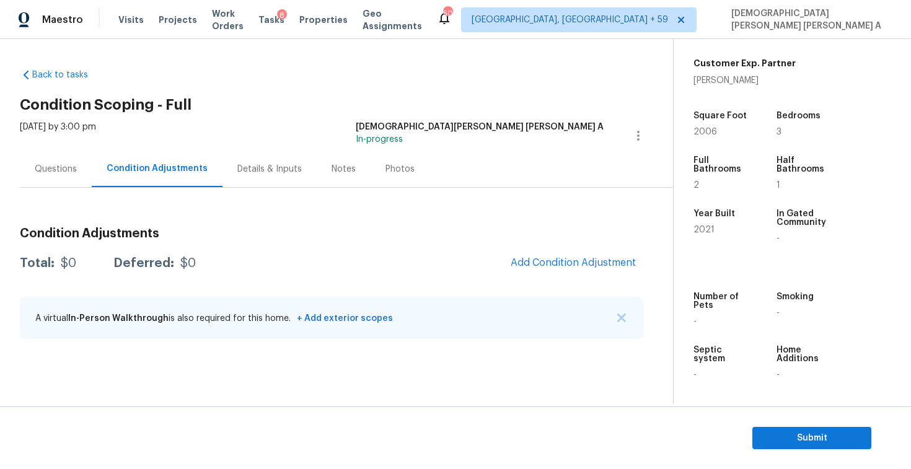
click at [56, 170] on div "Questions" at bounding box center [56, 169] width 42 height 12
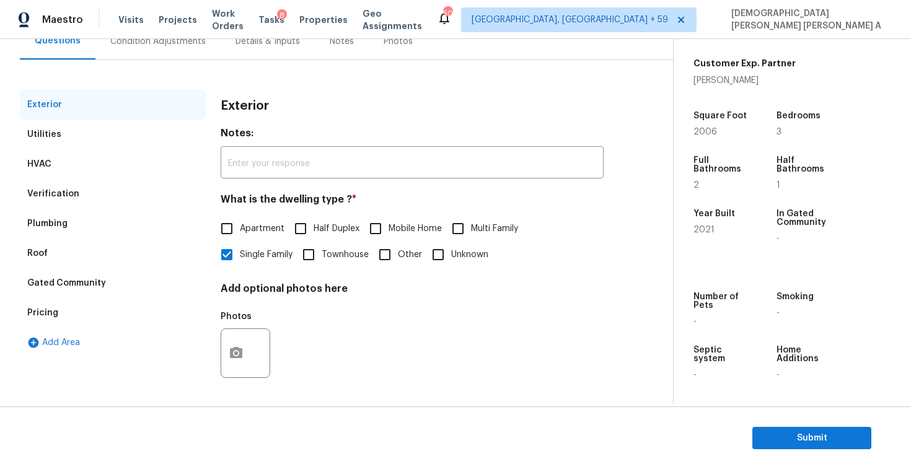
click at [64, 307] on div "Pricing" at bounding box center [113, 313] width 186 height 30
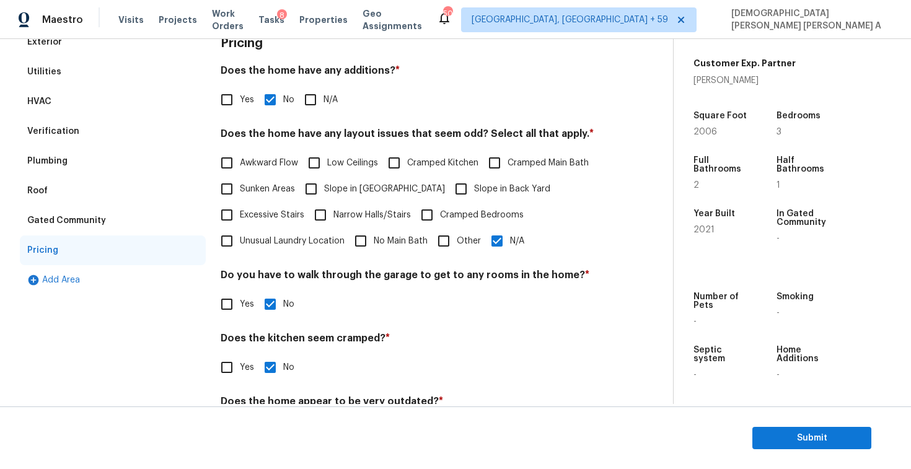
scroll to position [201, 0]
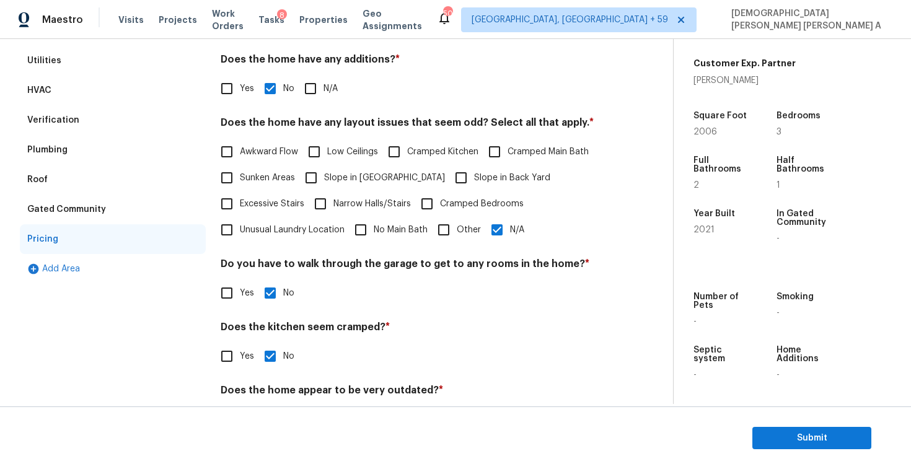
click at [498, 232] on input "N/A" at bounding box center [497, 230] width 26 height 26
checkbox input "false"
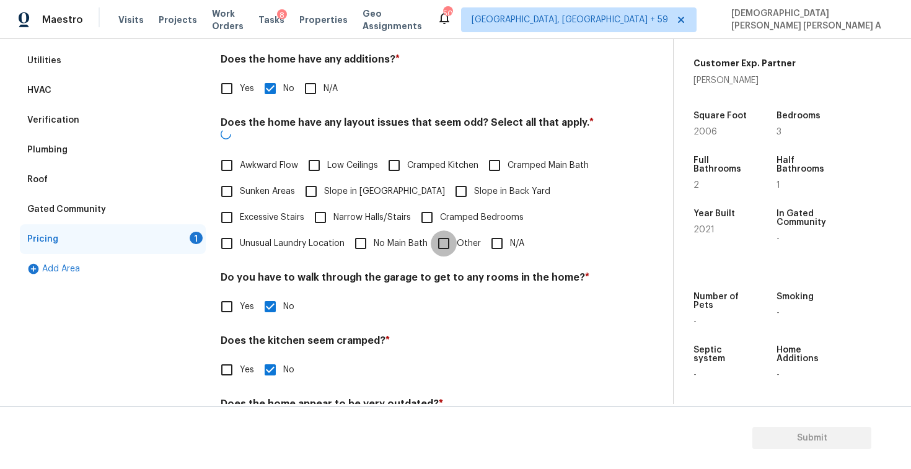
click at [446, 230] on input "Other" at bounding box center [444, 243] width 26 height 26
checkbox input "true"
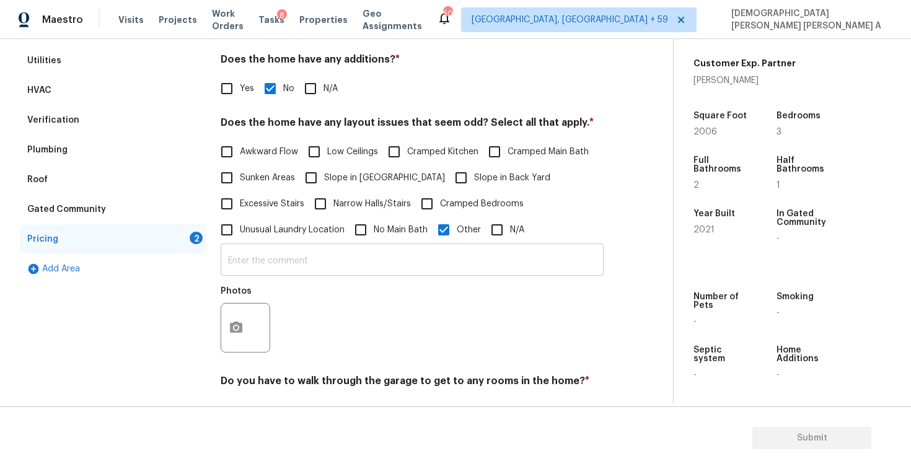
click at [400, 273] on input "text" at bounding box center [412, 261] width 383 height 29
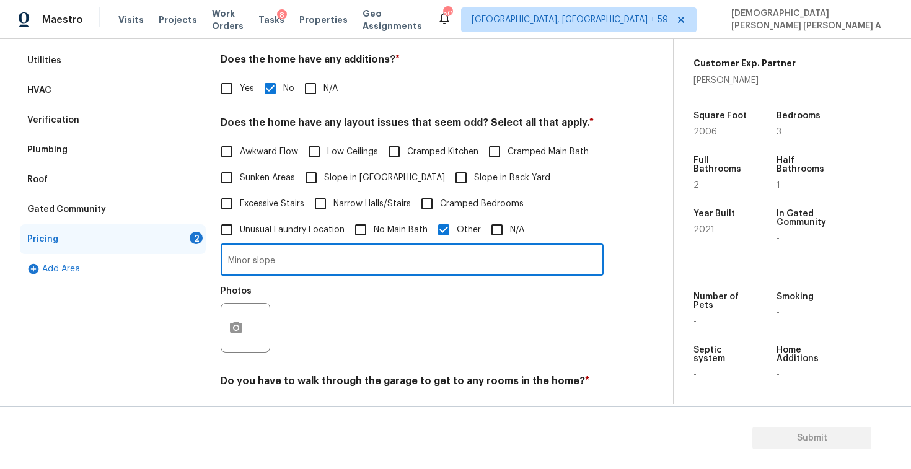
type input "Minor slope"
click at [234, 318] on button "button" at bounding box center [236, 328] width 30 height 48
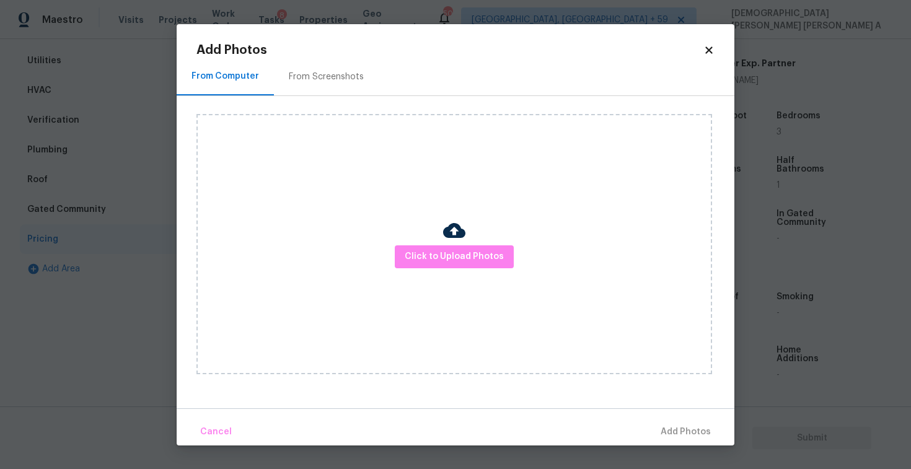
click at [315, 61] on div "From Screenshots" at bounding box center [326, 77] width 105 height 37
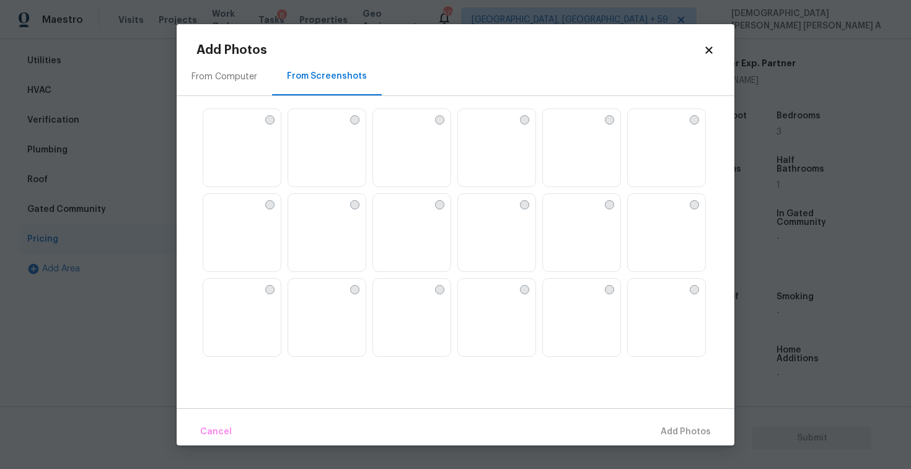
click at [478, 214] on img at bounding box center [468, 204] width 20 height 20
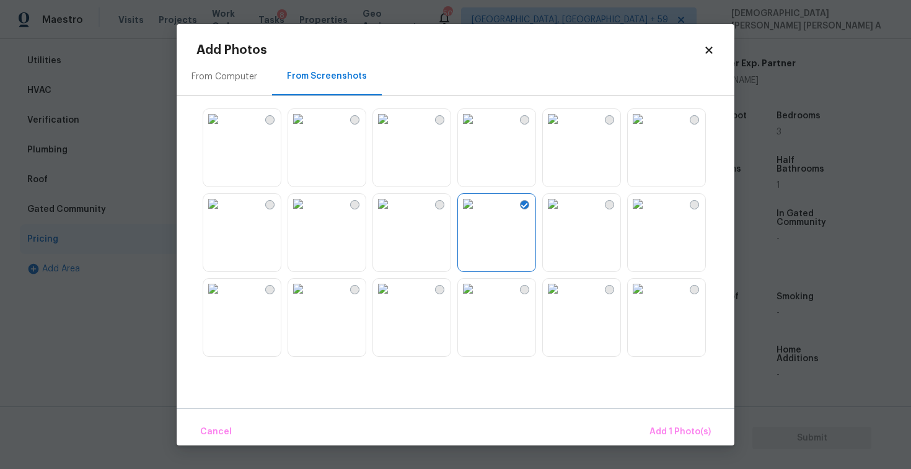
drag, startPoint x: 494, startPoint y: 239, endPoint x: 528, endPoint y: 277, distance: 50.5
click at [478, 214] on img at bounding box center [468, 204] width 20 height 20
click at [563, 299] on img at bounding box center [553, 289] width 20 height 20
click at [478, 212] on img at bounding box center [468, 204] width 20 height 20
click at [678, 429] on span "Add 2 Photo(s)" at bounding box center [678, 431] width 63 height 15
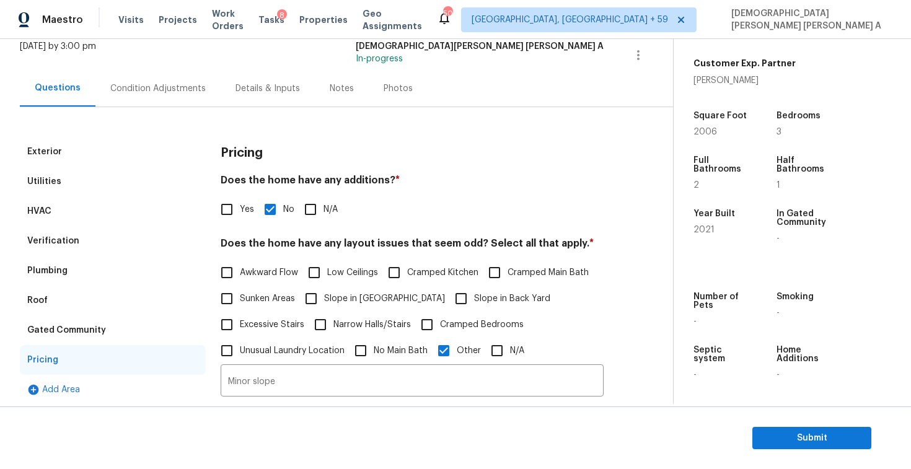
scroll to position [30, 0]
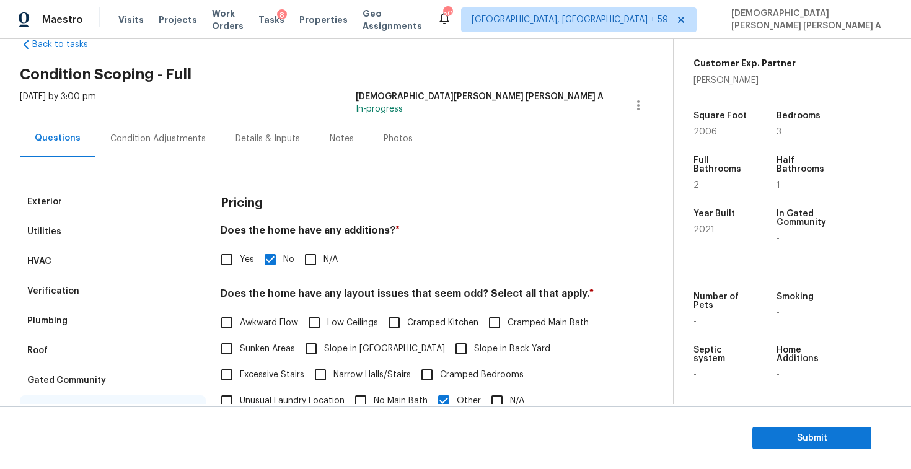
click at [145, 131] on div "Condition Adjustments" at bounding box center [157, 138] width 125 height 37
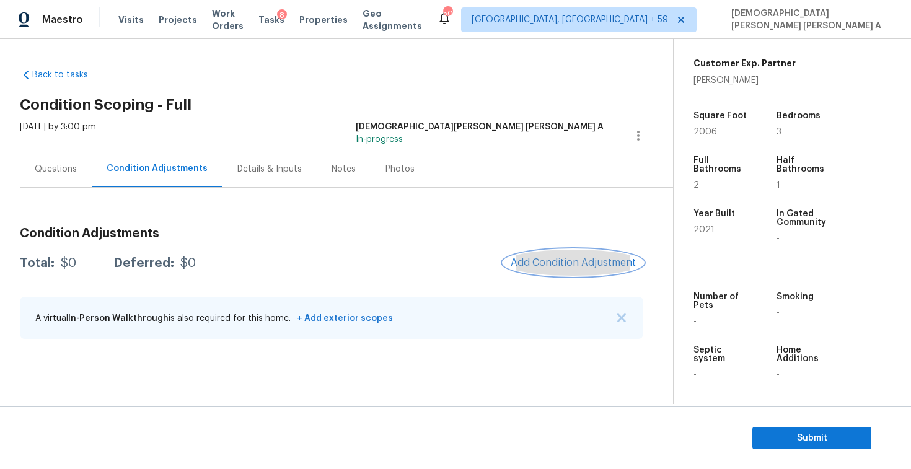
click at [590, 259] on span "Add Condition Adjustment" at bounding box center [573, 262] width 125 height 11
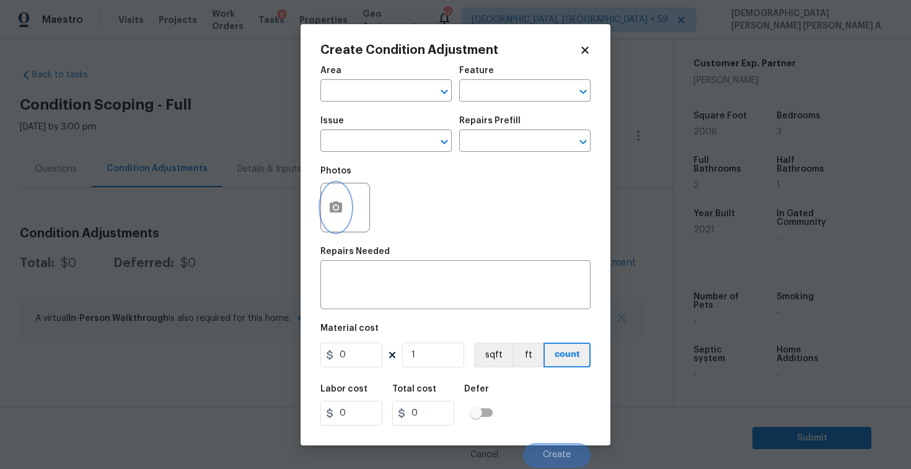
click at [340, 209] on icon "button" at bounding box center [336, 206] width 12 height 11
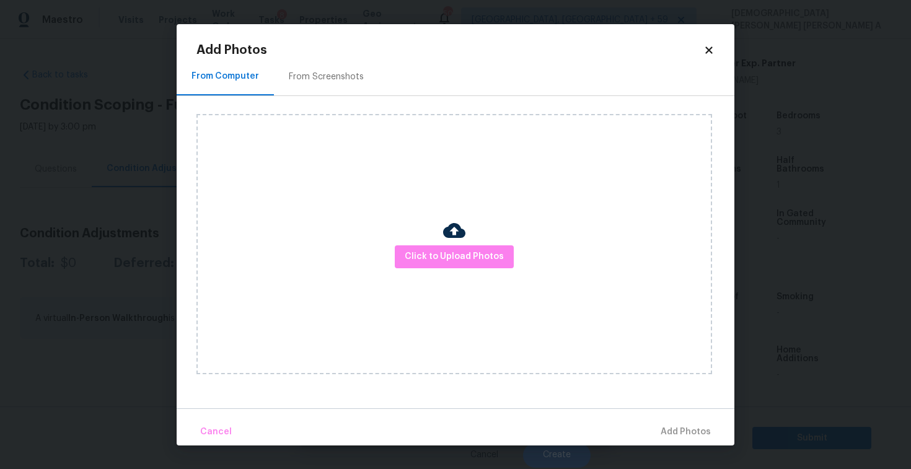
click at [325, 68] on div "From Screenshots" at bounding box center [326, 77] width 105 height 37
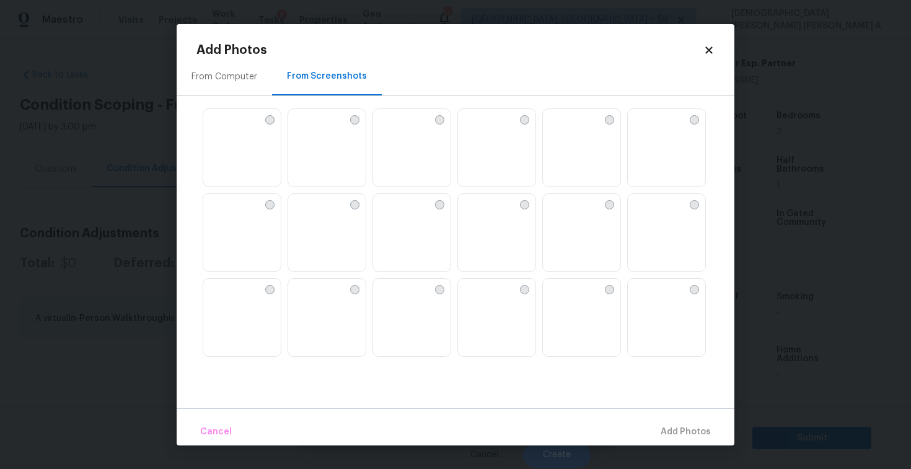
click at [350, 234] on img at bounding box center [326, 233] width 77 height 79
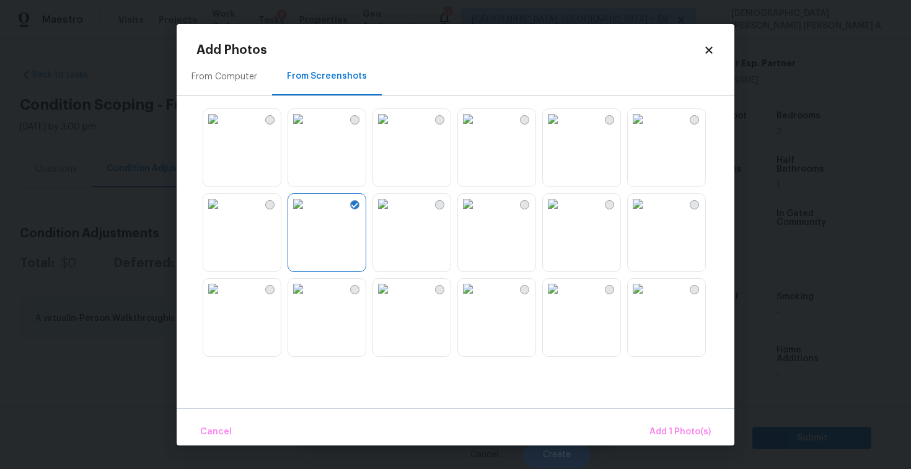
click at [478, 214] on img at bounding box center [468, 204] width 20 height 20
click at [563, 299] on img at bounding box center [553, 289] width 20 height 20
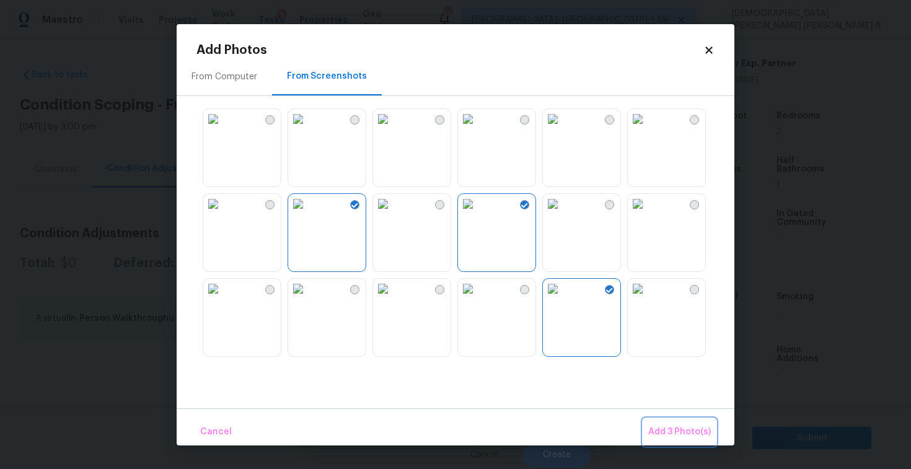
click at [657, 431] on span "Add 3 Photo(s)" at bounding box center [679, 431] width 63 height 15
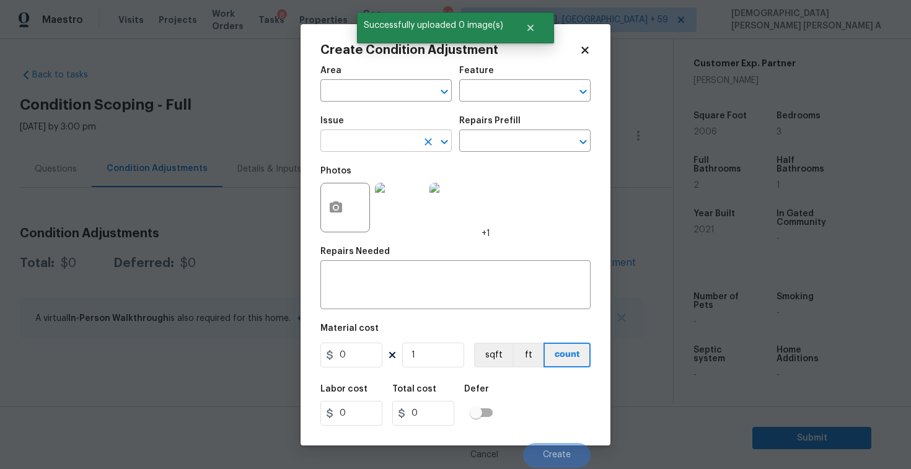
click at [368, 141] on input "text" at bounding box center [368, 142] width 97 height 19
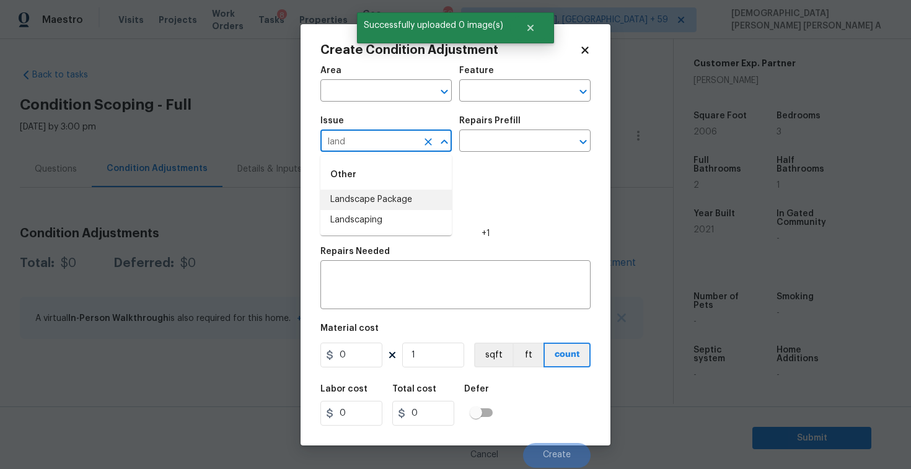
click at [386, 198] on li "Landscape Package" at bounding box center [385, 200] width 131 height 20
type input "Landscape Package"
click at [524, 132] on div "Repairs Prefill" at bounding box center [524, 124] width 131 height 16
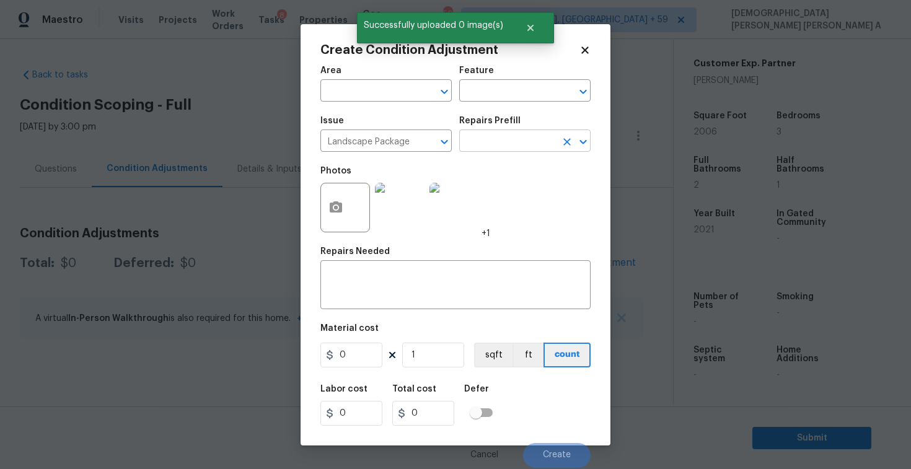
click at [521, 146] on input "text" at bounding box center [507, 142] width 97 height 19
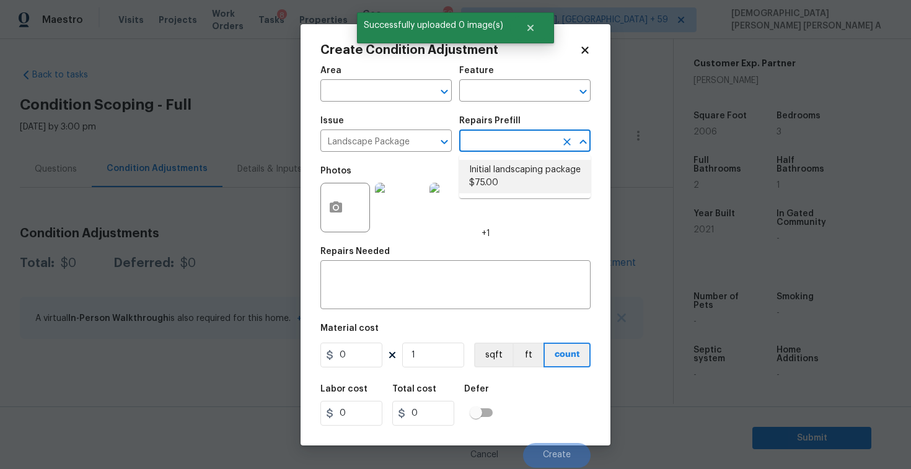
click at [513, 172] on li "Initial landscaping package $75.00" at bounding box center [524, 176] width 131 height 33
type input "Home Readiness Packages"
type textarea "Mowing of grass up to 6" in height. Mow, edge along driveways & sidewalks, trim…"
type input "75"
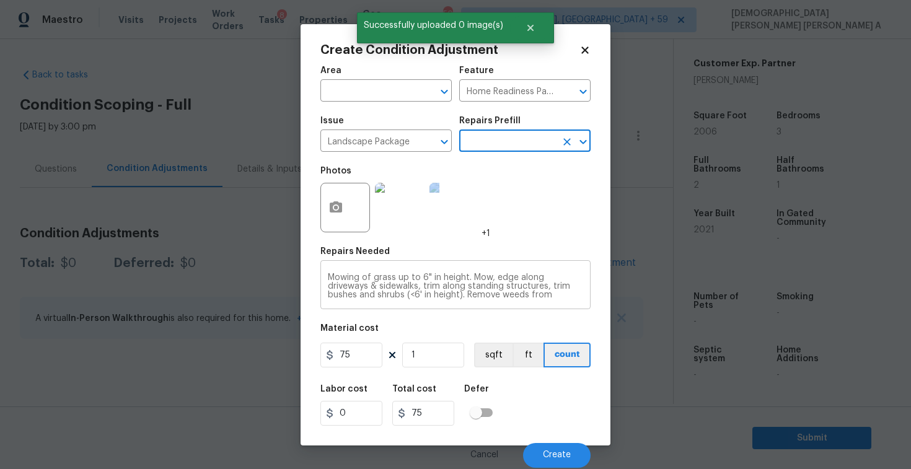
drag, startPoint x: 513, startPoint y: 172, endPoint x: 406, endPoint y: 306, distance: 171.5
click at [512, 173] on div "Photos +1" at bounding box center [455, 199] width 270 height 81
click at [371, 350] on input "75" at bounding box center [351, 355] width 62 height 25
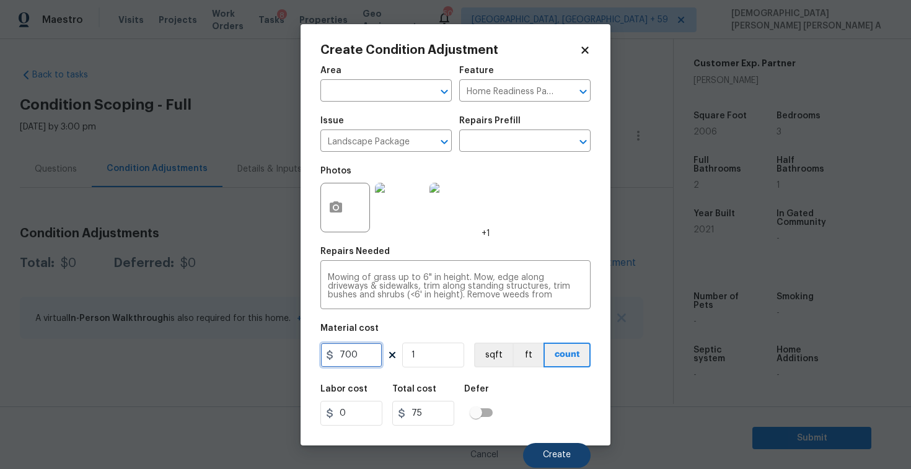
type input "700"
click at [551, 456] on span "Create" at bounding box center [557, 454] width 28 height 9
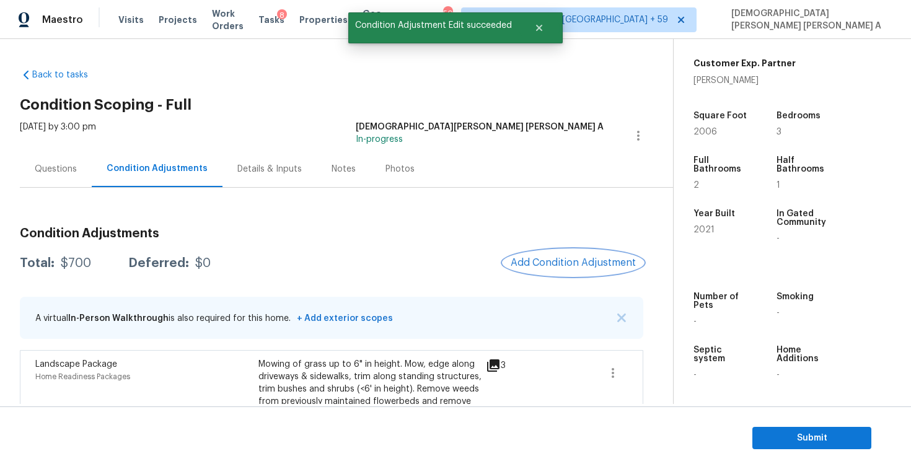
click at [581, 260] on span "Add Condition Adjustment" at bounding box center [573, 262] width 125 height 11
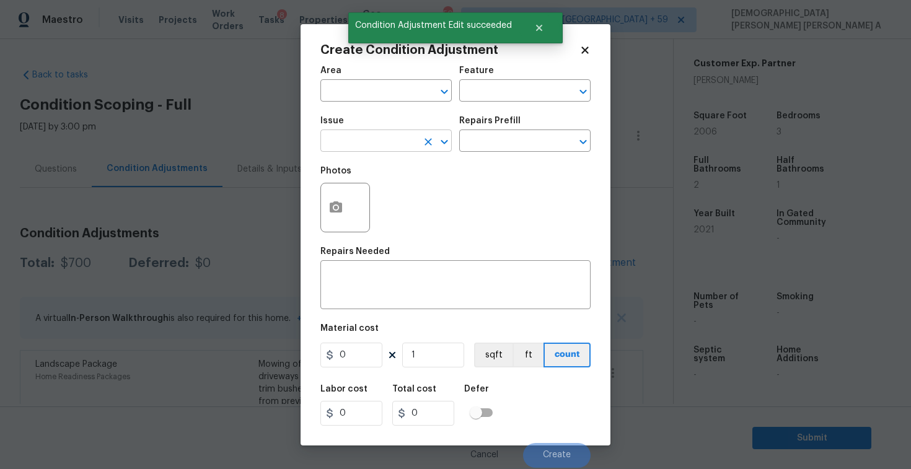
click at [346, 144] on input "text" at bounding box center [368, 142] width 97 height 19
click at [368, 199] on li "Debris/garbage on site" at bounding box center [385, 200] width 131 height 20
type input "Debris/garbage on site"
click at [518, 129] on div "Repairs Prefill" at bounding box center [524, 124] width 131 height 16
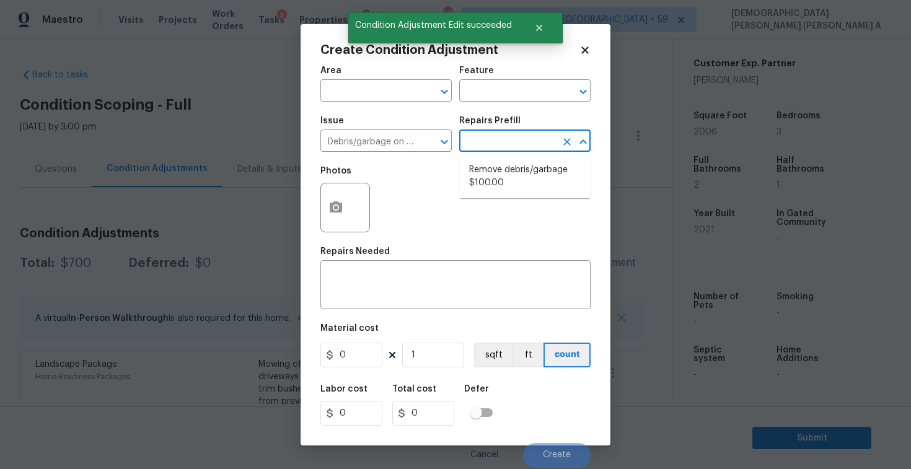
click at [512, 144] on input "text" at bounding box center [507, 142] width 97 height 19
click at [502, 188] on li "Remove debris/garbage $100.00" at bounding box center [524, 176] width 131 height 33
type textarea "Remove, haul off, and properly dispose of any debris left by seller to offsite …"
type input "100"
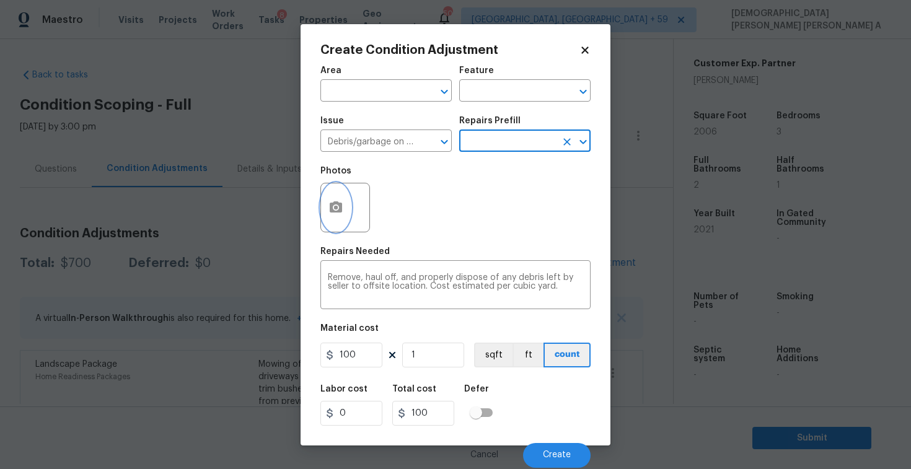
click at [333, 208] on icon "button" at bounding box center [335, 207] width 15 height 15
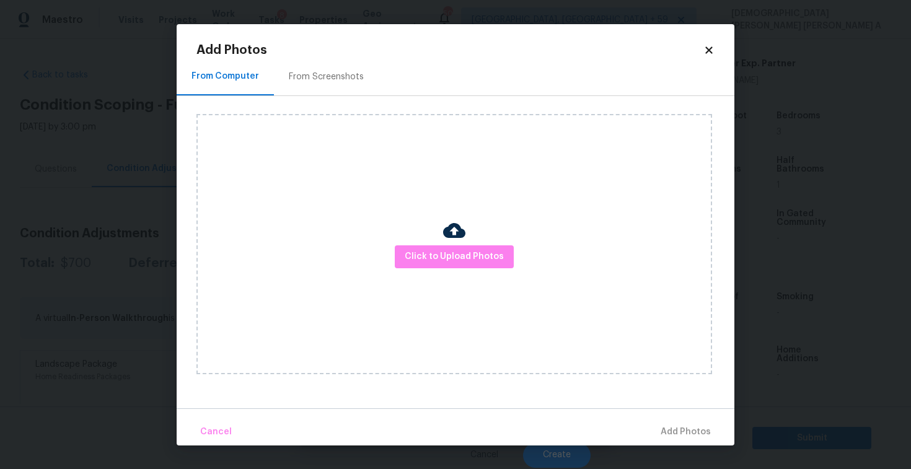
click at [334, 77] on div "From Screenshots" at bounding box center [326, 77] width 75 height 12
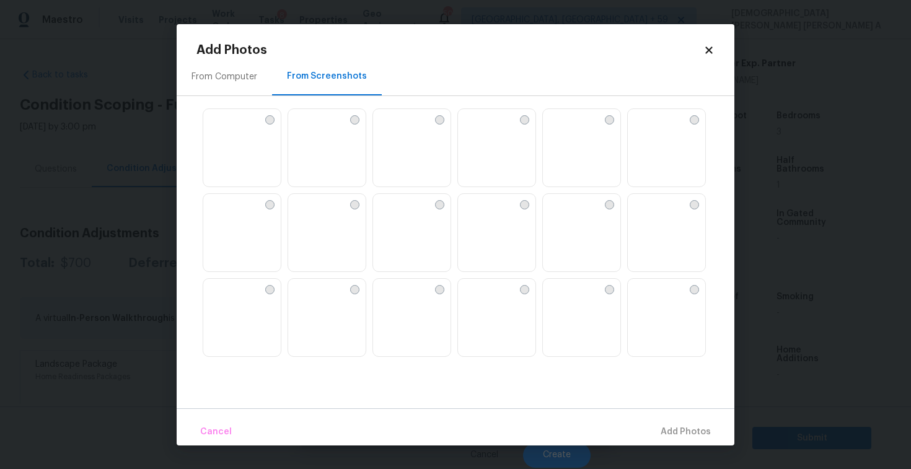
click at [478, 214] on img at bounding box center [468, 204] width 20 height 20
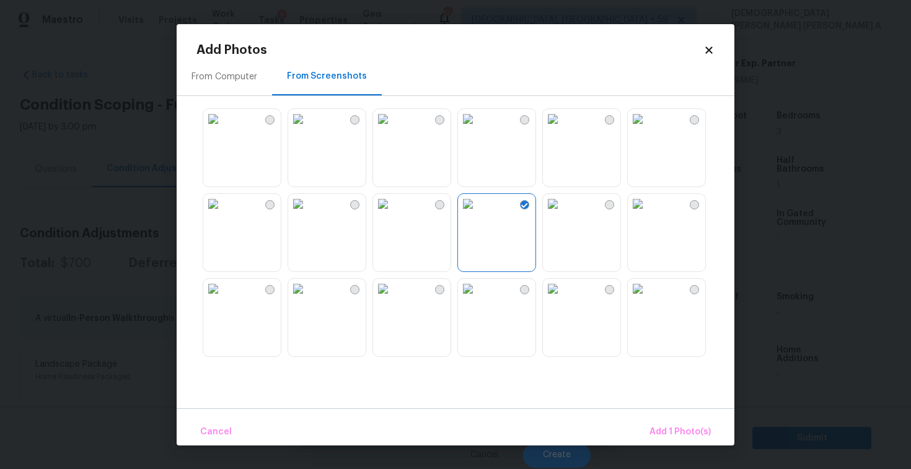
click at [478, 299] on img at bounding box center [468, 289] width 20 height 20
click at [684, 429] on span "Add 2 Photo(s)" at bounding box center [678, 431] width 63 height 15
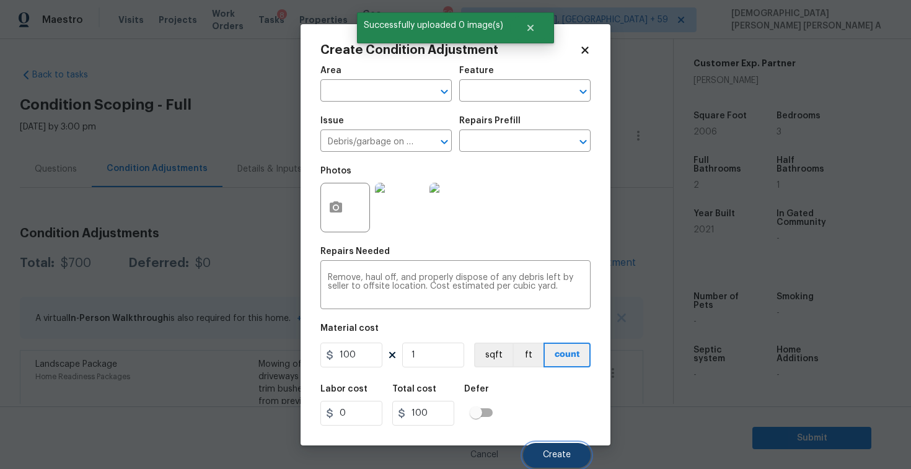
click at [561, 447] on button "Create" at bounding box center [557, 455] width 68 height 25
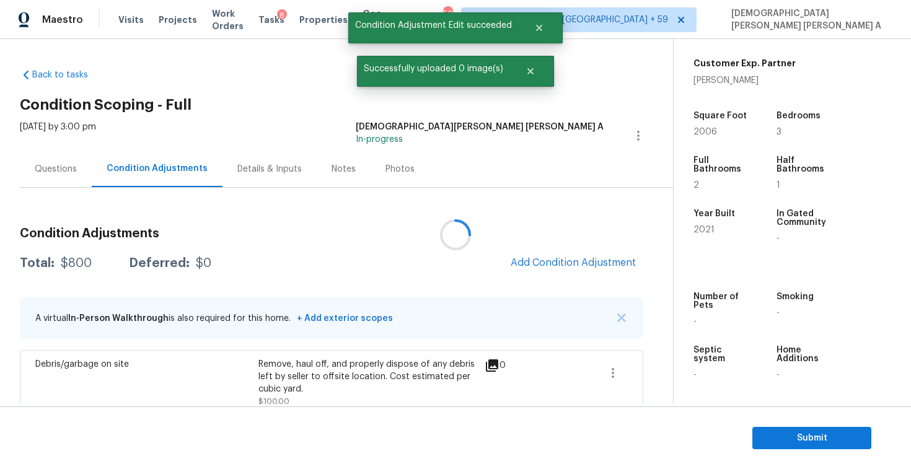
click at [584, 260] on div at bounding box center [455, 234] width 911 height 469
click at [584, 260] on span "Add Condition Adjustment" at bounding box center [573, 262] width 125 height 11
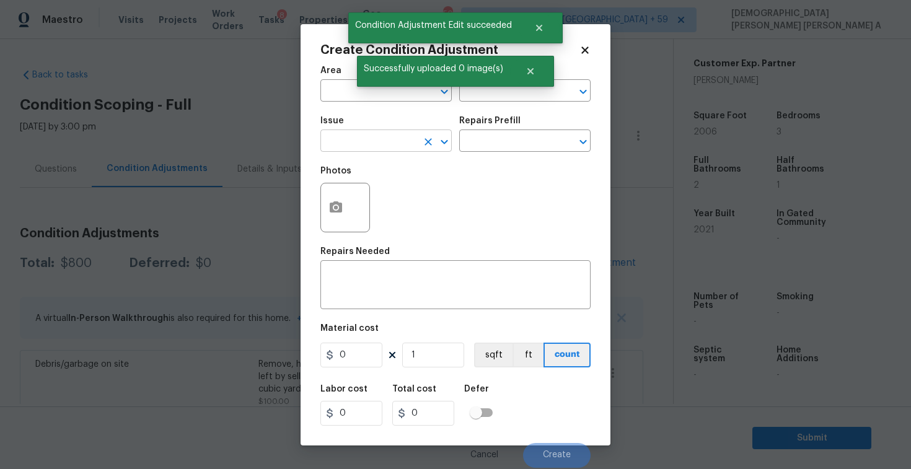
click at [395, 141] on input "text" at bounding box center [368, 142] width 97 height 19
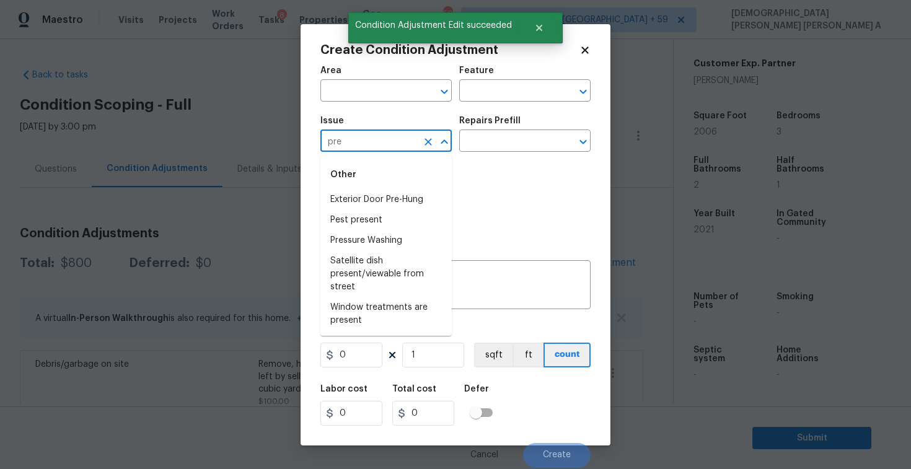
type input "pres"
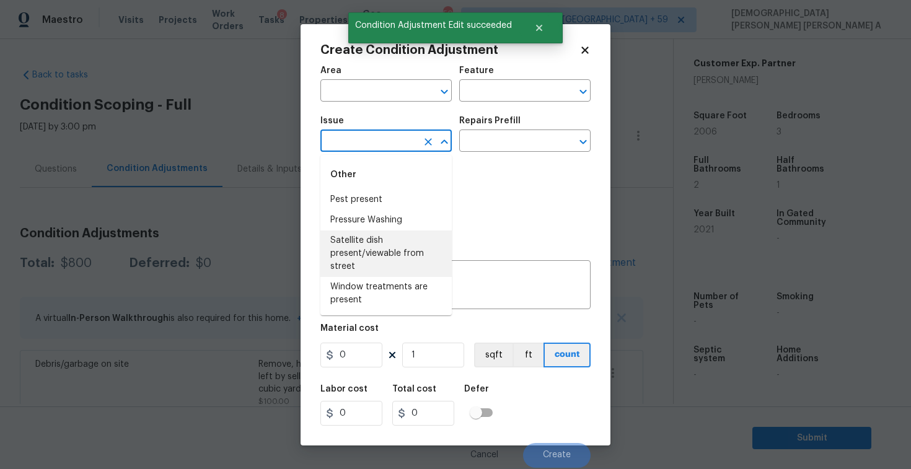
click at [403, 208] on li "Pest present" at bounding box center [385, 200] width 131 height 20
type input "ACQ: Flooring"
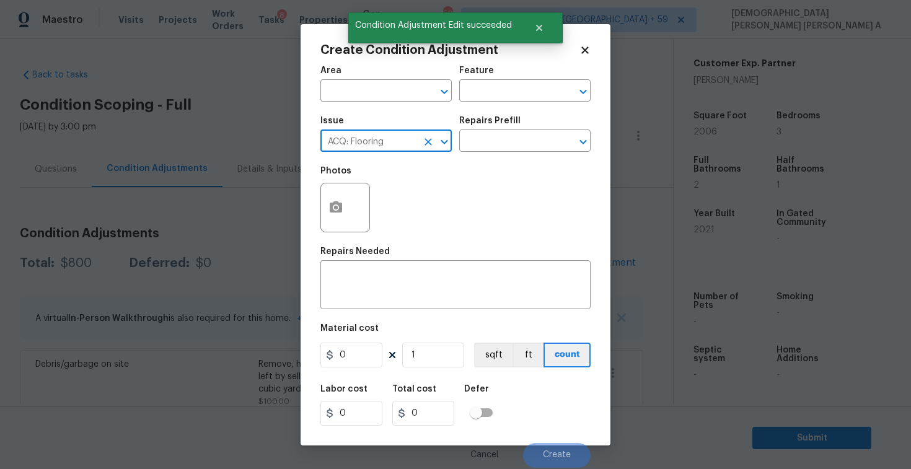
click at [426, 143] on icon "Clear" at bounding box center [427, 141] width 7 height 7
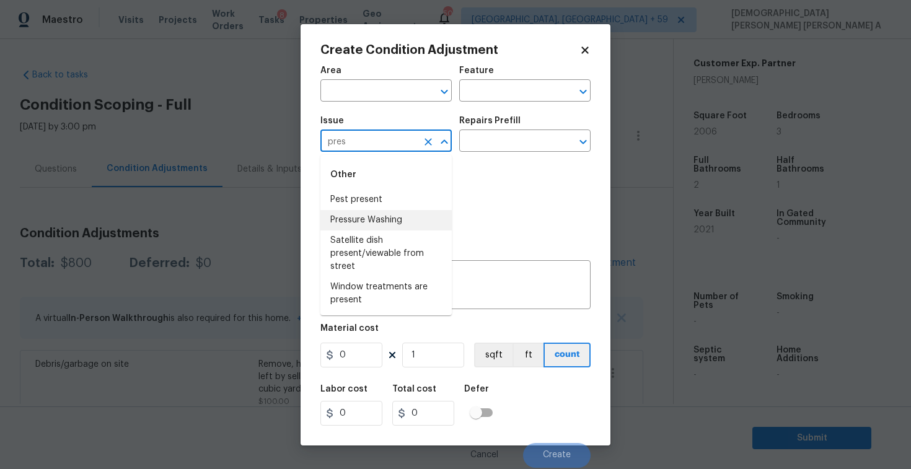
click at [420, 213] on li "Pressure Washing" at bounding box center [385, 220] width 131 height 20
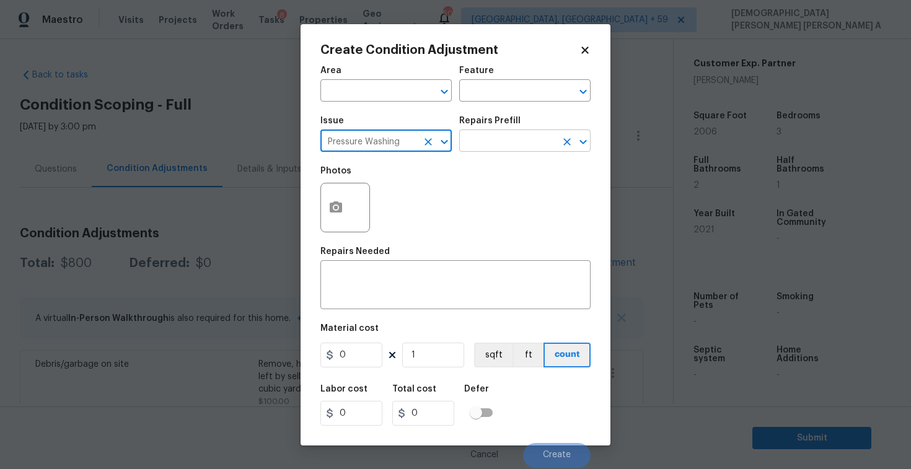
type input "Pressure Washing"
click at [517, 143] on input "text" at bounding box center [507, 142] width 97 height 19
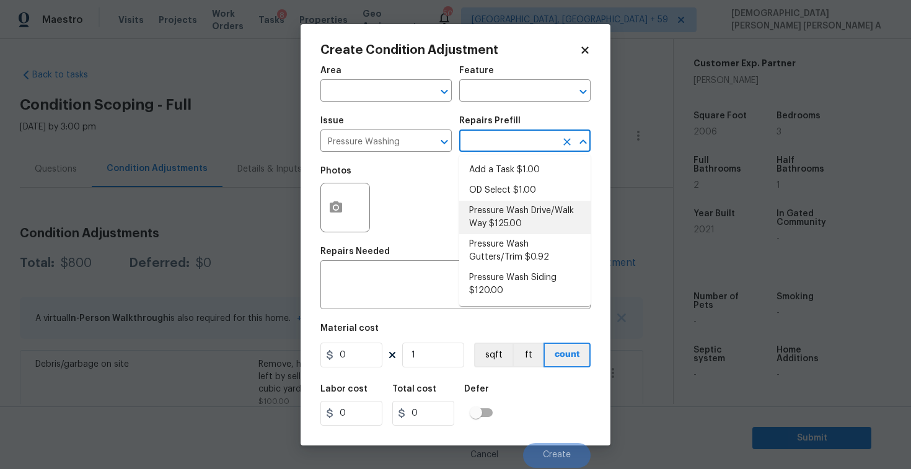
click at [510, 221] on li "Pressure Wash Drive/Walk Way $125.00" at bounding box center [524, 217] width 131 height 33
type input "Siding"
type textarea "Pressure wash the driveways/walkways as directed by the PM. Ensure that all deb…"
type input "125"
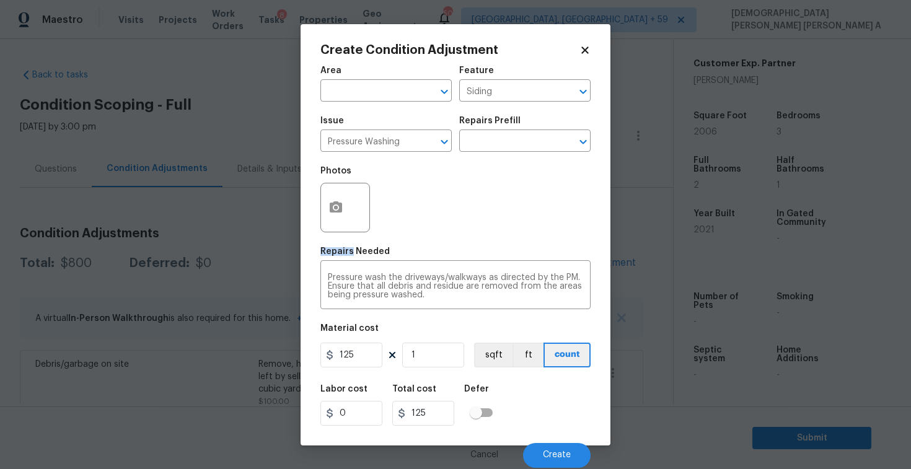
drag, startPoint x: 510, startPoint y: 221, endPoint x: 502, endPoint y: 224, distance: 8.9
click at [502, 224] on div "Photos" at bounding box center [455, 199] width 270 height 81
click at [364, 353] on input "125" at bounding box center [351, 355] width 62 height 25
type input "200"
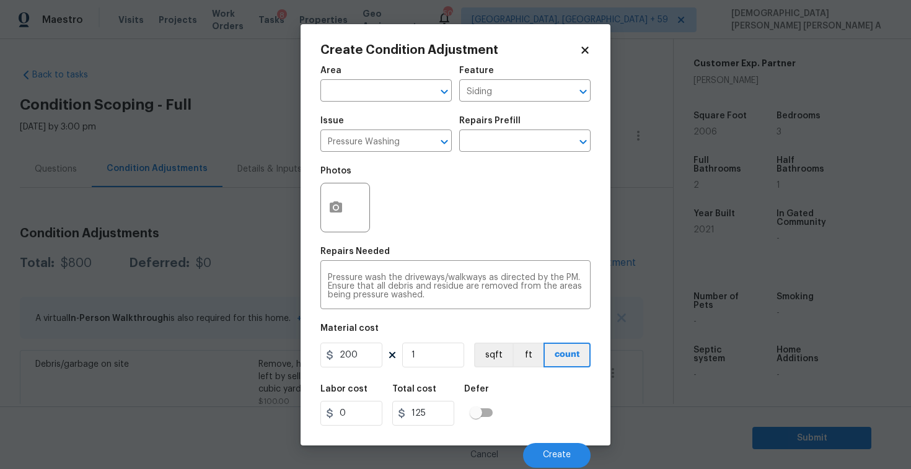
type input "200"
click at [557, 442] on div "Cancel Create" at bounding box center [455, 450] width 270 height 35
click at [554, 450] on button "Create" at bounding box center [557, 455] width 68 height 25
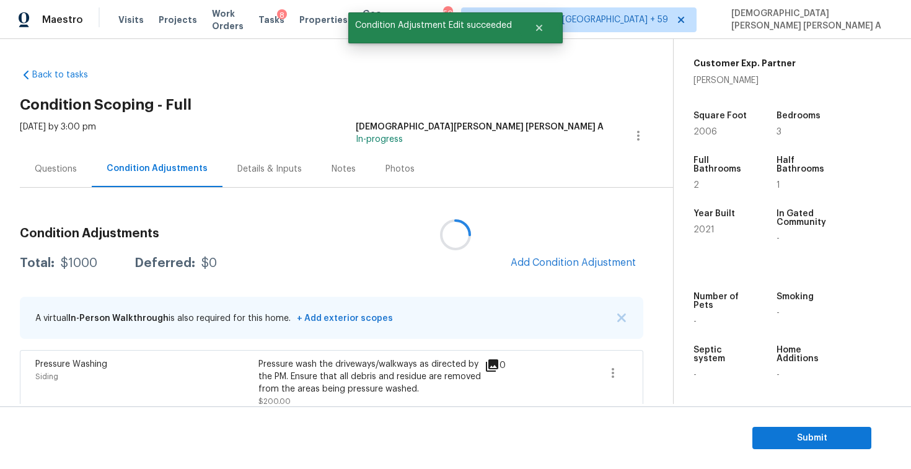
click at [556, 257] on div at bounding box center [455, 234] width 911 height 469
click at [553, 255] on button "Add Condition Adjustment" at bounding box center [573, 263] width 140 height 26
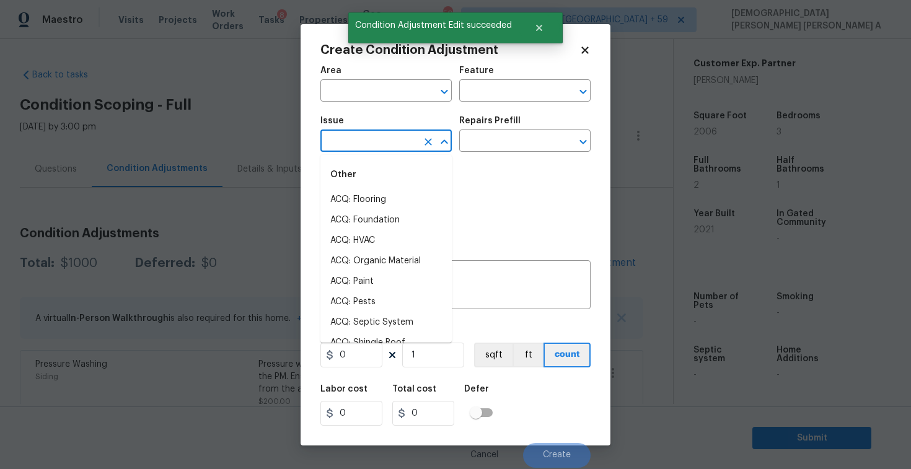
click at [359, 136] on input "text" at bounding box center [368, 142] width 97 height 19
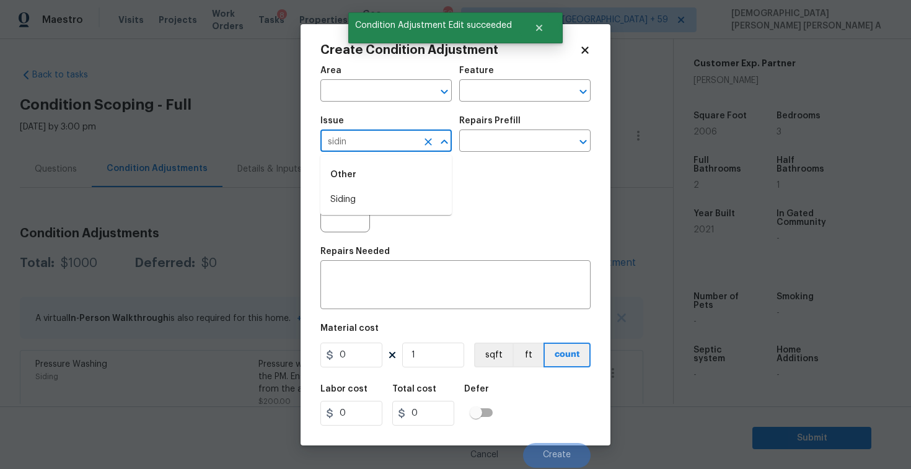
click at [377, 190] on li "Siding" at bounding box center [385, 200] width 131 height 20
type input "Siding"
click at [537, 133] on input "text" at bounding box center [507, 142] width 97 height 19
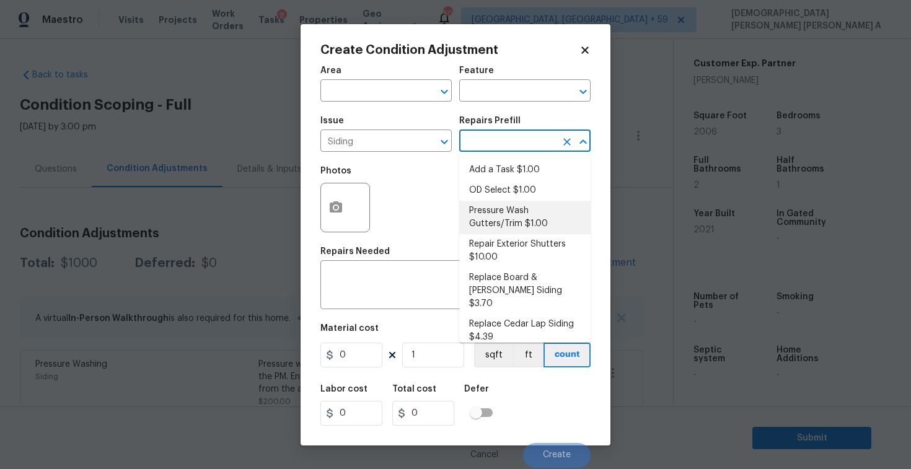
click at [506, 213] on li "Pressure Wash Gutters/Trim $1.00" at bounding box center [524, 217] width 131 height 33
type input "Siding"
type textarea "Protect areas as needed for pressure washing. Pressure wash the gutters and tri…"
type input "1"
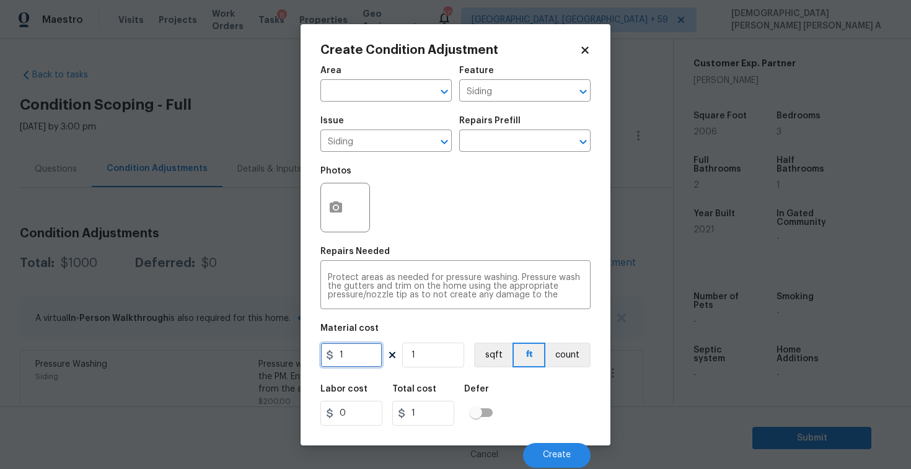
click at [368, 362] on input "1" at bounding box center [351, 355] width 62 height 25
type input "575"
click at [335, 208] on circle "button" at bounding box center [336, 207] width 4 height 4
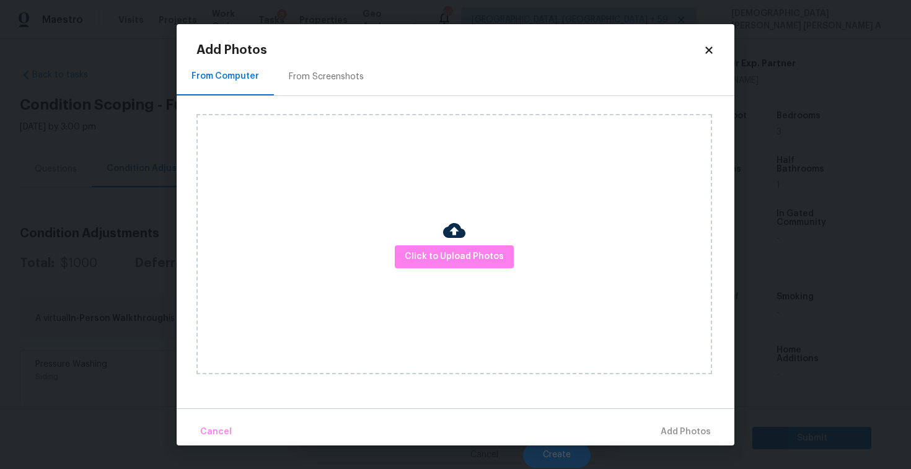
click at [313, 95] on div "From Screenshots" at bounding box center [326, 77] width 105 height 37
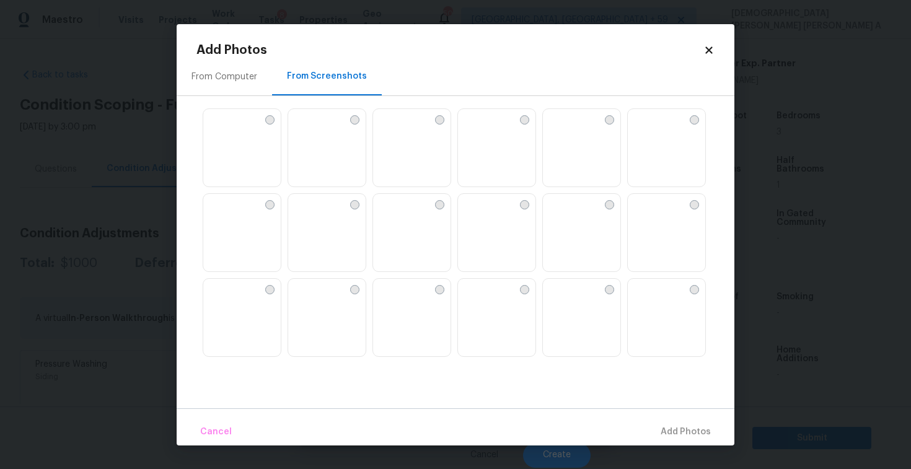
click at [308, 129] on img at bounding box center [298, 119] width 20 height 20
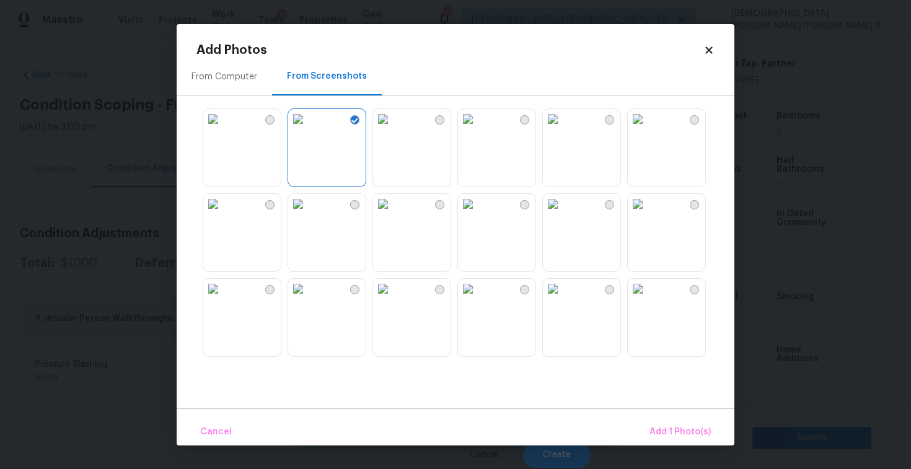
click at [478, 299] on img at bounding box center [468, 289] width 20 height 20
click at [393, 299] on img at bounding box center [383, 289] width 20 height 20
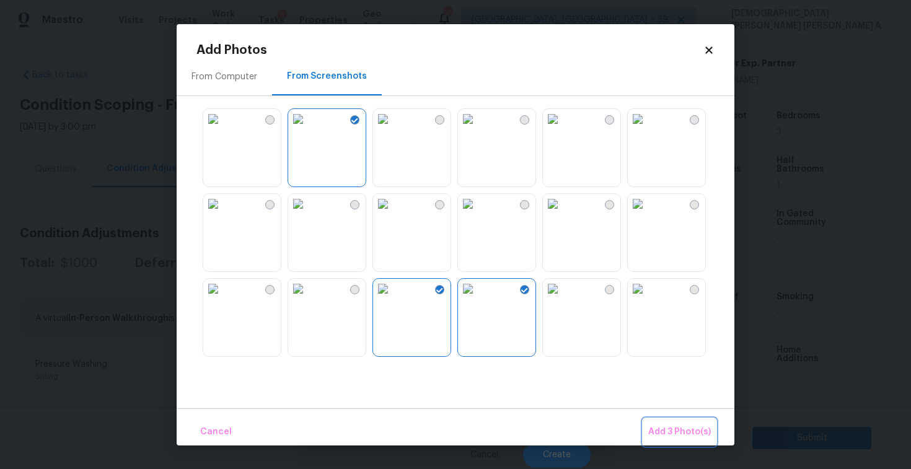
click at [670, 436] on span "Add 3 Photo(s)" at bounding box center [679, 431] width 63 height 15
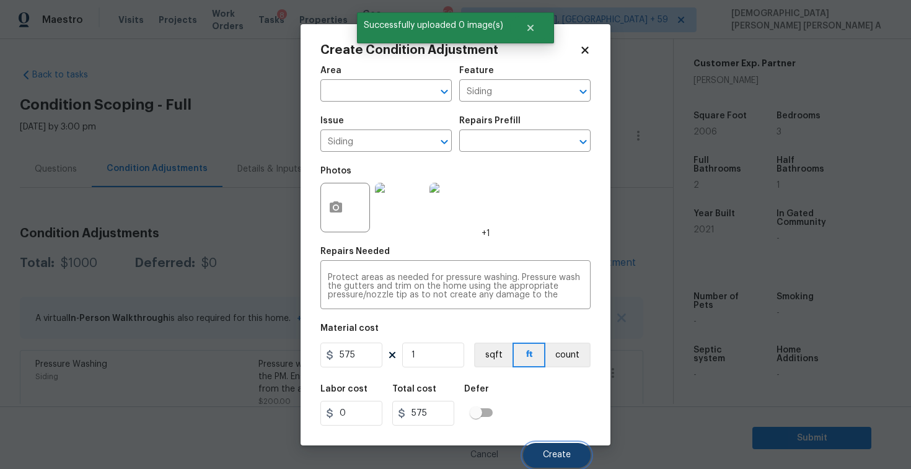
click at [561, 444] on button "Create" at bounding box center [557, 455] width 68 height 25
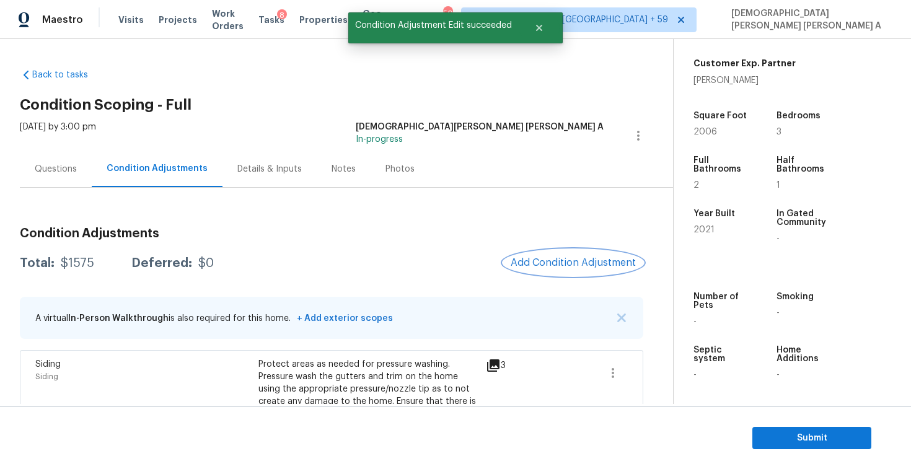
click at [569, 260] on span "Add Condition Adjustment" at bounding box center [573, 262] width 125 height 11
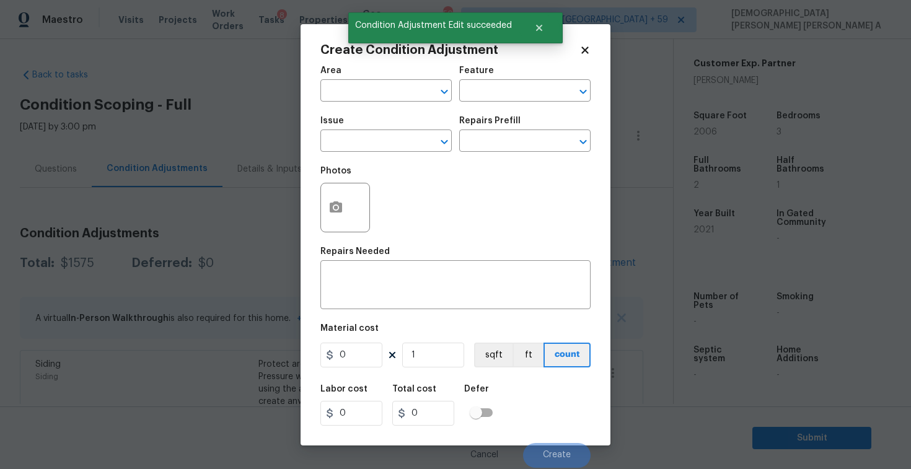
drag, startPoint x: 569, startPoint y: 260, endPoint x: 378, endPoint y: 238, distance: 192.1
click at [566, 260] on figure "Repairs Needed x ​" at bounding box center [455, 278] width 270 height 62
click at [344, 201] on button "button" at bounding box center [336, 207] width 30 height 48
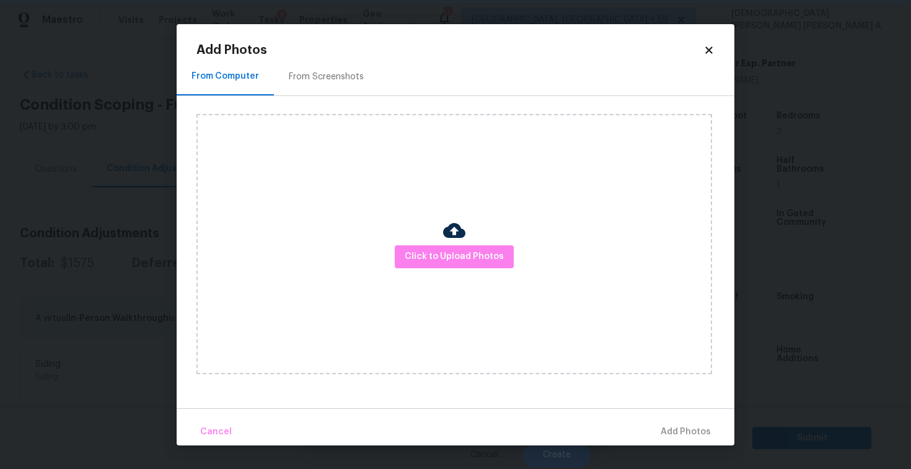
click at [322, 68] on div "From Screenshots" at bounding box center [326, 77] width 105 height 37
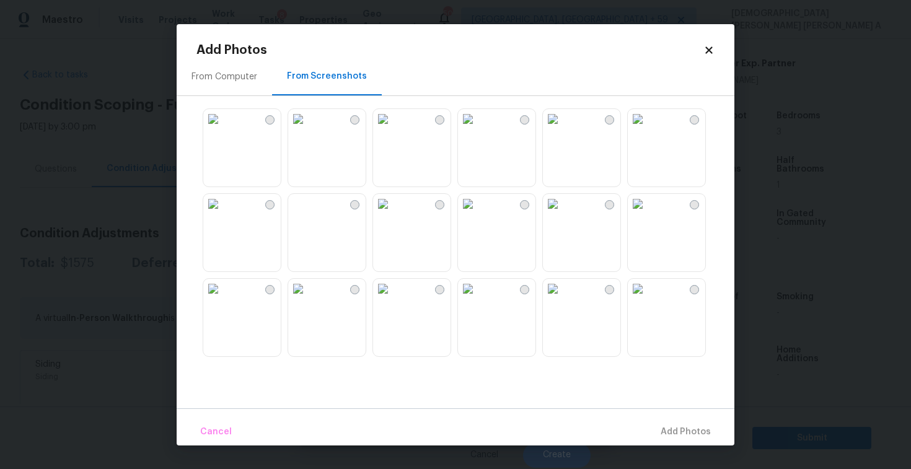
click at [308, 214] on img at bounding box center [298, 204] width 20 height 20
click at [393, 214] on img at bounding box center [383, 204] width 20 height 20
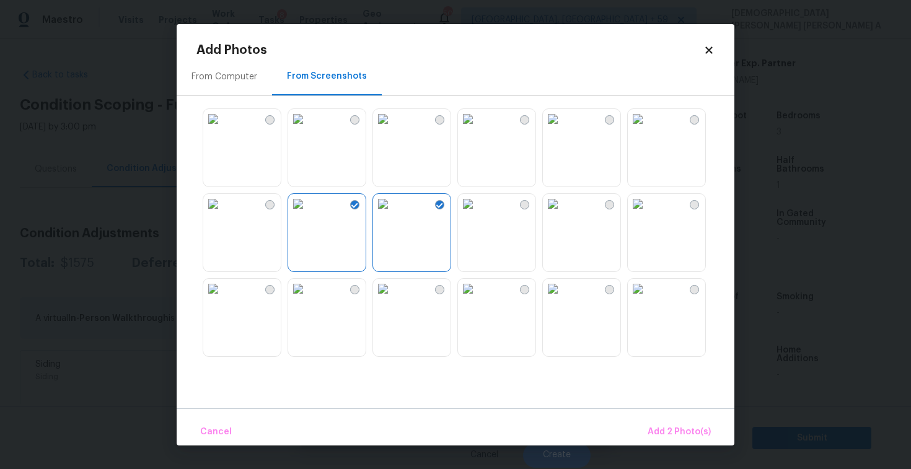
click at [308, 214] on img at bounding box center [298, 204] width 20 height 20
click at [223, 214] on img at bounding box center [213, 204] width 20 height 20
click at [308, 299] on img at bounding box center [298, 289] width 20 height 20
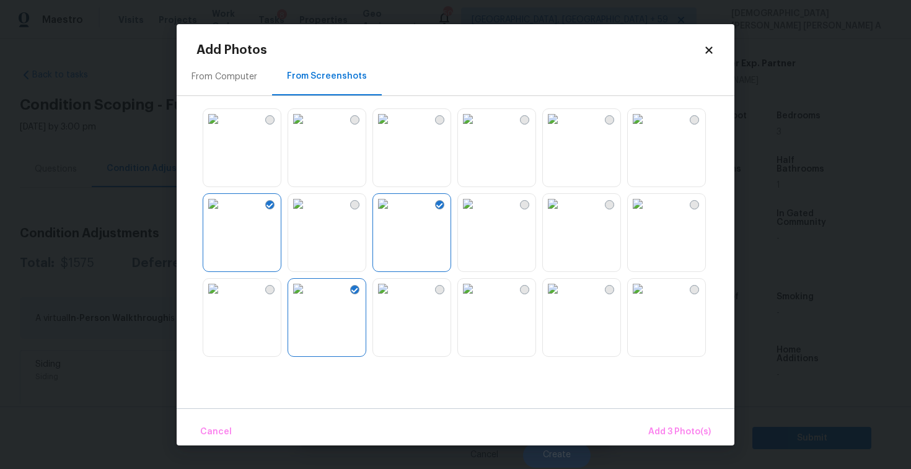
scroll to position [406, 0]
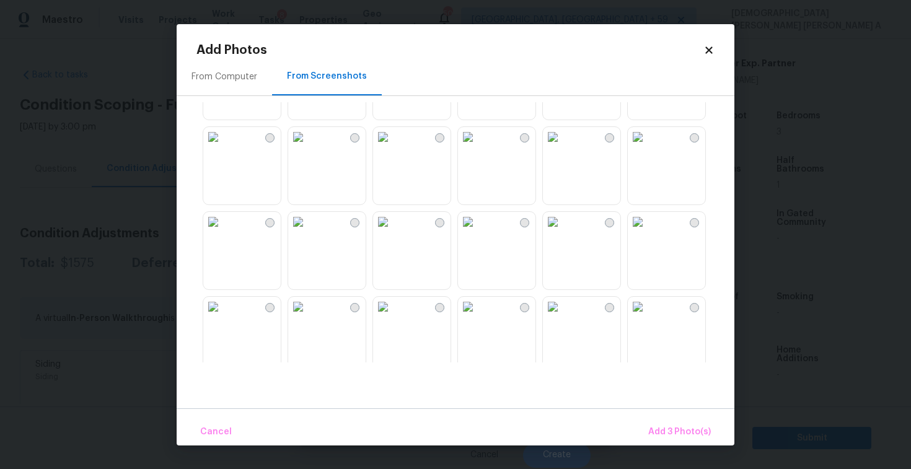
click at [478, 232] on img at bounding box center [468, 222] width 20 height 20
click at [296, 232] on img at bounding box center [298, 222] width 20 height 20
click at [672, 431] on span "Add 5 Photo(s)" at bounding box center [679, 431] width 63 height 15
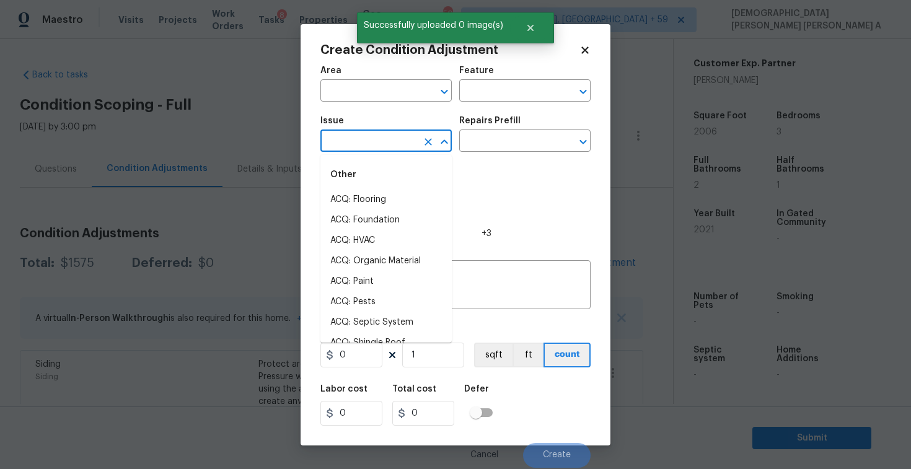
click at [355, 140] on input "text" at bounding box center [368, 142] width 97 height 19
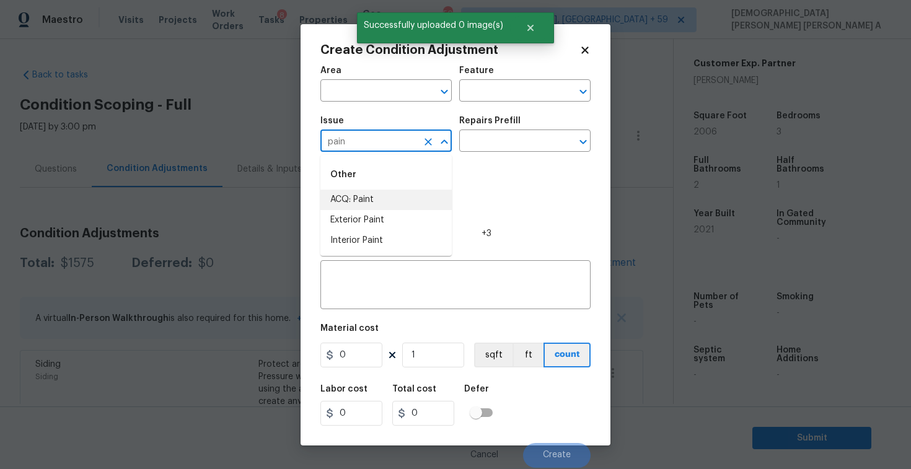
click at [379, 198] on li "ACQ: Paint" at bounding box center [385, 200] width 131 height 20
type input "ACQ: Paint"
click at [533, 138] on input "text" at bounding box center [507, 142] width 97 height 19
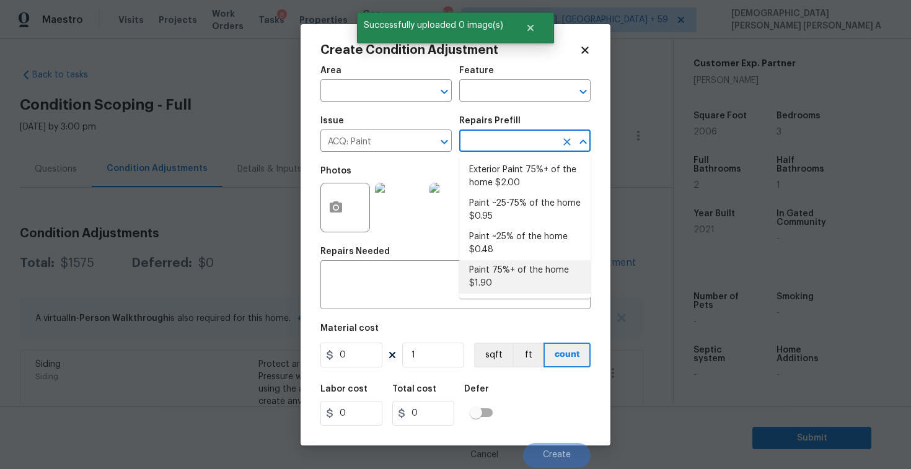
click at [509, 273] on li "Paint 75%+ of the home $1.90" at bounding box center [524, 276] width 131 height 33
type input "Acquisition"
type textarea "Acquisition Scope: 75%+ of the home will likely require interior paint"
type input "1.9"
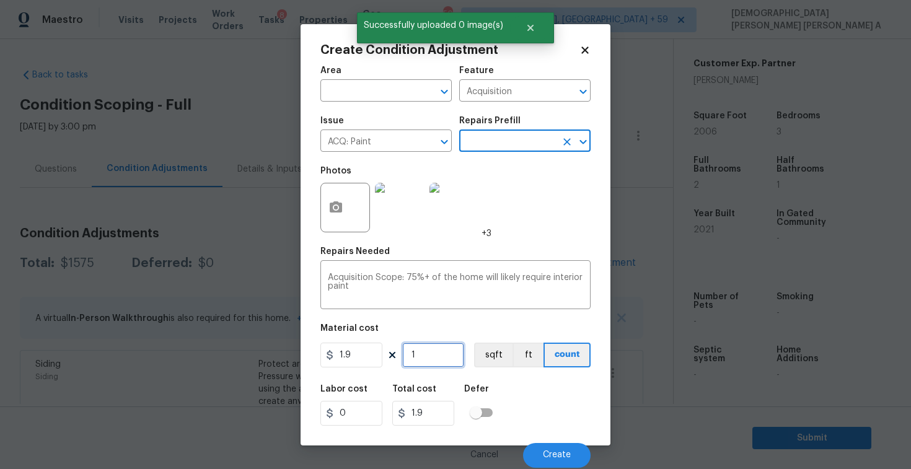
click at [440, 353] on input "1" at bounding box center [433, 355] width 62 height 25
type input "0"
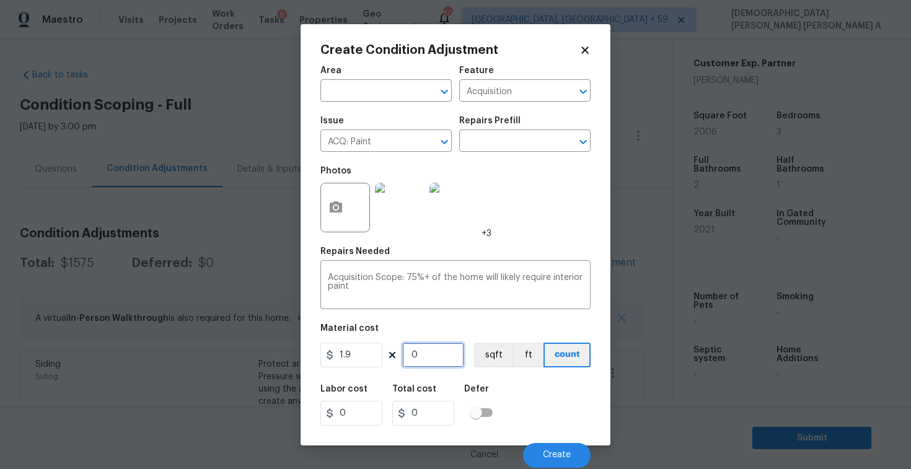
type input "2"
type input "3.8"
type input "20"
type input "38"
type input "200"
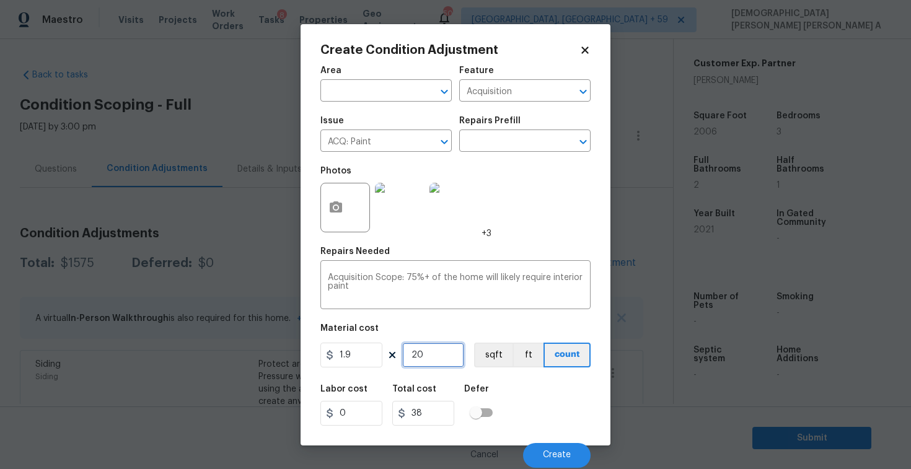
type input "380"
type input "2006"
type input "3811.4"
type input "2006"
click at [502, 366] on button "sqft" at bounding box center [493, 355] width 38 height 25
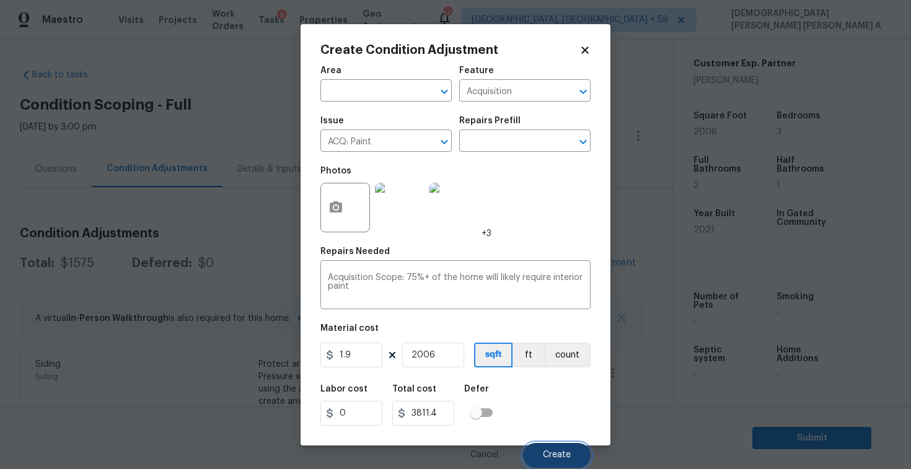
click at [568, 461] on button "Create" at bounding box center [557, 455] width 68 height 25
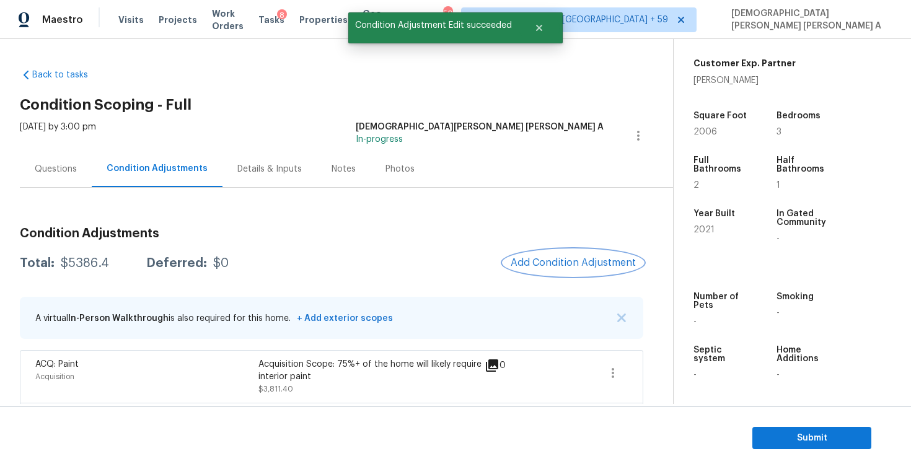
click at [547, 252] on button "Add Condition Adjustment" at bounding box center [573, 263] width 140 height 26
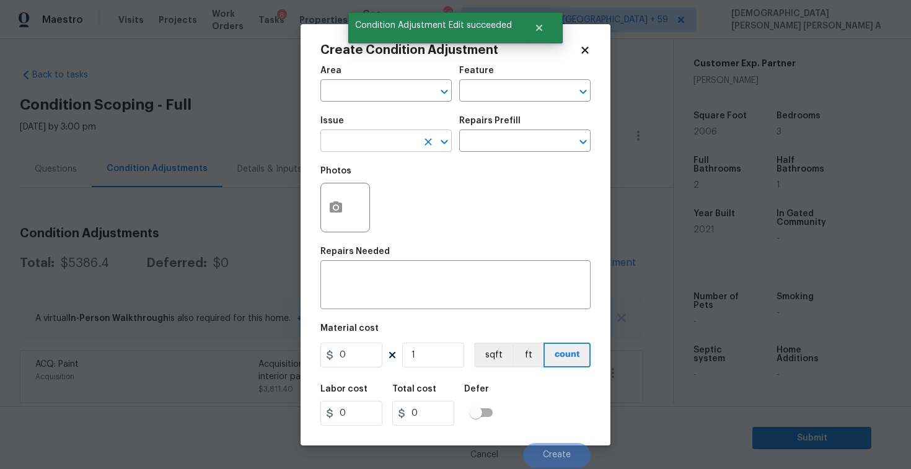
click at [354, 140] on input "text" at bounding box center [368, 142] width 97 height 19
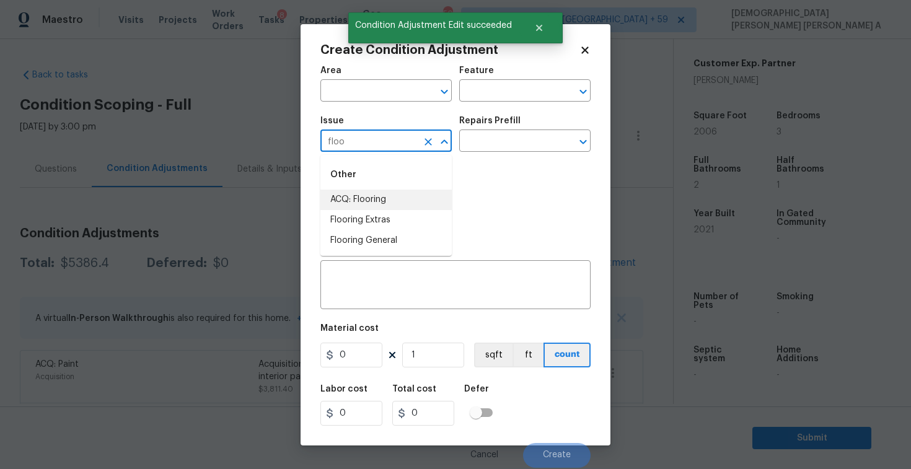
click at [357, 196] on li "ACQ: Flooring" at bounding box center [385, 200] width 131 height 20
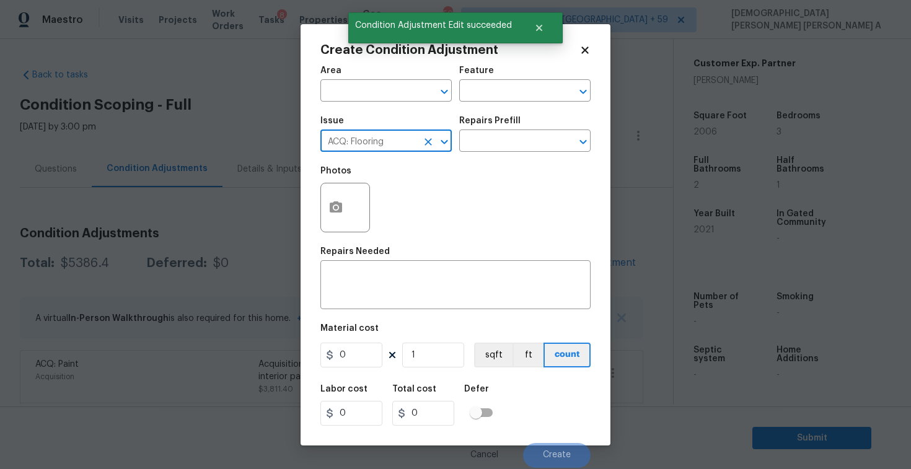
type input "ACQ: Flooring"
click at [493, 153] on div "Issue ACQ: Flooring ​ Repairs Prefill ​" at bounding box center [455, 134] width 270 height 50
click at [493, 141] on input "text" at bounding box center [507, 142] width 97 height 19
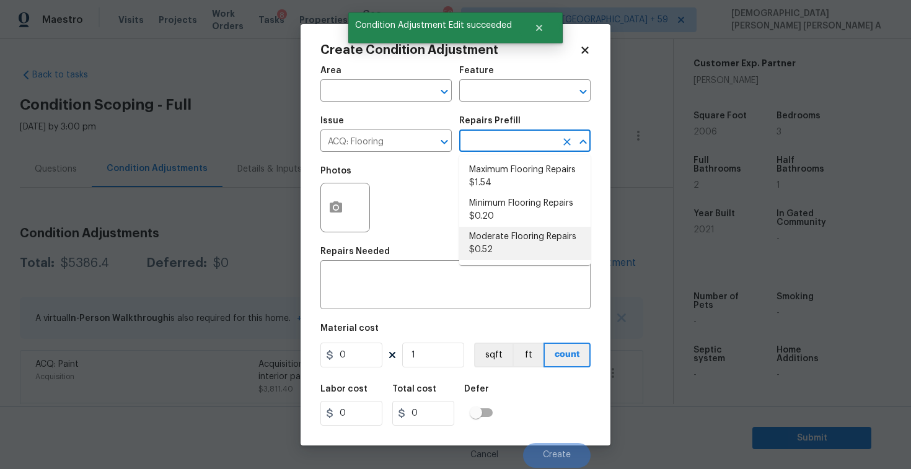
click at [499, 259] on li "Moderate Flooring Repairs $0.52" at bounding box center [524, 243] width 131 height 33
type input "Acquisition"
type textarea "Acquisition Scope: Moderate flooring repairs"
type input "0.52"
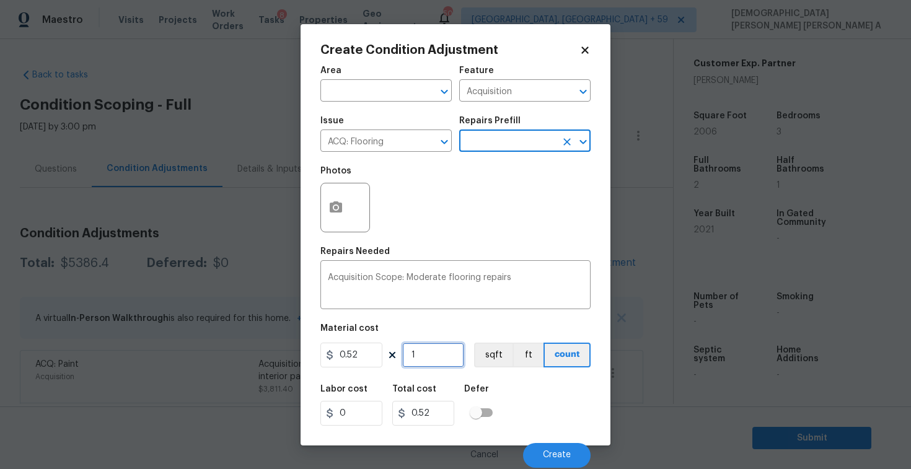
click at [441, 343] on input "1" at bounding box center [433, 355] width 62 height 25
type input "0"
type input "2"
type input "1.04"
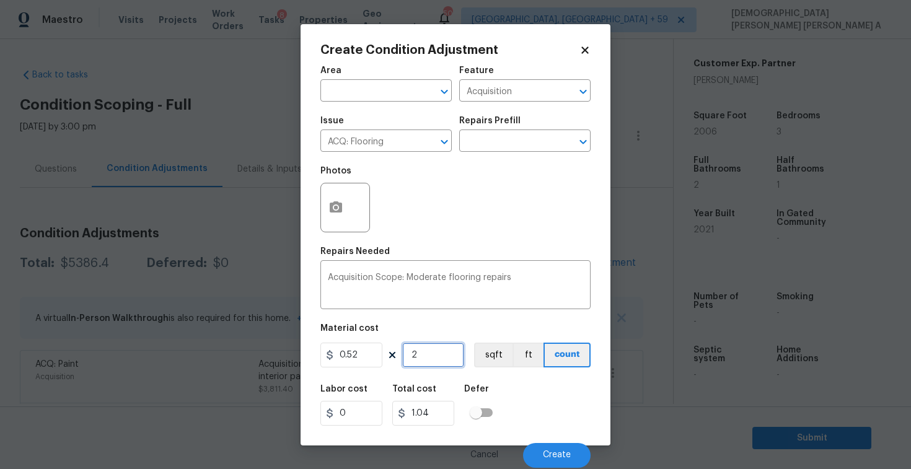
type input "20"
type input "10.4"
type input "200"
type input "104"
type input "2006"
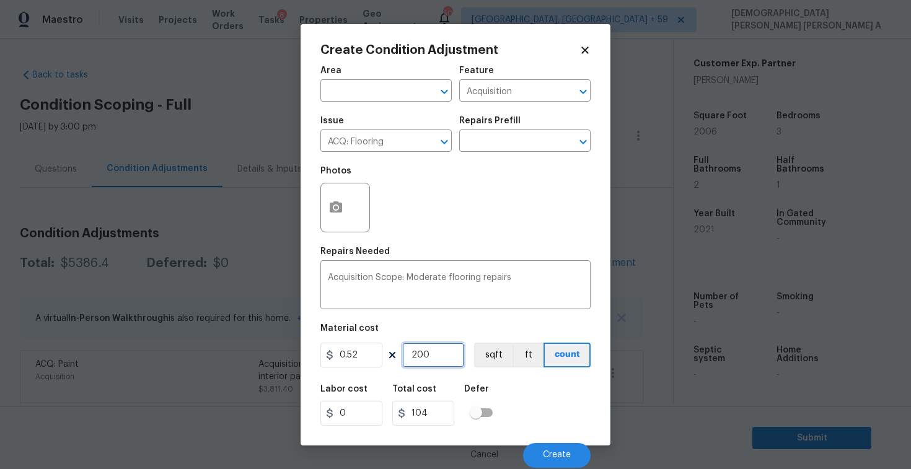
type input "1043.12"
type input "2006"
click at [330, 210] on icon "button" at bounding box center [336, 206] width 12 height 11
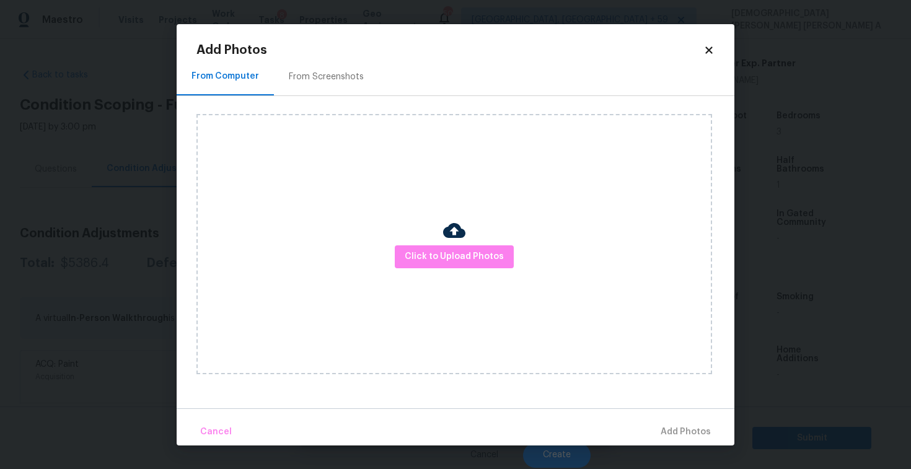
click at [315, 85] on div "From Screenshots" at bounding box center [326, 77] width 105 height 37
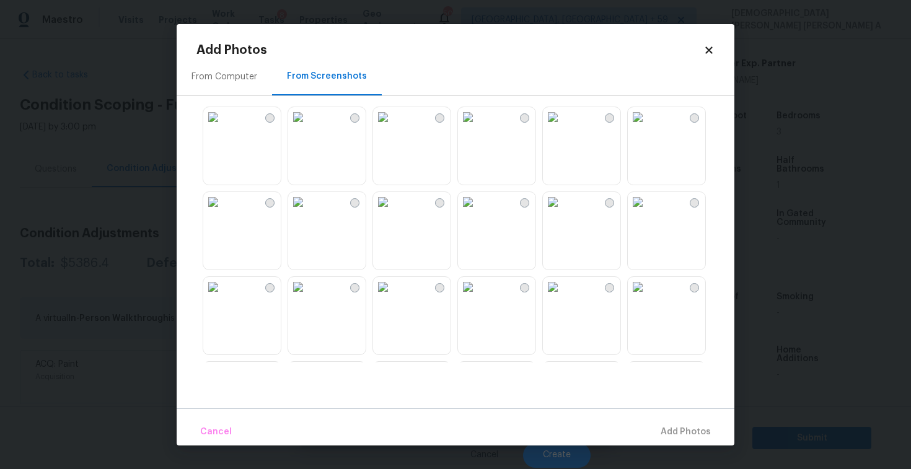
scroll to position [186, 0]
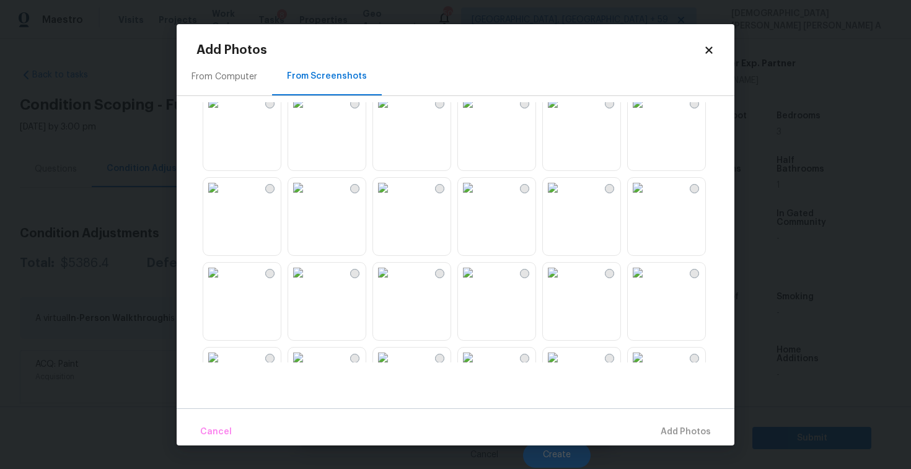
click at [308, 198] on img at bounding box center [298, 188] width 20 height 20
click at [223, 198] on img at bounding box center [213, 188] width 20 height 20
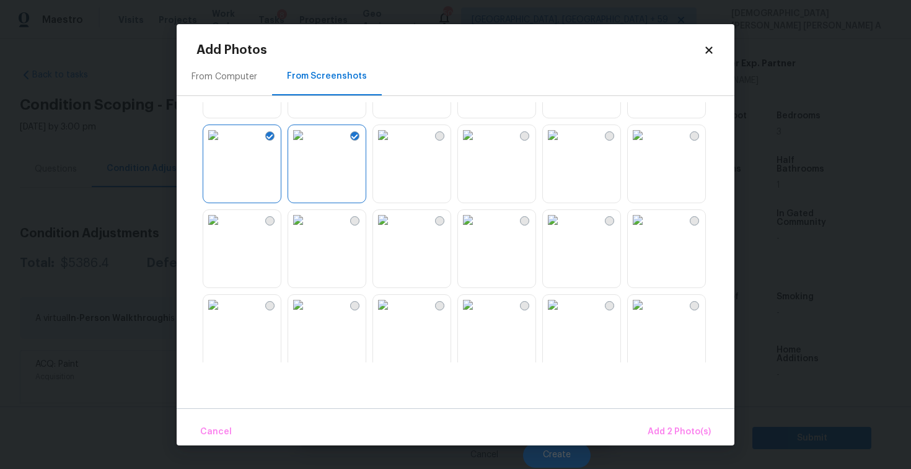
scroll to position [259, 0]
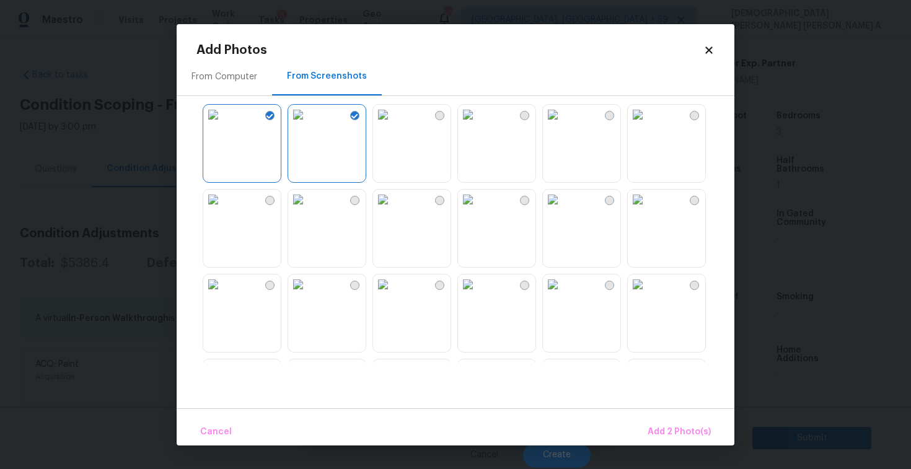
click at [308, 209] on img at bounding box center [298, 200] width 20 height 20
click at [308, 294] on img at bounding box center [298, 284] width 20 height 20
click at [563, 294] on img at bounding box center [553, 284] width 20 height 20
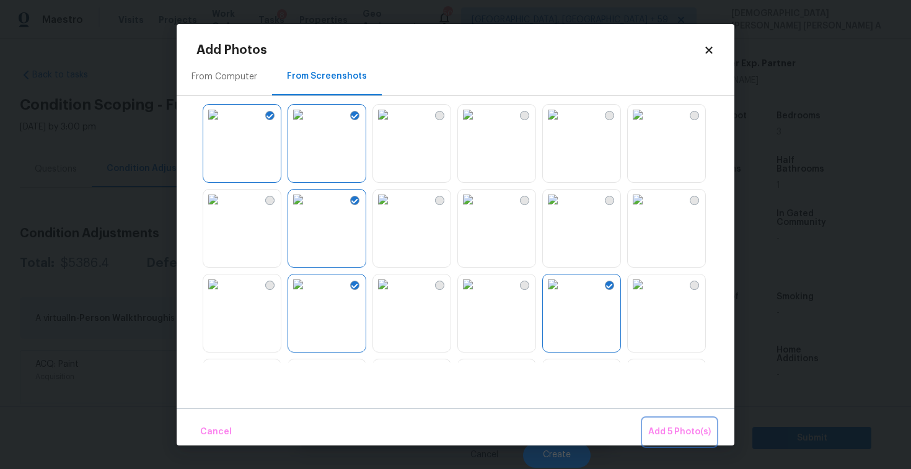
click at [670, 419] on button "Add 5 Photo(s)" at bounding box center [679, 432] width 72 height 27
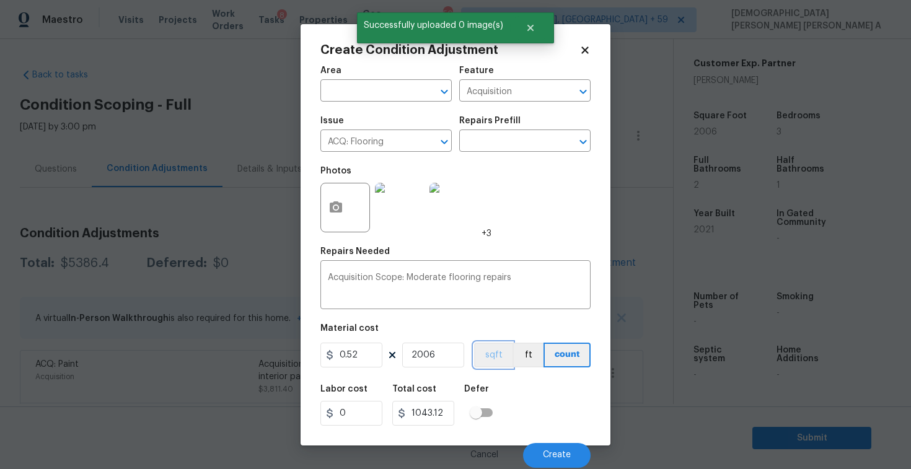
click at [486, 355] on button "sqft" at bounding box center [493, 355] width 38 height 25
click at [571, 453] on button "Create" at bounding box center [557, 455] width 68 height 25
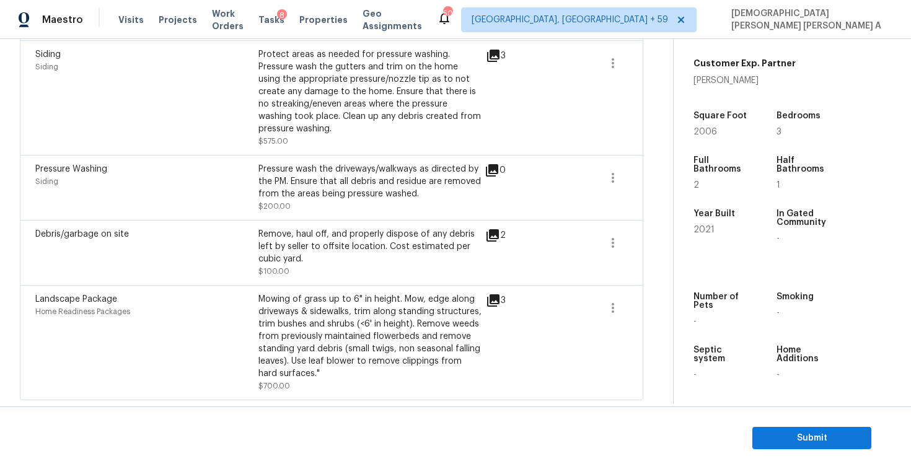
scroll to position [161, 0]
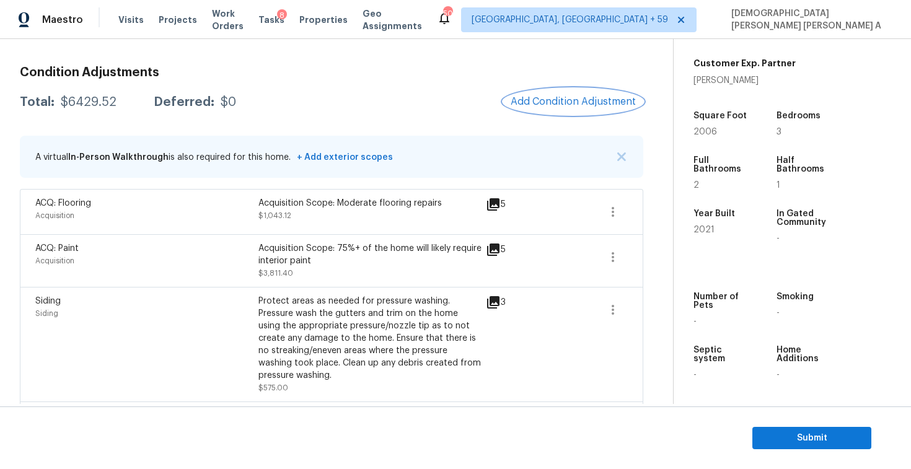
click at [559, 110] on button "Add Condition Adjustment" at bounding box center [573, 102] width 140 height 26
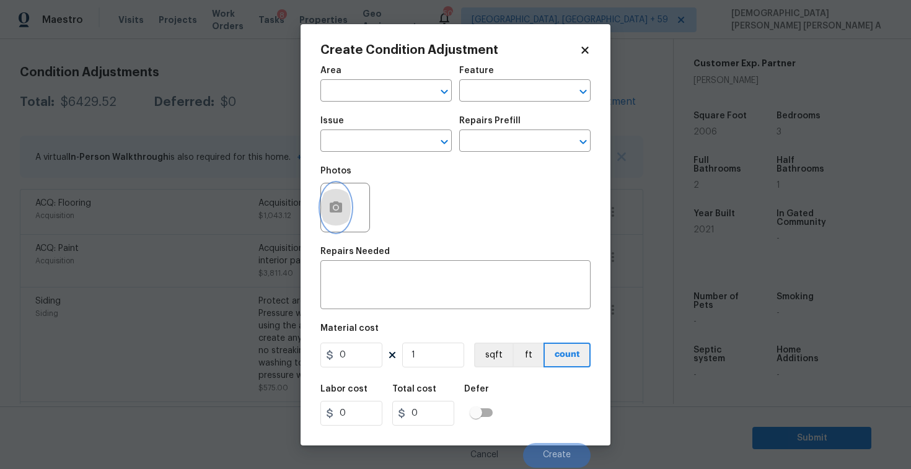
click at [328, 213] on icon "button" at bounding box center [335, 207] width 15 height 15
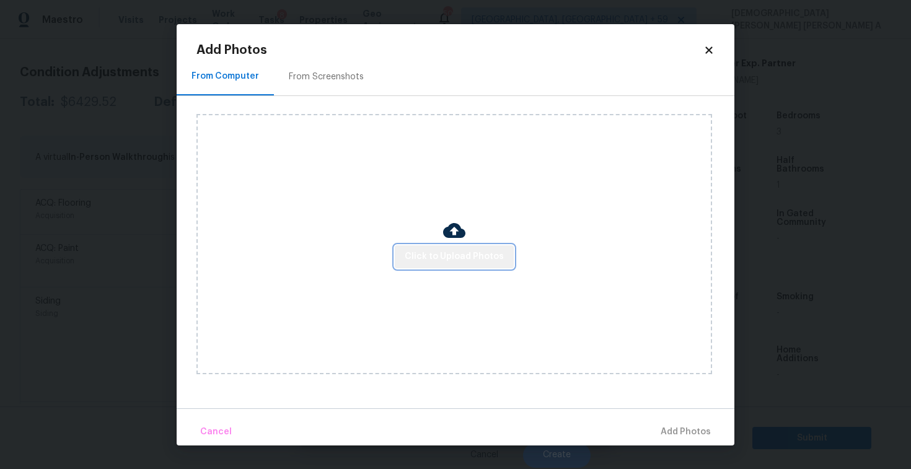
click at [468, 260] on span "Click to Upload Photos" at bounding box center [454, 256] width 99 height 15
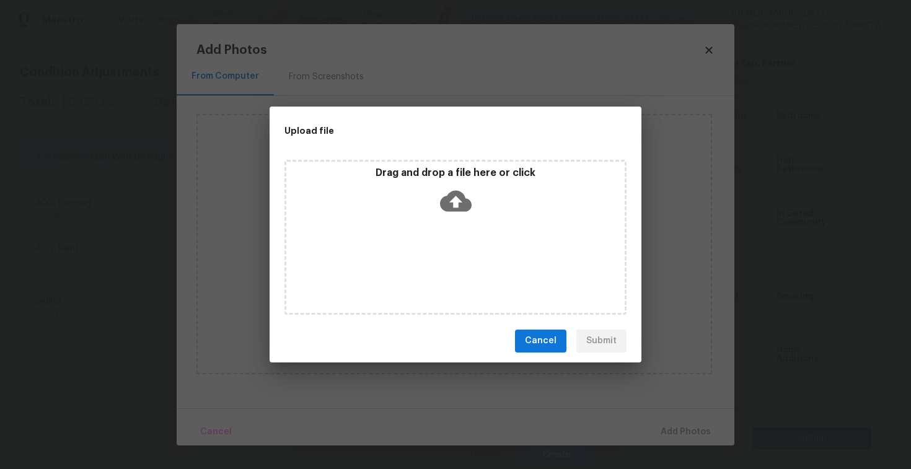
click at [458, 203] on icon at bounding box center [456, 200] width 32 height 21
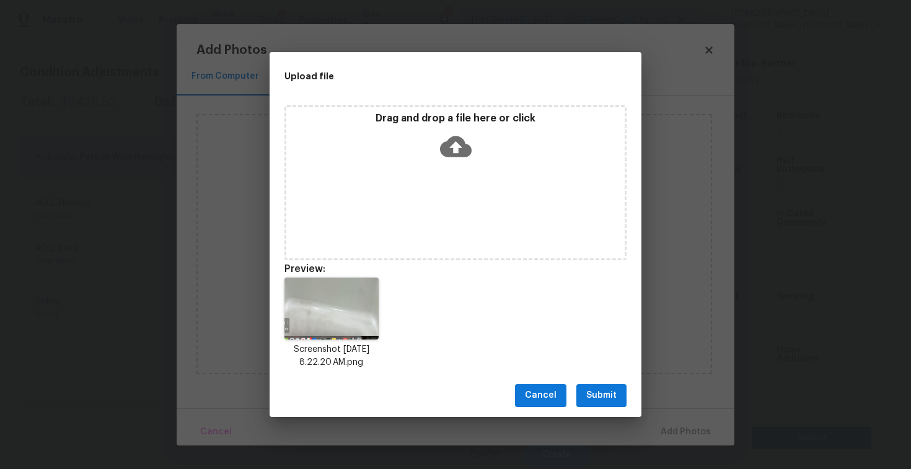
click at [606, 405] on button "Submit" at bounding box center [601, 395] width 50 height 23
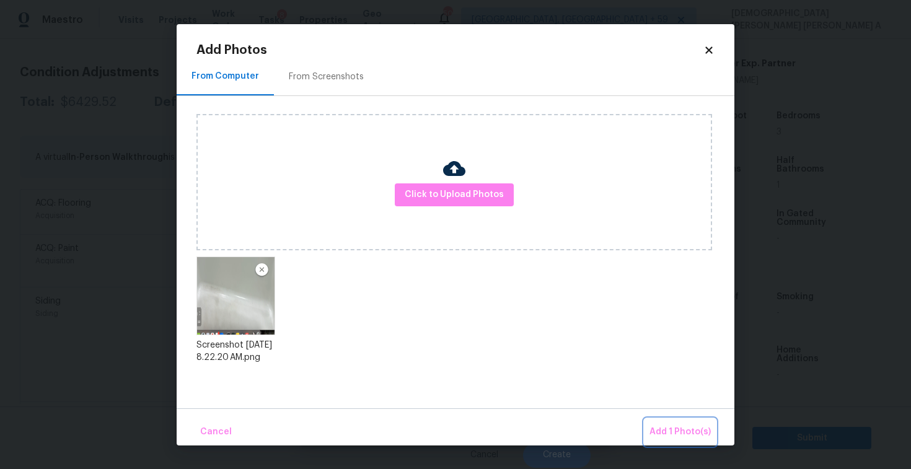
click at [672, 431] on span "Add 1 Photo(s)" at bounding box center [679, 431] width 61 height 15
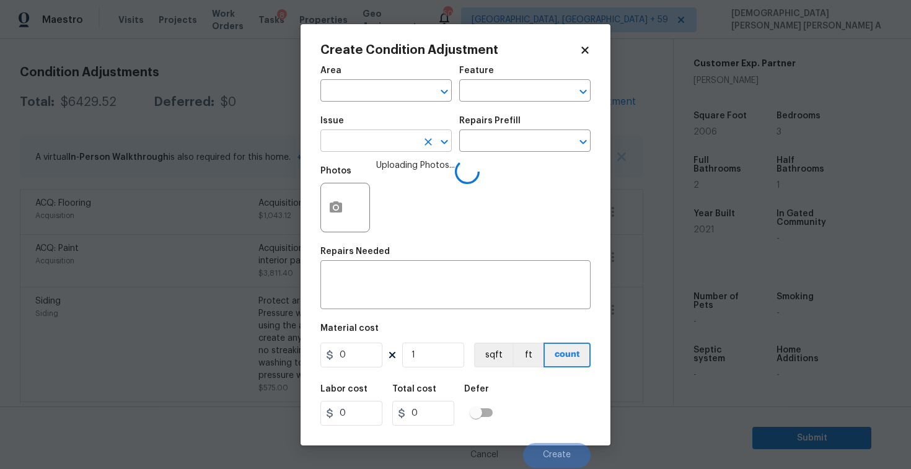
click at [380, 136] on input "text" at bounding box center [368, 142] width 97 height 19
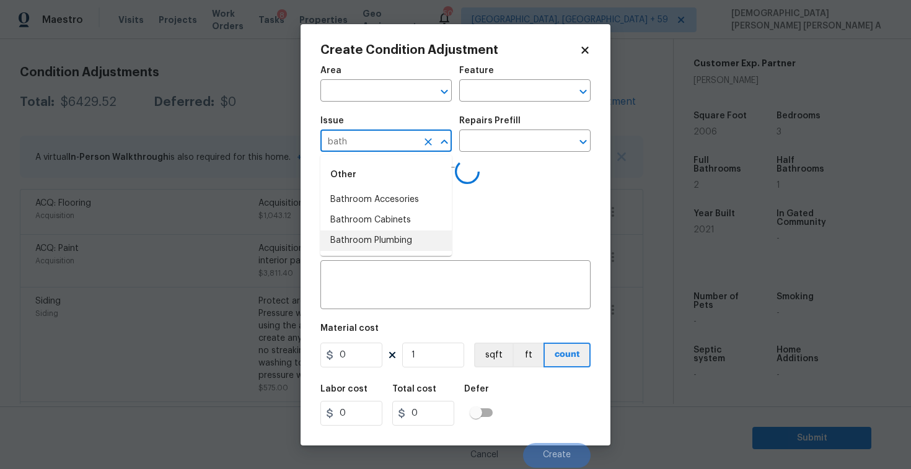
click at [386, 241] on li "Bathroom Plumbing" at bounding box center [385, 240] width 131 height 20
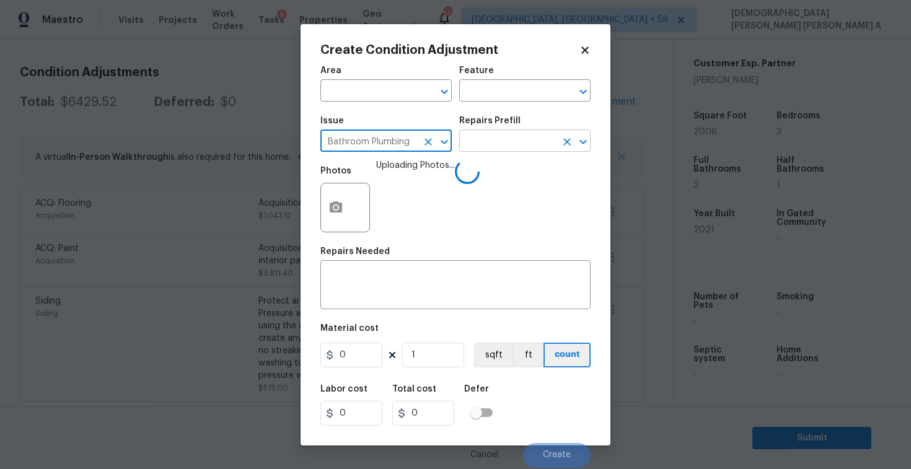
type input "Bathroom Plumbing"
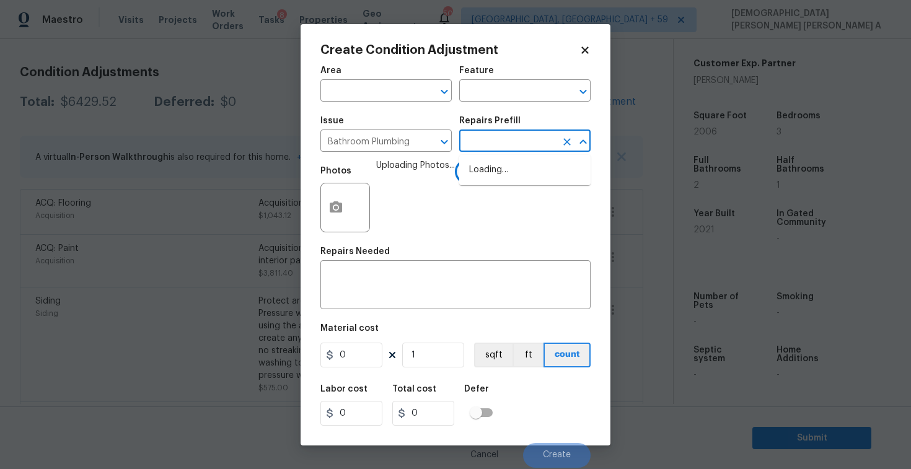
click at [512, 151] on input "text" at bounding box center [507, 142] width 97 height 19
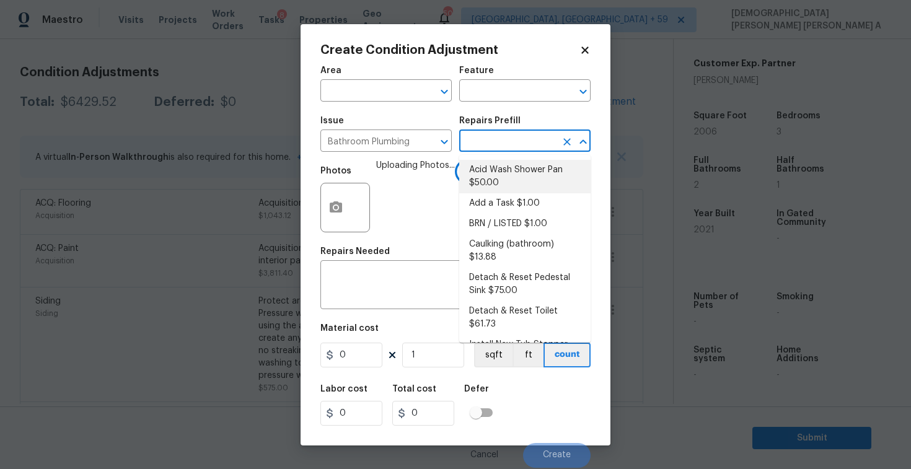
click at [505, 171] on li "Acid Wash Shower Pan $50.00" at bounding box center [524, 176] width 131 height 33
type input "Plumbing"
type textarea "Prep and acid wash/deep clean the shower pan."
type input "50"
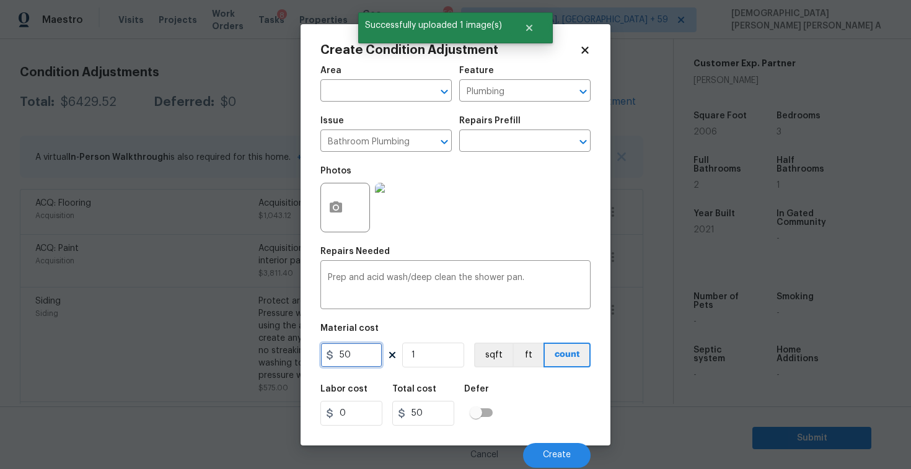
click at [363, 362] on input "50" at bounding box center [351, 355] width 62 height 25
type input "75"
click at [561, 455] on span "Create" at bounding box center [557, 454] width 28 height 9
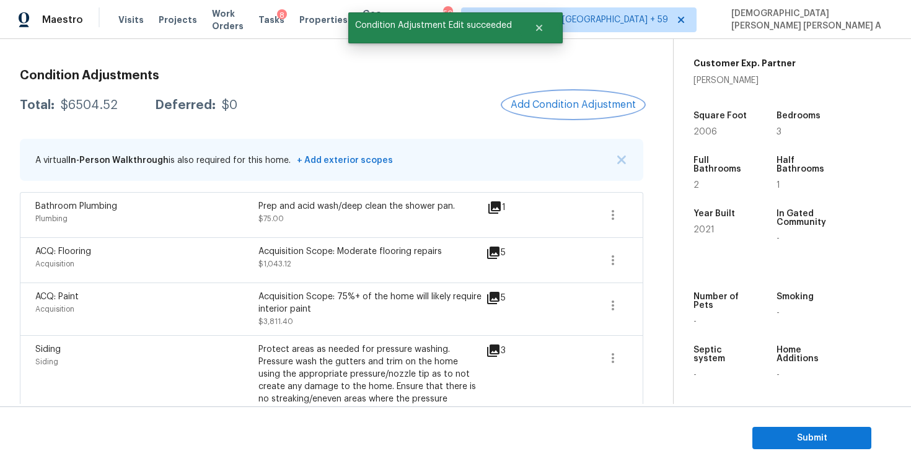
scroll to position [123, 0]
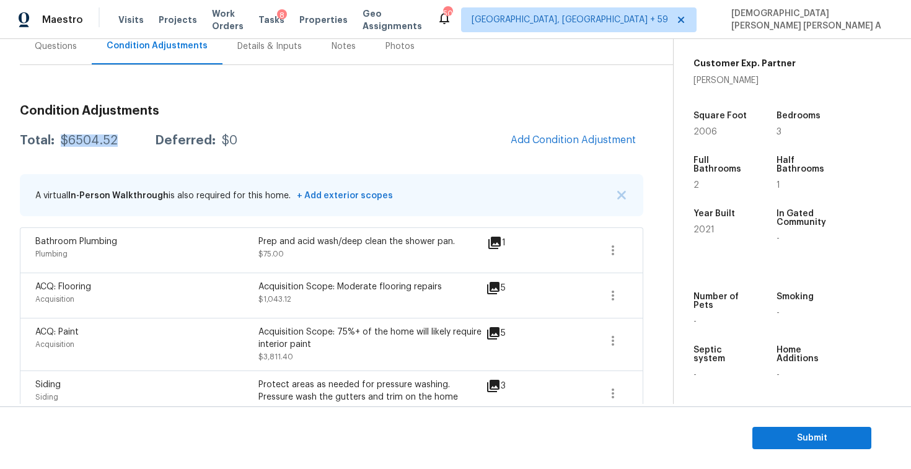
drag, startPoint x: 119, startPoint y: 147, endPoint x: 60, endPoint y: 138, distance: 59.5
click at [60, 138] on div "Total: $6504.52 Deferred: $0 Add Condition Adjustment" at bounding box center [331, 140] width 623 height 27
copy div "$6504.52"
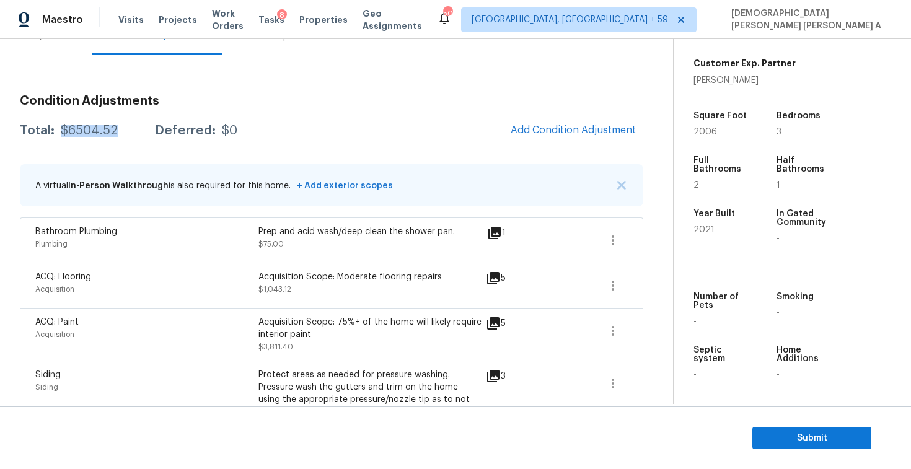
scroll to position [103, 0]
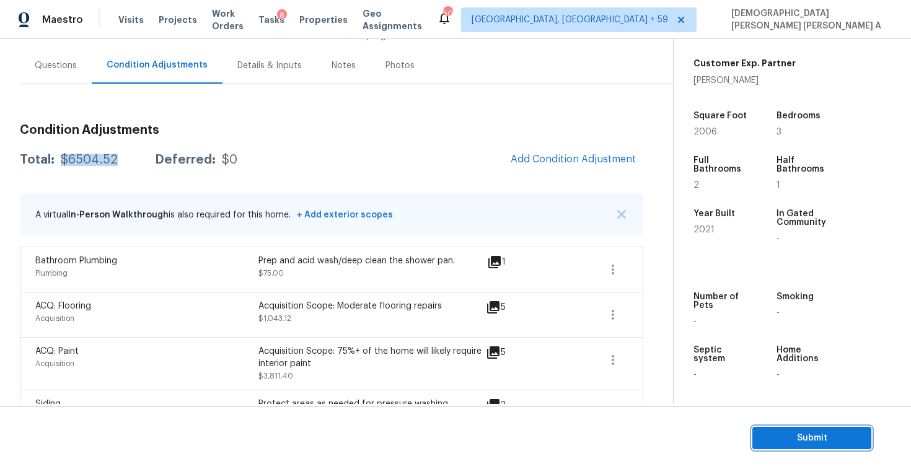
click at [786, 440] on span "Submit" at bounding box center [811, 438] width 99 height 15
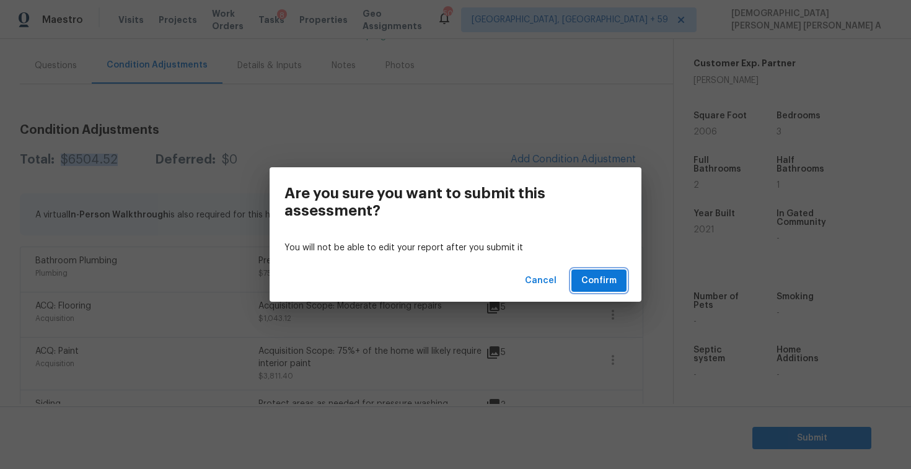
click at [593, 276] on span "Confirm" at bounding box center [598, 280] width 35 height 15
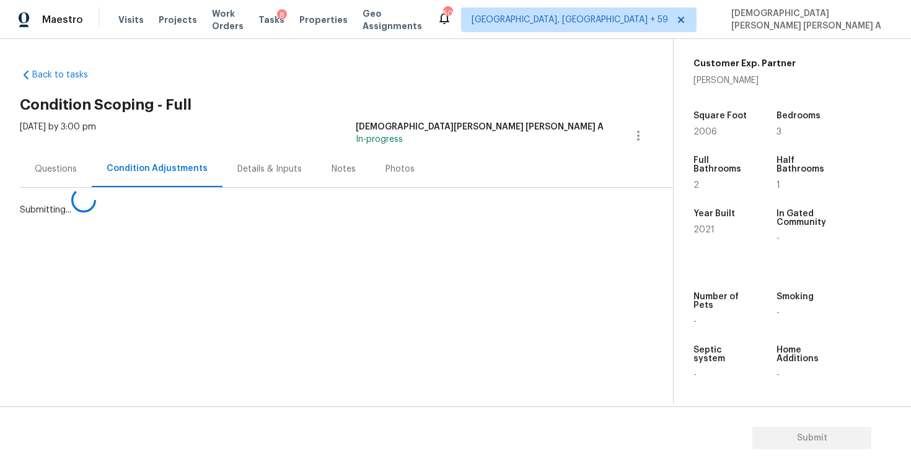
scroll to position [0, 0]
drag, startPoint x: 593, startPoint y: 276, endPoint x: 554, endPoint y: 255, distance: 44.4
click at [587, 276] on span "Confirm" at bounding box center [598, 280] width 35 height 15
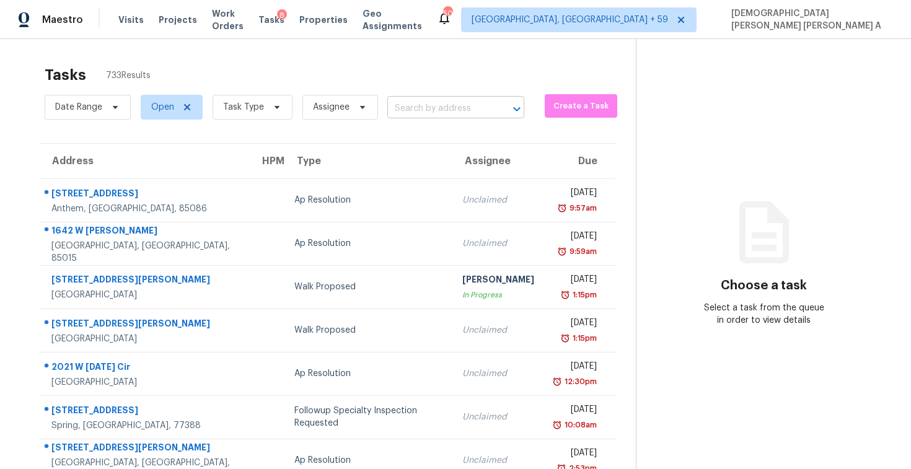
click at [450, 102] on input "text" at bounding box center [438, 108] width 102 height 19
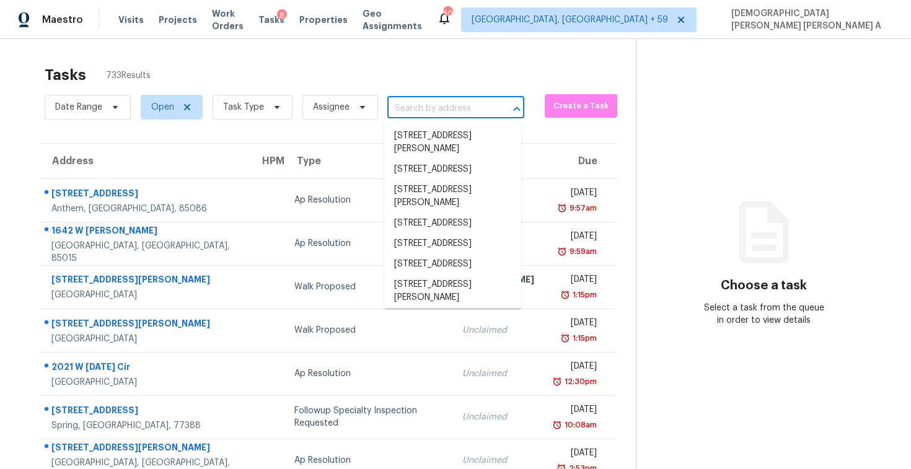
paste input "6900 Roswell Rd, Atlanta, GA 30328"
type input "6900 Roswell Rd, Atlanta, GA 30328"
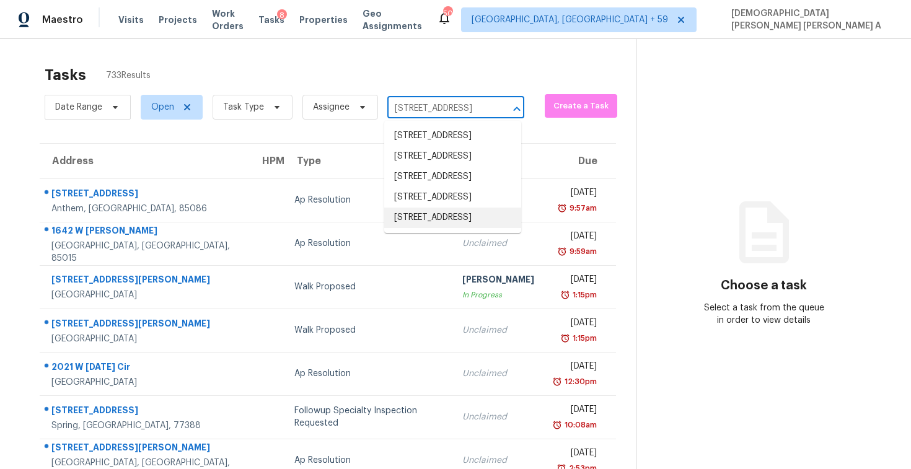
click at [463, 228] on li "6900 Roswell Rd, Atlanta, GA 30328" at bounding box center [452, 218] width 137 height 20
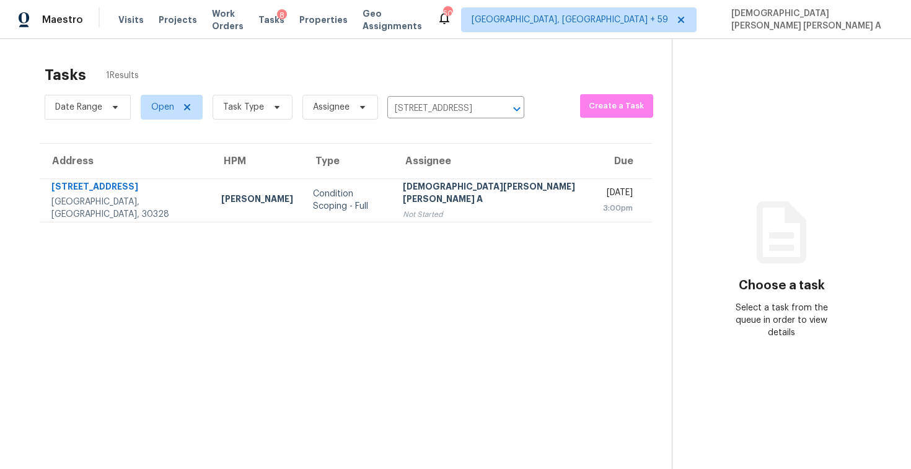
click at [473, 174] on th "Assignee" at bounding box center [493, 161] width 200 height 35
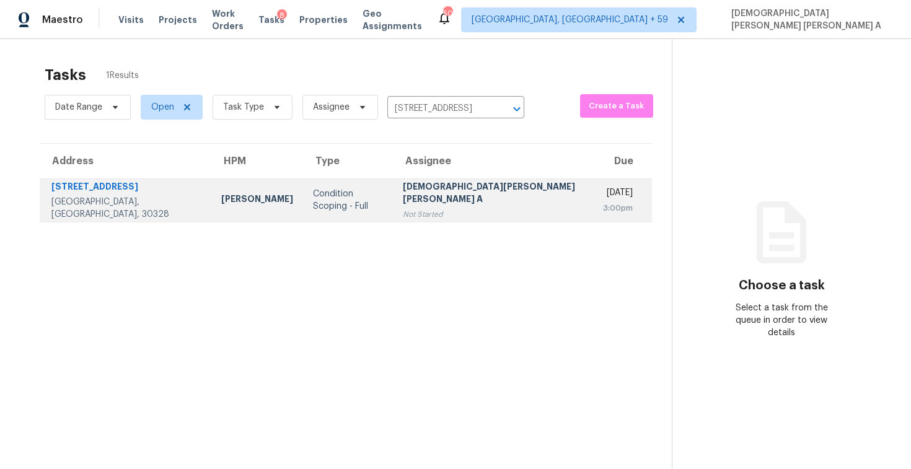
click at [473, 194] on div "[DEMOGRAPHIC_DATA][PERSON_NAME] [PERSON_NAME] A" at bounding box center [493, 194] width 180 height 28
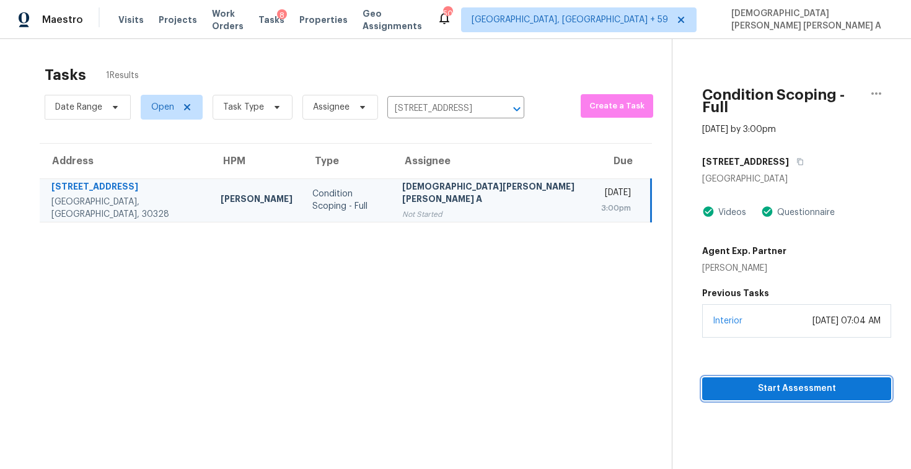
click at [742, 381] on span "Start Assessment" at bounding box center [796, 388] width 169 height 15
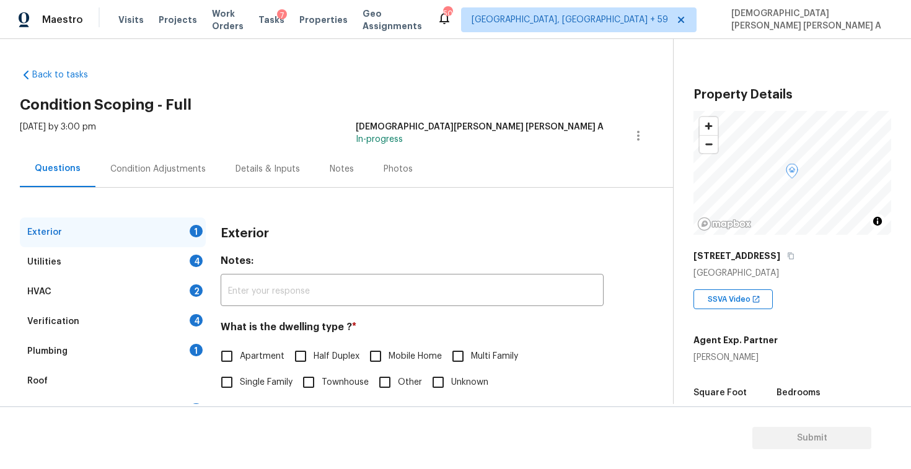
click at [322, 95] on div "Back to tasks Condition Scoping - Full [DATE] by 3:00 pm [PERSON_NAME] [PERSON_…" at bounding box center [346, 295] width 653 height 473
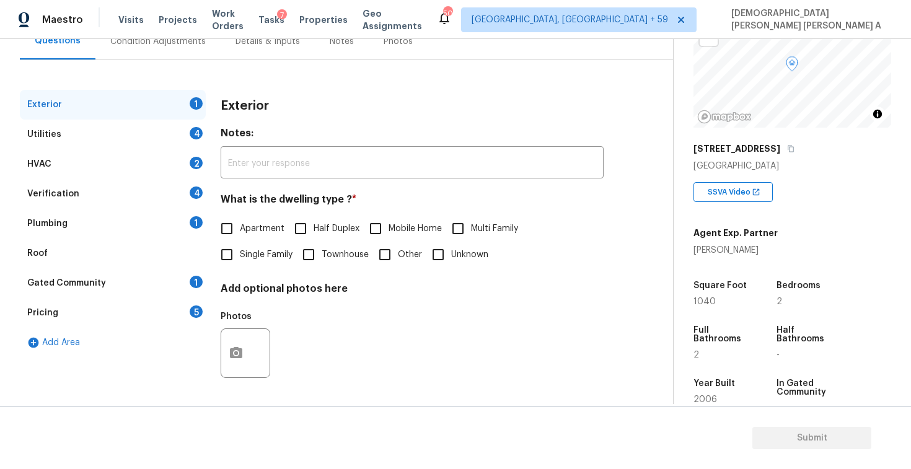
scroll to position [134, 0]
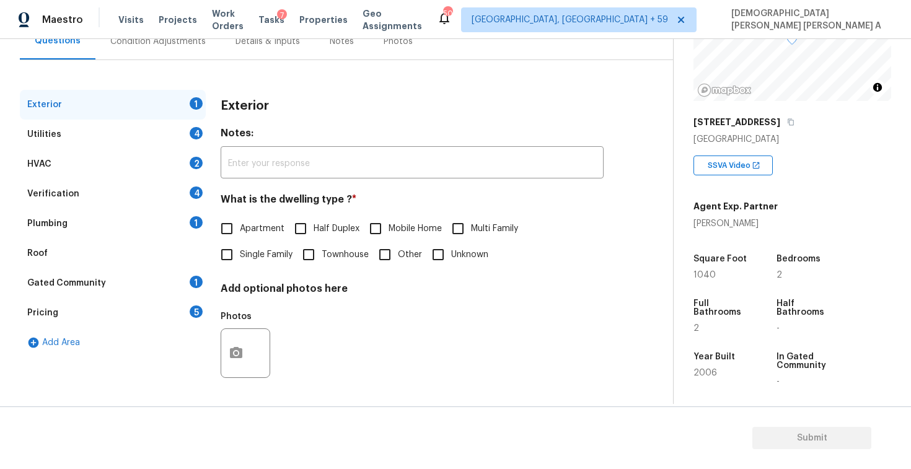
click at [219, 254] on input "Single Family" at bounding box center [227, 255] width 26 height 26
checkbox input "true"
click at [152, 141] on div "Utilities 4" at bounding box center [113, 135] width 186 height 30
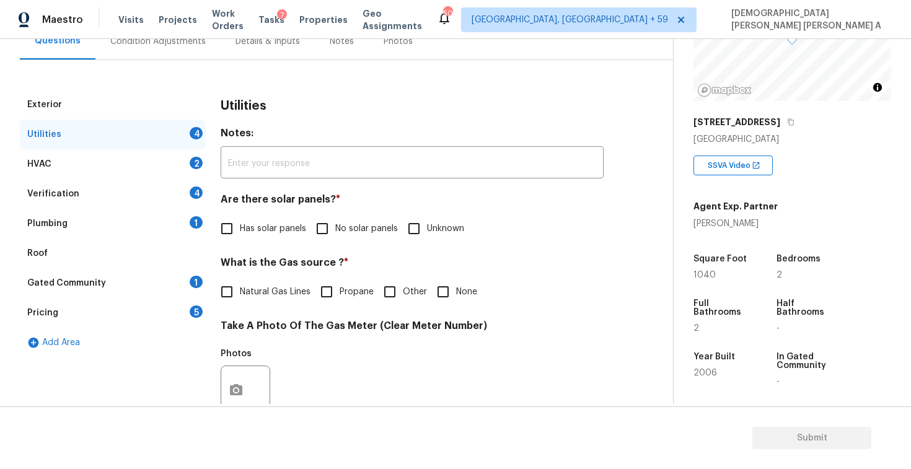
click at [310, 219] on input "No solar panels" at bounding box center [322, 229] width 26 height 26
checkbox input "true"
click at [224, 302] on input "Natural Gas Lines" at bounding box center [227, 292] width 26 height 26
checkbox input "true"
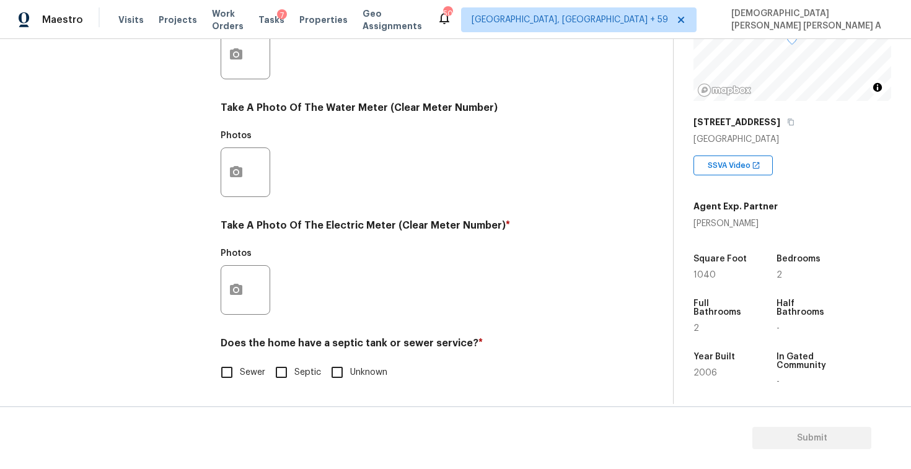
scroll to position [463, 0]
click at [274, 367] on input "Septic" at bounding box center [281, 372] width 26 height 26
checkbox input "true"
click at [225, 372] on input "Sewer" at bounding box center [227, 372] width 26 height 26
checkbox input "true"
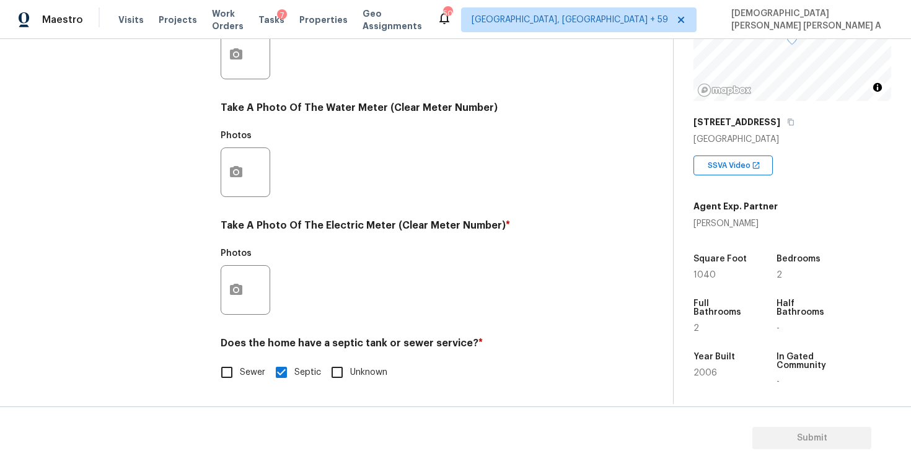
checkbox input "false"
click at [245, 276] on button "button" at bounding box center [236, 290] width 30 height 48
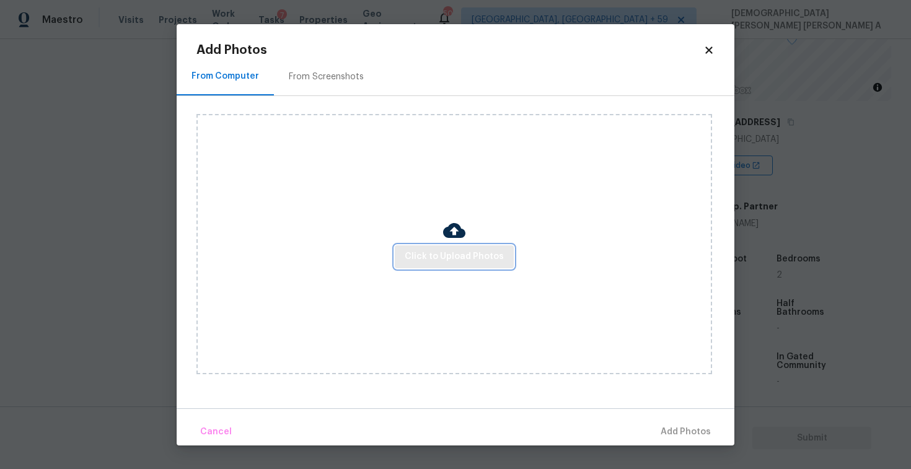
click at [476, 258] on span "Click to Upload Photos" at bounding box center [454, 256] width 99 height 15
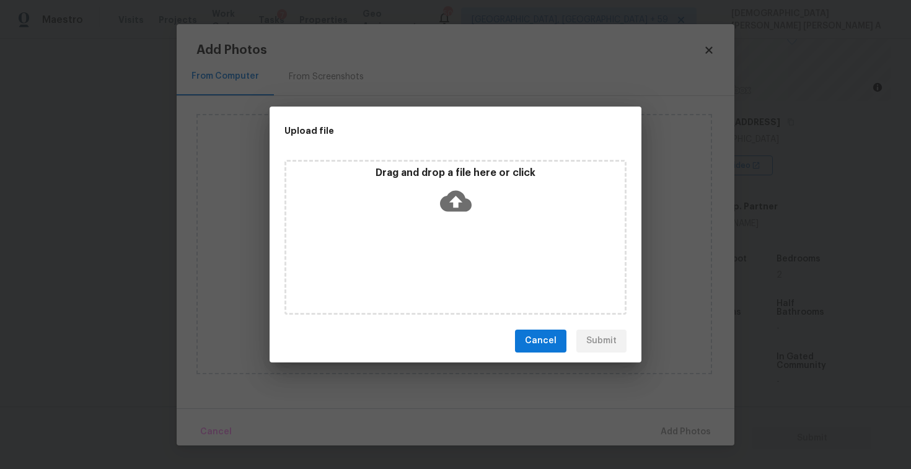
click at [449, 180] on div "Drag and drop a file here or click" at bounding box center [455, 193] width 338 height 53
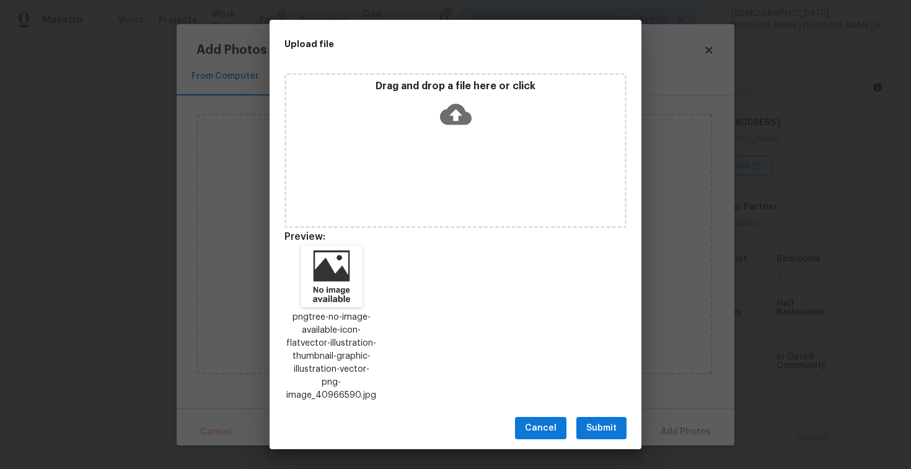
click at [593, 427] on span "Submit" at bounding box center [601, 428] width 30 height 15
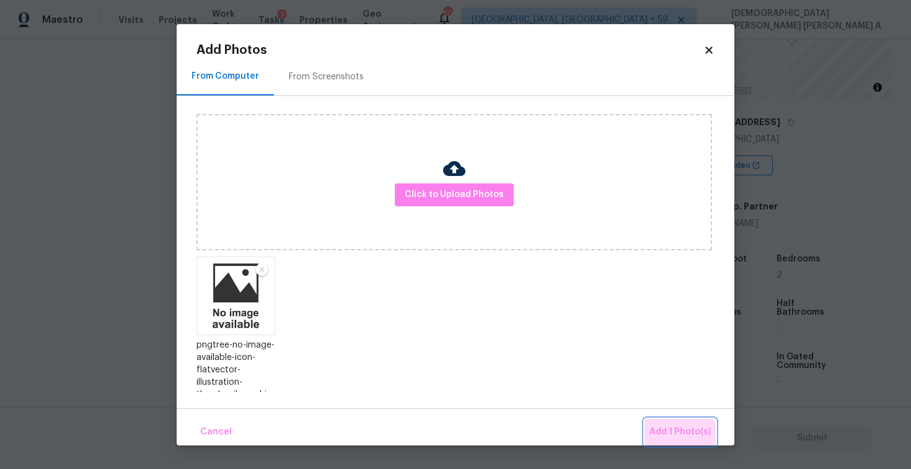
click at [663, 434] on span "Add 1 Photo(s)" at bounding box center [679, 431] width 61 height 15
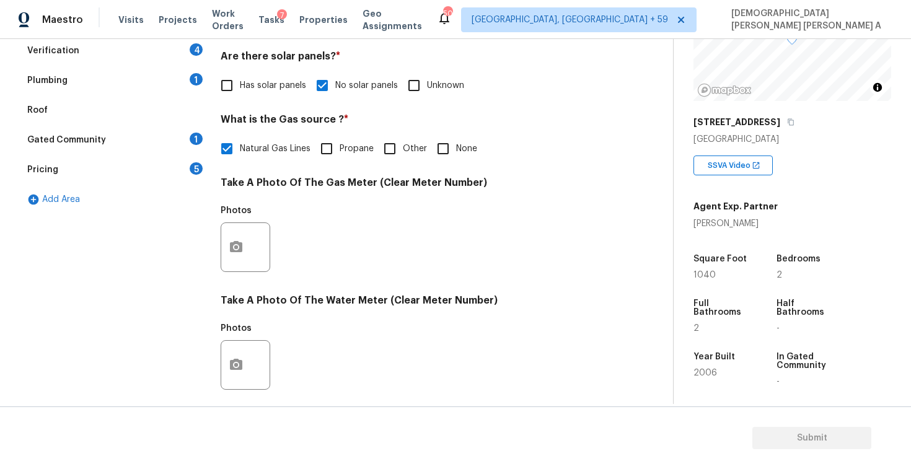
scroll to position [126, 0]
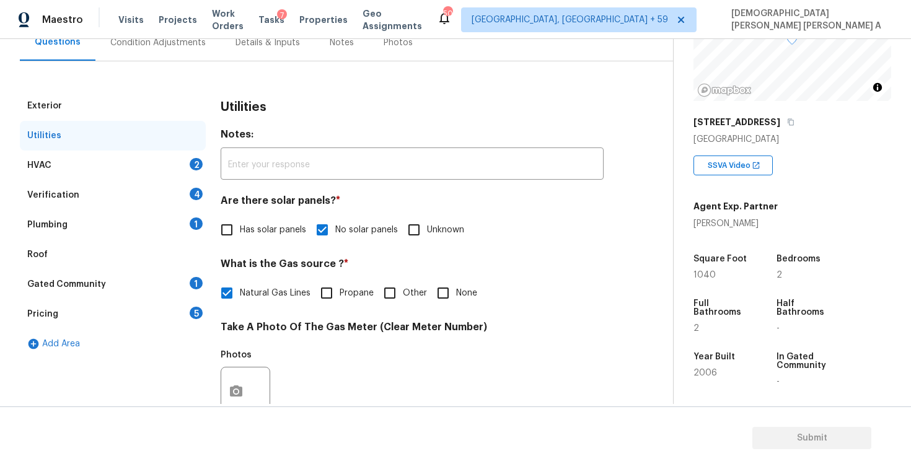
click at [156, 143] on div "Utilities" at bounding box center [113, 136] width 186 height 30
click at [144, 175] on div "HVAC 2" at bounding box center [113, 166] width 186 height 30
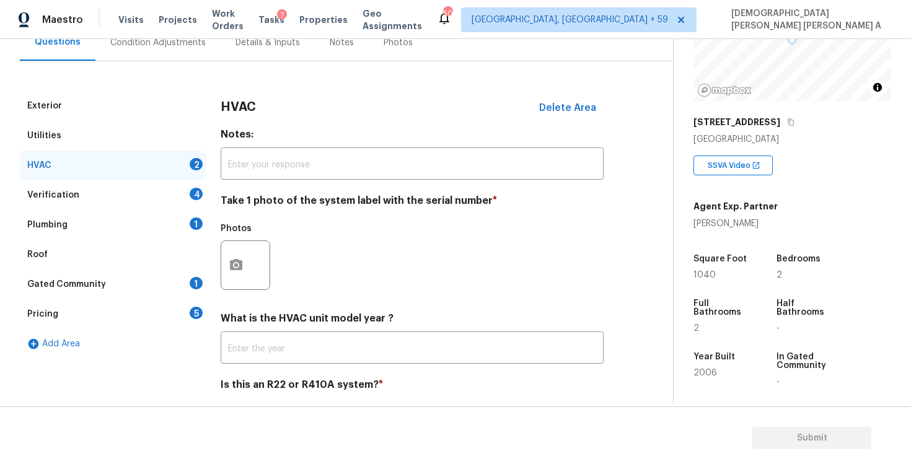
scroll to position [169, 0]
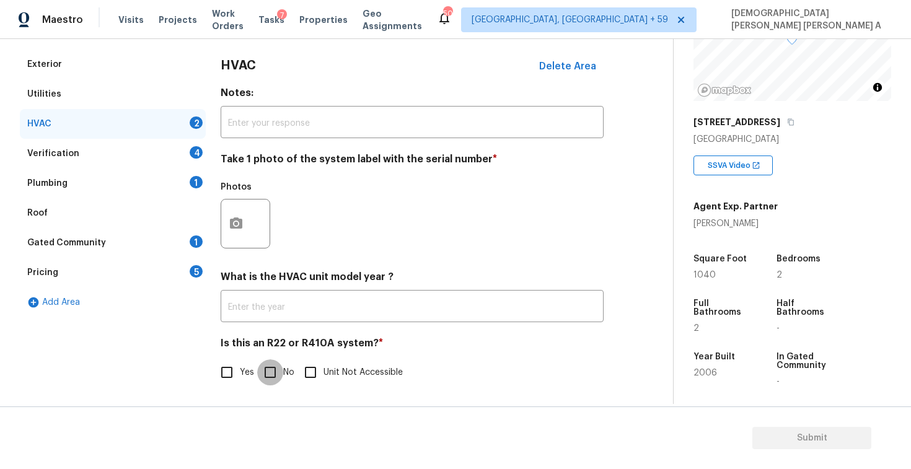
click at [276, 372] on input "No" at bounding box center [270, 372] width 26 height 26
checkbox input "true"
click at [230, 209] on button "button" at bounding box center [236, 223] width 30 height 48
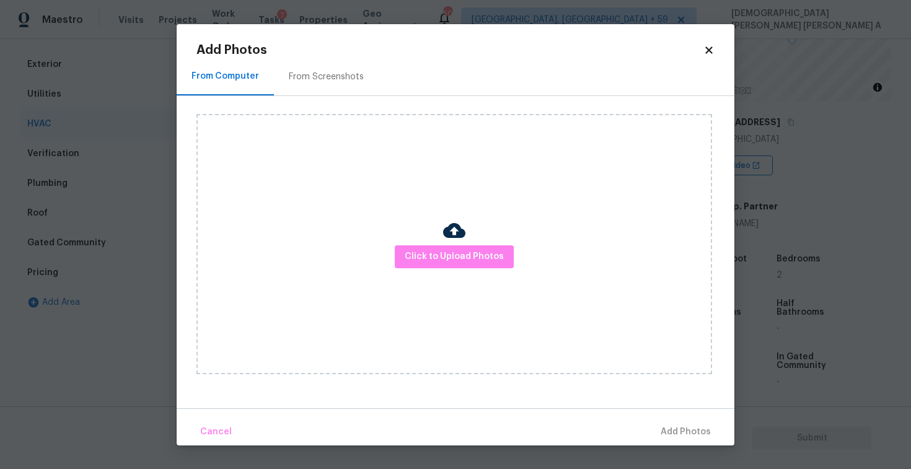
click at [476, 244] on div "Click to Upload Photos" at bounding box center [453, 244] width 515 height 260
click at [467, 257] on span "Click to Upload Photos" at bounding box center [454, 256] width 99 height 15
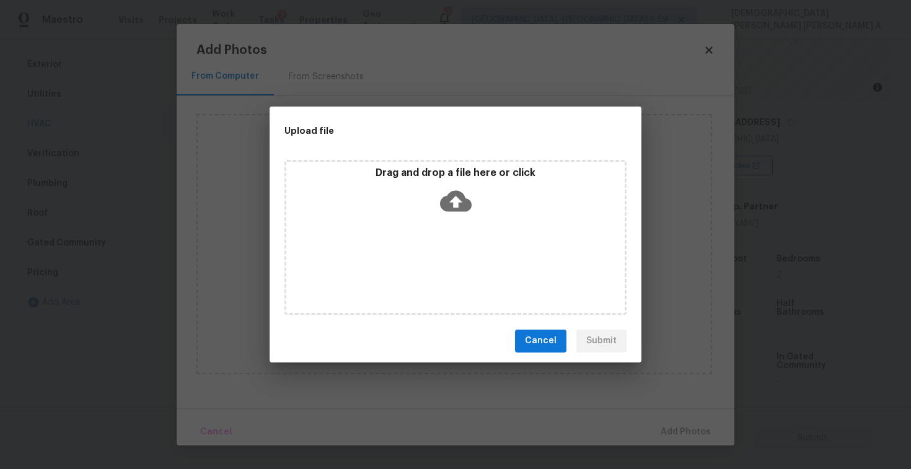
click at [462, 193] on icon at bounding box center [456, 200] width 32 height 21
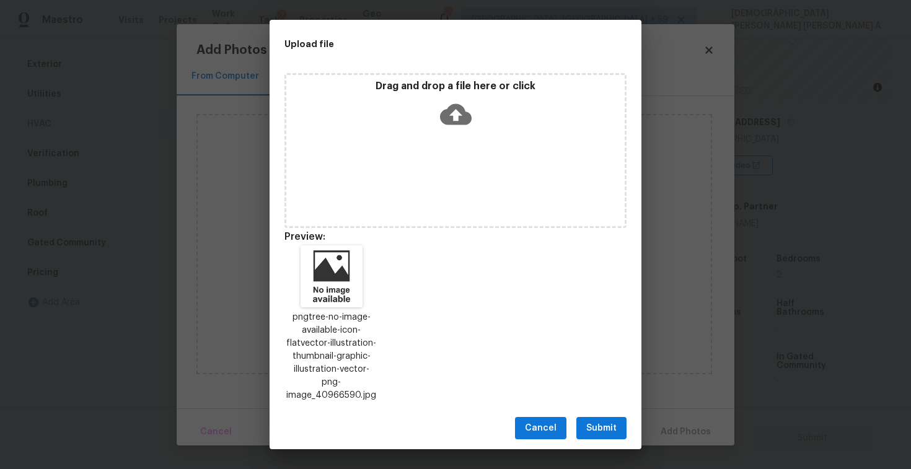
click at [617, 424] on button "Submit" at bounding box center [601, 428] width 50 height 23
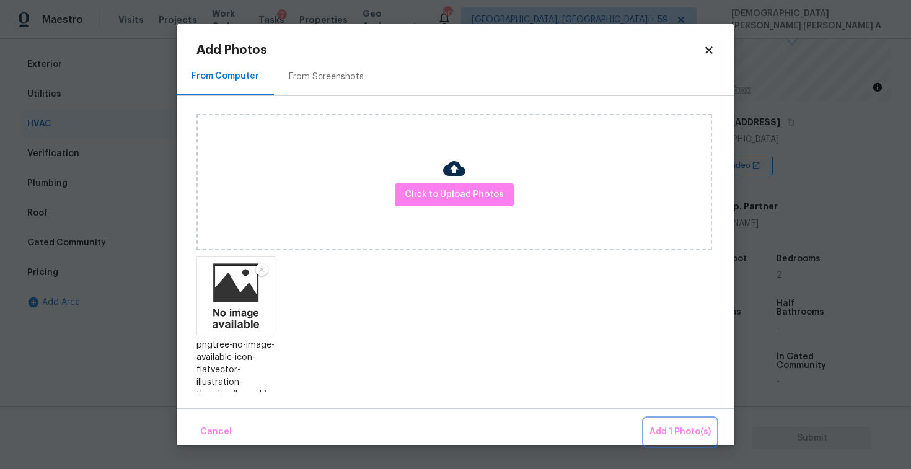
click at [680, 425] on span "Add 1 Photo(s)" at bounding box center [679, 431] width 61 height 15
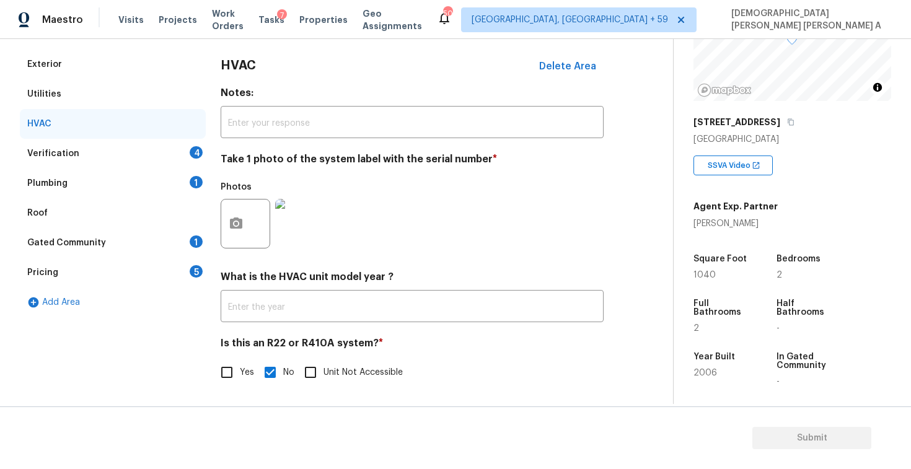
click at [66, 158] on div "Verification" at bounding box center [53, 153] width 52 height 12
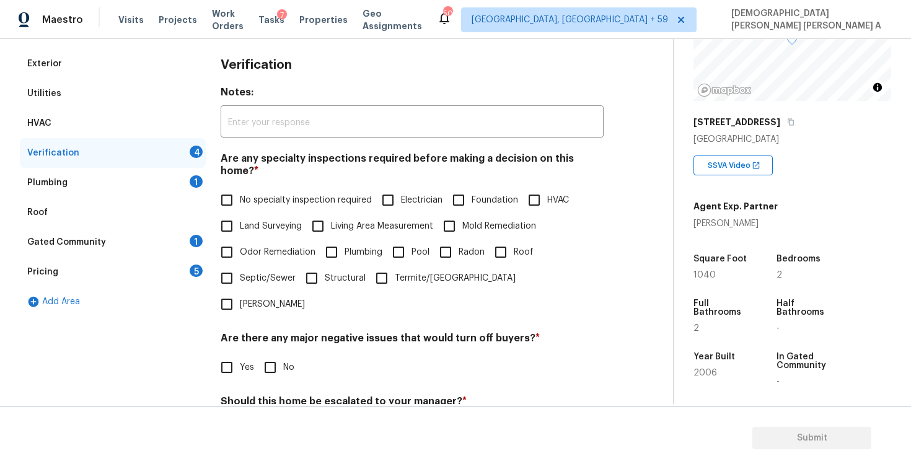
click at [222, 187] on input "No specialty inspection required" at bounding box center [227, 200] width 26 height 26
checkbox input "true"
click at [270, 354] on input "No" at bounding box center [270, 367] width 26 height 26
checkbox input "true"
click at [273, 419] on input "No" at bounding box center [270, 432] width 26 height 26
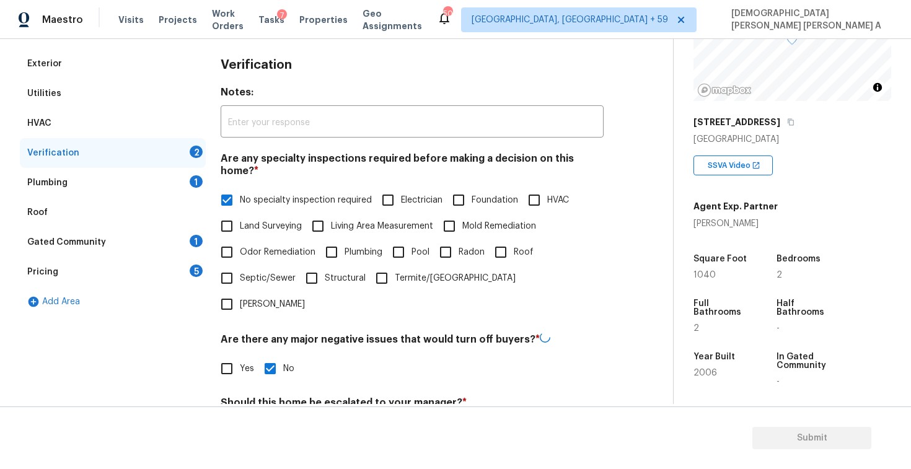
checkbox input "true"
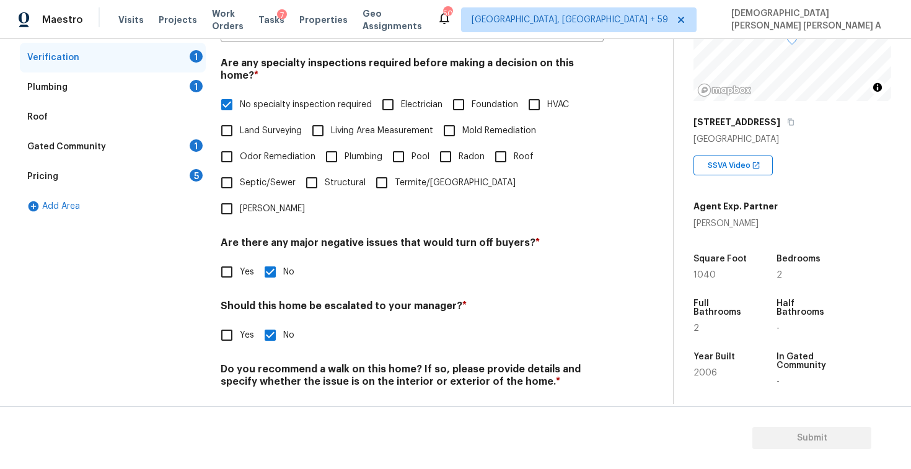
click at [269, 398] on input "No" at bounding box center [270, 411] width 26 height 26
checkbox input "true"
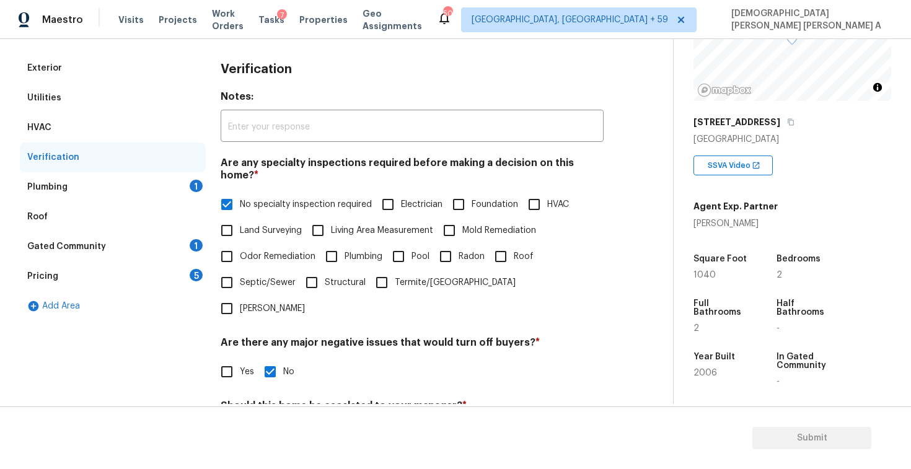
click at [164, 183] on div "Plumbing 1" at bounding box center [113, 187] width 186 height 30
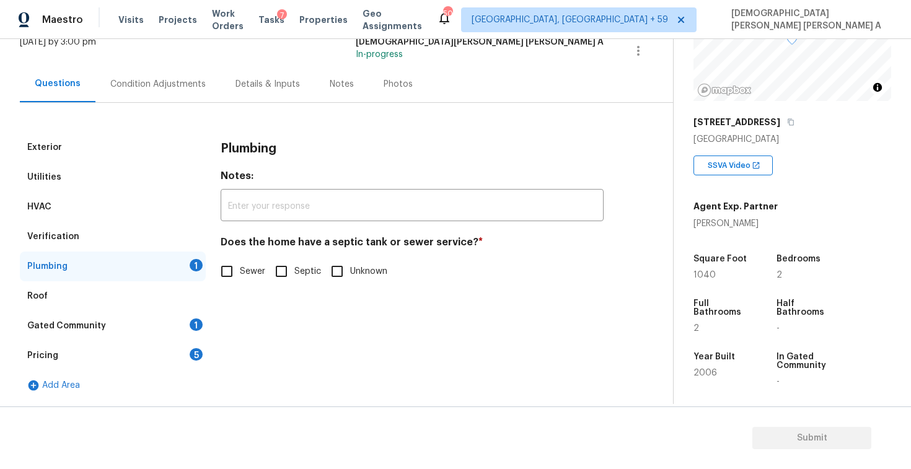
scroll to position [85, 0]
click at [226, 261] on input "Sewer" at bounding box center [227, 271] width 26 height 26
checkbox input "true"
click at [156, 329] on div "Gated Community 1" at bounding box center [113, 326] width 186 height 30
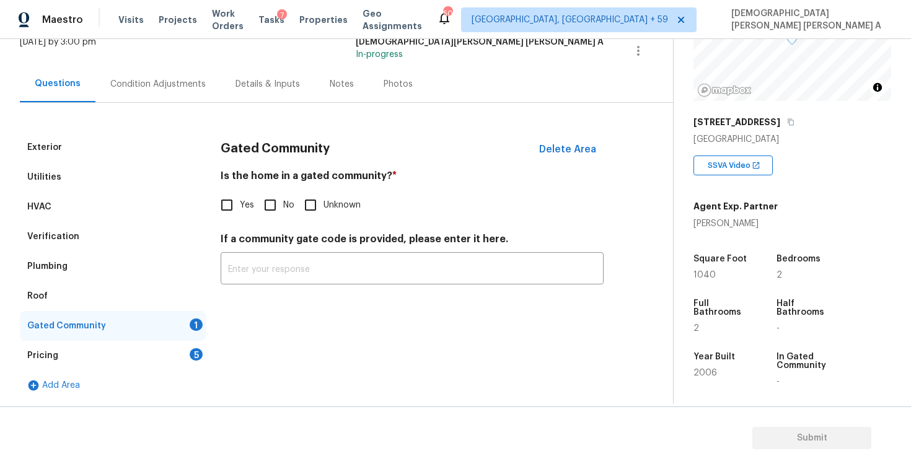
click at [266, 196] on input "No" at bounding box center [270, 205] width 26 height 26
checkbox input "true"
click at [142, 349] on div "Pricing 5" at bounding box center [113, 356] width 186 height 30
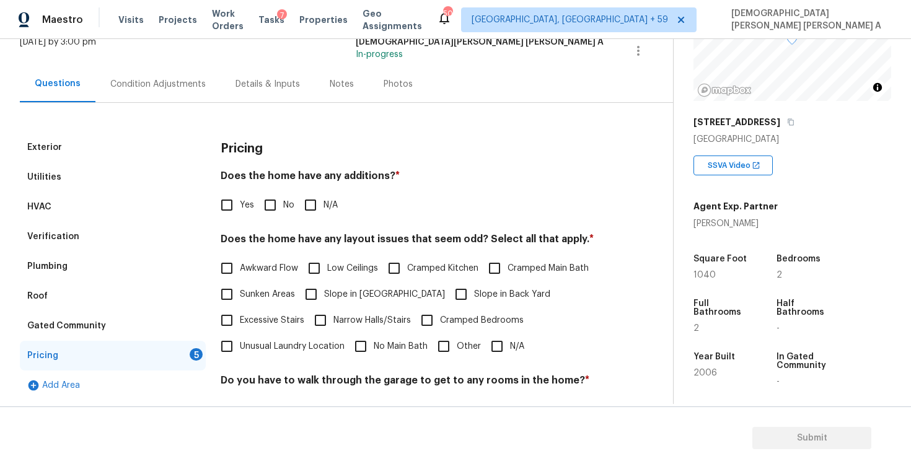
click at [275, 200] on input "No" at bounding box center [270, 205] width 26 height 26
checkbox input "true"
click at [504, 347] on input "N/A" at bounding box center [497, 346] width 26 height 26
checkbox input "true"
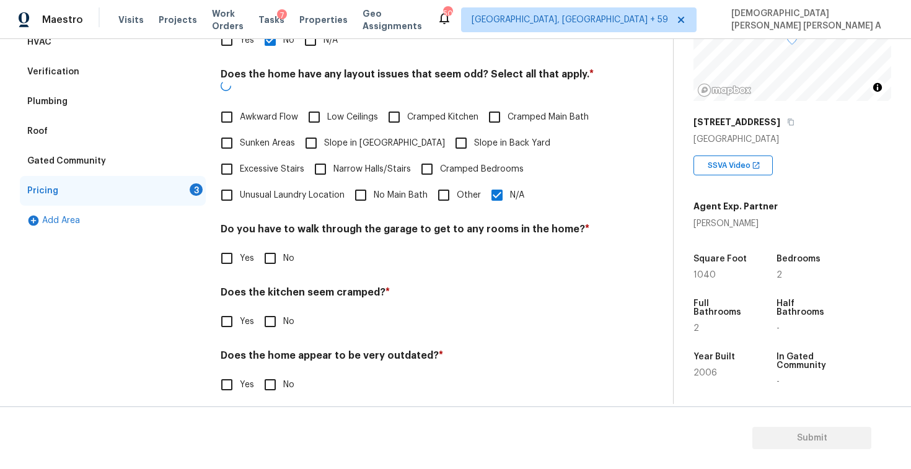
scroll to position [248, 0]
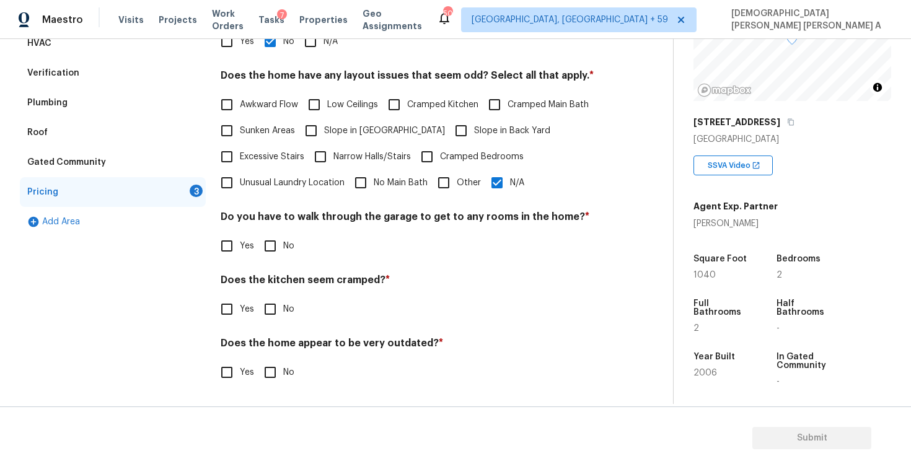
click at [268, 247] on input "No" at bounding box center [270, 246] width 26 height 26
checkbox input "true"
click at [263, 306] on input "No" at bounding box center [270, 310] width 26 height 26
checkbox input "true"
click at [276, 381] on input "No" at bounding box center [270, 374] width 26 height 26
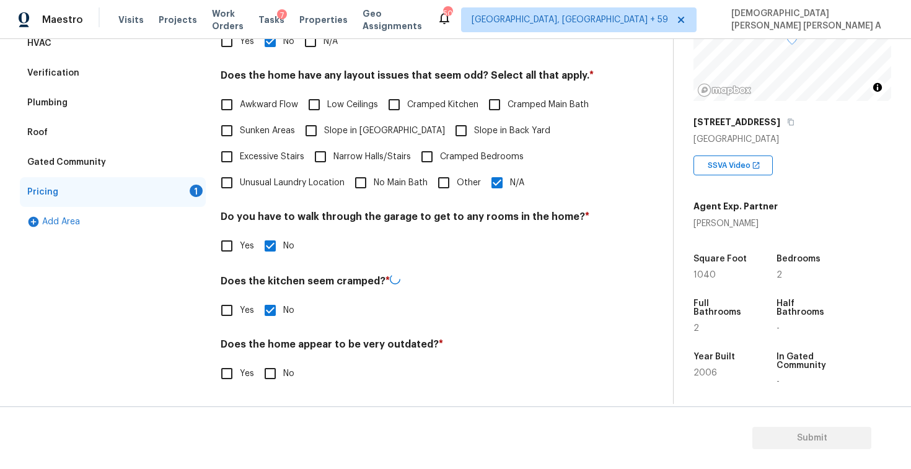
checkbox input "true"
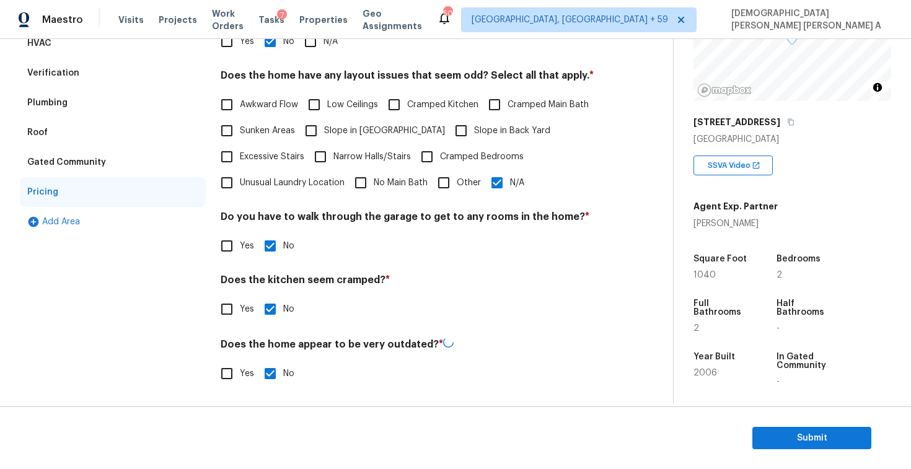
scroll to position [0, 0]
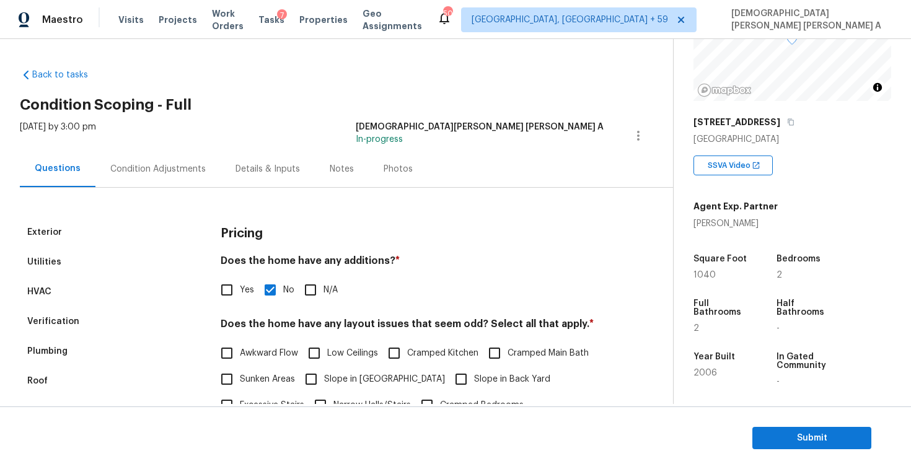
click at [408, 175] on div "Photos" at bounding box center [398, 169] width 59 height 37
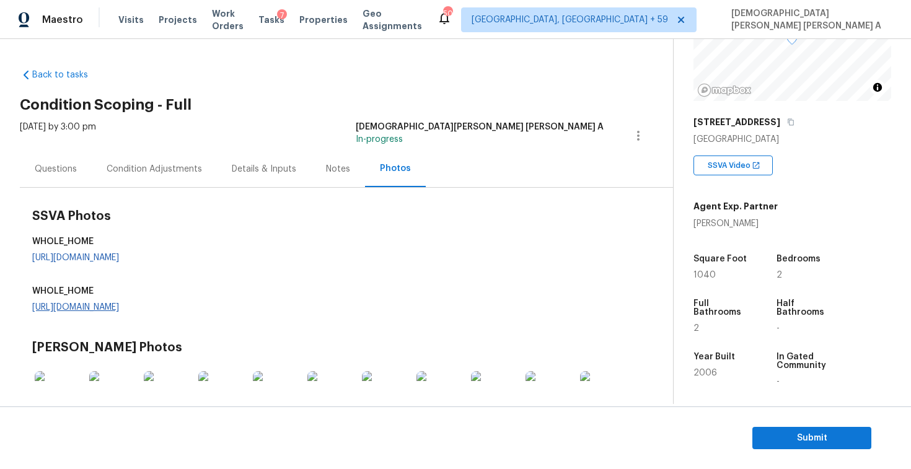
scroll to position [64, 0]
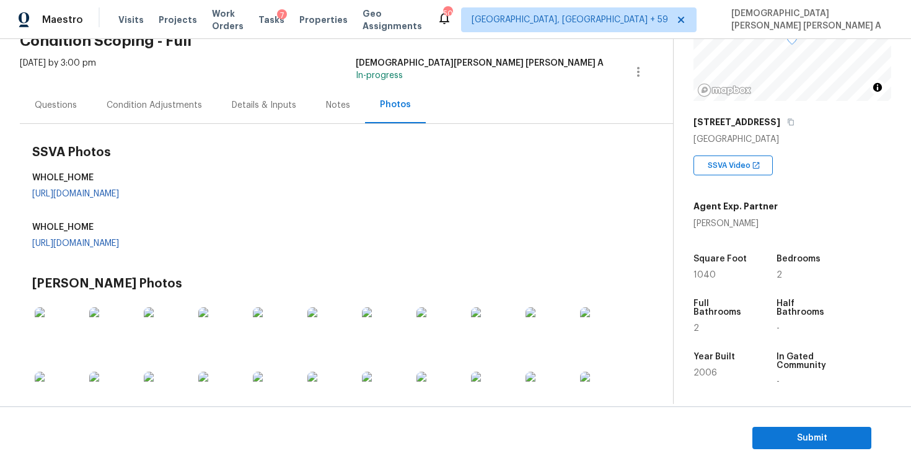
click at [253, 199] on div "SSVA Photos WHOLE_HOME https://d285kkeqns3g4j.cloudfront.net/Opportunity%2F006P…" at bounding box center [337, 201] width 611 height 131
click at [255, 187] on div "SSVA Photos WHOLE_HOME https://d285kkeqns3g4j.cloudfront.net/Opportunity%2F006P…" at bounding box center [337, 201] width 611 height 131
click at [119, 193] on link "https://d285kkeqns3g4j.cloudfront.net/Opportunity%2F006PD00000KvtdmYAB%2FGO%20M…" at bounding box center [75, 194] width 87 height 9
click at [63, 120] on div "Questions" at bounding box center [56, 105] width 72 height 37
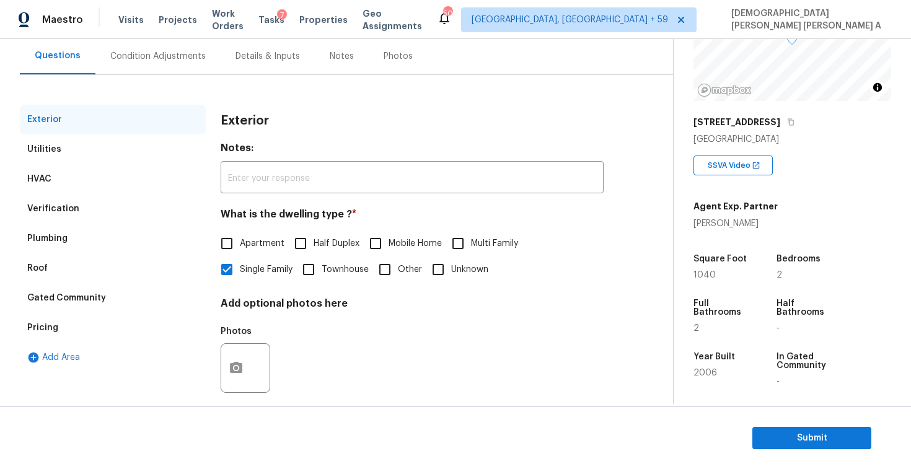
scroll to position [122, 0]
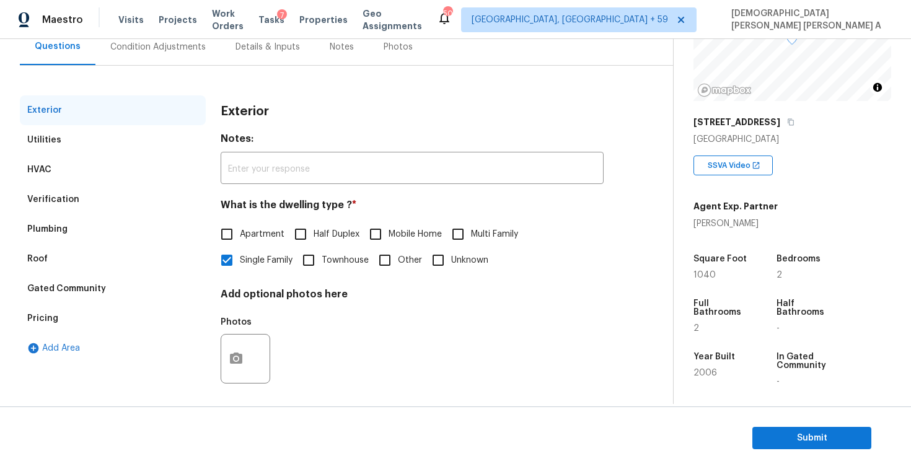
click at [219, 238] on input "Apartment" at bounding box center [227, 234] width 26 height 26
checkbox input "true"
checkbox input "false"
click at [183, 53] on div "Condition Adjustments" at bounding box center [157, 47] width 95 height 12
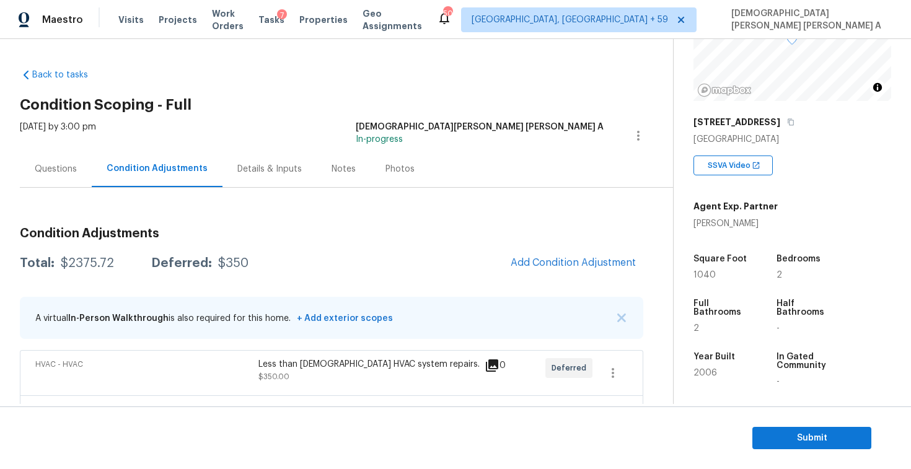
click at [63, 172] on div "Questions" at bounding box center [56, 169] width 42 height 12
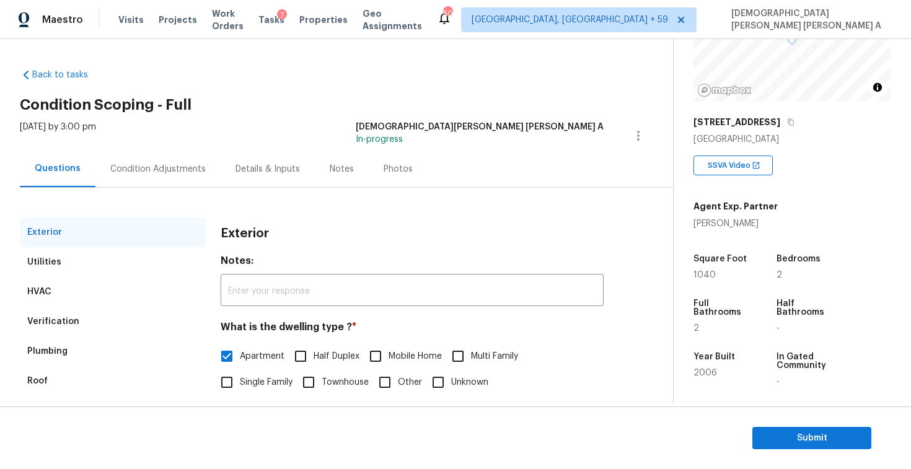
scroll to position [128, 0]
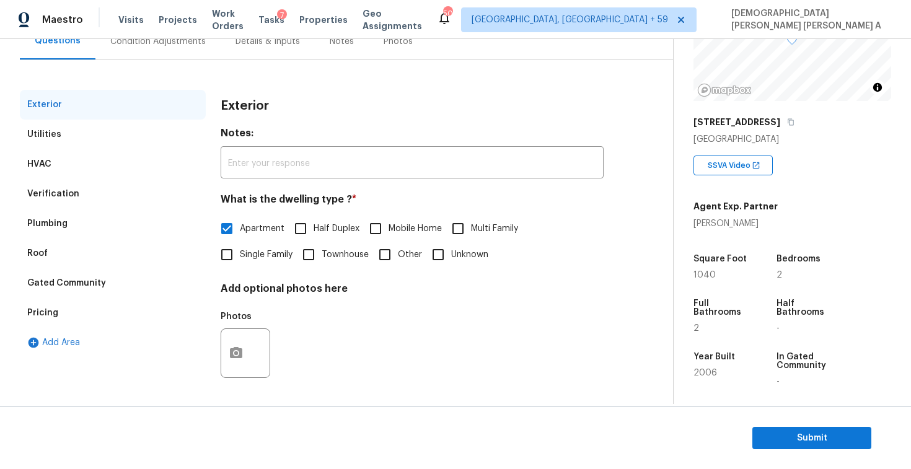
click at [59, 195] on div "Verification" at bounding box center [53, 194] width 52 height 12
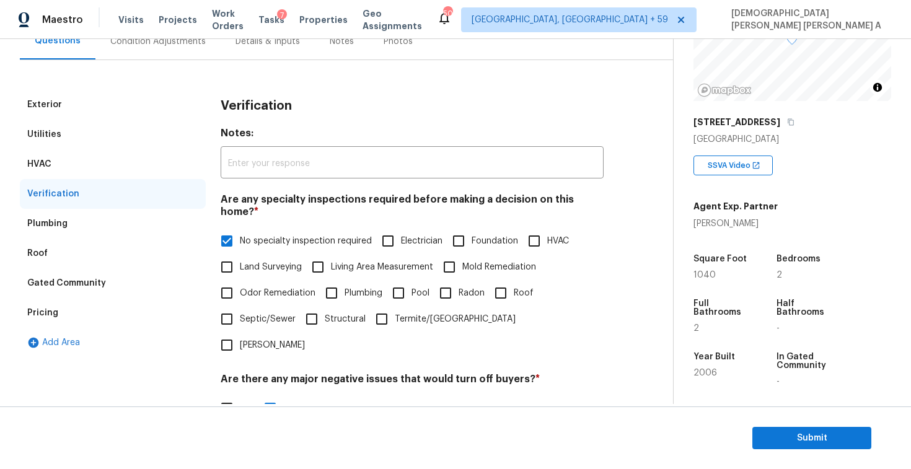
scroll to position [264, 0]
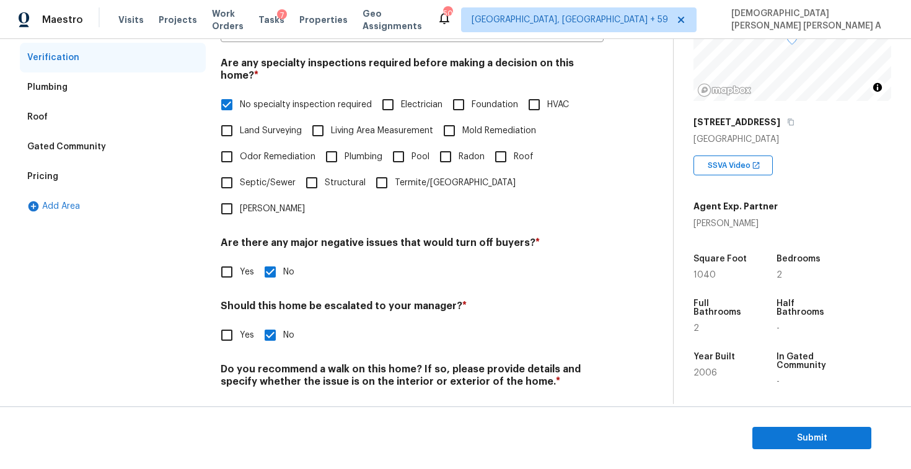
click at [221, 322] on input "Yes" at bounding box center [227, 335] width 26 height 26
checkbox input "true"
checkbox input "false"
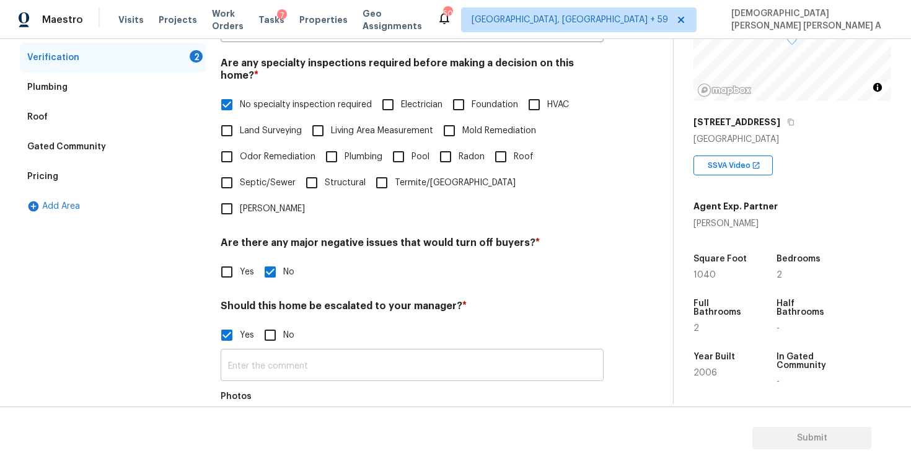
click at [331, 352] on input "text" at bounding box center [412, 366] width 383 height 29
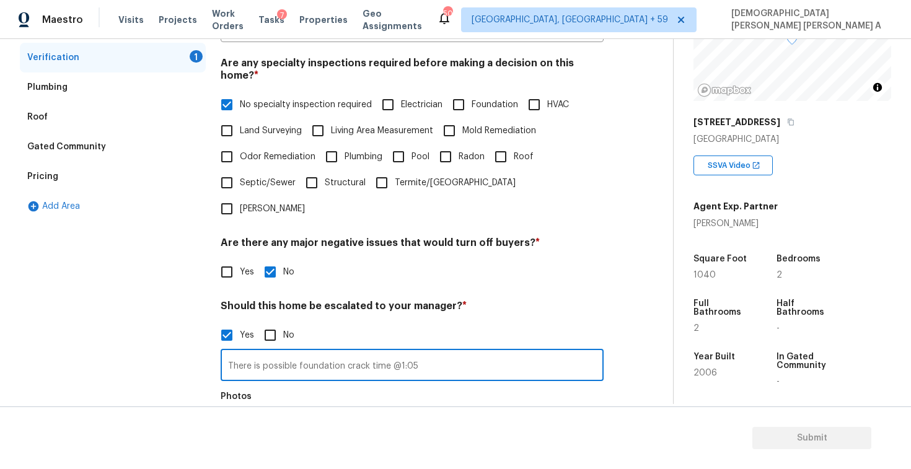
type input "There is possible foundation crack time @1:05"
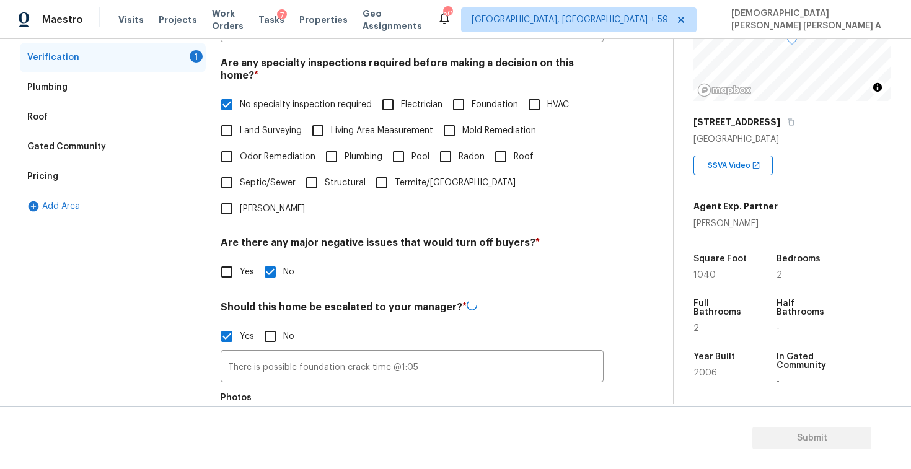
click at [242, 410] on button "button" at bounding box center [236, 434] width 30 height 48
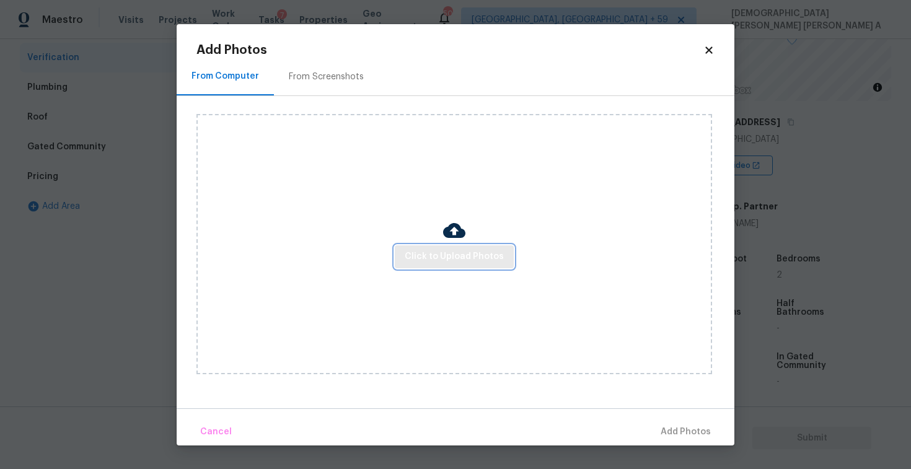
click at [489, 258] on span "Click to Upload Photos" at bounding box center [454, 256] width 99 height 15
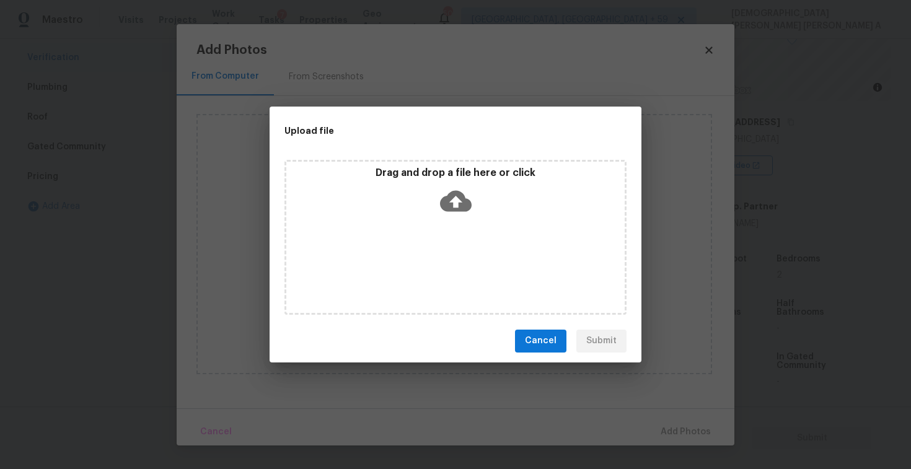
click at [459, 217] on div "Drag and drop a file here or click" at bounding box center [455, 193] width 338 height 53
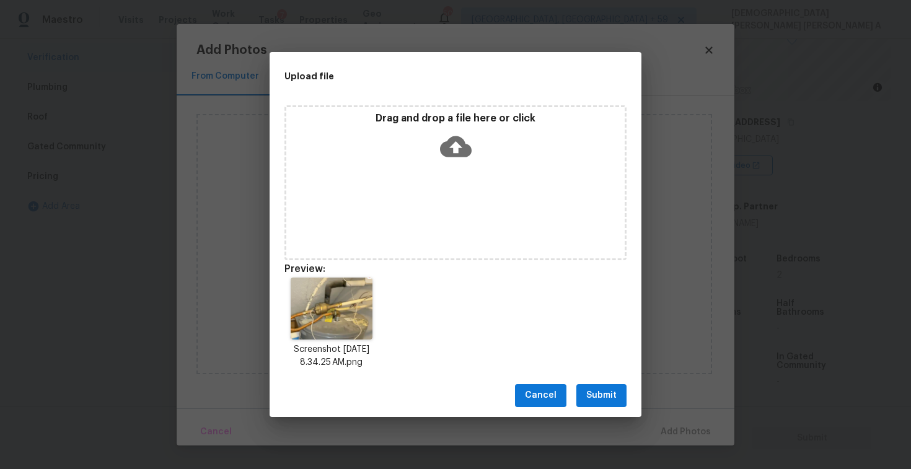
click at [607, 397] on span "Submit" at bounding box center [601, 395] width 30 height 15
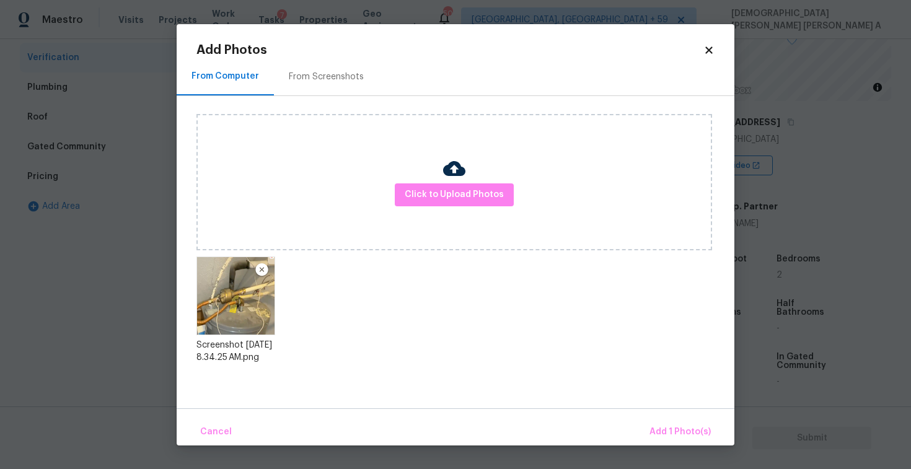
click at [717, 437] on div "Cancel Add 1 Photo(s)" at bounding box center [456, 426] width 558 height 37
click at [687, 440] on button "Add 1 Photo(s)" at bounding box center [679, 432] width 71 height 27
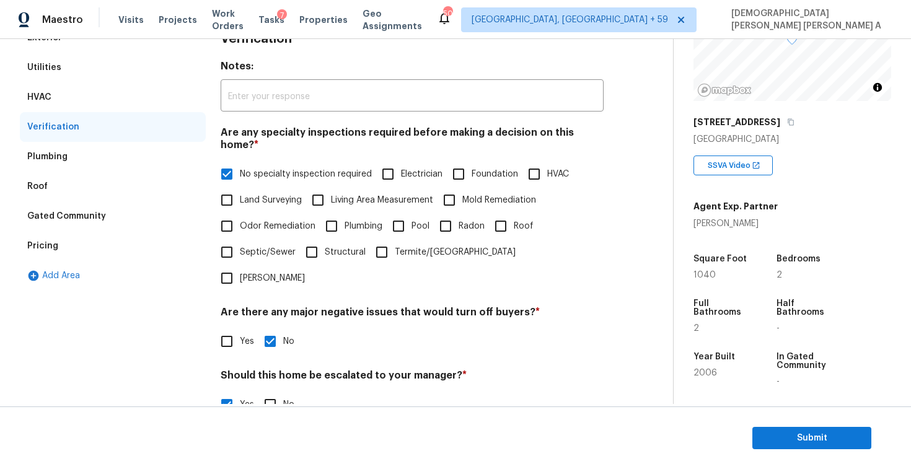
scroll to position [29, 0]
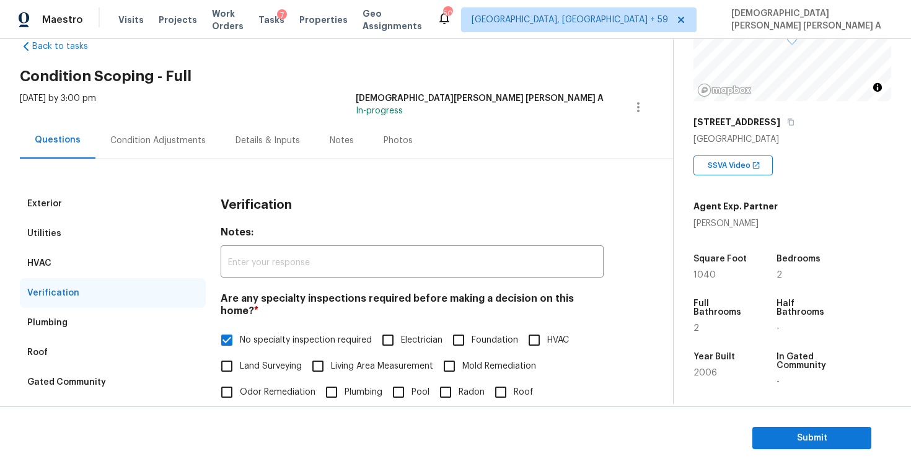
click at [160, 144] on div "Condition Adjustments" at bounding box center [157, 140] width 95 height 12
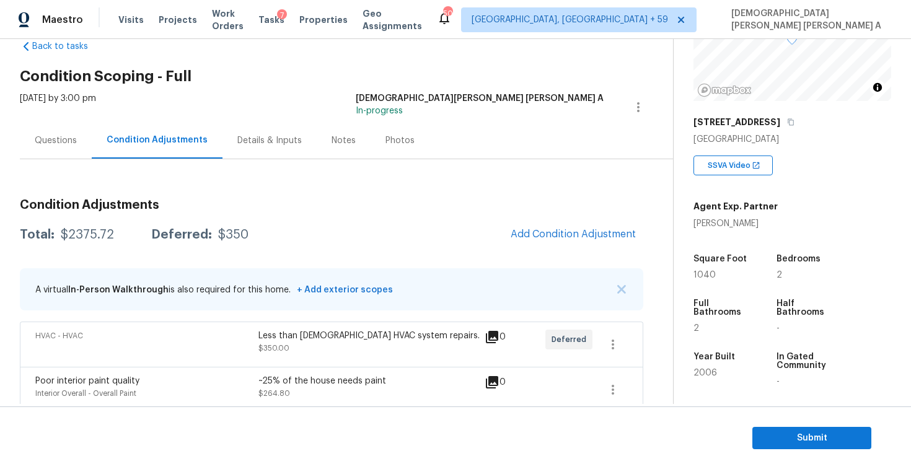
scroll to position [118, 0]
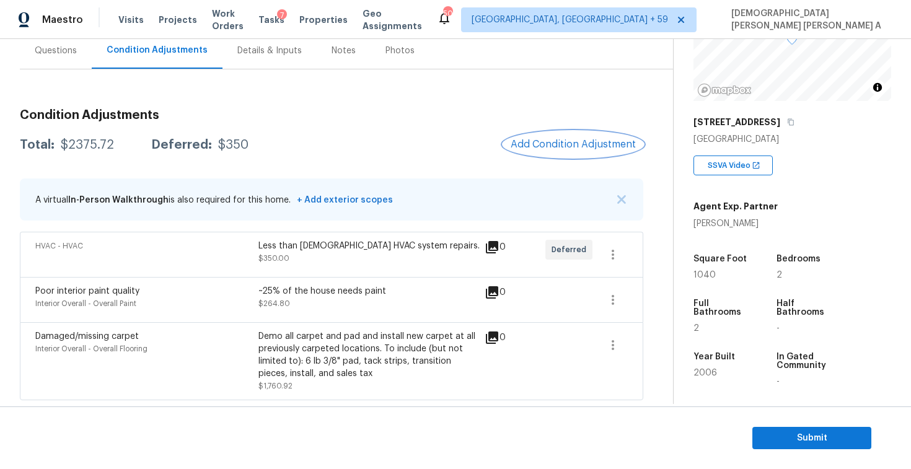
click at [574, 148] on span "Add Condition Adjustment" at bounding box center [573, 144] width 125 height 11
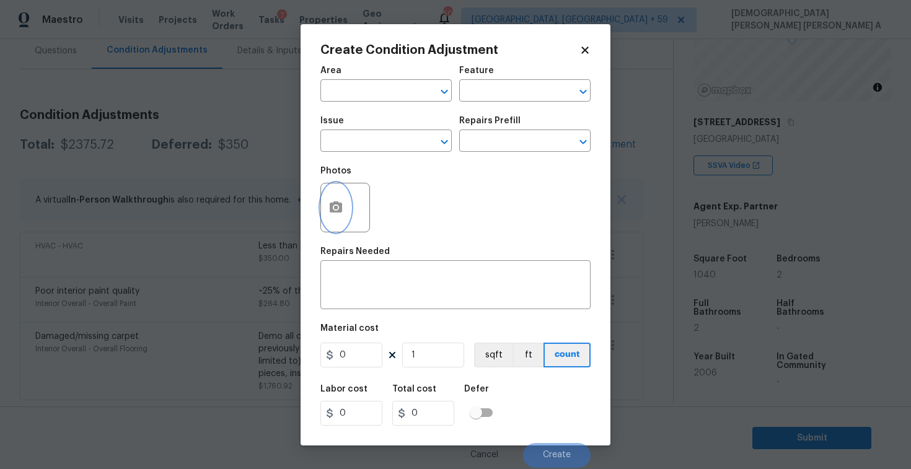
click at [330, 207] on icon "button" at bounding box center [336, 206] width 12 height 11
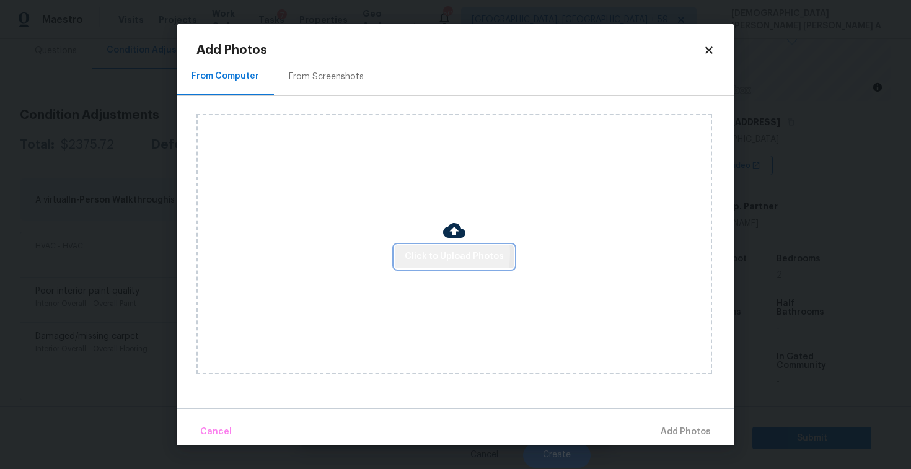
click at [434, 253] on span "Click to Upload Photos" at bounding box center [454, 256] width 99 height 15
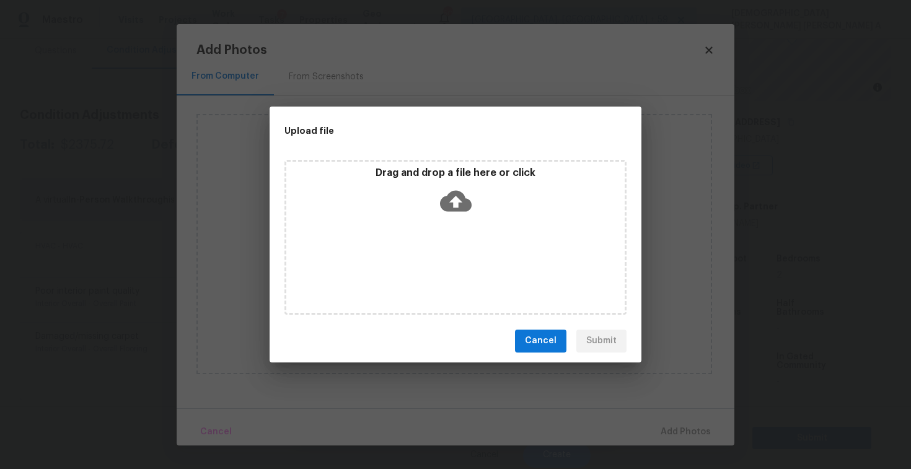
click at [440, 186] on icon at bounding box center [456, 201] width 32 height 32
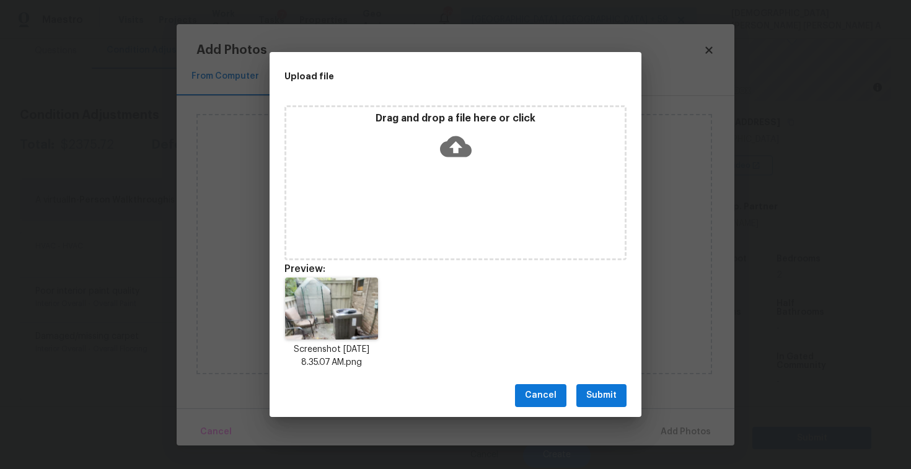
click at [590, 405] on button "Submit" at bounding box center [601, 395] width 50 height 23
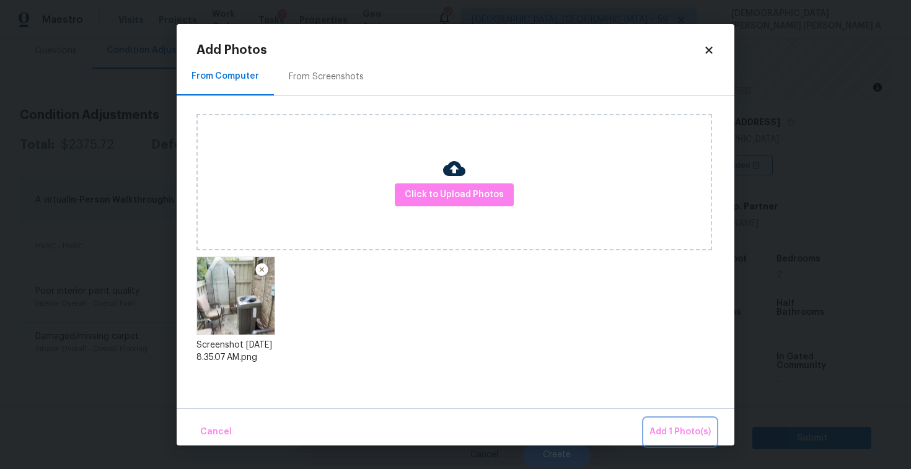
click at [691, 424] on span "Add 1 Photo(s)" at bounding box center [679, 431] width 61 height 15
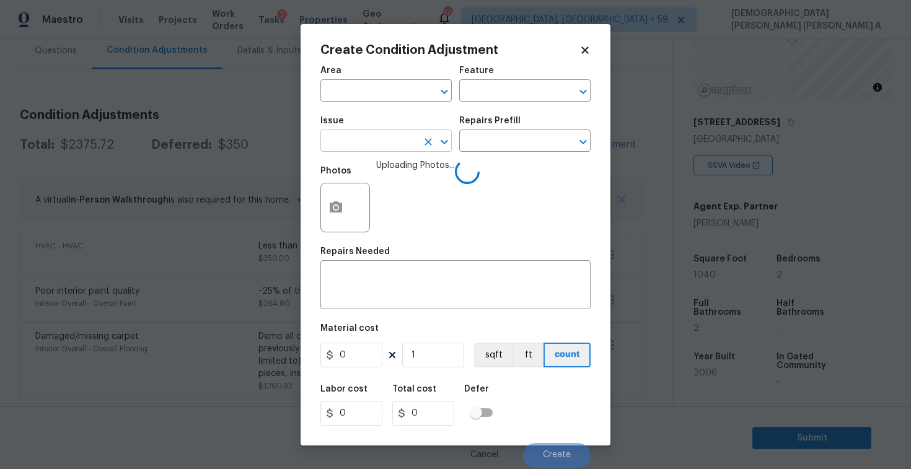
click at [362, 147] on input "text" at bounding box center [368, 142] width 97 height 19
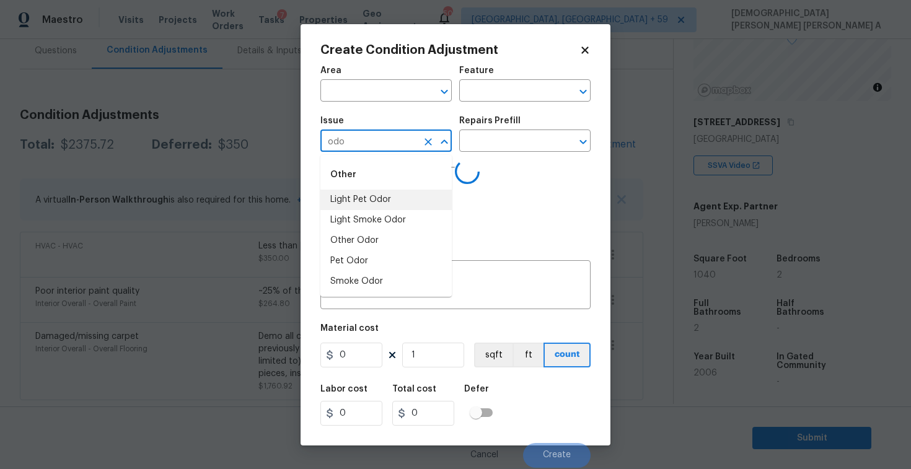
click at [379, 204] on li "Light Pet Odor" at bounding box center [385, 200] width 131 height 20
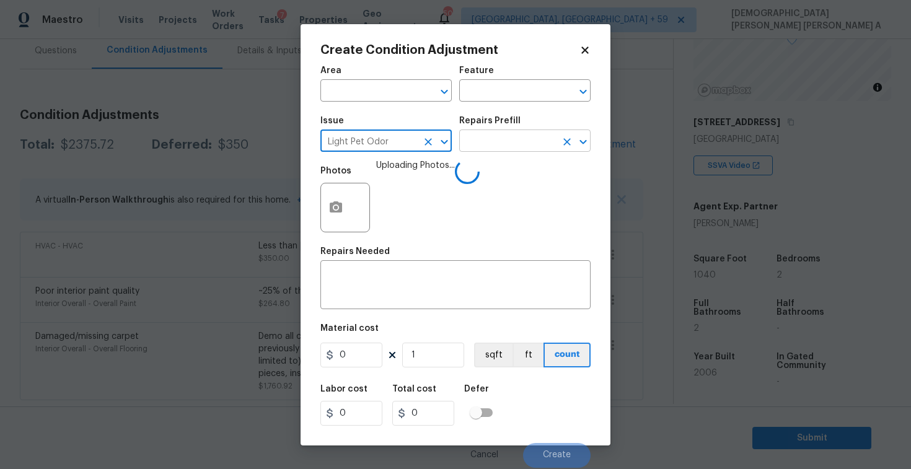
type input "Light Pet Odor"
click at [515, 146] on input "text" at bounding box center [507, 142] width 97 height 19
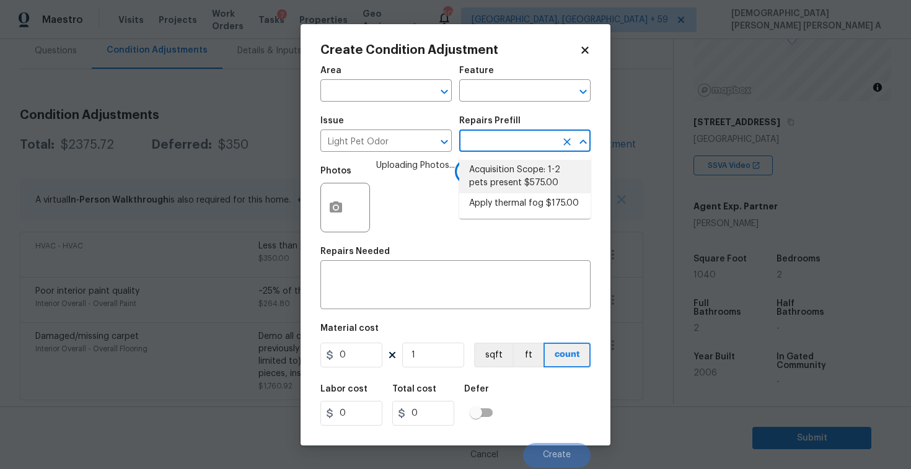
click at [507, 187] on li "Acquisition Scope: 1-2 pets present $575.00" at bounding box center [524, 176] width 131 height 33
type textarea "Acquisition Scope: 1-2 pets present"
type input "575"
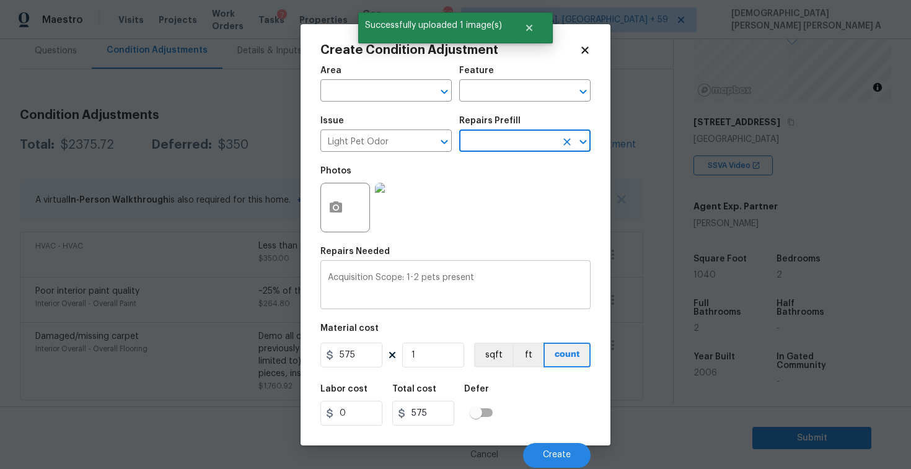
click at [502, 292] on textarea "Acquisition Scope: 1-2 pets present" at bounding box center [455, 286] width 255 height 26
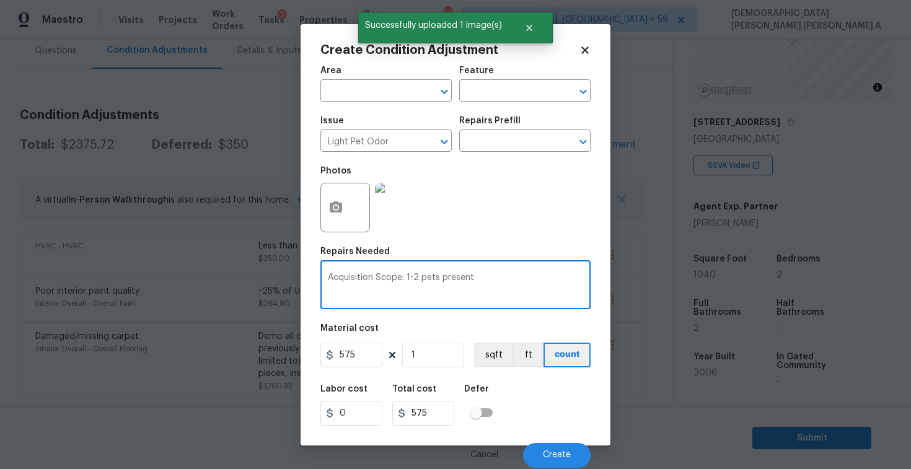
click at [558, 439] on div "Cancel Create" at bounding box center [455, 450] width 270 height 35
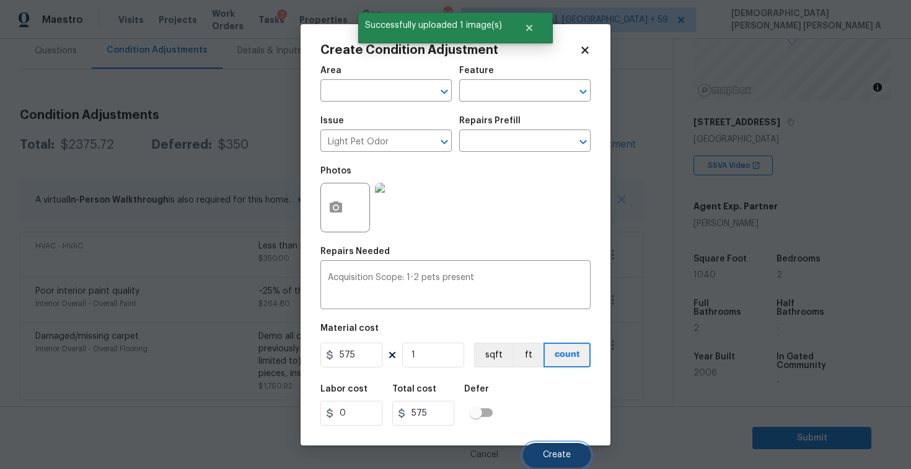
click at [556, 447] on button "Create" at bounding box center [557, 455] width 68 height 25
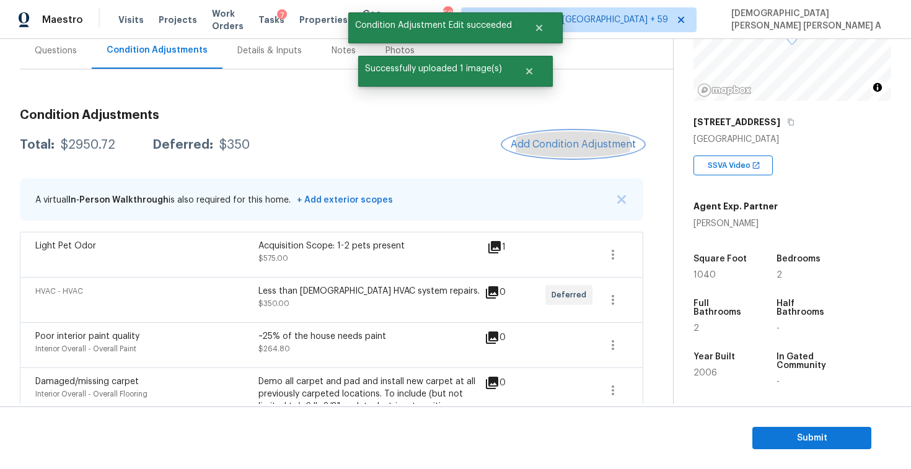
click at [581, 151] on button "Add Condition Adjustment" at bounding box center [573, 144] width 140 height 26
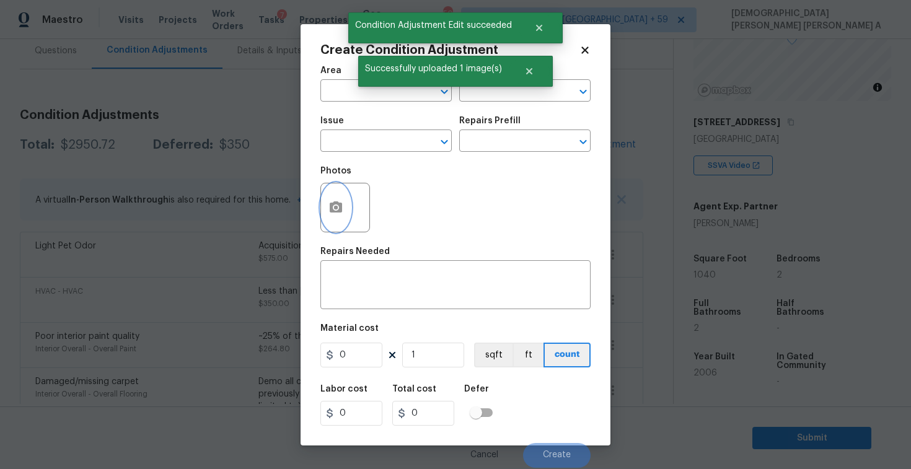
click at [338, 206] on icon "button" at bounding box center [336, 206] width 12 height 11
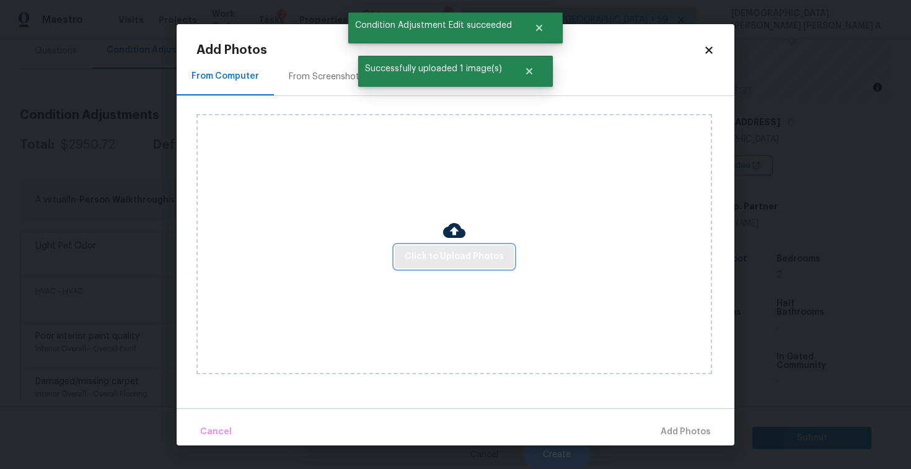
click at [466, 262] on span "Click to Upload Photos" at bounding box center [454, 256] width 99 height 15
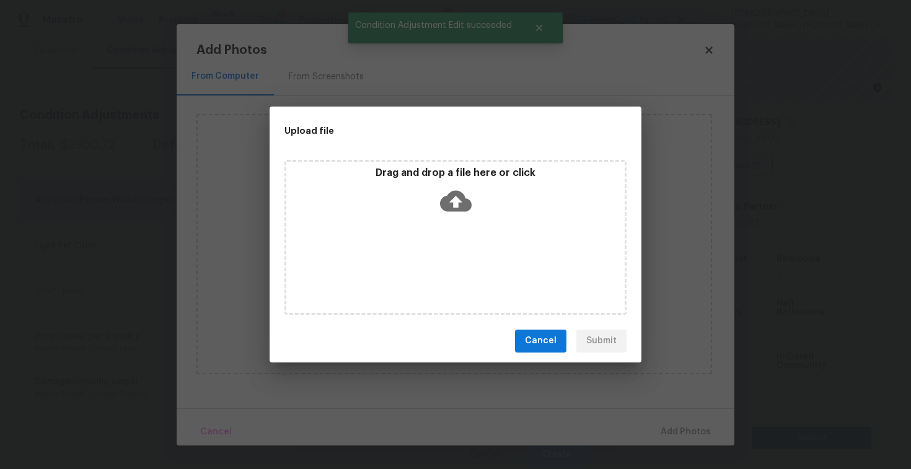
click at [456, 209] on icon at bounding box center [456, 200] width 32 height 21
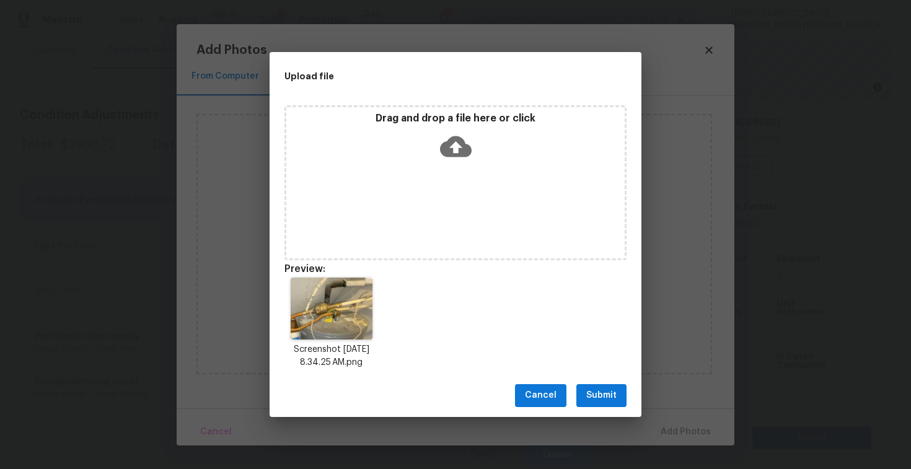
click at [594, 405] on button "Submit" at bounding box center [601, 395] width 50 height 23
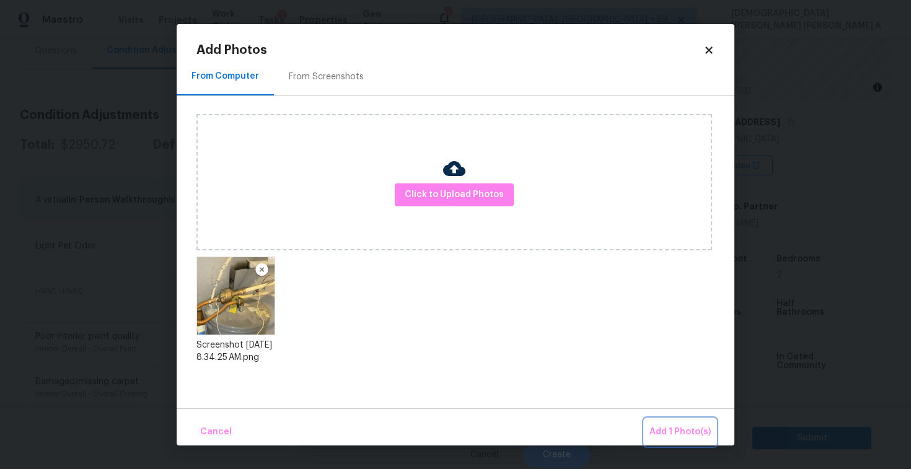
click at [670, 441] on button "Add 1 Photo(s)" at bounding box center [679, 432] width 71 height 27
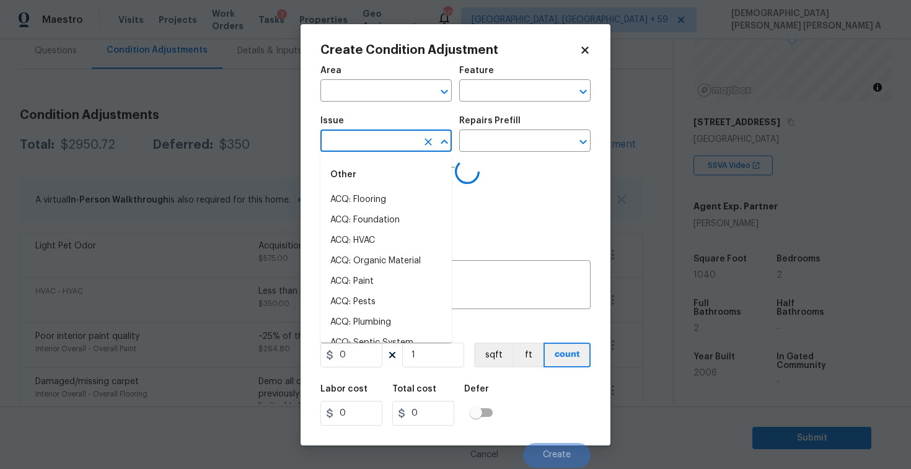
click at [362, 145] on input "text" at bounding box center [368, 142] width 97 height 19
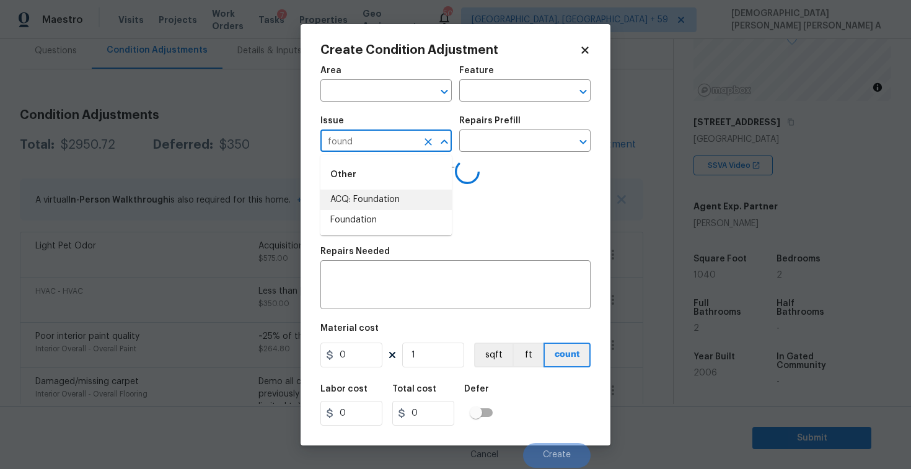
click at [382, 202] on li "ACQ: Foundation" at bounding box center [385, 200] width 131 height 20
type input "ACQ: Foundation"
click at [522, 142] on input "text" at bounding box center [507, 142] width 97 height 19
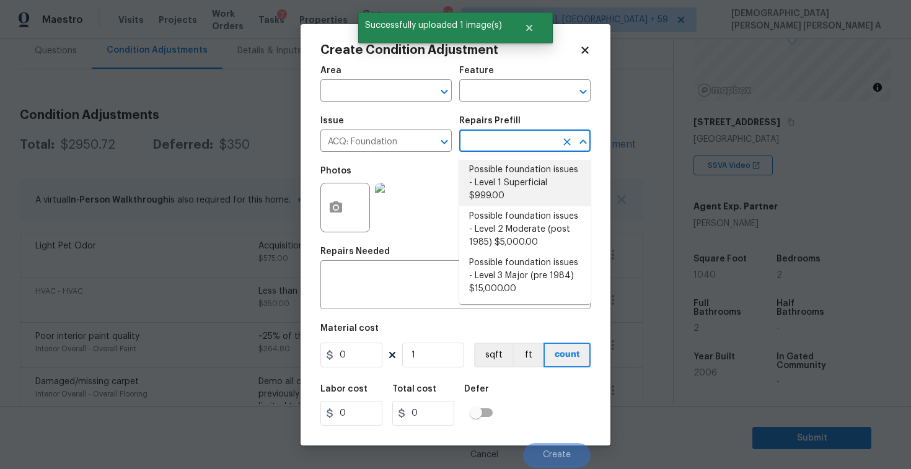
click at [495, 181] on li "Possible foundation issues - Level 1 Superficial $999.00" at bounding box center [524, 183] width 131 height 46
type input "Acquisition"
type textarea "Possible foundation issues - Level 1 - Superficial. Disclaimer: This is NOT a t…"
type input "999"
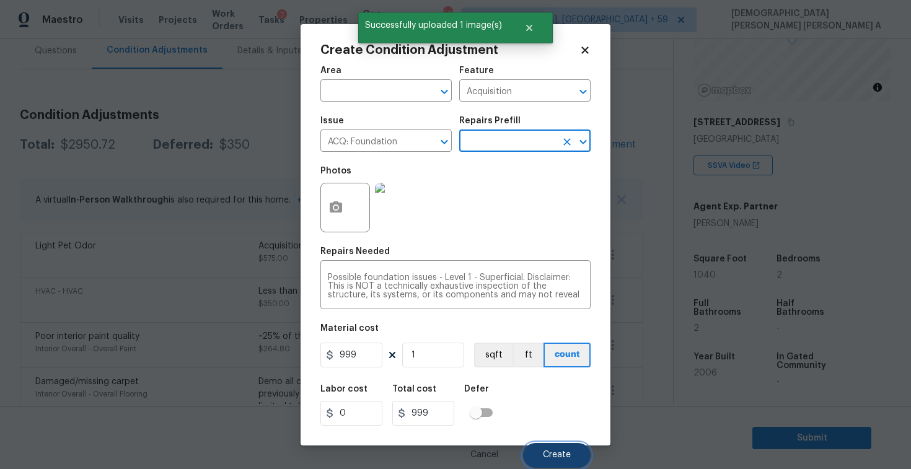
click at [561, 452] on span "Create" at bounding box center [557, 454] width 28 height 9
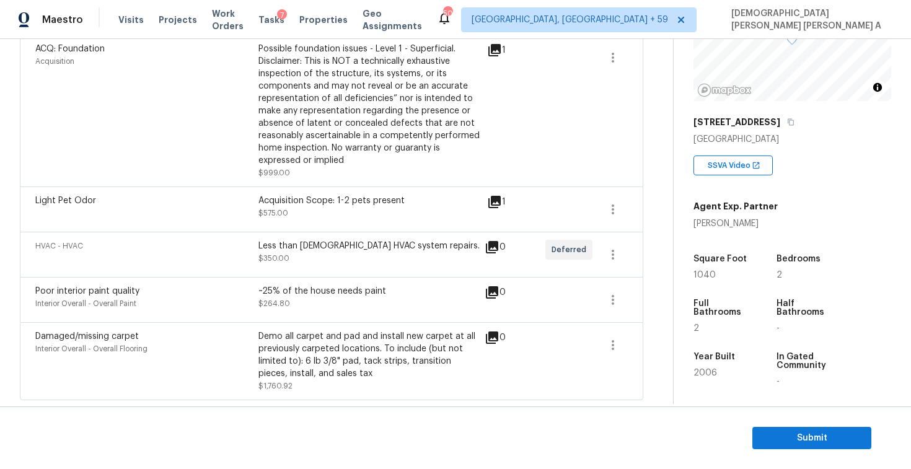
scroll to position [164, 0]
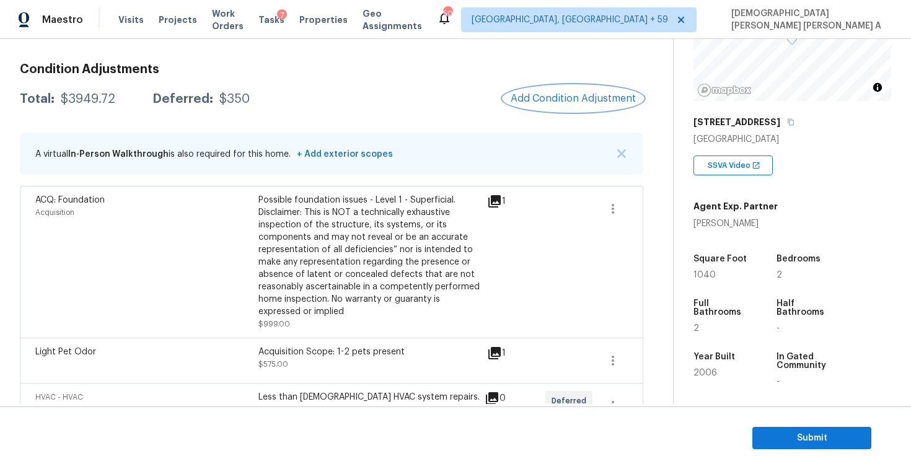
click at [572, 86] on button "Add Condition Adjustment" at bounding box center [573, 99] width 140 height 26
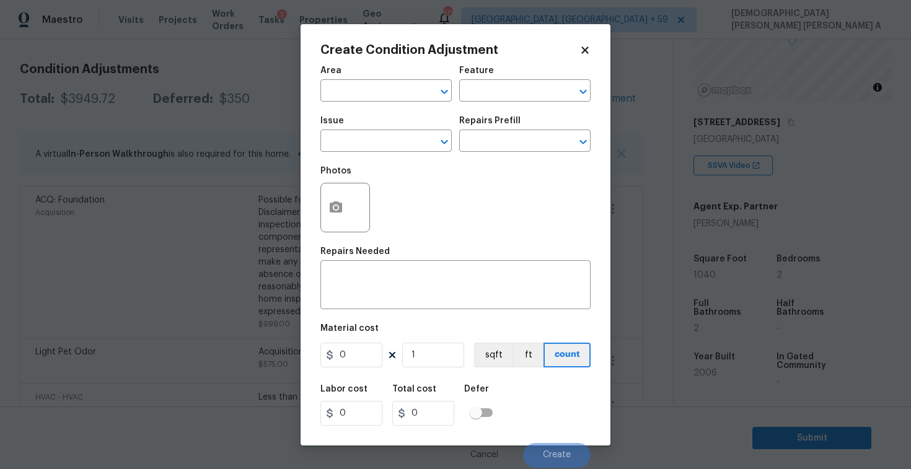
click at [367, 156] on span "Issue ​" at bounding box center [385, 134] width 131 height 50
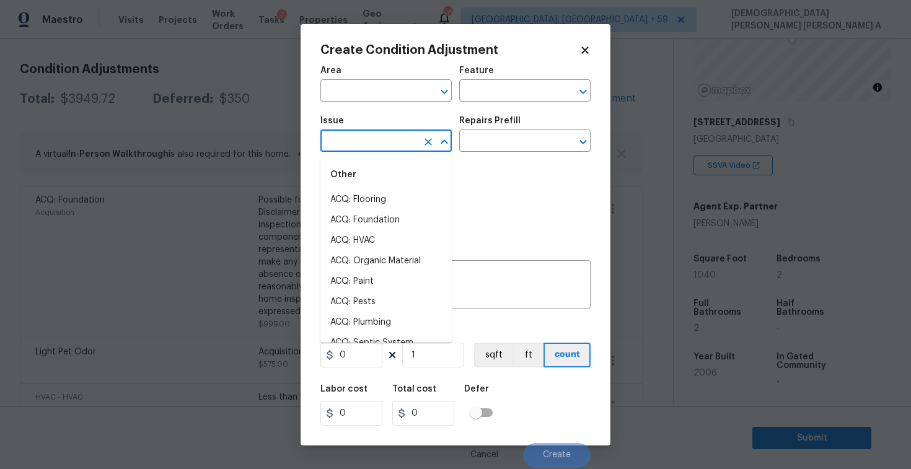
click at [366, 142] on input "text" at bounding box center [368, 142] width 97 height 19
click at [380, 244] on li "Other Odor" at bounding box center [385, 240] width 131 height 20
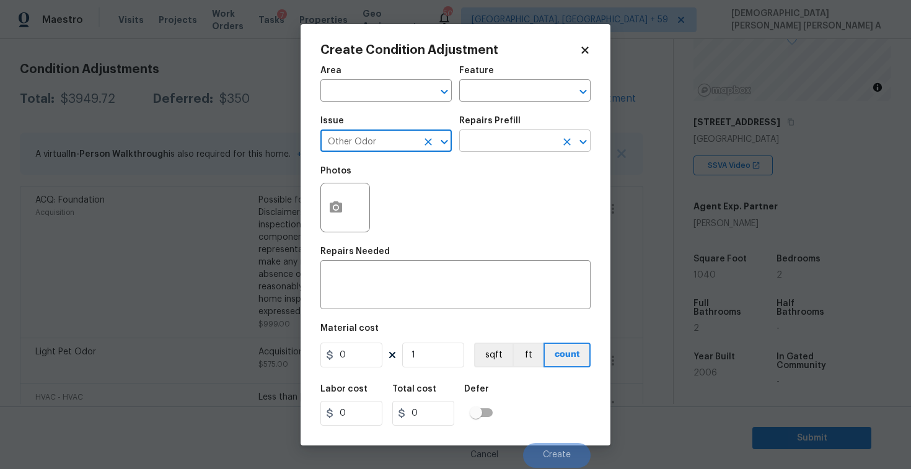
type input "Other Odor"
click at [511, 143] on input "text" at bounding box center [507, 142] width 97 height 19
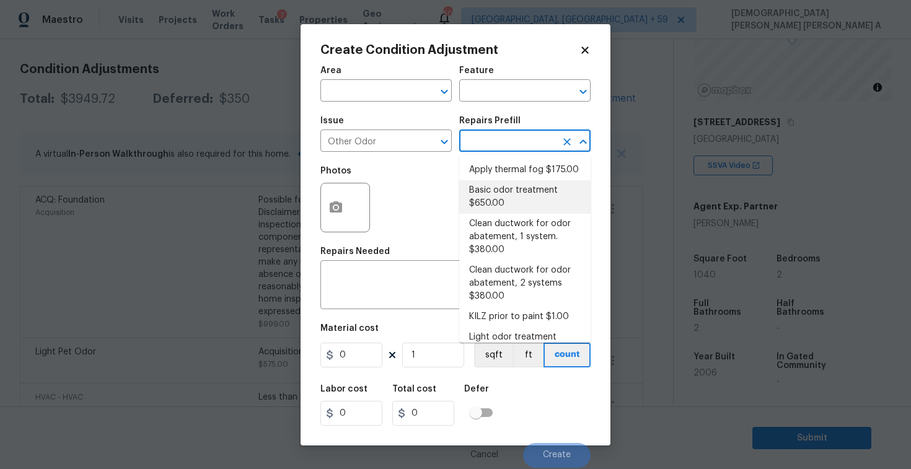
click at [535, 196] on li "Basic odor treatment $650.00" at bounding box center [524, 196] width 131 height 33
type textarea "OD Odor Protocol: Heavy Odor present. Remediate home odor. Including but not li…"
type input "650"
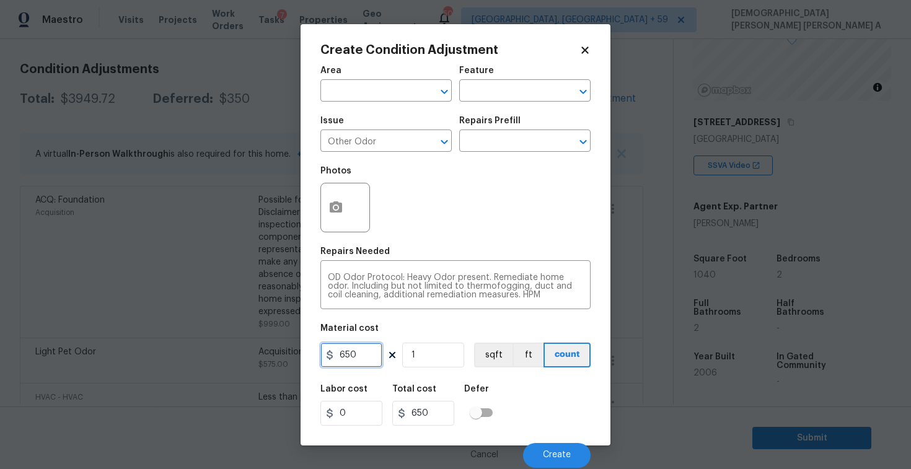
click at [357, 360] on input "650" at bounding box center [351, 355] width 62 height 25
type input "575"
click at [560, 298] on textarea "OD Odor Protocol: Heavy Odor present. Remediate home odor. Including but not li…" at bounding box center [455, 286] width 255 height 26
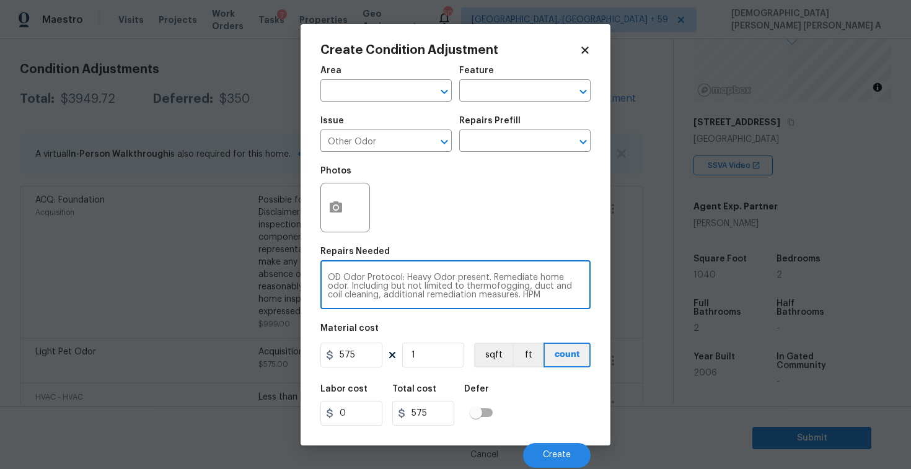
scroll to position [9, 0]
drag, startPoint x: 406, startPoint y: 276, endPoint x: 592, endPoint y: 309, distance: 188.3
click at [592, 309] on div "Create Condition Adjustment Area ​ Feature ​ Issue Other Odor ​ Repairs Prefill…" at bounding box center [455, 234] width 310 height 421
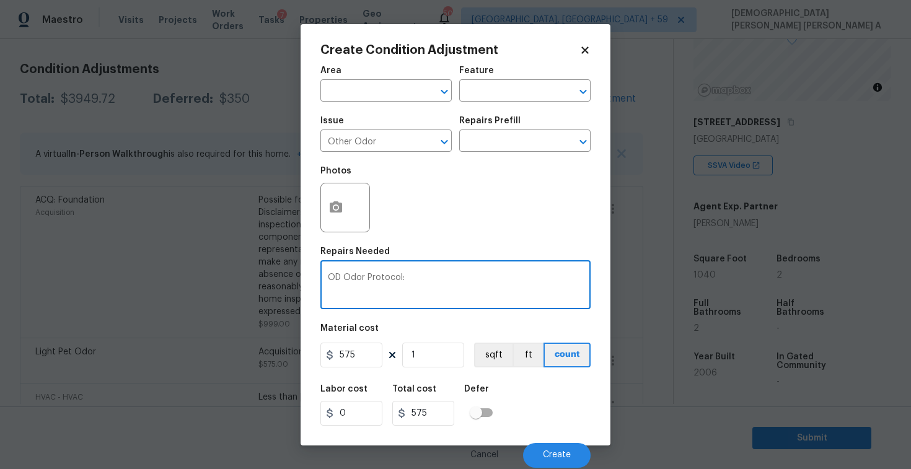
scroll to position [0, 0]
type textarea "OD Odor Protocol: As per admin, Old musty odor"
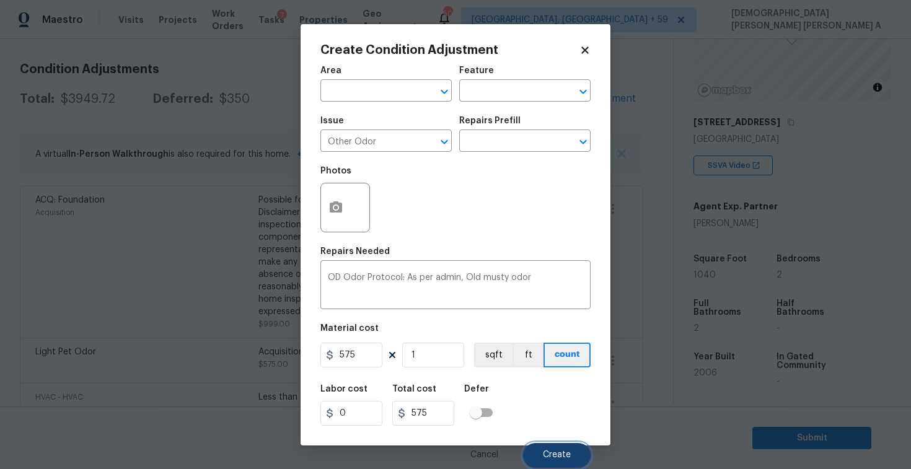
click at [564, 450] on button "Create" at bounding box center [557, 455] width 68 height 25
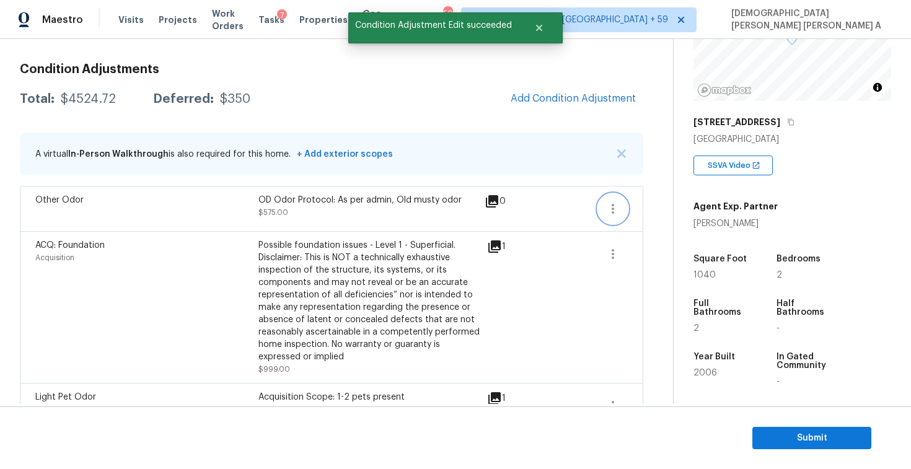
click at [617, 211] on icon "button" at bounding box center [612, 208] width 15 height 15
click at [656, 211] on div "Edit" at bounding box center [683, 206] width 97 height 12
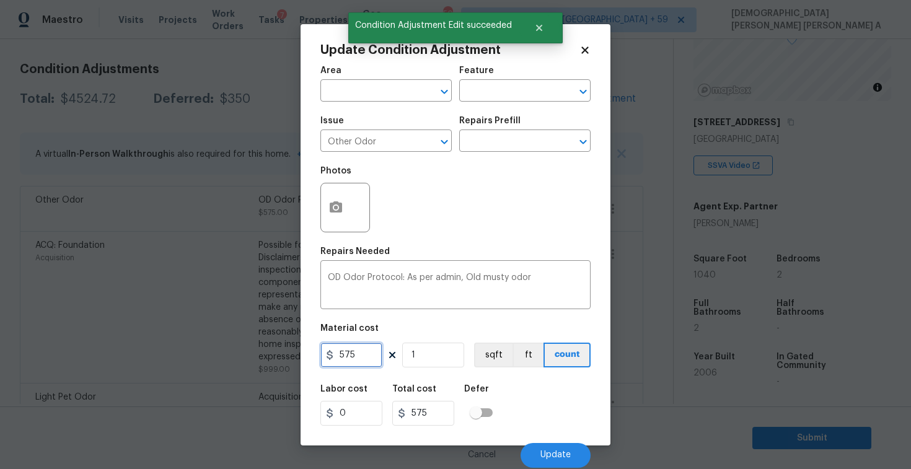
click at [361, 352] on input "575" at bounding box center [351, 355] width 62 height 25
type input "400"
click at [558, 447] on button "Update" at bounding box center [555, 455] width 70 height 25
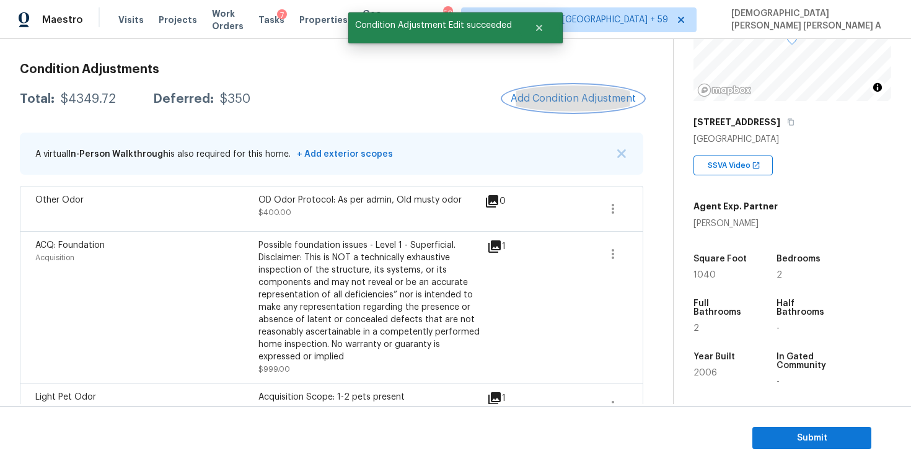
click at [551, 89] on button "Add Condition Adjustment" at bounding box center [573, 99] width 140 height 26
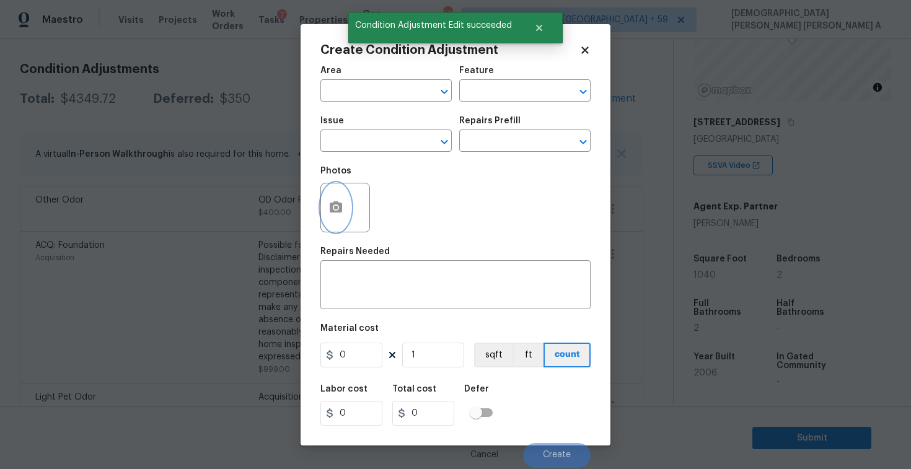
click at [342, 207] on icon "button" at bounding box center [336, 206] width 12 height 11
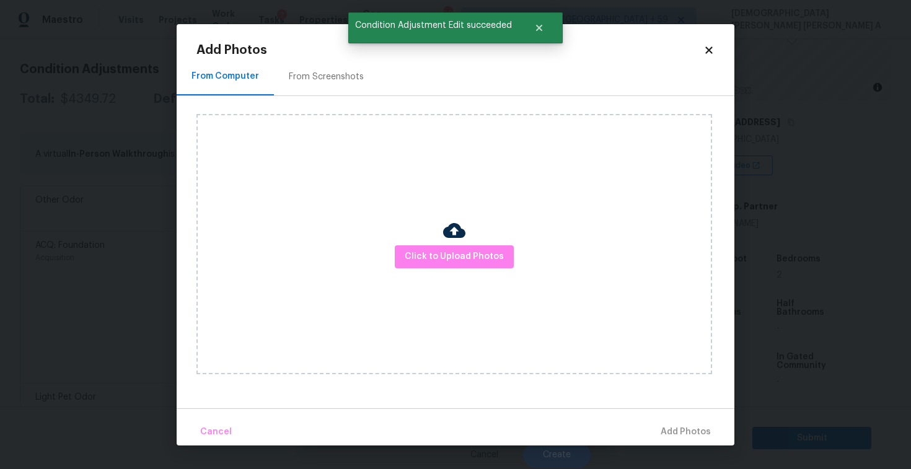
click at [317, 87] on div "From Screenshots" at bounding box center [326, 77] width 105 height 37
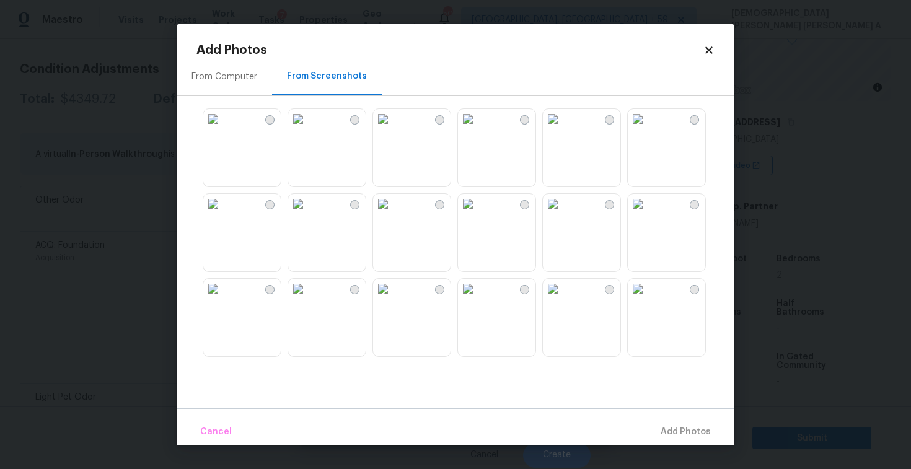
click at [308, 214] on img at bounding box center [298, 204] width 20 height 20
click at [223, 214] on img at bounding box center [213, 204] width 20 height 20
click at [393, 129] on img at bounding box center [383, 119] width 20 height 20
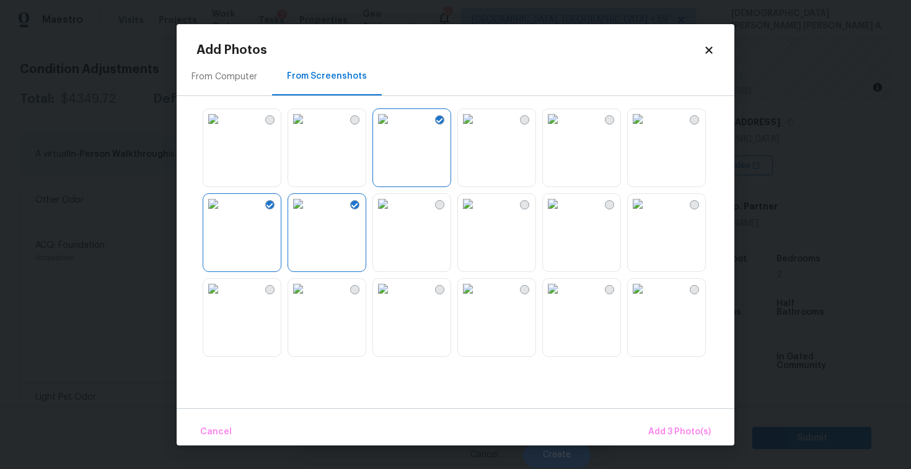
click at [478, 299] on img at bounding box center [468, 289] width 20 height 20
click at [710, 439] on span "Add 4 Photo(s)" at bounding box center [679, 431] width 64 height 15
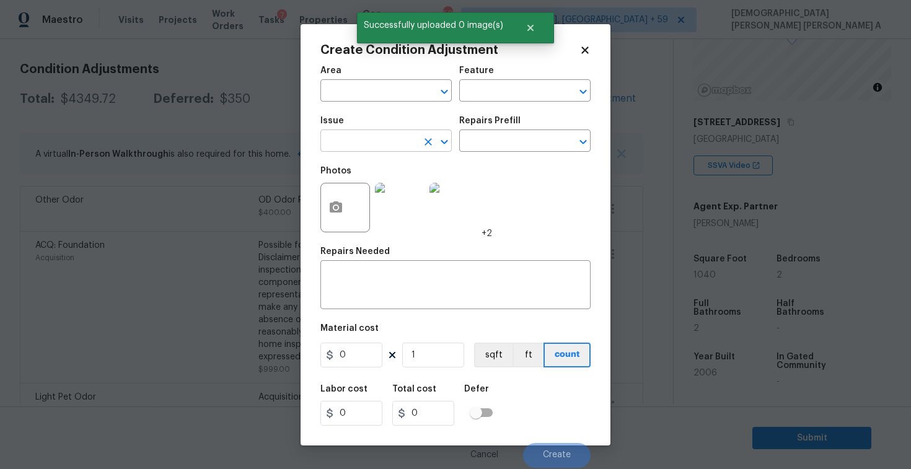
click at [374, 143] on input "text" at bounding box center [368, 142] width 97 height 19
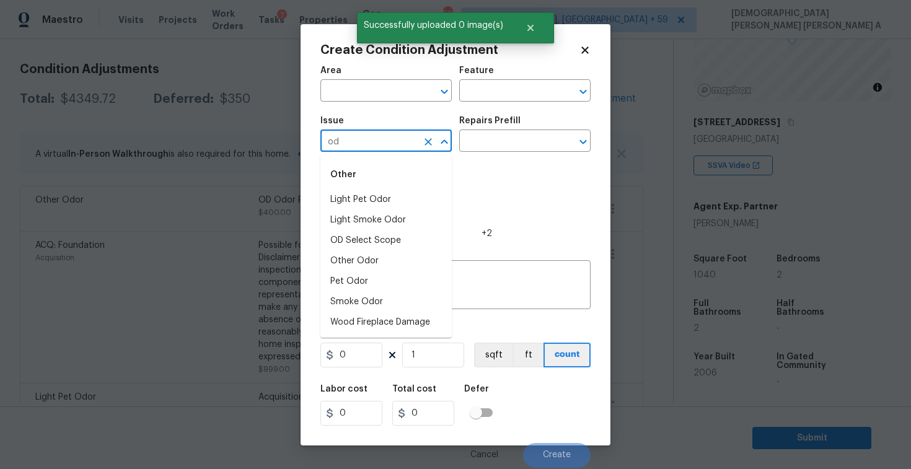
type input "o"
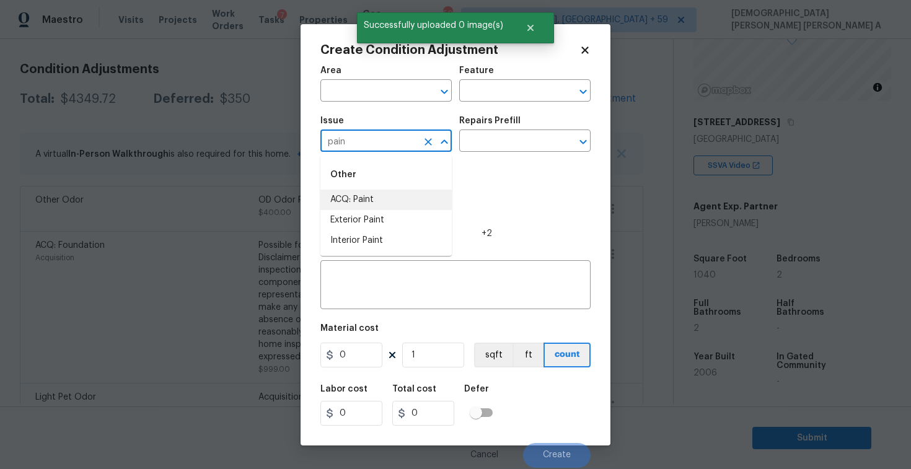
click at [374, 198] on li "ACQ: Paint" at bounding box center [385, 200] width 131 height 20
type input "ACQ: Paint"
click at [525, 143] on input "text" at bounding box center [507, 142] width 97 height 19
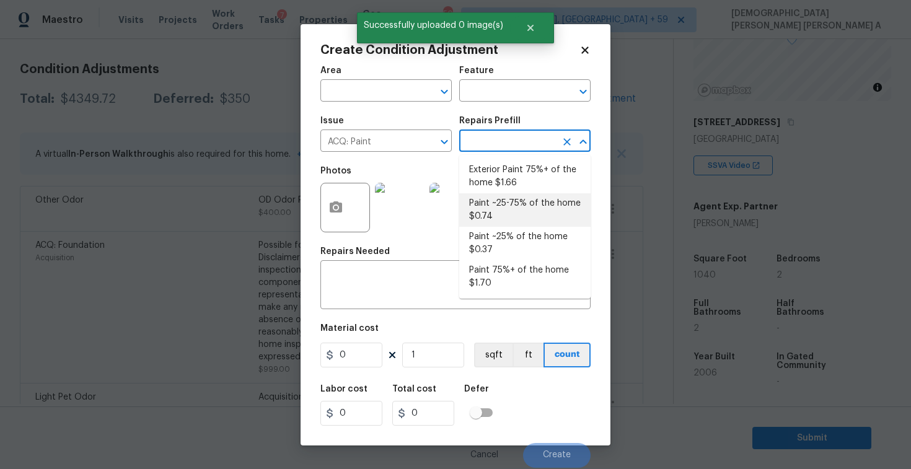
click at [522, 213] on li "Paint ~25-75% of the home $0.74" at bounding box center [524, 209] width 131 height 33
type input "Acquisition"
type textarea "Acquisition Scope: ~25 - 75% of the home needs interior paint"
type input "0.74"
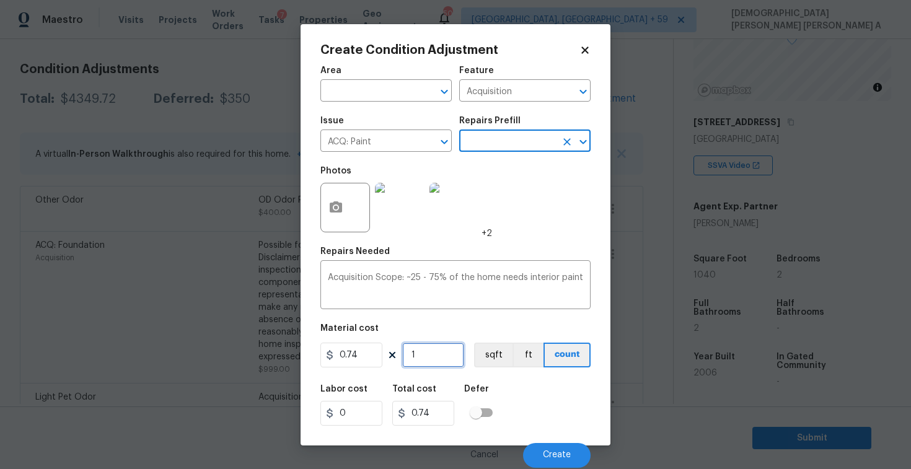
click at [436, 361] on input "1" at bounding box center [433, 355] width 62 height 25
type input "10"
type input "7.4"
type input "104"
type input "76.96"
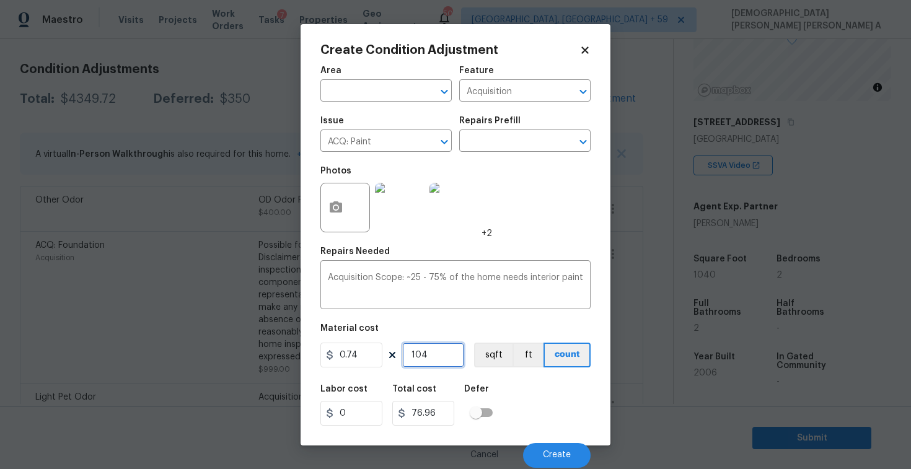
type input "1040"
type input "769.6"
type input "1040"
click at [480, 361] on button "sqft" at bounding box center [493, 355] width 38 height 25
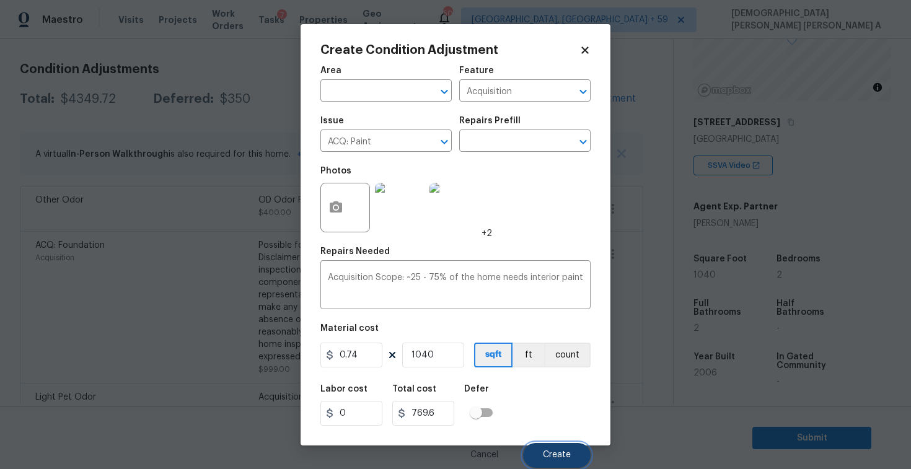
click at [570, 451] on span "Create" at bounding box center [557, 454] width 28 height 9
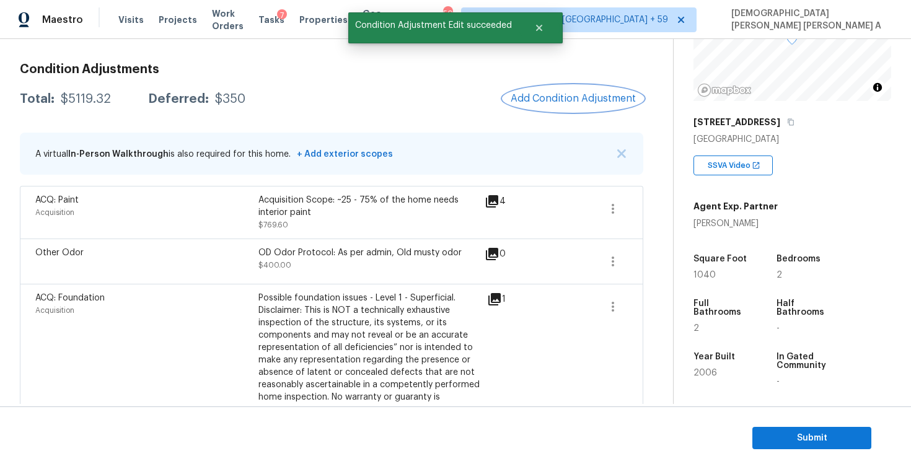
click at [549, 102] on span "Add Condition Adjustment" at bounding box center [573, 98] width 125 height 11
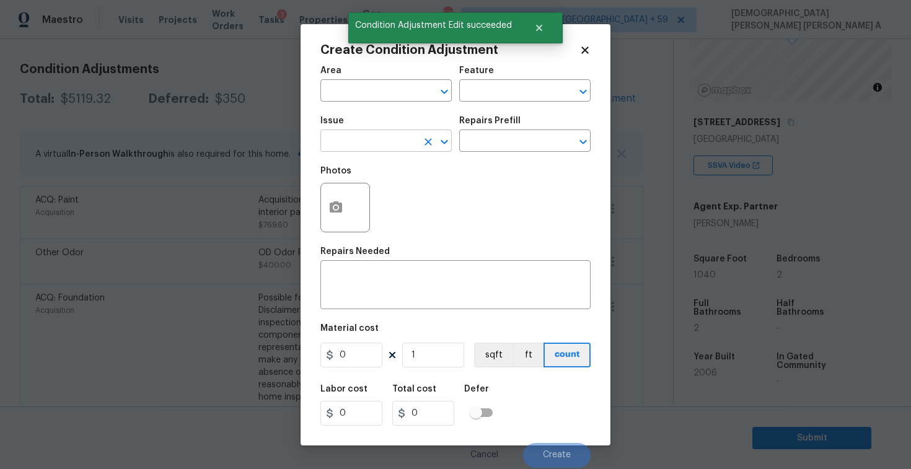
click at [377, 138] on input "text" at bounding box center [368, 142] width 97 height 19
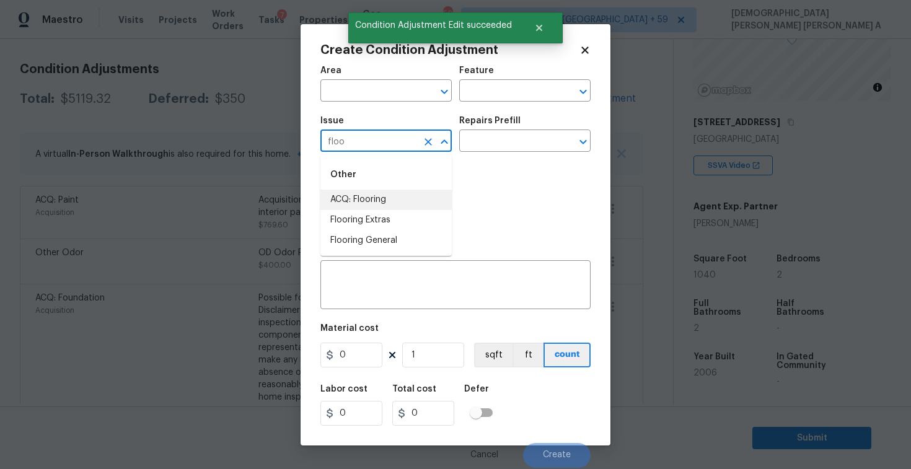
click at [388, 192] on li "ACQ: Flooring" at bounding box center [385, 200] width 131 height 20
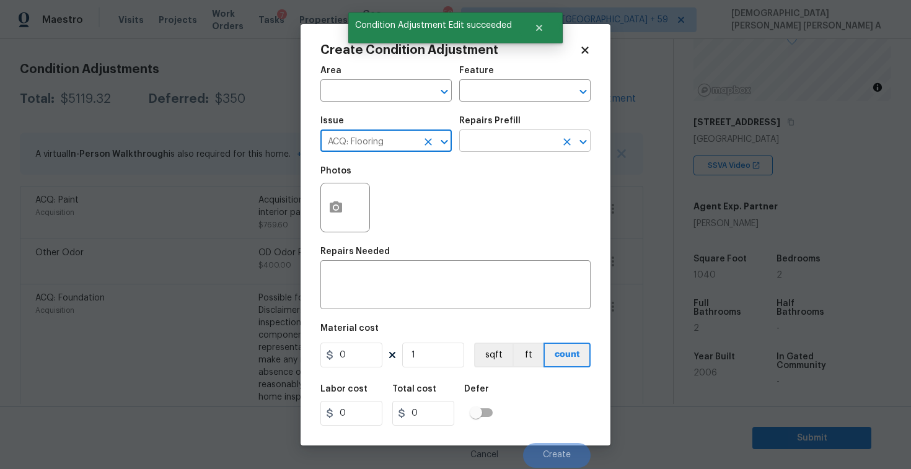
type input "ACQ: Flooring"
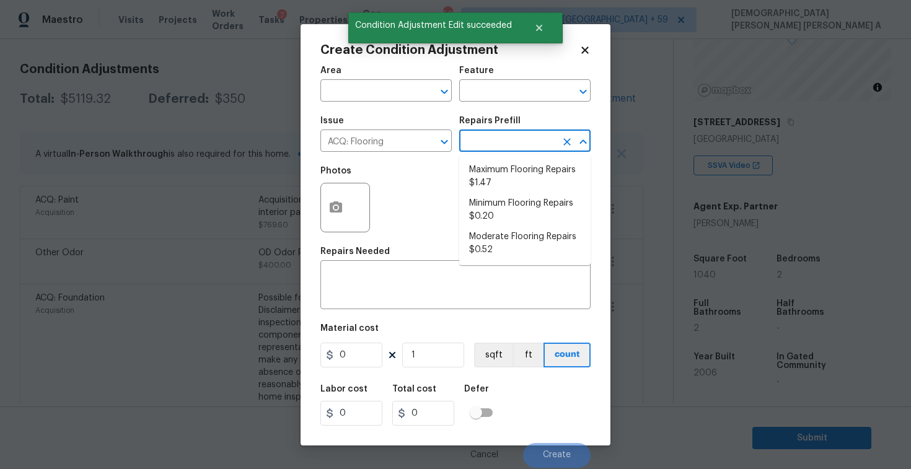
click at [538, 139] on input "text" at bounding box center [507, 142] width 97 height 19
click at [516, 236] on li "Moderate Flooring Repairs $0.52" at bounding box center [524, 243] width 131 height 33
type input "Acquisition"
type textarea "Acquisition Scope: Moderate flooring repairs"
type input "0.52"
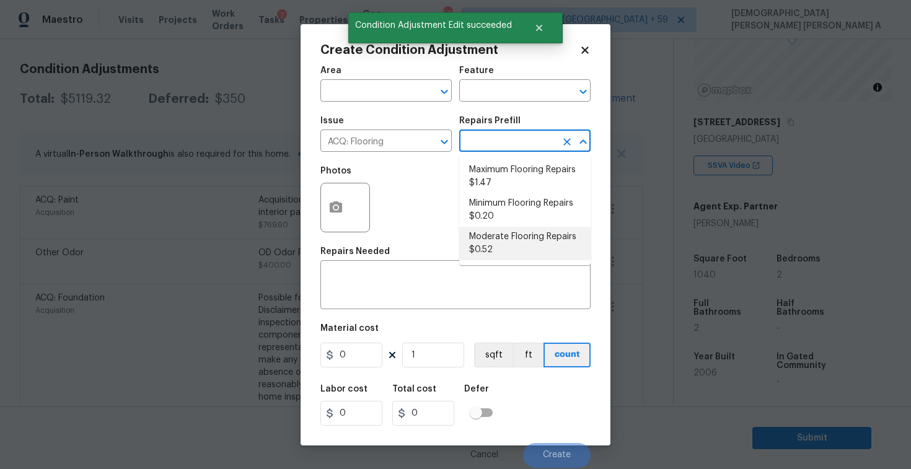
type input "0.52"
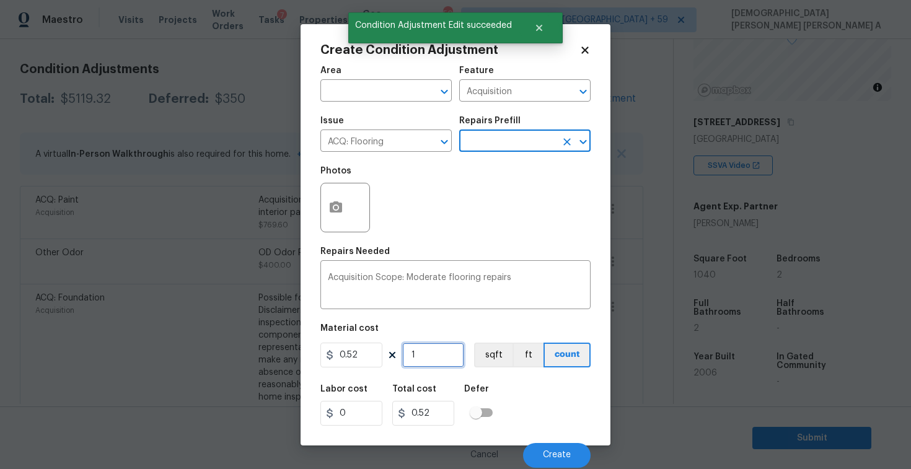
click at [437, 359] on input "1" at bounding box center [433, 355] width 62 height 25
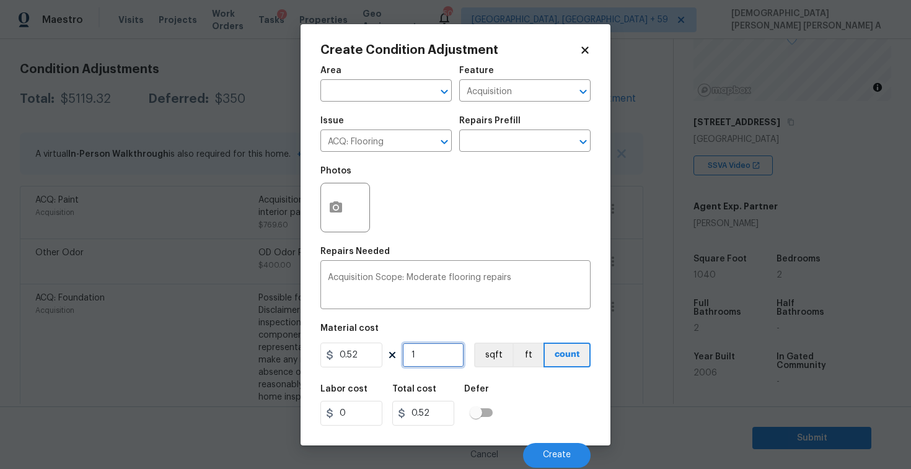
type input "10"
type input "5.2"
type input "104"
type input "54.08"
type input "1040"
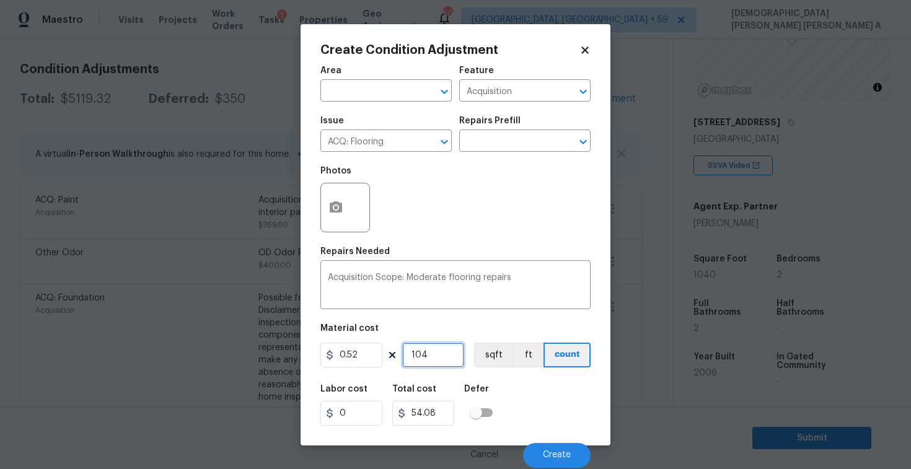
type input "540.8"
type input "10404"
type input "5410.08"
type input "1040"
type input "540.8"
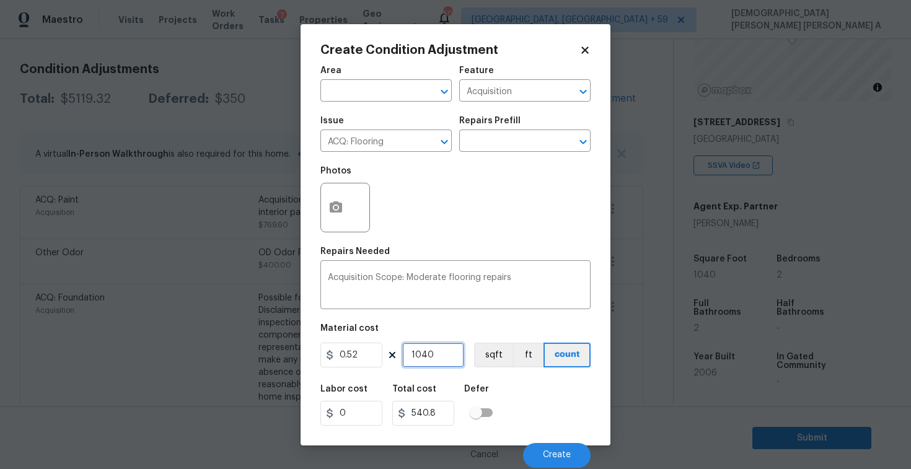
type input "1040"
click at [323, 200] on button "button" at bounding box center [336, 207] width 30 height 48
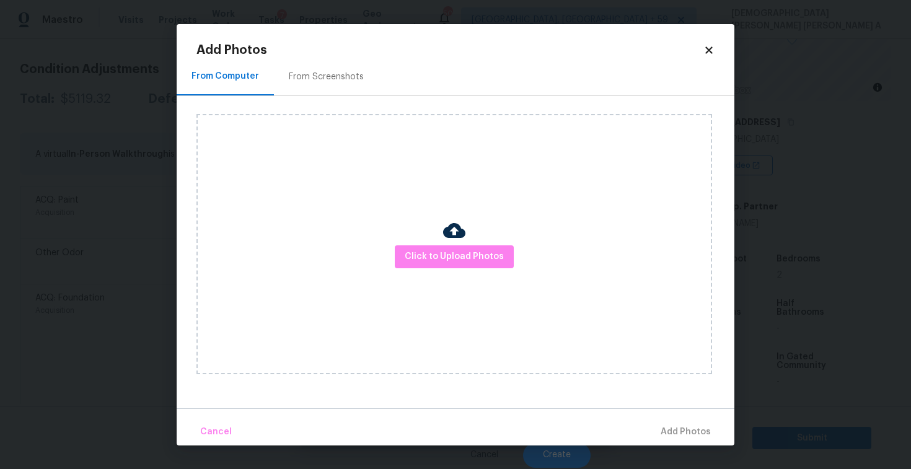
click at [320, 86] on div "From Screenshots" at bounding box center [326, 77] width 105 height 37
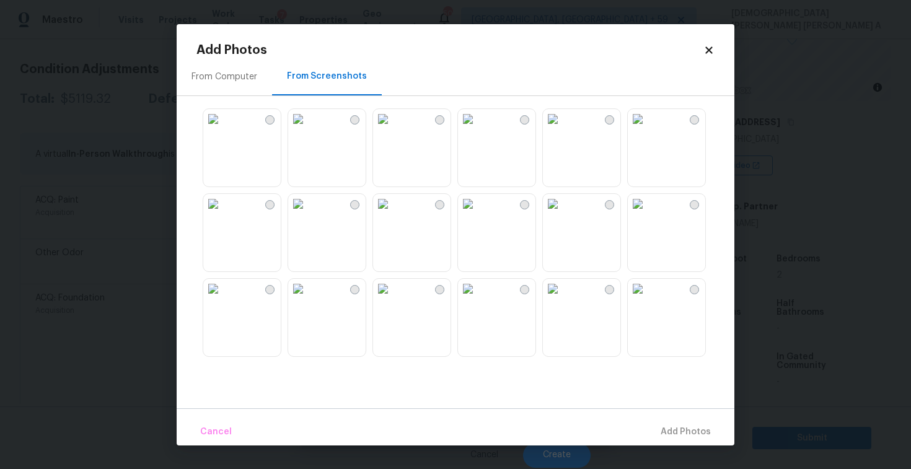
click at [393, 214] on img at bounding box center [383, 204] width 20 height 20
click at [478, 214] on img at bounding box center [468, 204] width 20 height 20
click at [393, 299] on img at bounding box center [383, 289] width 20 height 20
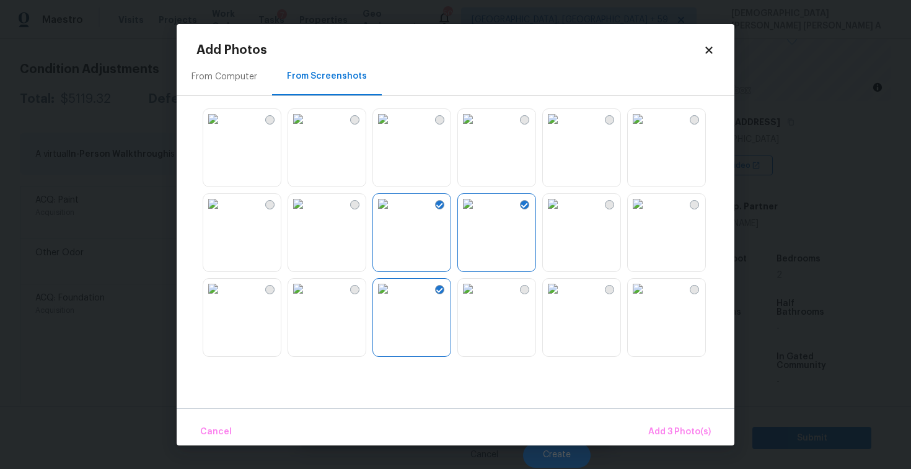
click at [308, 299] on img at bounding box center [298, 289] width 20 height 20
click at [223, 299] on img at bounding box center [213, 289] width 20 height 20
click at [308, 214] on img at bounding box center [298, 204] width 20 height 20
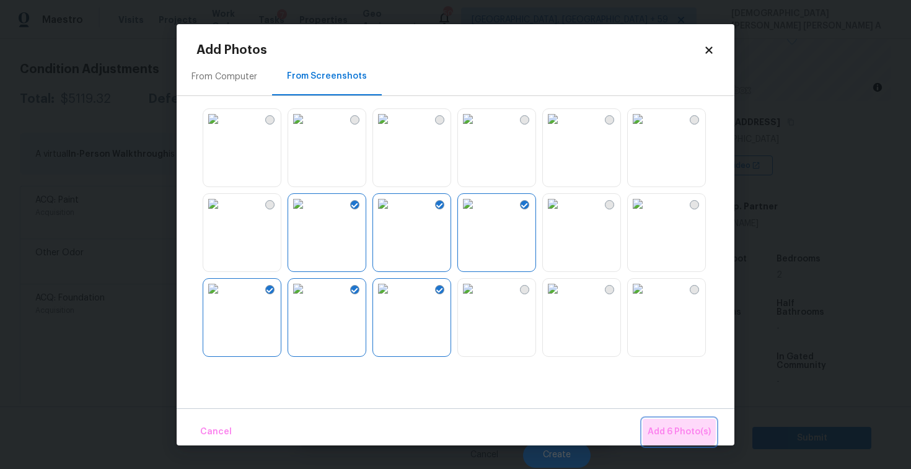
click at [673, 429] on span "Add 6 Photo(s)" at bounding box center [678, 431] width 63 height 15
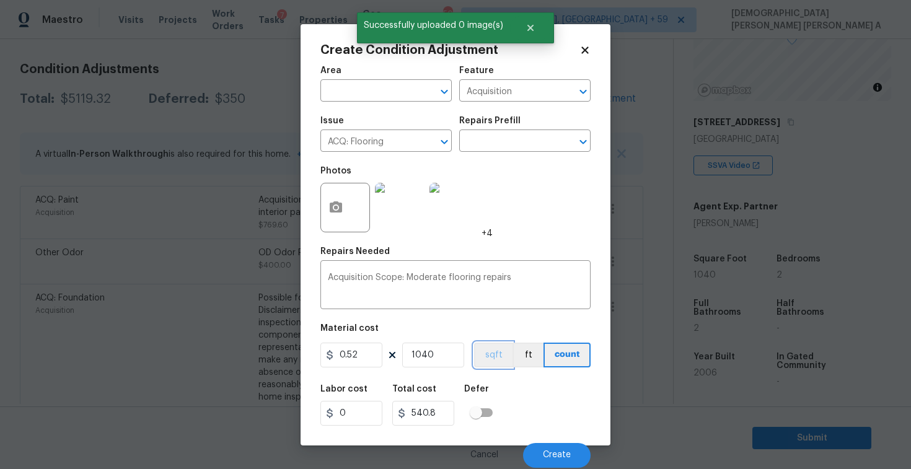
click at [494, 357] on button "sqft" at bounding box center [493, 355] width 38 height 25
click at [560, 450] on button "Create" at bounding box center [557, 455] width 68 height 25
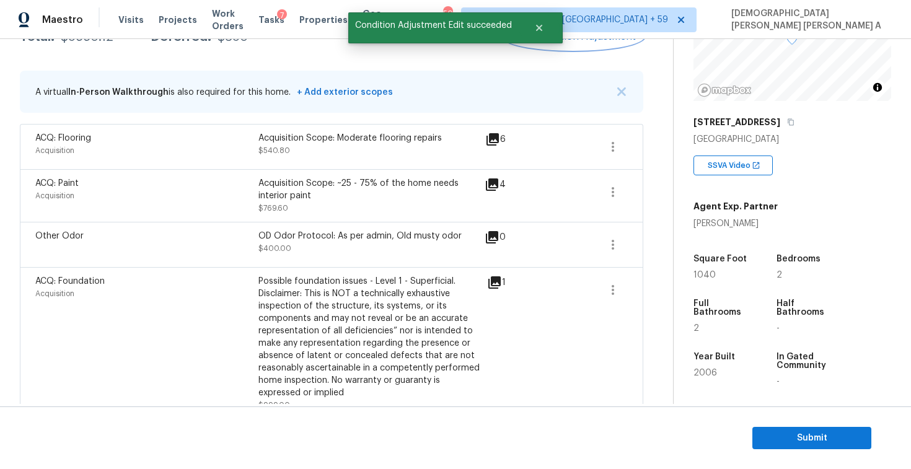
scroll to position [141, 0]
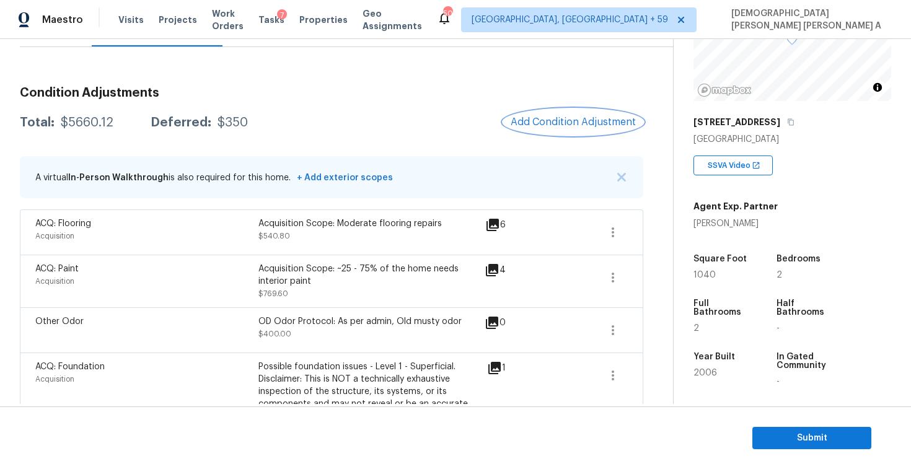
click at [586, 118] on span "Add Condition Adjustment" at bounding box center [573, 121] width 125 height 11
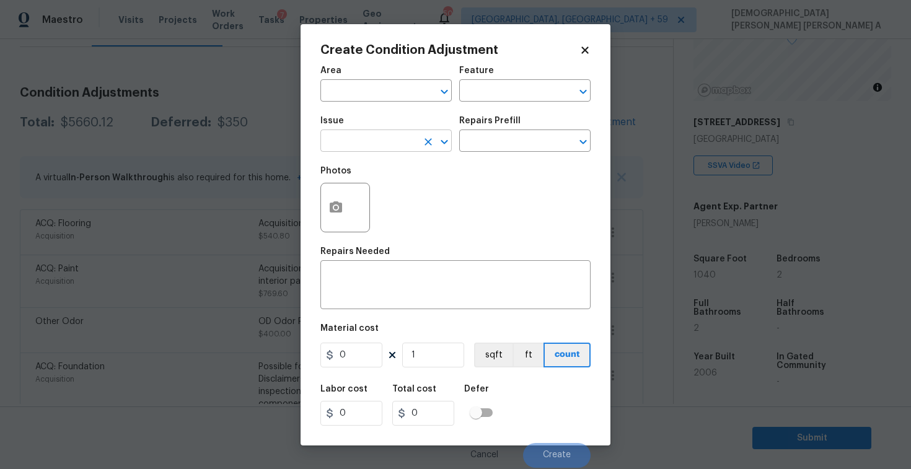
click at [364, 148] on input "text" at bounding box center [368, 142] width 97 height 19
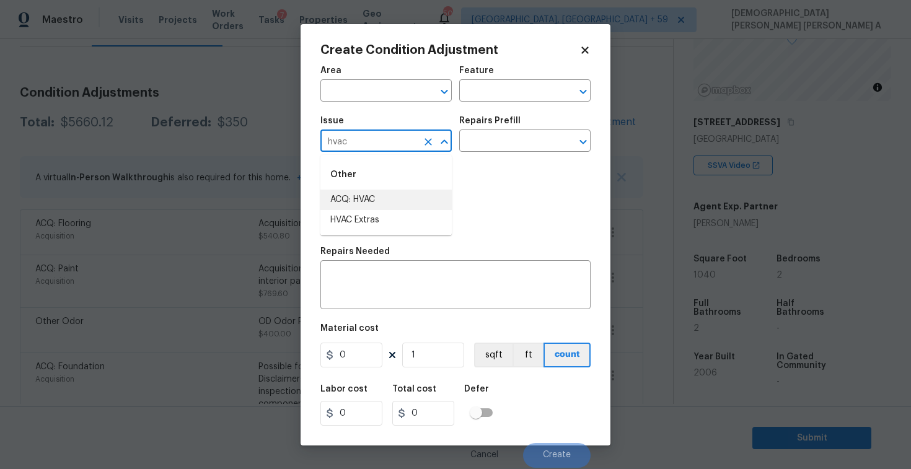
click at [359, 193] on li "ACQ: HVAC" at bounding box center [385, 200] width 131 height 20
type input "ACQ: HVAC"
click at [537, 140] on input "text" at bounding box center [507, 142] width 97 height 19
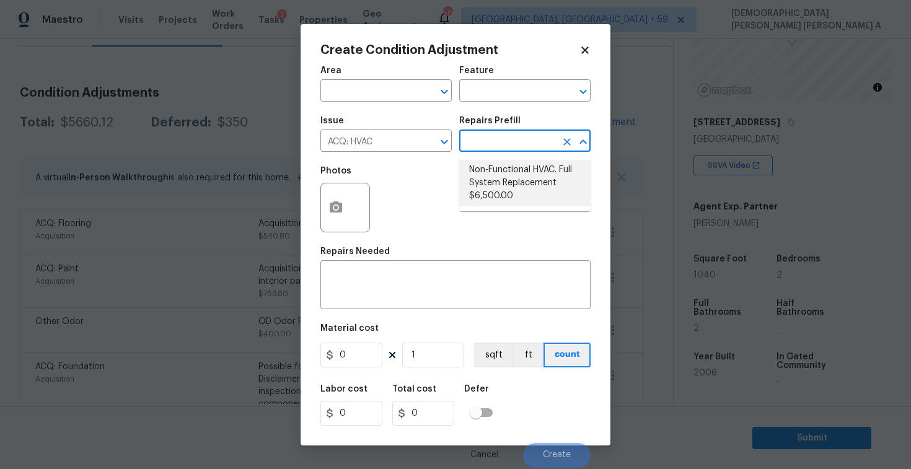
click at [527, 167] on li "Non-Functional HVAC. Full System Replacement $6,500.00" at bounding box center [524, 183] width 131 height 46
type input "Acquisition"
type textarea "Acquisition Scope: Full System Replacement"
type input "6500"
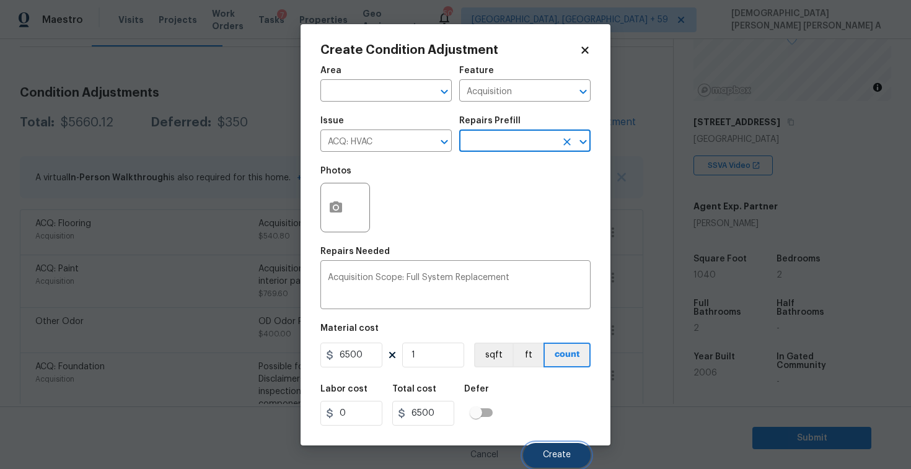
click at [548, 454] on span "Create" at bounding box center [557, 454] width 28 height 9
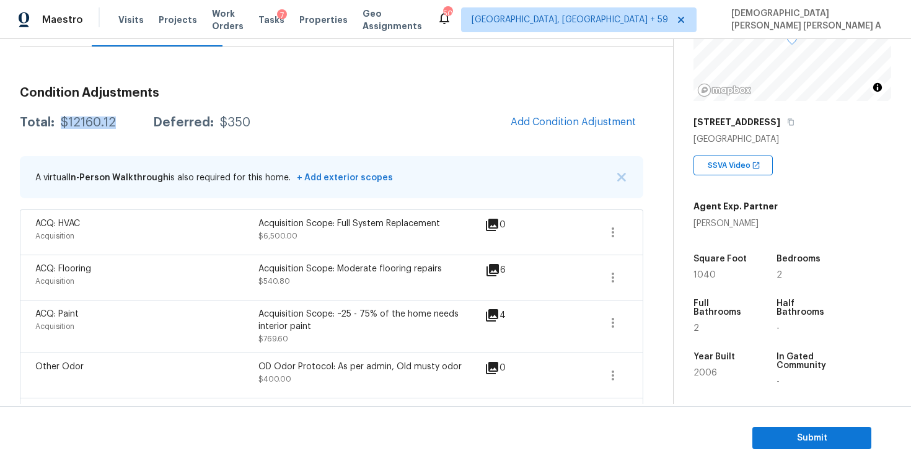
click at [125, 118] on div "Total: $12160.12 Deferred: $350 Add Condition Adjustment" at bounding box center [331, 122] width 623 height 27
copy div "$12160.12"
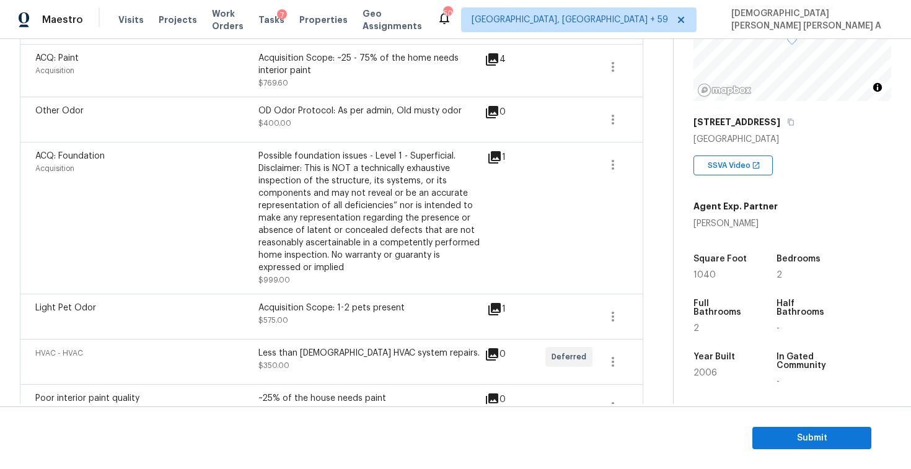
scroll to position [411, 0]
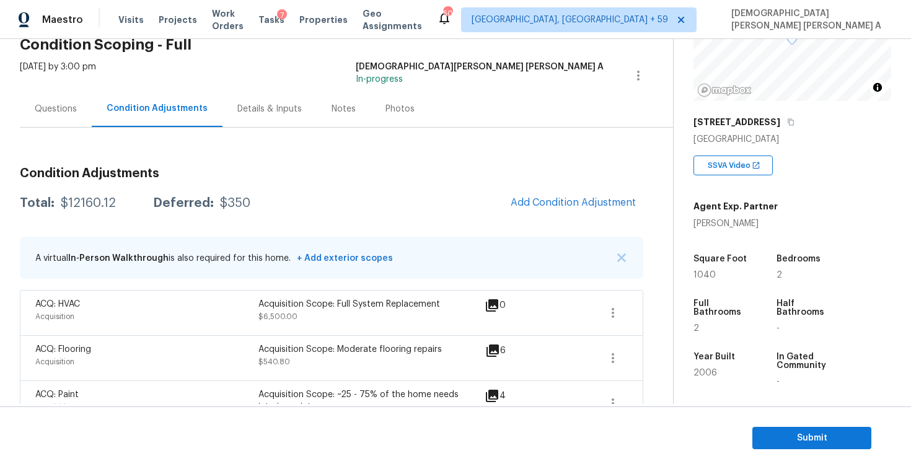
click at [57, 115] on div "Questions" at bounding box center [56, 109] width 42 height 12
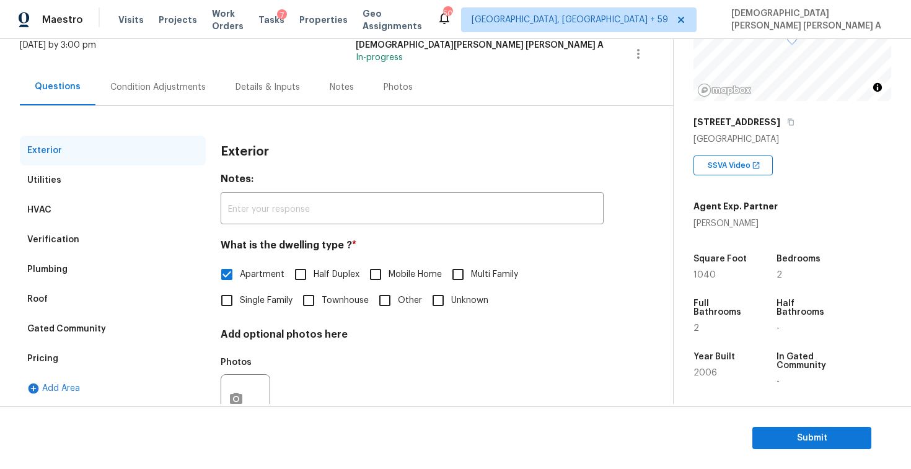
click at [80, 237] on div "Verification" at bounding box center [113, 240] width 186 height 30
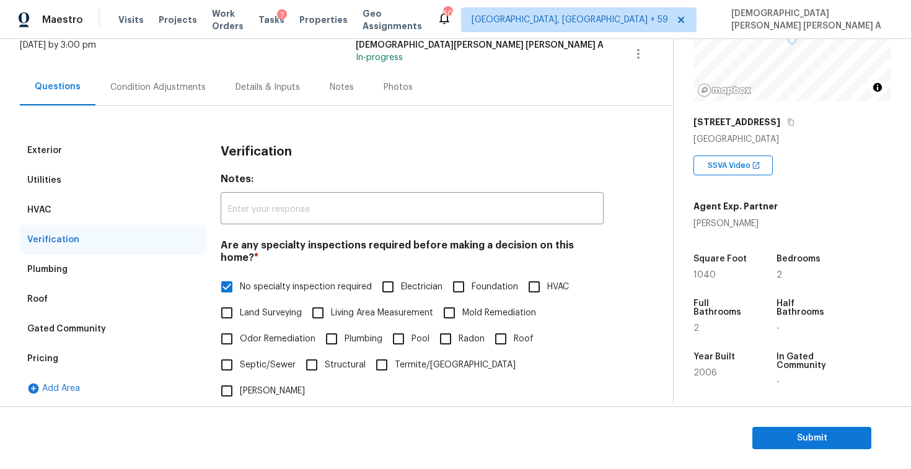
scroll to position [382, 0]
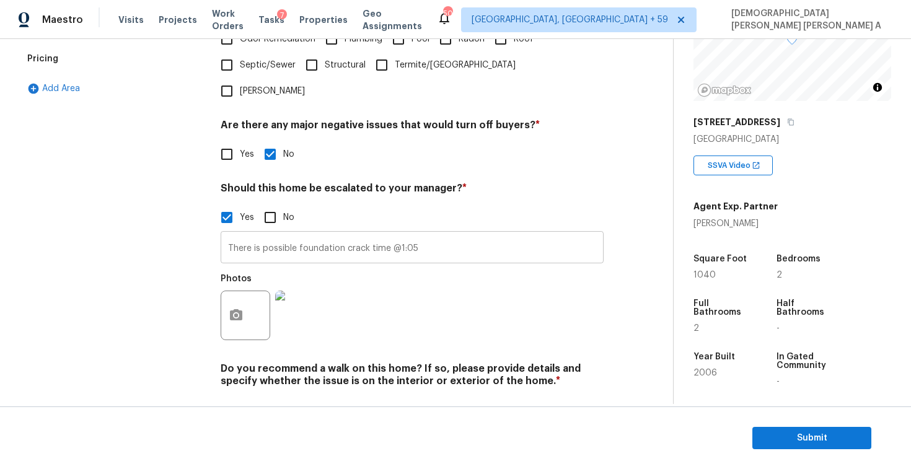
click at [310, 234] on input "There is possible foundation crack time @1:05" at bounding box center [412, 248] width 383 height 29
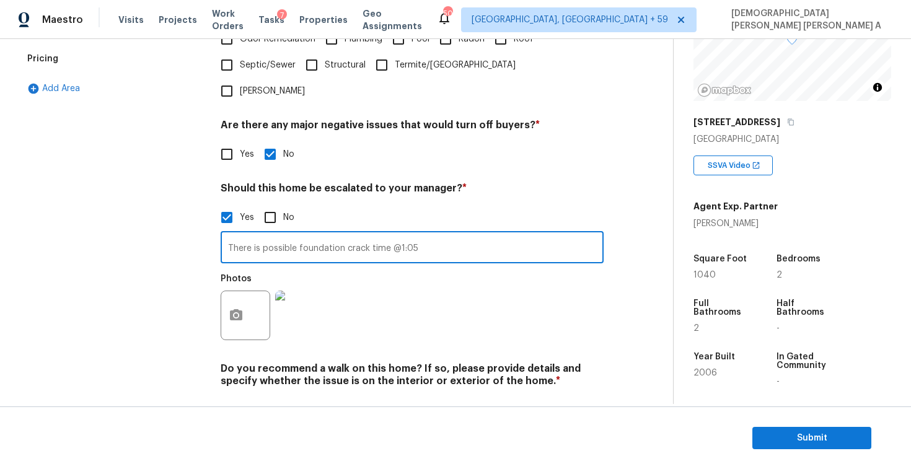
click at [310, 234] on input "There is possible foundation crack time @1:05" at bounding box center [412, 248] width 383 height 29
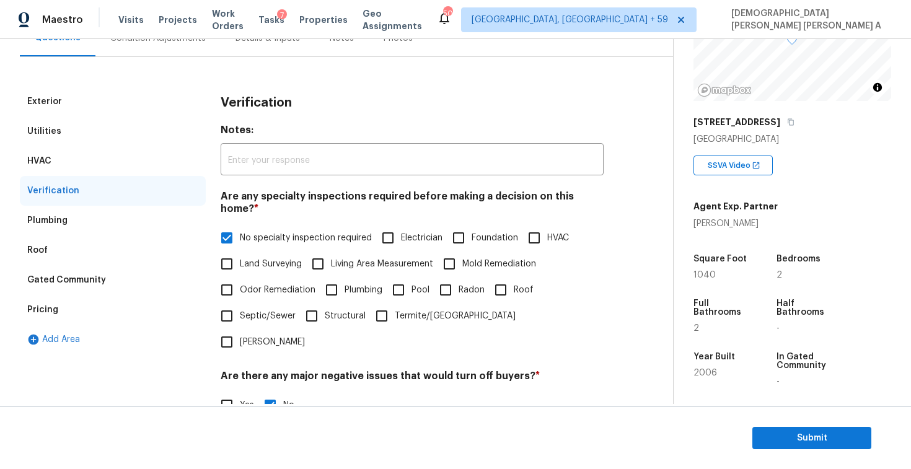
scroll to position [68, 0]
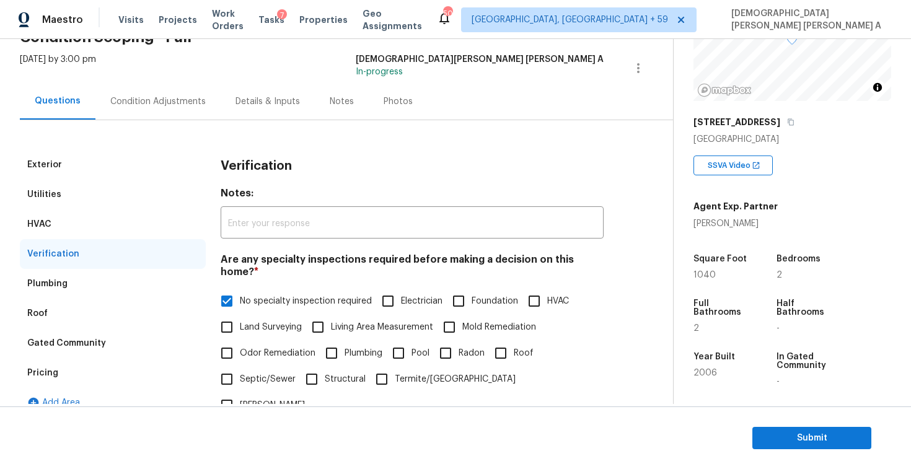
click at [123, 107] on div "Condition Adjustments" at bounding box center [157, 101] width 95 height 12
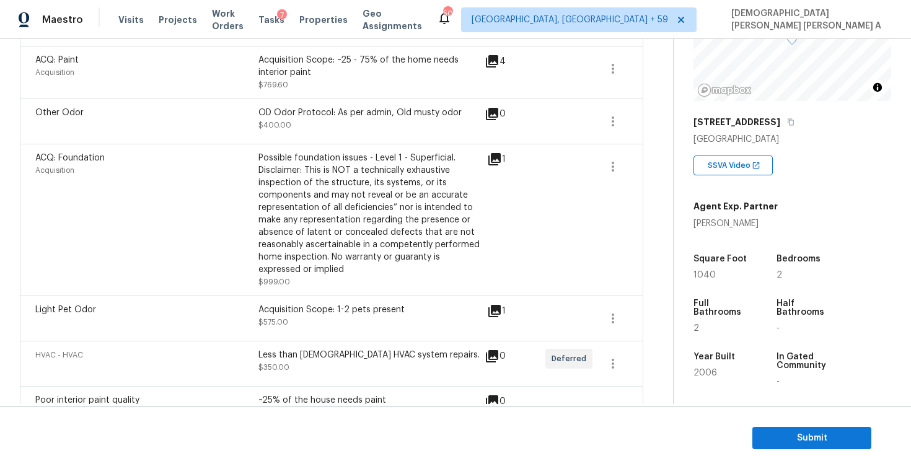
scroll to position [211, 0]
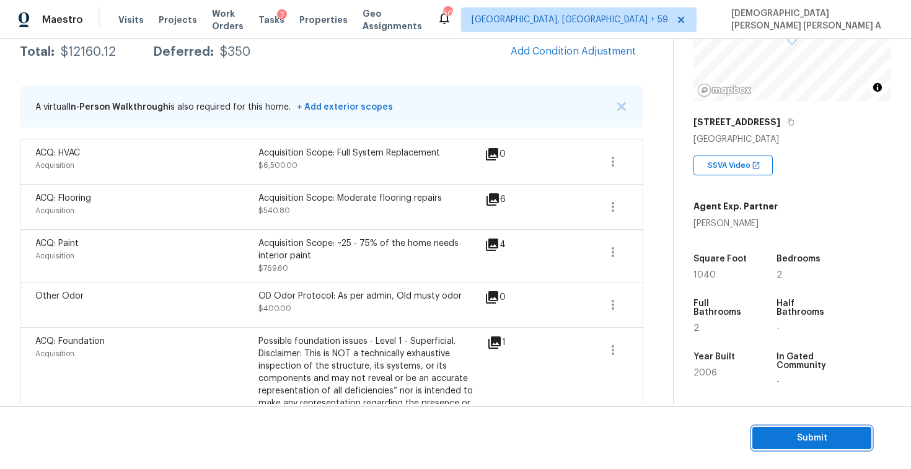
click at [794, 427] on button "Submit" at bounding box center [811, 438] width 119 height 23
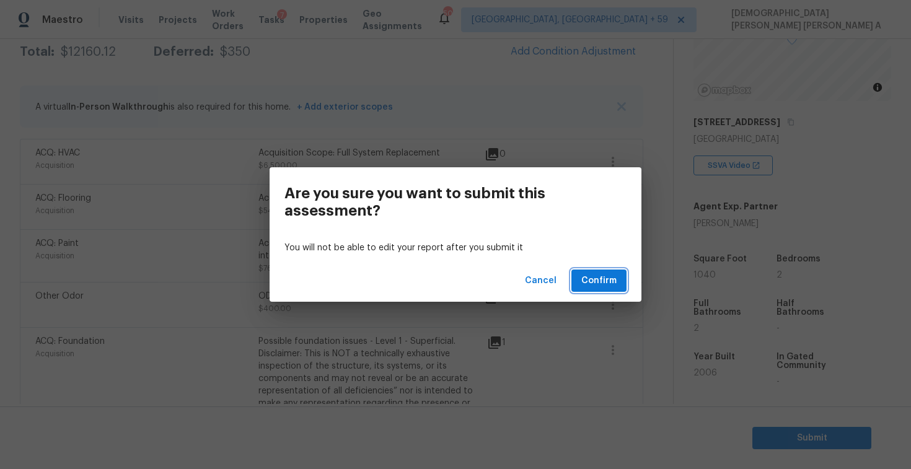
click at [600, 283] on span "Confirm" at bounding box center [598, 280] width 35 height 15
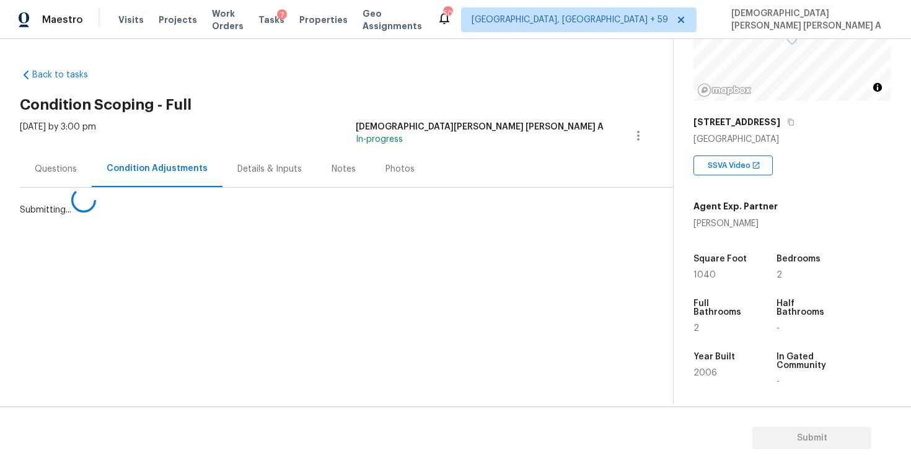
scroll to position [0, 0]
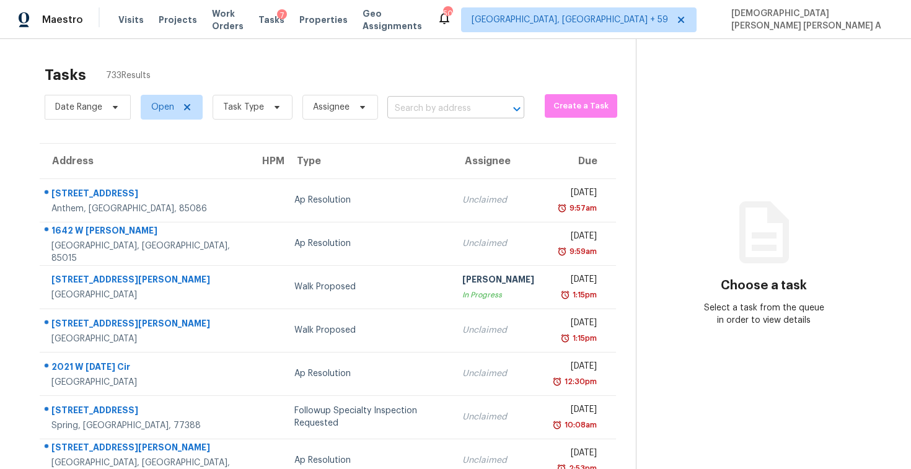
click at [400, 105] on input "text" at bounding box center [438, 108] width 102 height 19
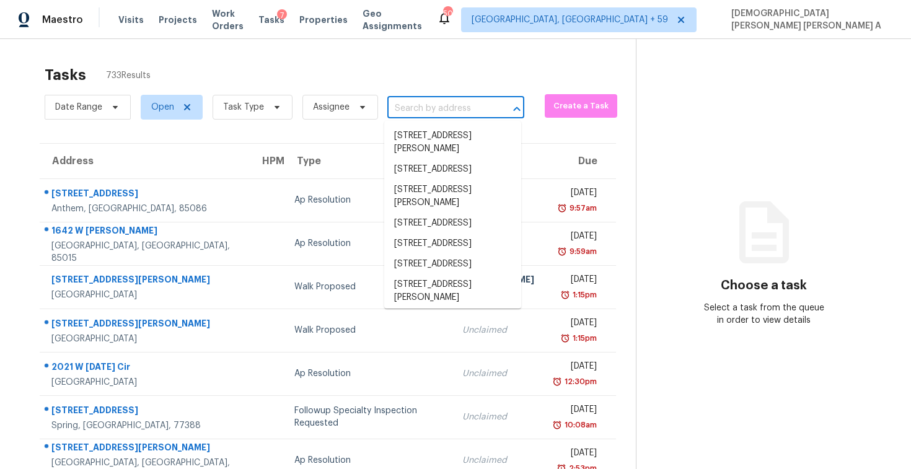
paste input "[STREET_ADDRESS]"
type input "[STREET_ADDRESS]"
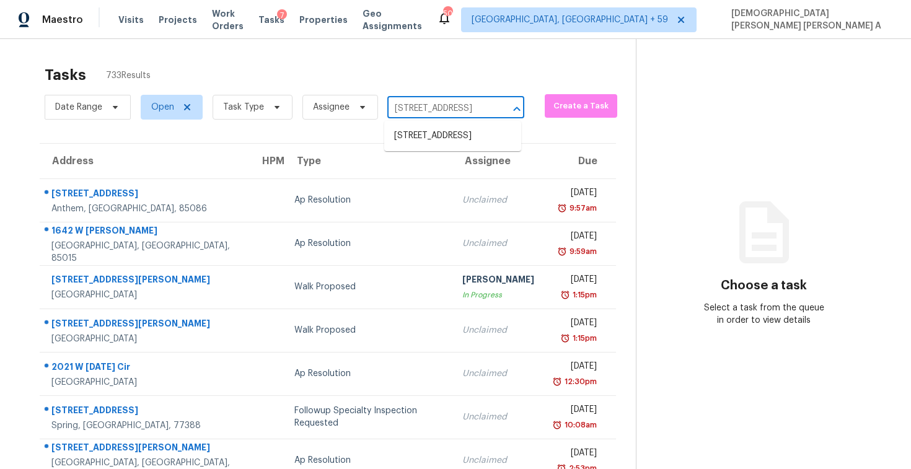
scroll to position [0, 70]
click at [429, 134] on li "[STREET_ADDRESS]" at bounding box center [452, 136] width 137 height 20
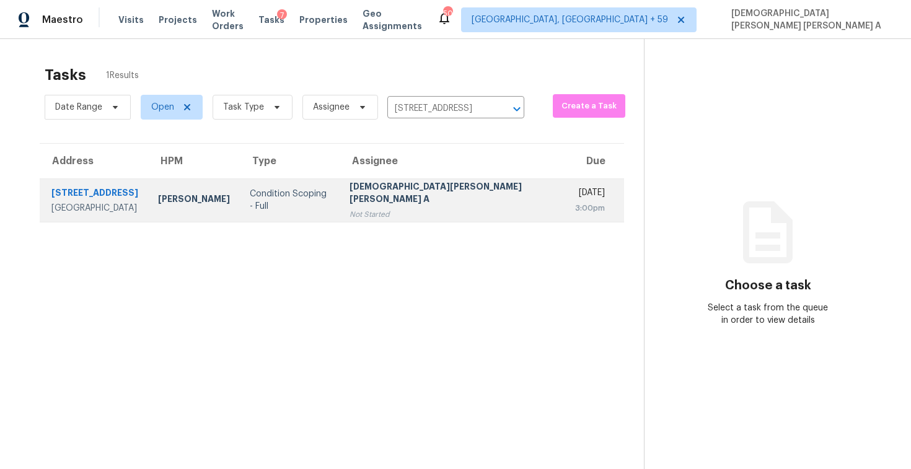
click at [480, 208] on div "Not Started" at bounding box center [452, 214] width 206 height 12
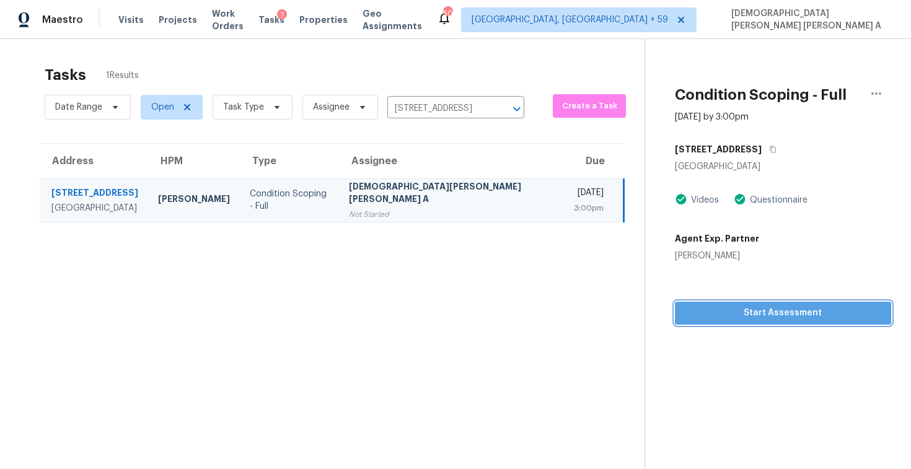
click at [759, 320] on button "Start Assessment" at bounding box center [783, 313] width 216 height 23
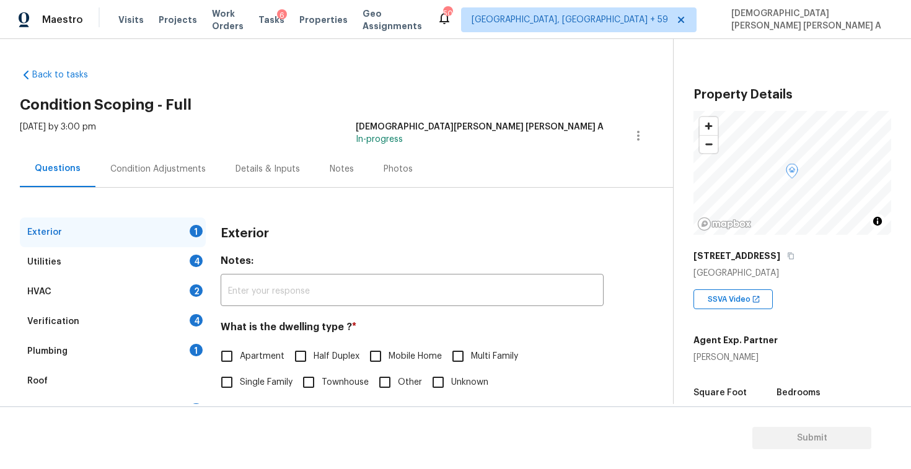
click at [374, 84] on div "Back to tasks Condition Scoping - Full [DATE] by 3:00 pm [PERSON_NAME] [PERSON_…" at bounding box center [346, 295] width 653 height 473
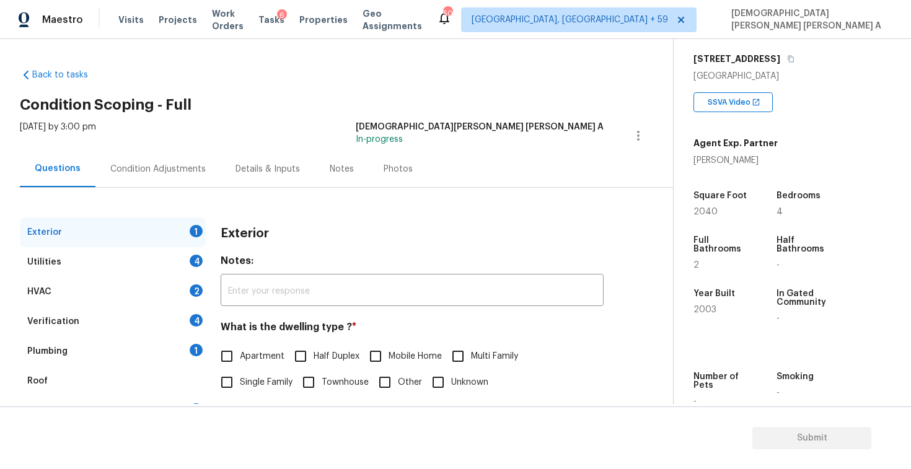
scroll to position [128, 0]
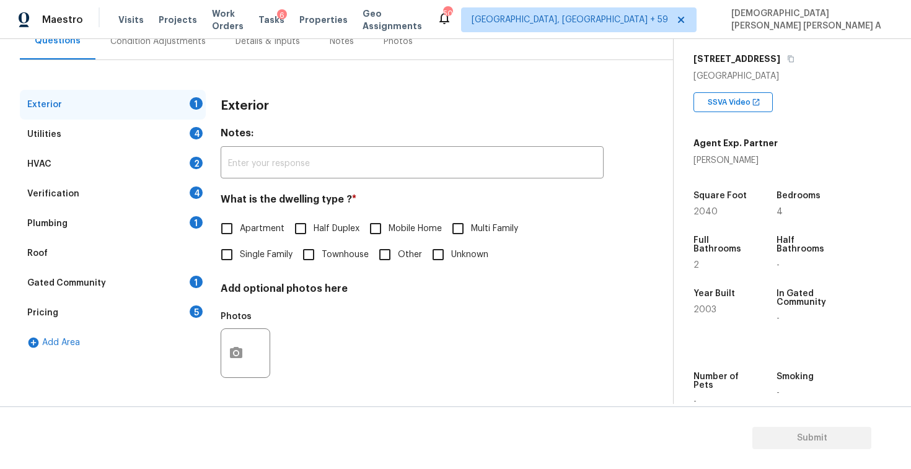
click at [230, 252] on input "Single Family" at bounding box center [227, 255] width 26 height 26
checkbox input "true"
click at [168, 120] on div "Utilities 4" at bounding box center [113, 135] width 186 height 30
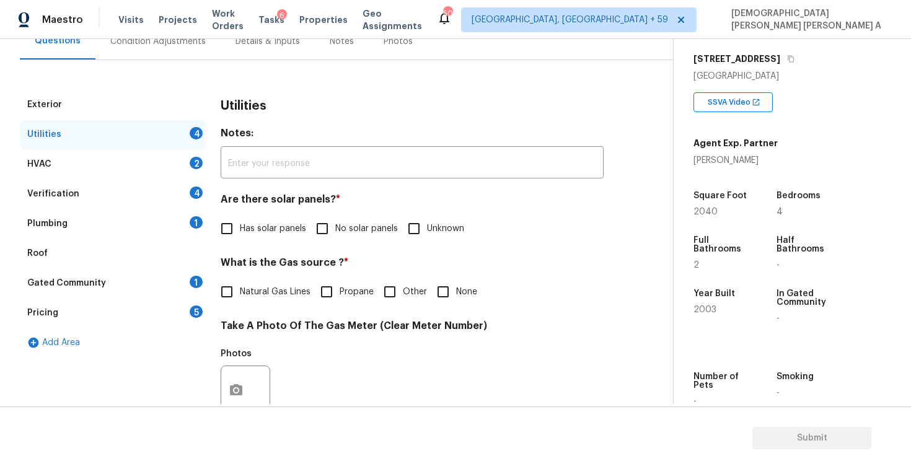
click at [333, 227] on input "No solar panels" at bounding box center [322, 229] width 26 height 26
checkbox input "true"
click at [222, 290] on input "Natural Gas Lines" at bounding box center [227, 293] width 26 height 26
checkbox input "true"
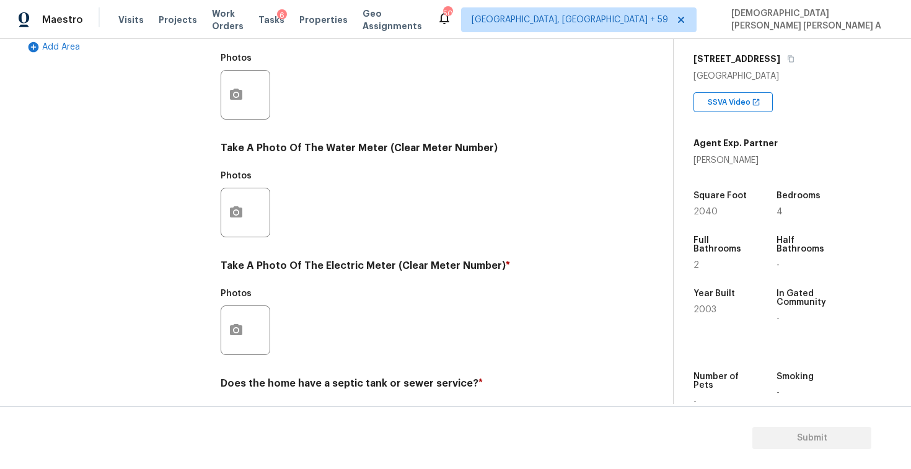
scroll to position [463, 0]
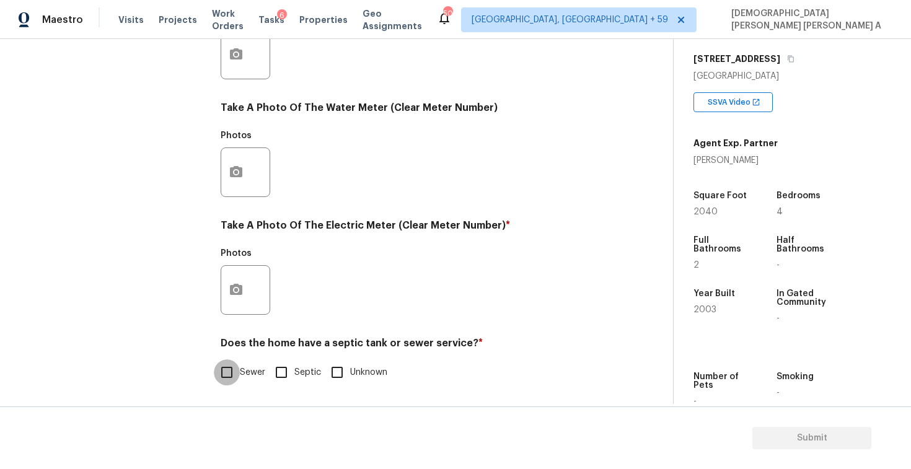
click at [230, 362] on input "Sewer" at bounding box center [227, 372] width 26 height 26
checkbox input "true"
click at [238, 296] on icon "button" at bounding box center [236, 290] width 15 height 15
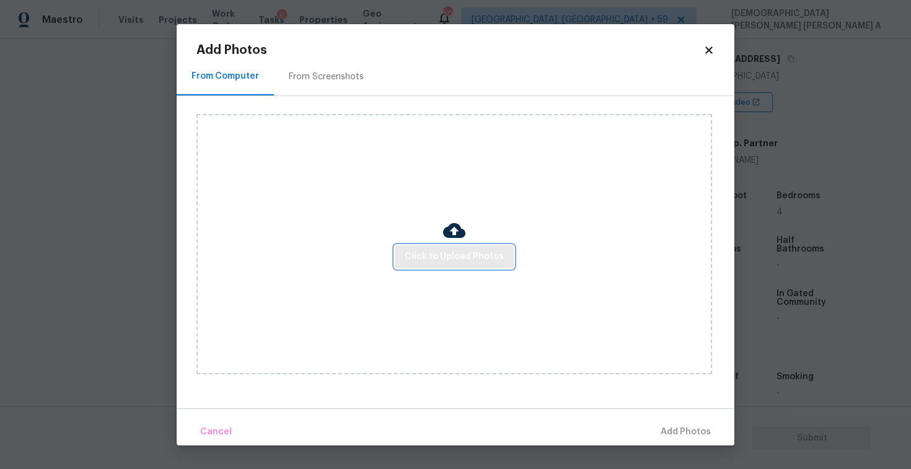
click at [496, 259] on span "Click to Upload Photos" at bounding box center [454, 256] width 99 height 15
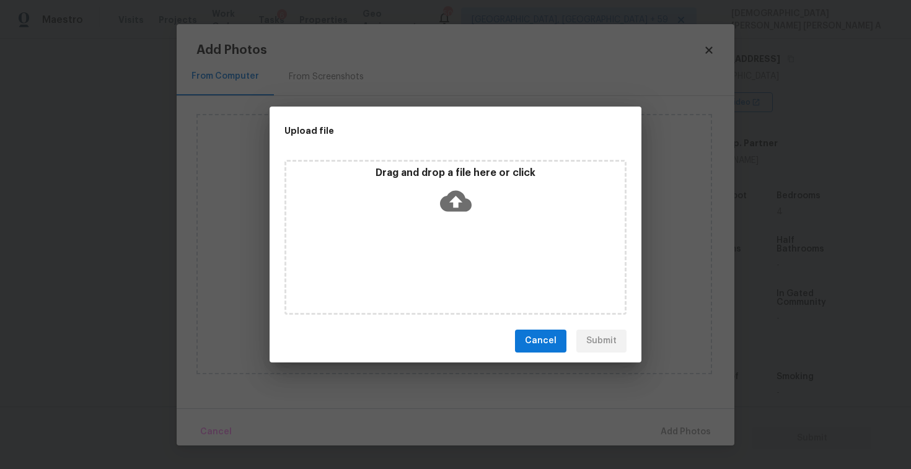
click at [465, 213] on icon at bounding box center [456, 201] width 32 height 32
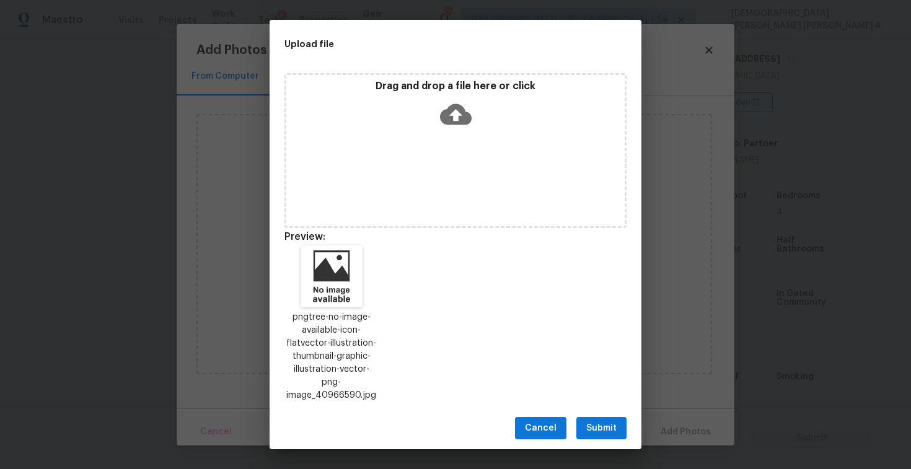
click at [601, 421] on span "Submit" at bounding box center [601, 428] width 30 height 15
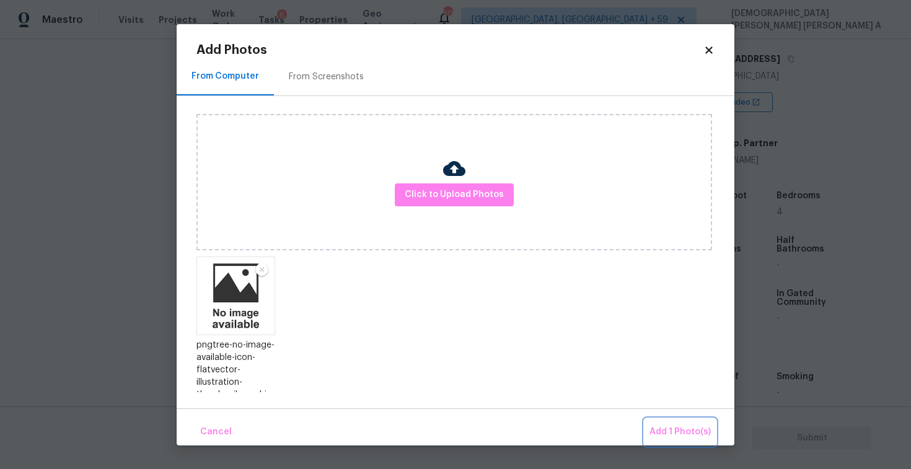
click at [681, 421] on button "Add 1 Photo(s)" at bounding box center [679, 432] width 71 height 27
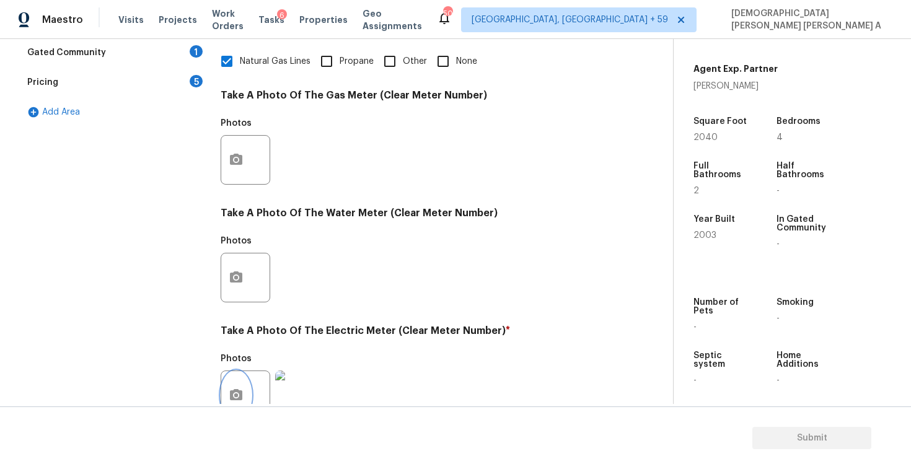
scroll to position [213, 0]
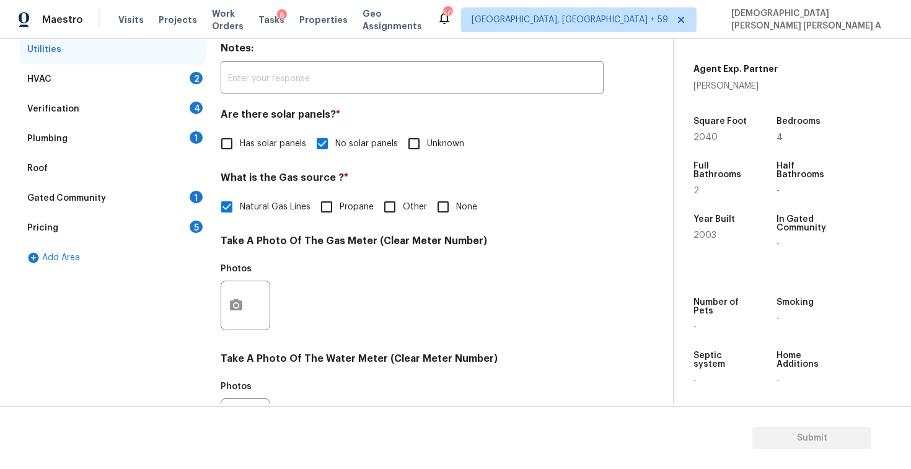
click at [80, 89] on div "HVAC 2" at bounding box center [113, 79] width 186 height 30
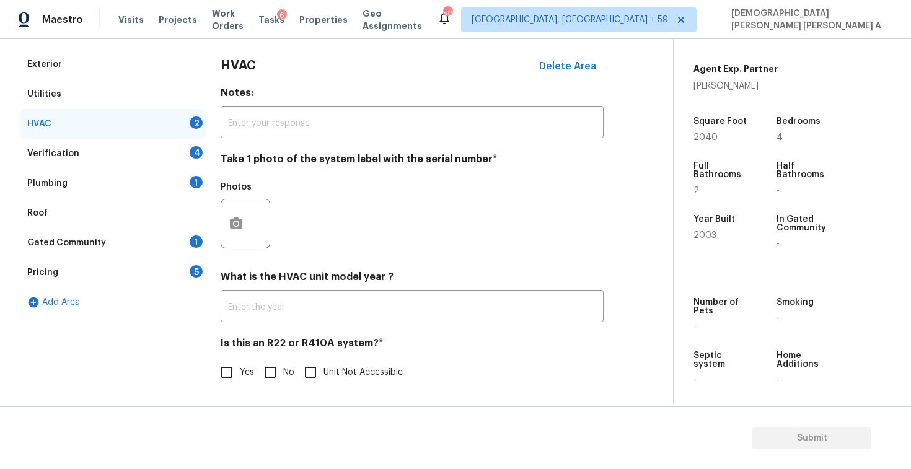
click at [271, 372] on input "No" at bounding box center [270, 372] width 26 height 26
checkbox input "true"
click at [227, 221] on button "button" at bounding box center [236, 223] width 30 height 48
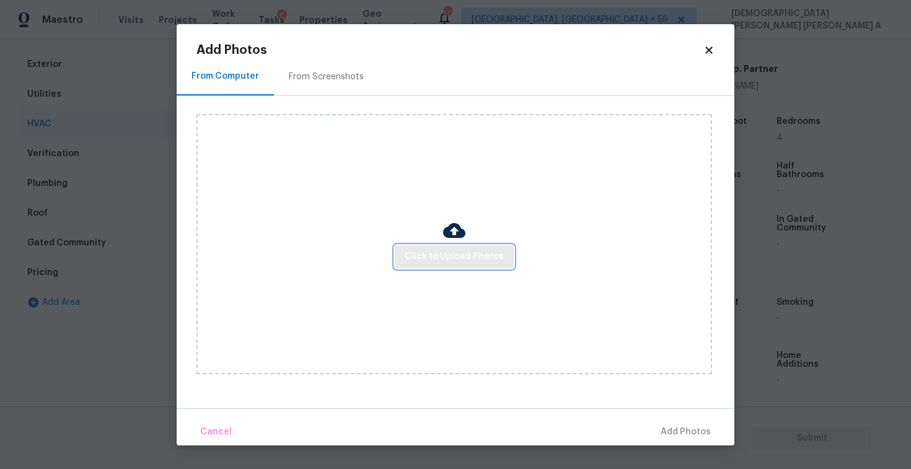
click at [465, 267] on button "Click to Upload Photos" at bounding box center [454, 256] width 119 height 23
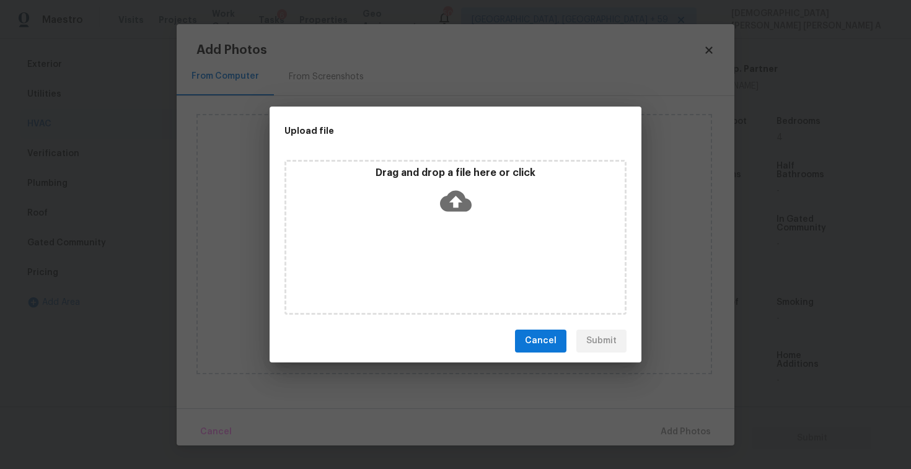
click at [462, 245] on div "Drag and drop a file here or click" at bounding box center [455, 237] width 342 height 155
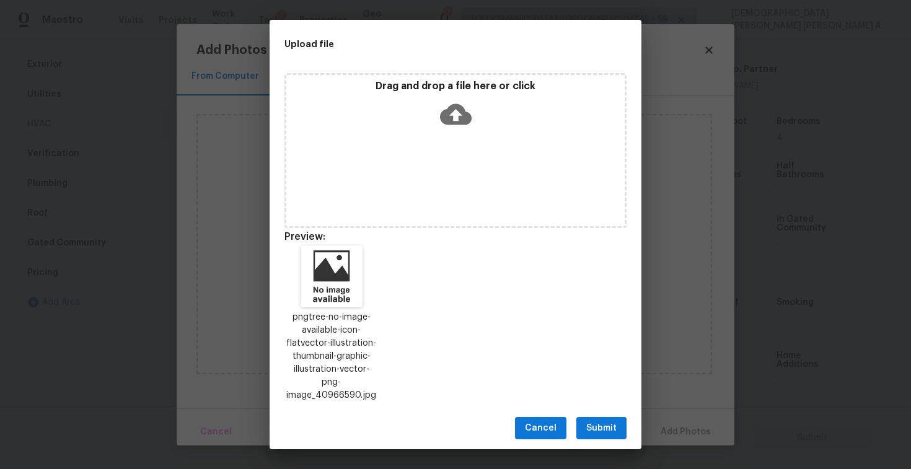
click at [607, 421] on span "Submit" at bounding box center [601, 428] width 30 height 15
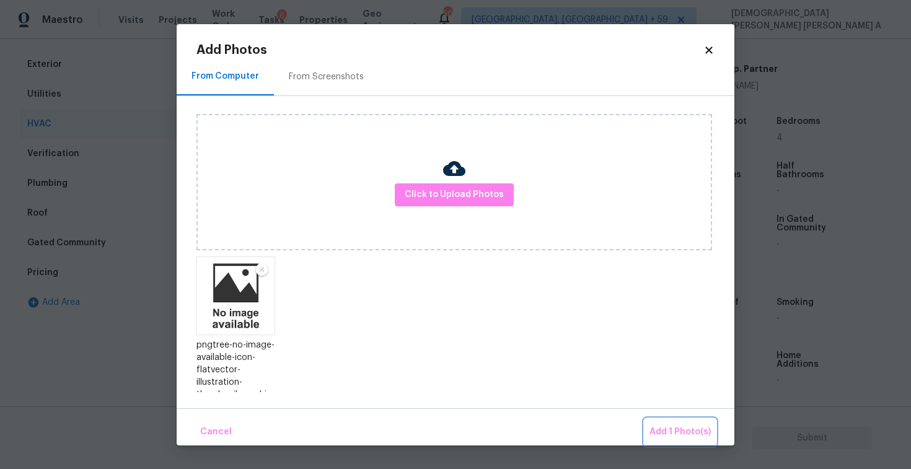
click at [664, 424] on span "Add 1 Photo(s)" at bounding box center [679, 431] width 61 height 15
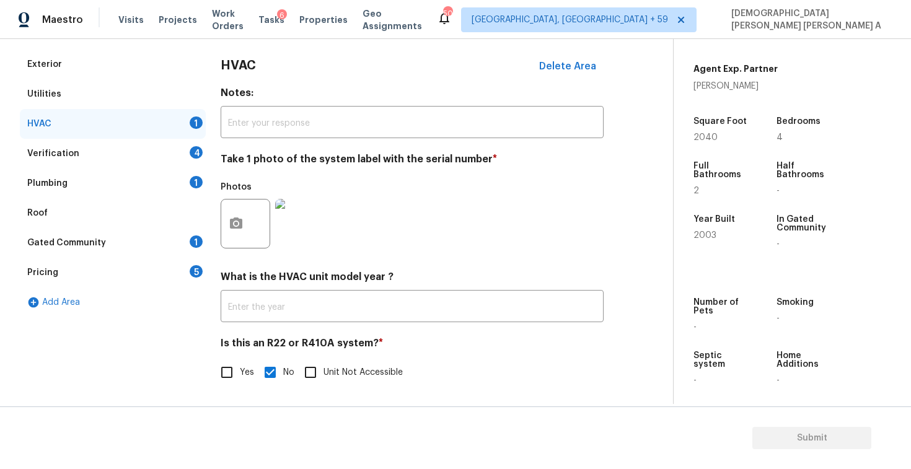
click at [133, 157] on div "Verification 4" at bounding box center [113, 154] width 186 height 30
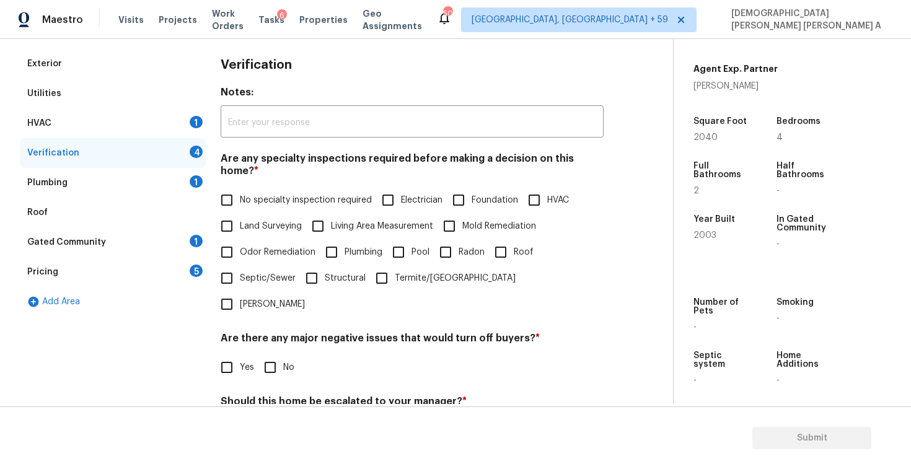
click at [234, 191] on input "No specialty inspection required" at bounding box center [227, 200] width 26 height 26
checkbox input "true"
click at [272, 354] on input "No" at bounding box center [270, 367] width 26 height 26
checkbox input "true"
click at [271, 419] on input "No" at bounding box center [270, 432] width 26 height 26
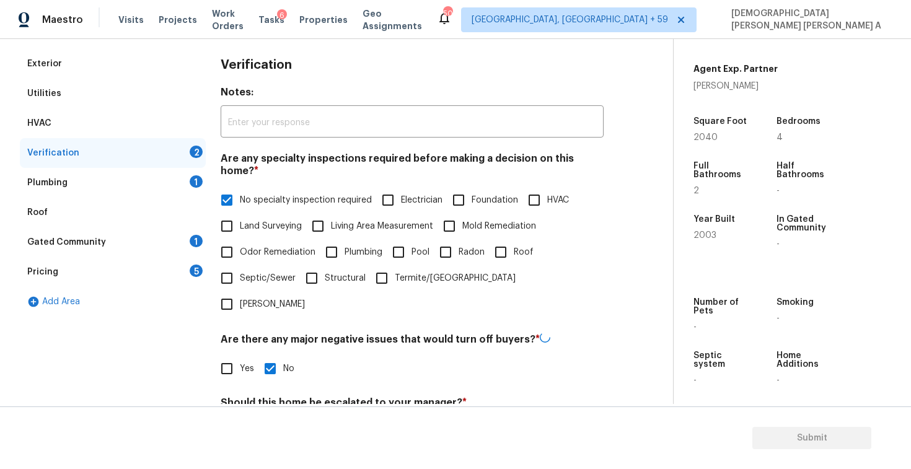
checkbox input "true"
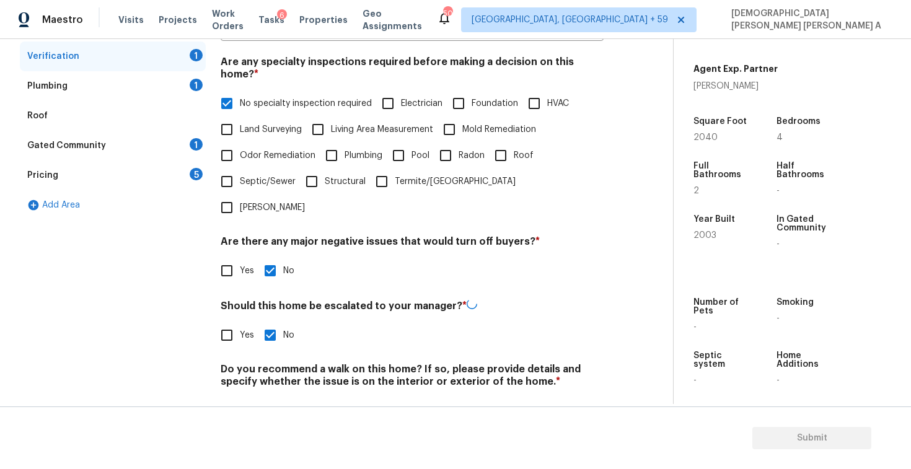
click at [271, 398] on input "No" at bounding box center [270, 411] width 26 height 26
checkbox input "true"
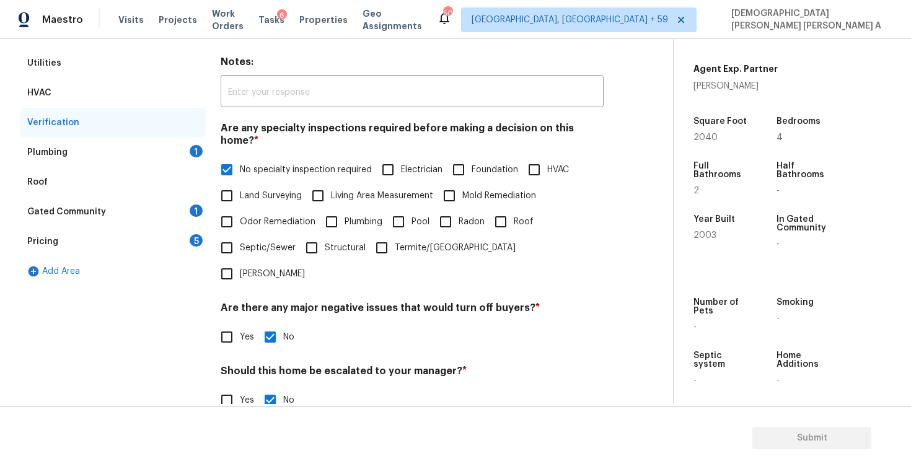
click at [162, 147] on div "Plumbing 1" at bounding box center [113, 153] width 186 height 30
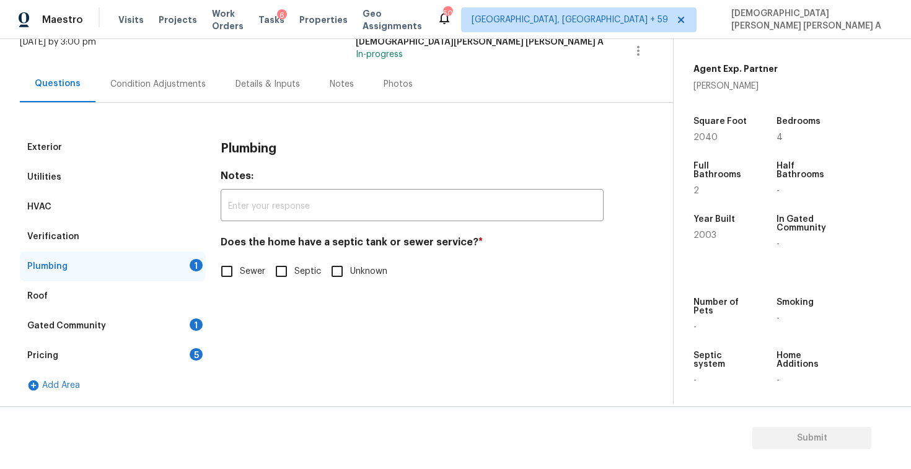
scroll to position [85, 0]
click at [234, 279] on input "Sewer" at bounding box center [227, 271] width 26 height 26
checkbox input "true"
click at [157, 323] on div "Gated Community 1" at bounding box center [113, 326] width 186 height 30
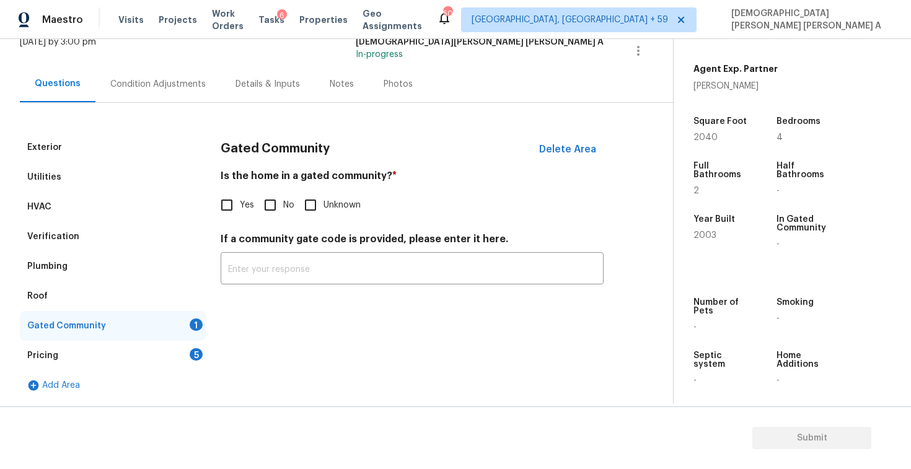
click at [263, 225] on div "Gated Community Delete Area Is the home in a gated community? * Yes No Unknown …" at bounding box center [412, 216] width 383 height 167
click at [259, 206] on input "No" at bounding box center [270, 205] width 26 height 26
checkbox input "true"
click at [152, 345] on div "Pricing 5" at bounding box center [113, 356] width 186 height 30
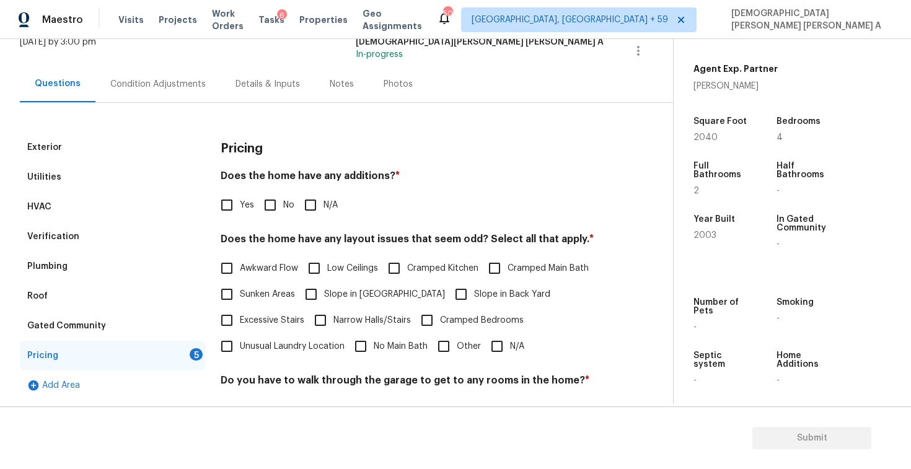
click at [269, 196] on input "No" at bounding box center [270, 205] width 26 height 26
checkbox input "true"
click at [506, 340] on input "N/A" at bounding box center [497, 346] width 26 height 26
checkbox input "true"
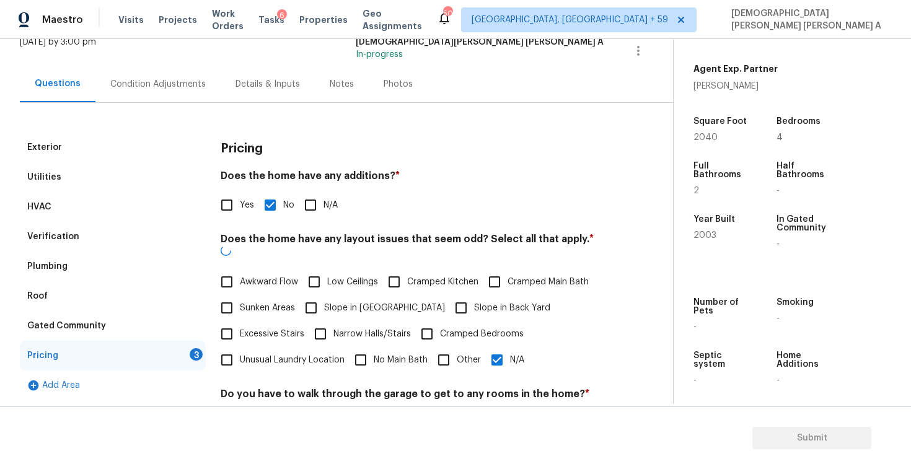
scroll to position [248, 0]
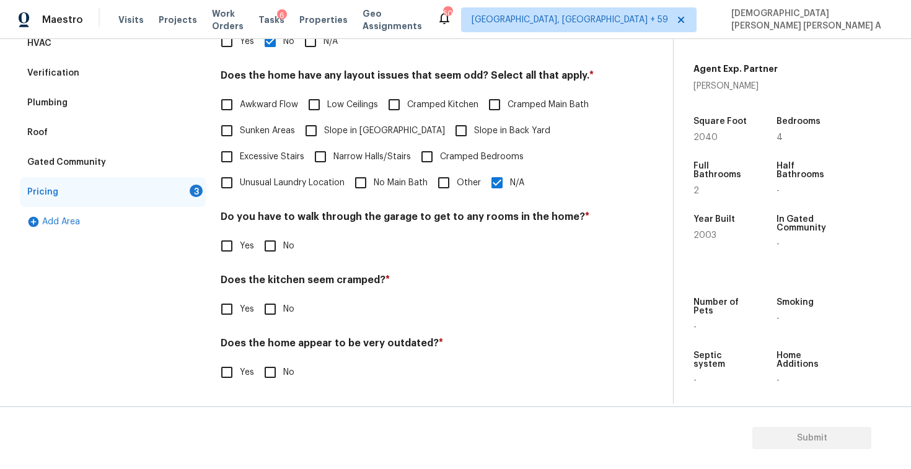
click at [262, 227] on h4 "Do you have to walk through the garage to get to any rooms in the home? *" at bounding box center [412, 219] width 383 height 17
click at [261, 247] on input "No" at bounding box center [270, 246] width 26 height 26
checkbox input "true"
click at [269, 307] on input "No" at bounding box center [270, 310] width 26 height 26
checkbox input "true"
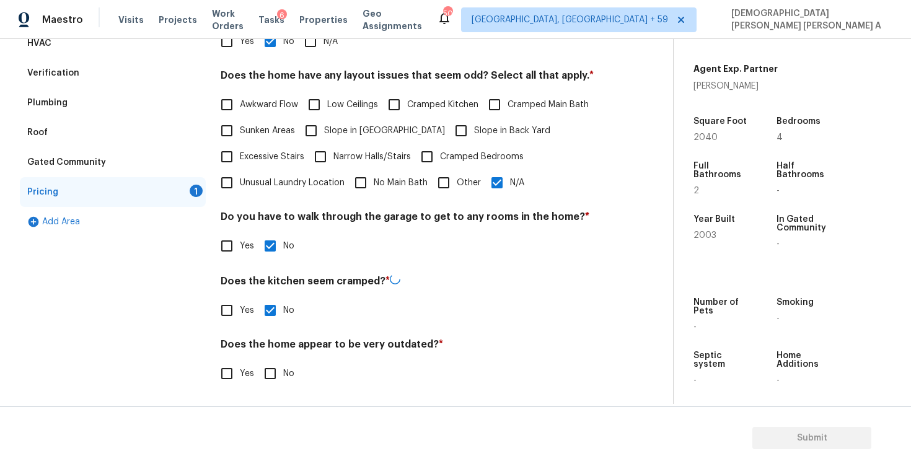
click at [279, 371] on input "No" at bounding box center [270, 374] width 26 height 26
checkbox input "true"
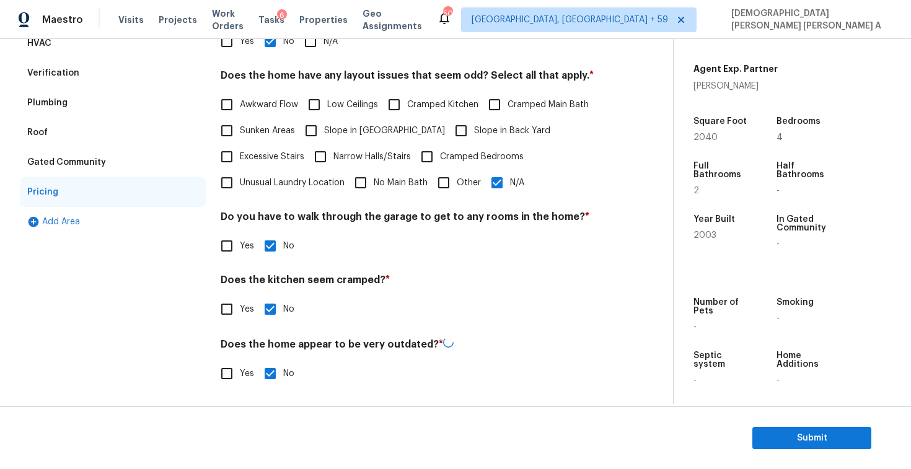
scroll to position [51, 0]
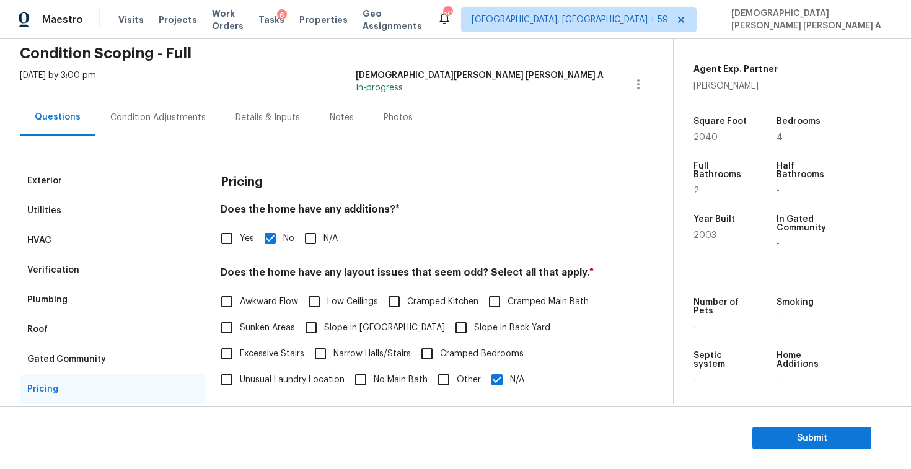
click at [384, 120] on div "Photos" at bounding box center [398, 118] width 29 height 12
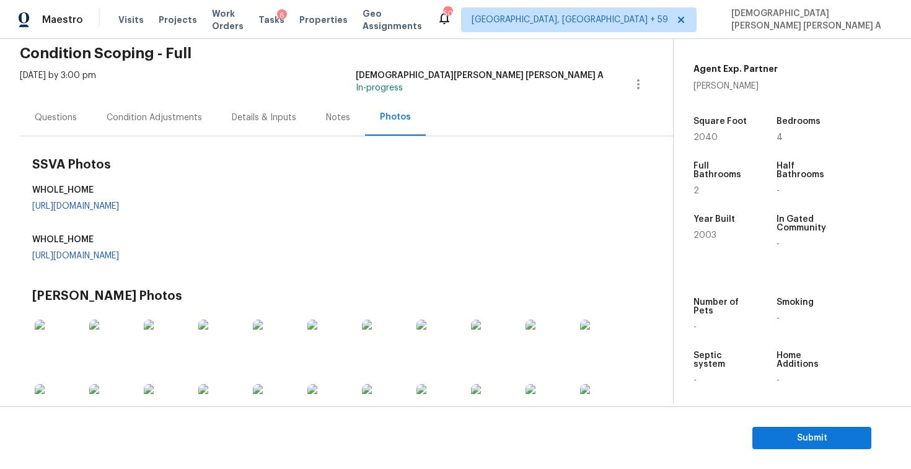
click at [279, 200] on div "SSVA Photos WHOLE_HOME [URL][DOMAIN_NAME] WHOLE_HOME [URL][DOMAIN_NAME]" at bounding box center [337, 214] width 611 height 131
click at [119, 209] on link "[URL][DOMAIN_NAME]" at bounding box center [75, 206] width 87 height 9
click at [141, 112] on div "Condition Adjustments" at bounding box center [154, 118] width 95 height 12
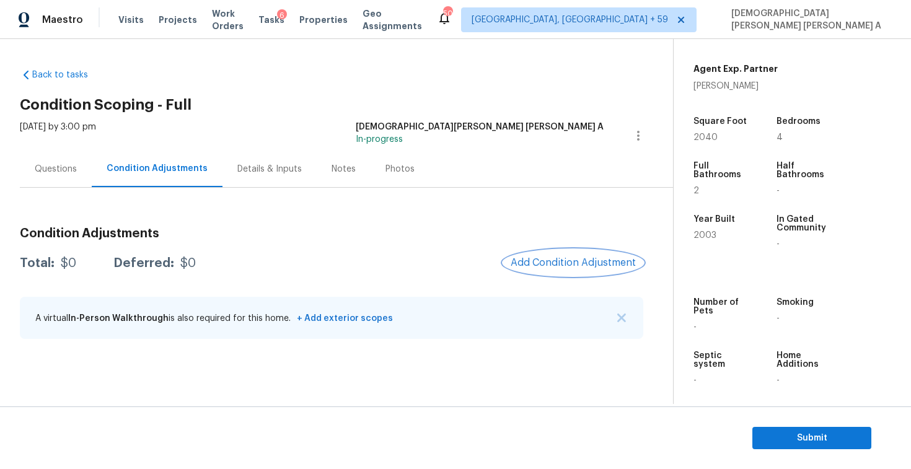
click at [564, 263] on span "Add Condition Adjustment" at bounding box center [573, 262] width 125 height 11
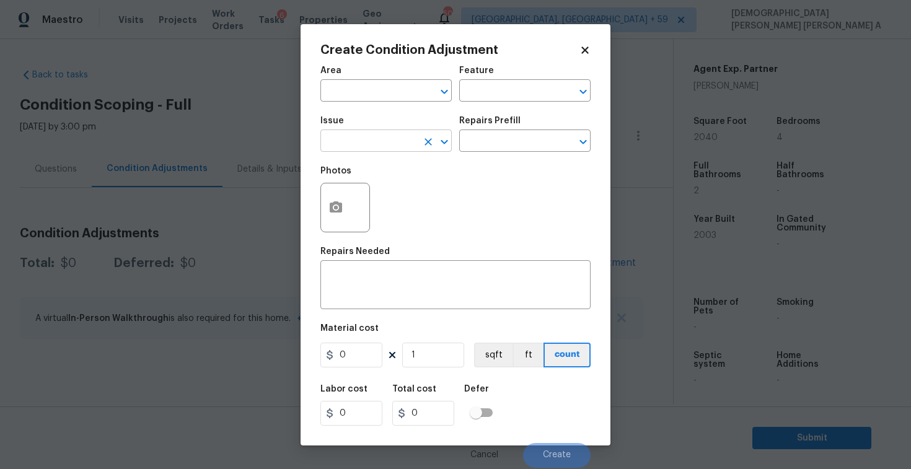
click at [394, 147] on input "text" at bounding box center [368, 142] width 97 height 19
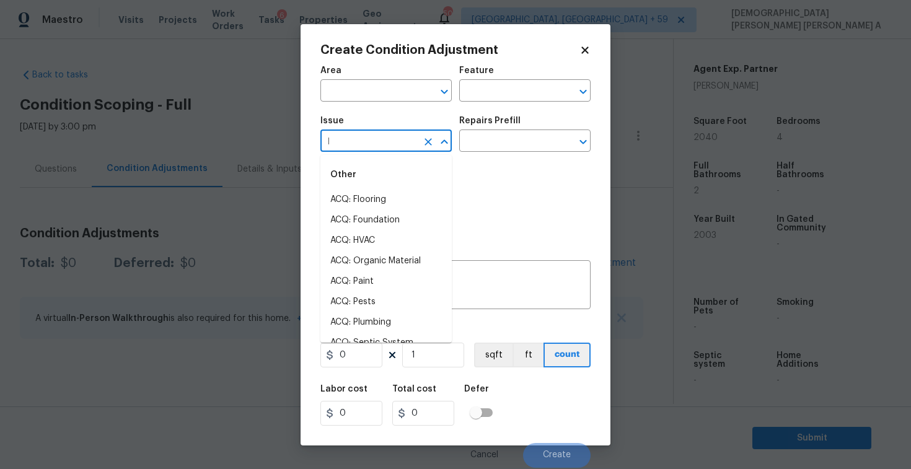
type input "la"
type input "n"
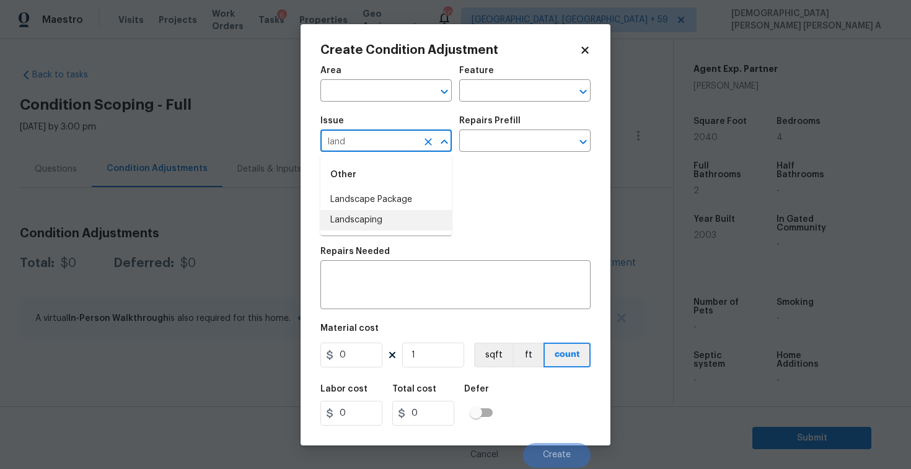
click at [408, 195] on li "Landscape Package" at bounding box center [385, 200] width 131 height 20
type input "Landscape Package"
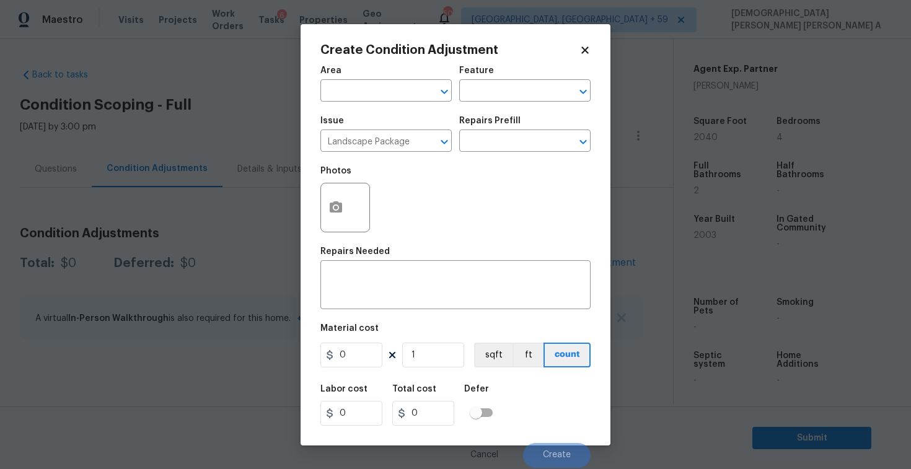
click at [488, 164] on div "Photos" at bounding box center [455, 199] width 270 height 81
click at [488, 130] on div "Repairs Prefill" at bounding box center [524, 124] width 131 height 16
click at [486, 151] on input "text" at bounding box center [507, 142] width 97 height 19
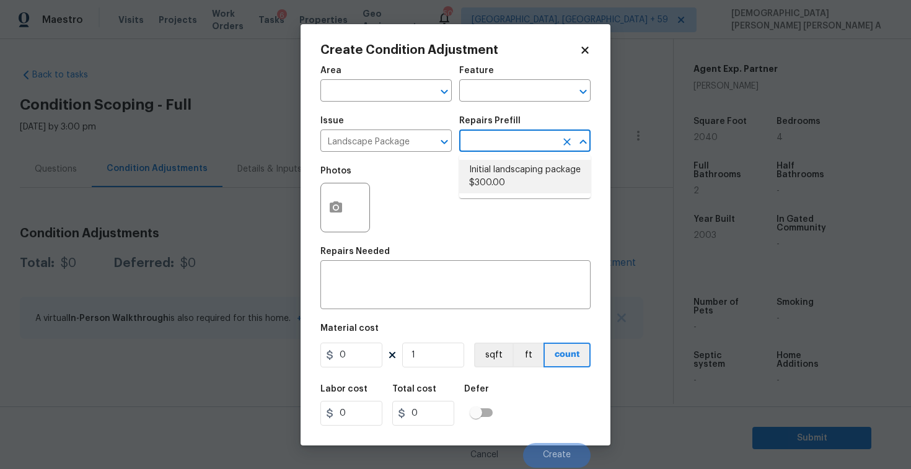
click at [494, 178] on li "Initial landscaping package $300.00" at bounding box center [524, 176] width 131 height 33
type input "Home Readiness Packages"
type textarea "Mowing of grass up to 6" in height. Mow, edge along driveways & sidewalks, trim…"
type input "300"
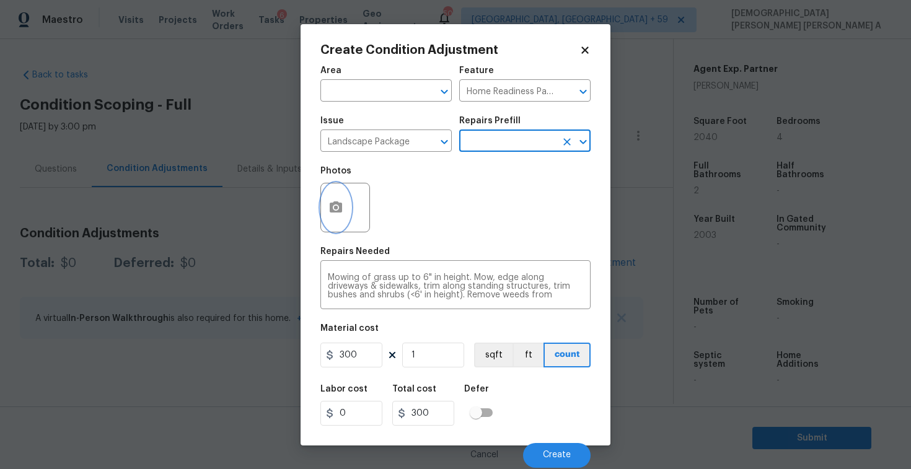
click at [326, 197] on button "button" at bounding box center [336, 207] width 30 height 48
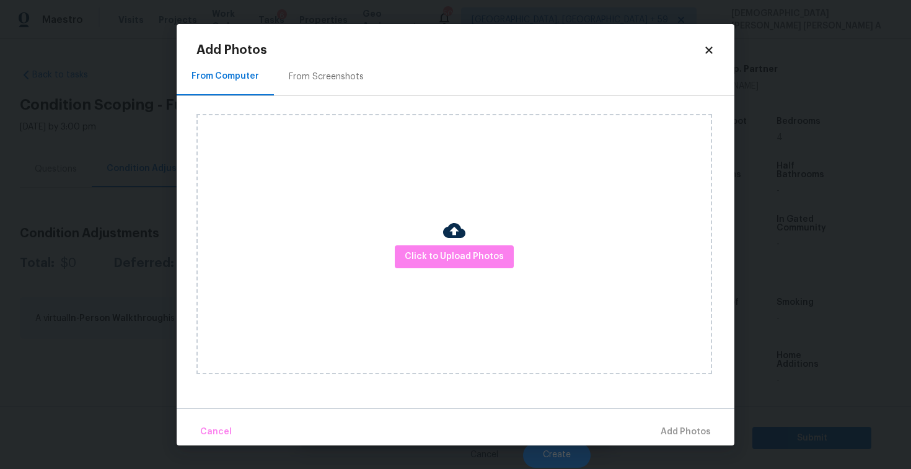
click at [705, 52] on icon at bounding box center [708, 49] width 7 height 7
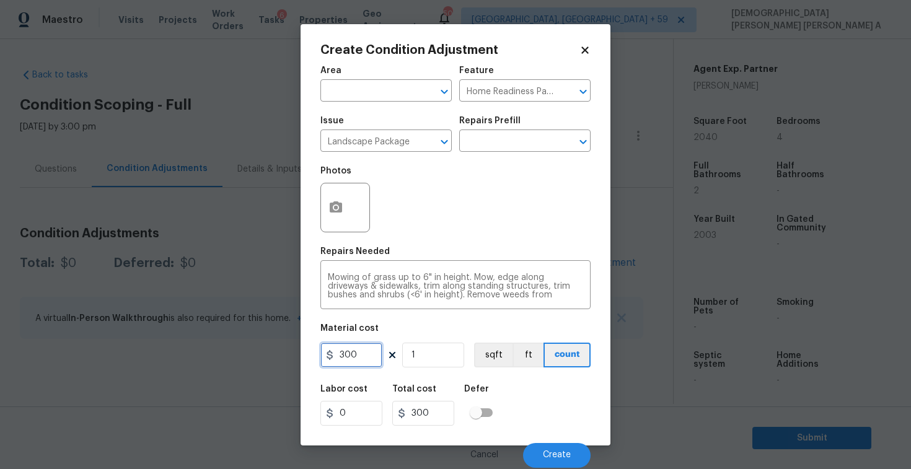
click at [361, 362] on input "300" at bounding box center [351, 355] width 62 height 25
type input "70"
click at [563, 452] on span "Create" at bounding box center [557, 454] width 28 height 9
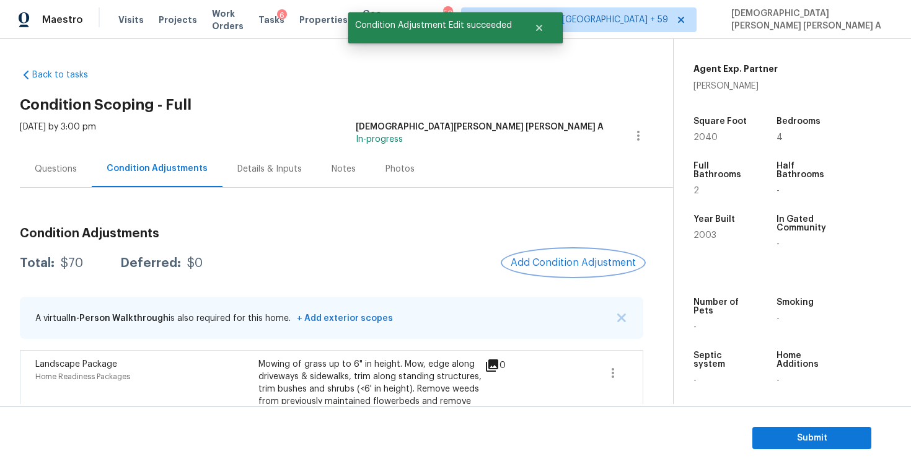
click at [558, 264] on span "Add Condition Adjustment" at bounding box center [573, 262] width 125 height 11
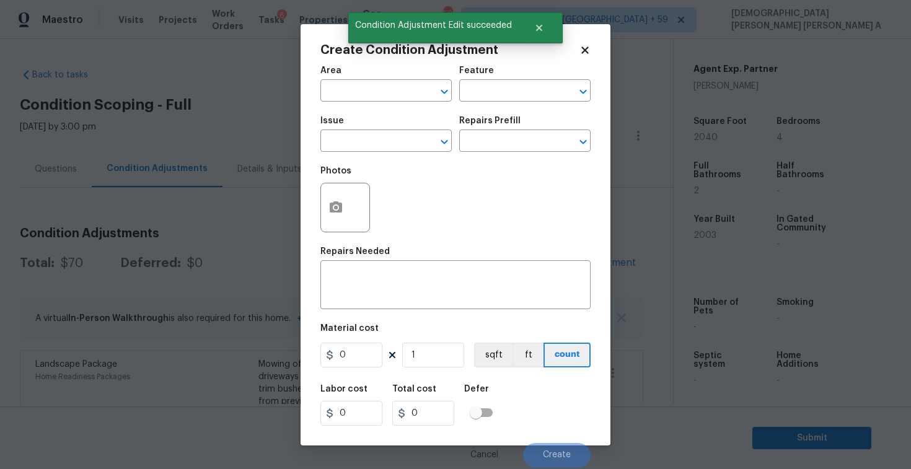
click at [358, 131] on div "Issue" at bounding box center [385, 124] width 131 height 16
click at [358, 141] on input "text" at bounding box center [368, 142] width 97 height 19
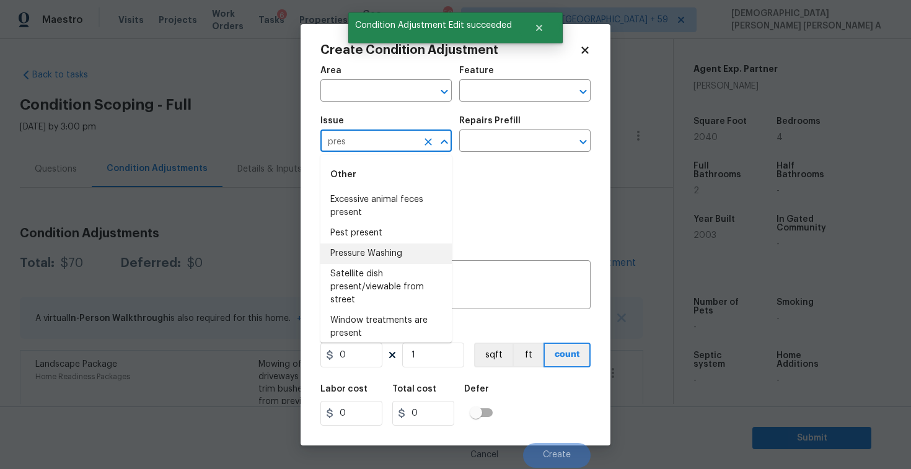
click at [378, 261] on li "Pressure Washing" at bounding box center [385, 253] width 131 height 20
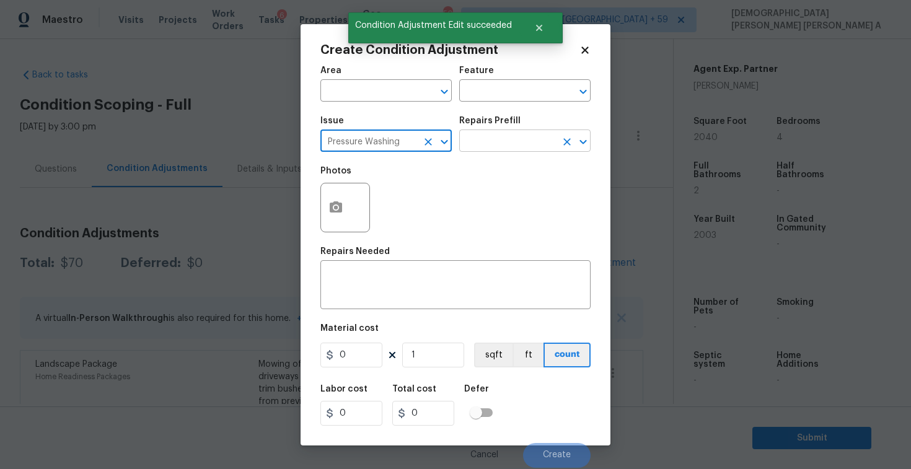
type input "Pressure Washing"
click at [523, 133] on input "text" at bounding box center [507, 142] width 97 height 19
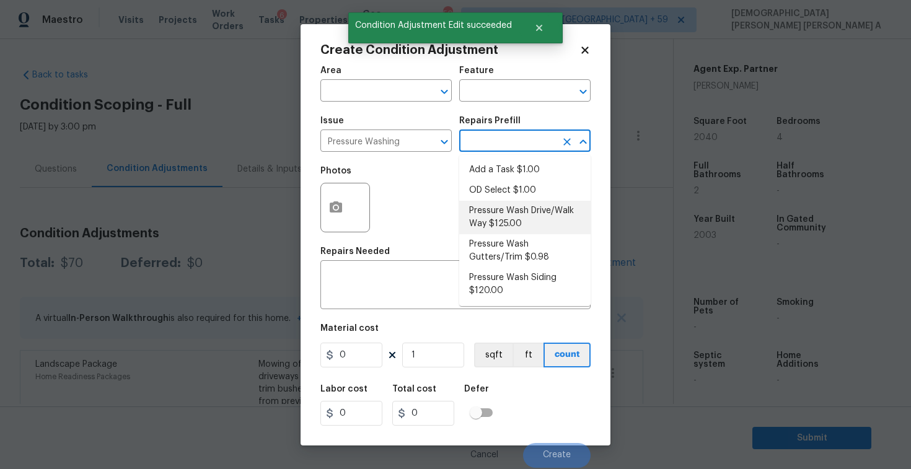
click at [501, 209] on li "Pressure Wash Drive/Walk Way $125.00" at bounding box center [524, 217] width 131 height 33
type input "Siding"
type textarea "Pressure wash the driveways/walkways as directed by the PM. Ensure that all deb…"
type input "125"
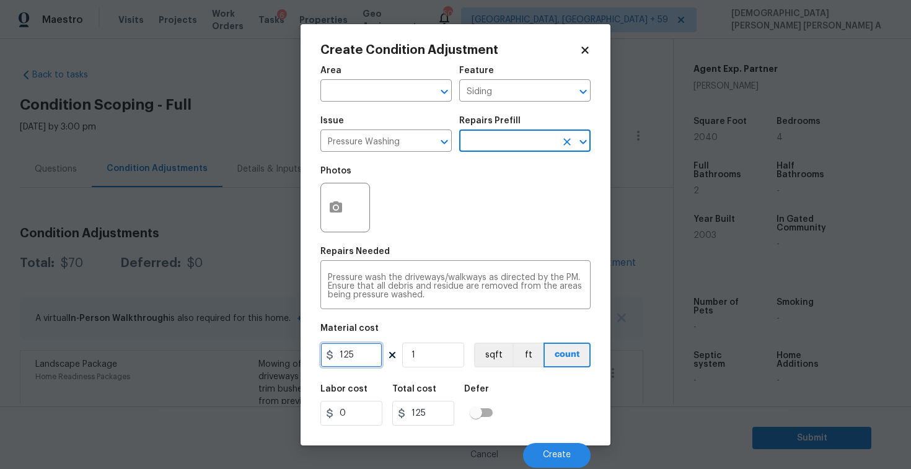
click at [366, 360] on input "125" at bounding box center [351, 355] width 62 height 25
type input "200"
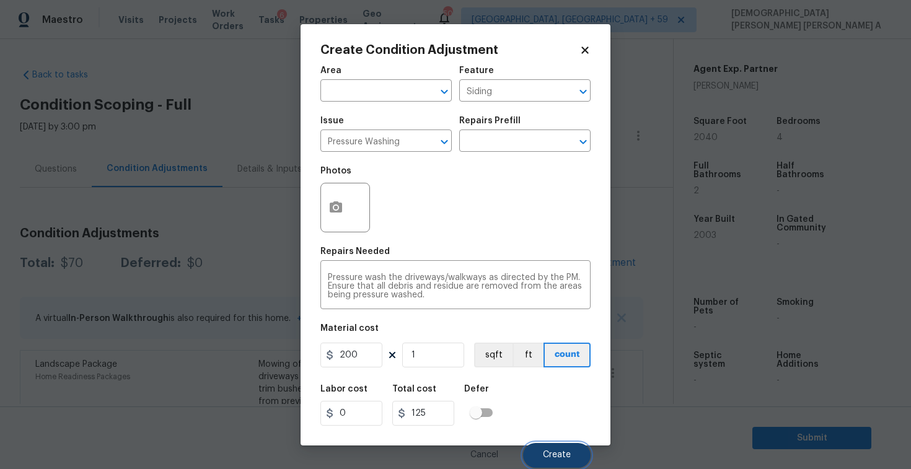
type input "200"
click at [551, 447] on button "Create" at bounding box center [557, 455] width 68 height 25
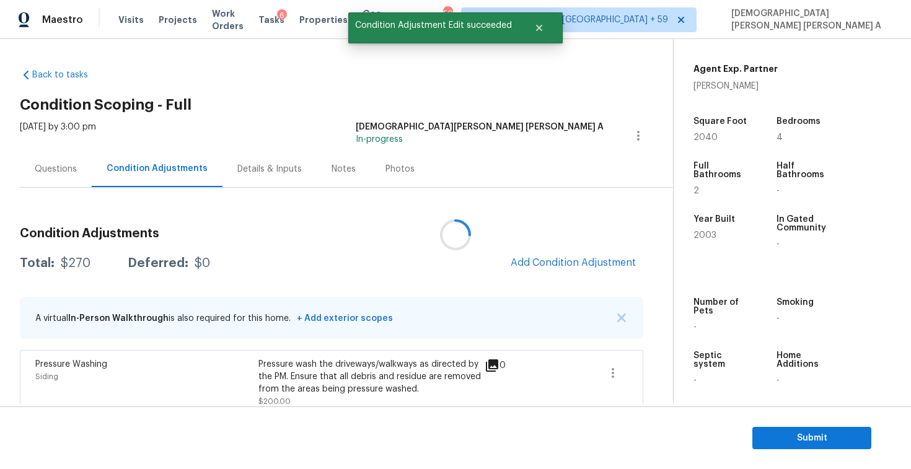
click at [597, 262] on div at bounding box center [455, 234] width 911 height 469
click at [597, 262] on span "Add Condition Adjustment" at bounding box center [573, 262] width 125 height 11
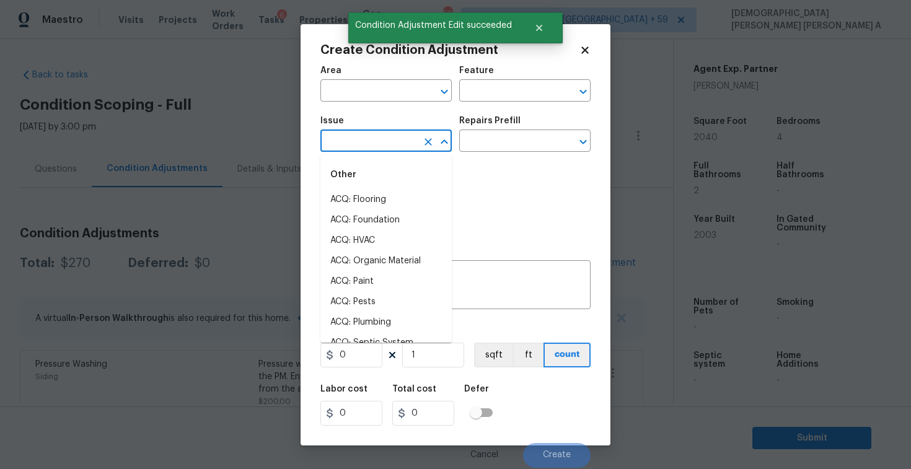
click at [358, 139] on input "text" at bounding box center [368, 142] width 97 height 19
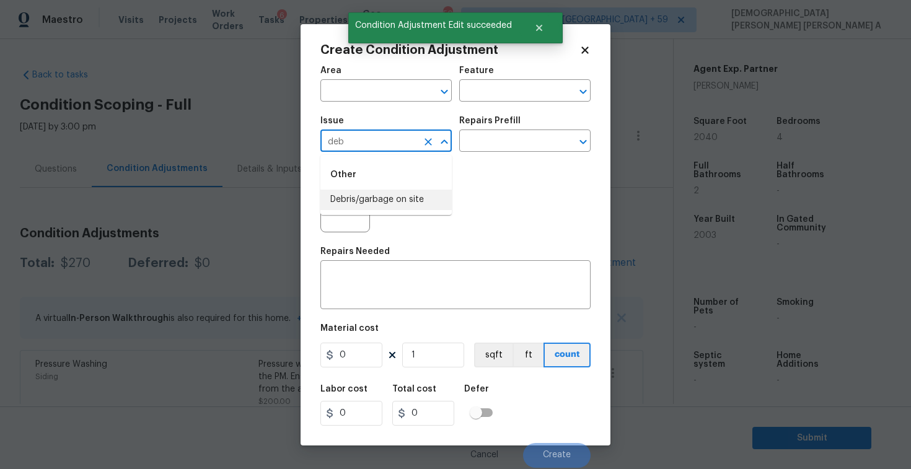
click at [379, 190] on li "Debris/garbage on site" at bounding box center [385, 200] width 131 height 20
type input "Debris/garbage on site"
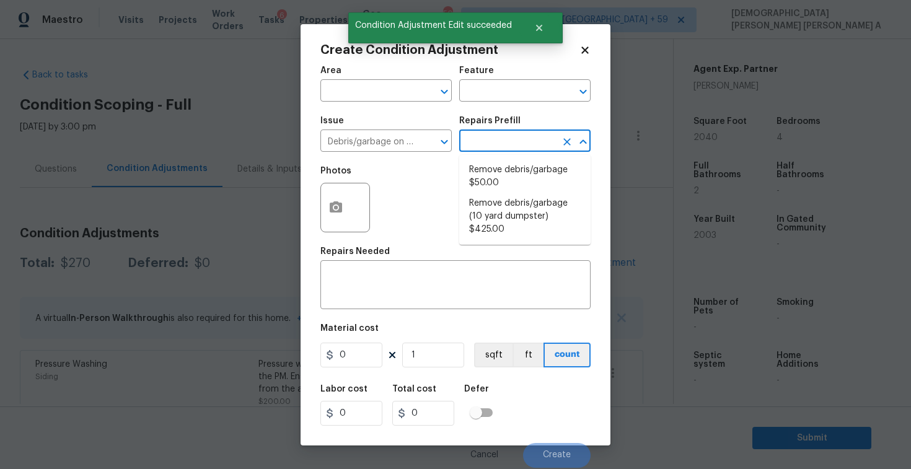
click at [542, 138] on input "text" at bounding box center [507, 142] width 97 height 19
click at [517, 188] on li "Remove debris/garbage $50.00" at bounding box center [524, 176] width 131 height 33
type textarea "Remove, haul off, and properly dispose of any debris left by seller to offsite …"
type input "50"
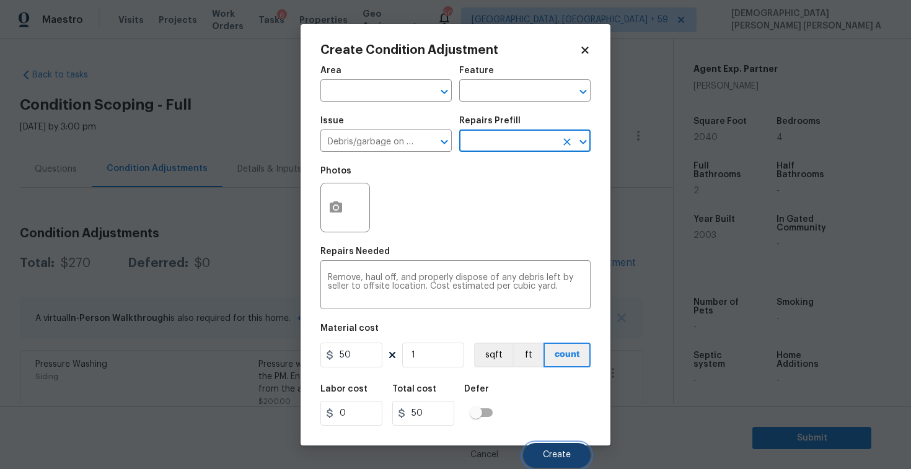
click at [556, 446] on button "Create" at bounding box center [557, 455] width 68 height 25
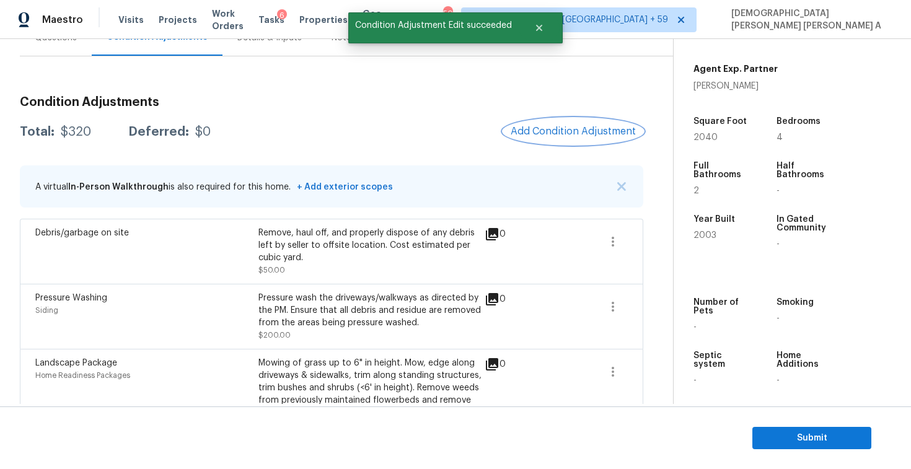
scroll to position [103, 0]
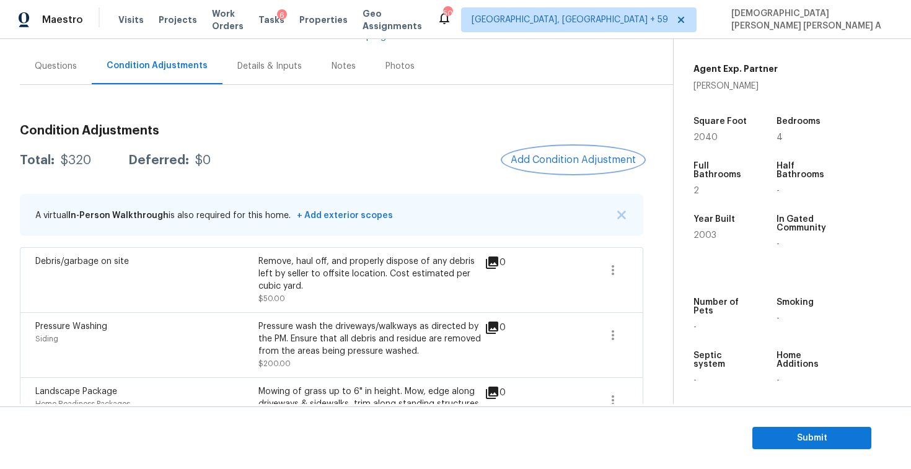
click at [574, 164] on span "Add Condition Adjustment" at bounding box center [573, 159] width 125 height 11
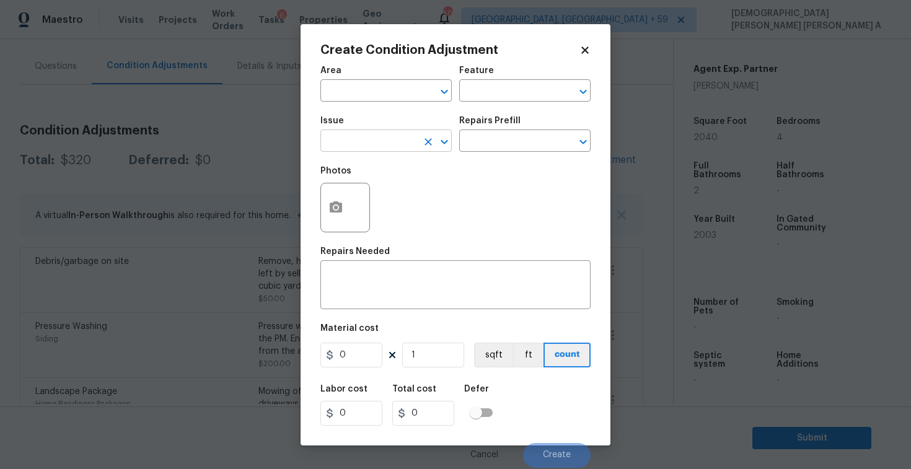
click at [401, 139] on input "text" at bounding box center [368, 142] width 97 height 19
click at [401, 207] on li "Siding" at bounding box center [385, 200] width 131 height 20
type input "Siding"
click at [503, 146] on input "text" at bounding box center [507, 142] width 97 height 19
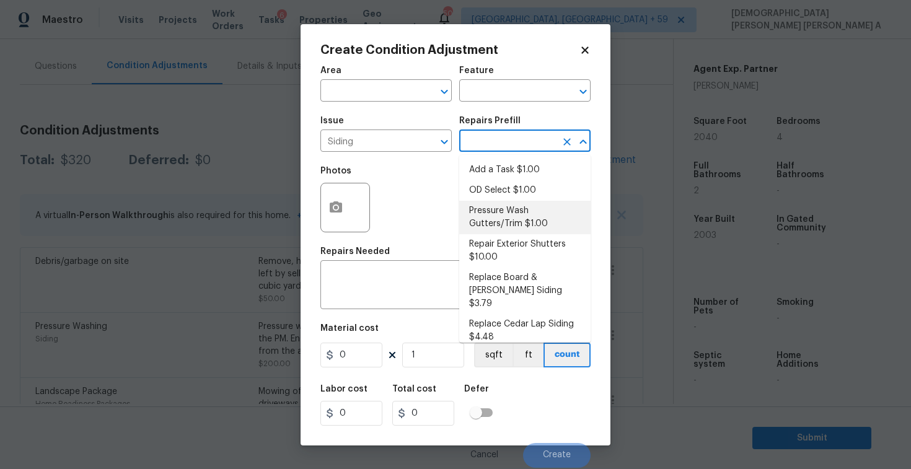
click at [492, 231] on li "Pressure Wash Gutters/Trim $1.00" at bounding box center [524, 217] width 131 height 33
type input "Siding"
type textarea "Protect areas as needed for pressure washing. Pressure wash the gutters and tri…"
type input "1"
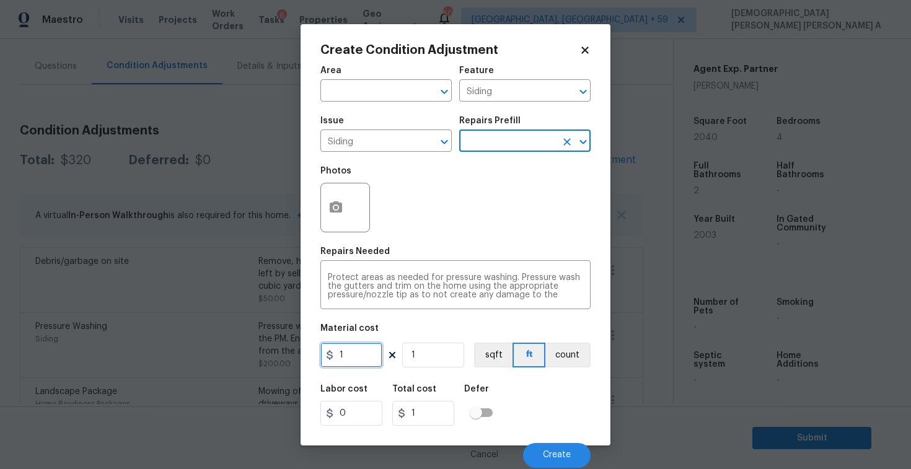
click at [357, 366] on input "1" at bounding box center [351, 355] width 62 height 25
type input "575"
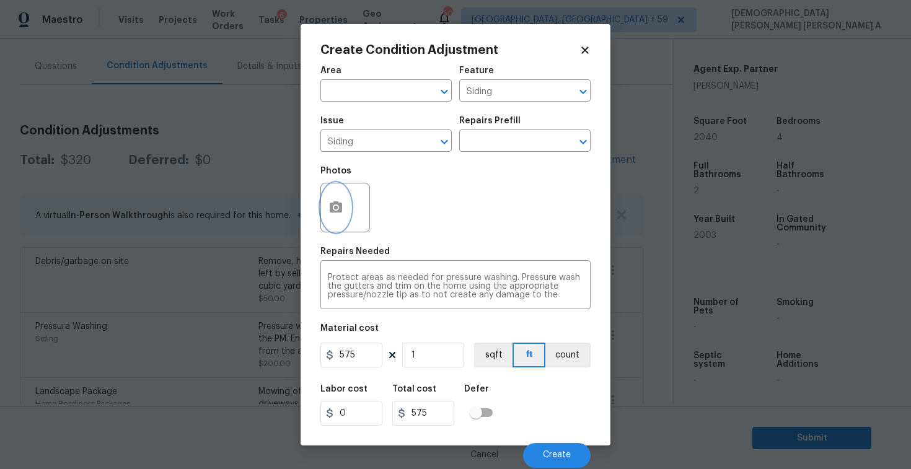
click at [336, 205] on icon "button" at bounding box center [335, 207] width 15 height 15
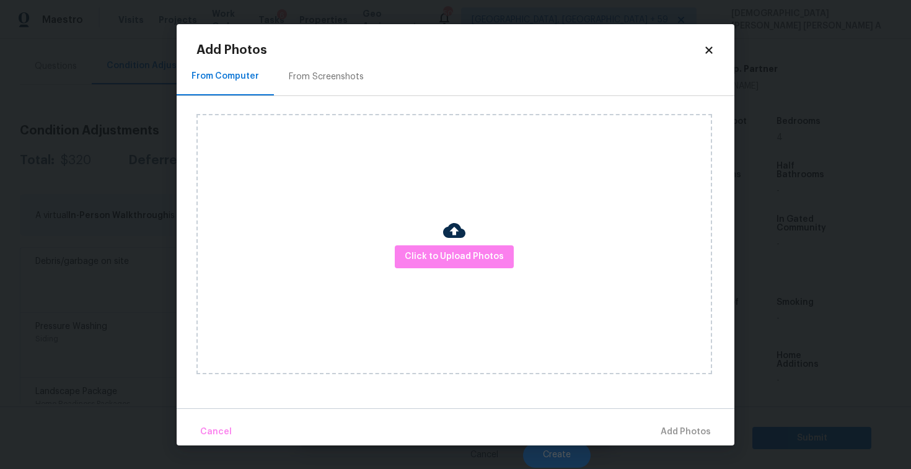
click at [338, 59] on div "From Screenshots" at bounding box center [326, 77] width 105 height 37
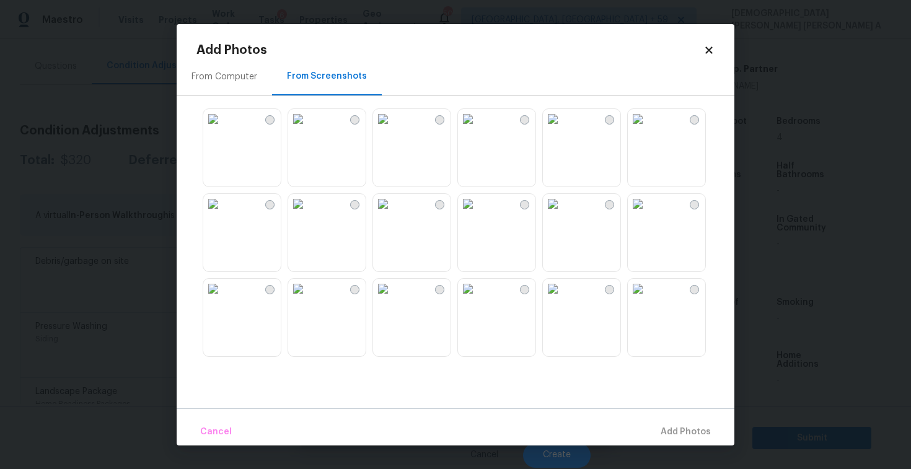
click at [558, 299] on img at bounding box center [553, 289] width 20 height 20
click at [563, 129] on img at bounding box center [553, 119] width 20 height 20
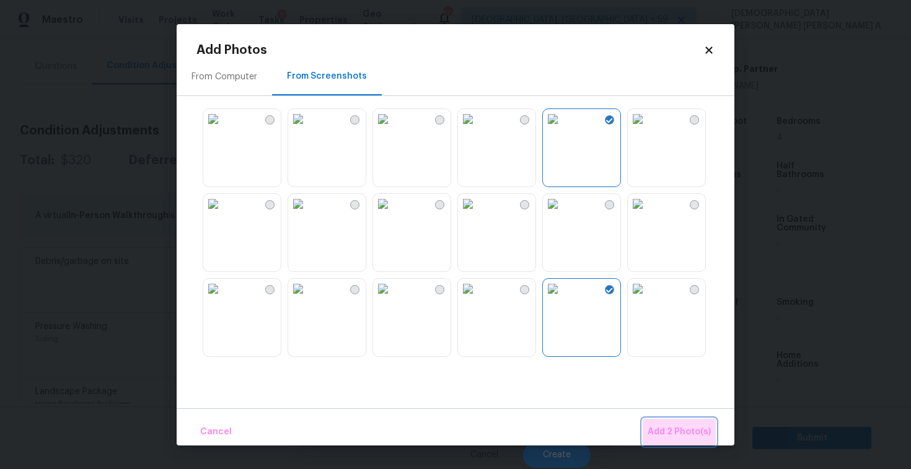
click at [690, 425] on span "Add 2 Photo(s)" at bounding box center [678, 431] width 63 height 15
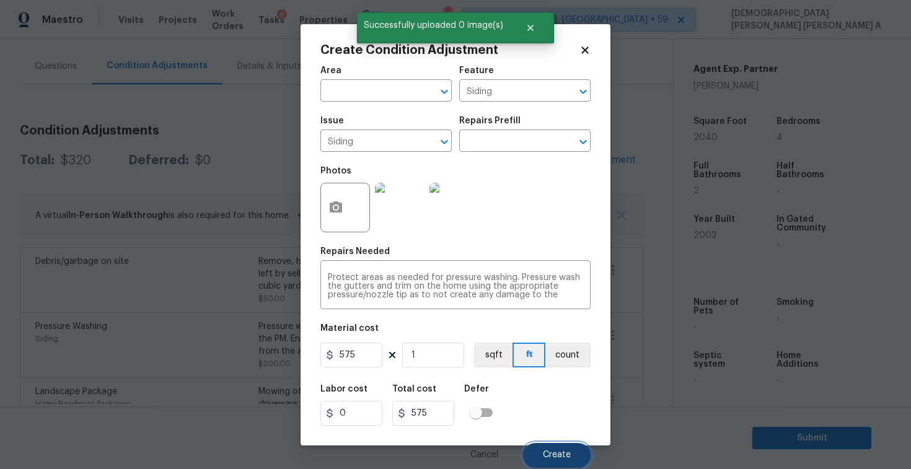
click at [575, 450] on button "Create" at bounding box center [557, 455] width 68 height 25
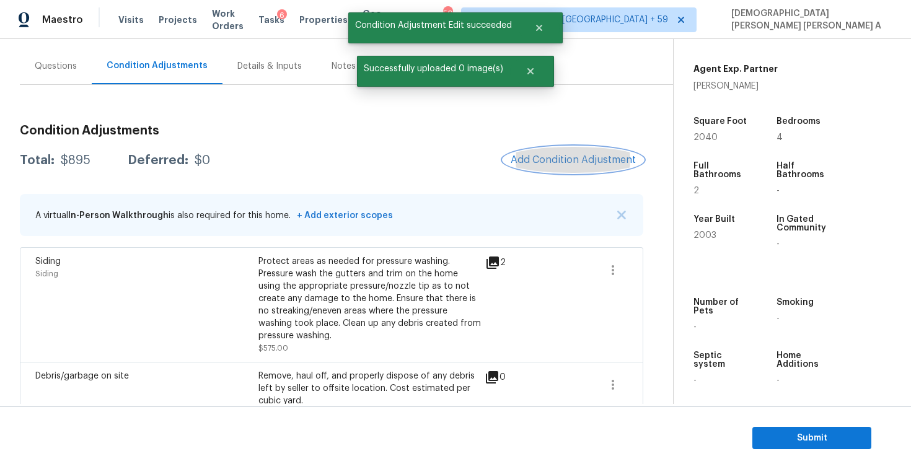
click at [582, 164] on span "Add Condition Adjustment" at bounding box center [573, 159] width 125 height 11
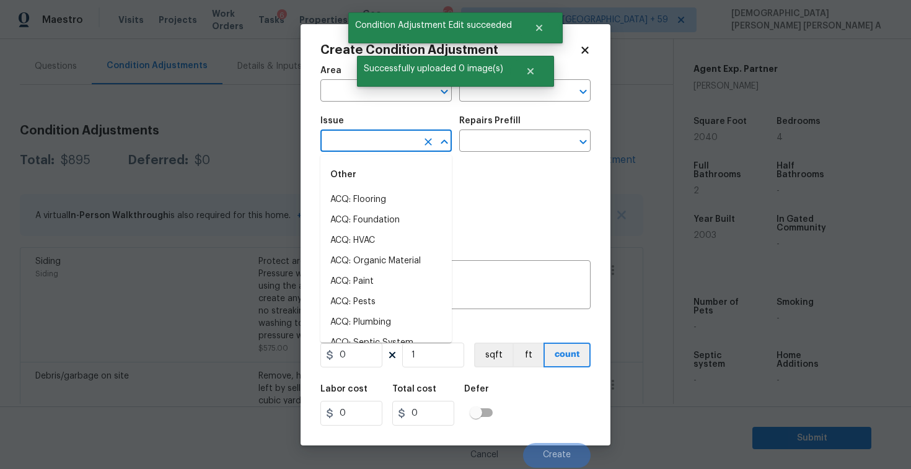
click at [362, 137] on input "text" at bounding box center [368, 142] width 97 height 19
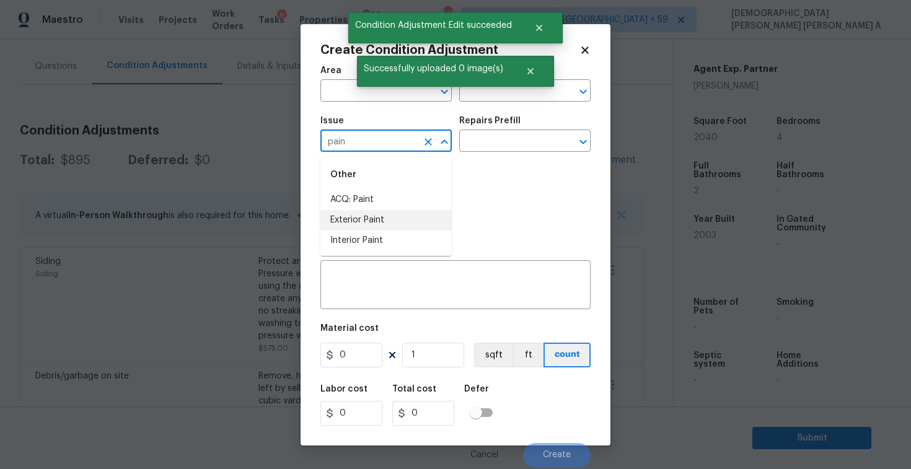
click at [366, 224] on li "Exterior Paint" at bounding box center [385, 220] width 131 height 20
type input "Exterior Paint"
click at [318, 206] on div "Create Condition Adjustment Area ​ Feature ​ Issue Exterior Paint ​ Repairs Pre…" at bounding box center [455, 234] width 310 height 421
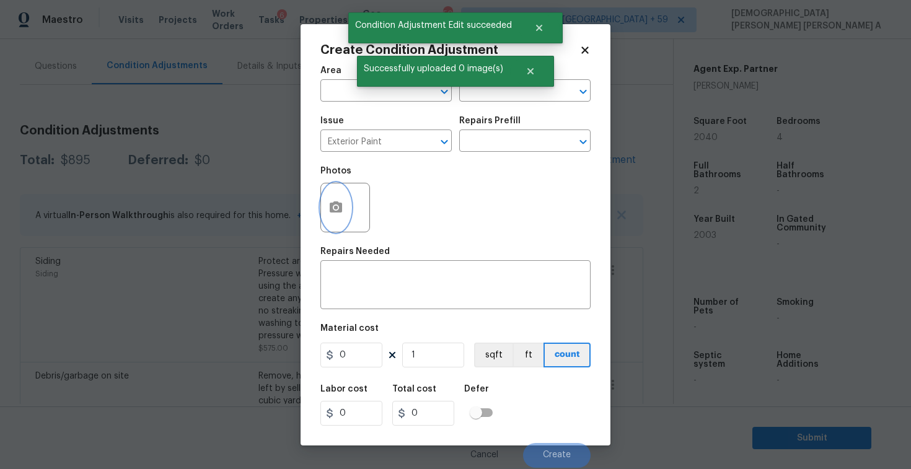
click at [341, 210] on icon "button" at bounding box center [336, 206] width 12 height 11
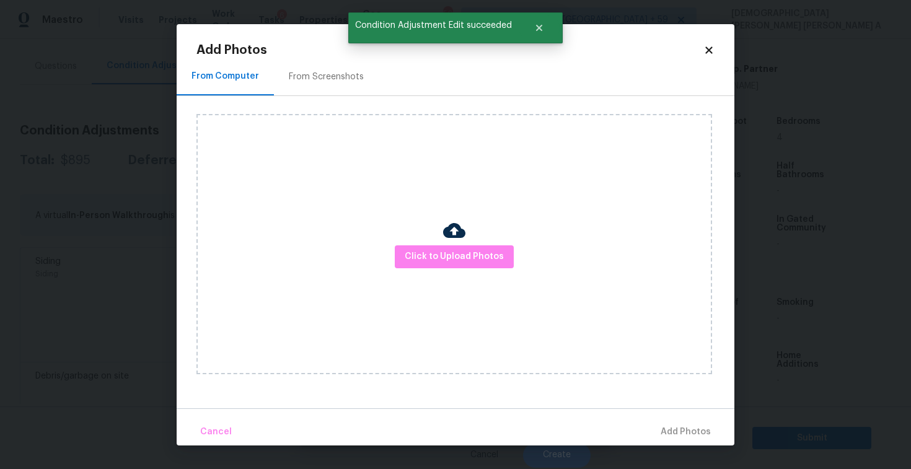
click at [335, 59] on div "From Screenshots" at bounding box center [326, 77] width 105 height 37
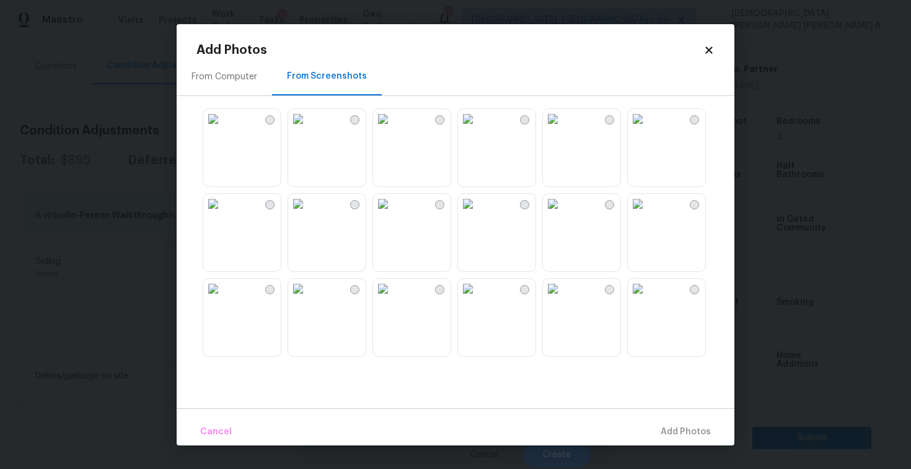
click at [223, 129] on img at bounding box center [213, 119] width 20 height 20
click at [563, 299] on img at bounding box center [553, 289] width 20 height 20
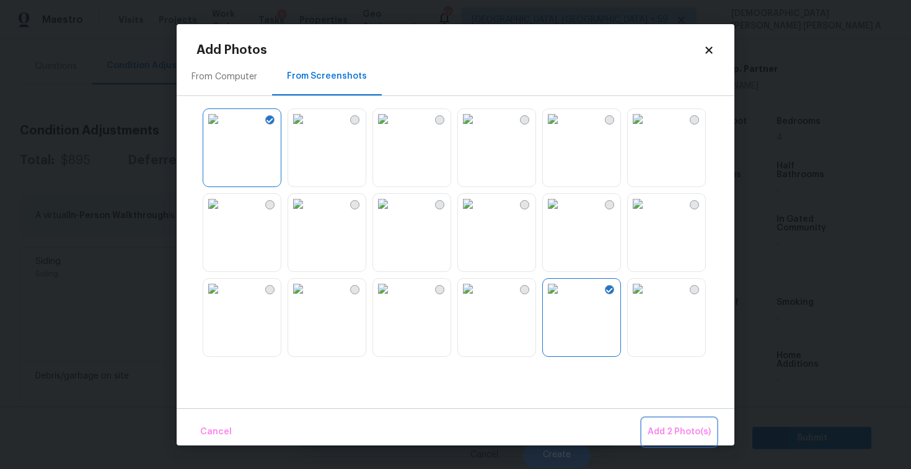
click at [675, 419] on button "Add 2 Photo(s)" at bounding box center [679, 432] width 73 height 27
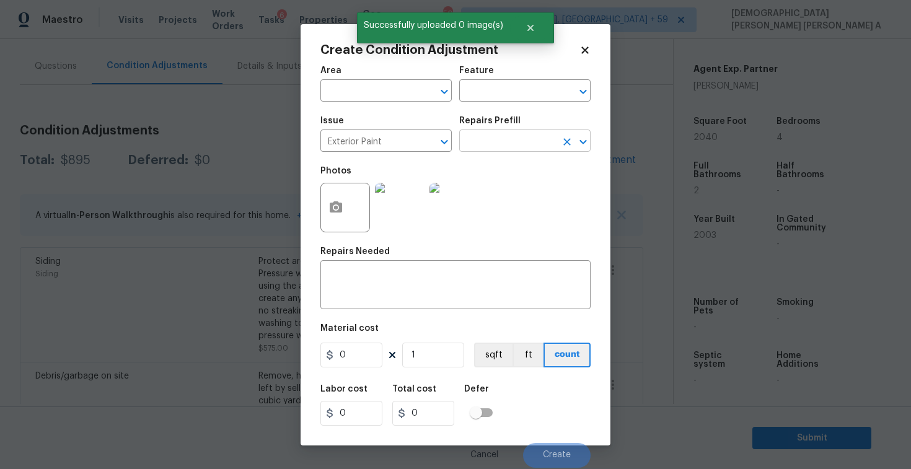
click at [476, 141] on input "text" at bounding box center [507, 142] width 97 height 19
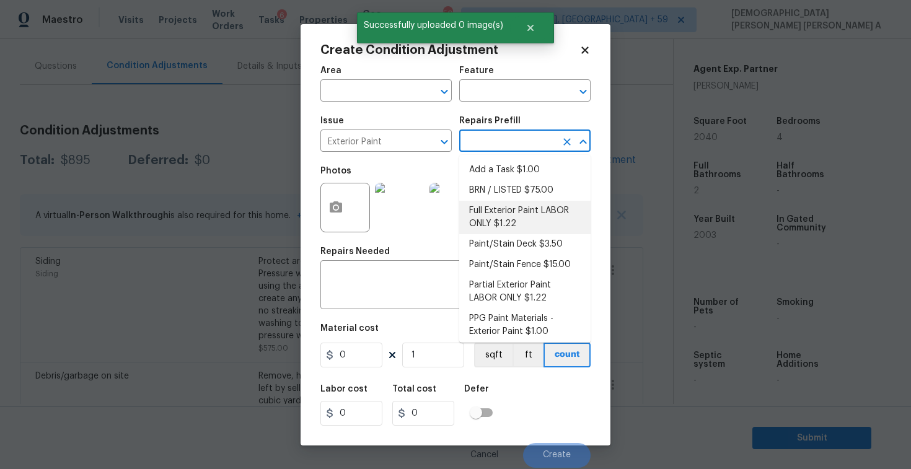
click at [483, 213] on li "Full Exterior Paint LABOR ONLY $1.22" at bounding box center [524, 217] width 131 height 33
type input "Overall Paint"
type textarea "Full Exterior Paint - Prep, mask and paint the exterior of the home. Ensure tha…"
type input "1.22"
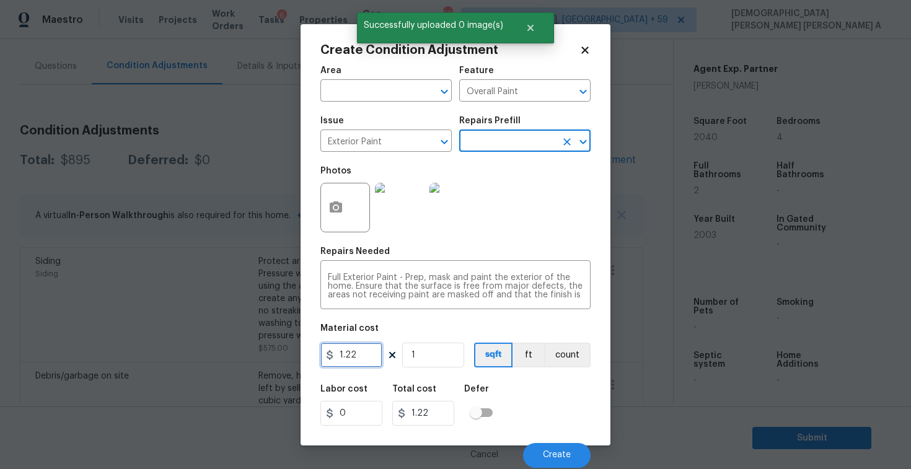
click at [363, 358] on input "1.22" at bounding box center [351, 355] width 62 height 25
type input "0.65"
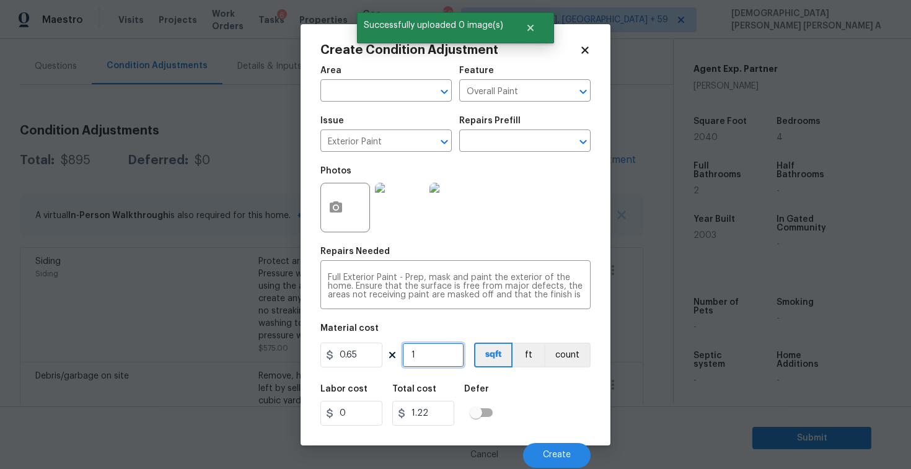
type input "0.65"
click at [447, 358] on input "1" at bounding box center [433, 355] width 62 height 25
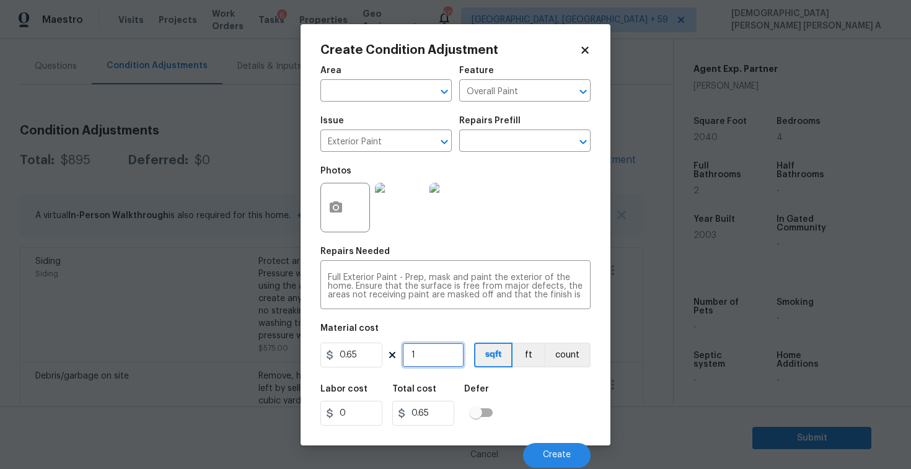
type input "0"
type input "2"
type input "1.3"
type input "20"
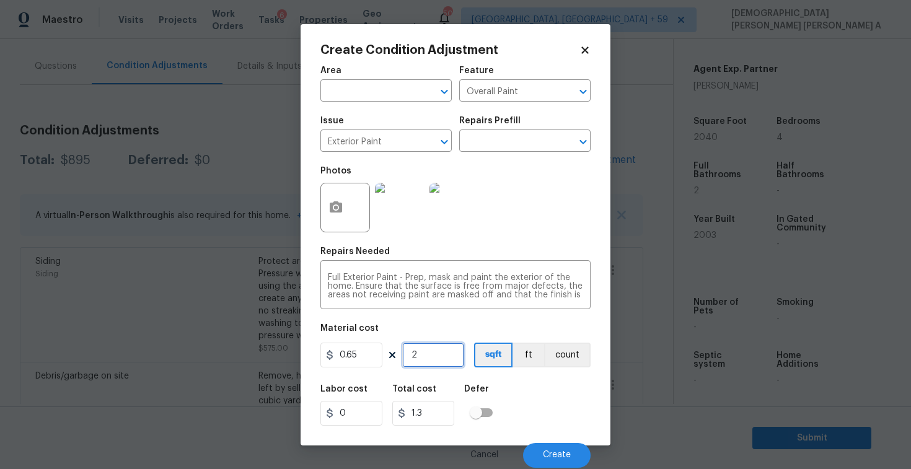
type input "13"
type input "204"
type input "132.6"
type input "2040"
type input "1326"
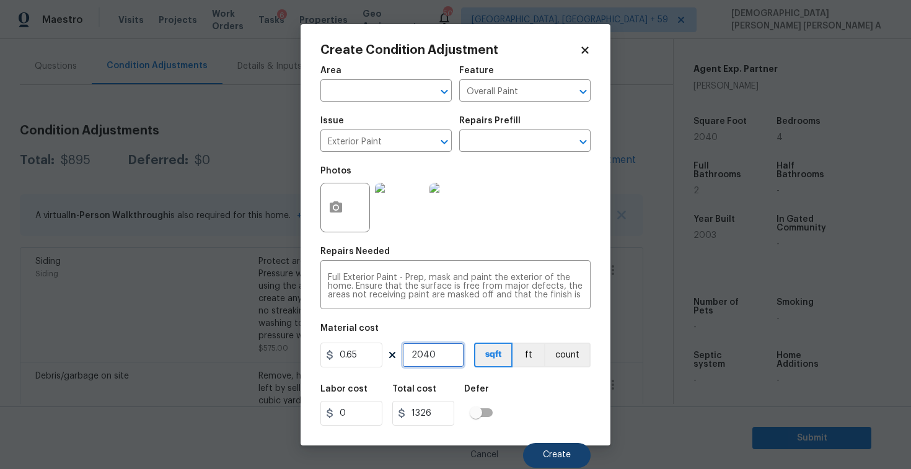
type input "2040"
click at [545, 450] on button "Create" at bounding box center [557, 455] width 68 height 25
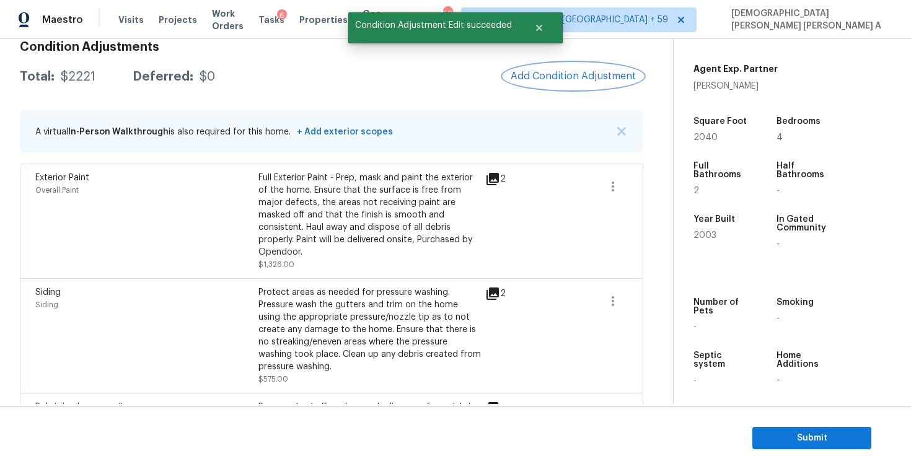
scroll to position [149, 0]
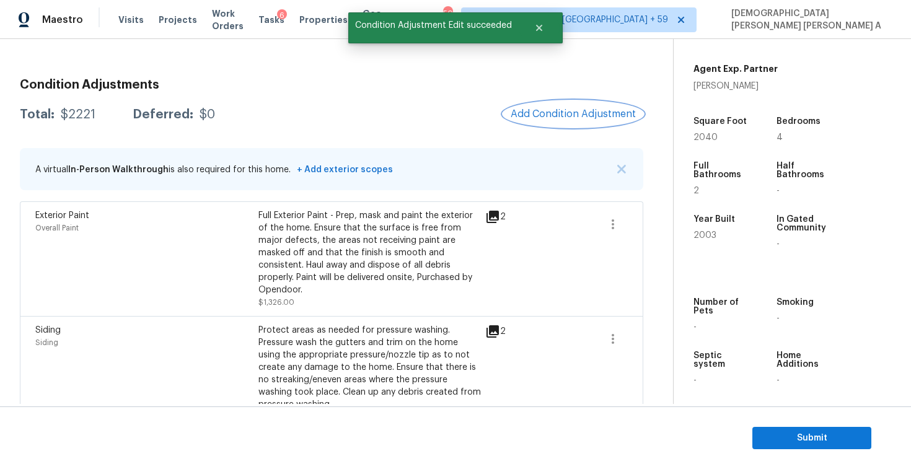
click at [561, 111] on span "Add Condition Adjustment" at bounding box center [573, 113] width 125 height 11
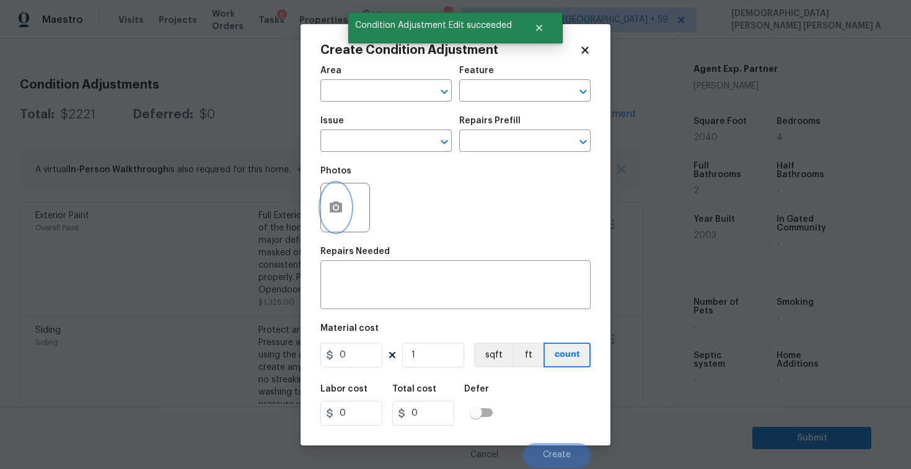
click at [335, 203] on icon "button" at bounding box center [336, 206] width 12 height 11
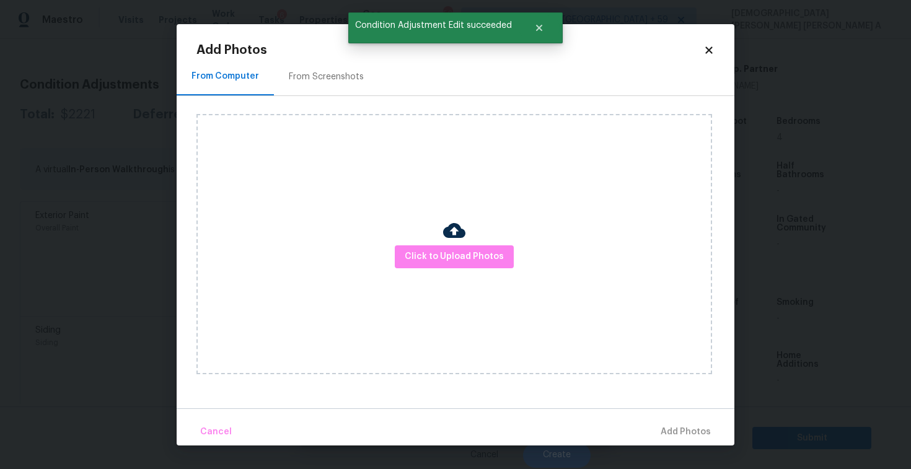
click at [331, 89] on div "From Screenshots" at bounding box center [326, 77] width 105 height 37
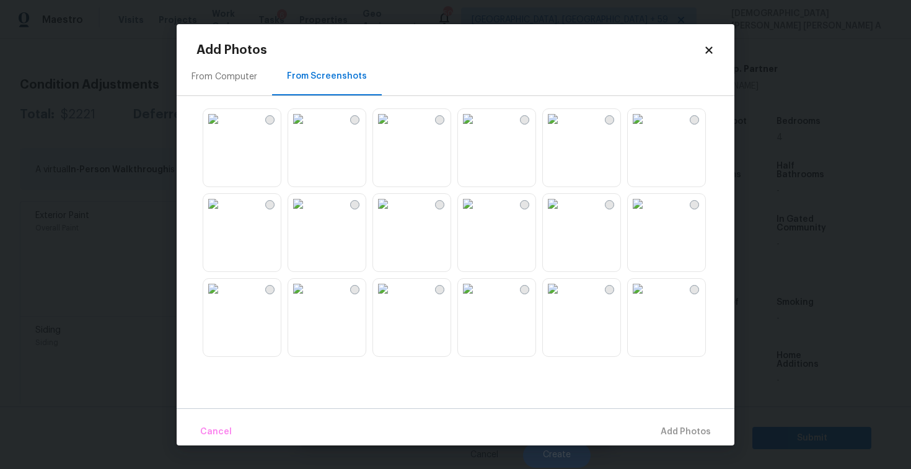
click at [393, 214] on img at bounding box center [383, 204] width 20 height 20
click at [308, 214] on img at bounding box center [298, 204] width 20 height 20
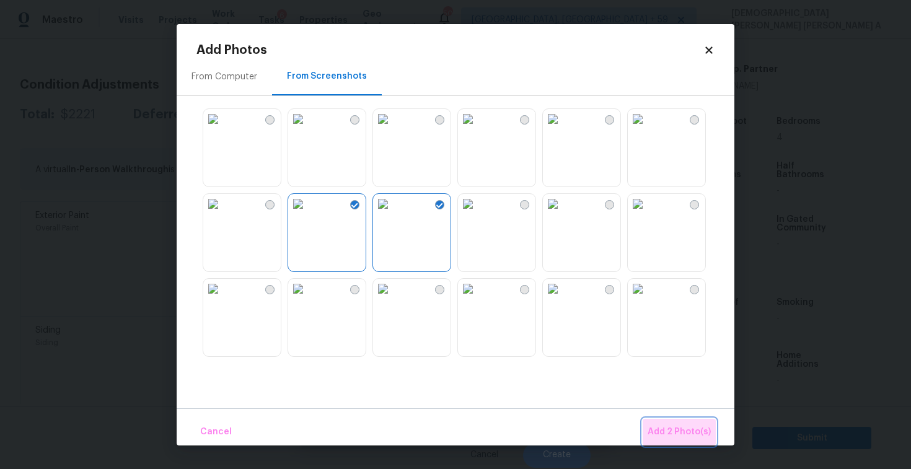
click at [695, 429] on span "Add 2 Photo(s)" at bounding box center [678, 431] width 63 height 15
drag, startPoint x: 695, startPoint y: 429, endPoint x: 574, endPoint y: 364, distance: 136.4
click at [688, 428] on body "Maestro Visits Projects Work Orders Tasks 6 Properties Geo Assignments [GEOGRAP…" at bounding box center [455, 234] width 911 height 469
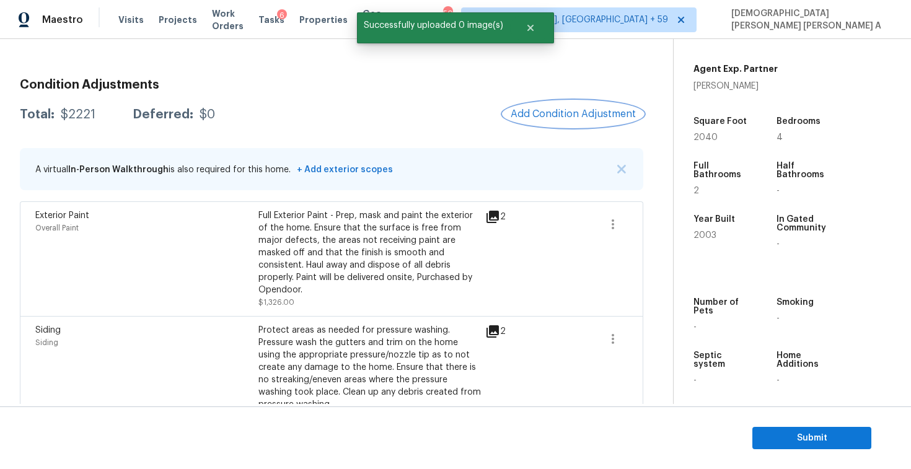
click at [556, 104] on button "Add Condition Adjustment" at bounding box center [573, 114] width 140 height 26
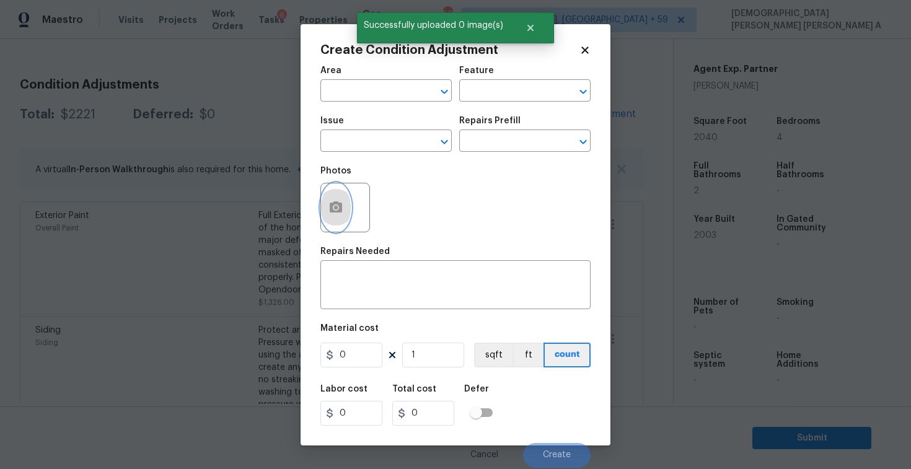
click at [323, 209] on button "button" at bounding box center [336, 207] width 30 height 48
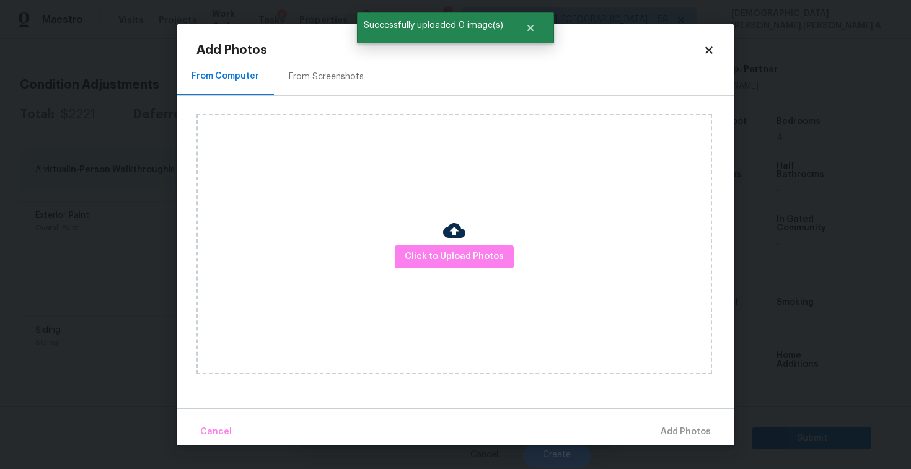
click at [332, 64] on div "From Screenshots" at bounding box center [326, 77] width 105 height 37
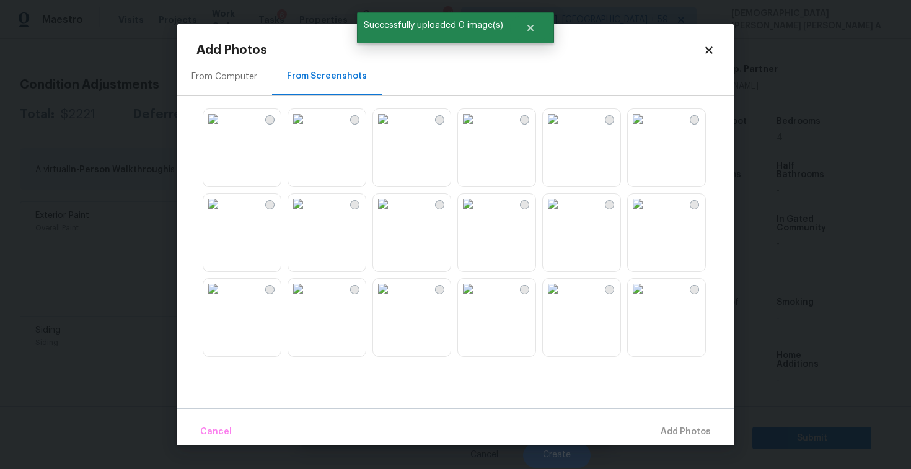
click at [306, 214] on img at bounding box center [298, 204] width 20 height 20
click at [393, 214] on img at bounding box center [383, 204] width 20 height 20
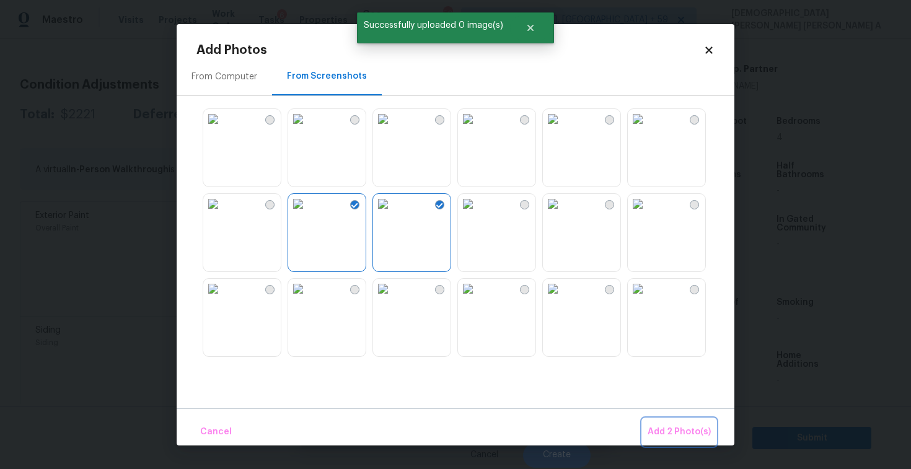
click at [676, 438] on span "Add 2 Photo(s)" at bounding box center [678, 431] width 63 height 15
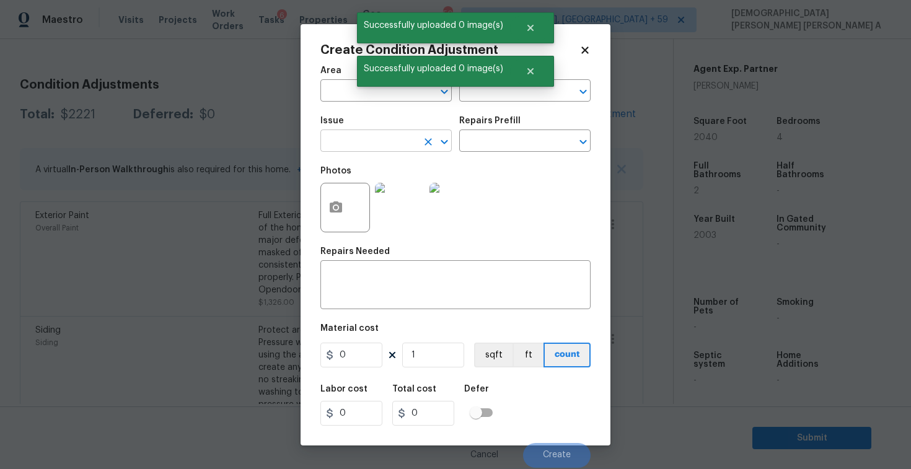
click at [361, 137] on input "text" at bounding box center [368, 142] width 97 height 19
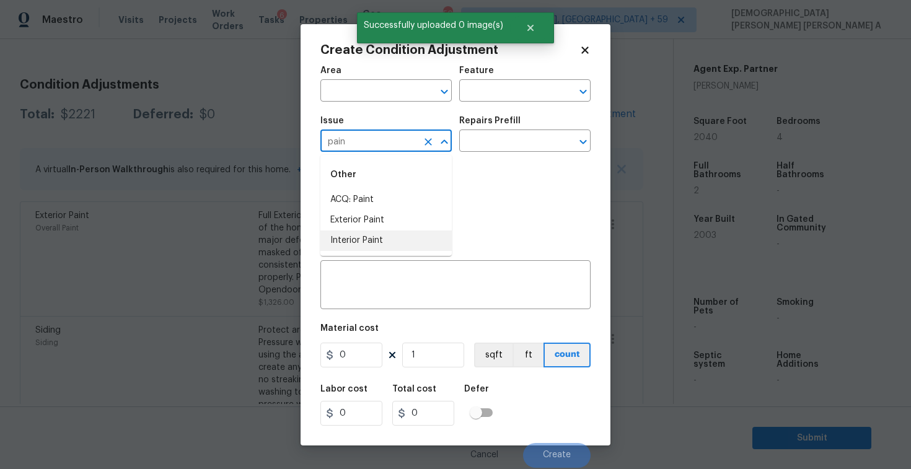
click at [374, 232] on li "Interior Paint" at bounding box center [385, 240] width 131 height 20
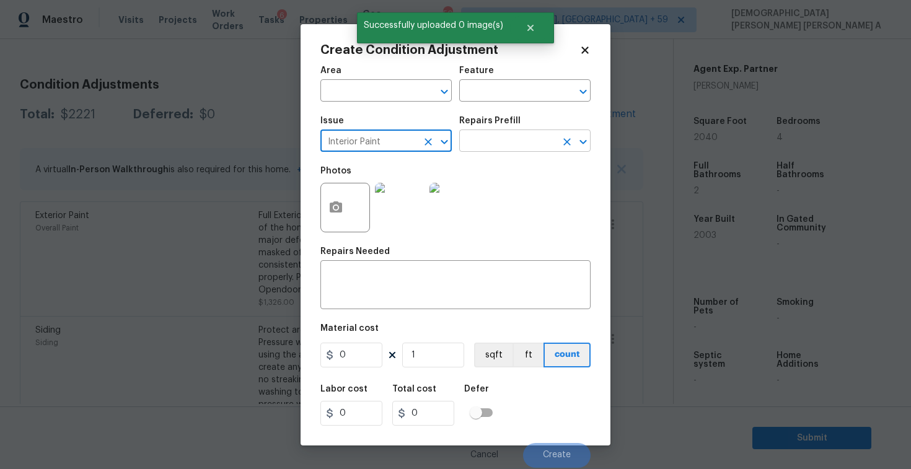
type input "Interior Paint"
click at [507, 139] on input "text" at bounding box center [507, 142] width 97 height 19
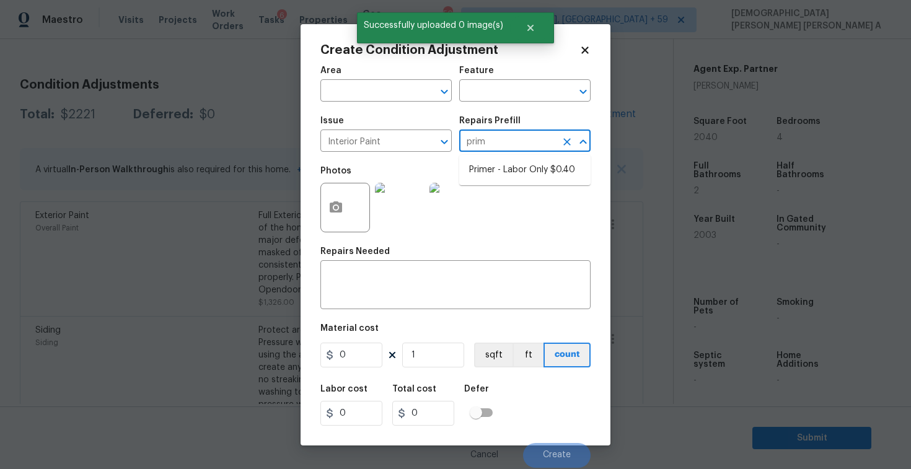
type input "prime"
click at [507, 173] on li "Primer - Labor Only $0.40" at bounding box center [524, 170] width 131 height 20
type input "Overall Paint"
type textarea "Interior primer - PRIMER PROVIDED BY OPENDOOR - All nails, screws, drywall anch…"
type input "0.4"
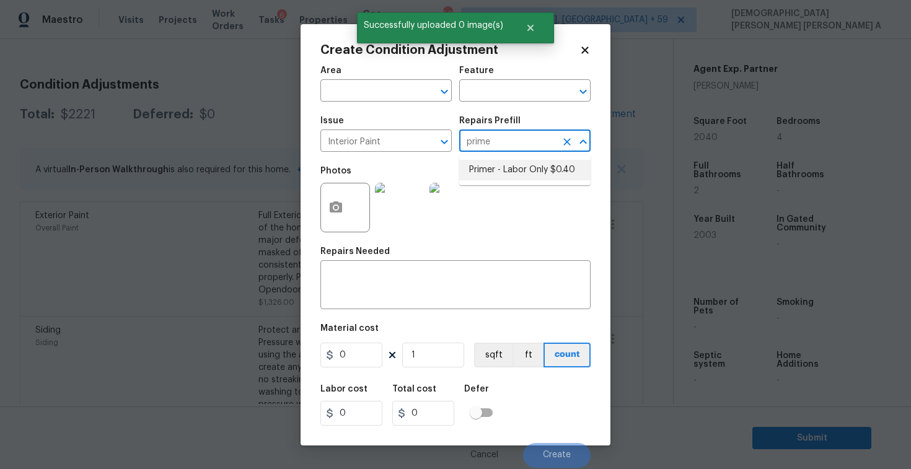
type input "0.4"
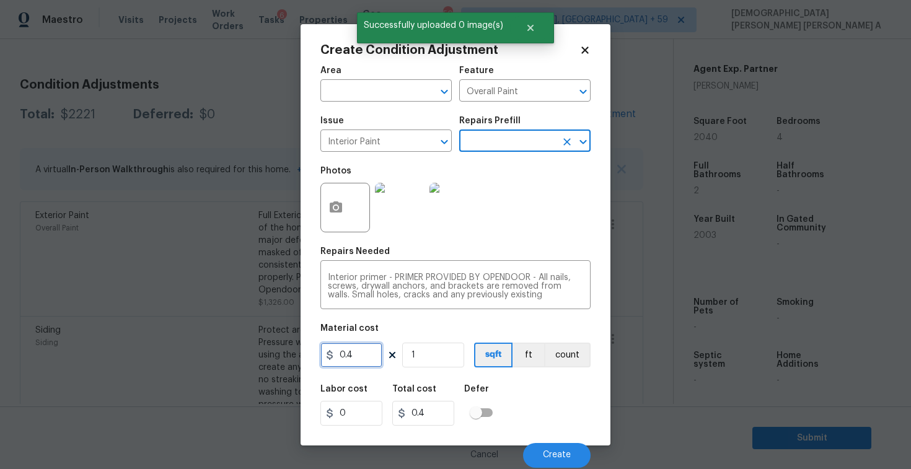
click at [359, 359] on input "0.4" at bounding box center [351, 355] width 62 height 25
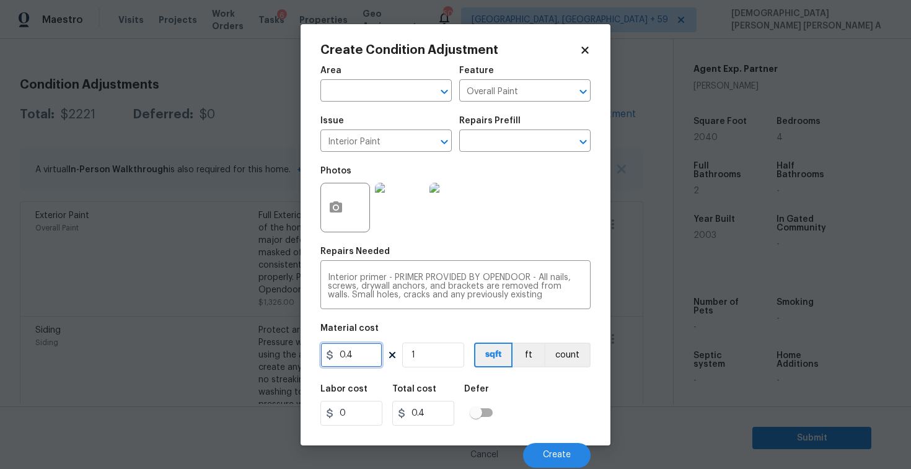
click at [359, 359] on input "0.4" at bounding box center [351, 355] width 62 height 25
type input "200"
click at [568, 463] on button "Create" at bounding box center [557, 455] width 68 height 25
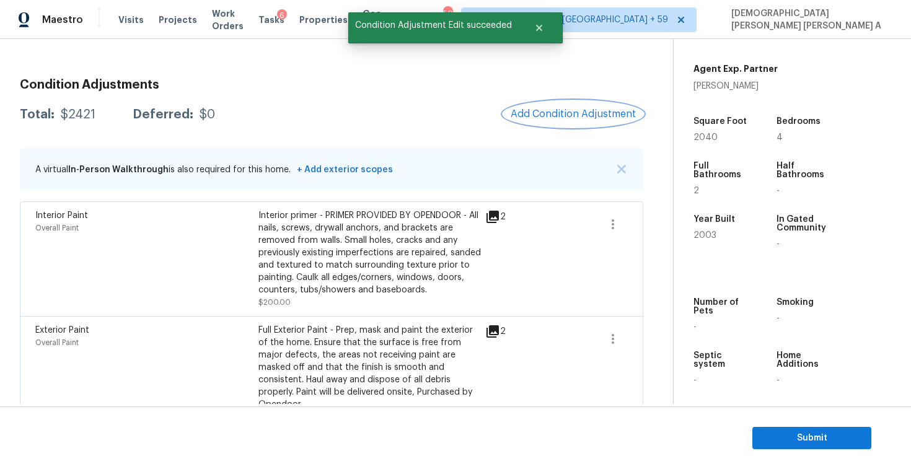
click at [566, 111] on span "Add Condition Adjustment" at bounding box center [573, 113] width 125 height 11
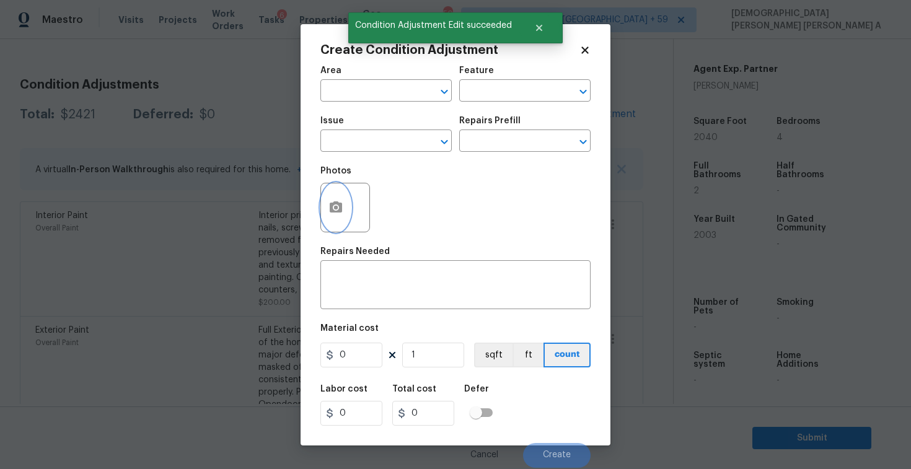
click at [333, 206] on icon "button" at bounding box center [336, 206] width 12 height 11
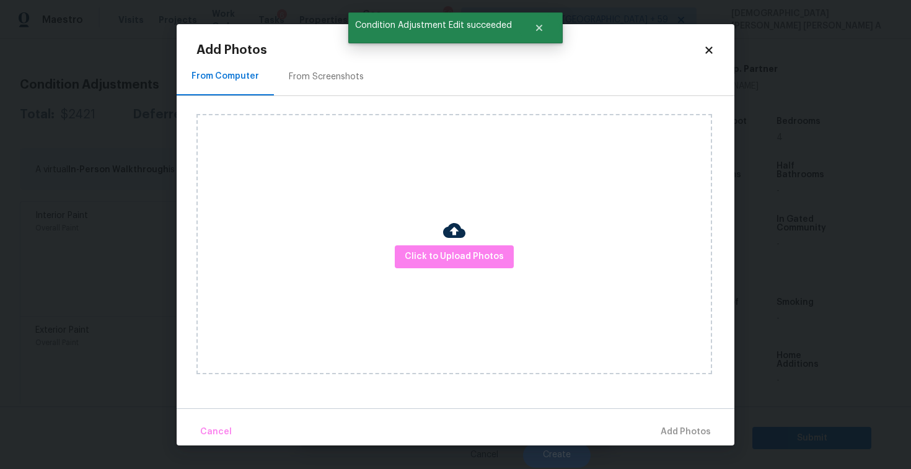
click at [324, 77] on div "From Screenshots" at bounding box center [326, 77] width 75 height 12
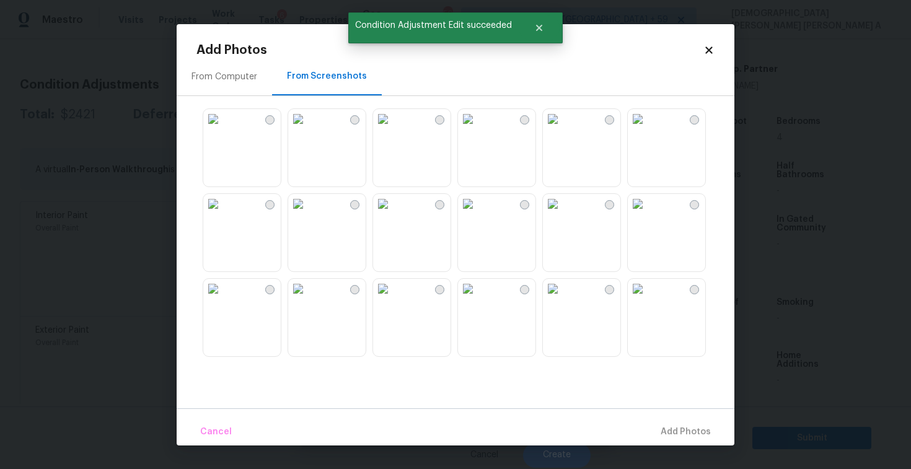
click at [308, 214] on img at bounding box center [298, 204] width 20 height 20
click at [389, 214] on img at bounding box center [383, 204] width 20 height 20
click at [393, 129] on img at bounding box center [383, 119] width 20 height 20
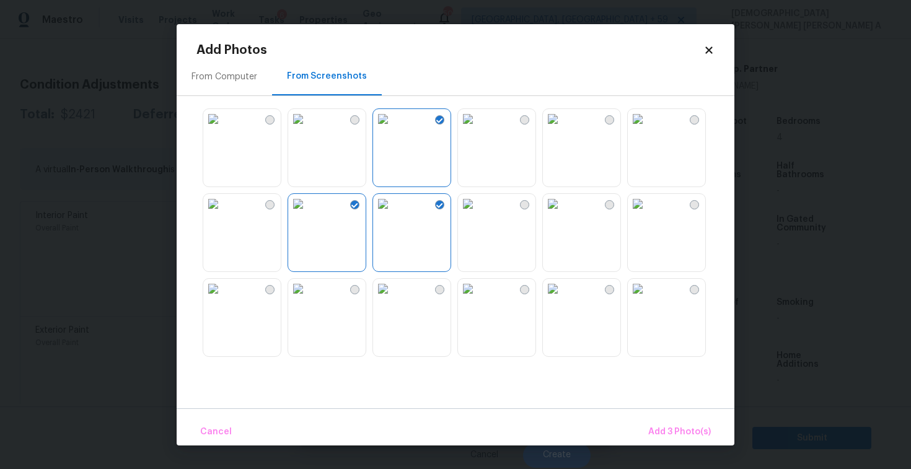
click at [478, 129] on img at bounding box center [468, 119] width 20 height 20
click at [647, 129] on img at bounding box center [638, 119] width 20 height 20
click at [647, 299] on img at bounding box center [638, 289] width 20 height 20
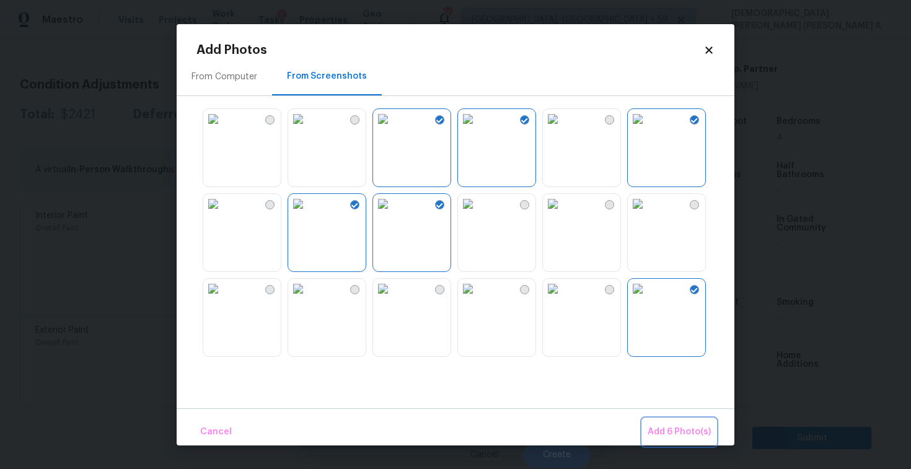
click at [669, 440] on button "Add 6 Photo(s)" at bounding box center [679, 432] width 73 height 27
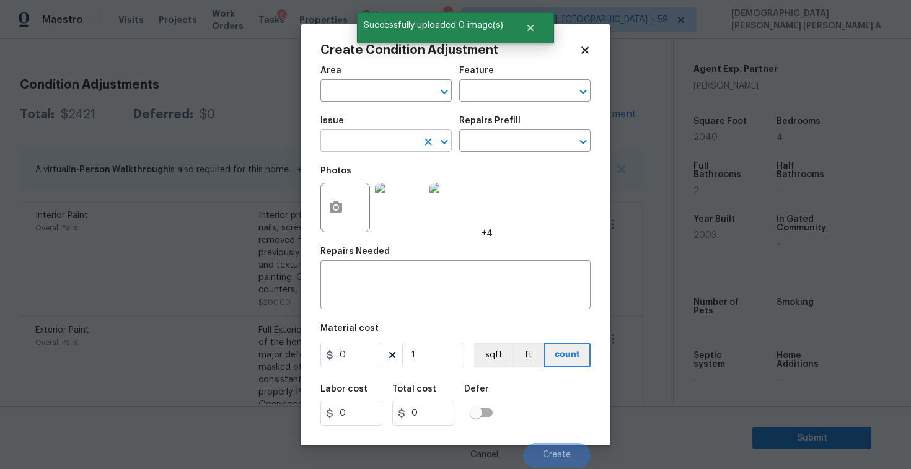
click at [366, 145] on input "text" at bounding box center [368, 142] width 97 height 19
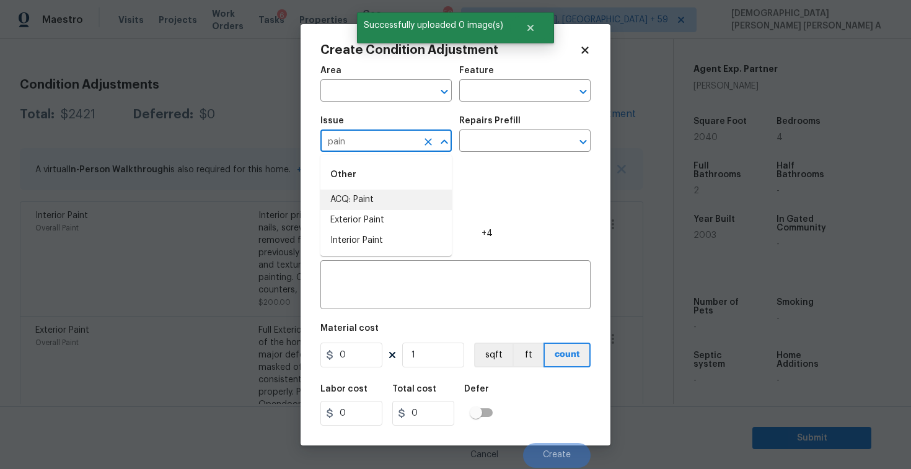
click at [386, 200] on li "ACQ: Paint" at bounding box center [385, 200] width 131 height 20
type input "ACQ: Paint"
click at [516, 139] on input "text" at bounding box center [507, 142] width 97 height 19
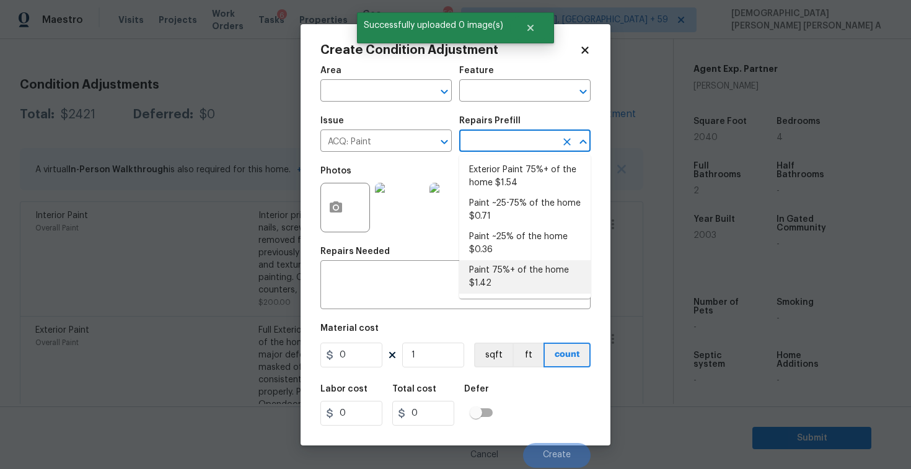
click at [509, 284] on li "Paint 75%+ of the home $1.42" at bounding box center [524, 276] width 131 height 33
type input "Acquisition"
type textarea "Acquisition Scope: 75%+ of the home will likely require interior paint"
type input "1.42"
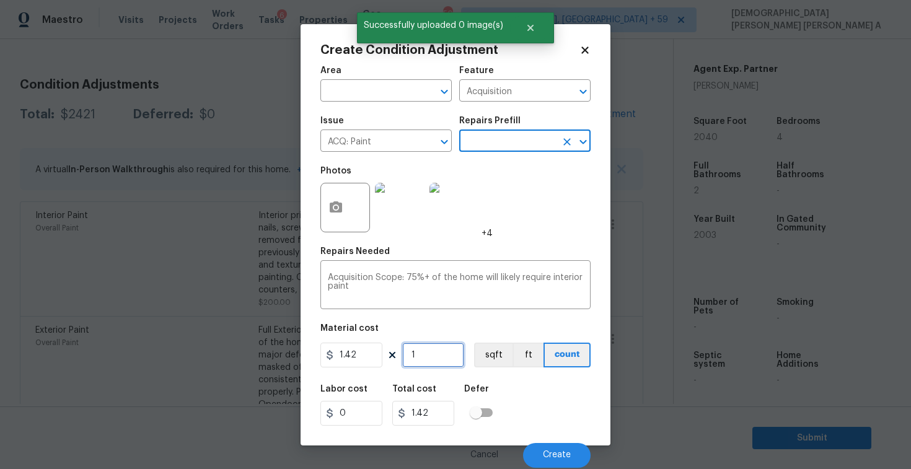
click at [424, 364] on input "1" at bounding box center [433, 355] width 62 height 25
type input "0"
type input "2"
type input "2.84"
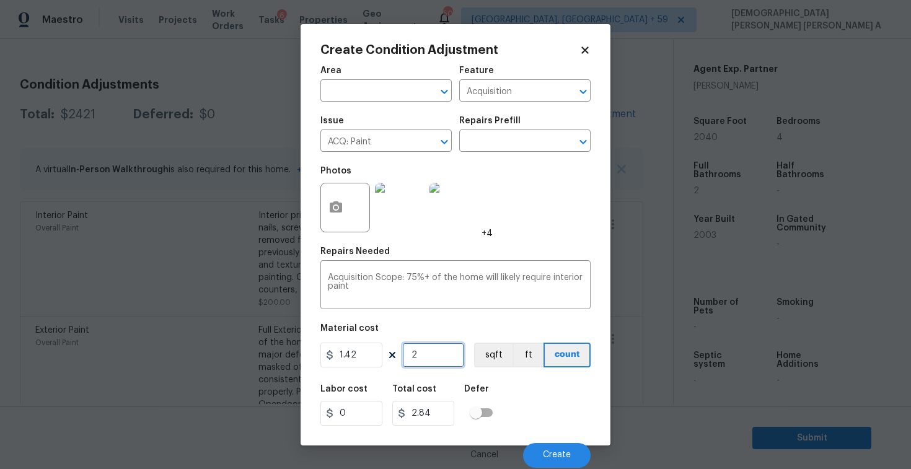
type input "20"
type input "28.4"
type input "204"
type input "289.68"
type input "2040"
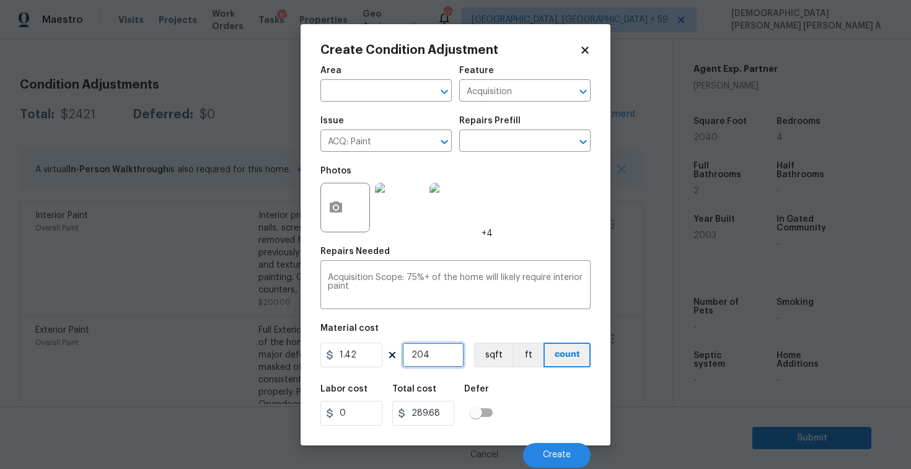
type input "2896.8"
type input "2040"
click at [481, 356] on button "sqft" at bounding box center [493, 355] width 38 height 25
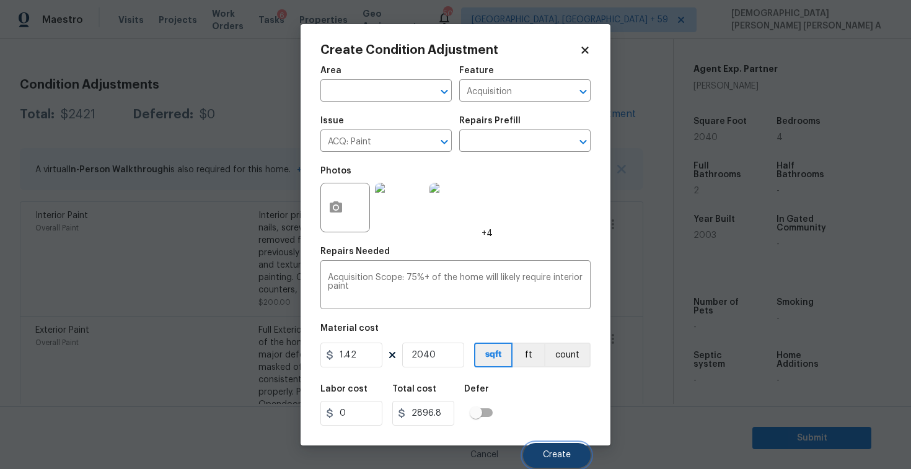
click at [561, 455] on span "Create" at bounding box center [557, 454] width 28 height 9
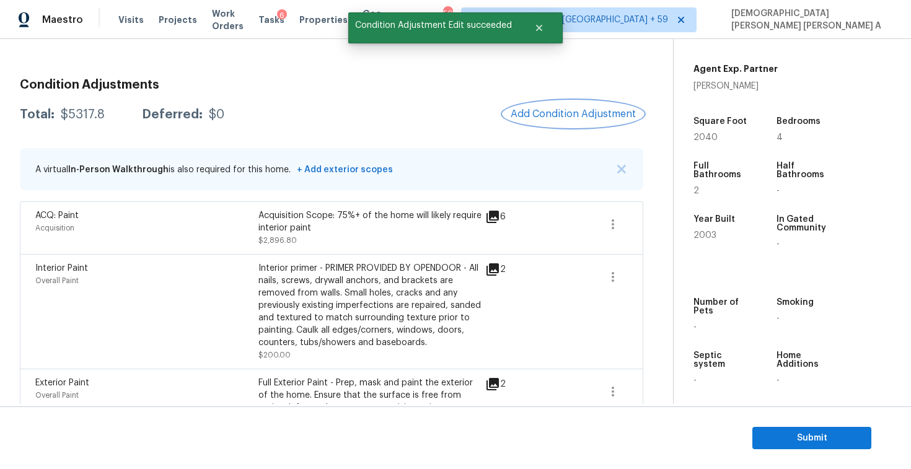
click at [564, 103] on button "Add Condition Adjustment" at bounding box center [573, 114] width 140 height 26
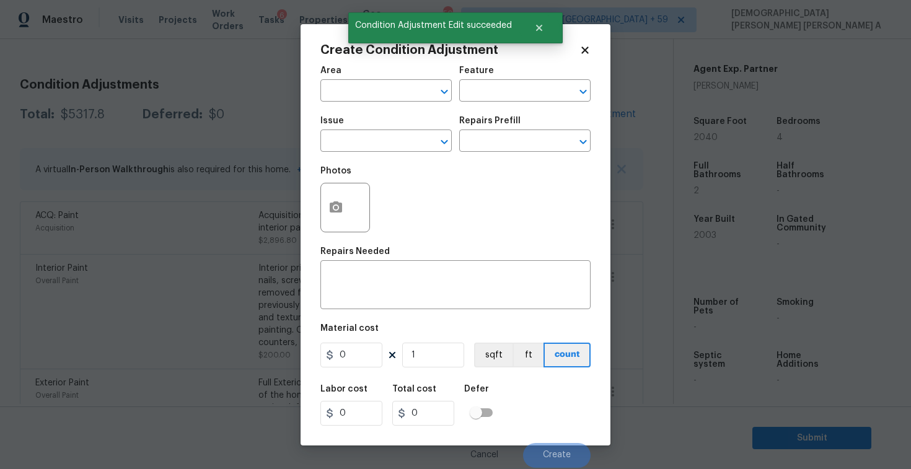
click at [390, 130] on div "Issue" at bounding box center [385, 124] width 131 height 16
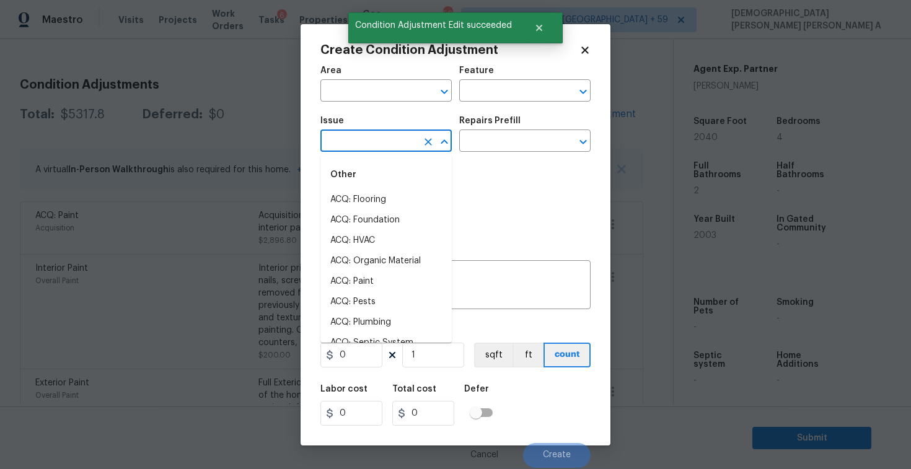
click at [385, 150] on input "text" at bounding box center [368, 142] width 97 height 19
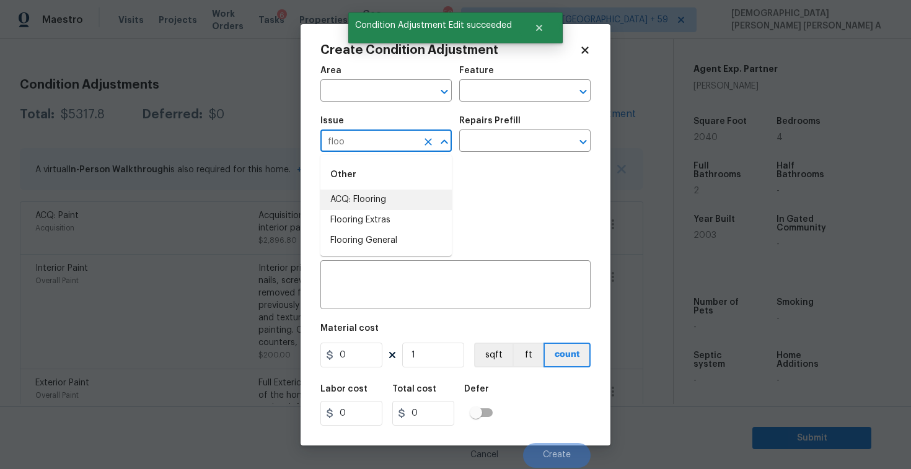
click at [387, 204] on li "ACQ: Flooring" at bounding box center [385, 200] width 131 height 20
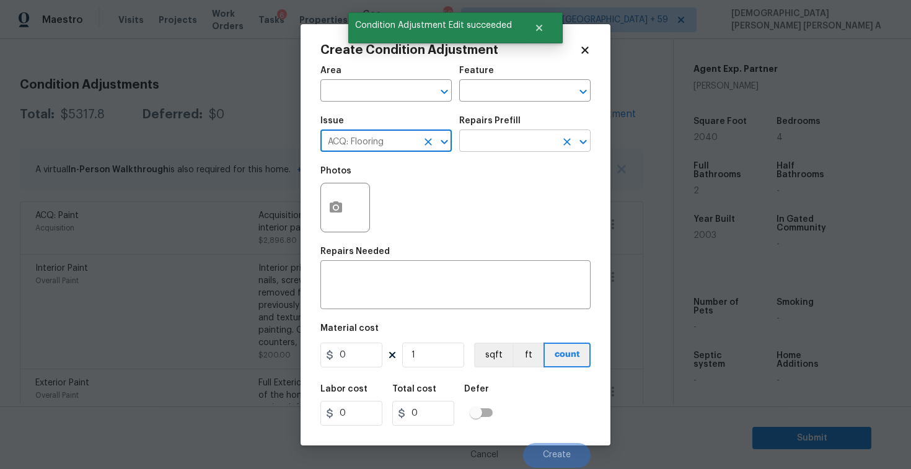
type input "ACQ: Flooring"
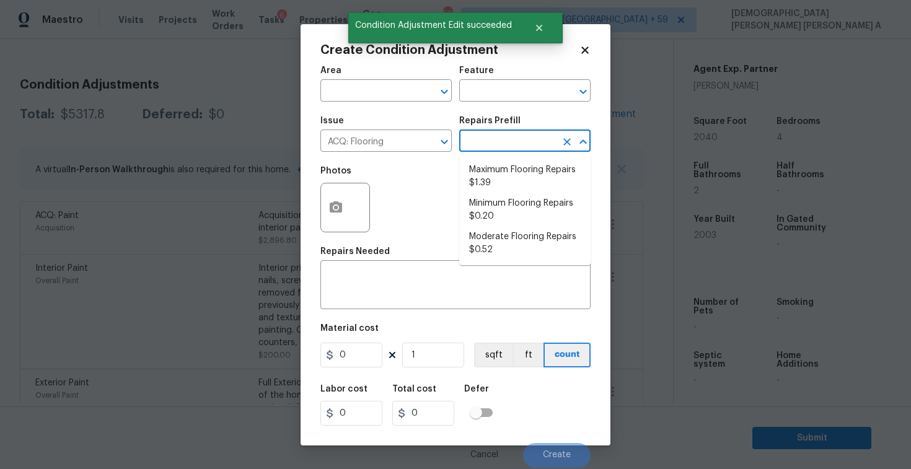
click at [538, 139] on input "text" at bounding box center [507, 142] width 97 height 19
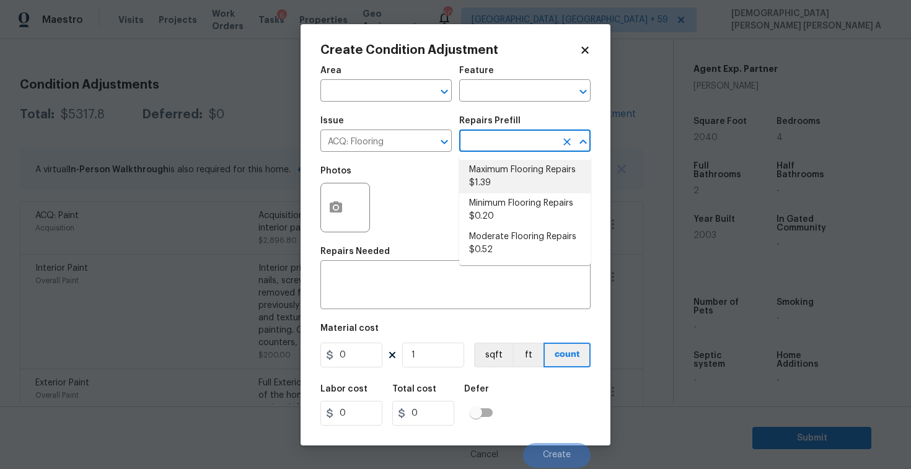
click at [507, 175] on li "Maximum Flooring Repairs $1.39" at bounding box center [524, 176] width 131 height 33
type input "Acquisition"
type textarea "Acquisition Scope: Maximum flooring repairs"
type input "1.39"
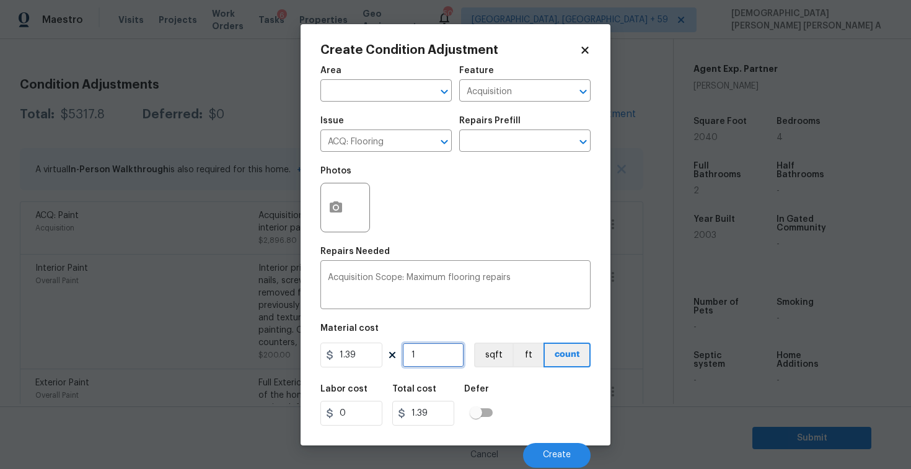
click at [431, 359] on input "1" at bounding box center [433, 355] width 62 height 25
type input "0"
type input "2"
type input "2.78"
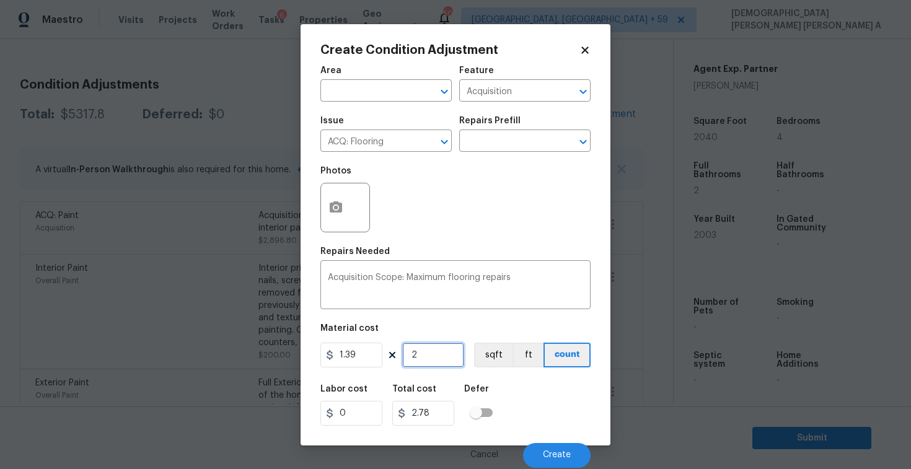
type input "20"
type input "27.8"
type input "204"
type input "283.56"
type input "2040"
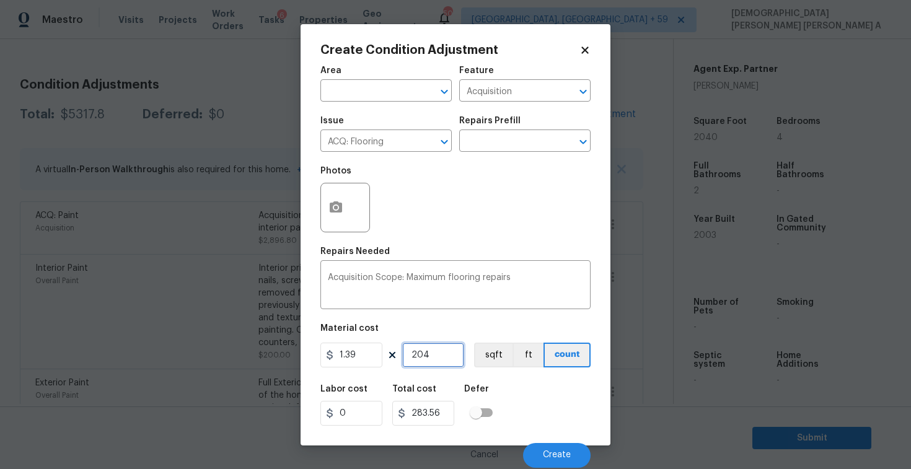
type input "2835.6"
type input "2040"
click at [319, 202] on div "Create Condition Adjustment Area ​ Feature Acquisition ​ Issue ACQ: Flooring ​ …" at bounding box center [455, 234] width 310 height 421
click at [335, 198] on button "button" at bounding box center [336, 207] width 30 height 48
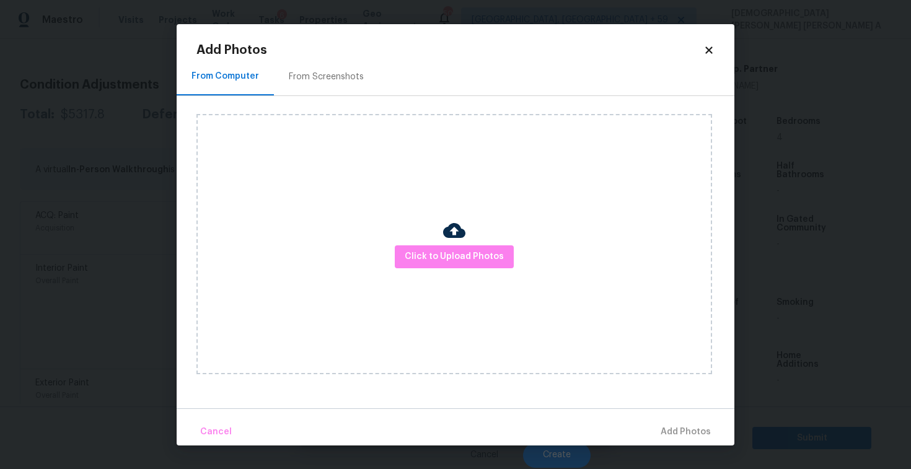
click at [320, 68] on div "From Screenshots" at bounding box center [326, 77] width 105 height 37
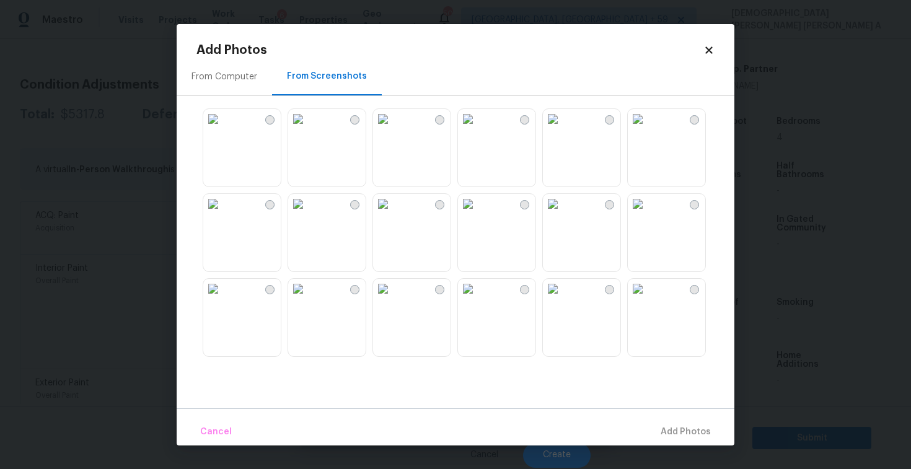
click at [393, 214] on img at bounding box center [383, 204] width 20 height 20
click at [478, 214] on img at bounding box center [468, 204] width 20 height 20
click at [563, 214] on img at bounding box center [553, 204] width 20 height 20
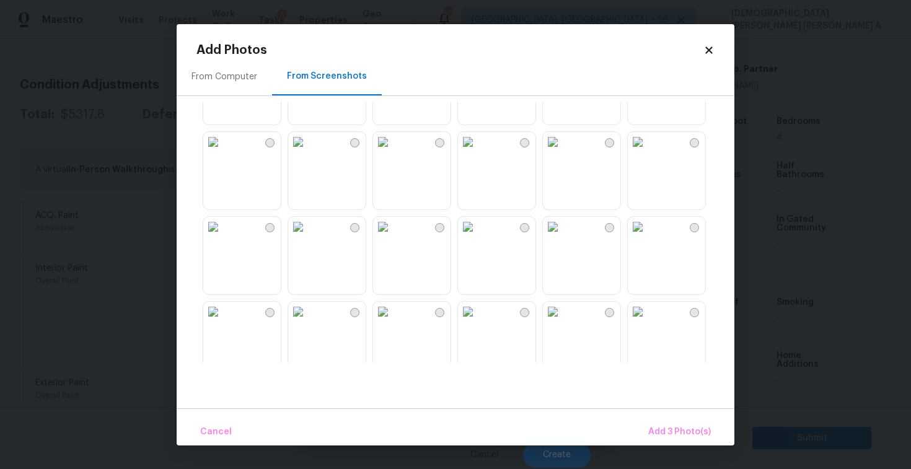
scroll to position [262, 0]
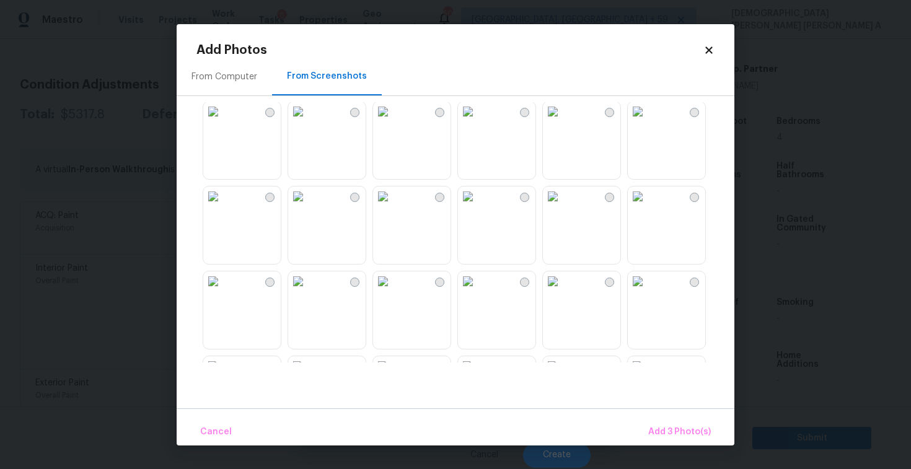
click at [563, 206] on img at bounding box center [553, 196] width 20 height 20
click at [393, 206] on img at bounding box center [383, 196] width 20 height 20
click at [308, 291] on img at bounding box center [298, 281] width 20 height 20
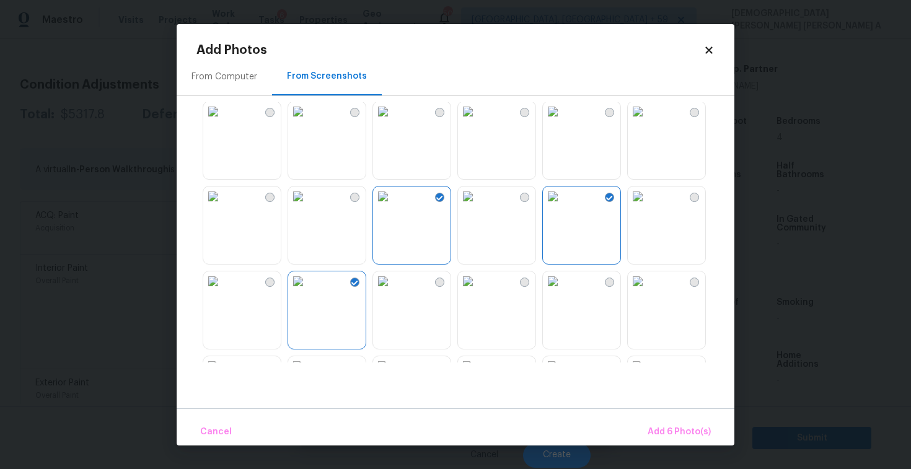
click at [563, 291] on img at bounding box center [553, 281] width 20 height 20
click at [685, 431] on span "Add 7 Photo(s)" at bounding box center [678, 431] width 63 height 15
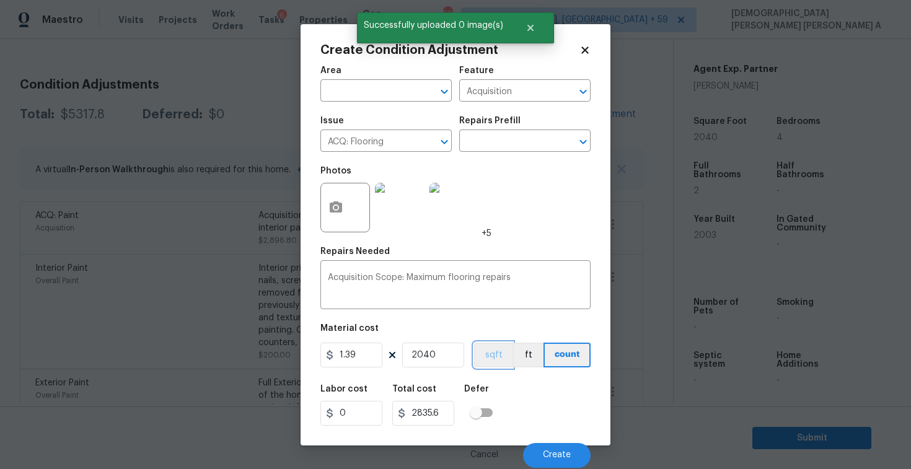
click at [494, 366] on button "sqft" at bounding box center [493, 355] width 38 height 25
click at [563, 453] on span "Create" at bounding box center [557, 454] width 28 height 9
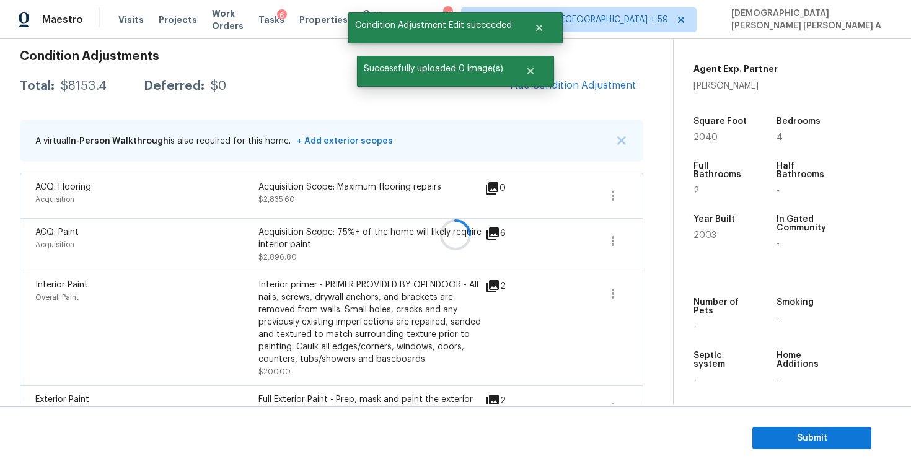
scroll to position [149, 0]
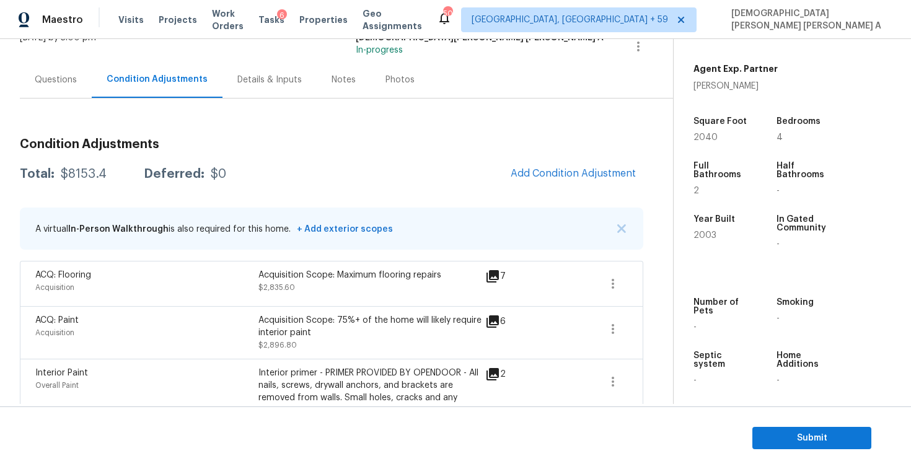
click at [52, 82] on div "Questions" at bounding box center [56, 80] width 42 height 12
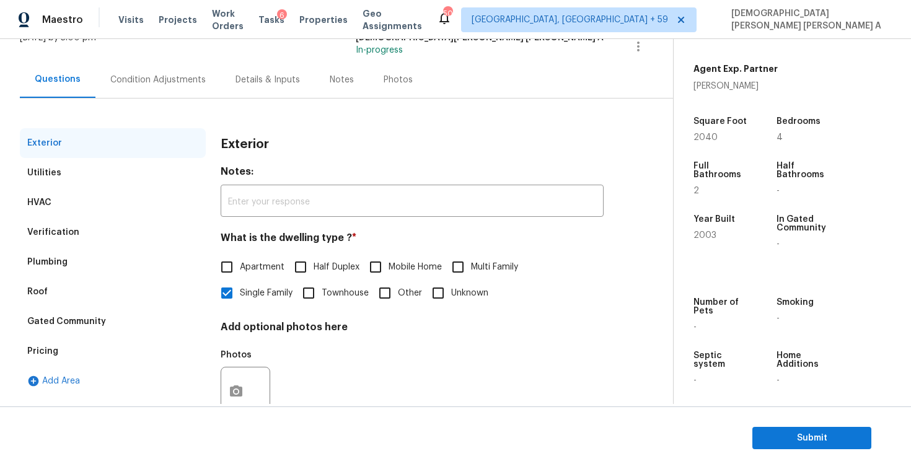
click at [77, 173] on div "Utilities" at bounding box center [113, 173] width 186 height 30
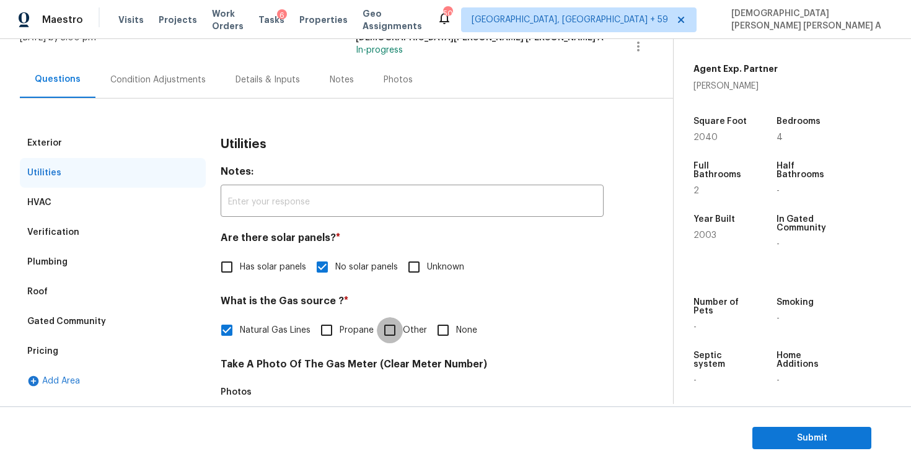
click at [400, 335] on input "Other" at bounding box center [390, 330] width 26 height 26
checkbox input "true"
checkbox input "false"
click at [165, 76] on div "Condition Adjustments" at bounding box center [157, 80] width 95 height 12
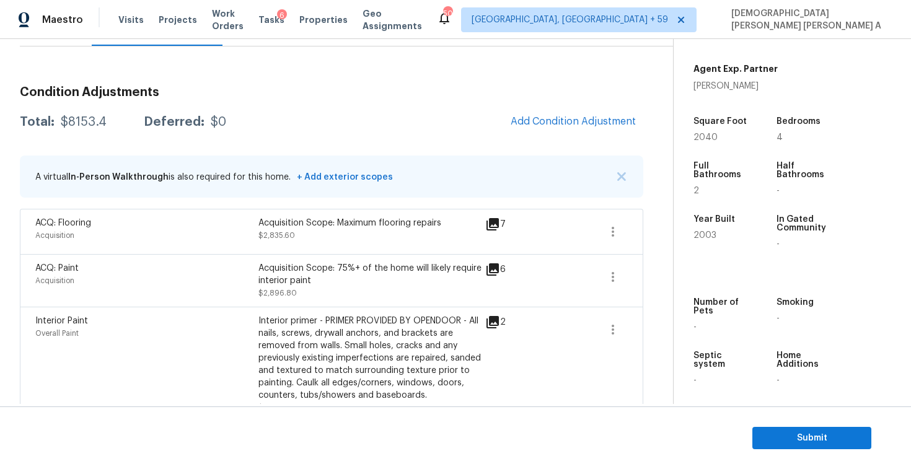
scroll to position [110, 0]
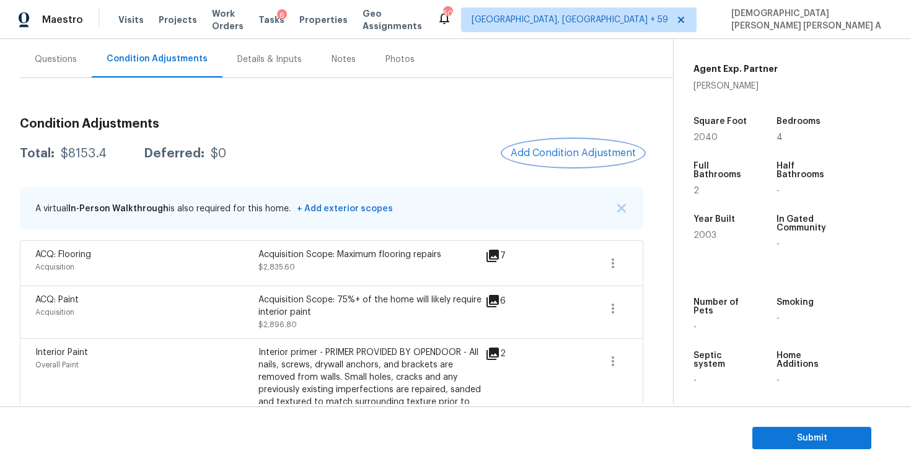
click at [600, 147] on span "Add Condition Adjustment" at bounding box center [573, 152] width 125 height 11
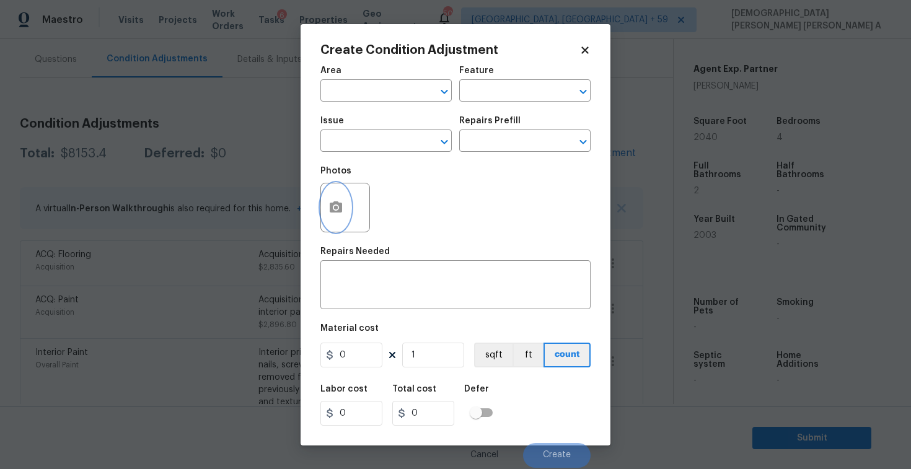
click at [329, 214] on icon "button" at bounding box center [335, 207] width 15 height 15
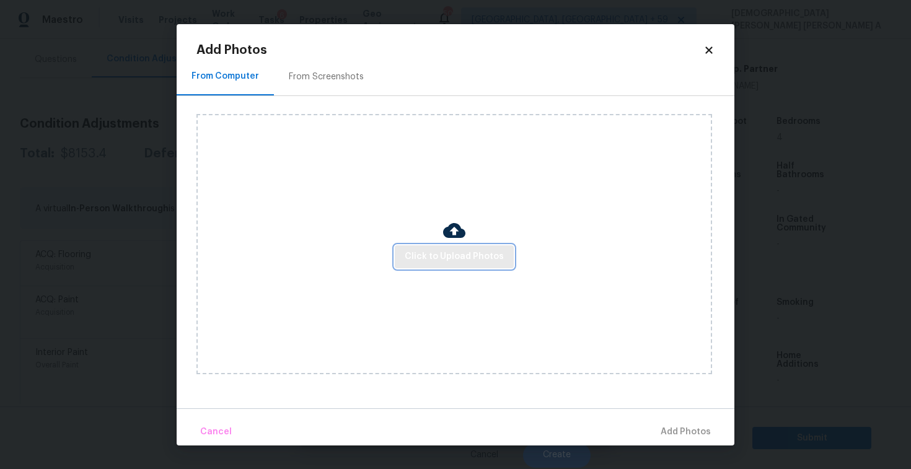
click at [478, 261] on span "Click to Upload Photos" at bounding box center [454, 256] width 99 height 15
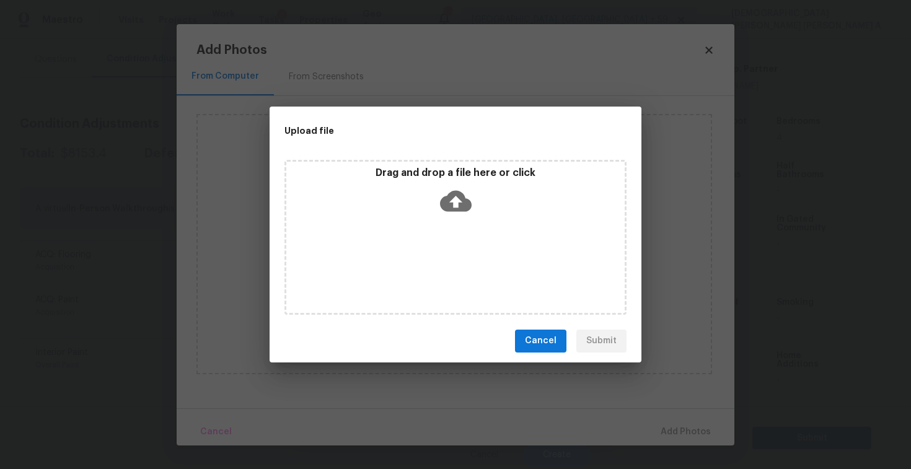
click at [444, 188] on icon at bounding box center [456, 201] width 32 height 32
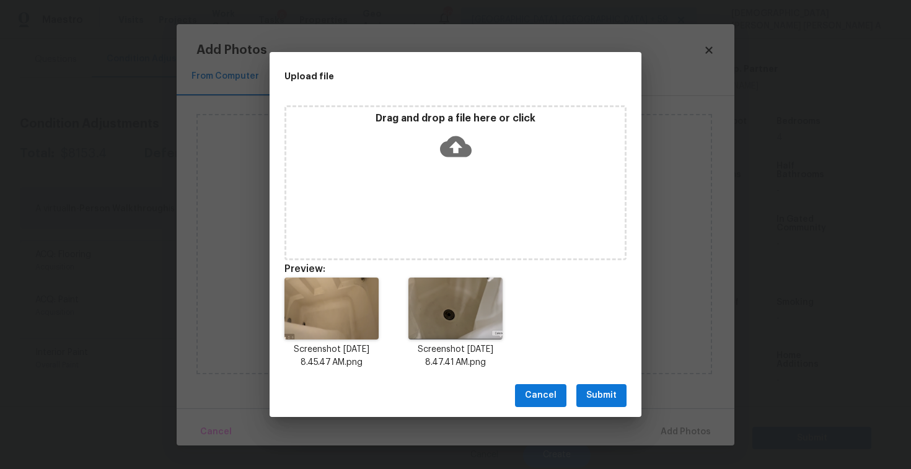
click at [587, 392] on span "Submit" at bounding box center [601, 395] width 30 height 15
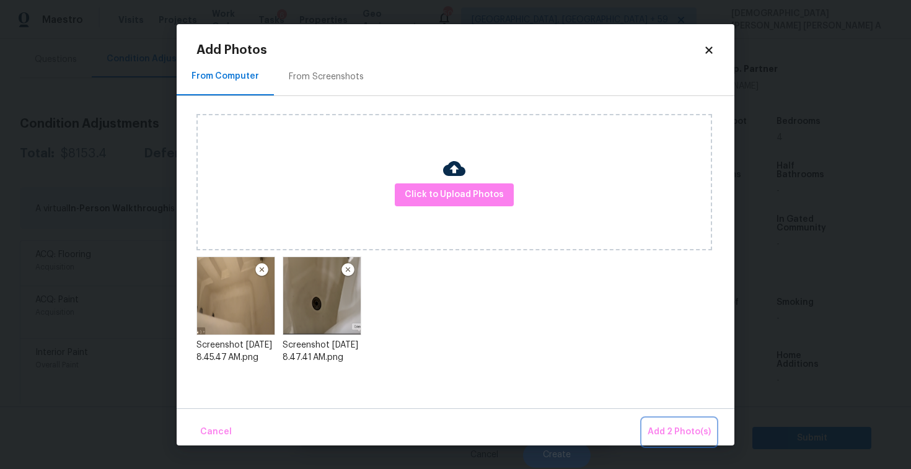
click at [690, 444] on button "Add 2 Photo(s)" at bounding box center [679, 432] width 73 height 27
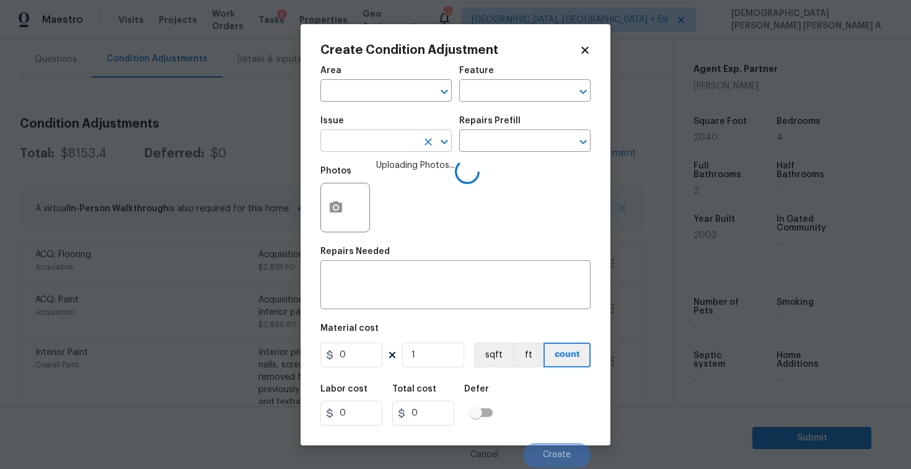
click at [341, 136] on input "text" at bounding box center [368, 142] width 97 height 19
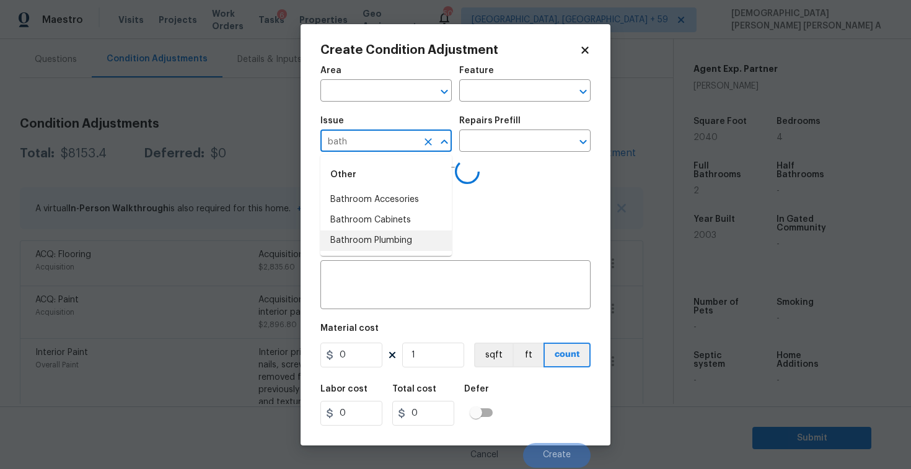
click at [411, 247] on li "Bathroom Plumbing" at bounding box center [385, 240] width 131 height 20
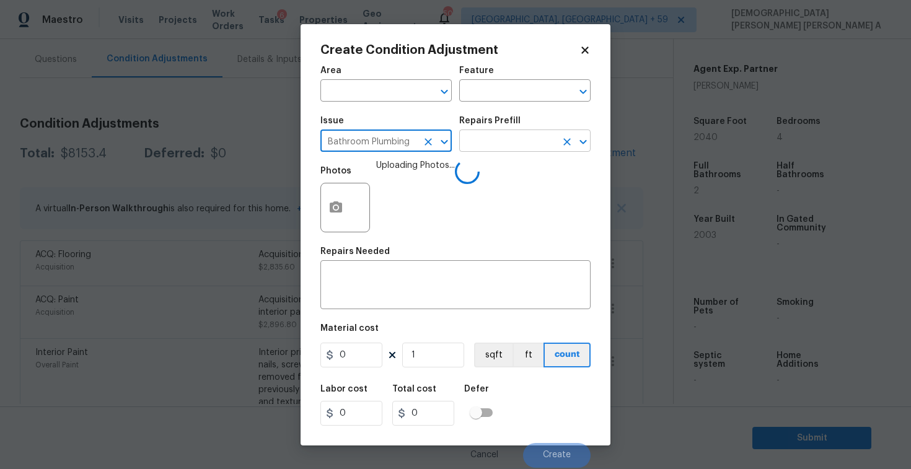
type input "Bathroom Plumbing"
click at [513, 141] on input "text" at bounding box center [507, 142] width 97 height 19
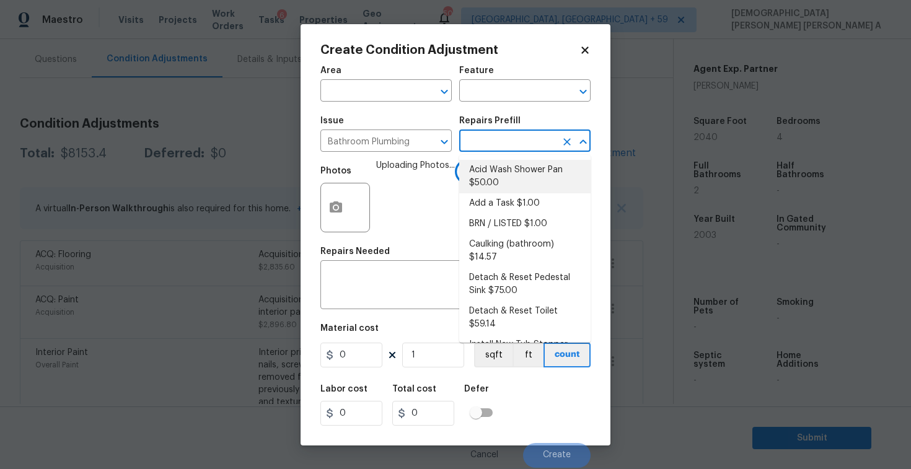
click at [506, 184] on li "Acid Wash Shower Pan $50.00" at bounding box center [524, 176] width 131 height 33
type input "Plumbing"
type textarea "Prep and acid wash/deep clean the shower pan."
type input "50"
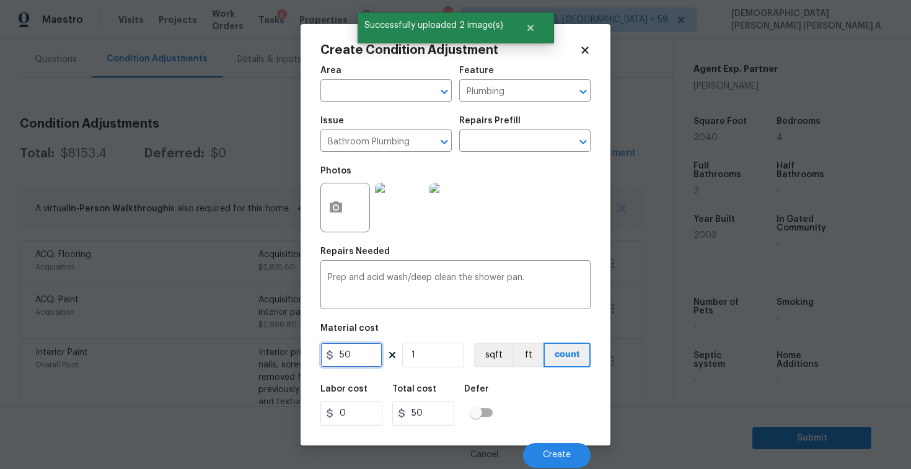
click at [366, 364] on input "50" at bounding box center [351, 355] width 62 height 25
type input "75"
click at [455, 361] on input "1" at bounding box center [433, 355] width 62 height 25
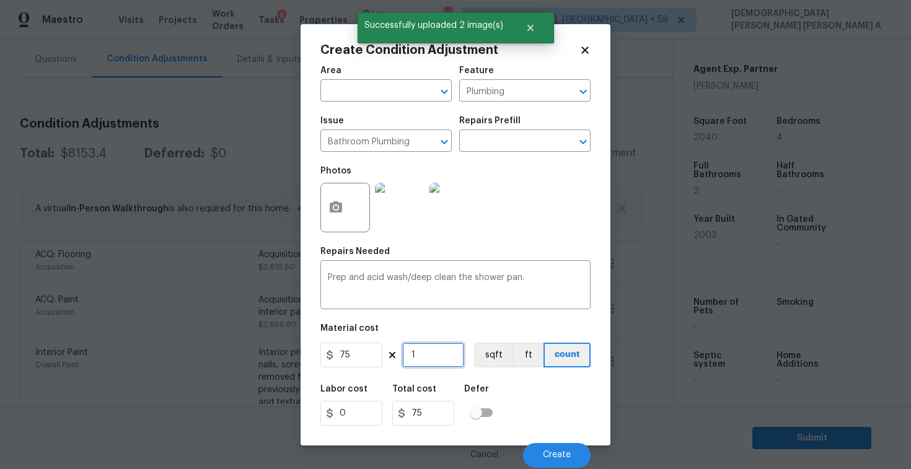
type input "0"
type input "2"
type input "150"
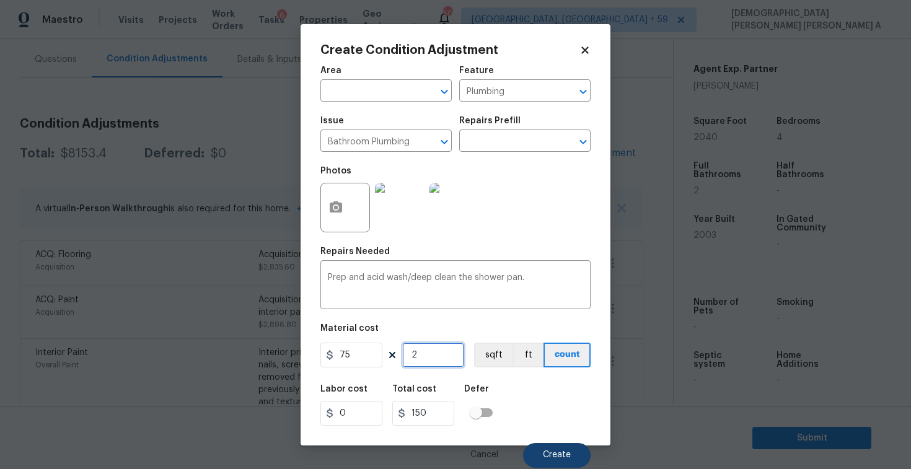
type input "2"
click at [567, 464] on button "Create" at bounding box center [557, 455] width 68 height 25
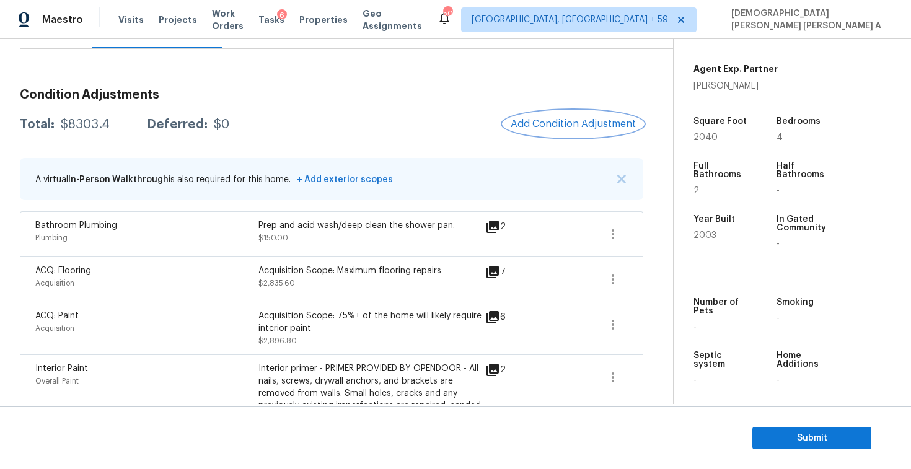
scroll to position [121, 0]
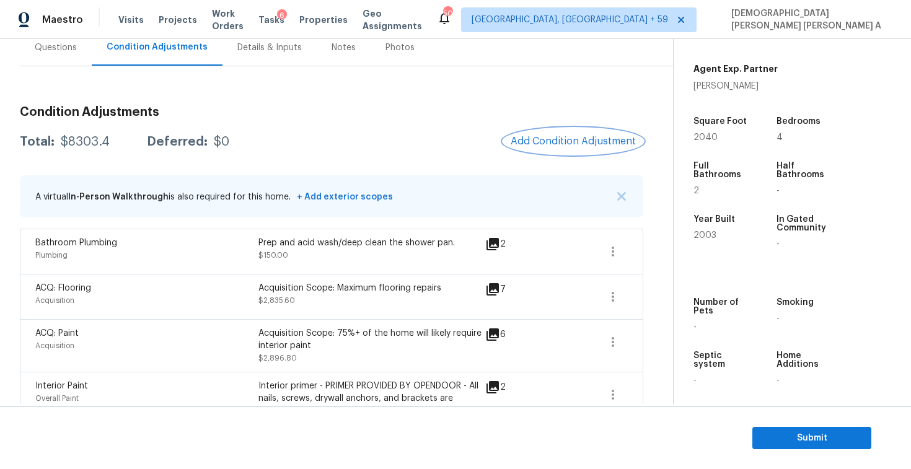
click at [566, 143] on span "Add Condition Adjustment" at bounding box center [573, 141] width 125 height 11
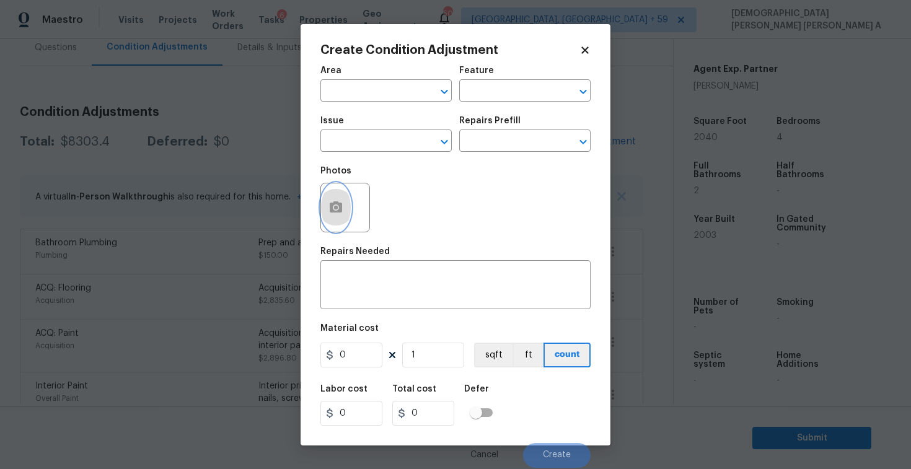
click at [343, 212] on button "button" at bounding box center [336, 207] width 30 height 48
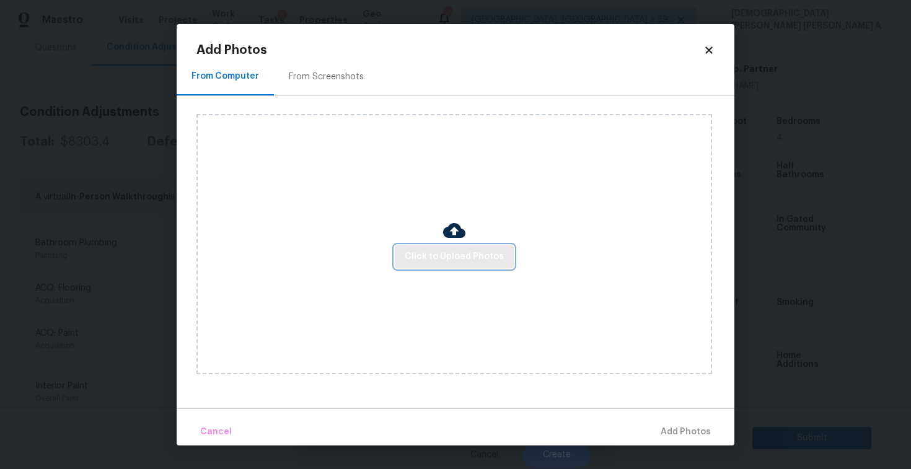
click at [488, 248] on button "Click to Upload Photos" at bounding box center [454, 256] width 119 height 23
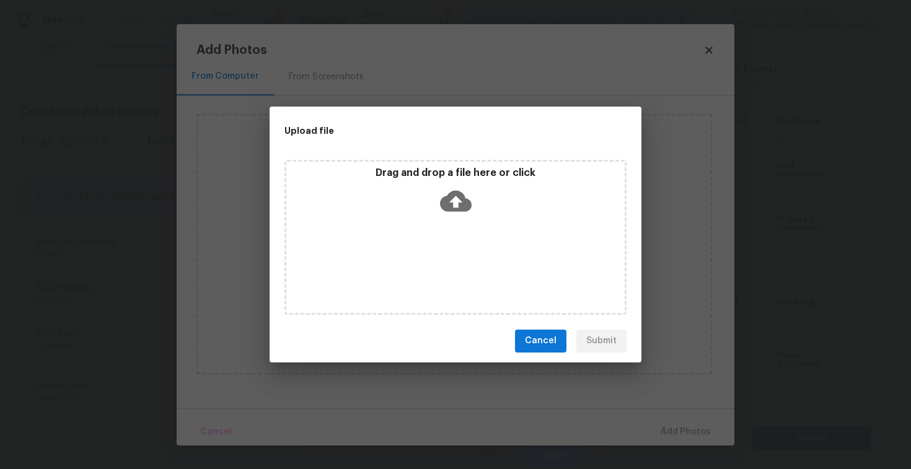
click at [447, 192] on icon at bounding box center [456, 201] width 32 height 32
click at [530, 341] on span "Cancel" at bounding box center [541, 340] width 32 height 15
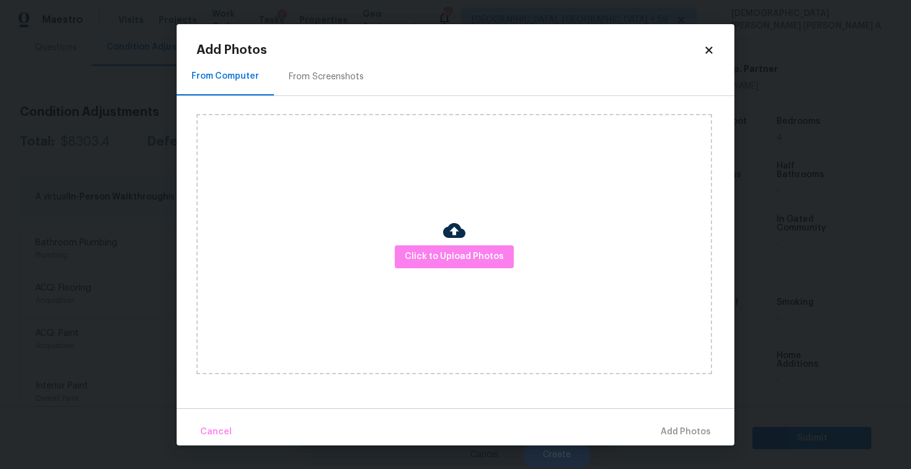
click at [709, 50] on icon at bounding box center [708, 49] width 7 height 7
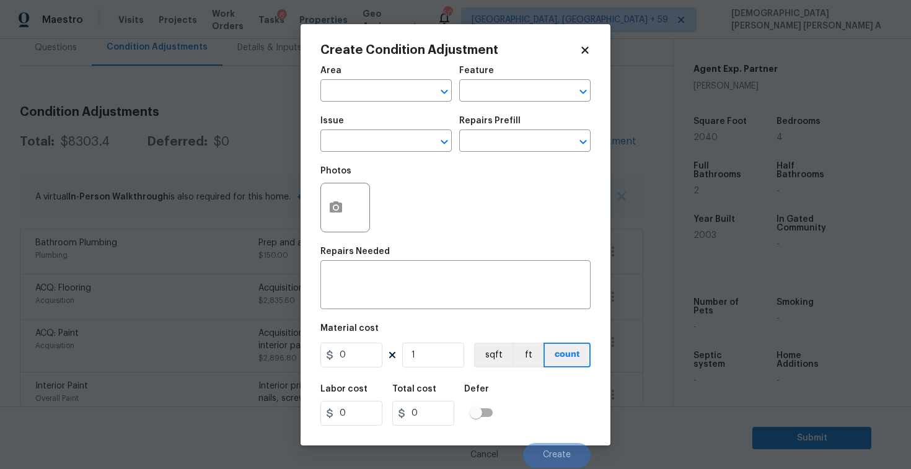
click at [586, 50] on icon at bounding box center [584, 49] width 7 height 7
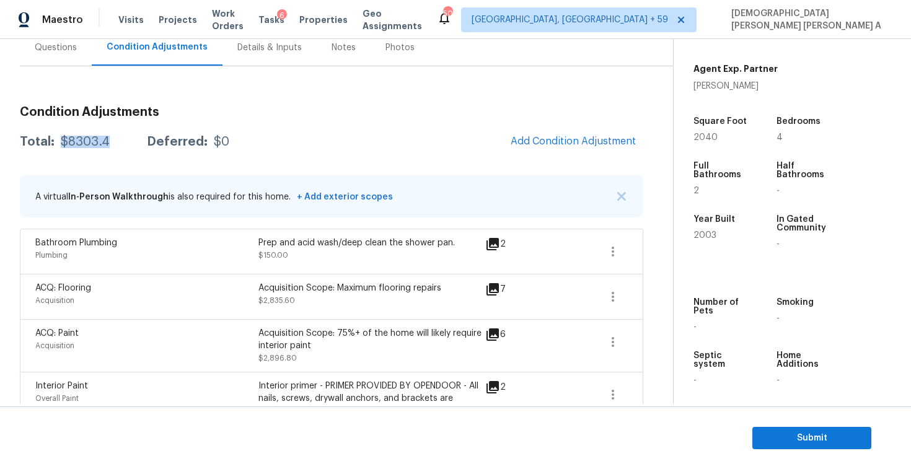
drag, startPoint x: 109, startPoint y: 140, endPoint x: 57, endPoint y: 139, distance: 52.1
click at [57, 139] on div "Total: $8303.4 Deferred: $0" at bounding box center [124, 142] width 209 height 12
copy div "$8303.4"
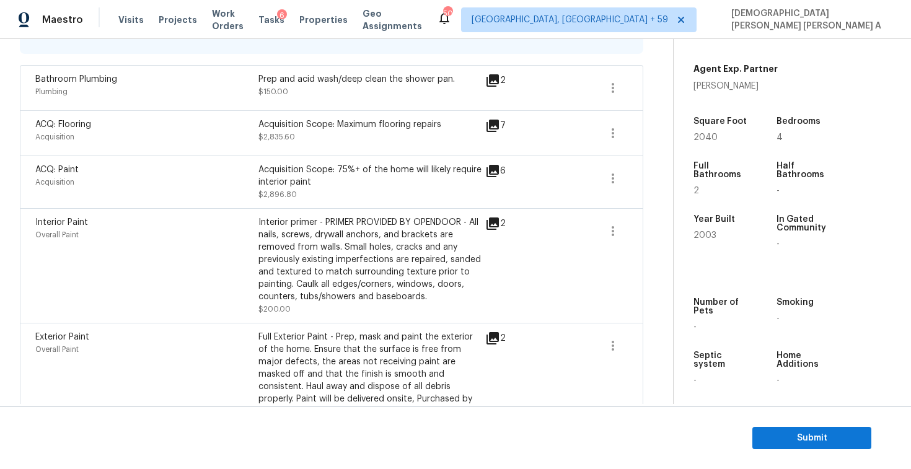
scroll to position [173, 0]
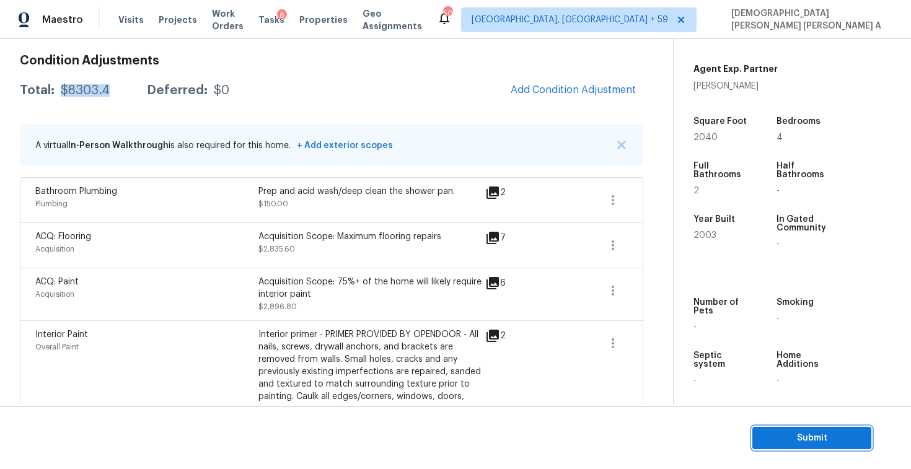
click at [839, 445] on span "Submit" at bounding box center [811, 438] width 99 height 15
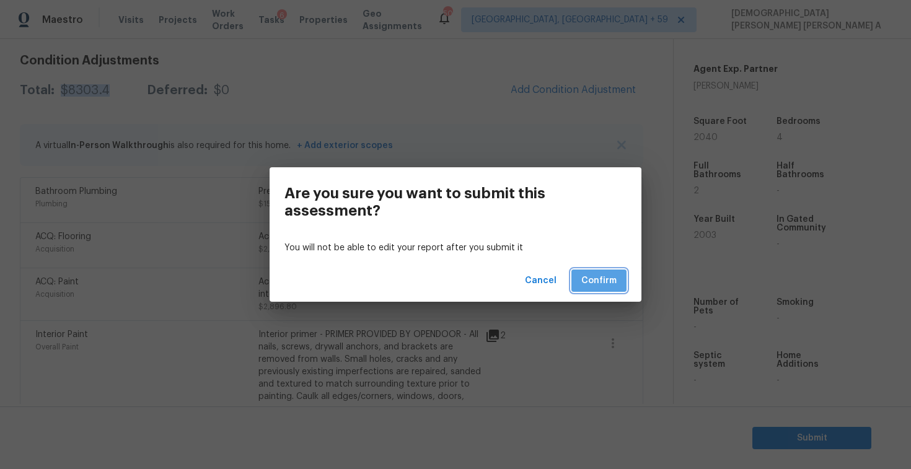
click at [606, 281] on span "Confirm" at bounding box center [598, 280] width 35 height 15
